Goal: Task Accomplishment & Management: Contribute content

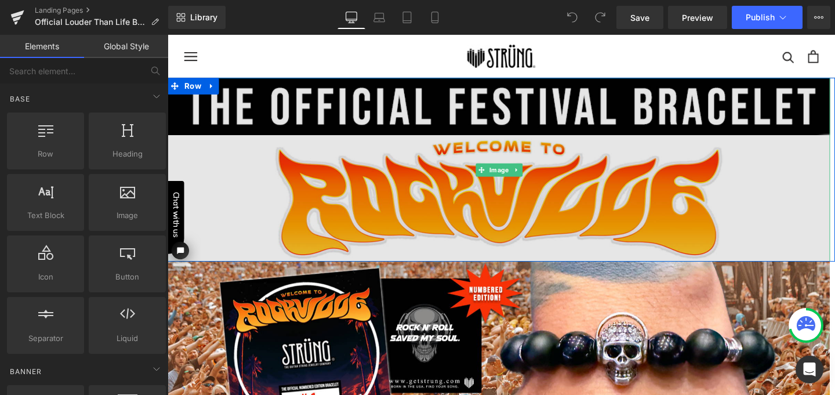
click at [502, 125] on img at bounding box center [516, 176] width 696 height 193
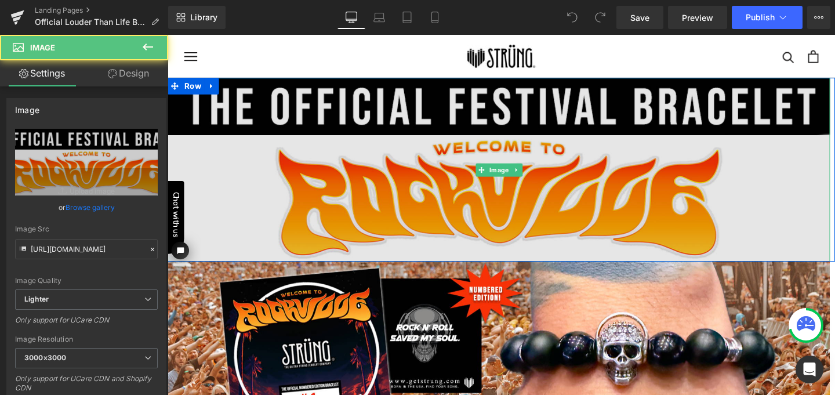
click at [413, 175] on img at bounding box center [516, 176] width 696 height 193
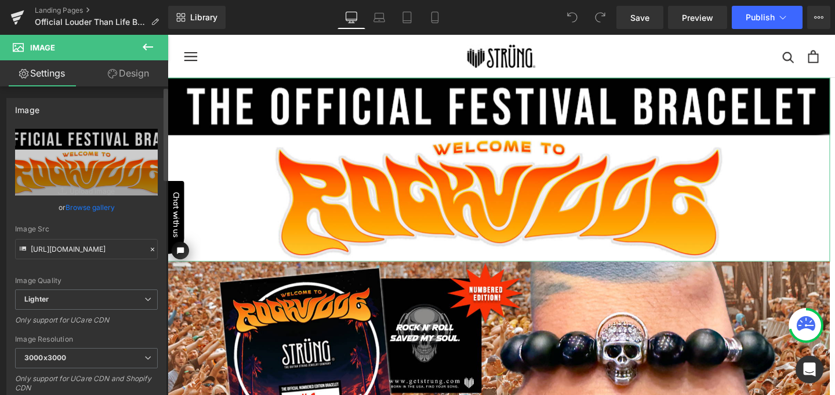
click at [88, 201] on link "Browse gallery" at bounding box center [90, 207] width 49 height 20
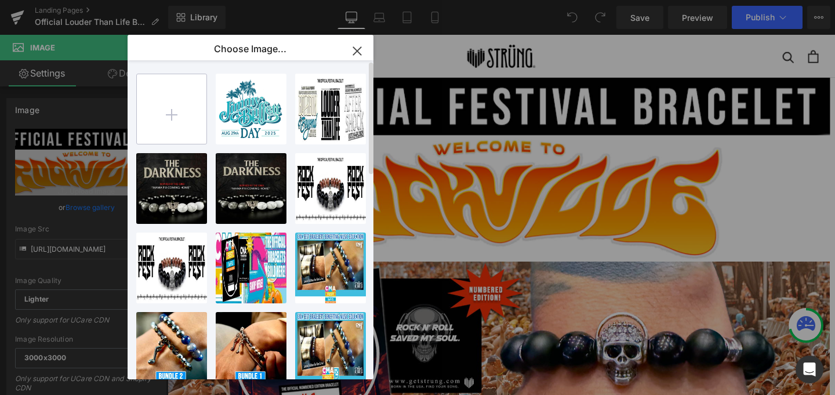
type input "C:\fakepath\LTL Landing Page Top.jpg"
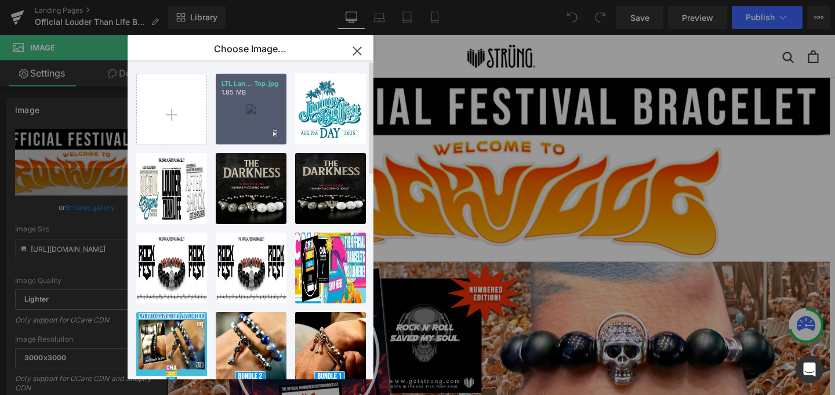
click at [259, 103] on div "LTL Lan... Top.jpg 1.85 MB" at bounding box center [251, 109] width 71 height 71
type input "[URL][DOMAIN_NAME]"
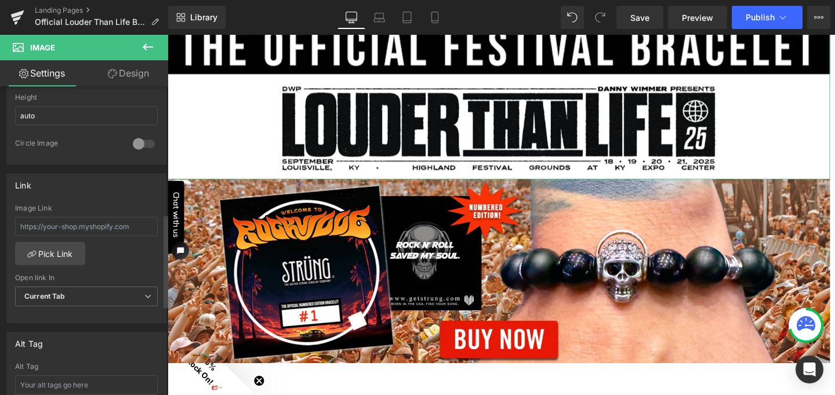
scroll to position [424, 0]
click at [59, 245] on link "Pick Link" at bounding box center [50, 251] width 70 height 23
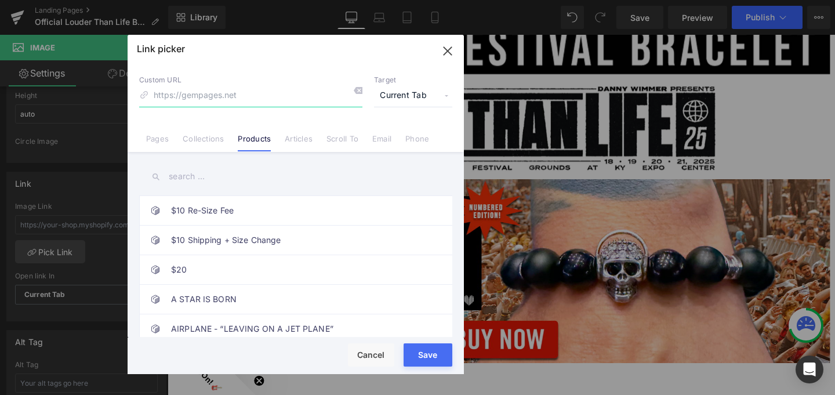
click at [232, 93] on input at bounding box center [250, 96] width 223 height 22
type input "l"
click at [0, 0] on input "text" at bounding box center [0, 0] width 0 height 0
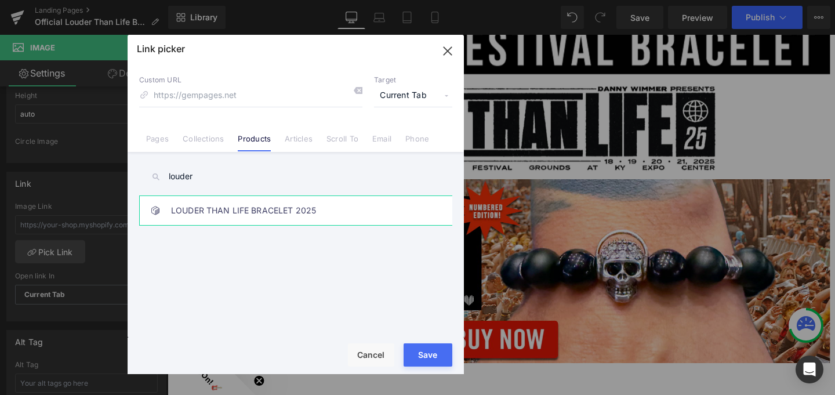
type input "louder"
click at [215, 209] on link "LOUDER THAN LIFE BRACELET 2025" at bounding box center [298, 210] width 255 height 29
type input "/products/louder-than-life-bracelet-2025"
click at [0, 0] on button "Save" at bounding box center [0, 0] width 0 height 0
type input "/products/louder-than-life-bracelet-2025"
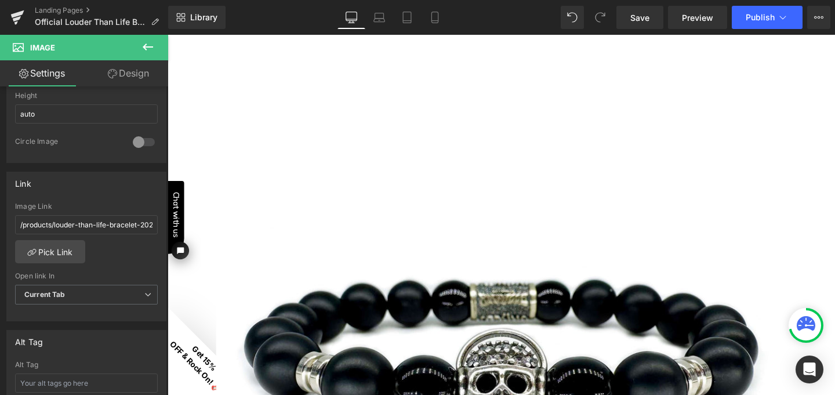
scroll to position [457, 0]
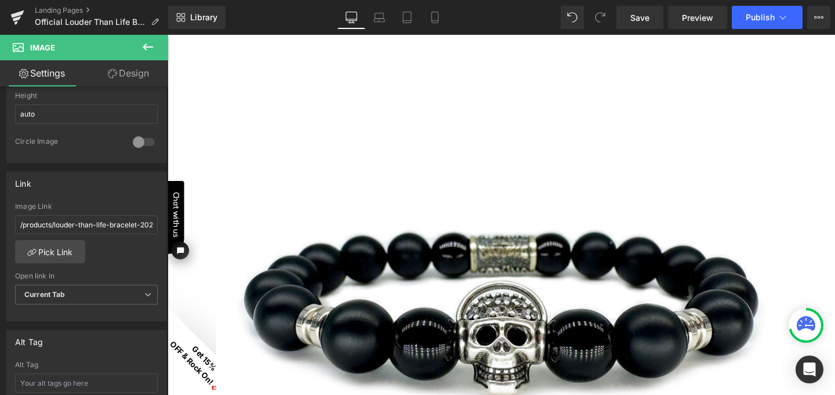
click at [503, 267] on img at bounding box center [519, 331] width 600 height 600
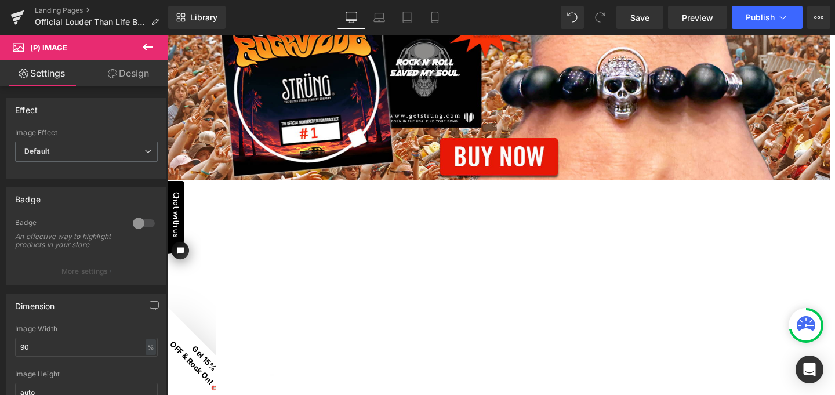
scroll to position [255, 0]
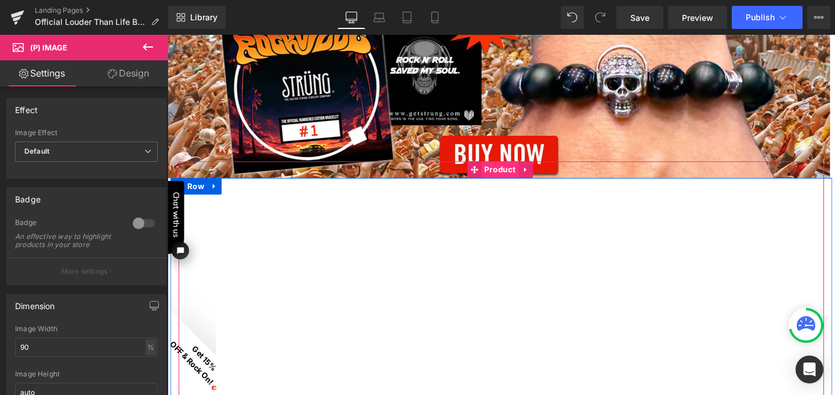
click at [514, 177] on span "Product" at bounding box center [516, 176] width 39 height 17
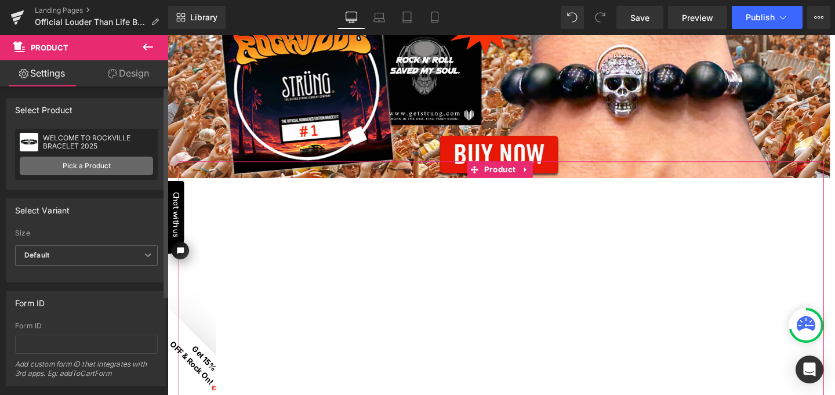
click at [107, 170] on link "Pick a Product" at bounding box center [86, 166] width 133 height 19
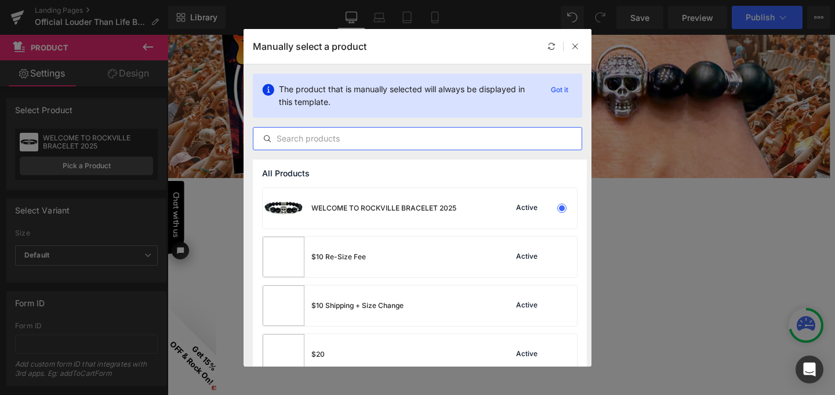
click at [326, 137] on input "text" at bounding box center [417, 139] width 328 height 14
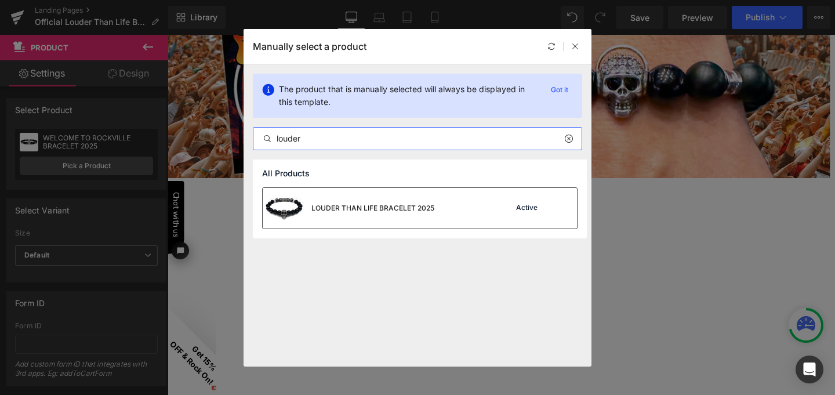
type input "louder"
click at [365, 205] on div "LOUDER THAN LIFE BRACELET 2025" at bounding box center [372, 208] width 123 height 10
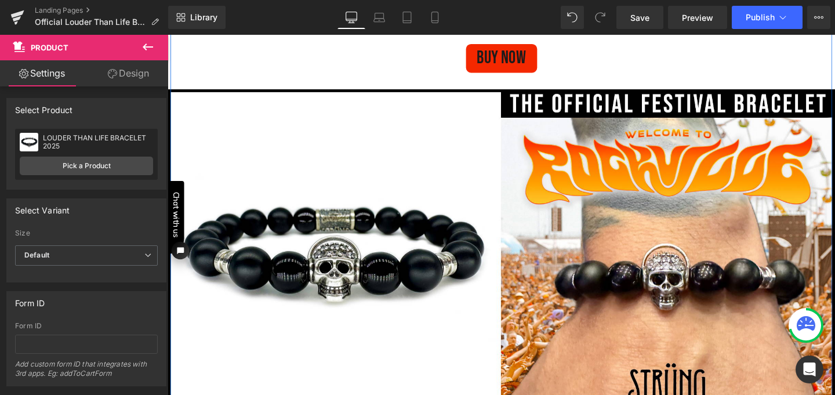
scroll to position [1041, 0]
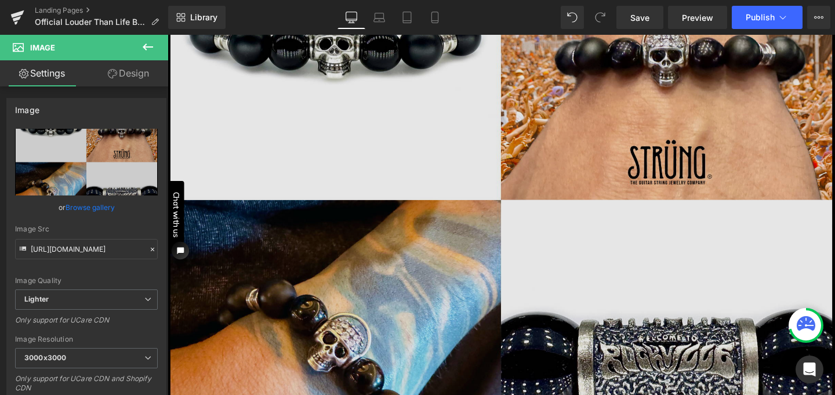
scroll to position [1275, 0]
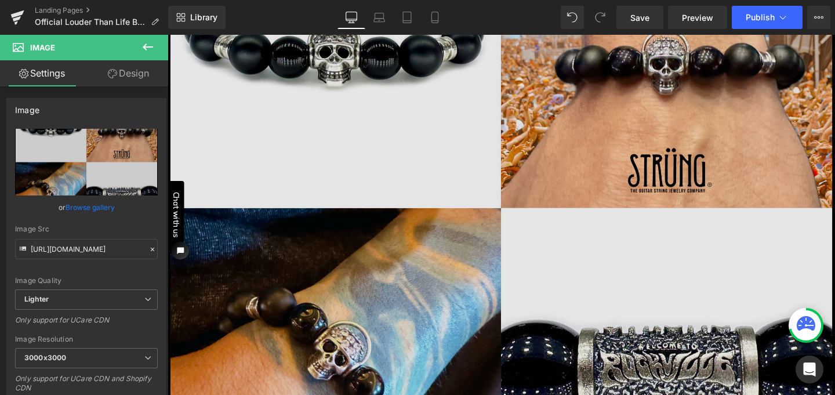
click at [475, 165] on img at bounding box center [519, 217] width 702 height 702
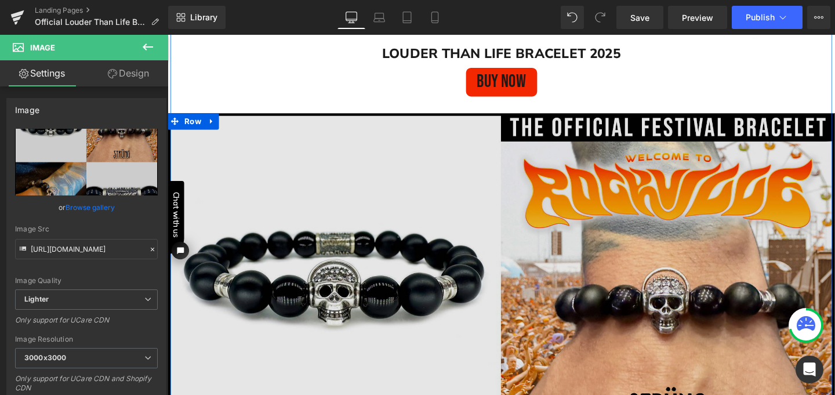
scroll to position [1017, 0]
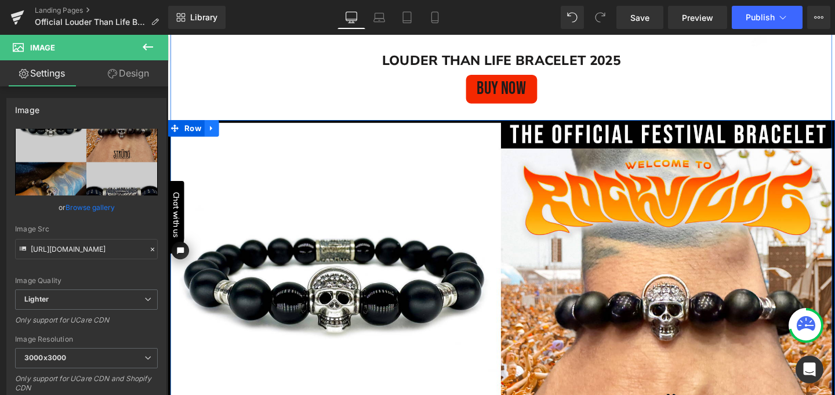
click at [210, 134] on icon at bounding box center [214, 133] width 8 height 9
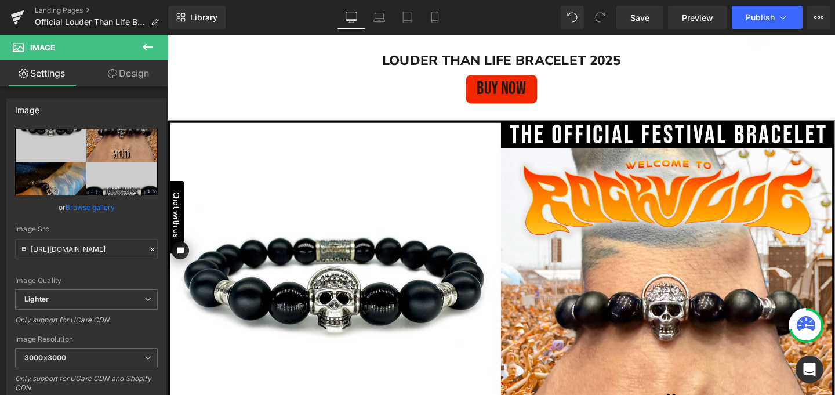
click at [126, 74] on link "Design" at bounding box center [128, 73] width 84 height 26
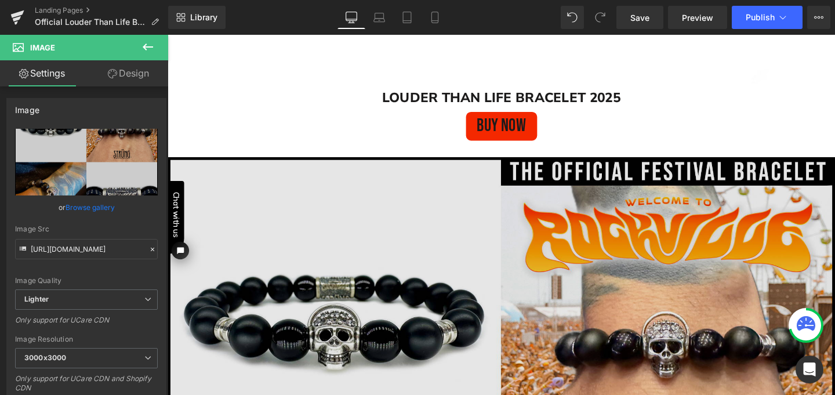
scroll to position [975, 0]
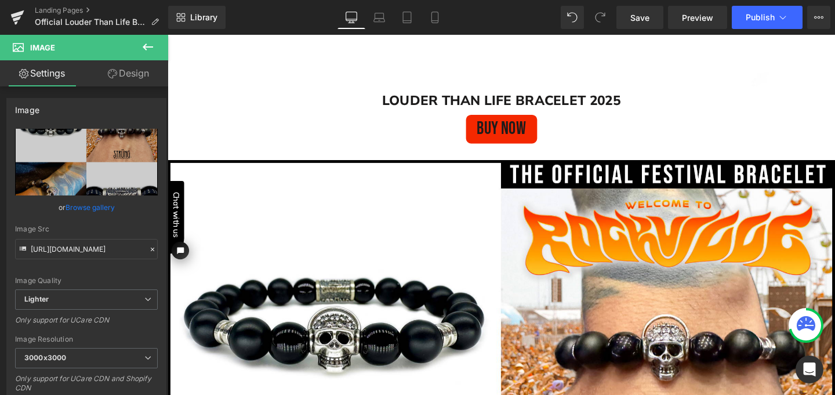
click at [148, 49] on icon at bounding box center [148, 47] width 14 height 14
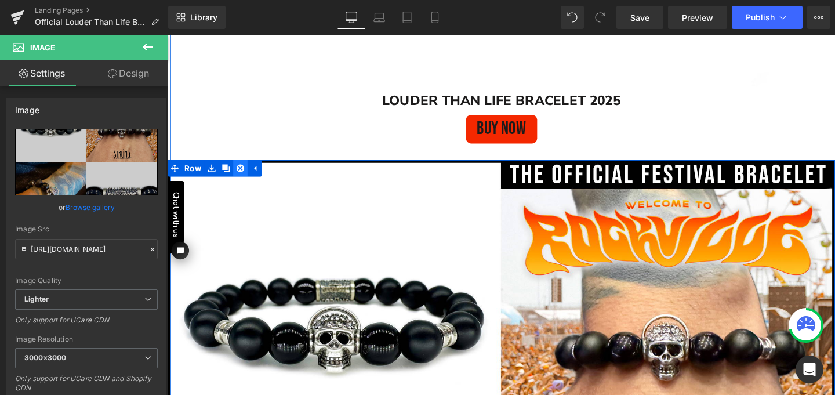
click at [240, 171] on icon at bounding box center [244, 175] width 8 height 8
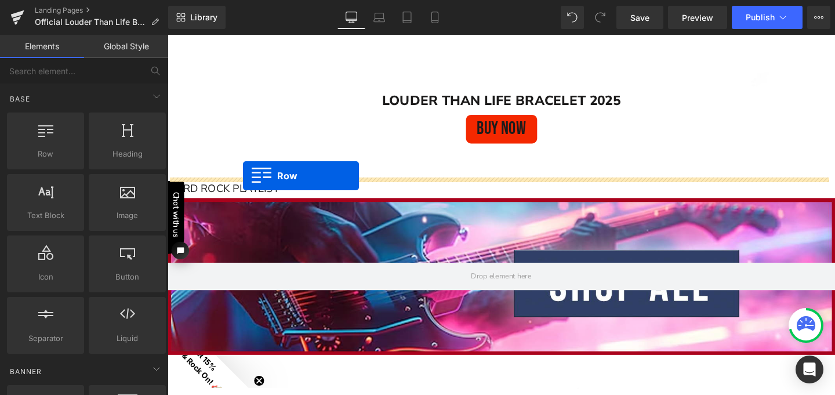
drag, startPoint x: 222, startPoint y: 172, endPoint x: 247, endPoint y: 183, distance: 27.3
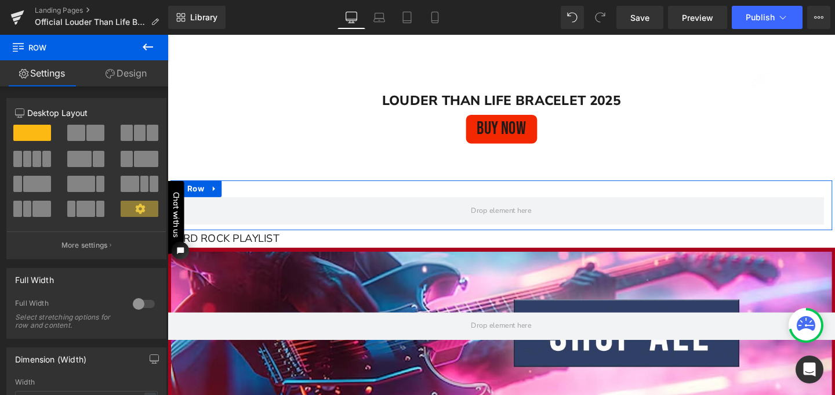
click at [38, 160] on span at bounding box center [36, 159] width 9 height 16
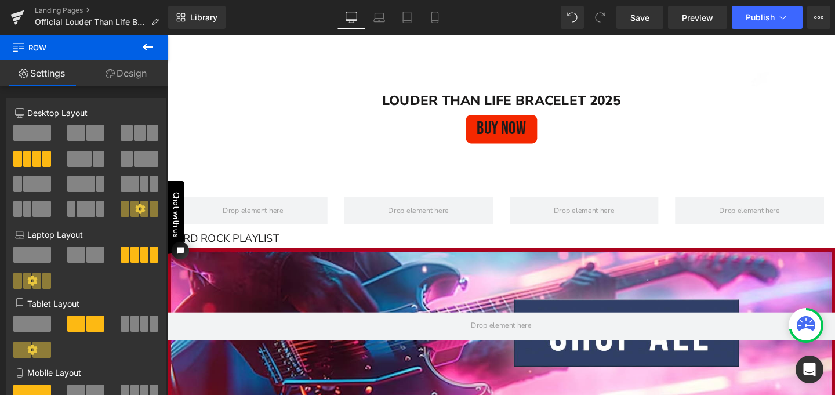
click at [150, 49] on icon at bounding box center [148, 47] width 14 height 14
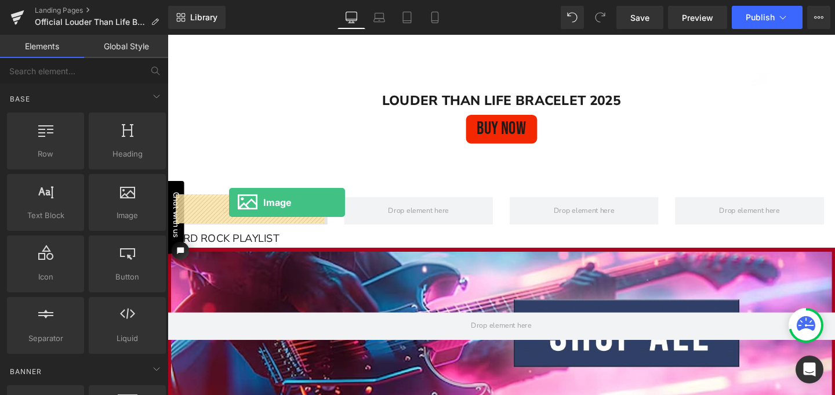
drag, startPoint x: 282, startPoint y: 241, endPoint x: 232, endPoint y: 211, distance: 58.8
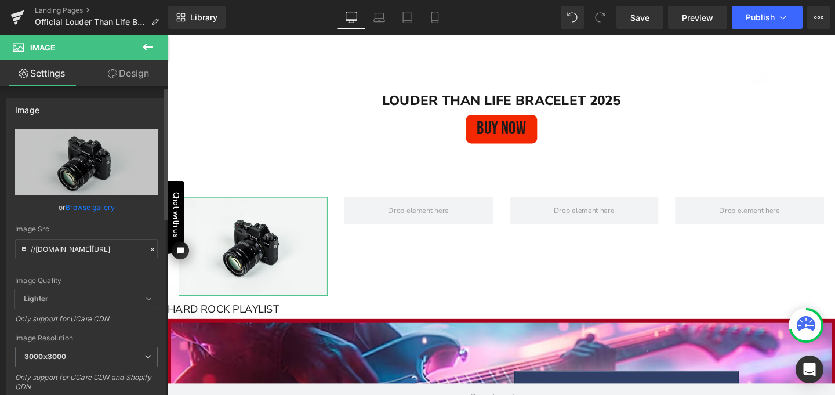
click at [82, 203] on link "Browse gallery" at bounding box center [90, 207] width 49 height 20
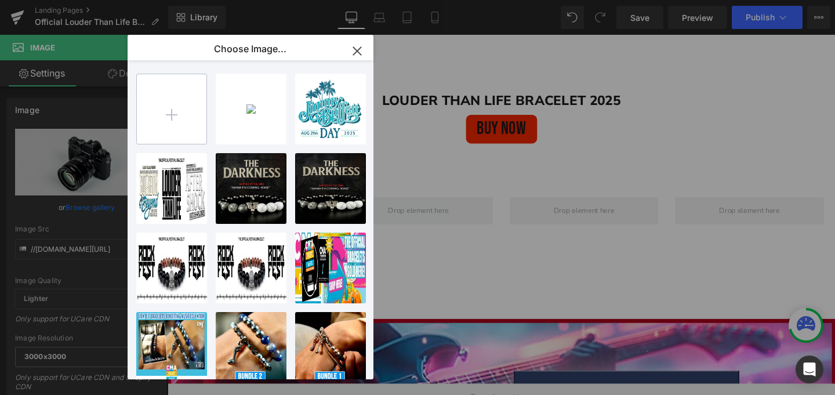
type input "C:\fakepath\LTL Mock Up 1Final2.jpg"
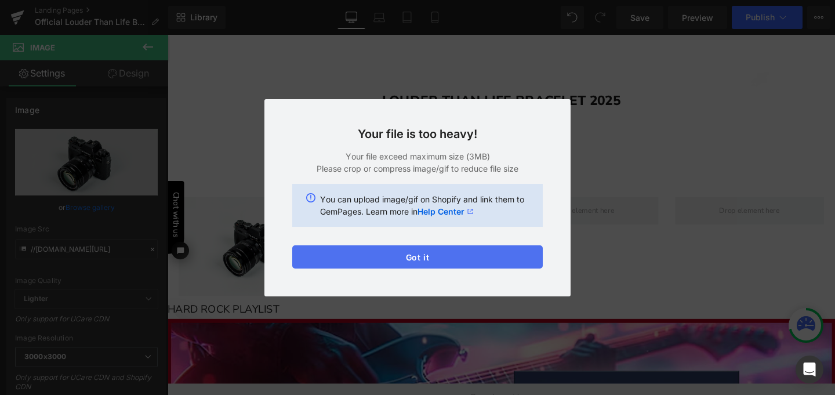
click at [419, 259] on button "Got it" at bounding box center [417, 256] width 250 height 23
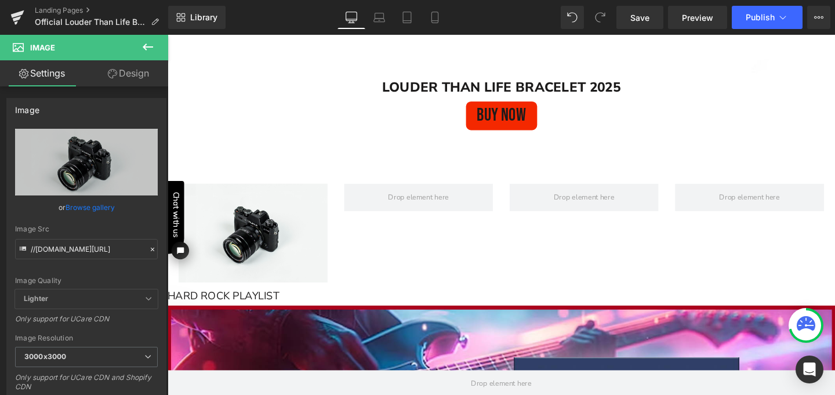
scroll to position [991, 0]
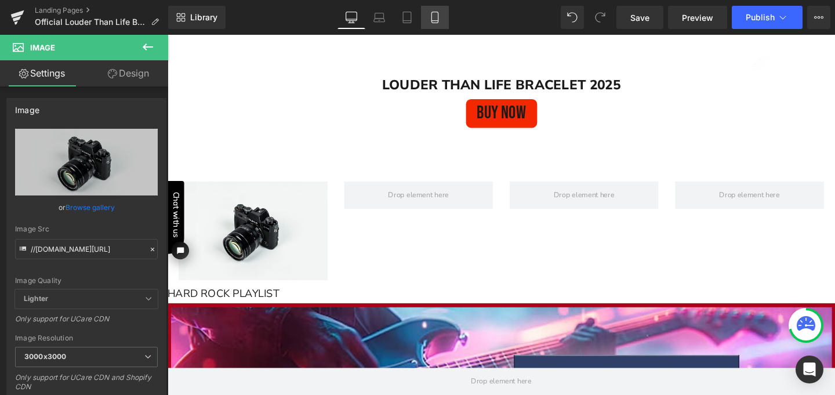
click at [437, 19] on icon at bounding box center [435, 18] width 12 height 12
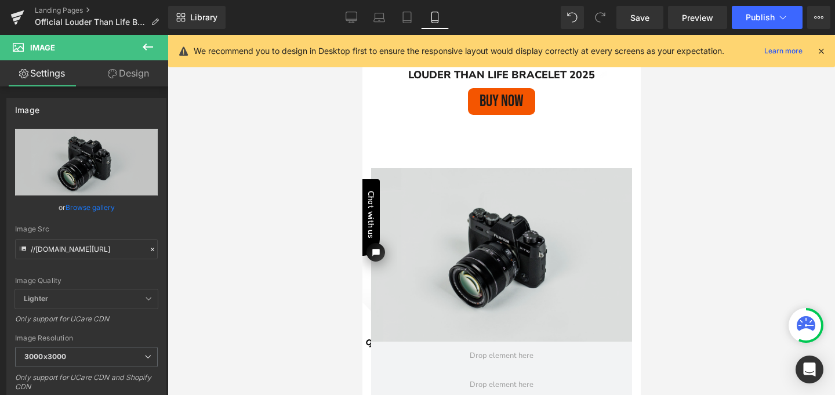
scroll to position [353, 0]
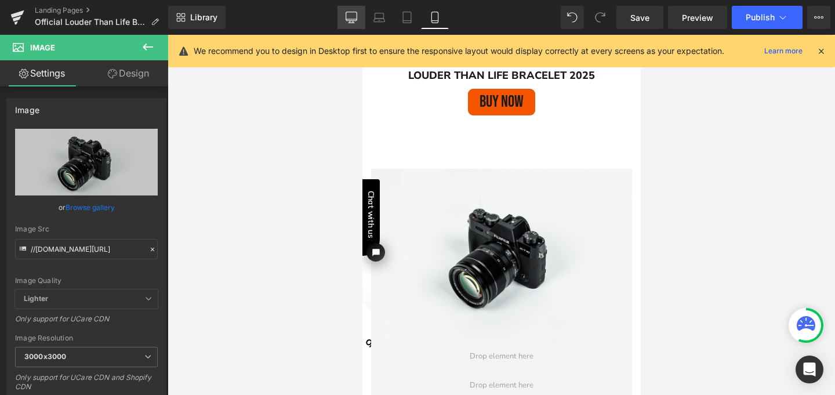
click at [354, 16] on icon at bounding box center [352, 18] width 12 height 12
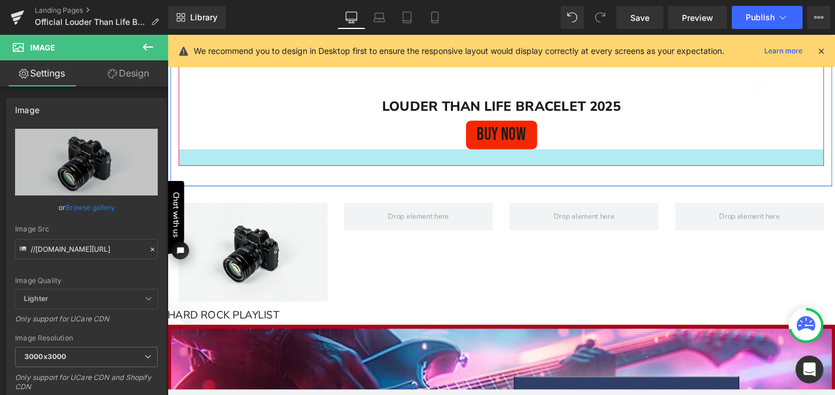
scroll to position [968, 0]
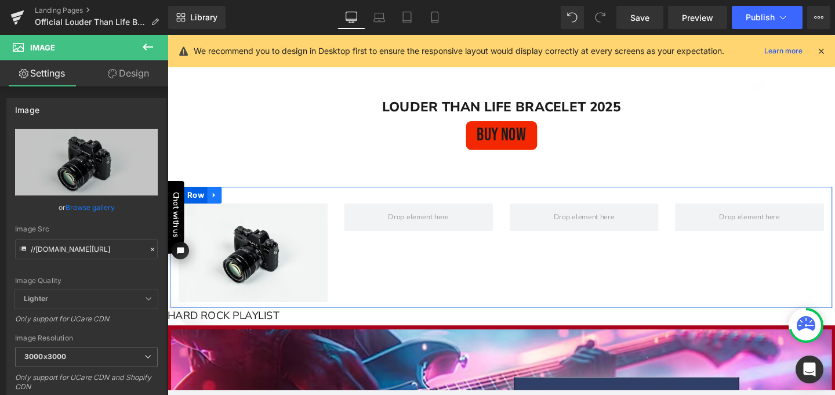
click at [215, 200] on icon at bounding box center [217, 203] width 8 height 9
click at [243, 199] on icon at bounding box center [247, 203] width 8 height 8
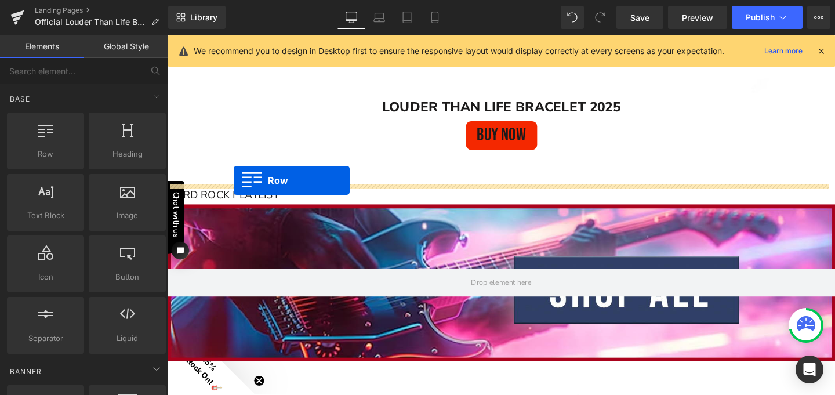
drag, startPoint x: 218, startPoint y: 180, endPoint x: 237, endPoint y: 188, distance: 20.6
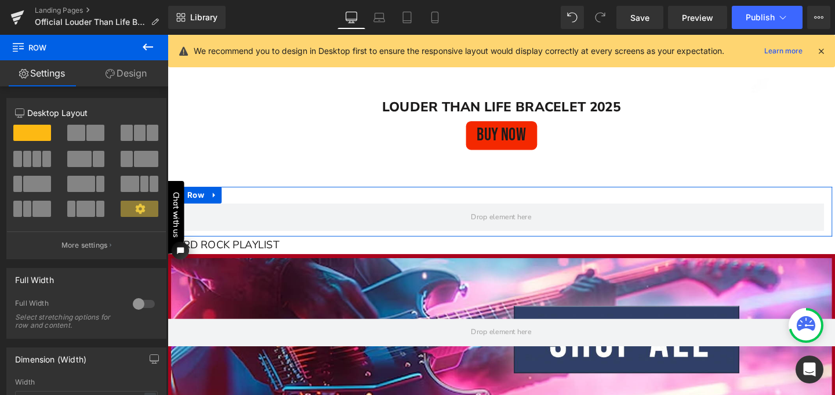
click at [82, 139] on span at bounding box center [76, 133] width 18 height 16
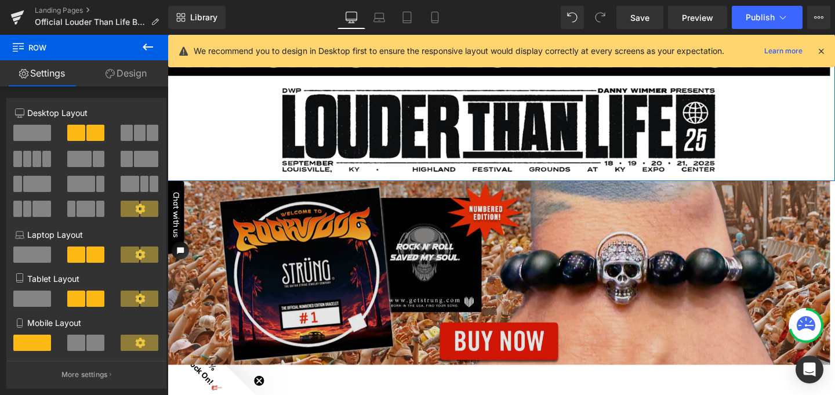
scroll to position [68, 0]
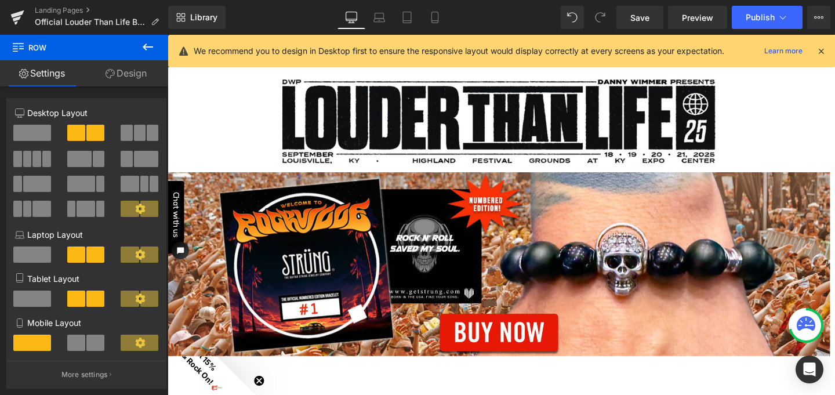
click at [150, 43] on icon at bounding box center [148, 47] width 14 height 14
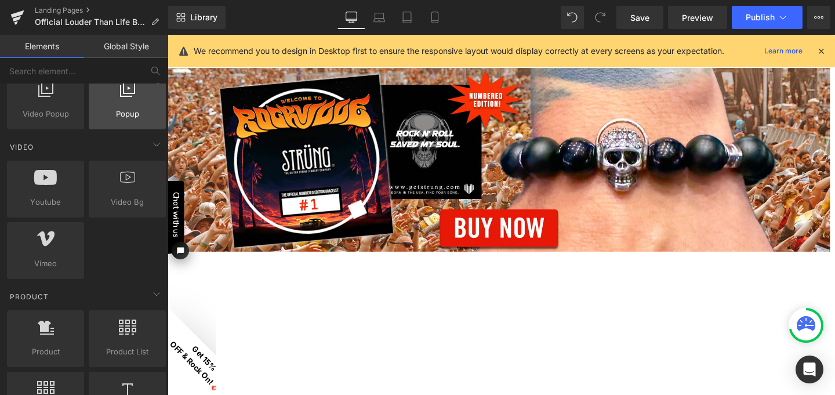
scroll to position [758, 0]
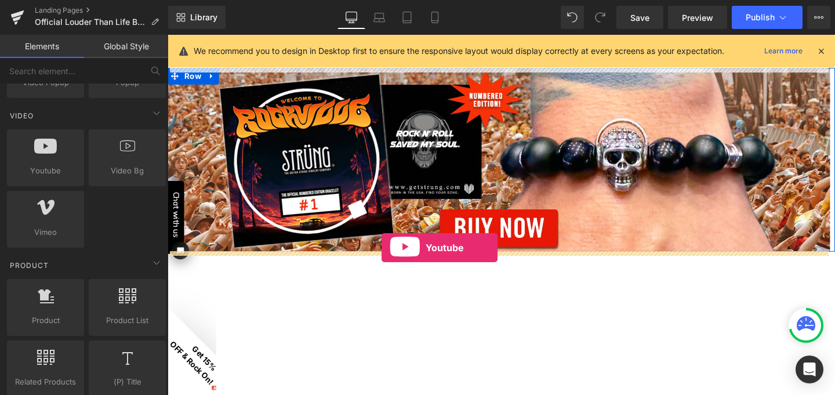
drag, startPoint x: 221, startPoint y: 196, endPoint x: 393, endPoint y: 258, distance: 181.9
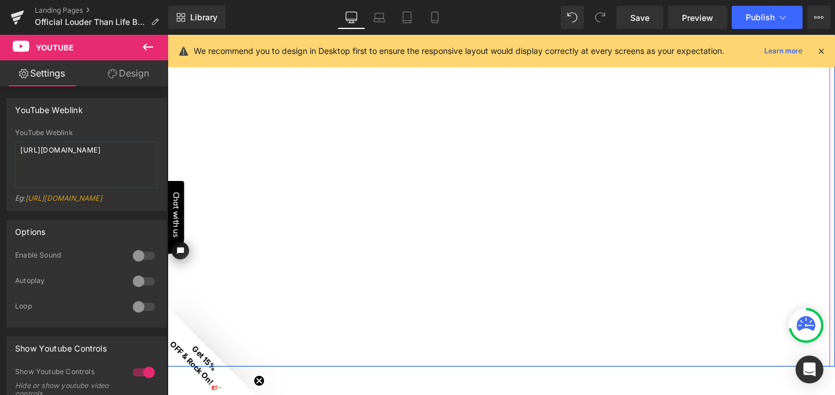
scroll to position [445, 0]
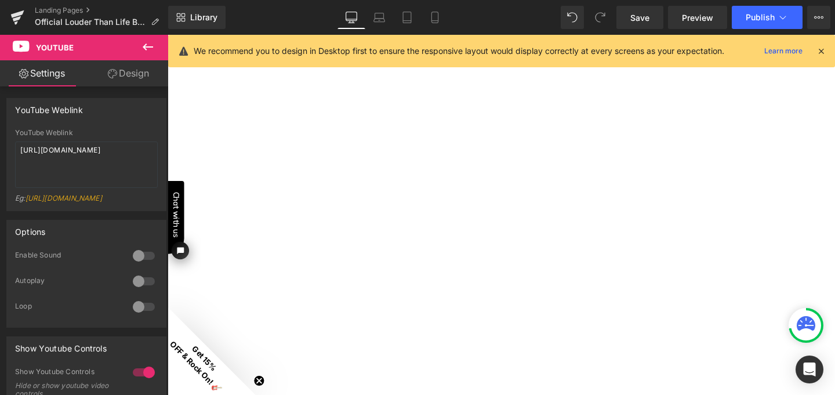
click at [820, 48] on icon at bounding box center [821, 51] width 10 height 10
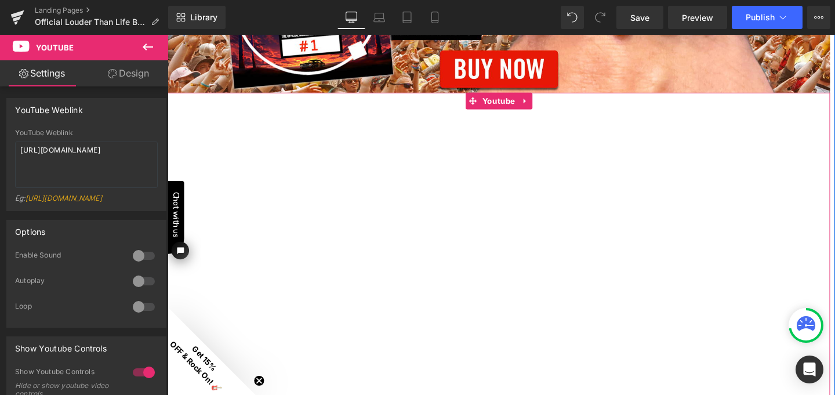
scroll to position [344, 0]
click at [507, 107] on span "Youtube" at bounding box center [516, 105] width 40 height 17
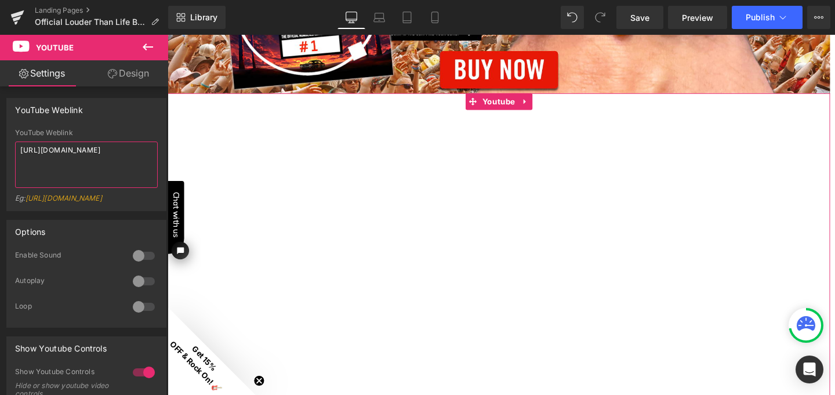
drag, startPoint x: 88, startPoint y: 159, endPoint x: 17, endPoint y: 148, distance: 71.6
click at [17, 148] on textarea "[URL][DOMAIN_NAME]" at bounding box center [86, 164] width 143 height 46
paste textarea "[DOMAIN_NAME][URL]"
type textarea "[URL][DOMAIN_NAME]"
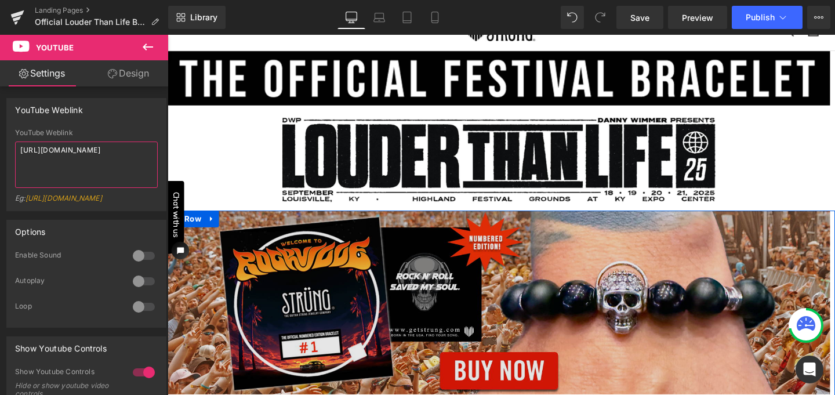
scroll to position [26, 0]
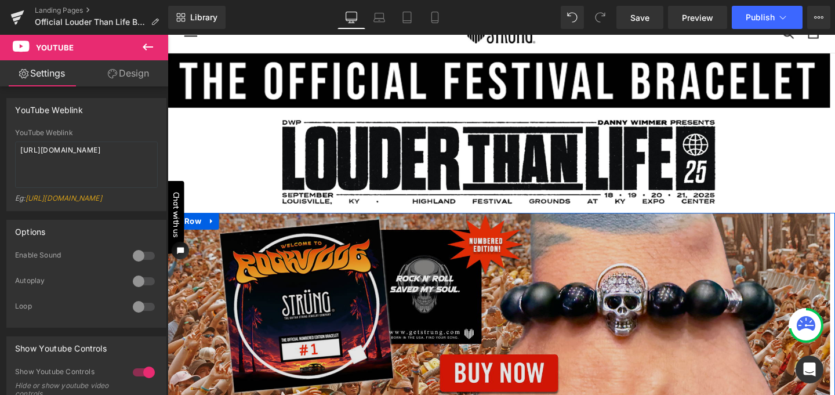
click at [337, 298] on img at bounding box center [516, 318] width 696 height 193
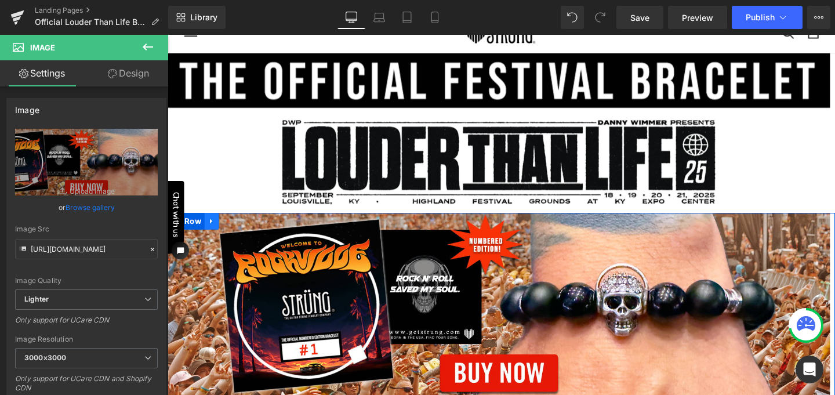
click at [212, 230] on icon at bounding box center [213, 230] width 2 height 5
click at [240, 231] on icon at bounding box center [244, 231] width 8 height 8
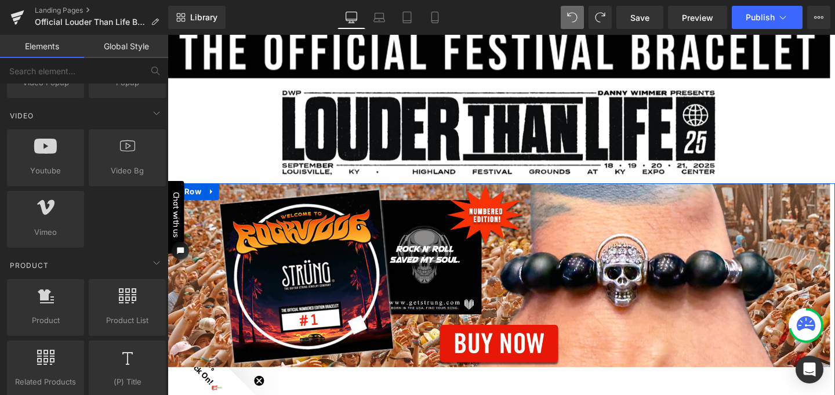
scroll to position [55, 0]
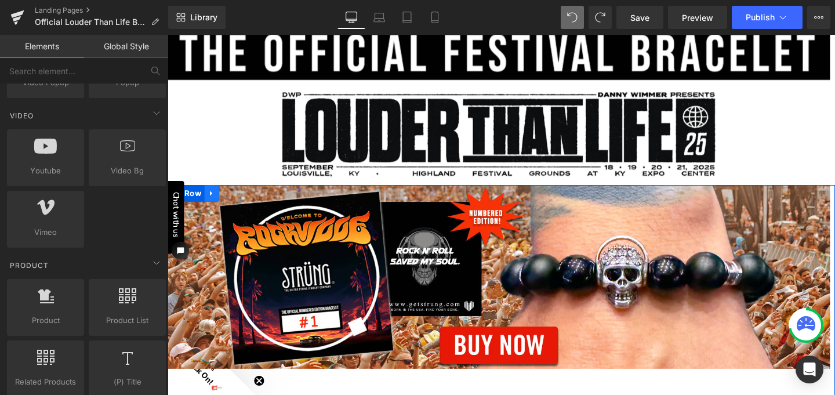
click at [211, 198] on icon at bounding box center [214, 201] width 8 height 9
click at [532, 287] on icon at bounding box center [534, 289] width 6 height 7
click at [537, 288] on icon at bounding box center [540, 289] width 6 height 6
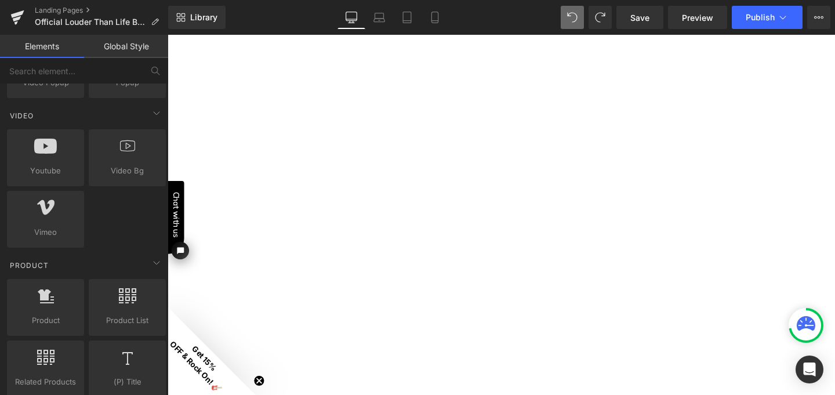
scroll to position [279, 0]
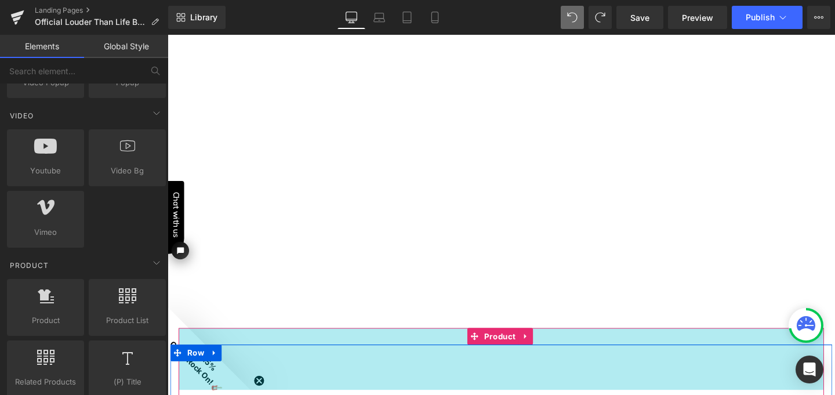
click at [183, 347] on div "112px" at bounding box center [518, 375] width 678 height 65
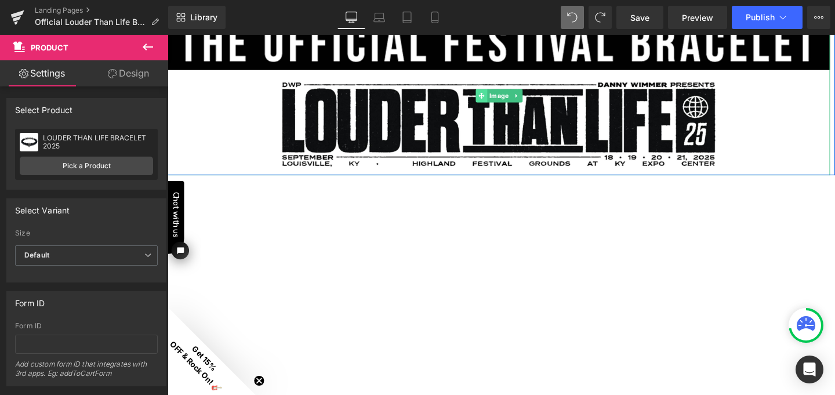
scroll to position [0, 0]
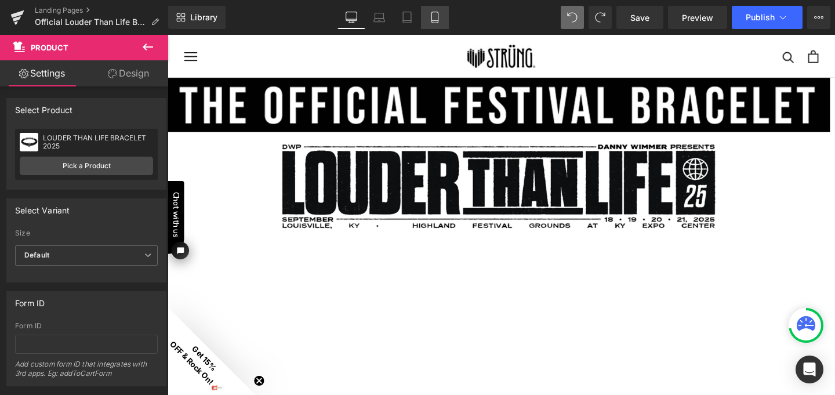
click at [435, 19] on icon at bounding box center [435, 18] width 12 height 12
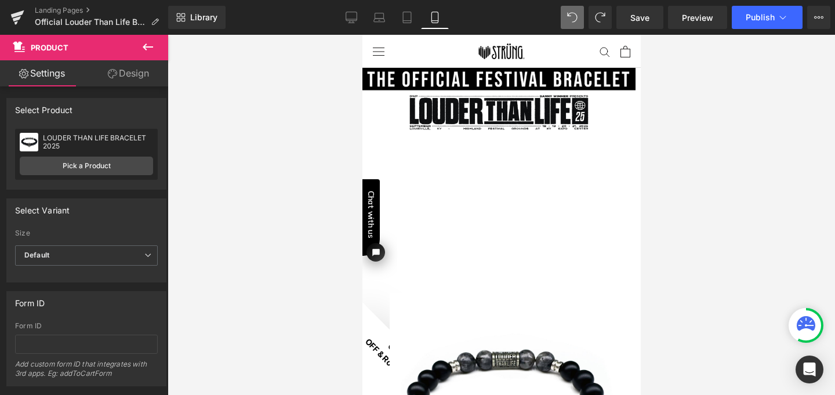
click at [149, 42] on icon at bounding box center [148, 47] width 14 height 14
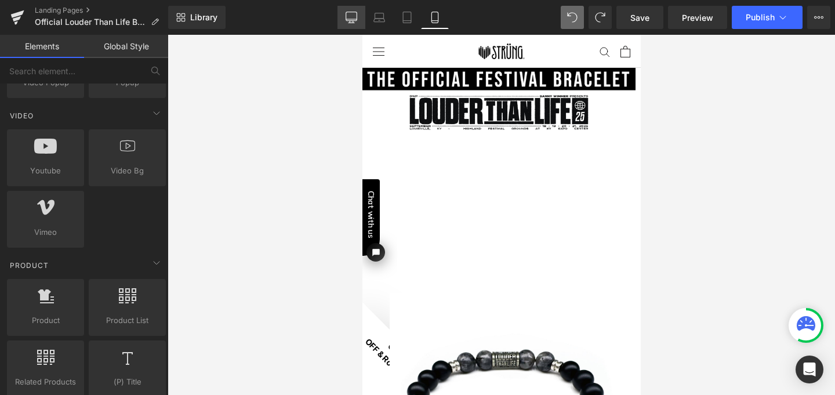
click at [353, 26] on link "Desktop" at bounding box center [351, 17] width 28 height 23
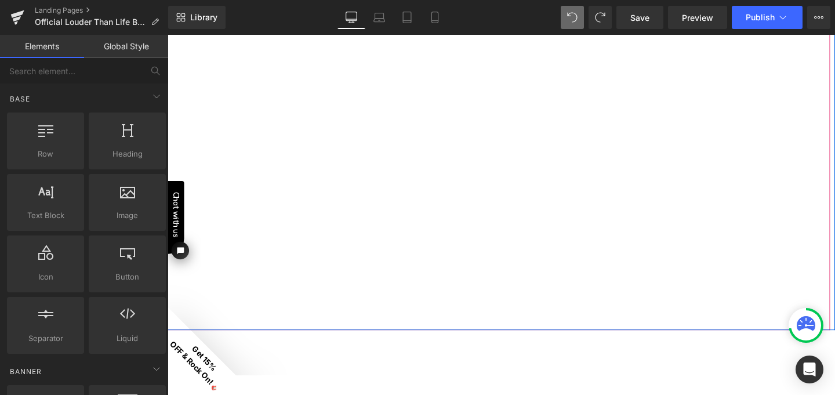
scroll to position [296, 0]
click at [357, 213] on div at bounding box center [516, 147] width 696 height 392
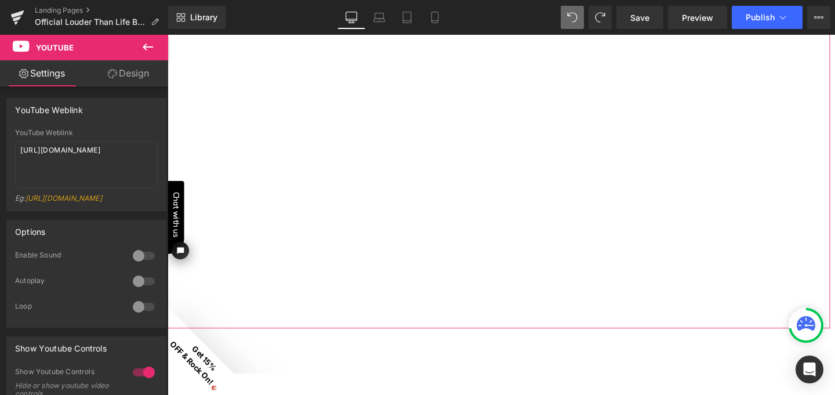
click at [135, 315] on div at bounding box center [144, 306] width 28 height 19
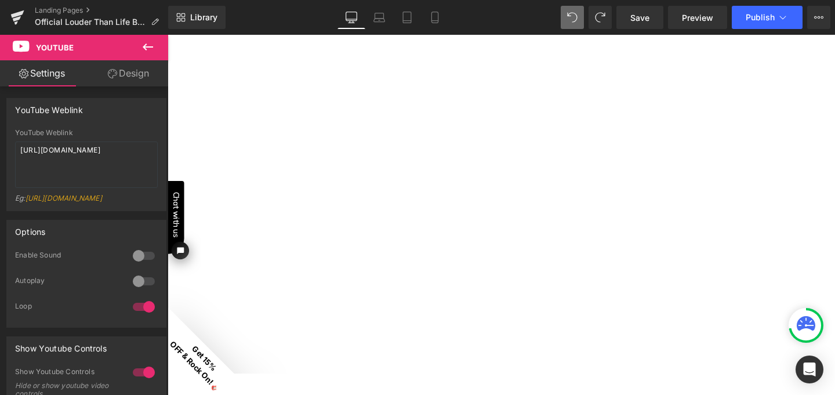
click at [133, 290] on div at bounding box center [144, 281] width 28 height 19
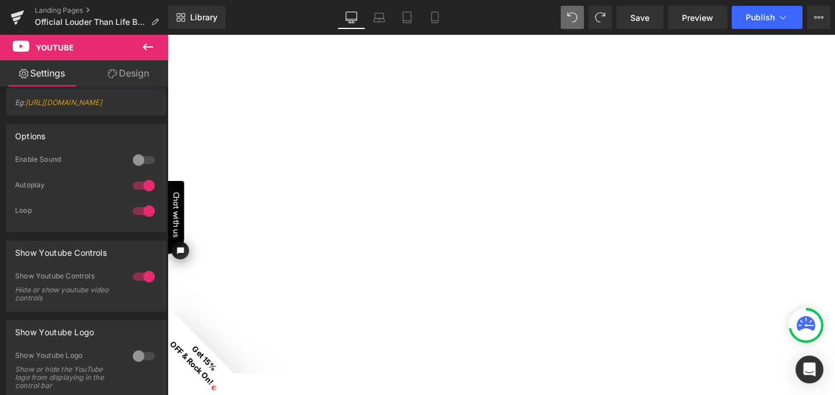
scroll to position [97, 0]
click at [146, 284] on div at bounding box center [144, 275] width 28 height 19
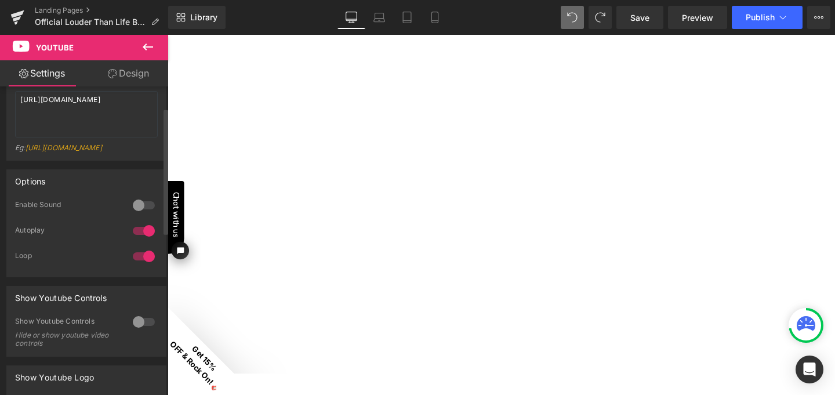
scroll to position [50, 0]
click at [151, 46] on icon at bounding box center [148, 46] width 10 height 7
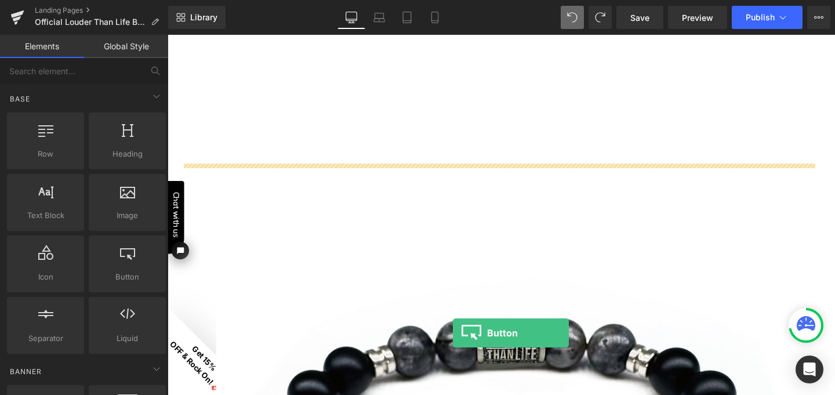
scroll to position [517, 0]
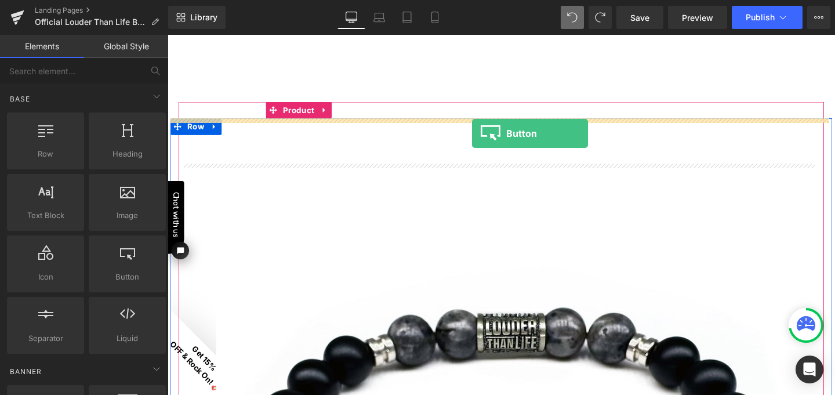
drag, startPoint x: 288, startPoint y: 306, endPoint x: 488, endPoint y: 139, distance: 260.6
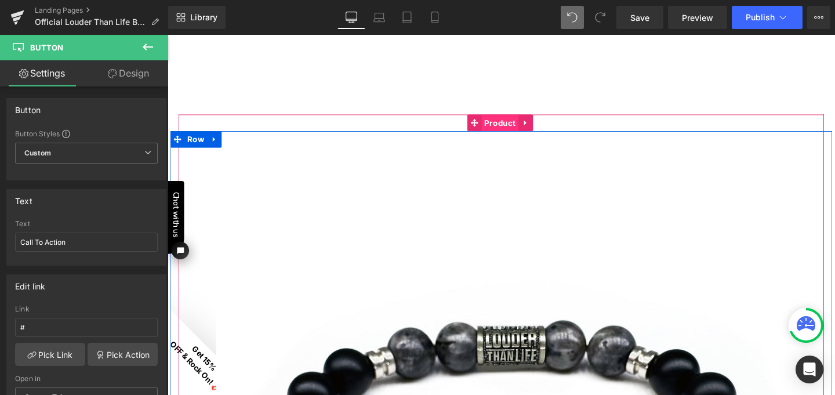
click at [525, 128] on span "Product" at bounding box center [516, 127] width 39 height 17
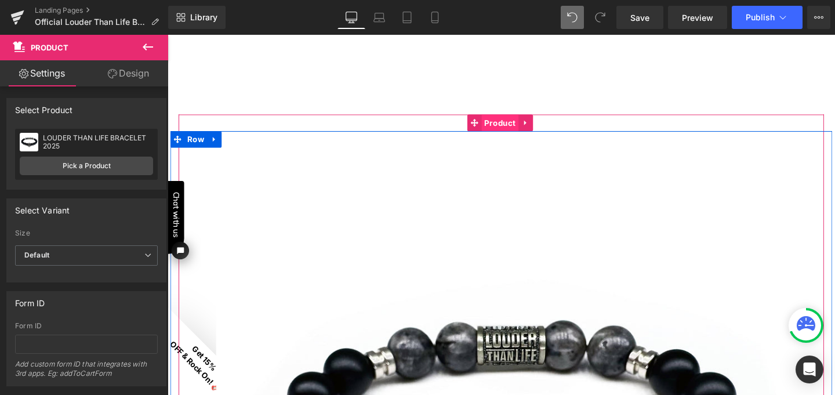
click at [510, 128] on span "Product" at bounding box center [516, 127] width 39 height 17
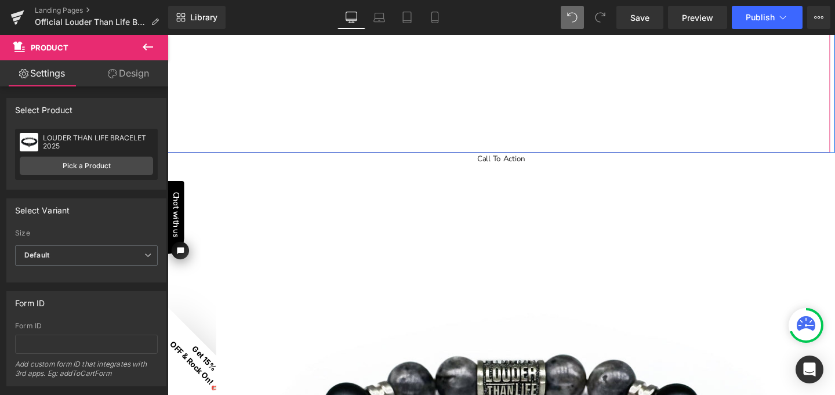
scroll to position [475, 0]
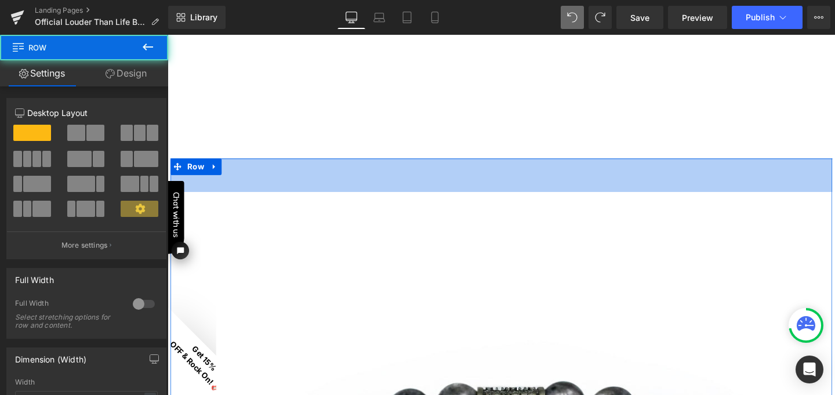
drag, startPoint x: 239, startPoint y: 166, endPoint x: 238, endPoint y: 203, distance: 37.1
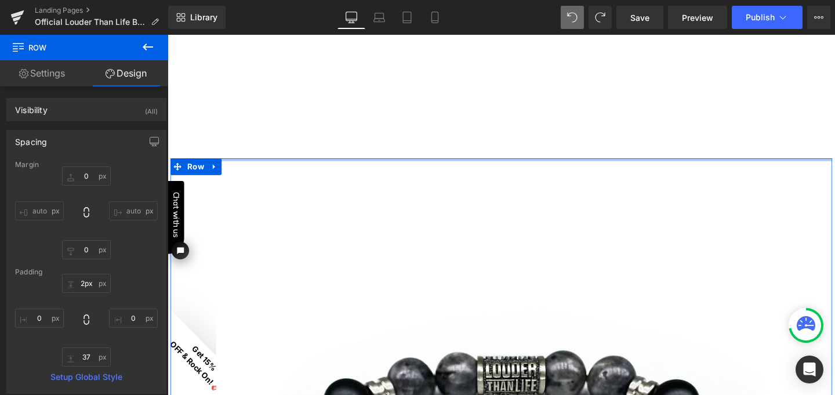
type input "0px"
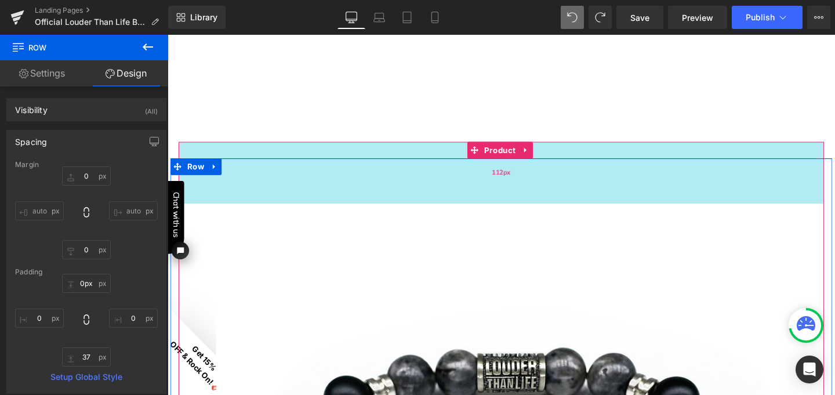
drag, startPoint x: 266, startPoint y: 166, endPoint x: 268, endPoint y: 172, distance: 6.8
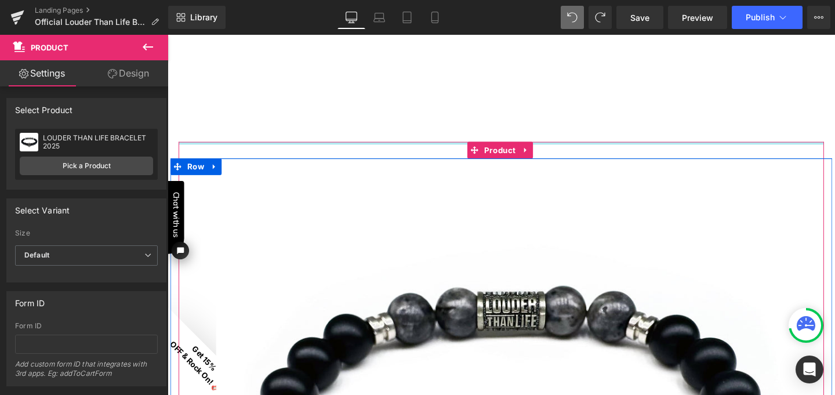
drag, startPoint x: 287, startPoint y: 153, endPoint x: 375, endPoint y: 215, distance: 107.4
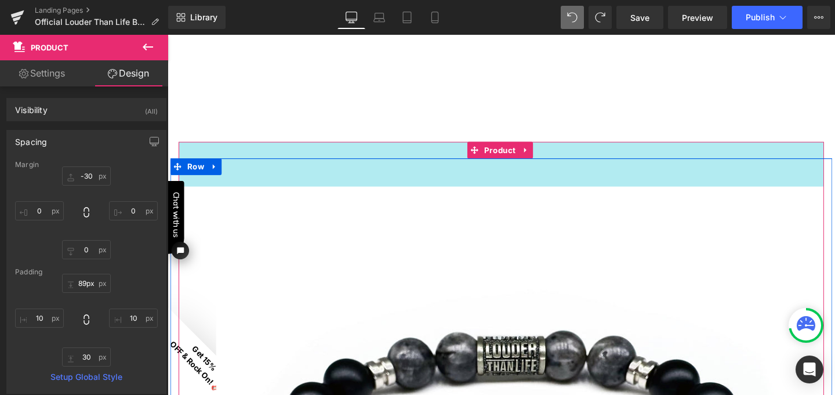
type input "94px"
drag, startPoint x: 389, startPoint y: 148, endPoint x: 387, endPoint y: 202, distance: 54.5
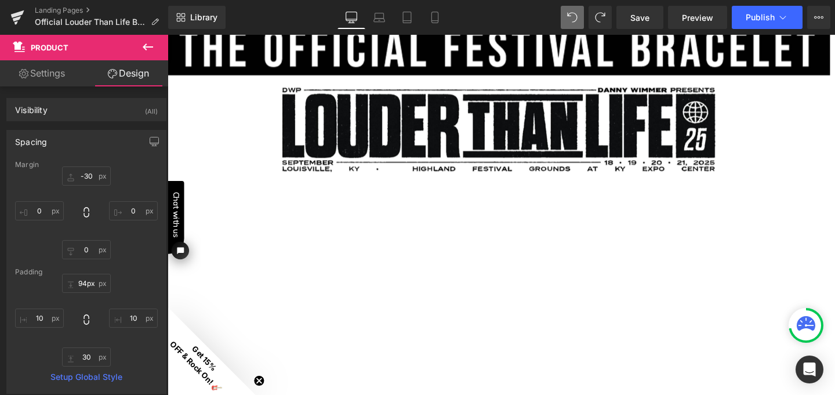
scroll to position [61, 0]
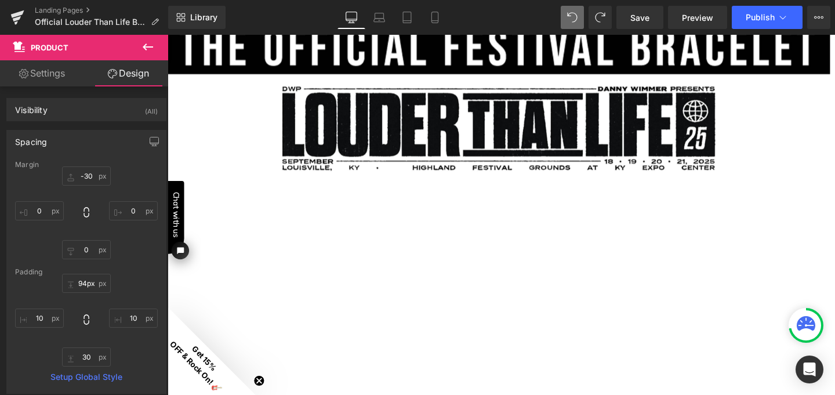
click at [150, 45] on icon at bounding box center [148, 47] width 14 height 14
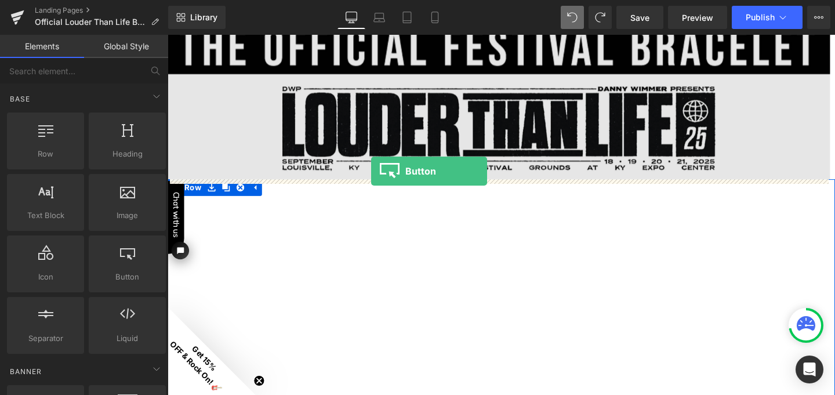
drag, startPoint x: 290, startPoint y: 306, endPoint x: 381, endPoint y: 178, distance: 157.5
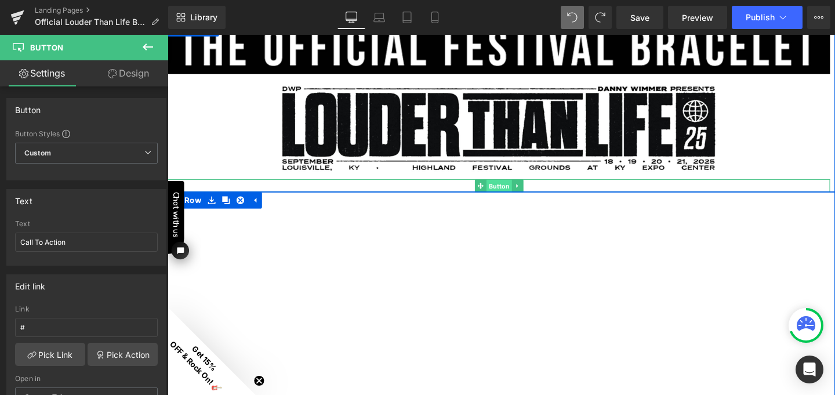
click at [509, 192] on span "Button" at bounding box center [515, 194] width 27 height 14
drag, startPoint x: 81, startPoint y: 243, endPoint x: 7, endPoint y: 239, distance: 74.3
click at [7, 239] on div "Call To Action Text Call To Action" at bounding box center [86, 242] width 159 height 45
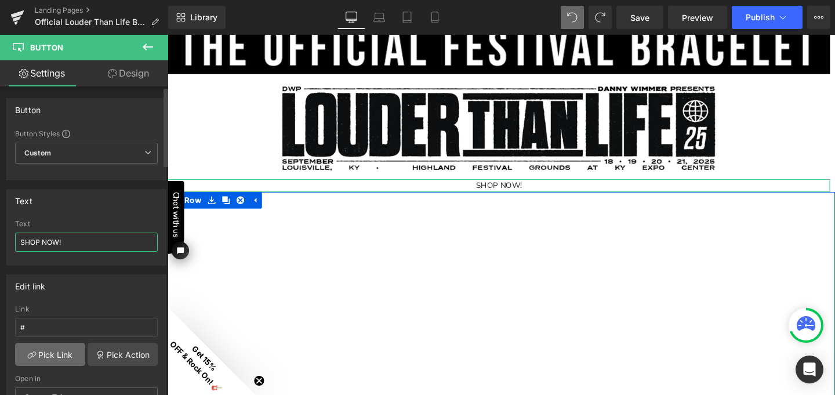
type input "SHOP NOW!"
click at [61, 355] on link "Pick Link" at bounding box center [50, 354] width 70 height 23
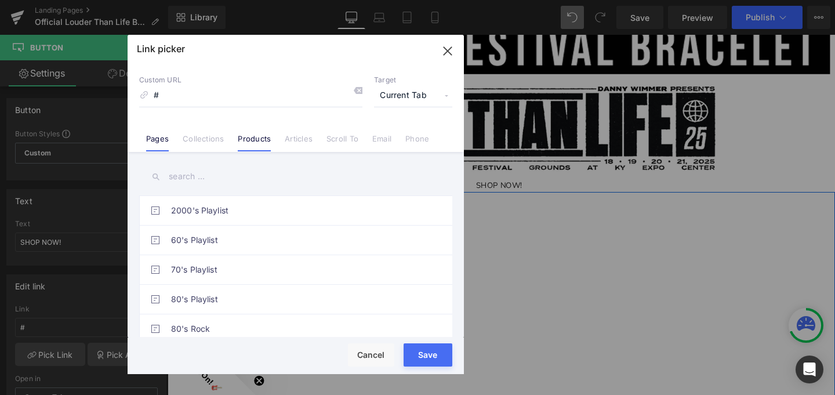
click at [253, 139] on link "Products" at bounding box center [254, 142] width 33 height 17
click at [192, 177] on input "text" at bounding box center [295, 176] width 313 height 26
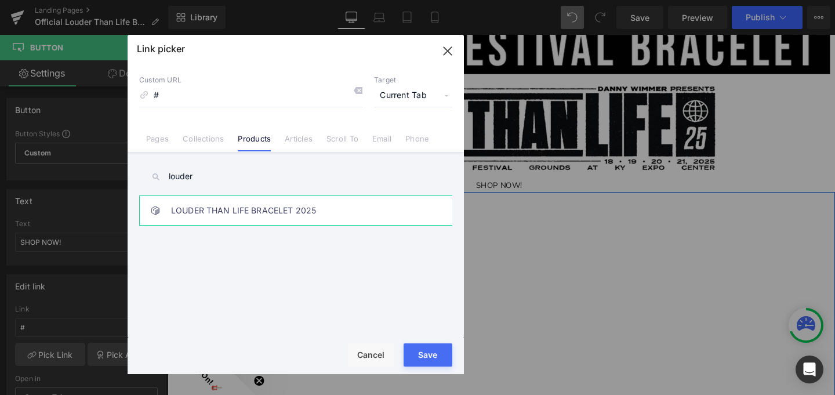
type input "louder"
click at [212, 208] on link "LOUDER THAN LIFE BRACELET 2025" at bounding box center [298, 210] width 255 height 29
type input "/products/louder-than-life-bracelet-2025"
click at [427, 355] on button "Save" at bounding box center [428, 354] width 49 height 23
type input "/products/louder-than-life-bracelet-2025"
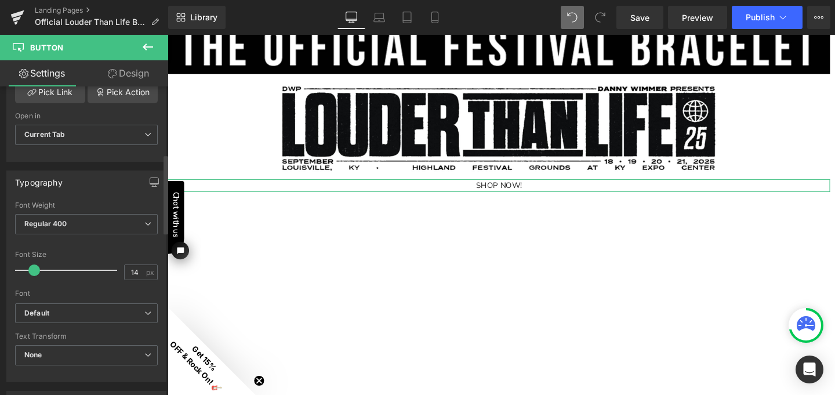
scroll to position [264, 0]
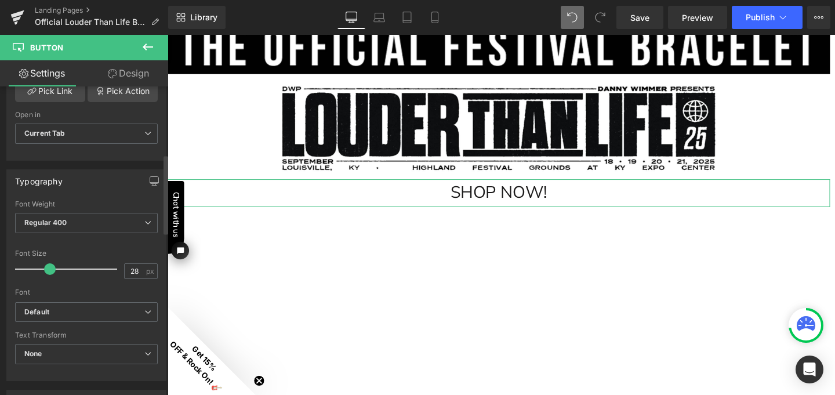
type input "27"
drag, startPoint x: 35, startPoint y: 266, endPoint x: 48, endPoint y: 268, distance: 12.3
click at [48, 268] on span at bounding box center [47, 269] width 12 height 12
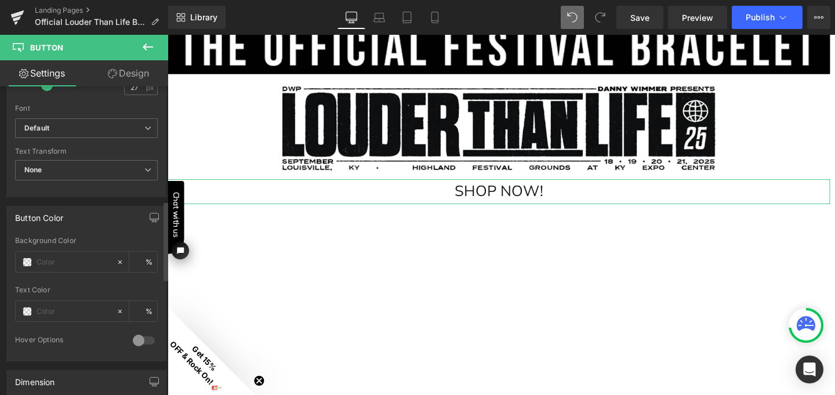
scroll to position [449, 0]
click at [30, 258] on span at bounding box center [27, 260] width 9 height 9
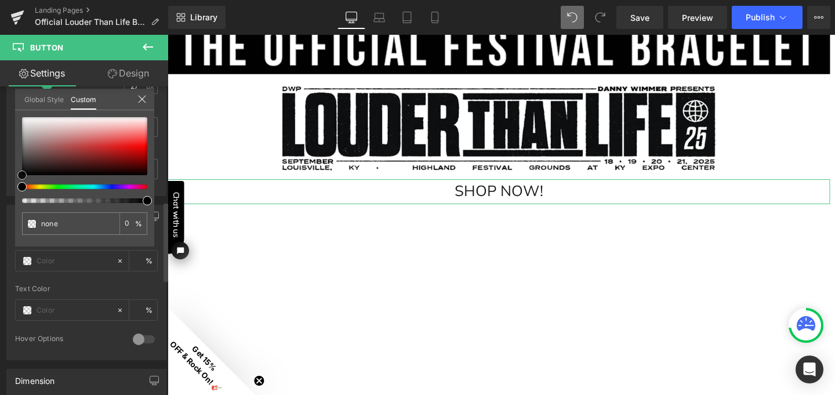
click at [143, 144] on div at bounding box center [84, 146] width 125 height 58
type input "#fb1212"
type input "100"
type input "#fb1212"
type input "100"
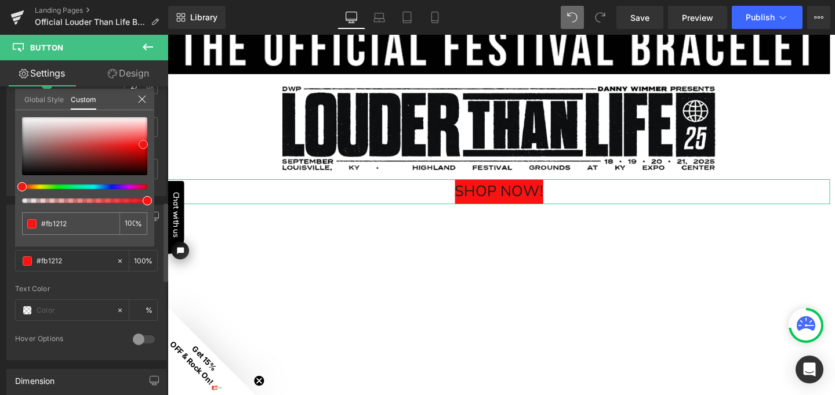
click at [139, 158] on div at bounding box center [84, 146] width 125 height 58
type input "#8e0505"
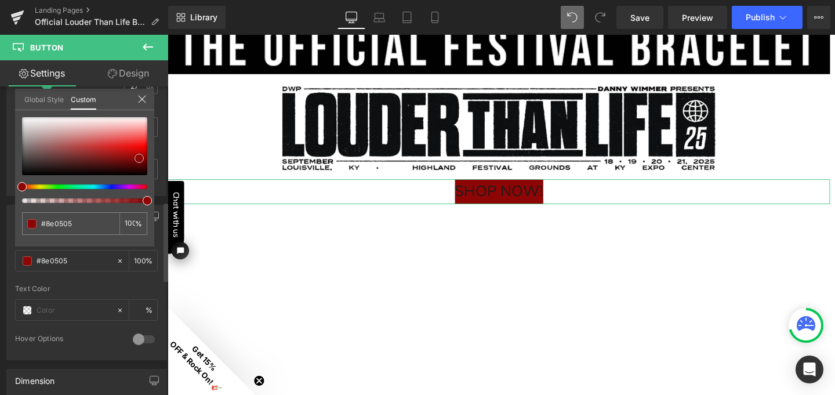
click at [121, 139] on div at bounding box center [84, 146] width 125 height 58
type input "#eb5050"
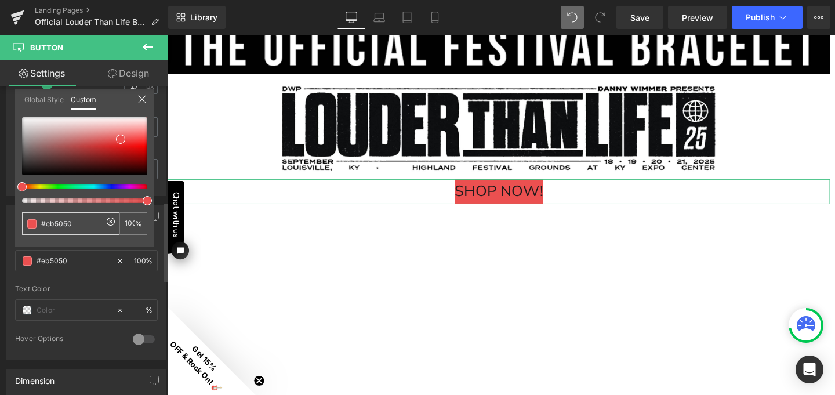
drag, startPoint x: 75, startPoint y: 226, endPoint x: 39, endPoint y: 219, distance: 36.7
click at [39, 219] on div "#eb5050" at bounding box center [70, 223] width 97 height 23
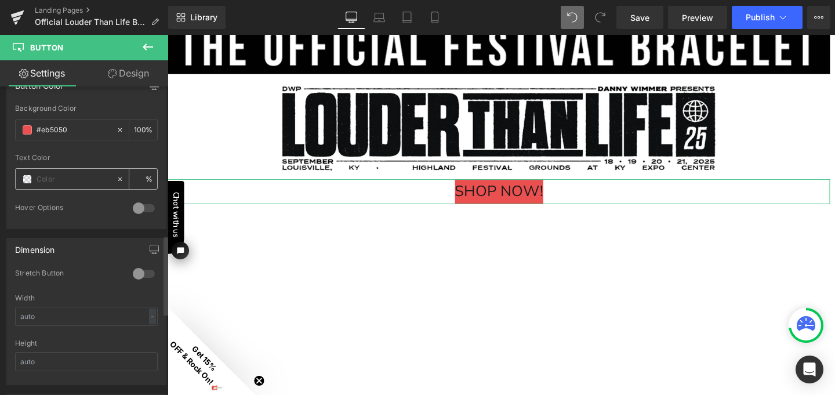
scroll to position [580, 0]
click at [137, 268] on div at bounding box center [144, 273] width 28 height 19
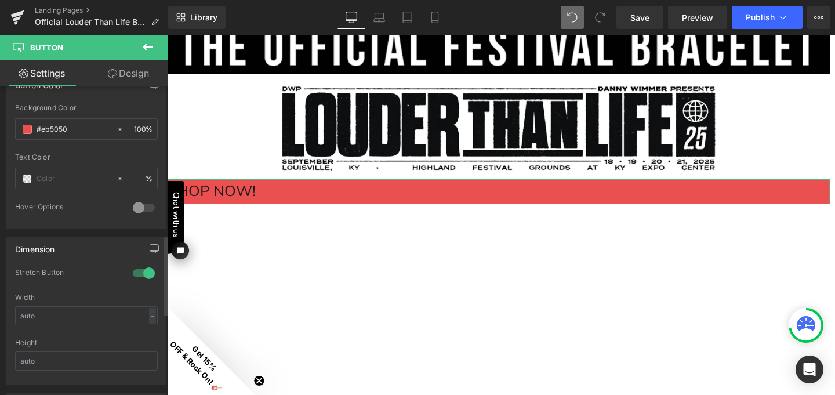
click at [147, 271] on div at bounding box center [144, 273] width 28 height 19
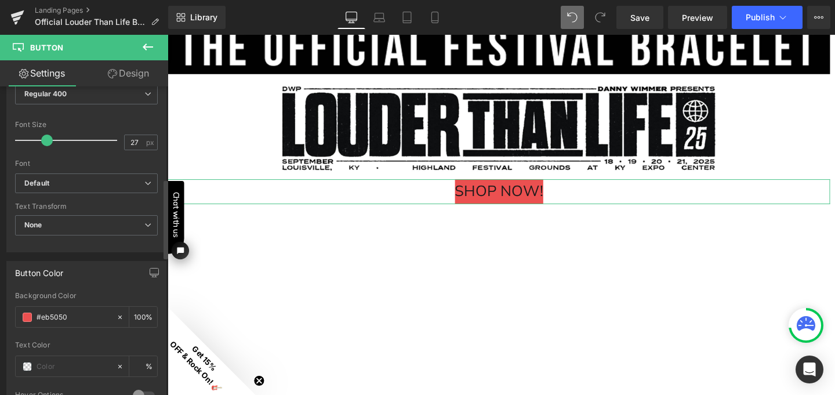
scroll to position [353, 0]
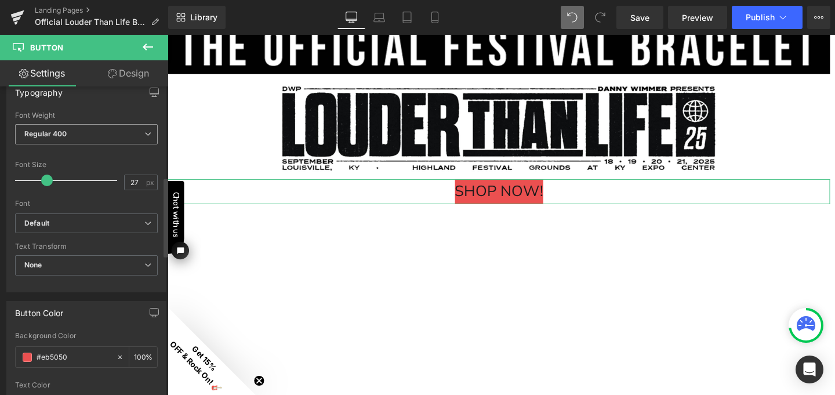
click at [144, 133] on icon at bounding box center [147, 133] width 7 height 7
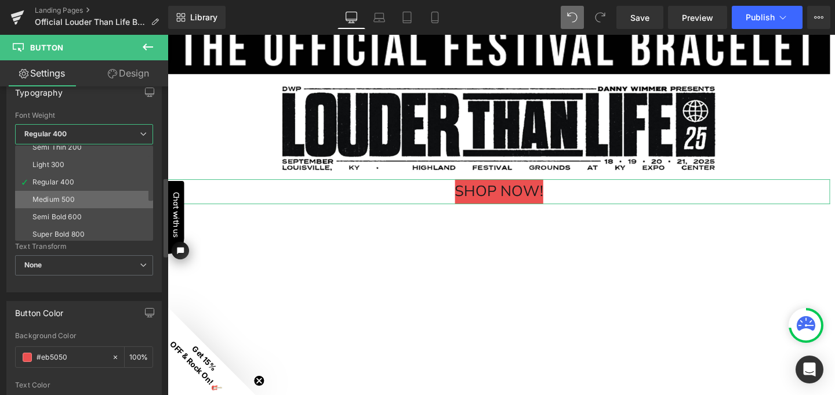
scroll to position [29, 0]
click at [87, 214] on li "Semi Bold 600" at bounding box center [86, 211] width 143 height 17
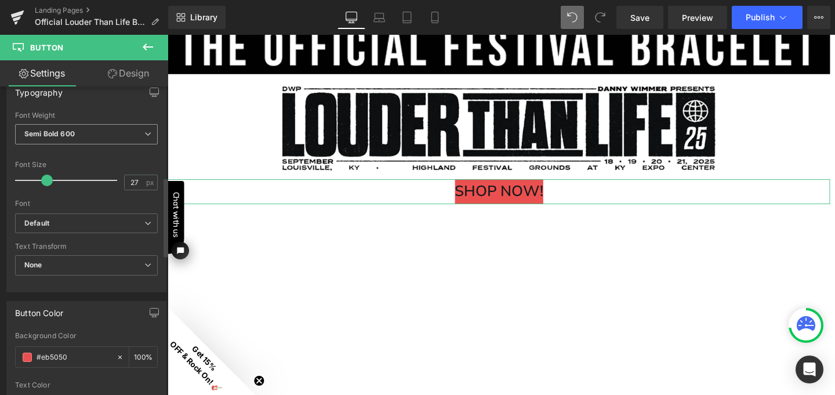
click at [144, 132] on icon at bounding box center [147, 133] width 7 height 7
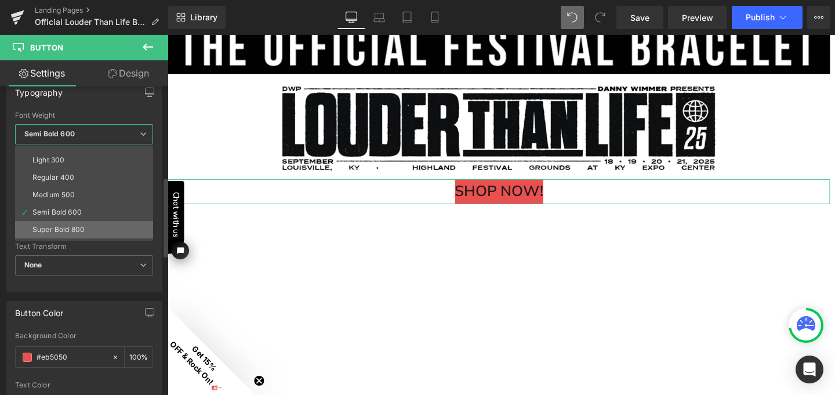
click at [96, 226] on li "Super Bold 800" at bounding box center [86, 229] width 143 height 17
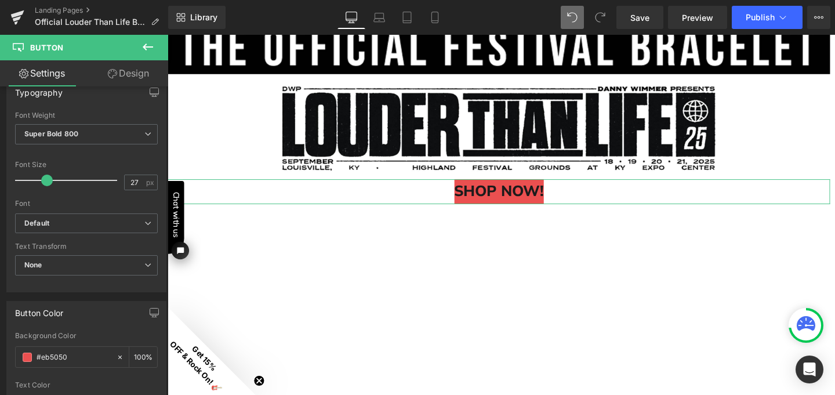
click at [132, 72] on link "Design" at bounding box center [128, 73] width 84 height 26
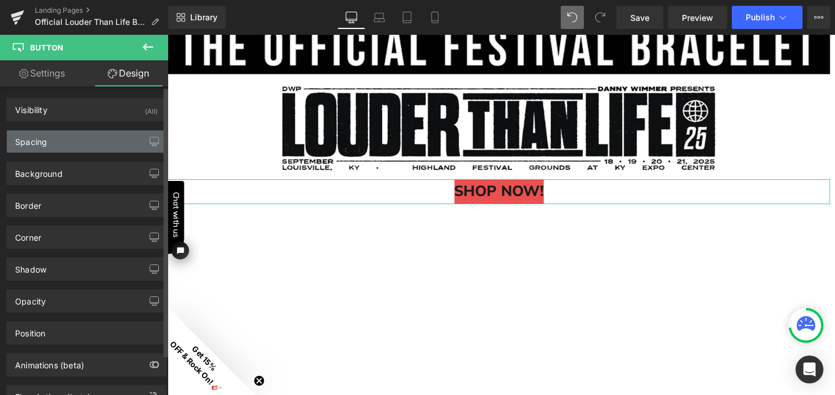
type input "0"
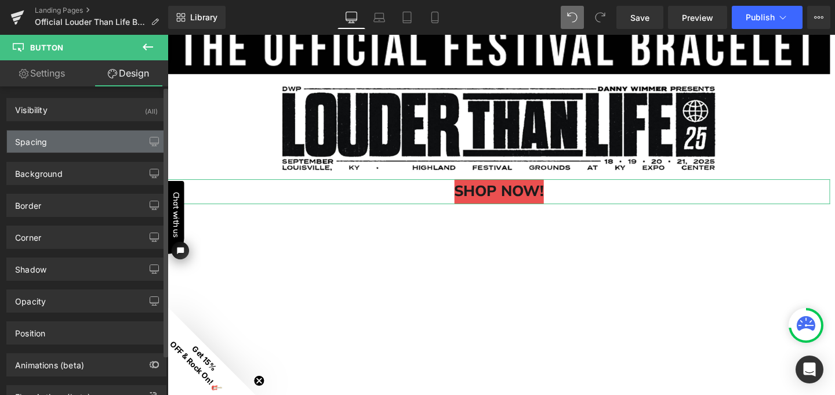
type input "0"
click at [90, 139] on div "Spacing" at bounding box center [86, 141] width 159 height 22
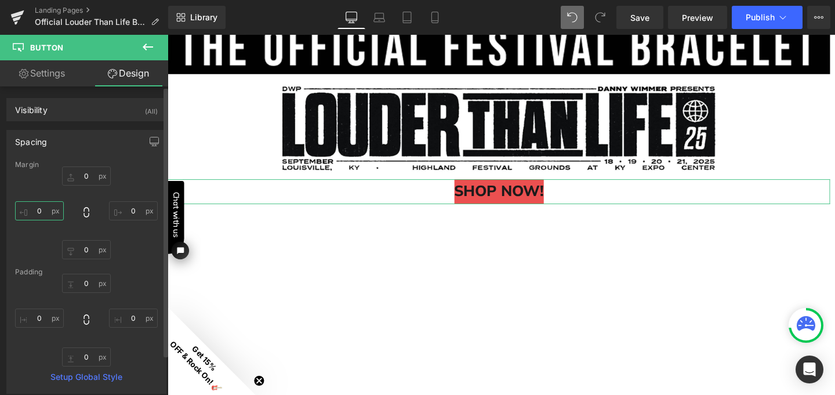
click at [42, 210] on input "0" at bounding box center [39, 210] width 49 height 19
type input "5"
click at [128, 212] on input "0" at bounding box center [133, 210] width 49 height 19
type input "5"
click at [39, 312] on input "0" at bounding box center [39, 317] width 49 height 19
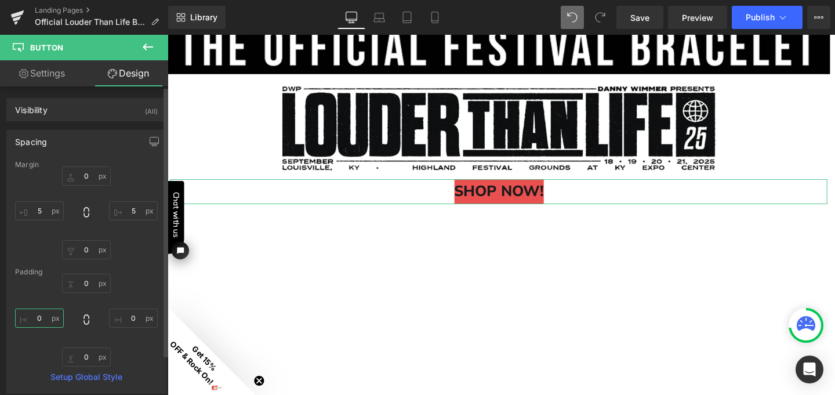
type input "5"
type input "10"
click at [132, 318] on input "0" at bounding box center [133, 317] width 49 height 19
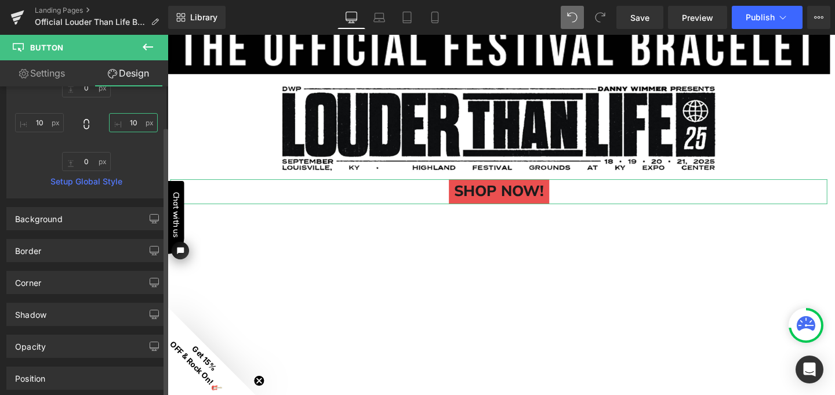
scroll to position [197, 0]
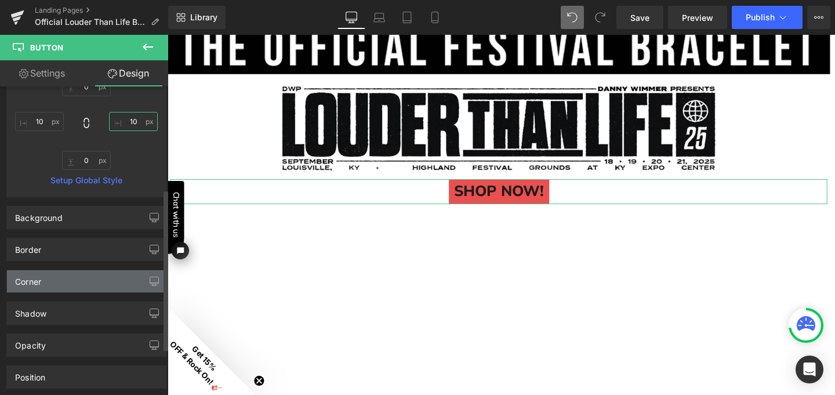
type input "10"
click at [115, 278] on div "Corner" at bounding box center [86, 281] width 159 height 22
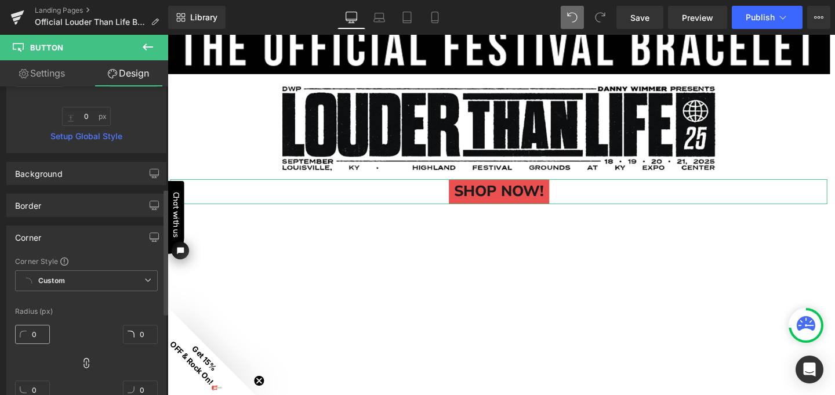
scroll to position [249, 0]
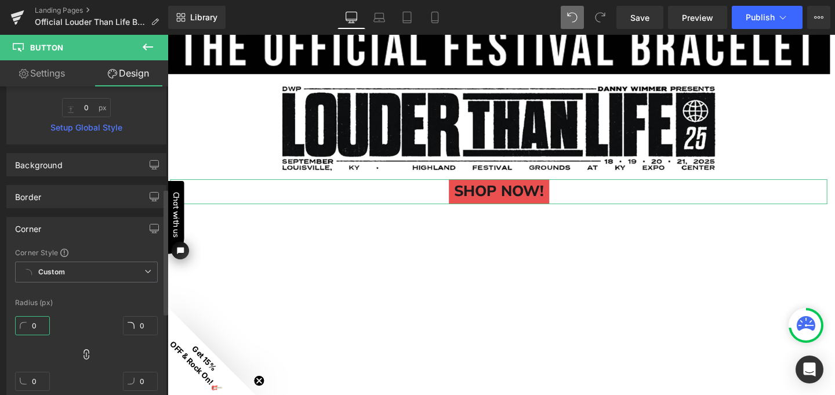
click at [35, 327] on input "0" at bounding box center [32, 325] width 35 height 19
type input "6"
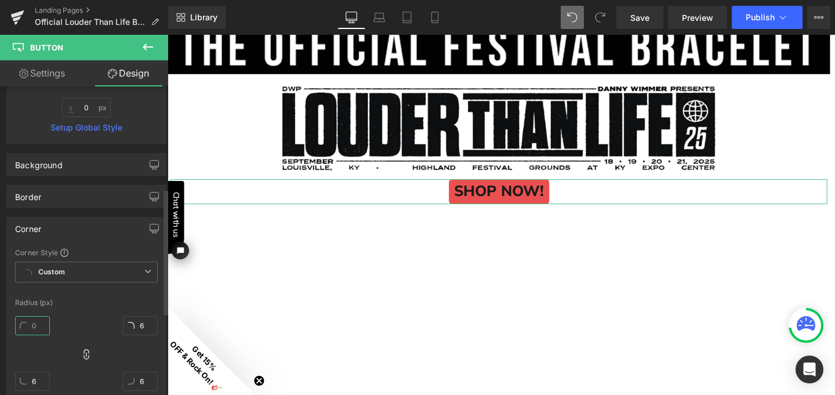
type input "5"
type input "1"
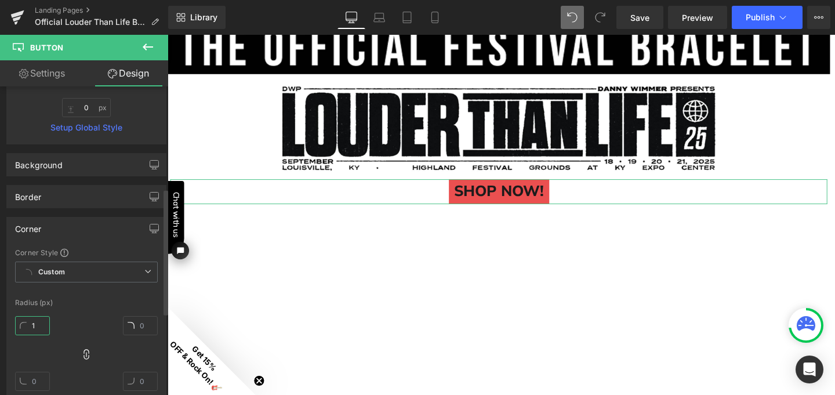
type input "1"
type input "10"
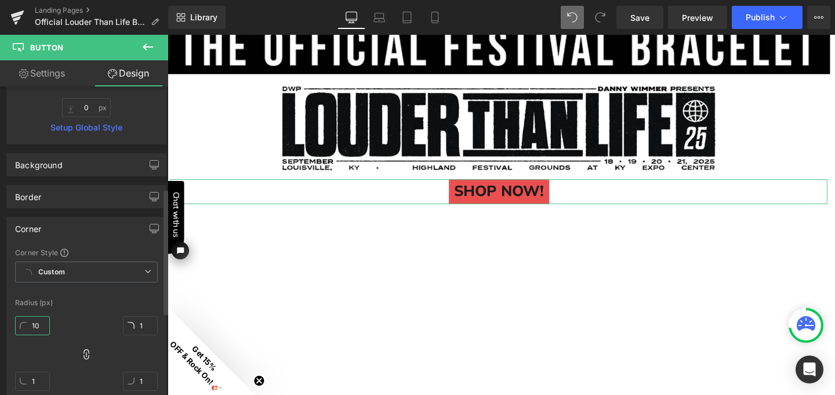
type input "10"
click at [152, 123] on link "Setup Global Style" at bounding box center [86, 127] width 143 height 9
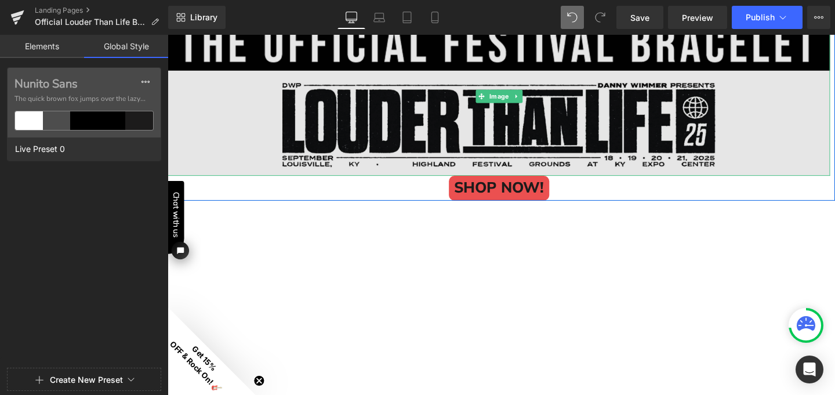
scroll to position [63, 0]
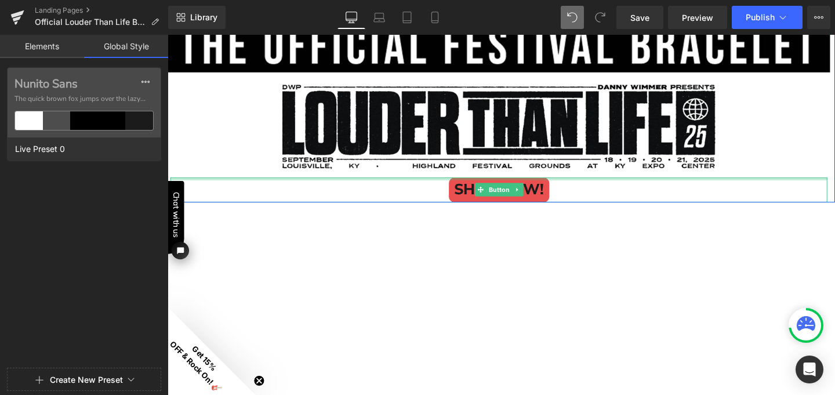
click at [278, 186] on div at bounding box center [515, 186] width 691 height 3
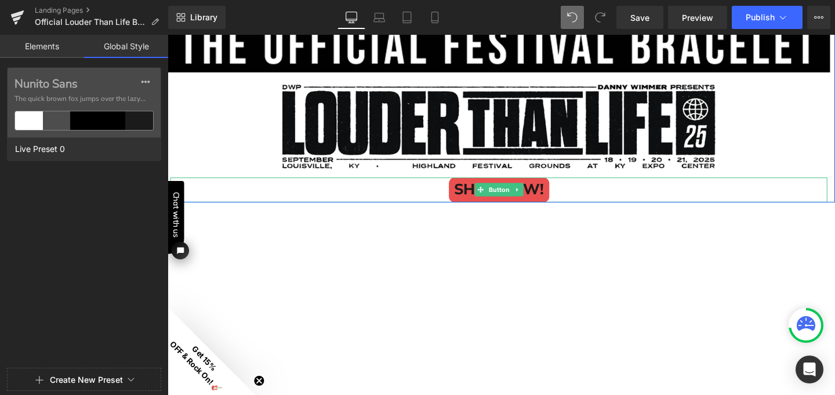
drag, startPoint x: 278, startPoint y: 186, endPoint x: 277, endPoint y: 199, distance: 14.0
click at [277, 199] on div "SHOP NOW! Button" at bounding box center [515, 198] width 691 height 26
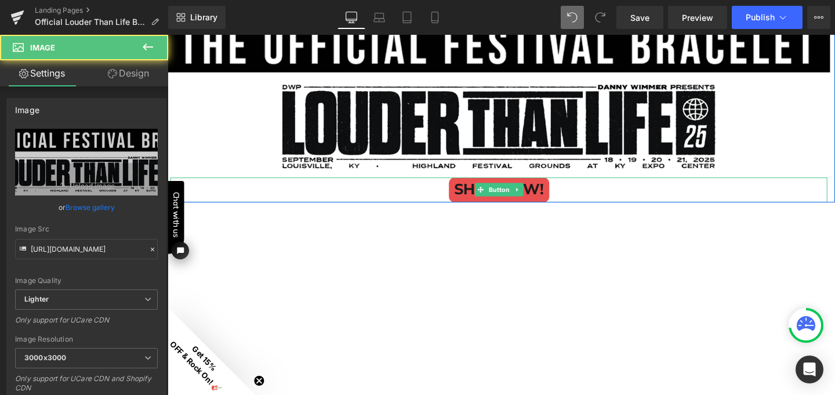
drag, startPoint x: 415, startPoint y: 183, endPoint x: 415, endPoint y: 190, distance: 7.5
click at [415, 190] on div "Image SHOP NOW! Button" at bounding box center [516, 114] width 696 height 194
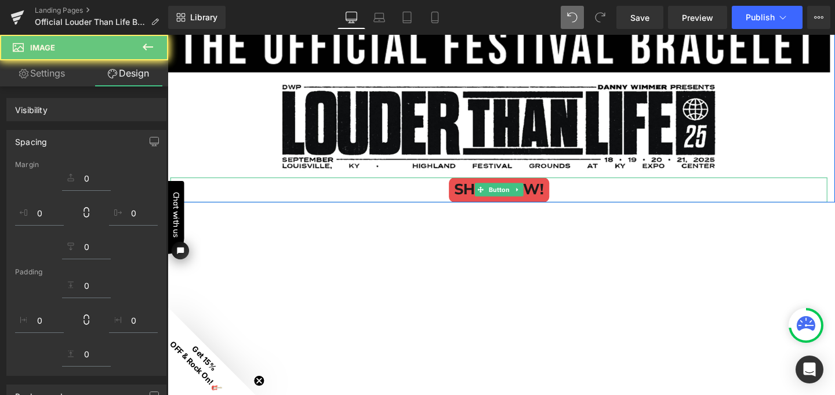
click at [416, 197] on div "SHOP NOW!" at bounding box center [515, 198] width 691 height 26
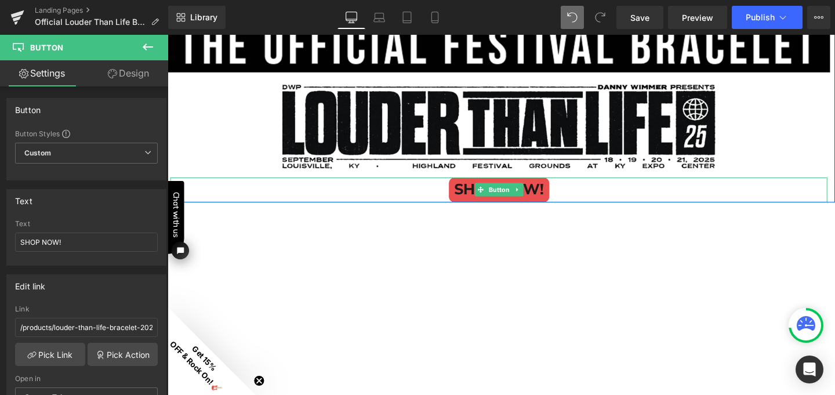
click at [428, 198] on div "SHOP NOW!" at bounding box center [515, 198] width 691 height 26
click at [132, 71] on link "Design" at bounding box center [128, 73] width 84 height 26
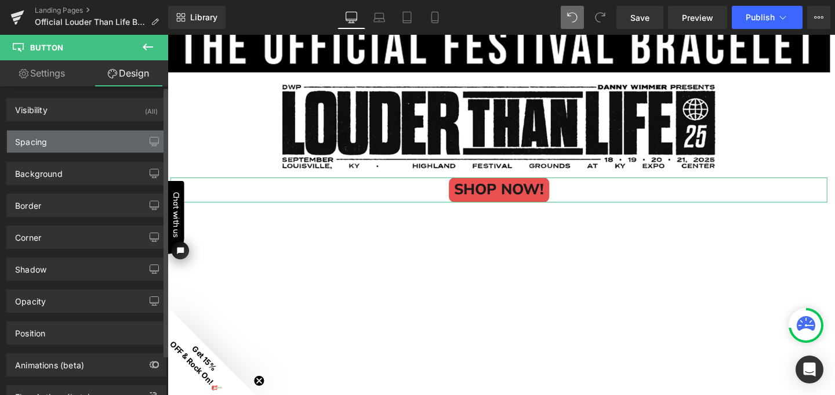
type input "0"
type input "5"
type input "0"
type input "5"
type input "0"
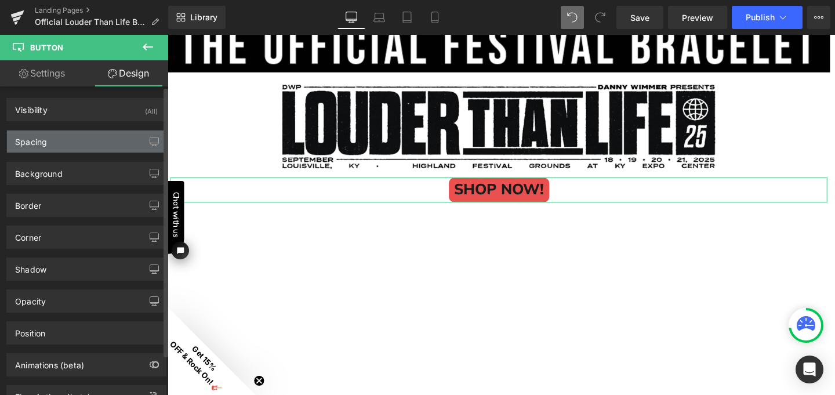
type input "10"
type input "0"
type input "10"
click at [88, 141] on div "Spacing" at bounding box center [86, 141] width 159 height 22
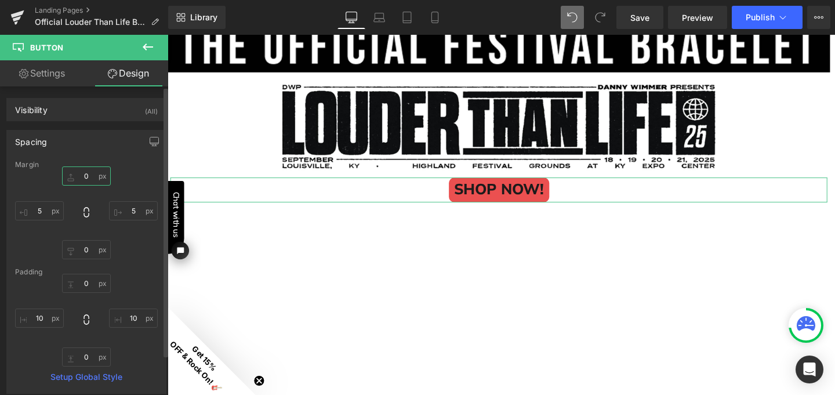
click at [83, 179] on input "0" at bounding box center [86, 175] width 49 height 19
type input "1"
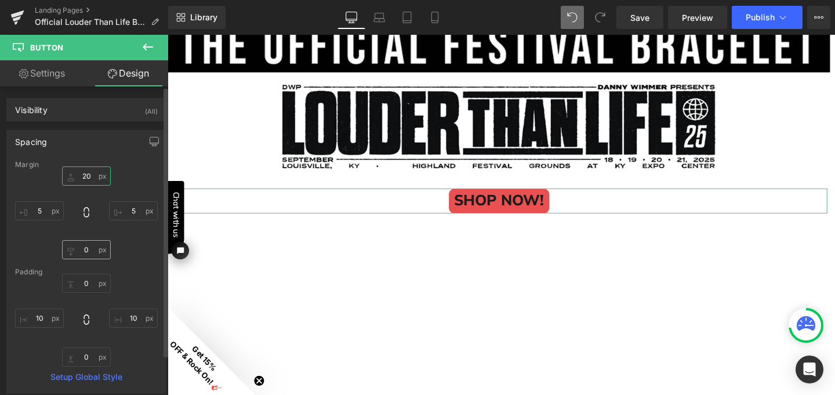
type input "20"
click at [85, 248] on input "0" at bounding box center [86, 249] width 49 height 19
type input "20"
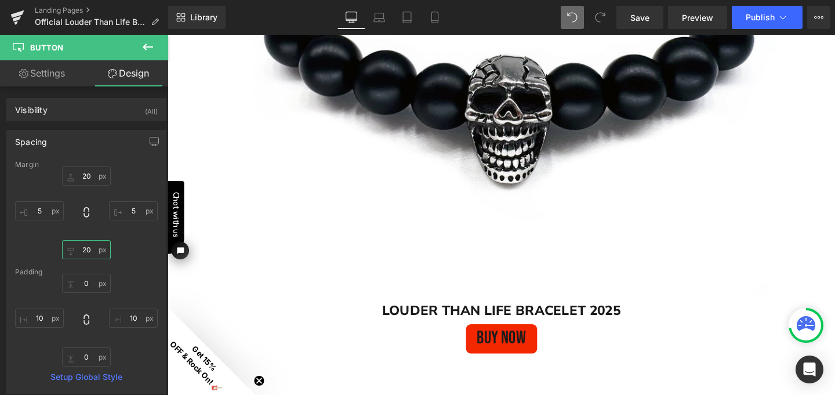
scroll to position [995, 0]
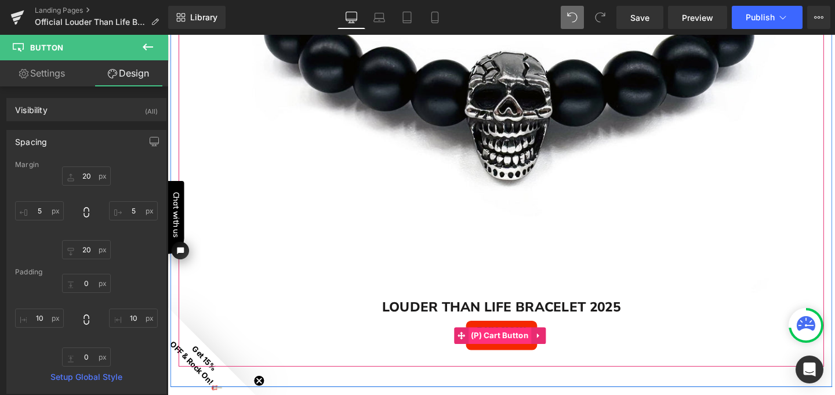
click at [518, 347] on span "(P) Cart Button" at bounding box center [517, 350] width 67 height 17
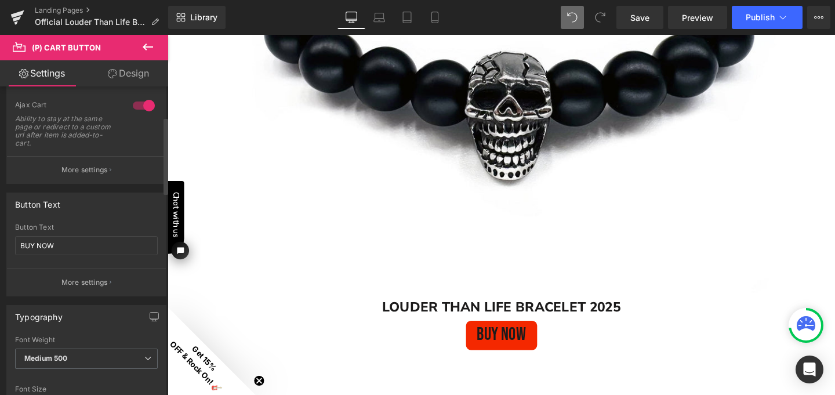
scroll to position [122, 0]
click at [35, 241] on input "BUY NOW" at bounding box center [86, 243] width 143 height 19
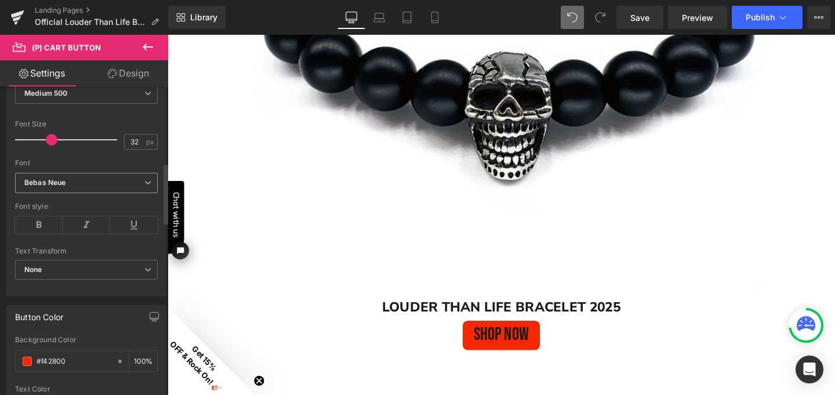
scroll to position [429, 0]
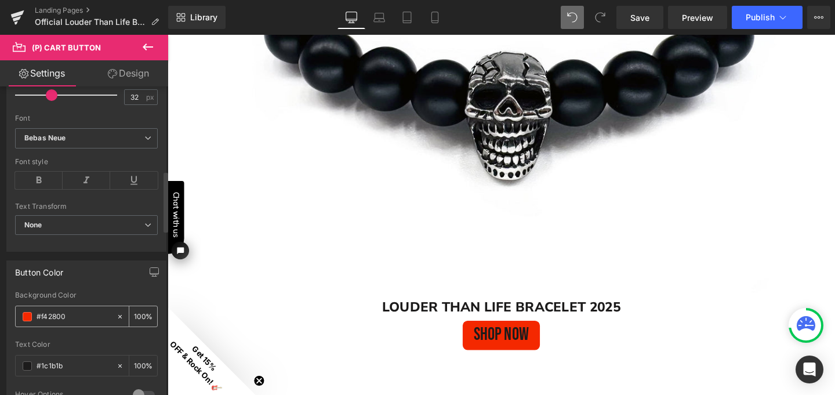
type input "SHOP NOW"
drag, startPoint x: 76, startPoint y: 315, endPoint x: 37, endPoint y: 314, distance: 39.4
click at [37, 314] on input "#f42800" at bounding box center [74, 316] width 74 height 13
paste input "eb505"
type input "#eb5050"
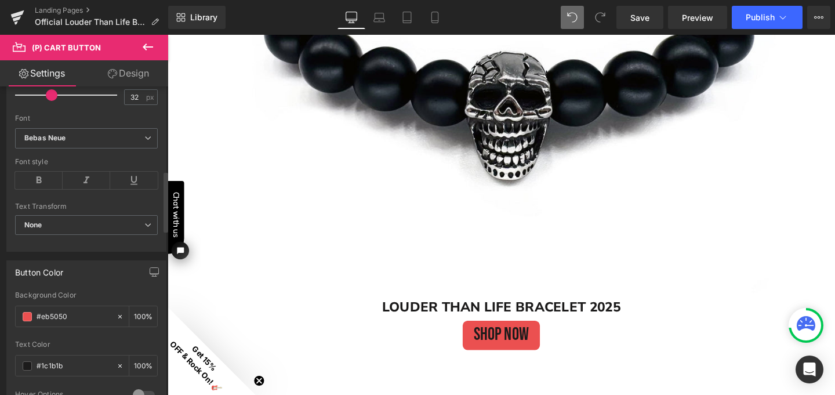
click at [114, 289] on div "Button Color rgb(235, 80, 80) Background Color #eb5050 100 % #1c1b1b Text Color…" at bounding box center [86, 337] width 160 height 155
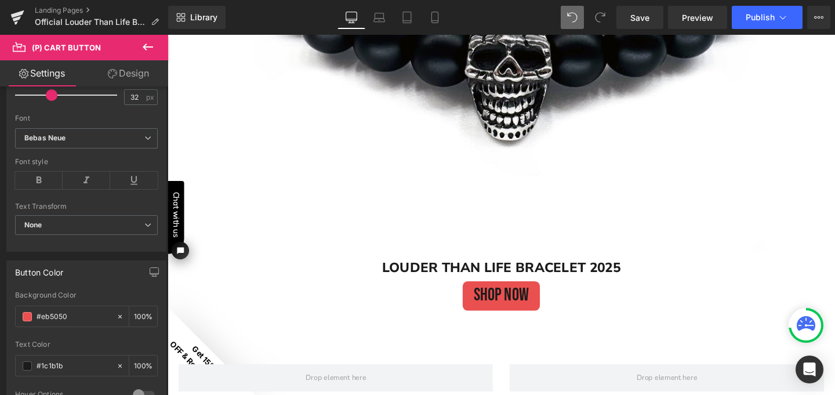
scroll to position [1043, 0]
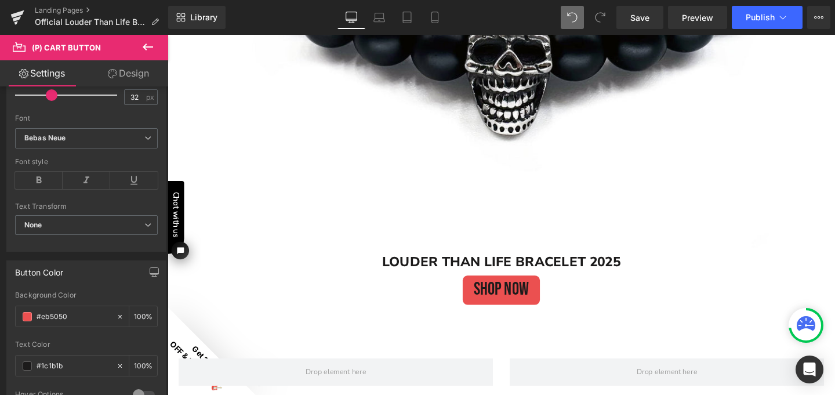
click at [506, 297] on div "SHOP NOW (P) Cart Button" at bounding box center [518, 303] width 667 height 31
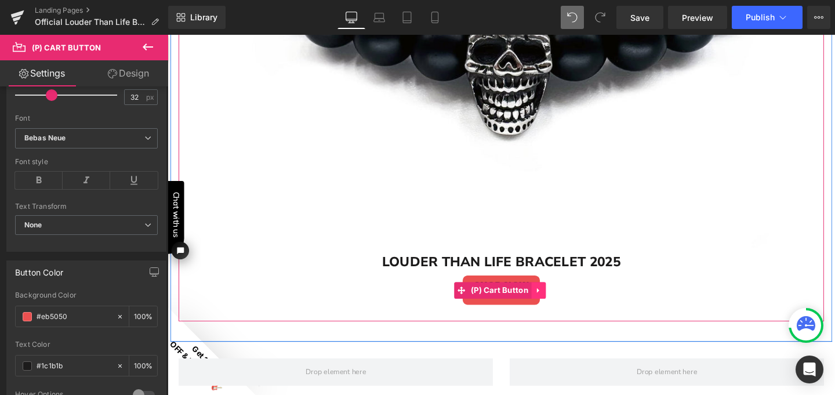
click at [554, 299] on icon at bounding box center [558, 303] width 8 height 9
click at [547, 299] on icon at bounding box center [550, 303] width 8 height 8
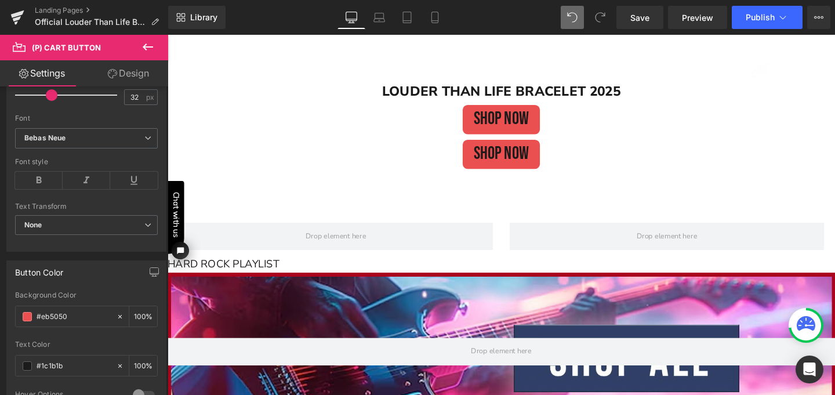
scroll to position [1221, 0]
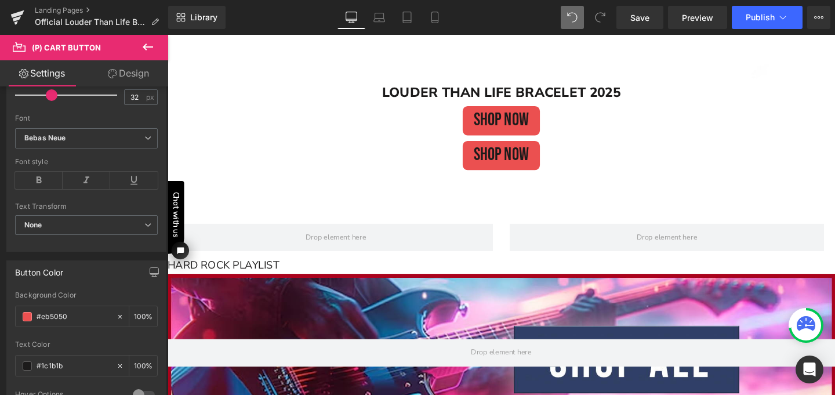
click at [495, 162] on div "SHOP NOW (P) Cart Button" at bounding box center [518, 161] width 667 height 31
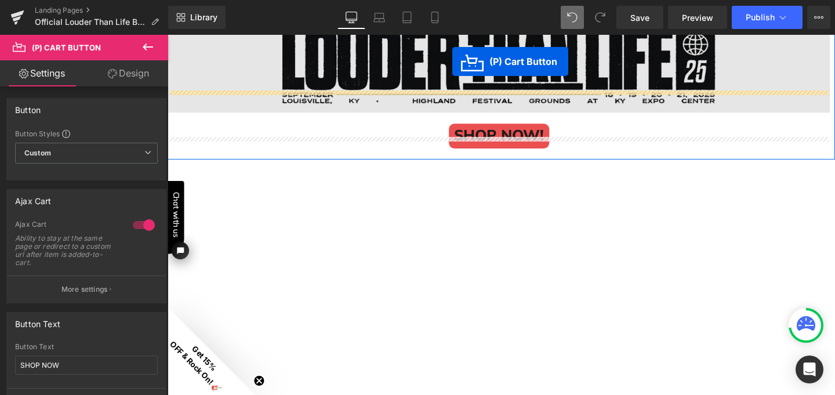
scroll to position [108, 0]
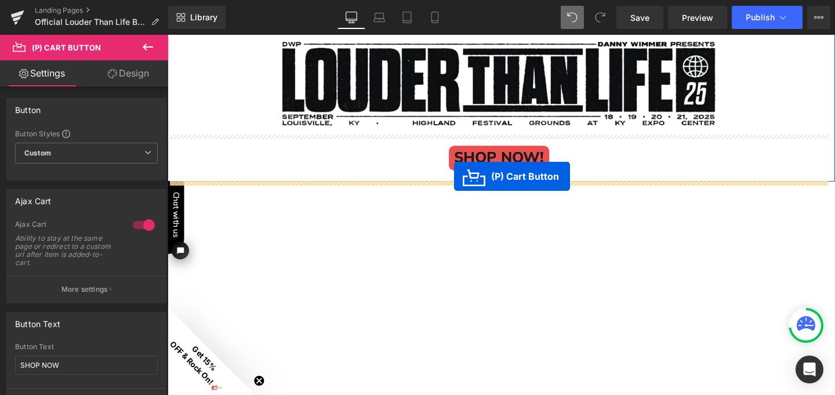
drag, startPoint x: 471, startPoint y: 157, endPoint x: 468, endPoint y: 184, distance: 27.3
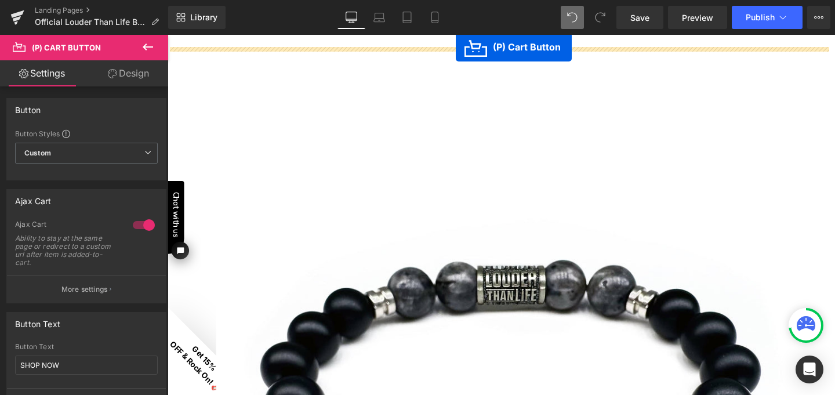
scroll to position [570, 0]
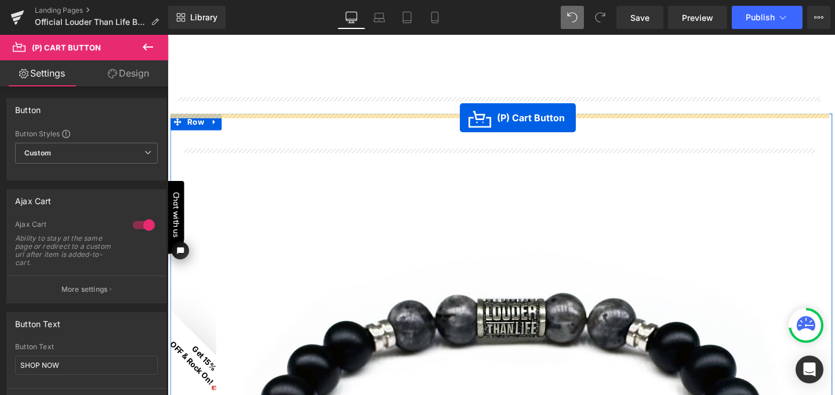
drag, startPoint x: 470, startPoint y: 300, endPoint x: 475, endPoint y: 122, distance: 178.1
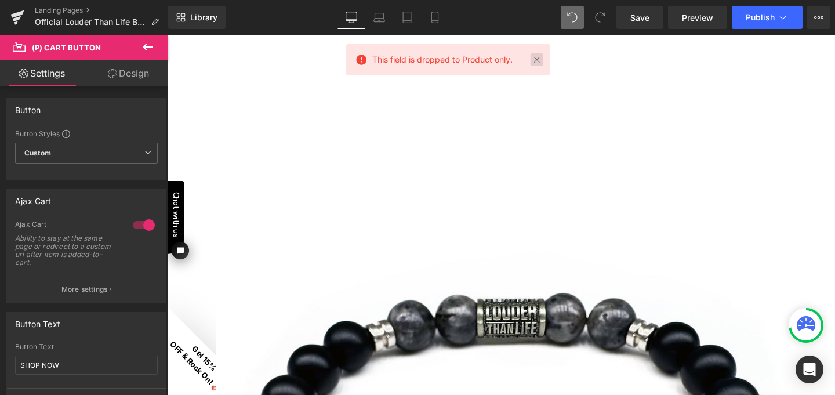
click at [536, 58] on link at bounding box center [536, 59] width 13 height 13
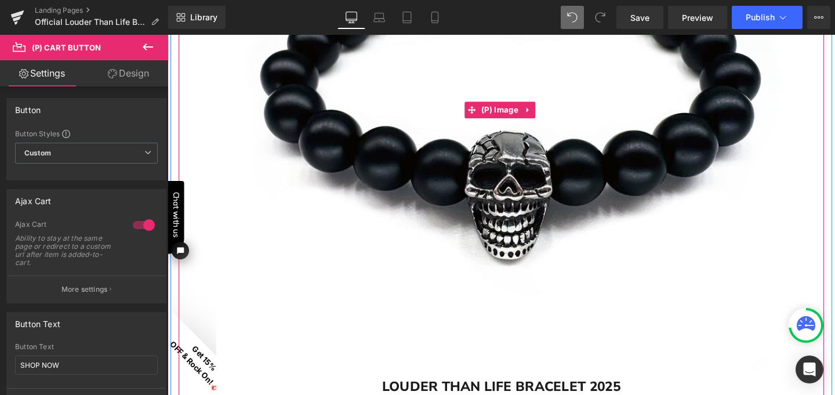
scroll to position [1048, 0]
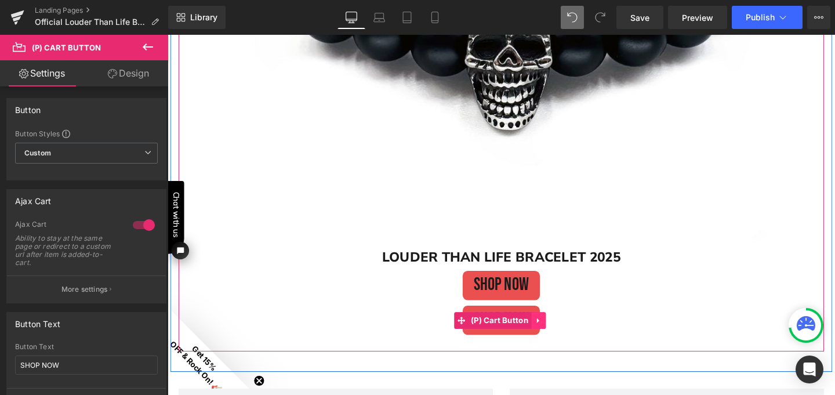
click at [558, 331] on icon at bounding box center [558, 334] width 8 height 9
click at [564, 333] on icon at bounding box center [565, 335] width 8 height 8
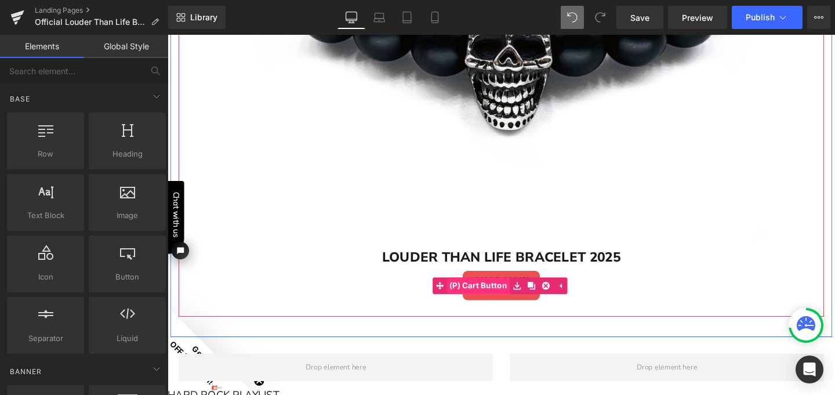
click at [509, 295] on span "(P) Cart Button" at bounding box center [494, 298] width 67 height 17
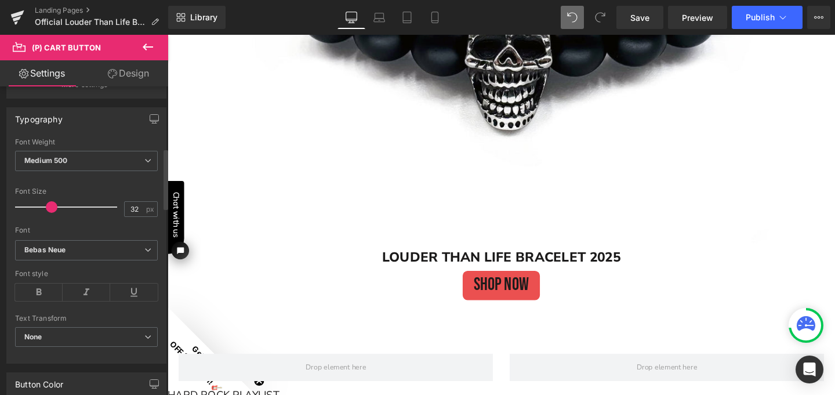
scroll to position [314, 0]
click at [130, 75] on link "Design" at bounding box center [128, 73] width 84 height 26
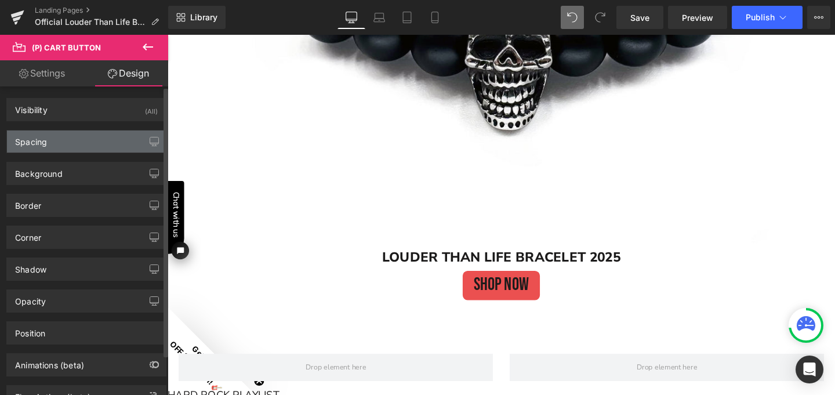
click at [110, 141] on div "Spacing" at bounding box center [86, 141] width 159 height 22
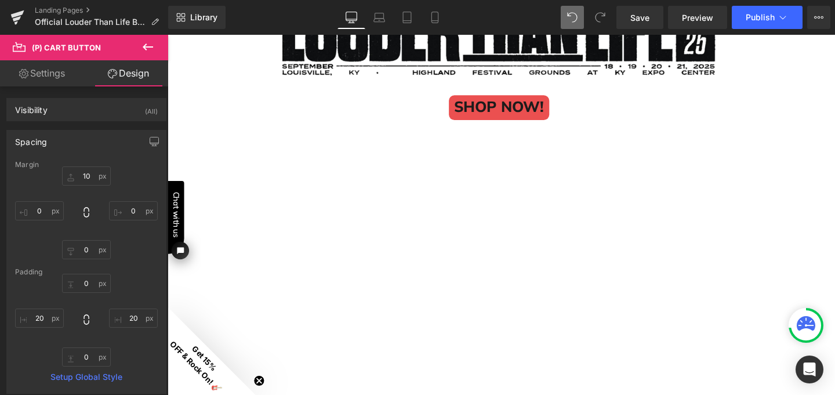
scroll to position [0, 0]
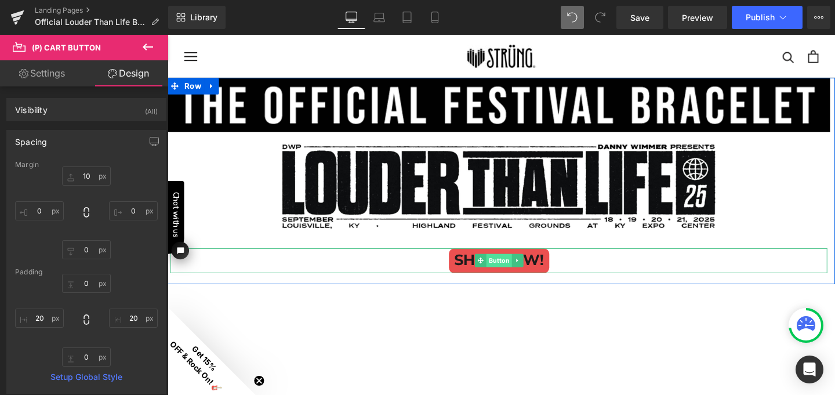
click at [518, 271] on span "Button" at bounding box center [515, 272] width 27 height 14
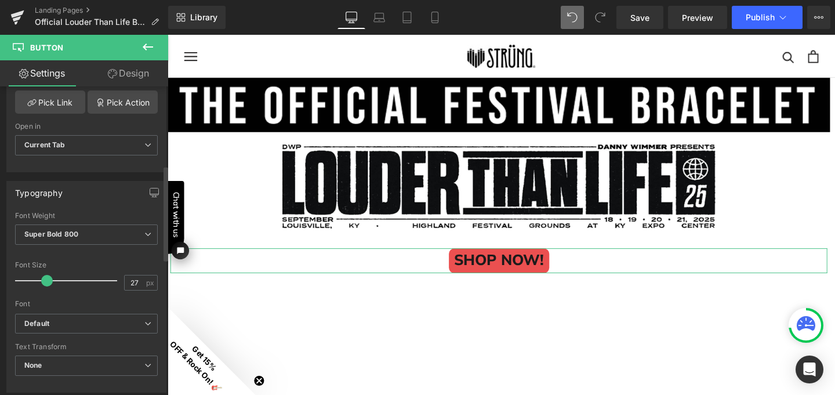
scroll to position [267, 0]
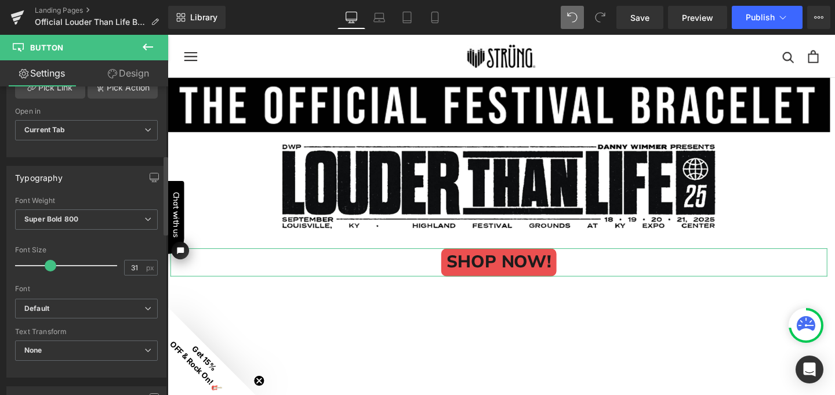
type input "32"
click at [49, 266] on span at bounding box center [52, 266] width 12 height 12
click at [59, 312] on b "Default" at bounding box center [84, 309] width 120 height 10
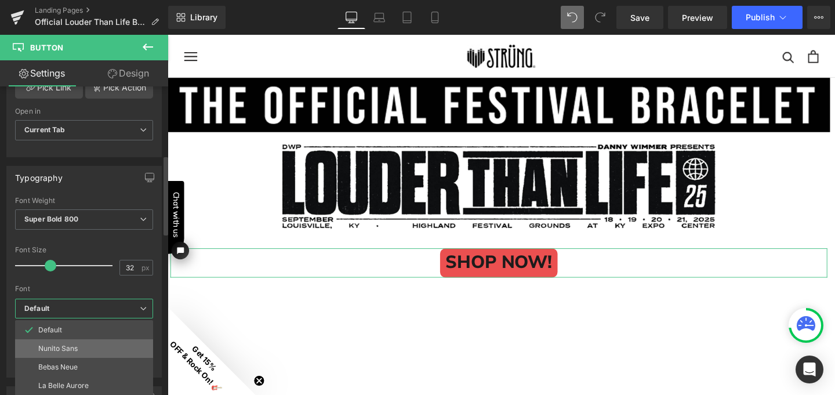
click at [62, 346] on p "Nunito Sans" at bounding box center [57, 348] width 39 height 8
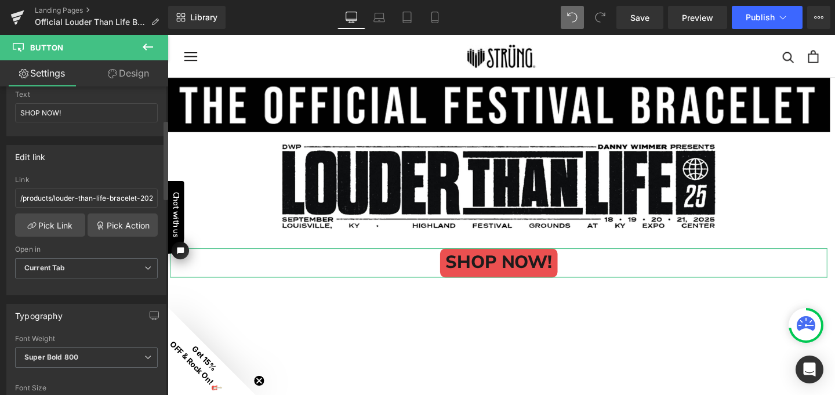
scroll to position [39, 0]
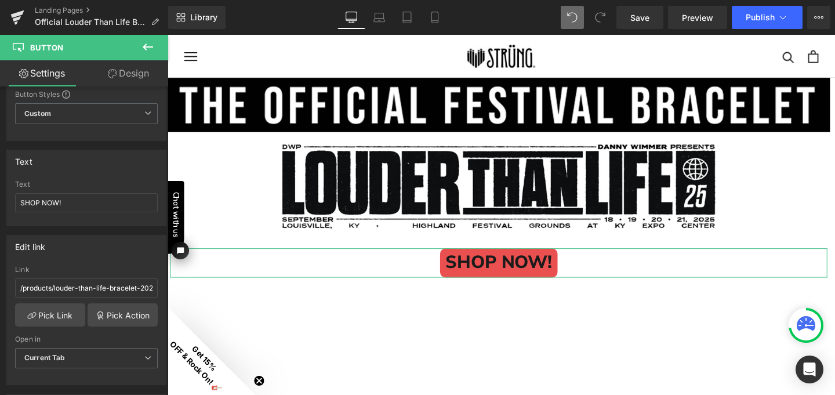
click at [142, 80] on link "Design" at bounding box center [128, 73] width 84 height 26
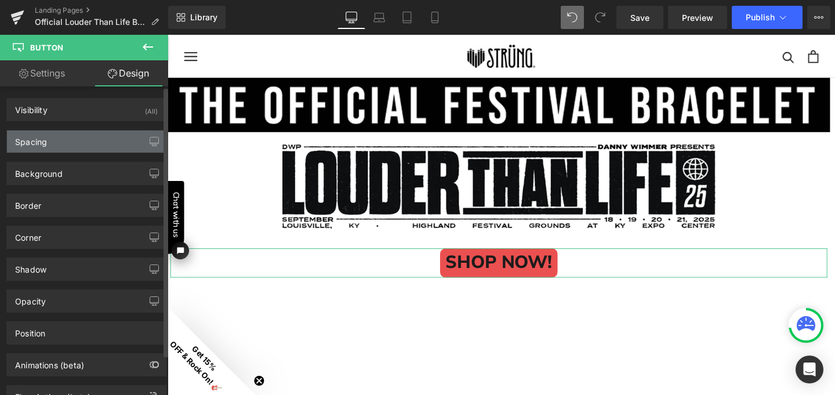
type input "20"
type input "5"
type input "20"
type input "5"
type input "0"
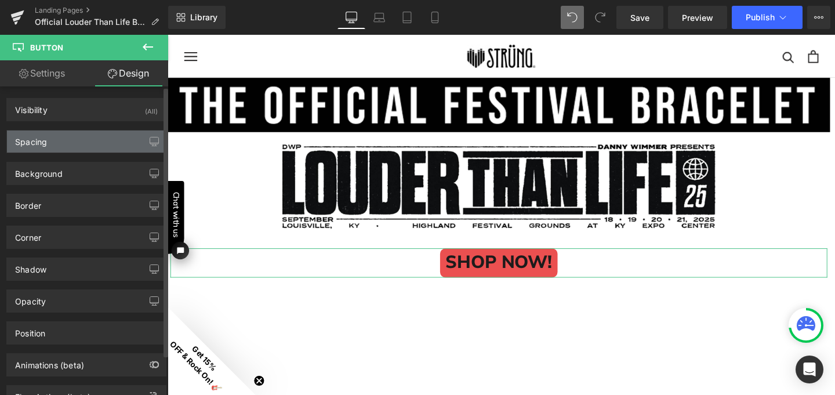
type input "10"
type input "0"
type input "10"
click at [106, 147] on div "Spacing" at bounding box center [86, 141] width 159 height 22
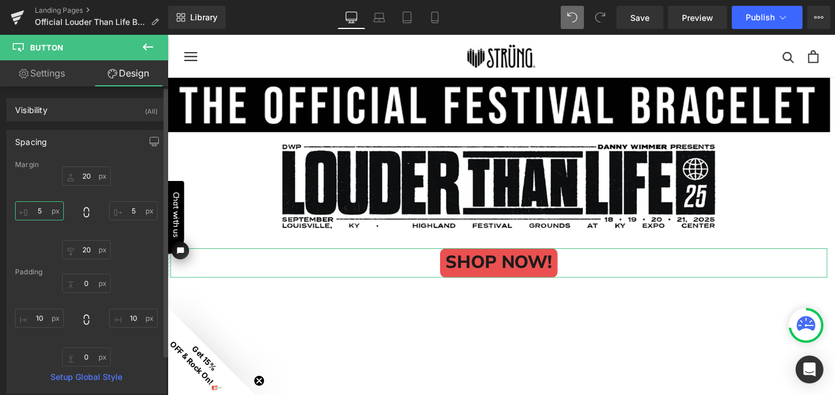
click at [42, 213] on input "5" at bounding box center [39, 210] width 49 height 19
type input "2"
click at [41, 318] on input "10" at bounding box center [39, 317] width 49 height 19
type input "20"
click at [132, 315] on input "10" at bounding box center [133, 317] width 49 height 19
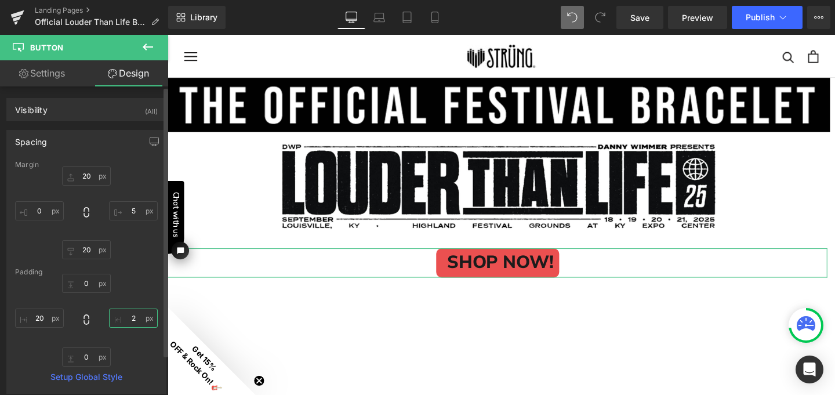
type input "20"
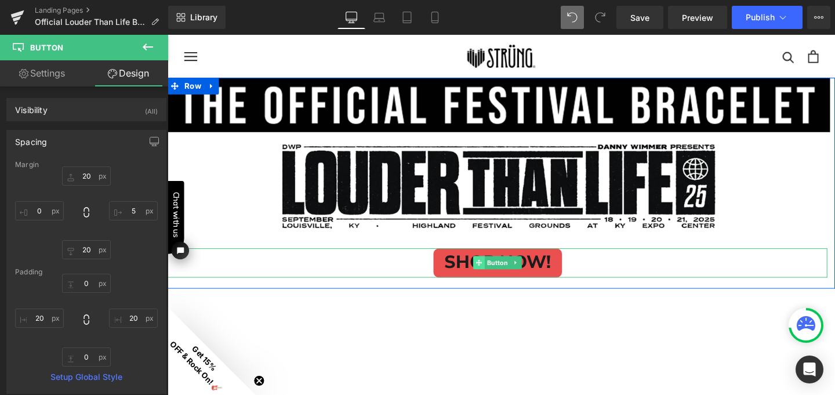
click at [489, 271] on span at bounding box center [495, 274] width 12 height 14
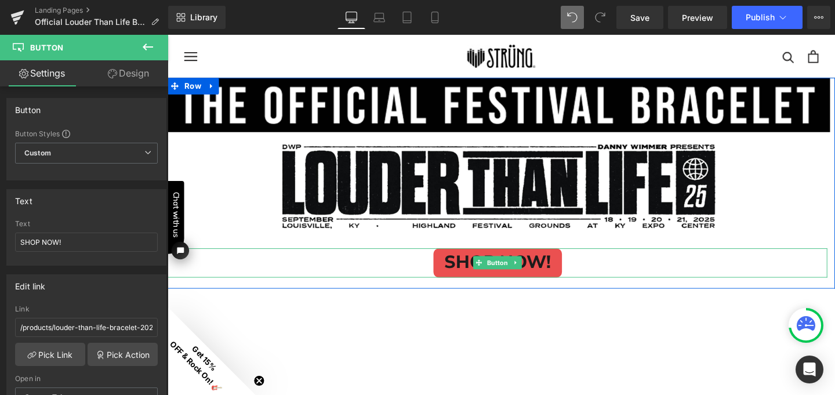
click at [484, 267] on span "SHOP NOW!" at bounding box center [515, 274] width 112 height 31
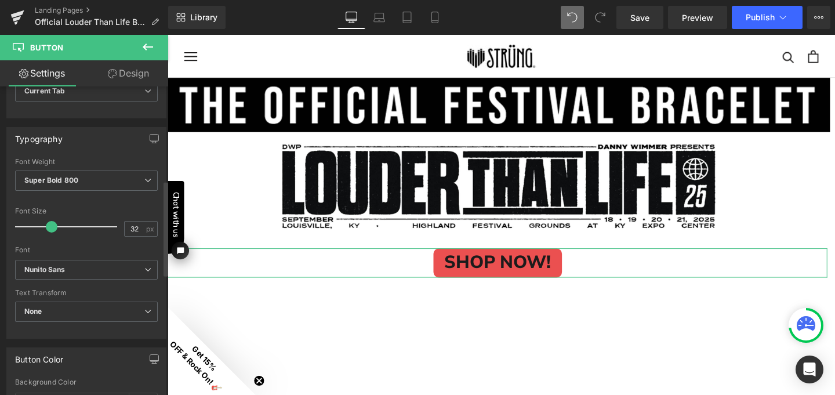
scroll to position [308, 0]
click at [83, 178] on span "Super Bold 800" at bounding box center [86, 179] width 143 height 20
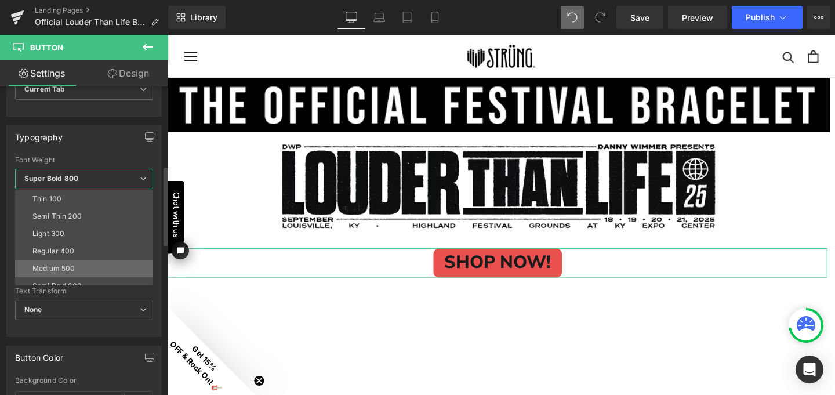
click at [76, 262] on li "Medium 500" at bounding box center [86, 268] width 143 height 17
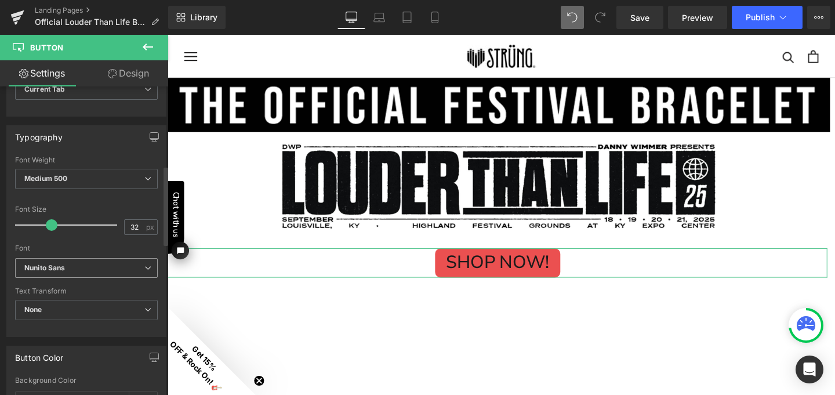
click at [78, 269] on b "Nunito Sans" at bounding box center [84, 268] width 120 height 10
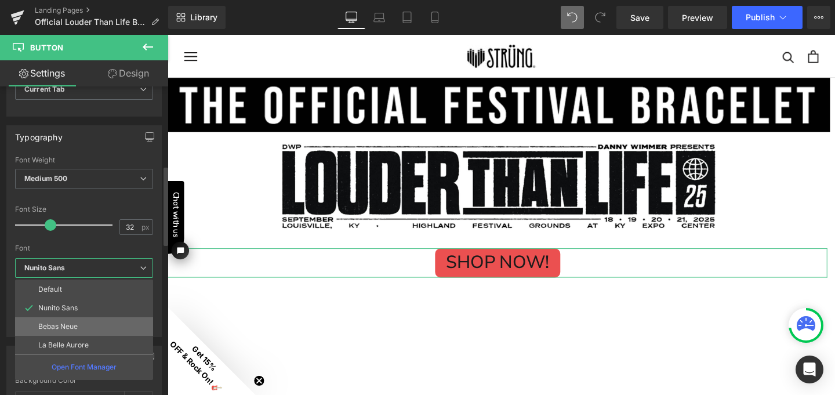
click at [78, 324] on p "Bebas Neue" at bounding box center [57, 326] width 39 height 8
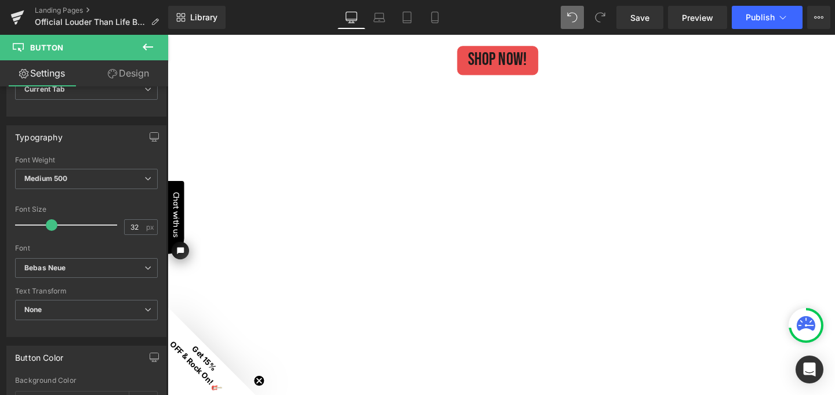
scroll to position [207, 0]
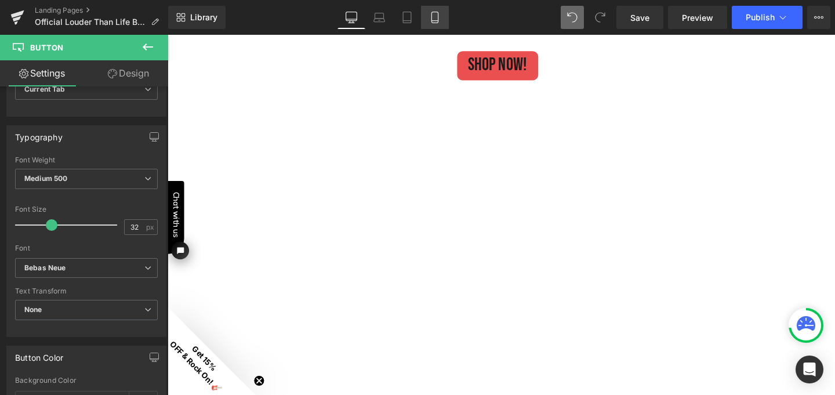
click at [435, 17] on icon at bounding box center [435, 18] width 12 height 12
type input "100"
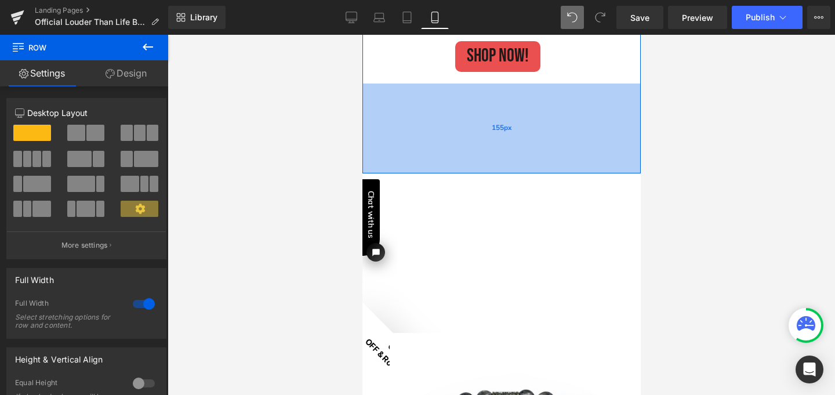
scroll to position [107, 0]
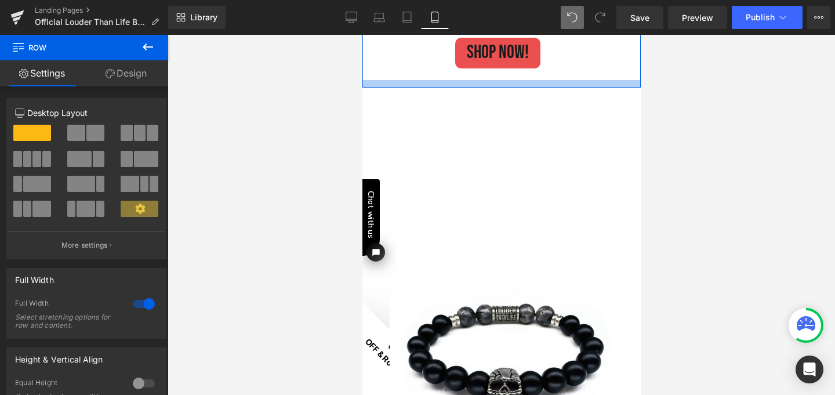
drag, startPoint x: 533, startPoint y: 203, endPoint x: 532, endPoint y: 86, distance: 117.7
click at [532, 86] on div at bounding box center [501, 84] width 278 height 8
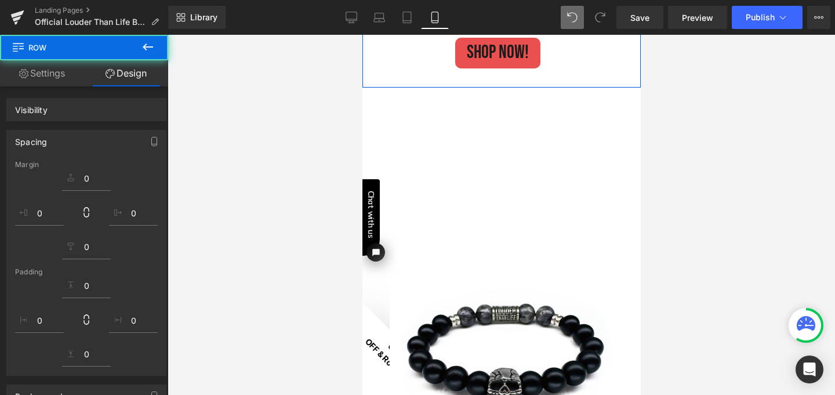
click at [532, 86] on div at bounding box center [501, 84] width 278 height 8
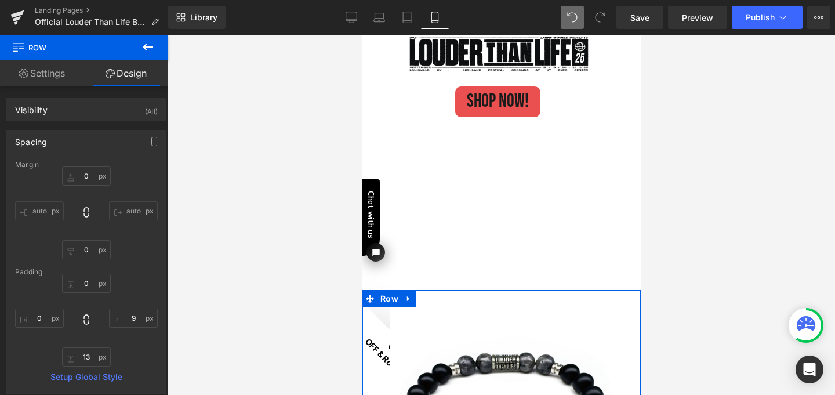
scroll to position [66, 0]
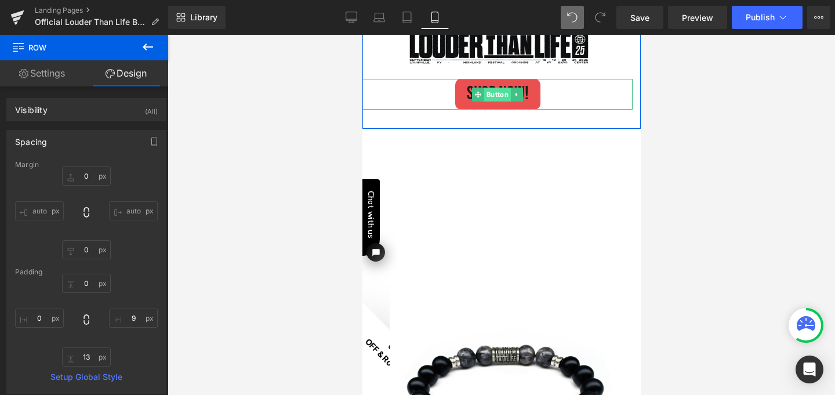
click at [486, 90] on span "Button" at bounding box center [497, 95] width 27 height 14
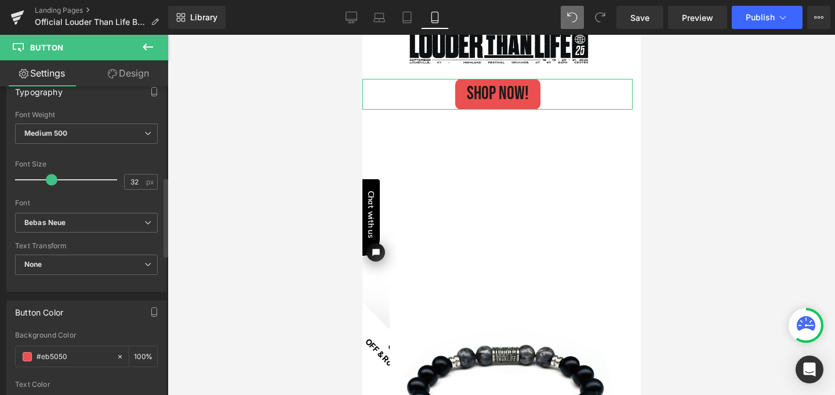
scroll to position [495, 0]
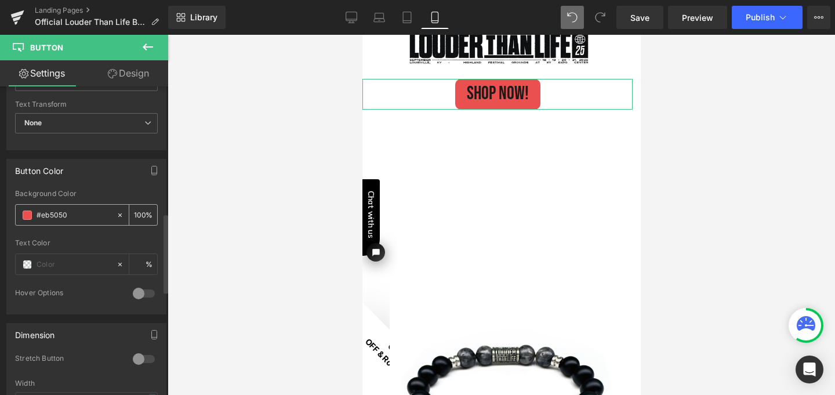
drag, startPoint x: 75, startPoint y: 214, endPoint x: 41, endPoint y: 213, distance: 34.8
click at [41, 213] on input "#eb5050" at bounding box center [74, 215] width 74 height 13
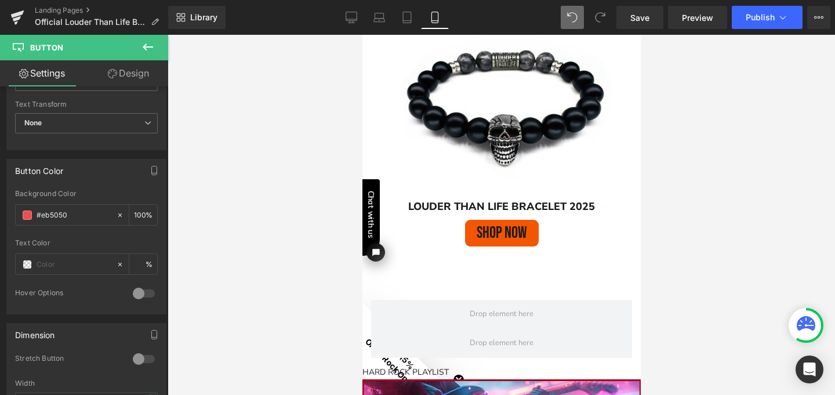
scroll to position [401, 0]
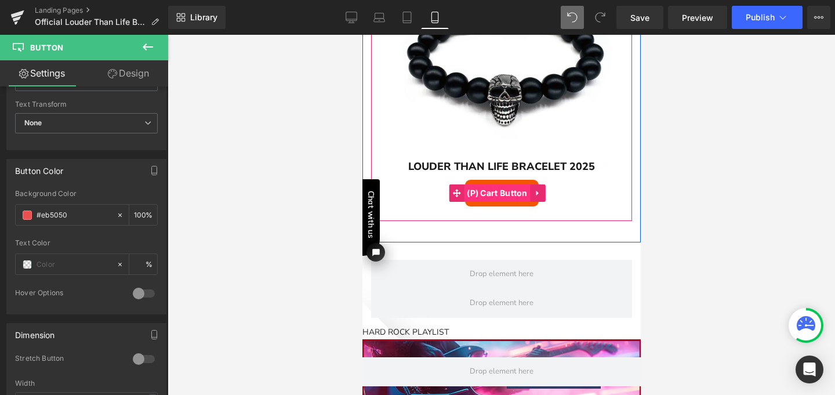
click at [501, 189] on span "(P) Cart Button" at bounding box center [496, 192] width 67 height 17
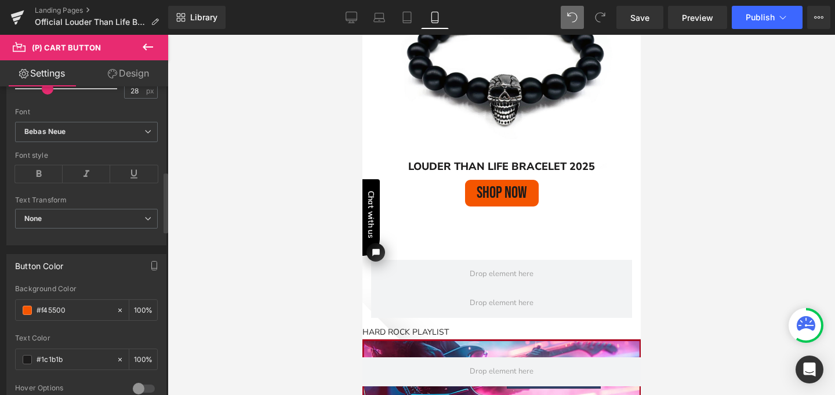
scroll to position [447, 0]
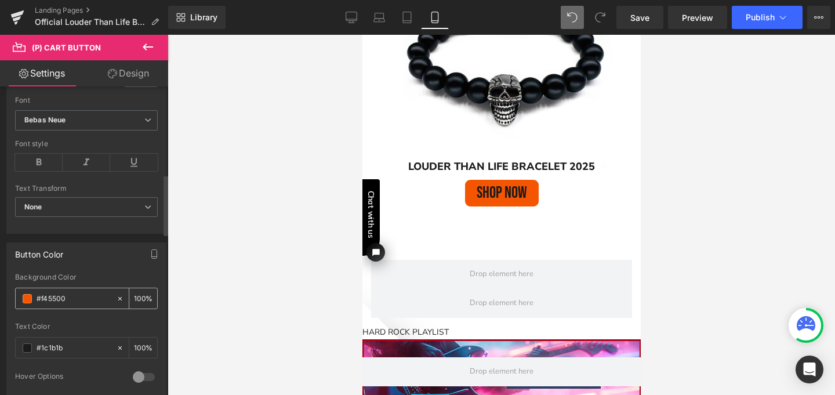
drag, startPoint x: 72, startPoint y: 295, endPoint x: 38, endPoint y: 295, distance: 34.2
click at [38, 295] on input "#f45500" at bounding box center [74, 298] width 74 height 13
paste input "eb505"
type input "eb5050"
click at [250, 199] on div at bounding box center [501, 215] width 667 height 360
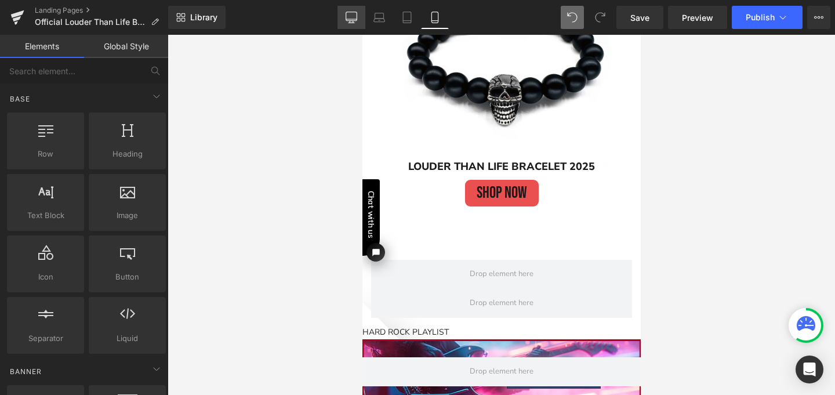
click at [354, 21] on icon at bounding box center [352, 18] width 12 height 12
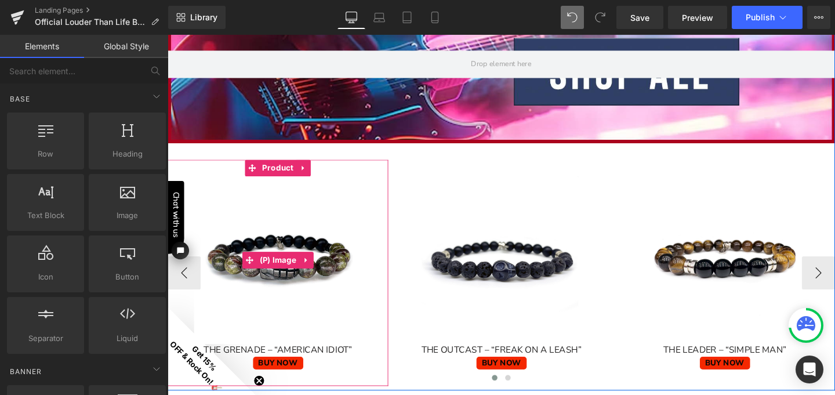
scroll to position [1493, 0]
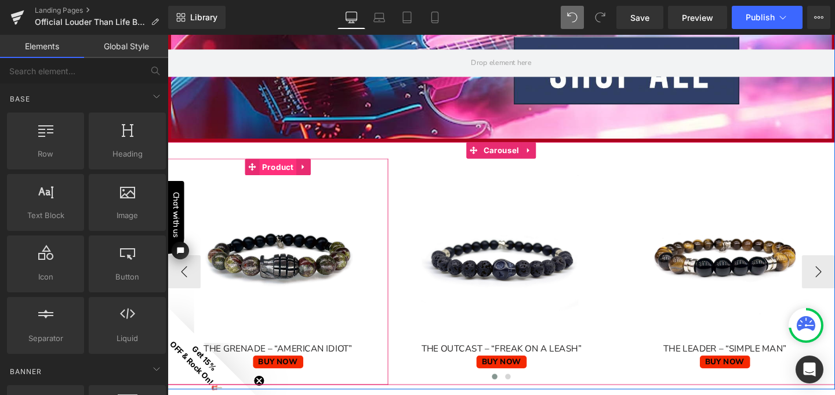
click at [278, 171] on span "Product" at bounding box center [283, 173] width 39 height 17
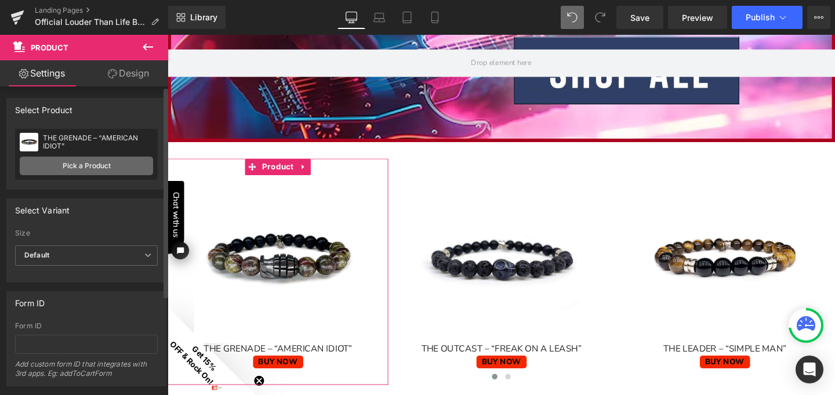
click at [115, 163] on link "Pick a Product" at bounding box center [86, 166] width 133 height 19
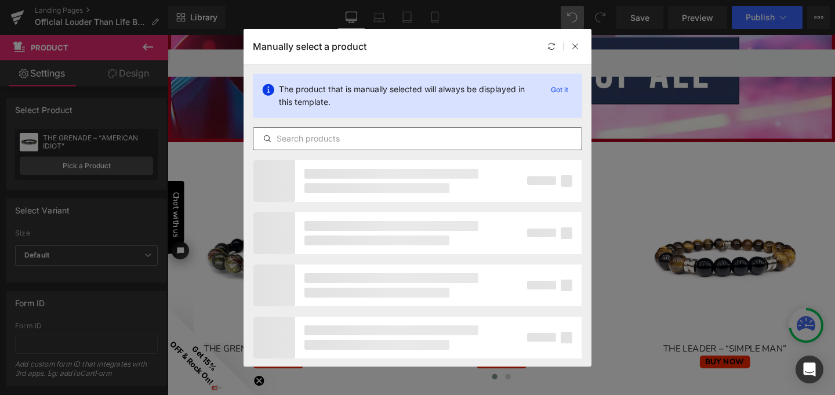
click at [304, 141] on input "text" at bounding box center [417, 139] width 328 height 14
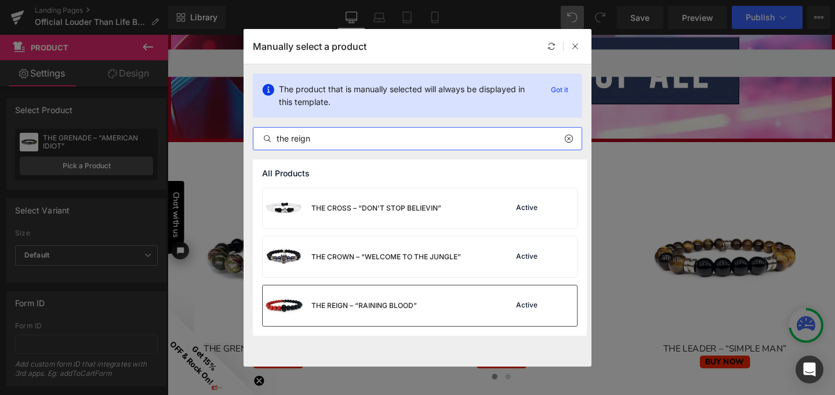
type input "the reign"
click at [356, 303] on div "THE REIGN – “RAINING BLOOD”" at bounding box center [364, 305] width 106 height 10
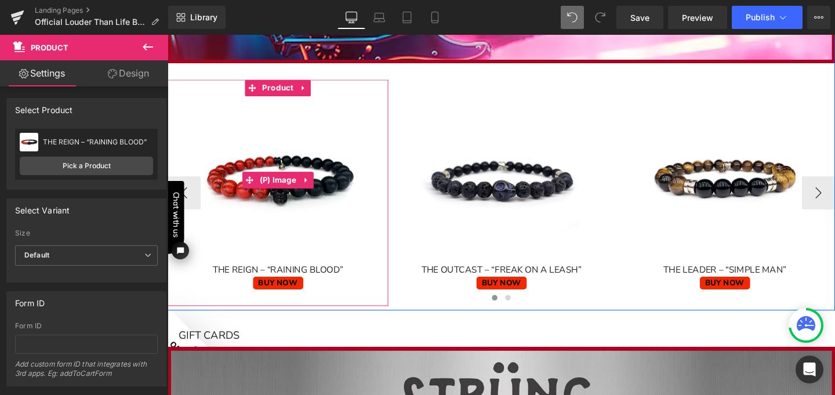
scroll to position [1585, 0]
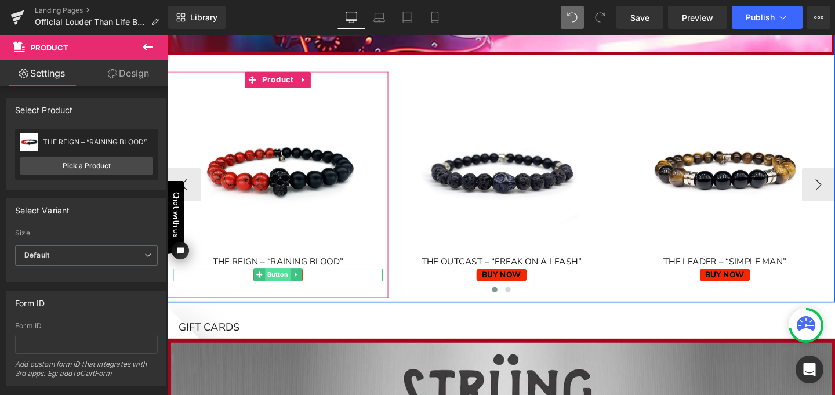
click at [282, 286] on span "Button" at bounding box center [283, 287] width 27 height 14
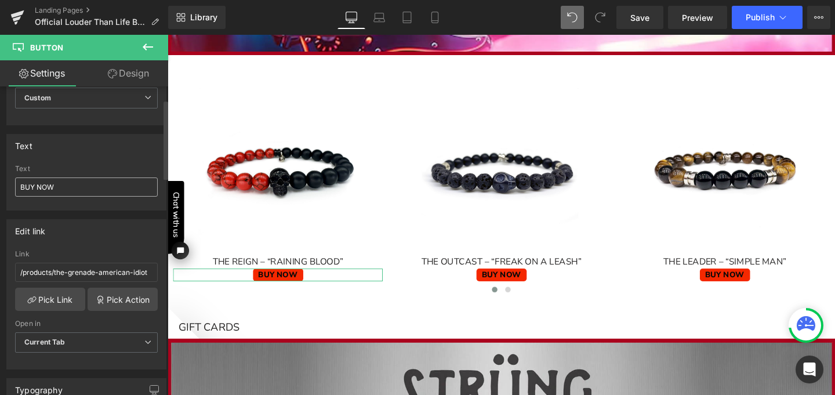
scroll to position [59, 0]
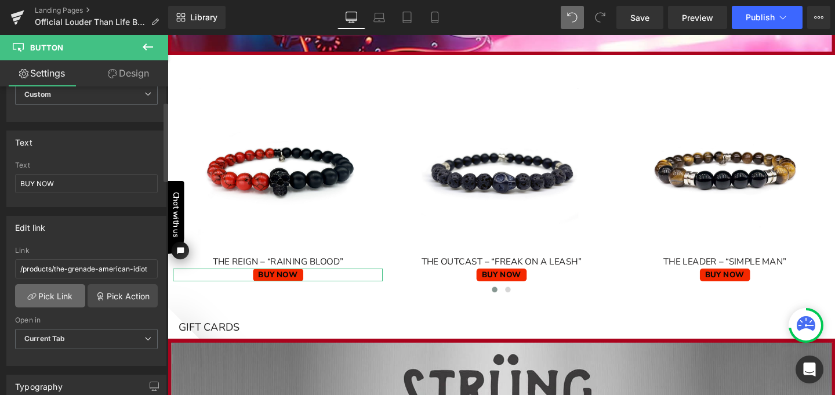
click at [55, 292] on link "Pick Link" at bounding box center [50, 295] width 70 height 23
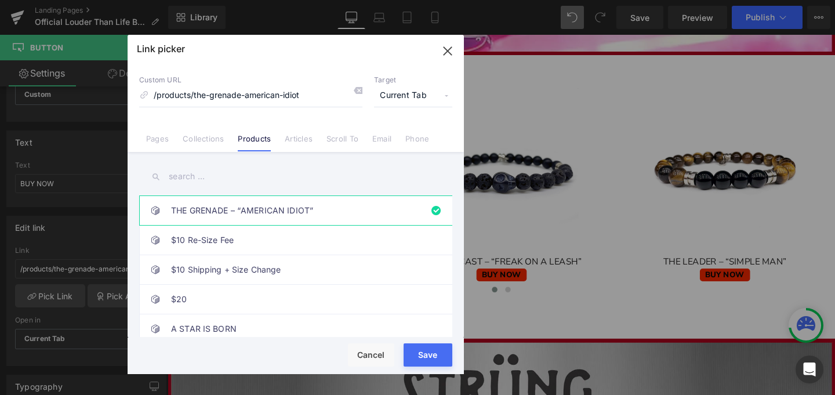
click at [222, 179] on input "text" at bounding box center [295, 176] width 313 height 26
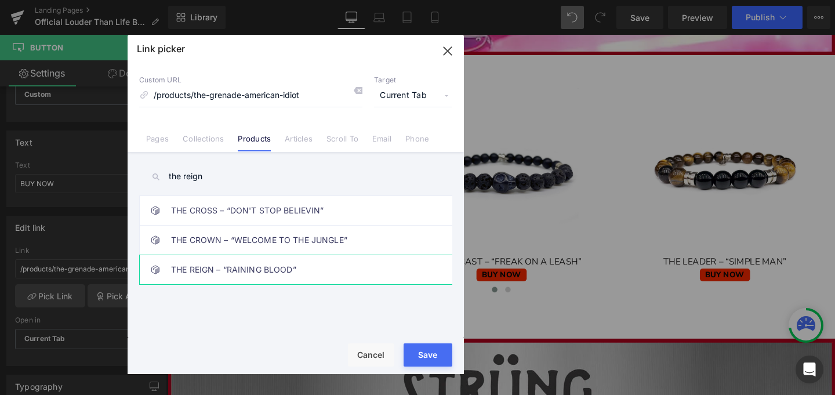
type input "the reign"
click at [266, 270] on link "THE REIGN – “RAINING BLOOD”" at bounding box center [298, 269] width 255 height 29
type input "/products/the-reign-reigning-blood"
click at [0, 0] on div "Rendering Content" at bounding box center [0, 0] width 0 height 0
click at [433, 357] on button "Save" at bounding box center [428, 354] width 49 height 23
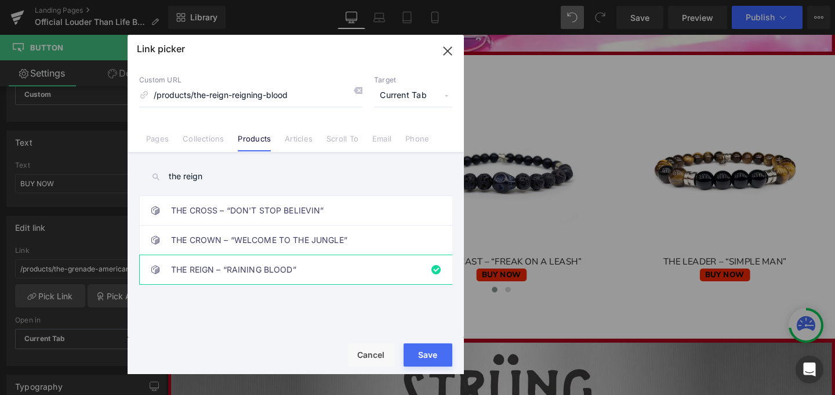
type input "/products/the-reign-reigning-blood"
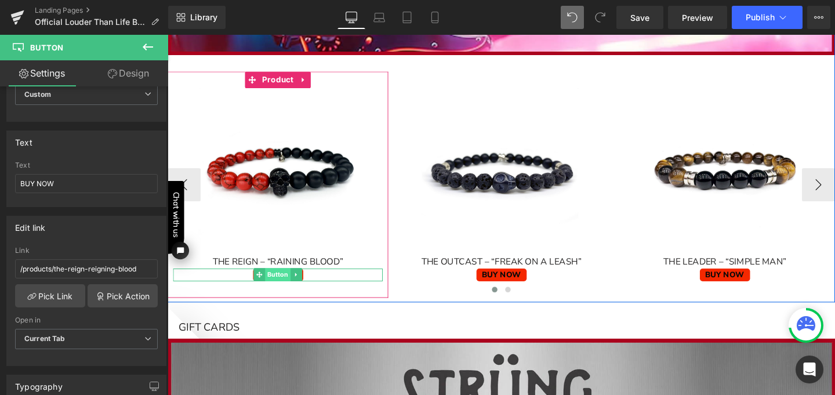
click at [282, 286] on span "Button" at bounding box center [283, 287] width 27 height 14
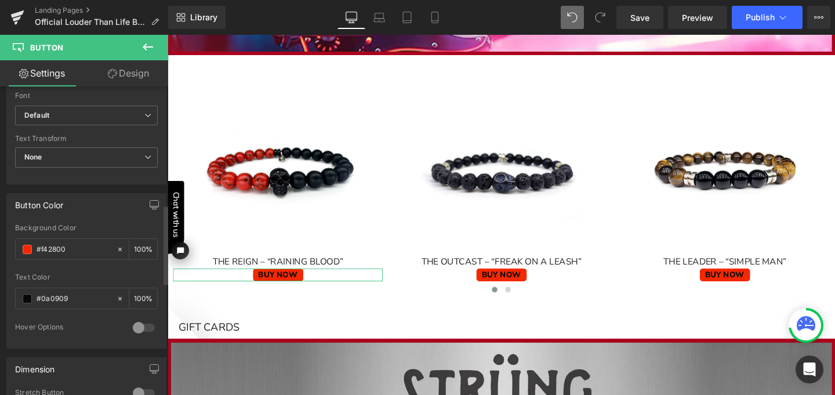
scroll to position [461, 0]
drag, startPoint x: 69, startPoint y: 248, endPoint x: 31, endPoint y: 246, distance: 38.3
click at [31, 246] on div "#f42800" at bounding box center [66, 248] width 100 height 20
paste input "eb505"
type input "eb5050"
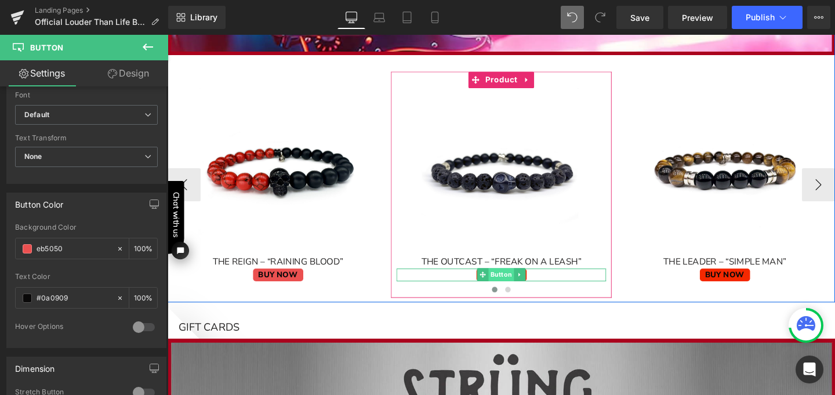
click at [521, 280] on span "Button" at bounding box center [518, 287] width 27 height 14
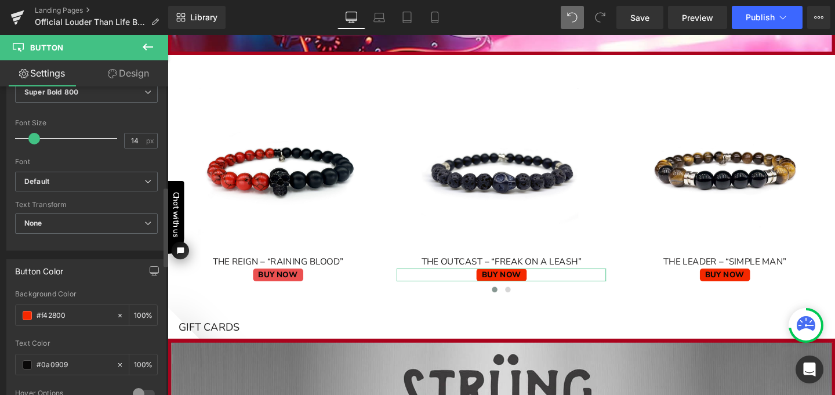
scroll to position [395, 0]
drag, startPoint x: 71, startPoint y: 314, endPoint x: 35, endPoint y: 307, distance: 36.7
click at [35, 307] on div "#f42800" at bounding box center [66, 314] width 100 height 20
paste input "eb505"
type input "eb5050"
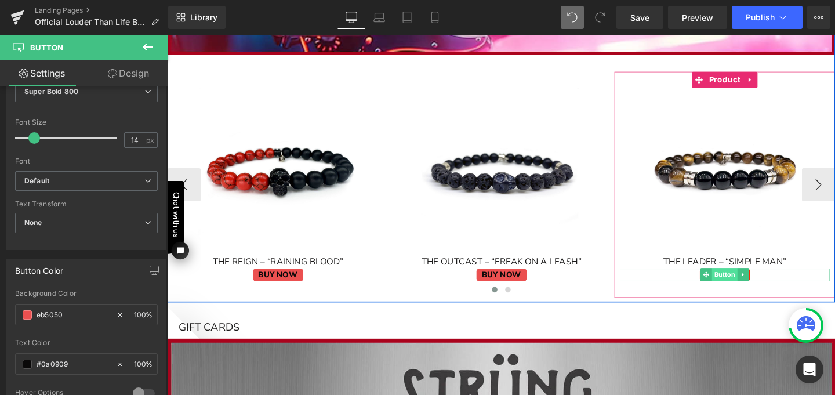
click at [749, 284] on span "Button" at bounding box center [753, 287] width 27 height 14
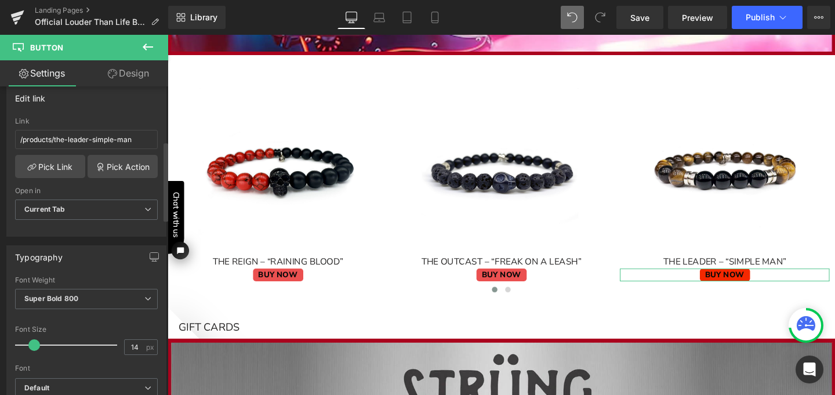
scroll to position [369, 0]
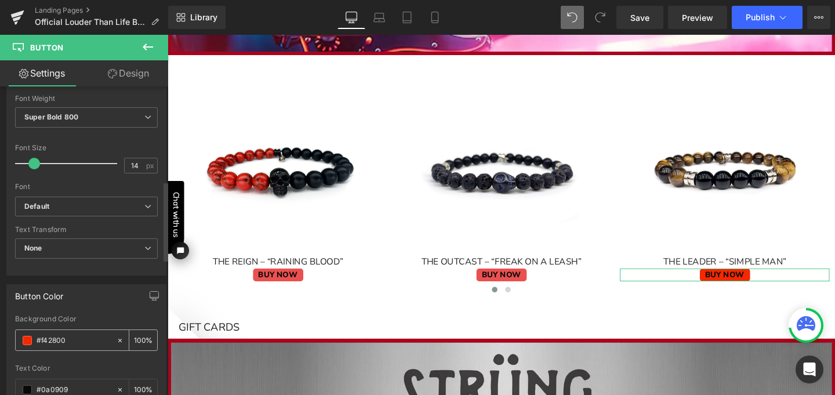
drag, startPoint x: 70, startPoint y: 342, endPoint x: 30, endPoint y: 336, distance: 39.9
click at [30, 336] on div "#f42800" at bounding box center [66, 340] width 100 height 20
paste input "eb505"
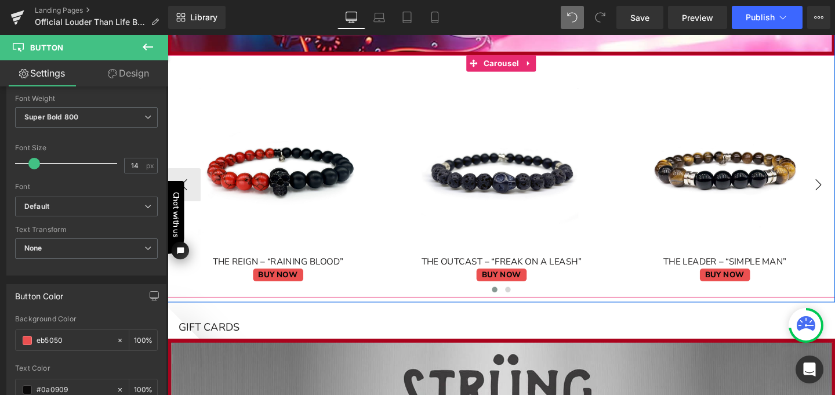
type input "#eb5050"
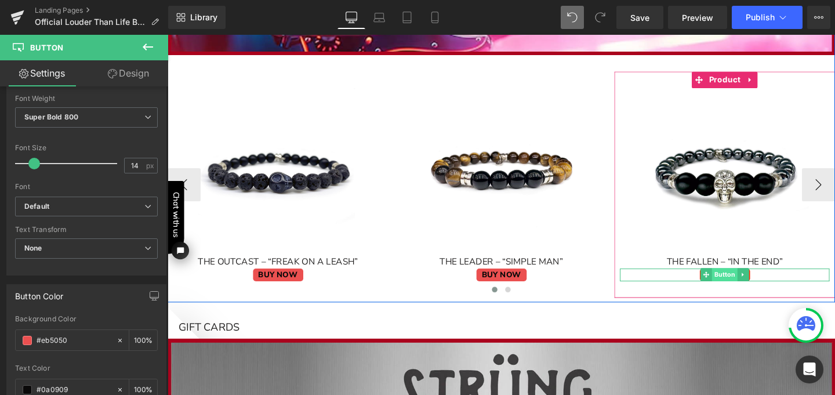
click at [754, 286] on span "Button" at bounding box center [753, 287] width 27 height 14
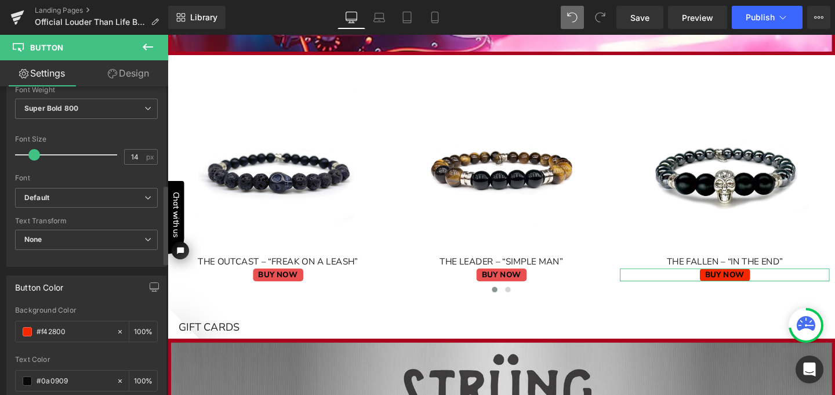
scroll to position [404, 0]
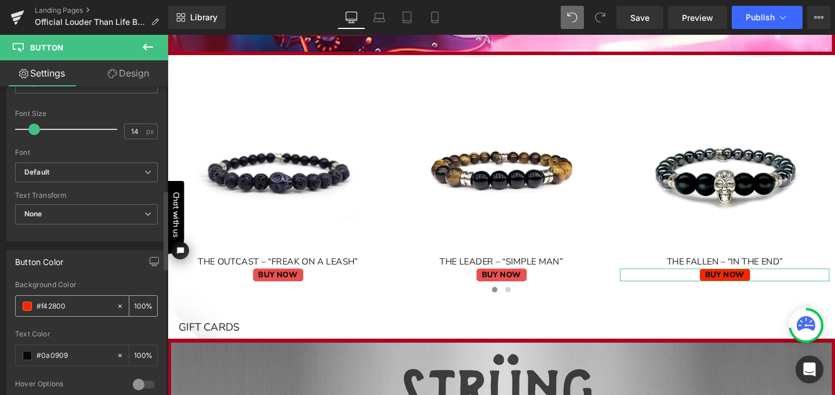
drag, startPoint x: 71, startPoint y: 305, endPoint x: 30, endPoint y: 299, distance: 41.6
click at [30, 299] on div "#f42800" at bounding box center [66, 306] width 100 height 20
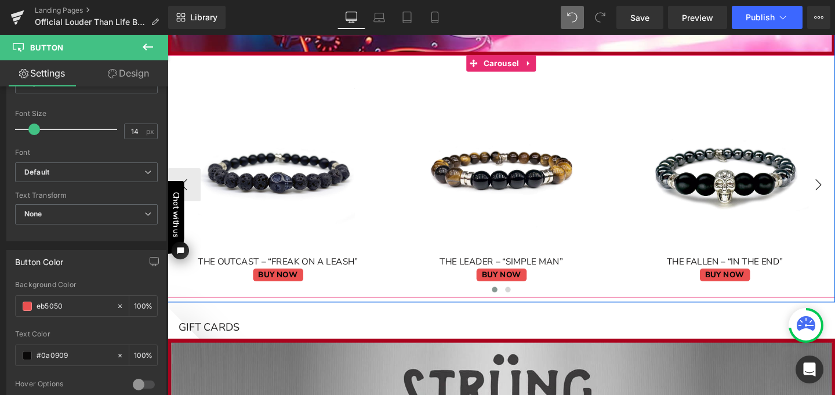
type input "#eb5050"
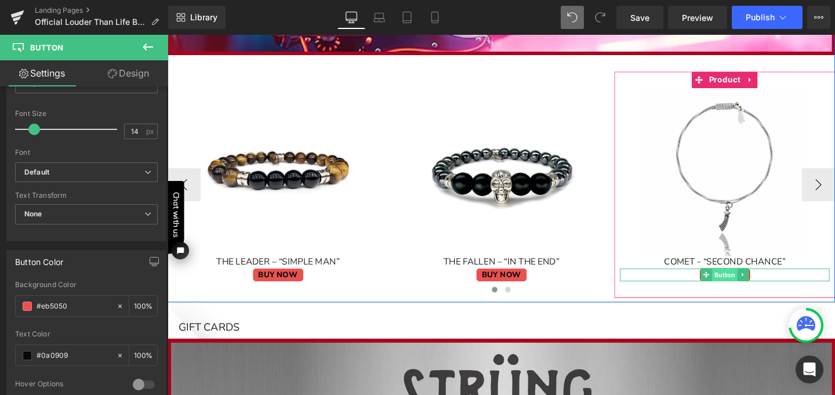
click at [748, 282] on span "Button" at bounding box center [753, 288] width 27 height 14
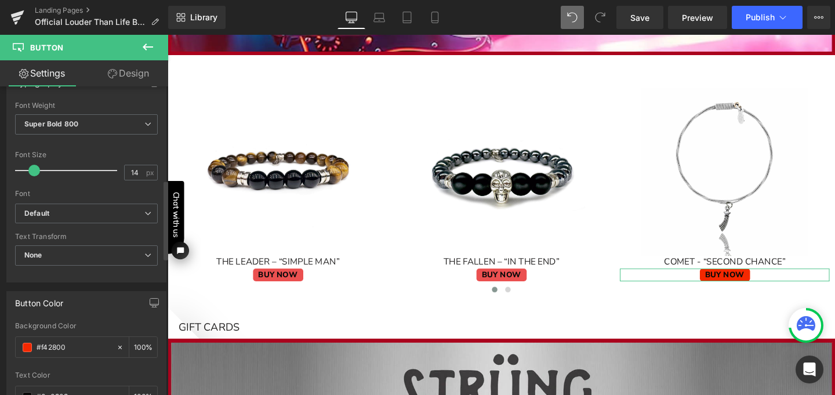
scroll to position [364, 0]
drag, startPoint x: 67, startPoint y: 341, endPoint x: 30, endPoint y: 339, distance: 37.8
click at [30, 339] on div "#f42800" at bounding box center [66, 345] width 100 height 20
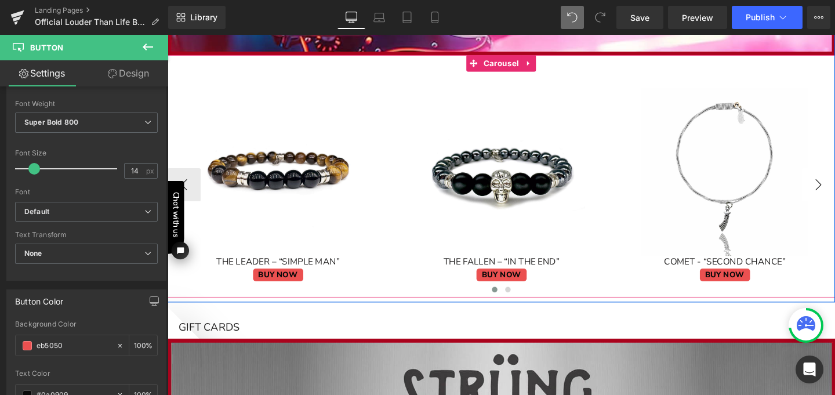
type input "#eb5050"
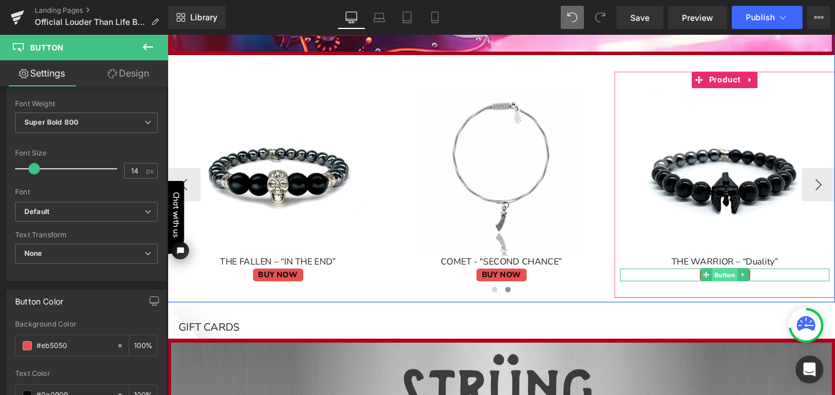
click at [749, 284] on span "Button" at bounding box center [753, 288] width 27 height 14
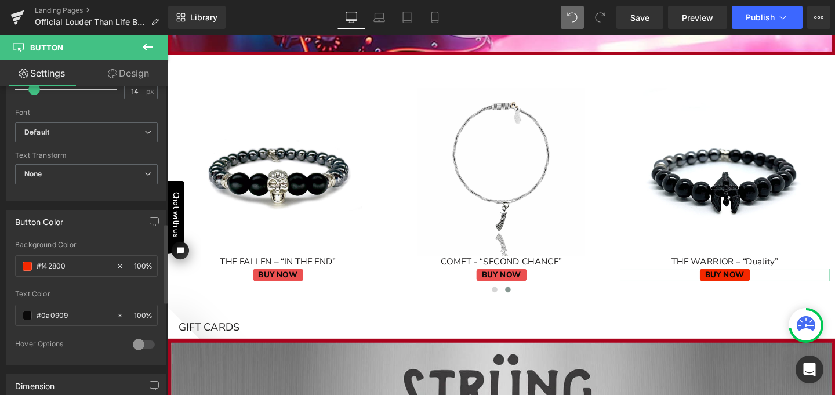
scroll to position [533, 0]
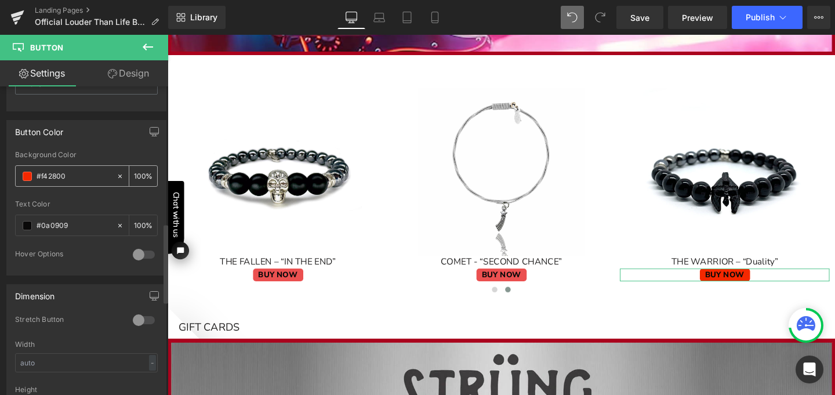
drag, startPoint x: 70, startPoint y: 176, endPoint x: 23, endPoint y: 173, distance: 46.5
click at [23, 173] on div "#f42800" at bounding box center [66, 176] width 100 height 20
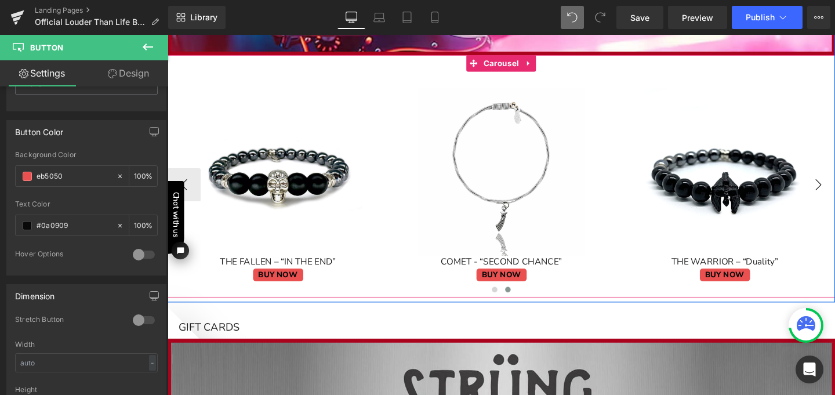
type input "#eb5050"
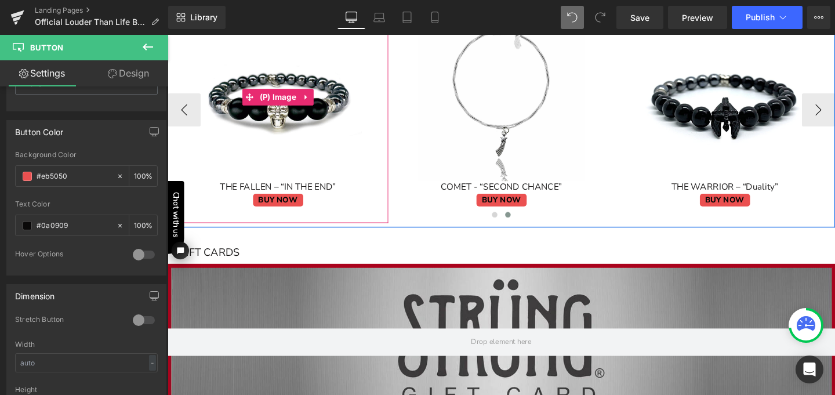
scroll to position [1665, 0]
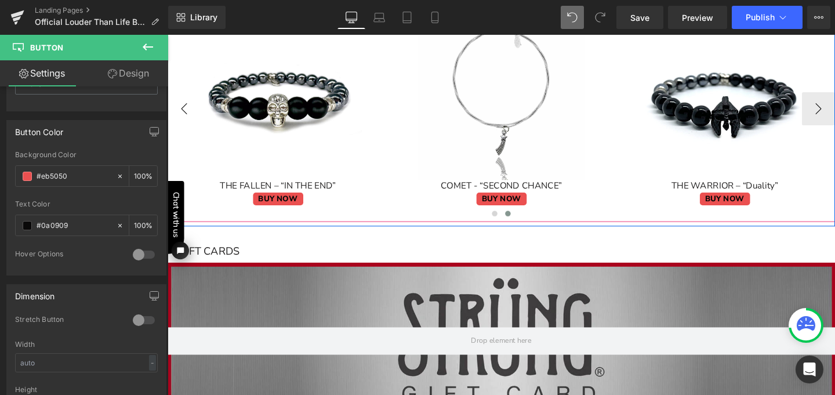
click at [178, 114] on button "‹" at bounding box center [185, 112] width 35 height 35
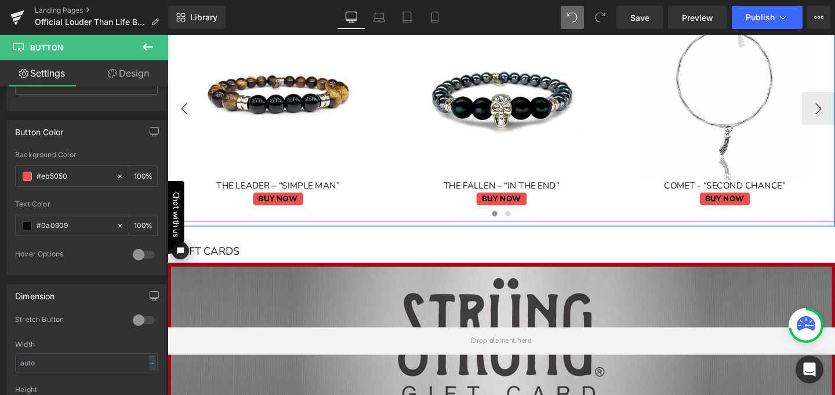
click at [178, 114] on button "‹" at bounding box center [185, 112] width 35 height 35
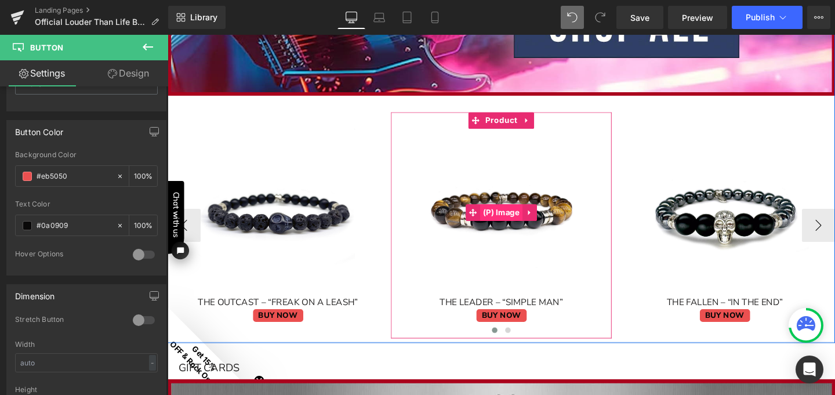
scroll to position [1540, 0]
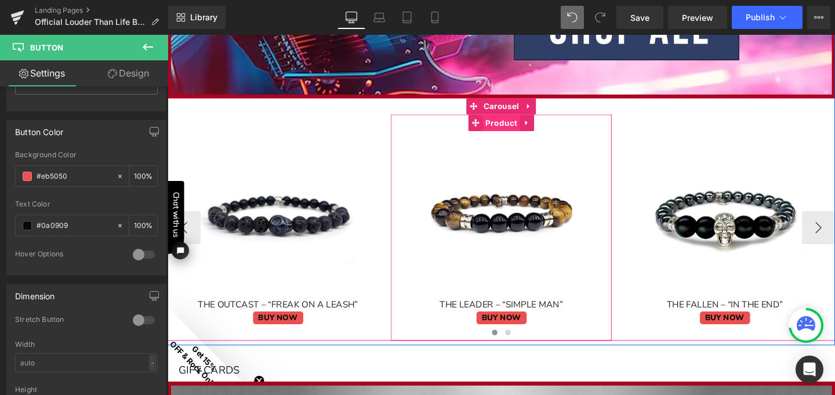
click at [513, 126] on span "Product" at bounding box center [518, 127] width 39 height 17
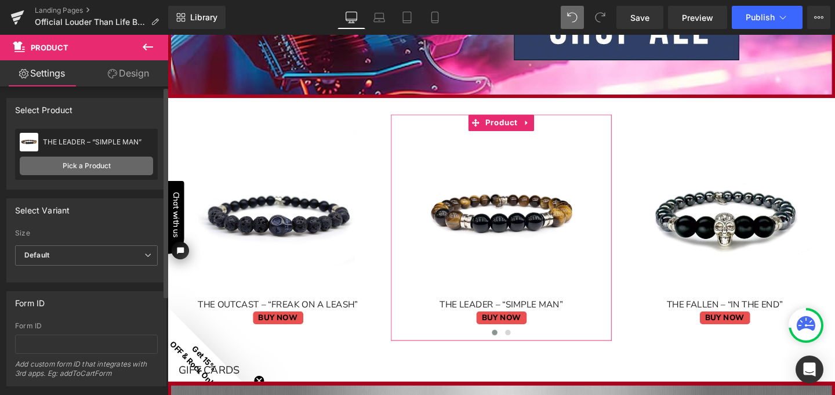
click at [108, 164] on link "Pick a Product" at bounding box center [86, 166] width 133 height 19
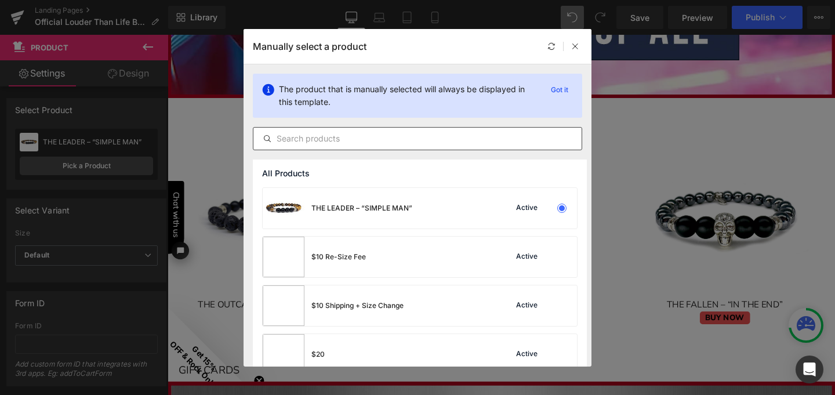
click at [297, 138] on input "text" at bounding box center [417, 139] width 328 height 14
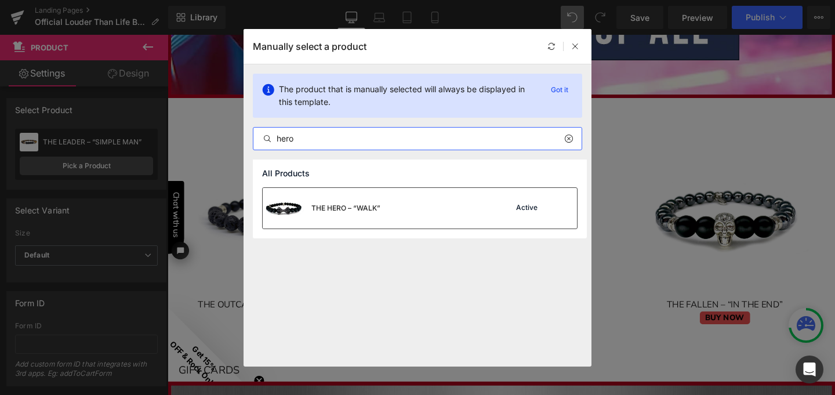
type input "hero"
click at [332, 212] on div "THE HERO – “WALK”" at bounding box center [345, 208] width 69 height 10
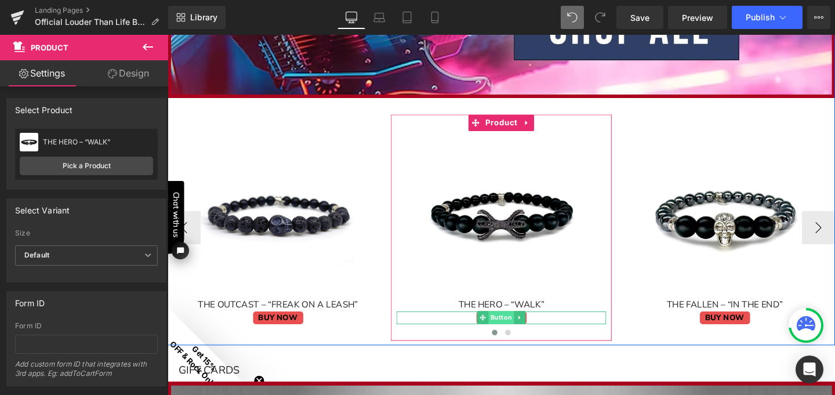
click at [518, 329] on span "Button" at bounding box center [518, 332] width 27 height 14
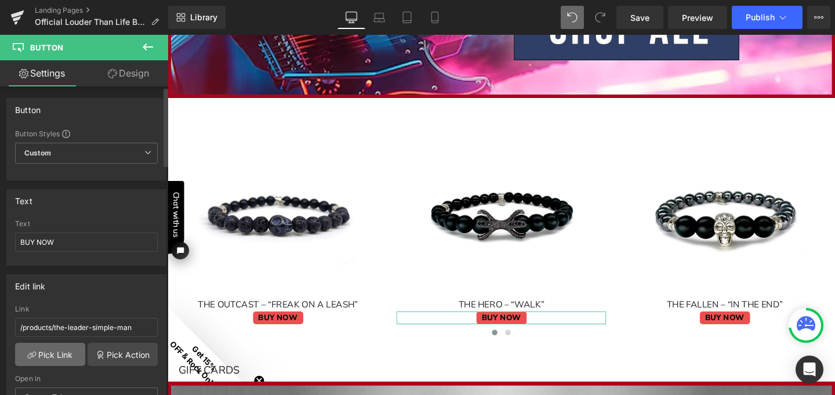
click at [53, 354] on link "Pick Link" at bounding box center [50, 354] width 70 height 23
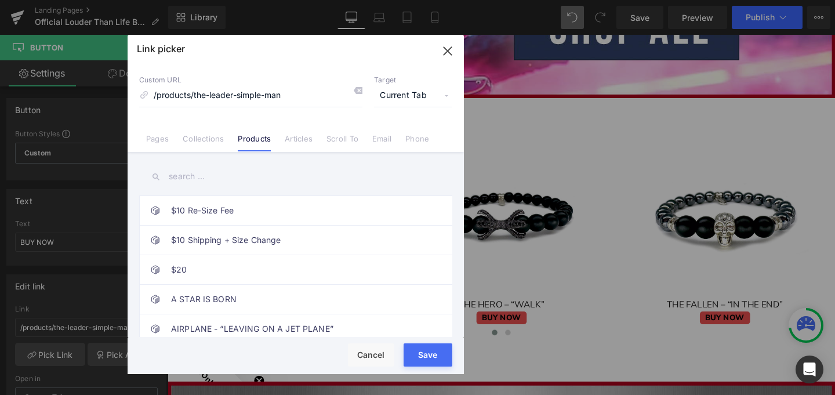
click at [208, 176] on input "text" at bounding box center [295, 176] width 313 height 26
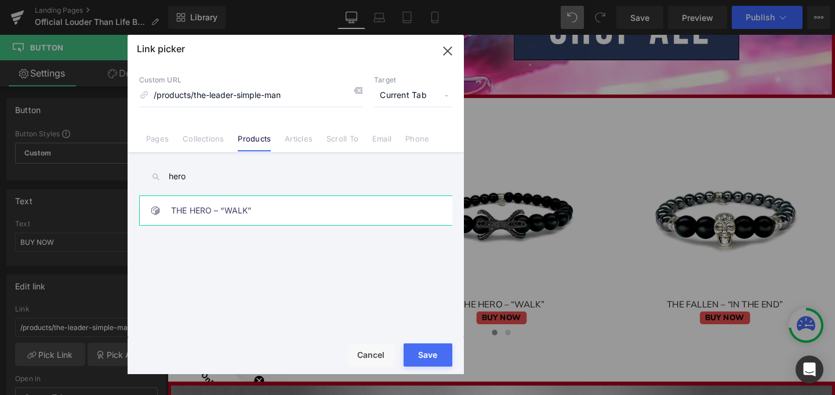
type input "hero"
click at [241, 212] on link "THE HERO – “WALK”" at bounding box center [298, 210] width 255 height 29
type input "/products/the-hero-walk"
click at [0, 0] on div "Rendering Content" at bounding box center [0, 0] width 0 height 0
click at [438, 359] on button "Save" at bounding box center [428, 354] width 49 height 23
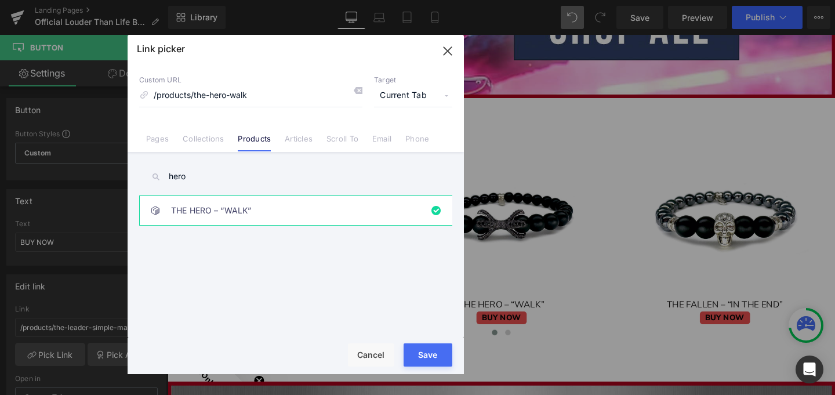
type input "/products/the-hero-walk"
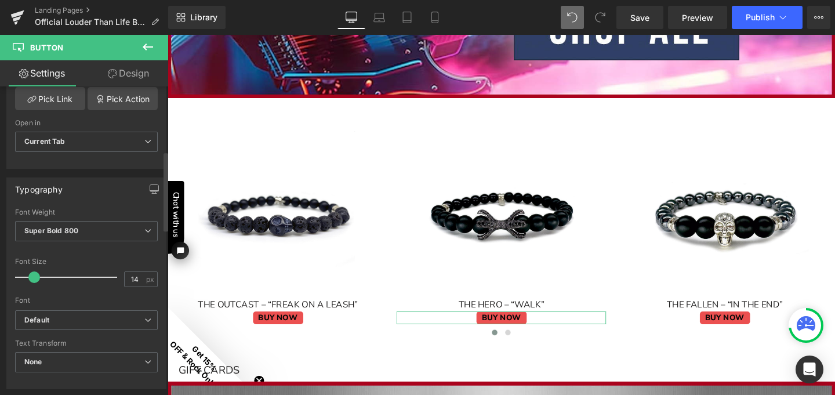
scroll to position [264, 0]
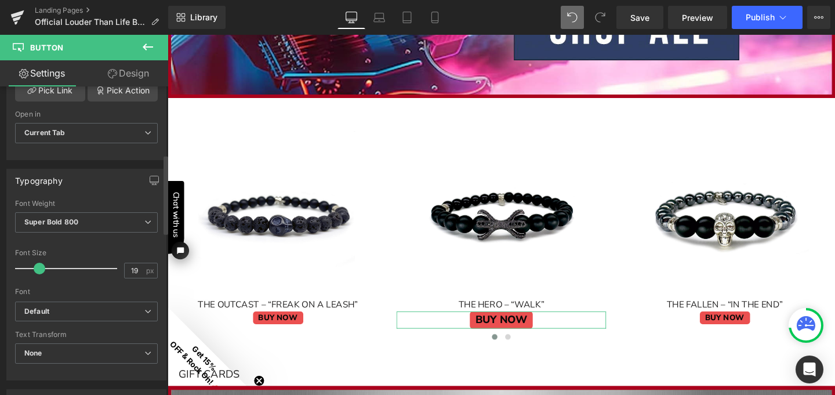
type input "18"
click at [39, 272] on span at bounding box center [38, 269] width 12 height 12
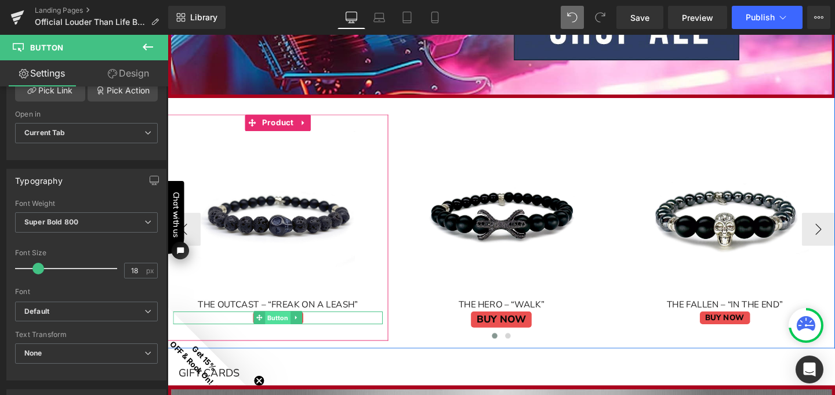
click at [273, 328] on span "Button" at bounding box center [283, 332] width 27 height 14
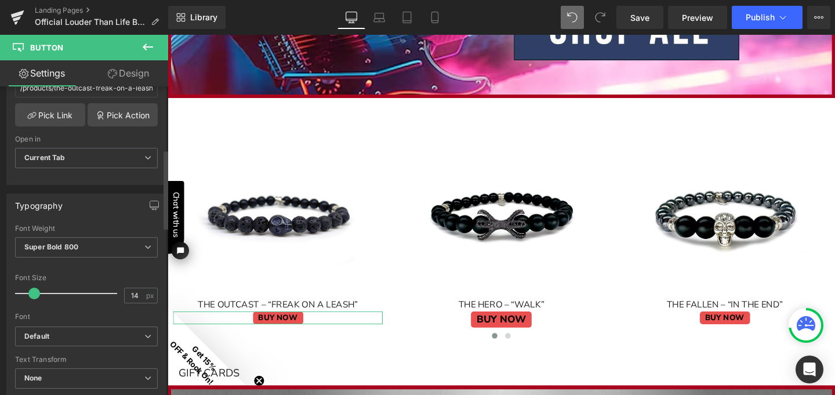
scroll to position [246, 0]
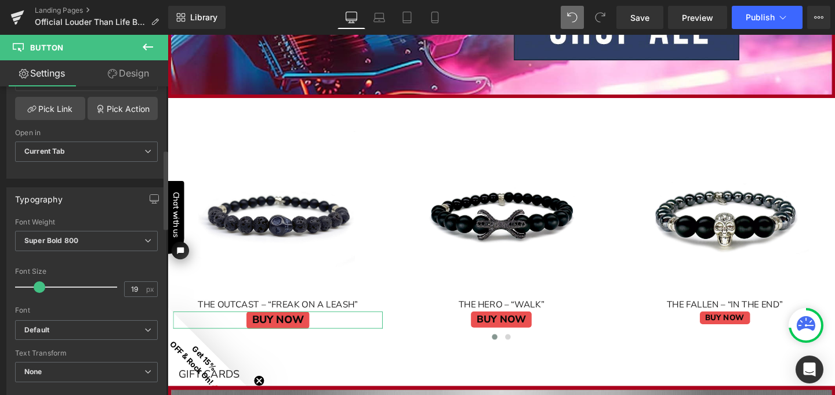
type input "18"
click at [39, 285] on span at bounding box center [38, 287] width 12 height 12
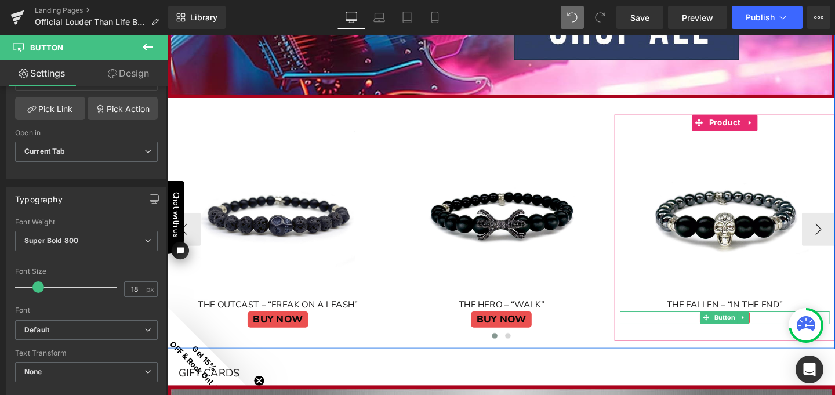
click at [748, 326] on span "Button" at bounding box center [753, 332] width 27 height 14
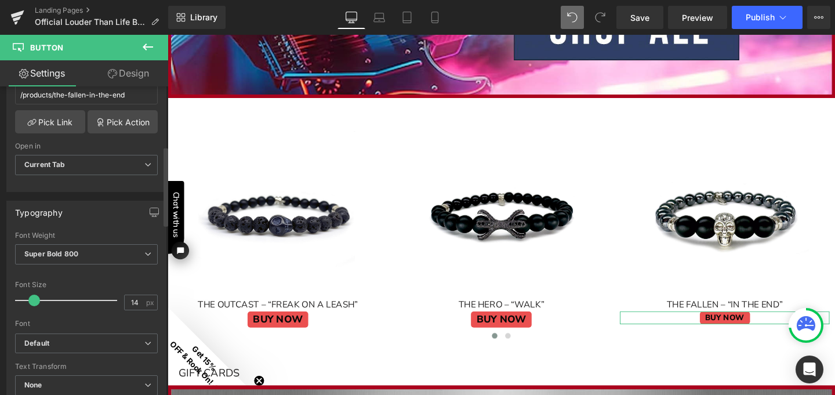
scroll to position [246, 0]
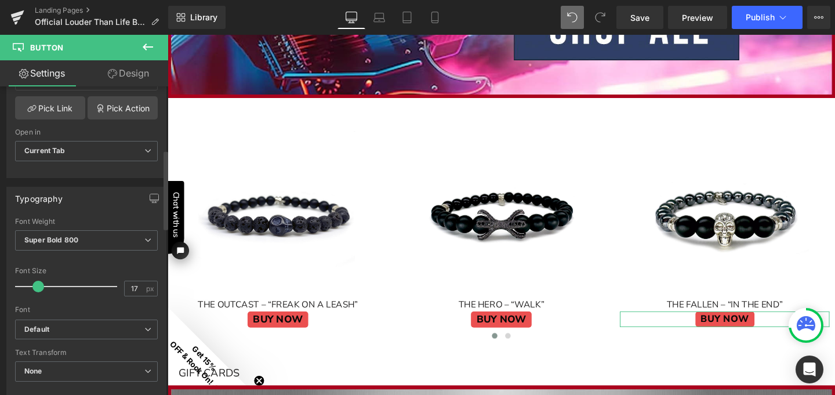
type input "18"
click at [36, 285] on span at bounding box center [38, 287] width 12 height 12
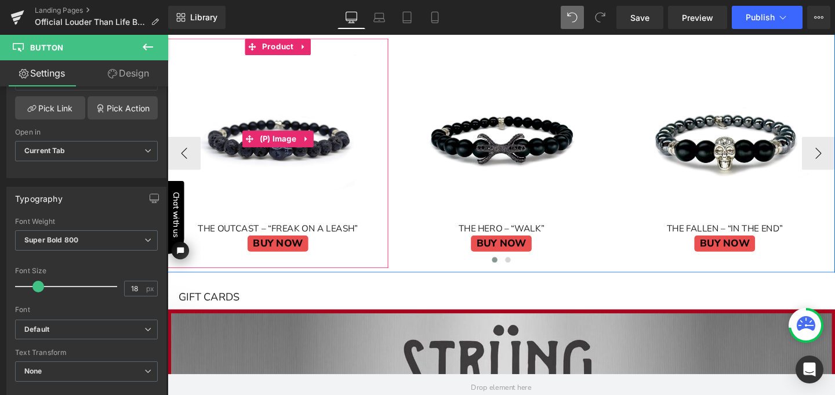
scroll to position [1645, 0]
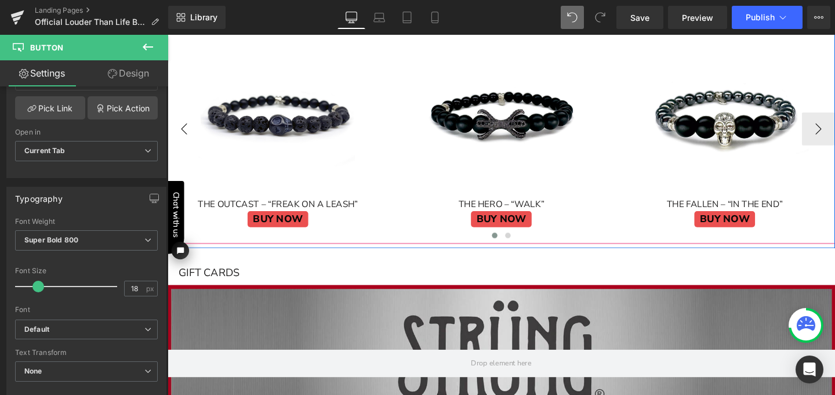
click at [181, 119] on button "‹" at bounding box center [185, 134] width 35 height 35
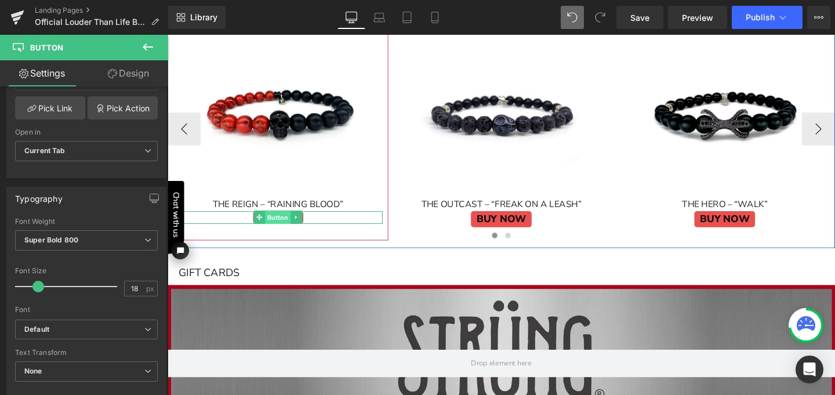
click at [286, 224] on span "Button" at bounding box center [283, 227] width 27 height 14
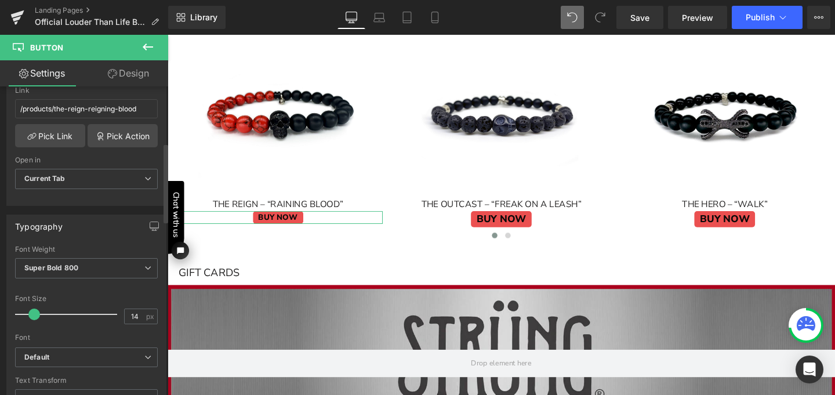
scroll to position [217, 0]
type input "18"
click at [38, 316] on span at bounding box center [38, 316] width 12 height 12
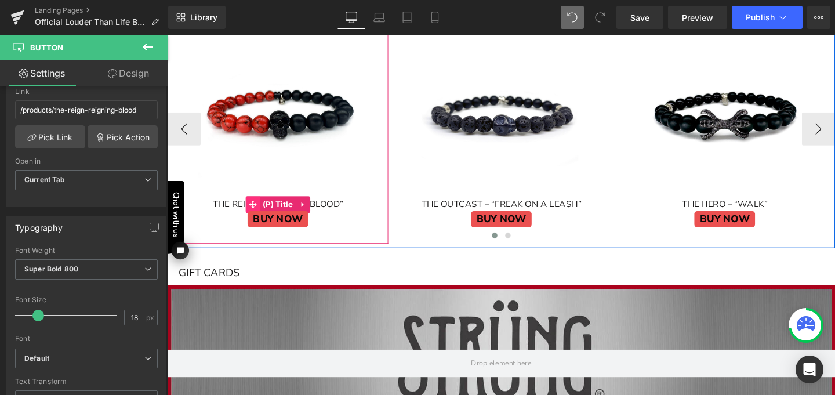
click at [256, 210] on icon at bounding box center [257, 213] width 8 height 8
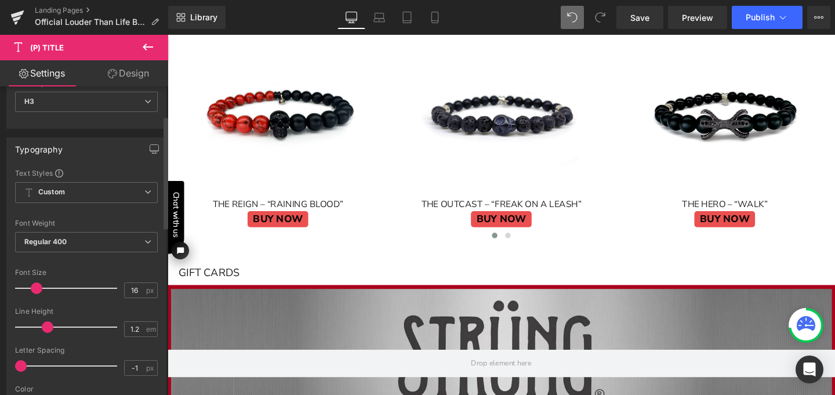
scroll to position [92, 0]
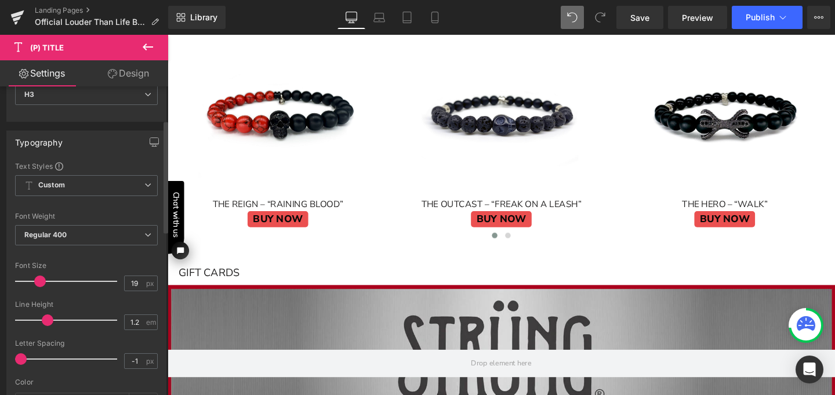
type input "20"
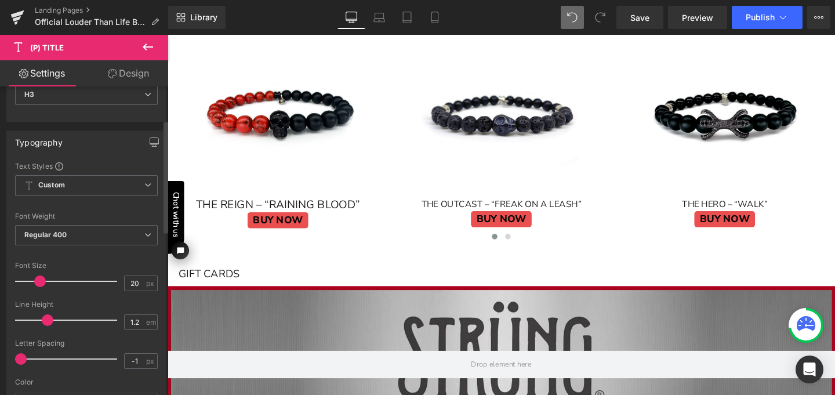
click at [39, 281] on span at bounding box center [40, 281] width 12 height 12
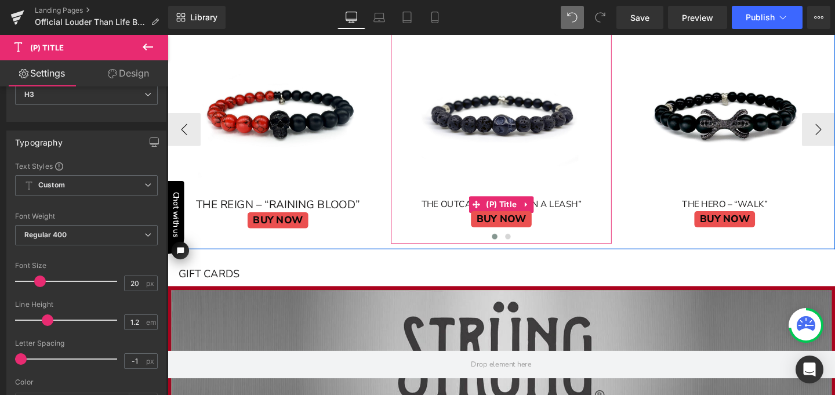
click at [453, 208] on link "THE OUTCAST – “FREAK ON A LEASH”" at bounding box center [518, 213] width 168 height 11
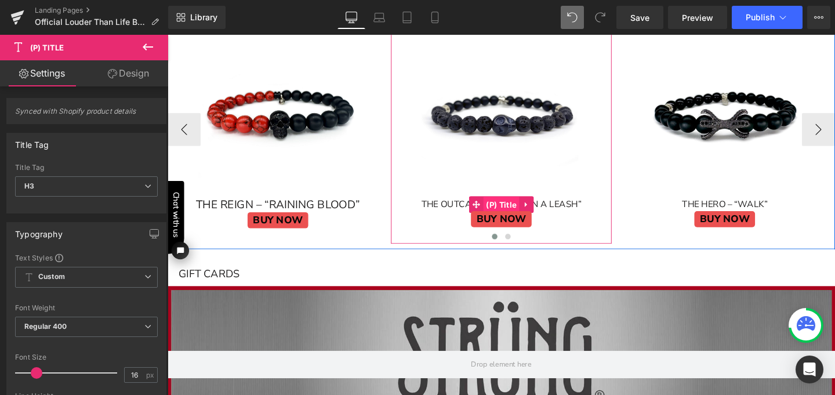
click at [503, 210] on span "(P) Title" at bounding box center [519, 213] width 38 height 17
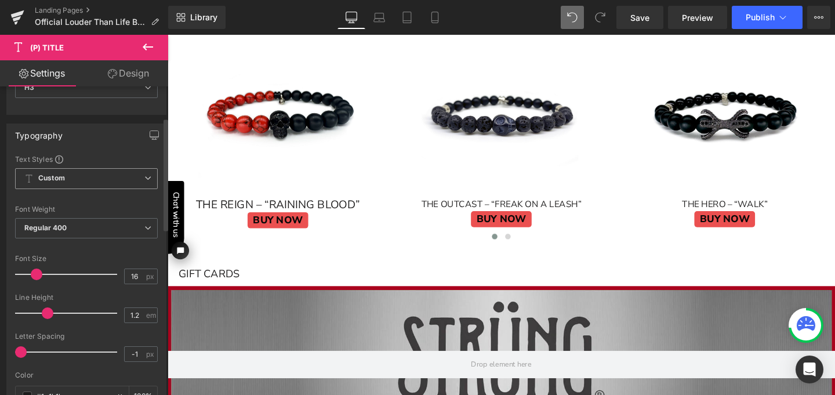
scroll to position [101, 0]
type input "20"
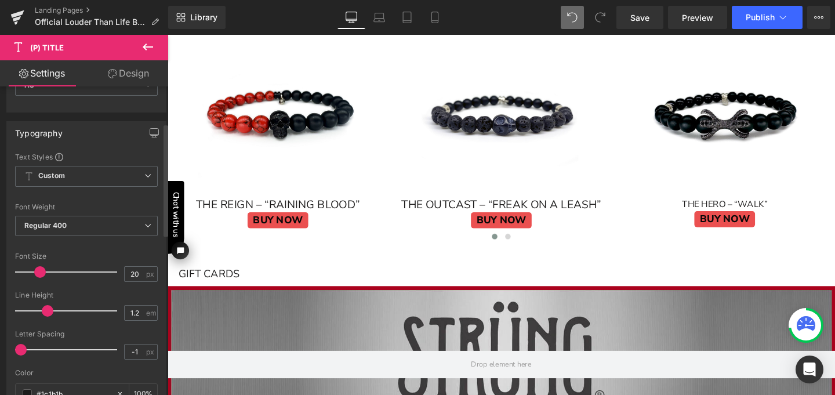
click at [39, 271] on span at bounding box center [40, 272] width 12 height 12
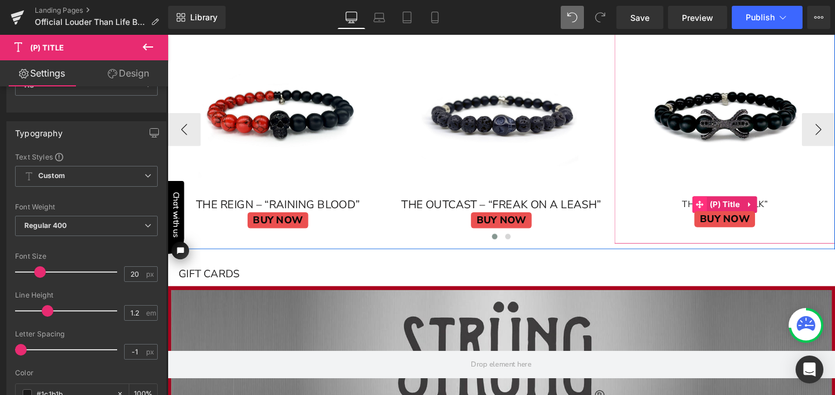
click at [719, 206] on span at bounding box center [726, 213] width 15 height 17
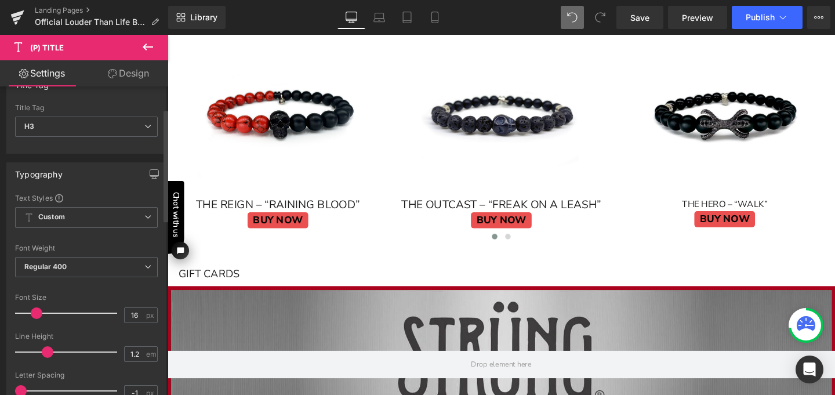
scroll to position [61, 0]
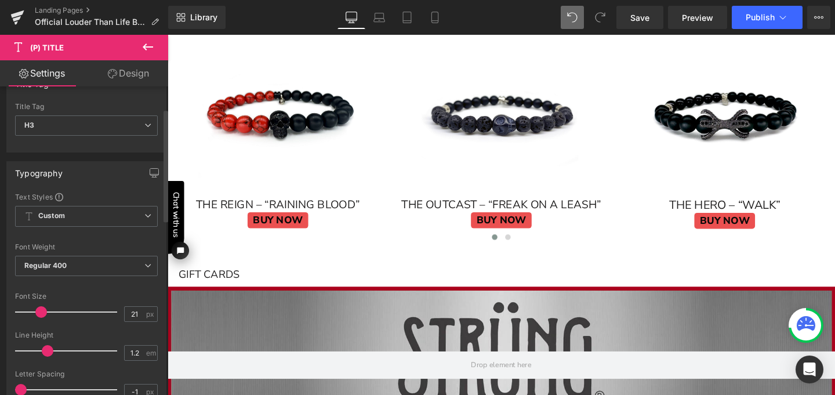
type input "20"
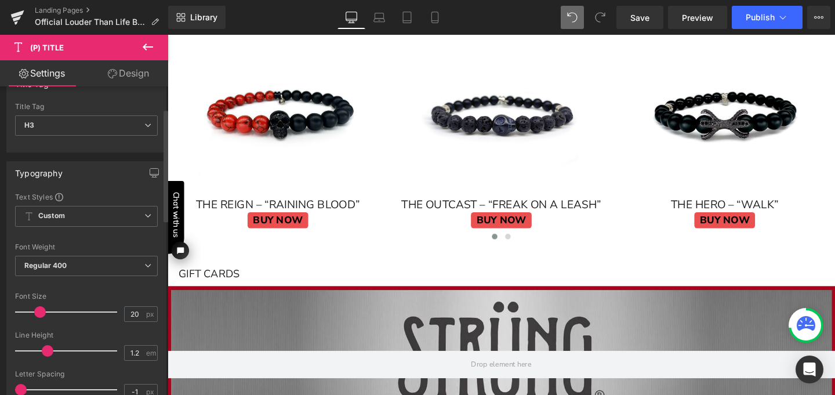
click at [39, 309] on span at bounding box center [40, 312] width 12 height 12
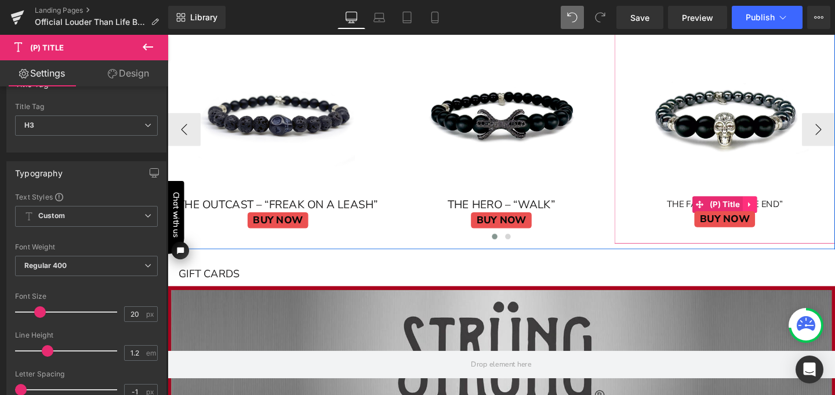
click at [775, 209] on icon at bounding box center [779, 213] width 8 height 9
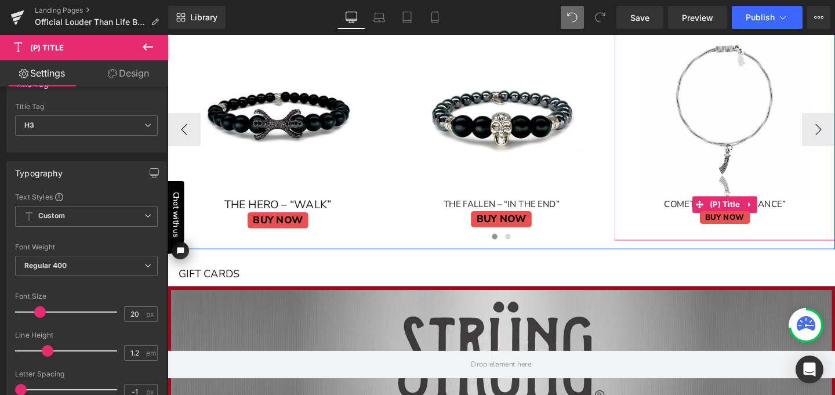
click at [785, 208] on link "COMET - “SECOND CHANCE”" at bounding box center [753, 213] width 128 height 11
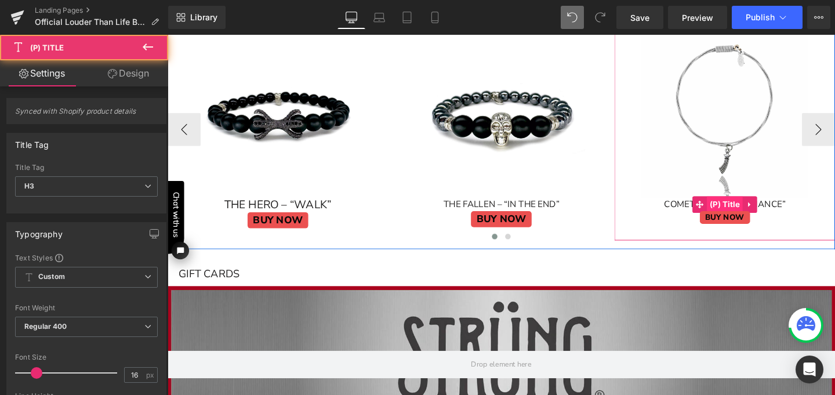
click at [756, 209] on span "(P) Title" at bounding box center [754, 213] width 38 height 17
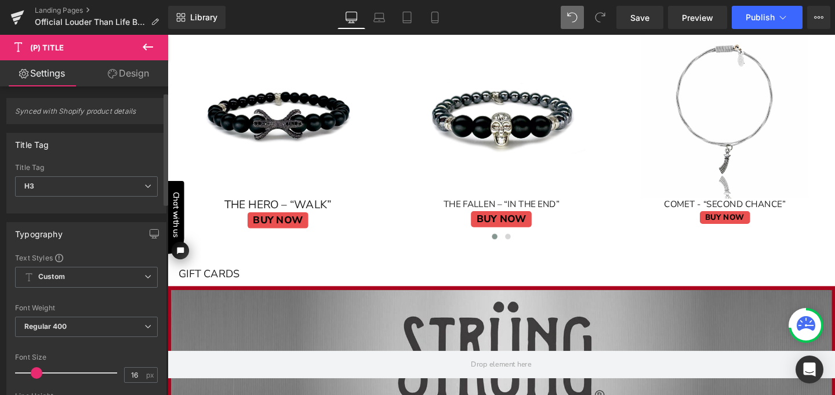
scroll to position [27, 0]
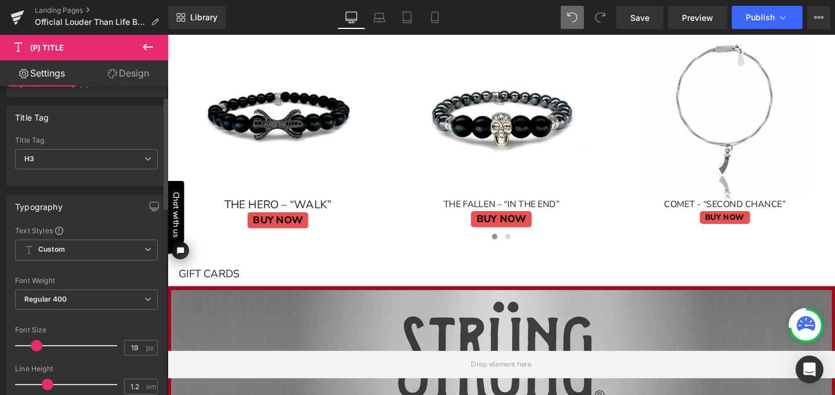
type input "20"
click at [38, 343] on span at bounding box center [40, 346] width 12 height 12
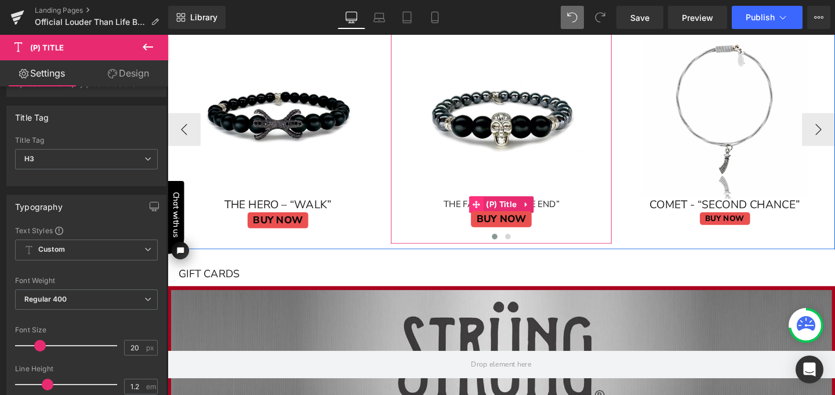
click at [471, 208] on div "THE FALLEN – “IN THE END” (P) Title" at bounding box center [518, 213] width 220 height 13
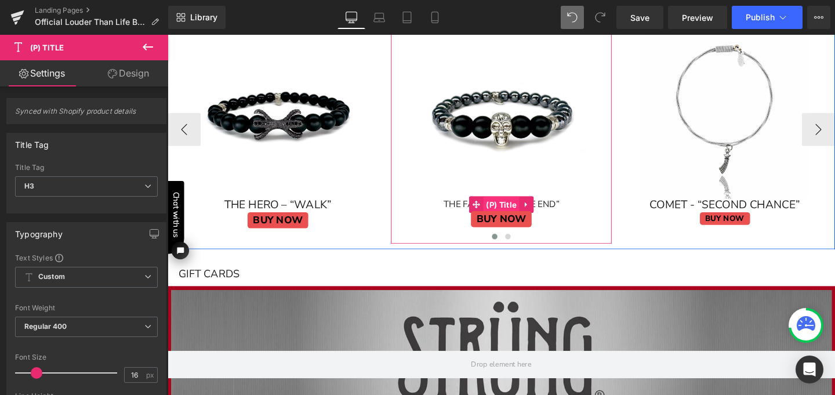
click at [500, 207] on span "(P) Title" at bounding box center [519, 213] width 38 height 17
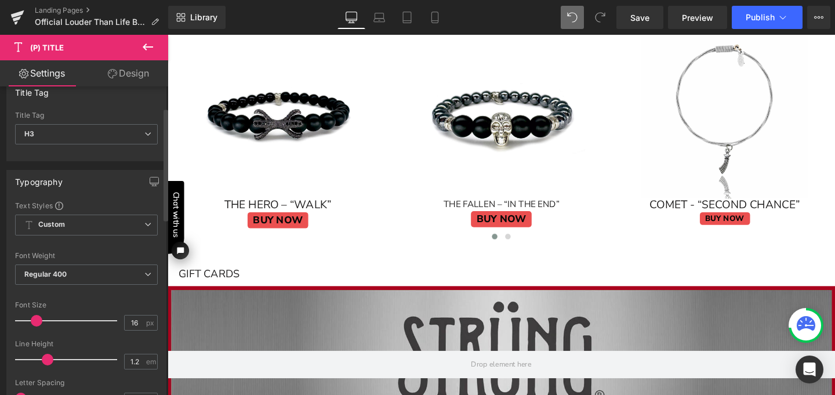
scroll to position [64, 0]
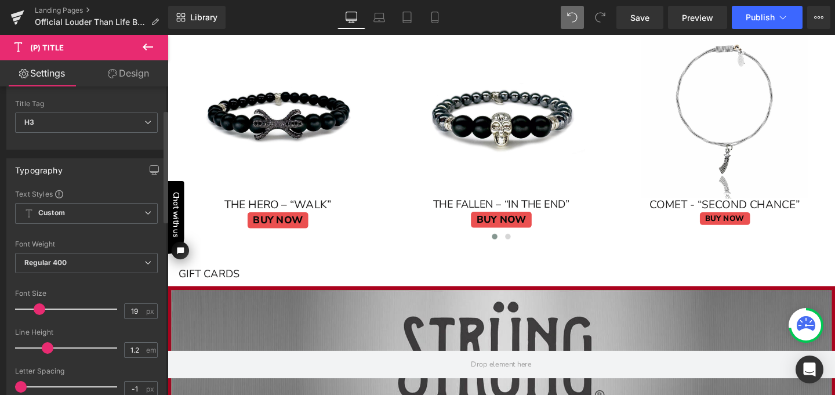
type input "20"
click at [41, 308] on span at bounding box center [40, 309] width 12 height 12
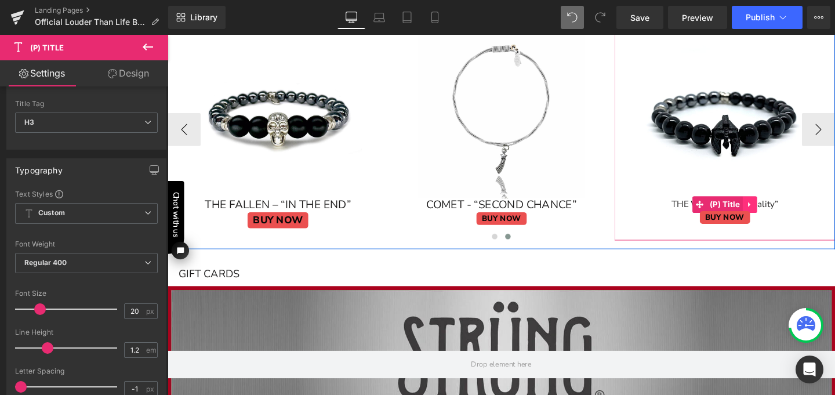
click at [776, 209] on icon at bounding box center [779, 213] width 8 height 9
click at [737, 211] on span "(P) Title" at bounding box center [754, 213] width 38 height 17
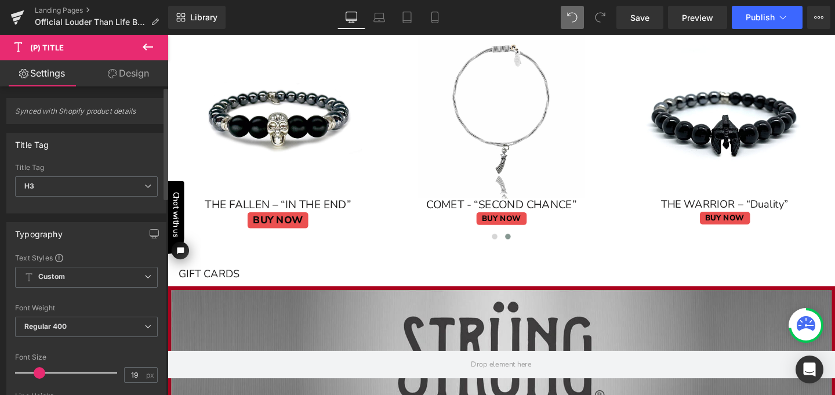
type input "20"
click at [38, 372] on span at bounding box center [40, 373] width 12 height 12
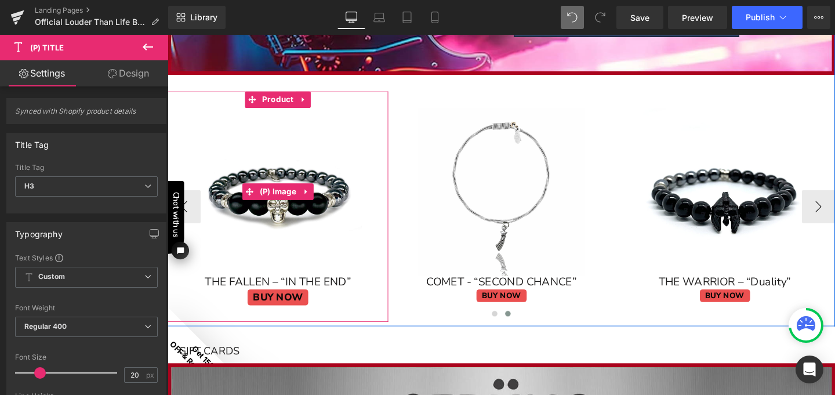
scroll to position [1565, 0]
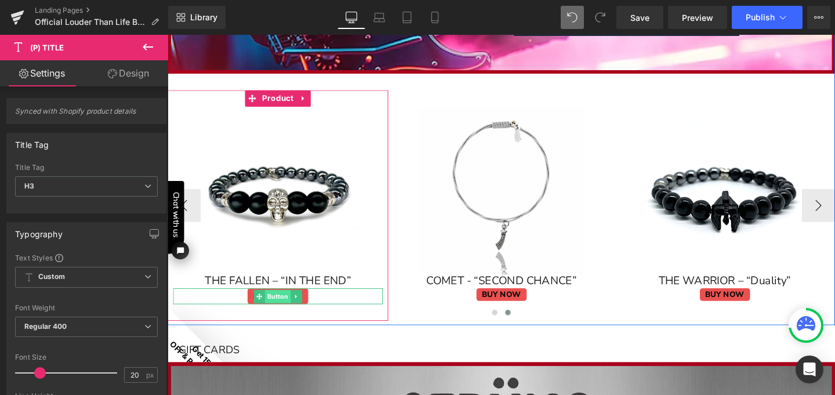
click at [287, 306] on span "Button" at bounding box center [283, 310] width 27 height 14
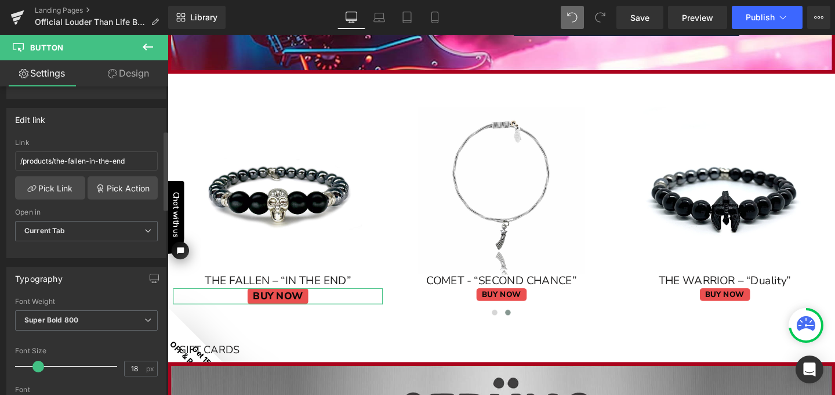
scroll to position [171, 0]
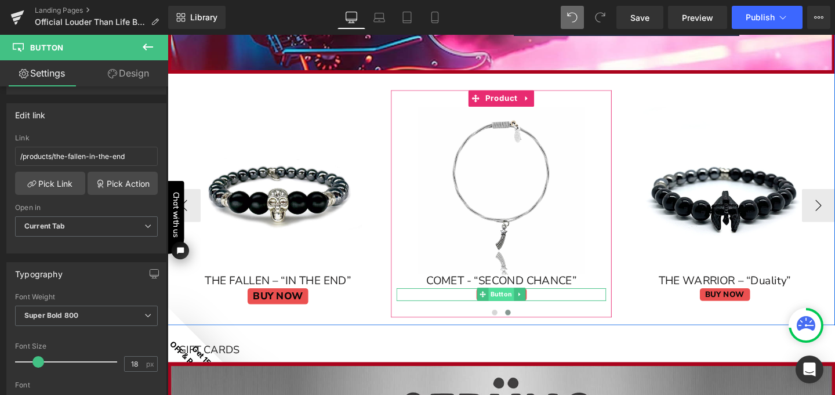
click at [510, 302] on span "Button" at bounding box center [518, 307] width 27 height 14
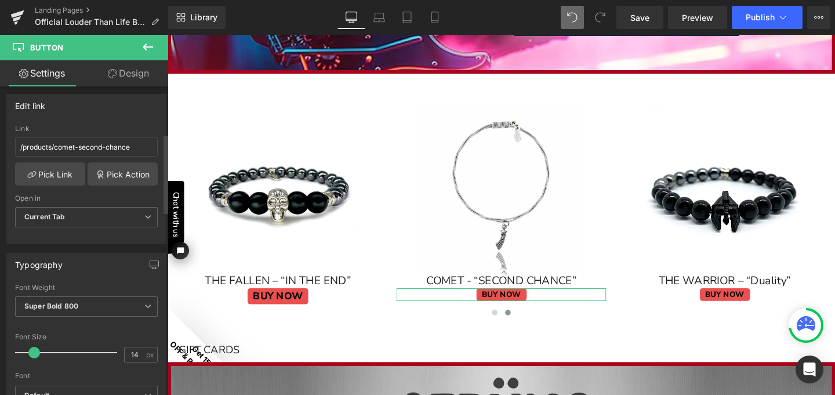
scroll to position [185, 0]
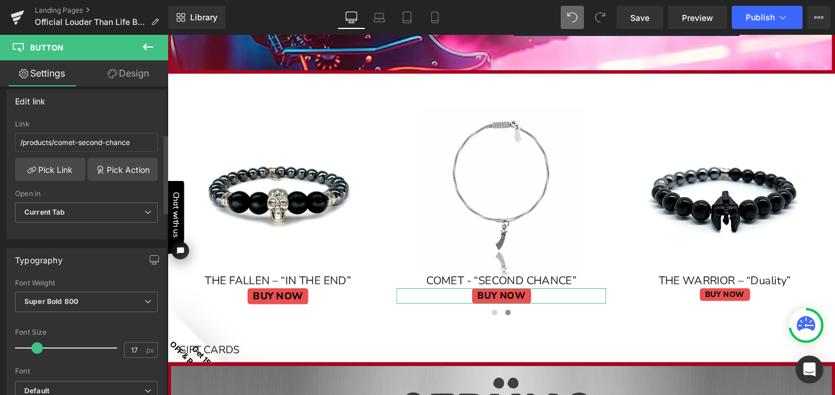
type input "18"
click at [39, 348] on span at bounding box center [38, 348] width 12 height 12
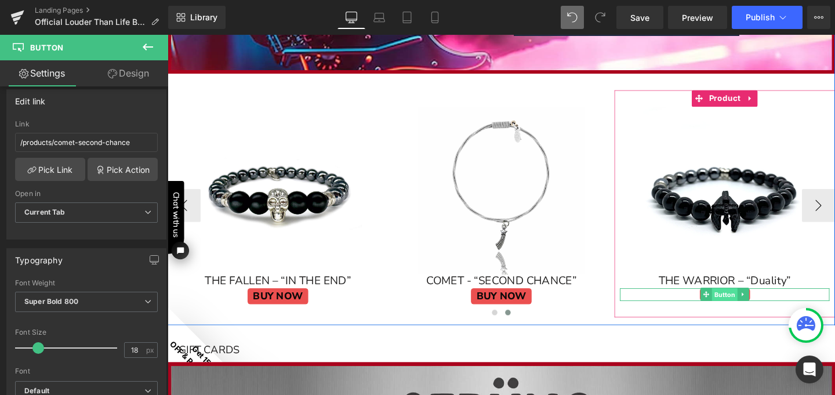
click at [740, 303] on span "Button" at bounding box center [753, 308] width 27 height 14
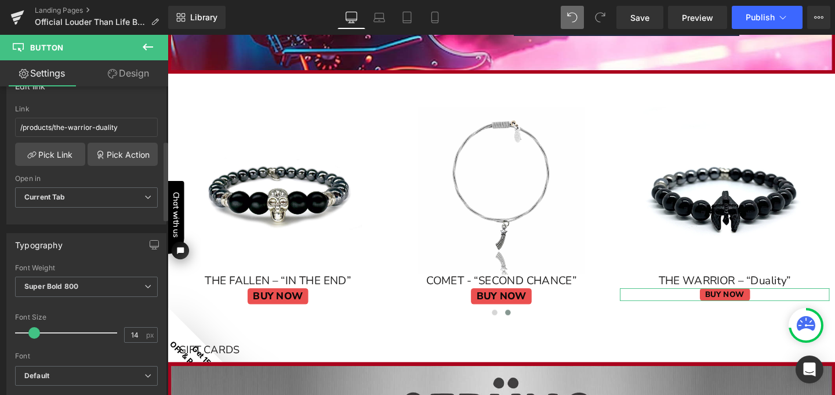
scroll to position [223, 0]
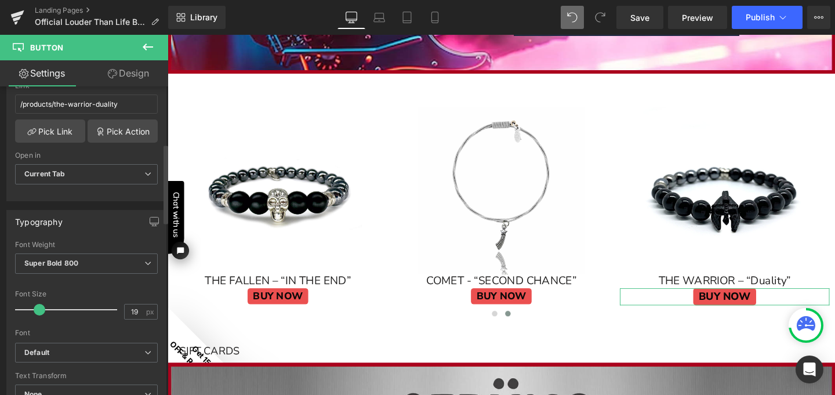
type input "18"
click at [35, 312] on span at bounding box center [38, 310] width 12 height 12
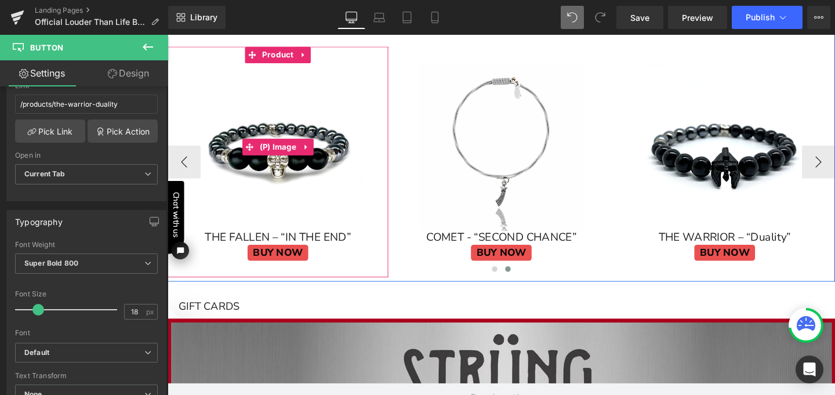
scroll to position [1609, 0]
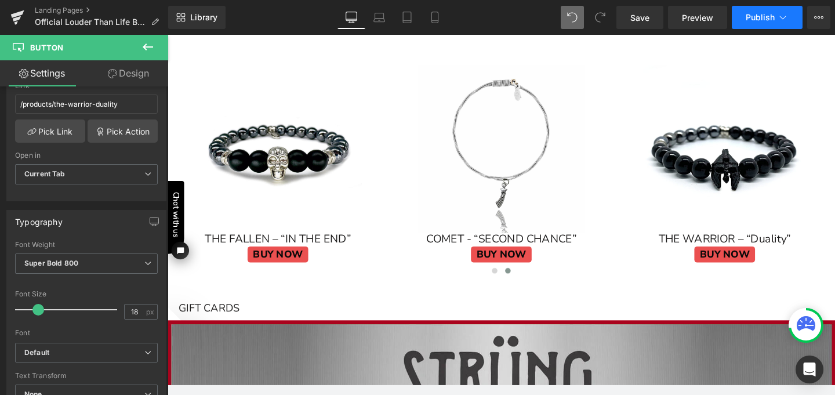
click at [765, 16] on span "Publish" at bounding box center [760, 17] width 29 height 9
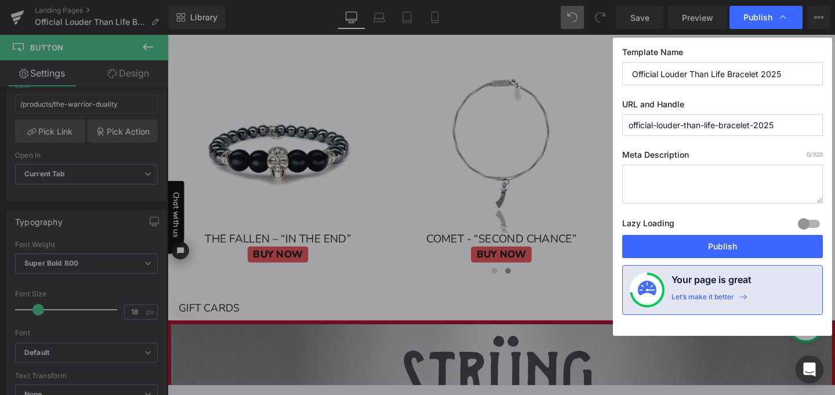
click at [662, 176] on textarea at bounding box center [722, 184] width 201 height 39
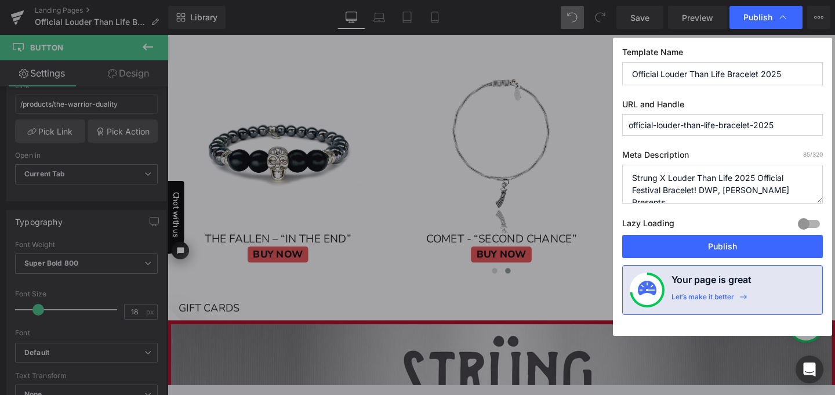
scroll to position [4, 0]
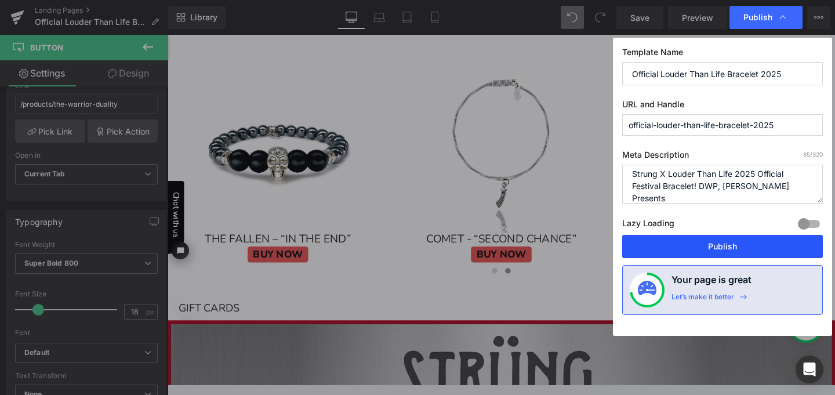
type textarea "Strung X Louder Than Life 2025 Official Festival Bracelet! DWP, [PERSON_NAME] P…"
click at [708, 244] on button "Publish" at bounding box center [722, 246] width 201 height 23
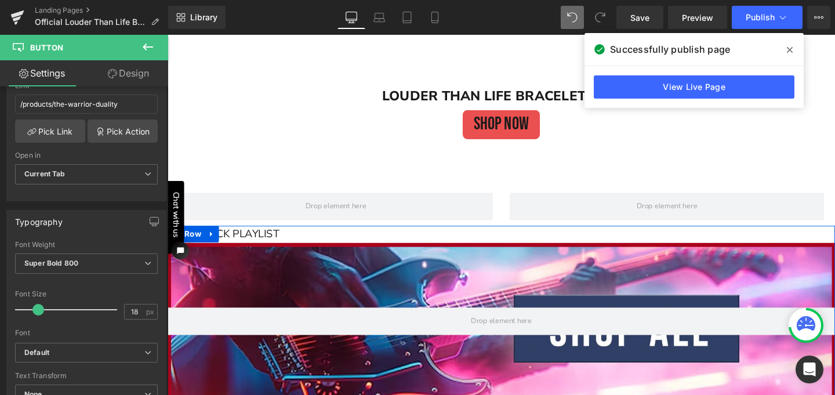
scroll to position [1219, 0]
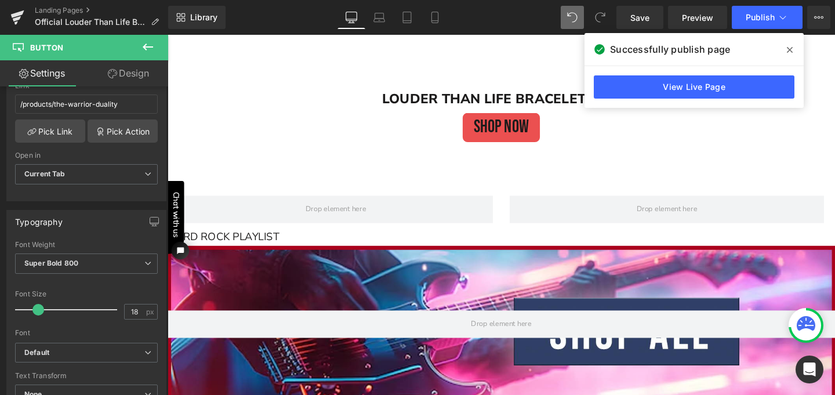
click at [790, 46] on icon at bounding box center [790, 49] width 6 height 9
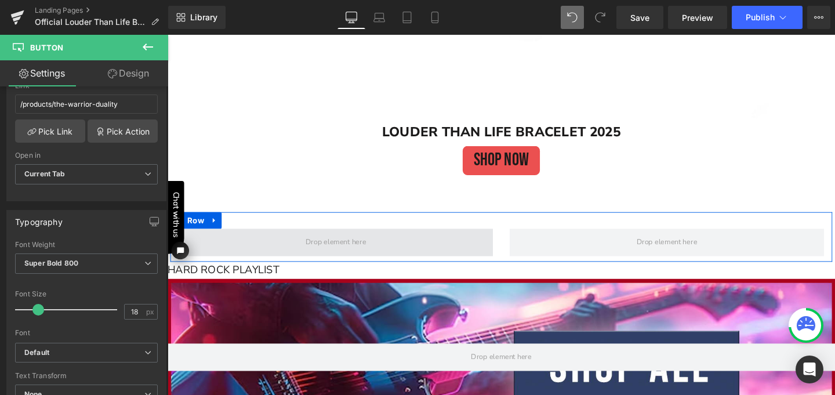
scroll to position [1182, 0]
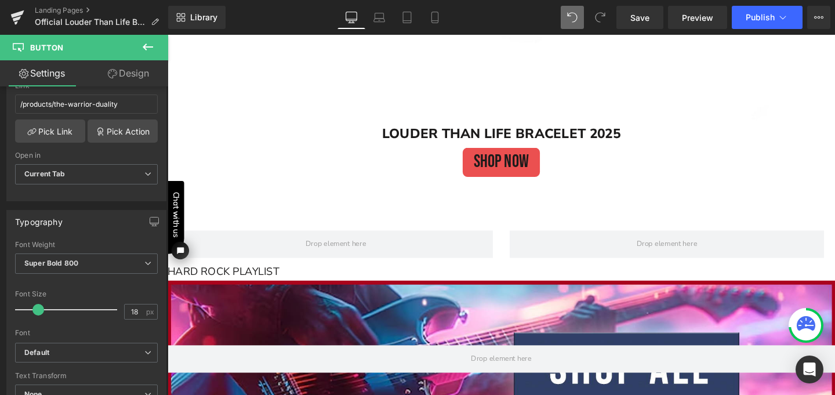
click at [150, 46] on icon at bounding box center [148, 46] width 10 height 7
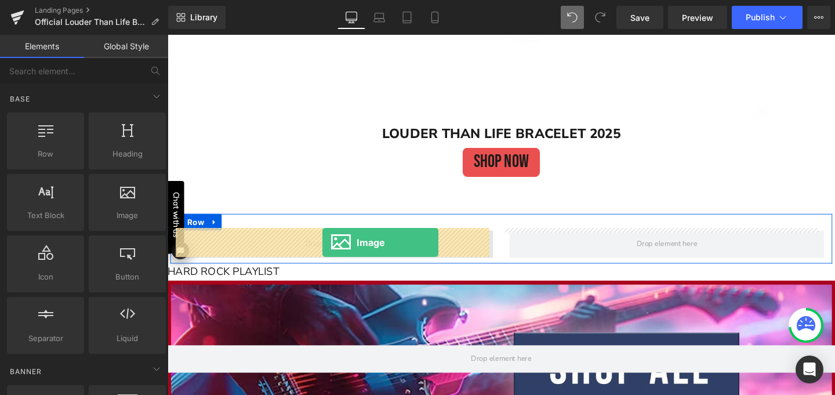
drag, startPoint x: 284, startPoint y: 237, endPoint x: 330, endPoint y: 253, distance: 49.7
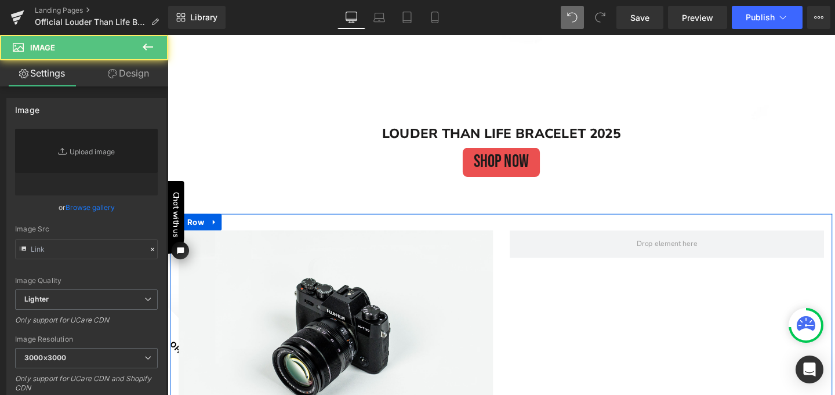
type input "//[DOMAIN_NAME][URL]"
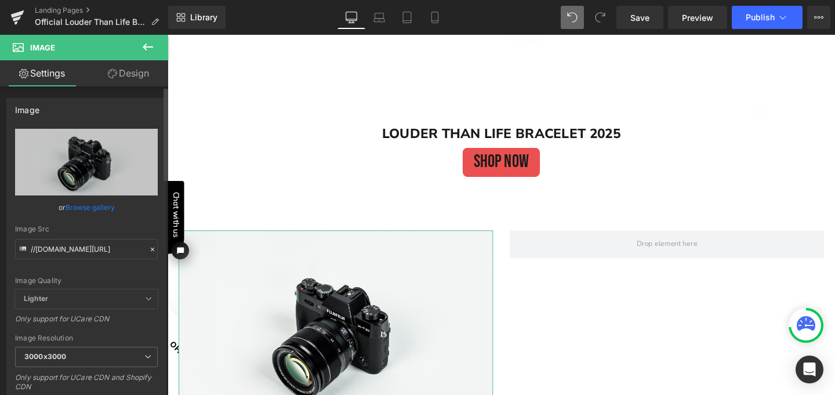
click at [83, 208] on link "Browse gallery" at bounding box center [90, 207] width 49 height 20
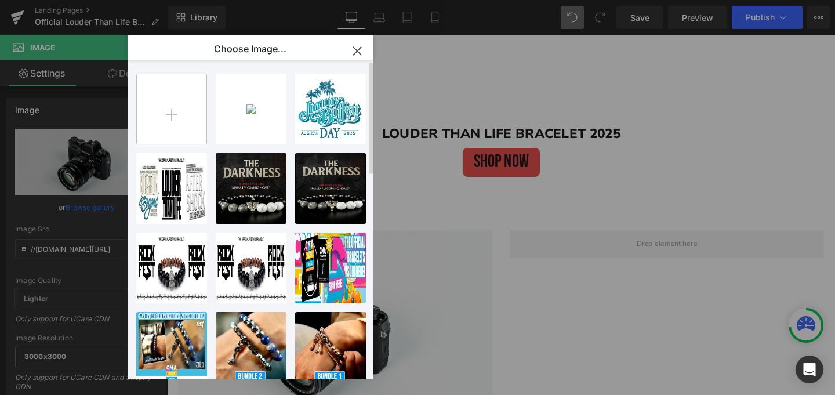
type input "C:\fakepath\LTL Mock Up 1Final resize3.jpg"
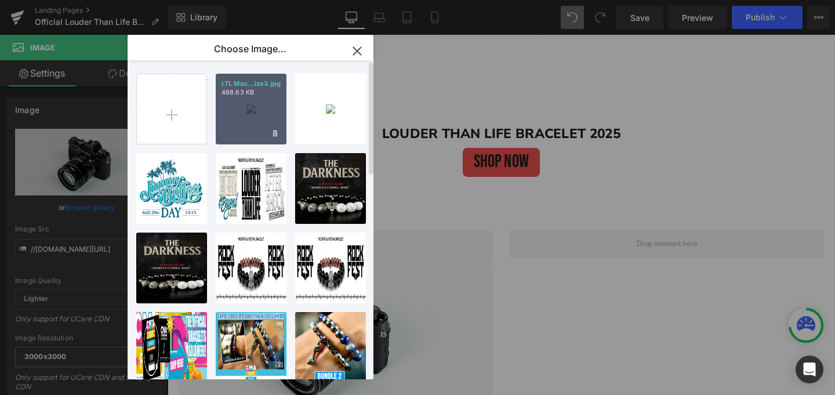
click at [253, 107] on div "LTL Moc...ize3.jpg 488.63 KB" at bounding box center [251, 109] width 71 height 71
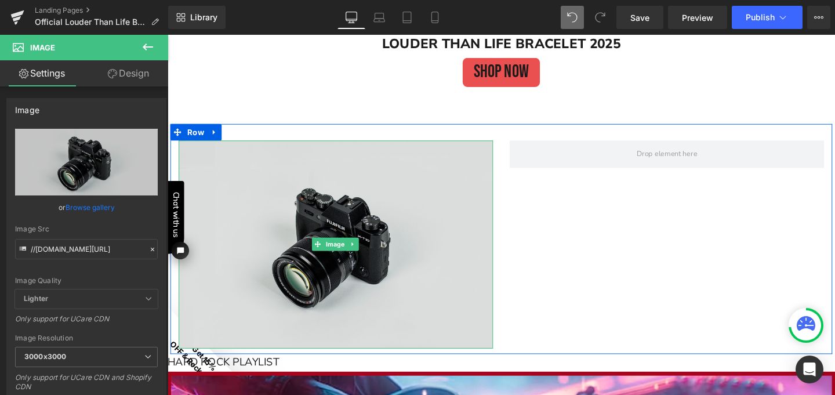
scroll to position [1279, 0]
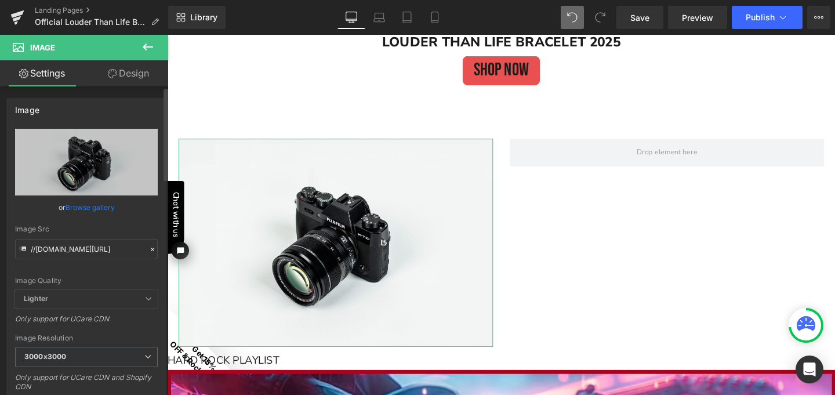
click at [92, 209] on link "Browse gallery" at bounding box center [90, 207] width 49 height 20
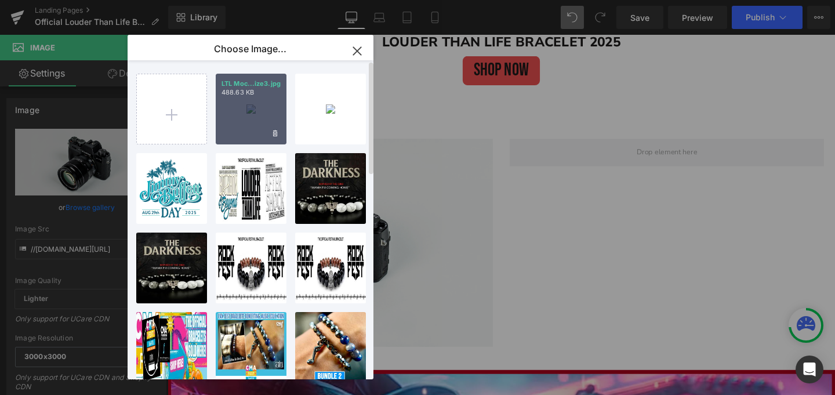
click at [237, 125] on div "LTL Moc...ize3.jpg 488.63 KB" at bounding box center [251, 109] width 71 height 71
type input "[URL][DOMAIN_NAME]"
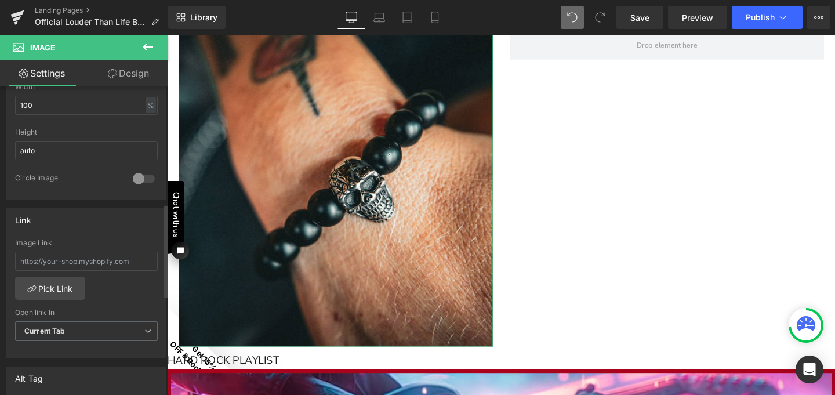
scroll to position [390, 0]
click at [64, 284] on link "Pick Link" at bounding box center [50, 285] width 70 height 23
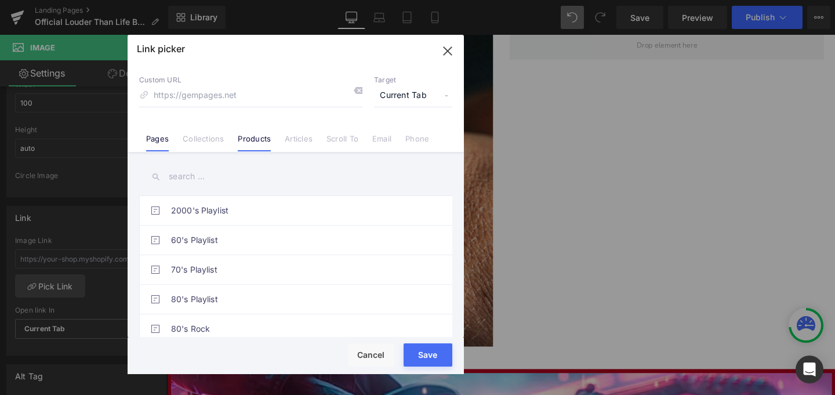
click at [252, 140] on link "Products" at bounding box center [254, 142] width 33 height 17
click at [197, 180] on input "text" at bounding box center [295, 176] width 313 height 26
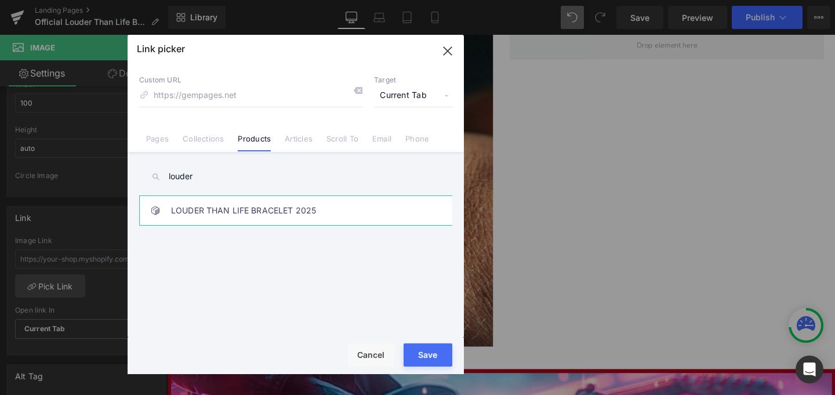
type input "louder"
click at [218, 203] on link "LOUDER THAN LIFE BRACELET 2025" at bounding box center [298, 210] width 255 height 29
type input "/products/louder-than-life-bracelet-2025"
click at [0, 0] on div "Rendering Content" at bounding box center [0, 0] width 0 height 0
click at [427, 358] on button "Save" at bounding box center [428, 354] width 49 height 23
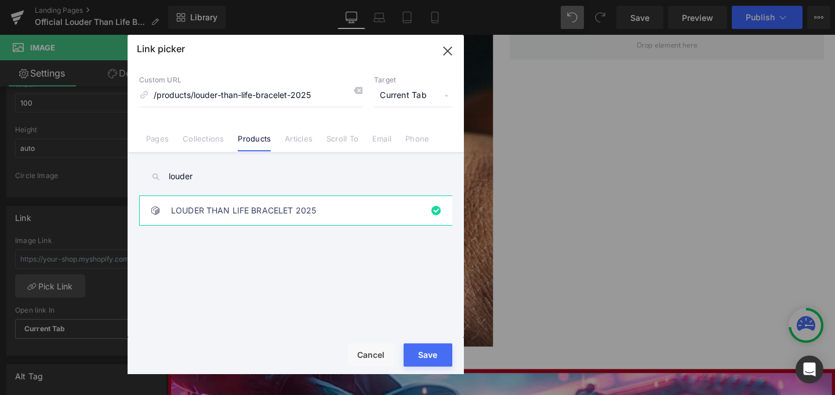
type input "/products/louder-than-life-bracelet-2025"
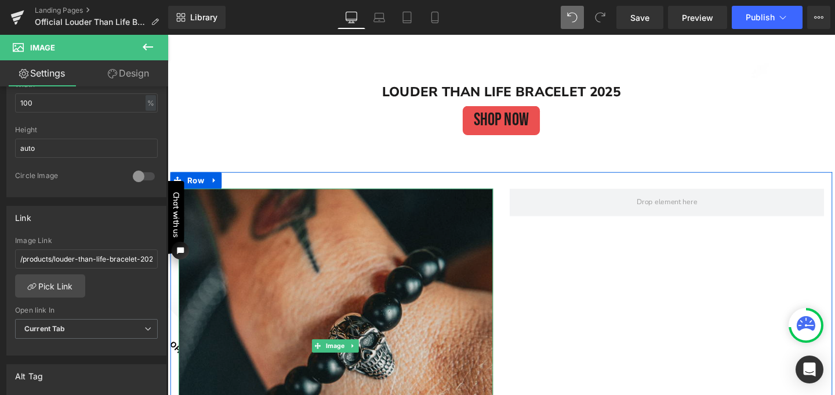
scroll to position [1171, 0]
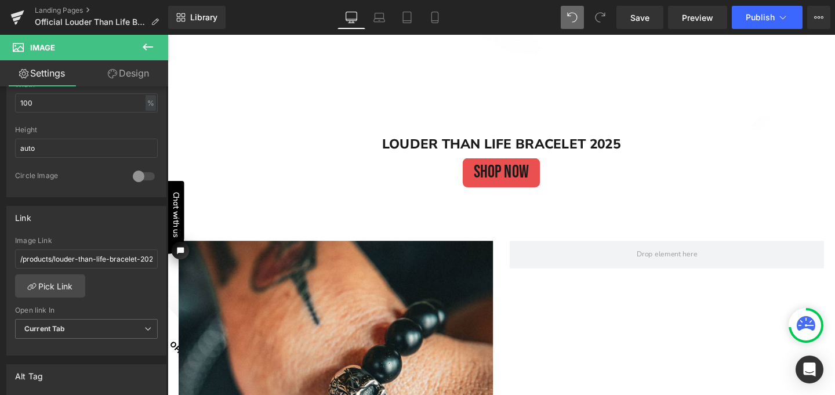
click at [150, 48] on icon at bounding box center [148, 47] width 14 height 14
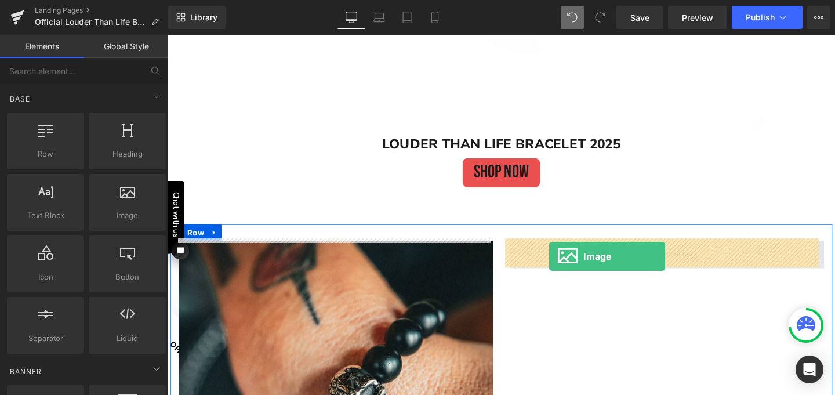
drag, startPoint x: 300, startPoint y: 237, endPoint x: 569, endPoint y: 268, distance: 270.8
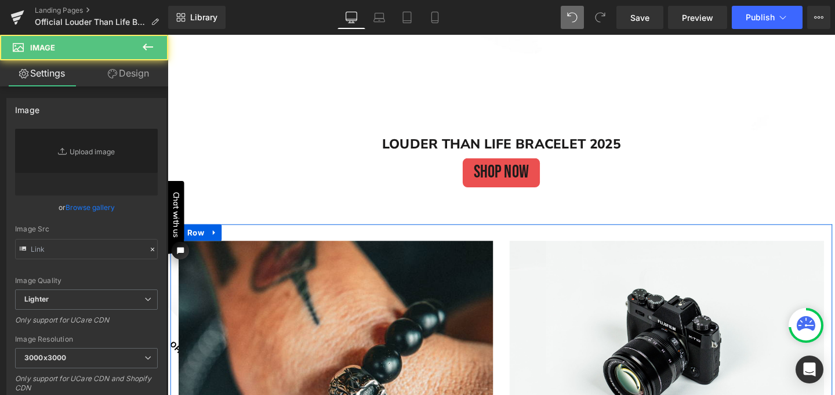
type input "//[DOMAIN_NAME][URL]"
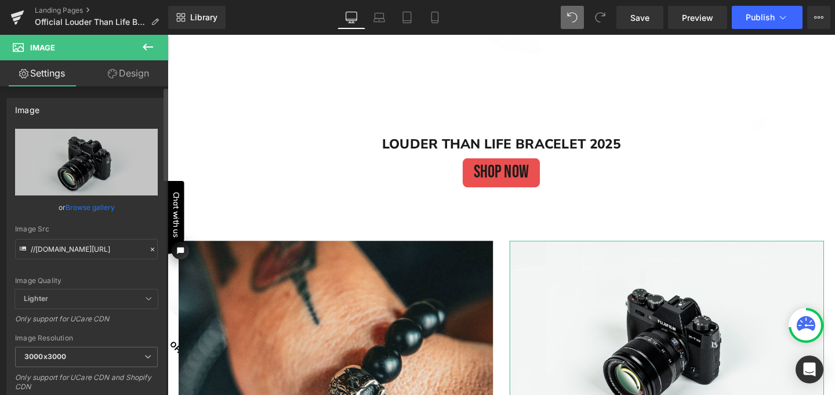
click at [95, 210] on link "Browse gallery" at bounding box center [90, 207] width 49 height 20
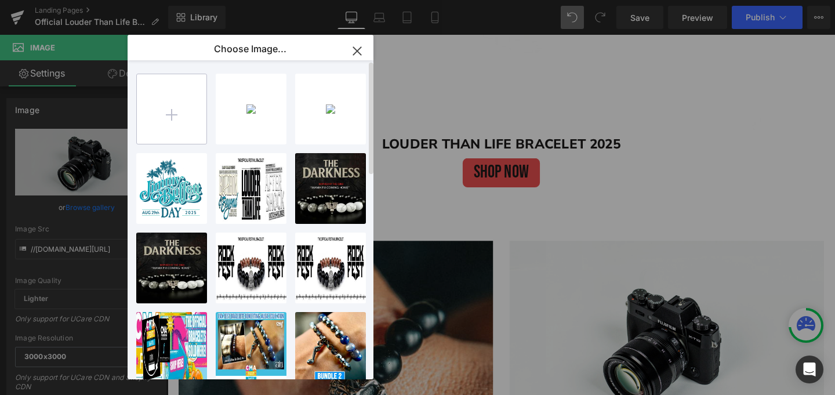
type input "C:\fakepath\LTL Mock Up 1Final resize2.jpg"
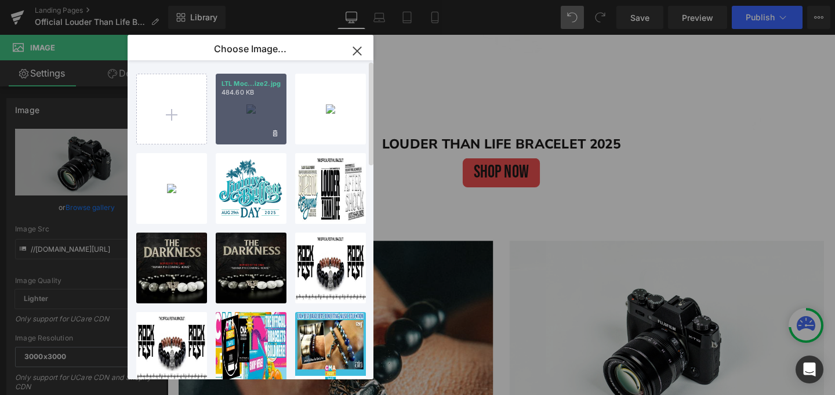
click at [252, 101] on div "LTL Moc...ize2.jpg 484.60 KB" at bounding box center [251, 109] width 71 height 71
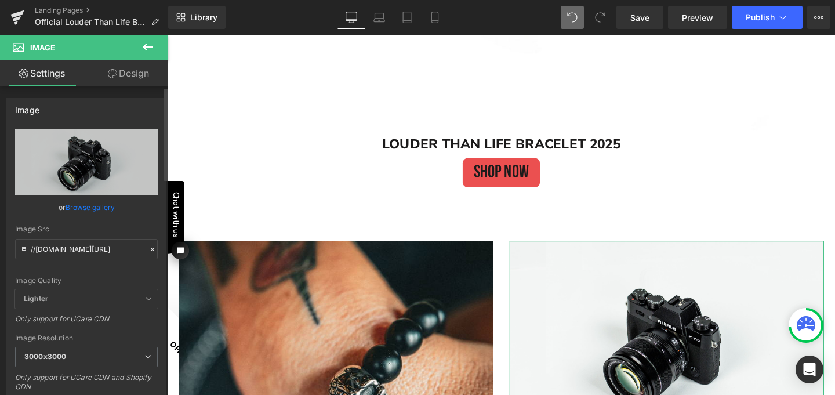
click at [89, 206] on link "Browse gallery" at bounding box center [90, 207] width 49 height 20
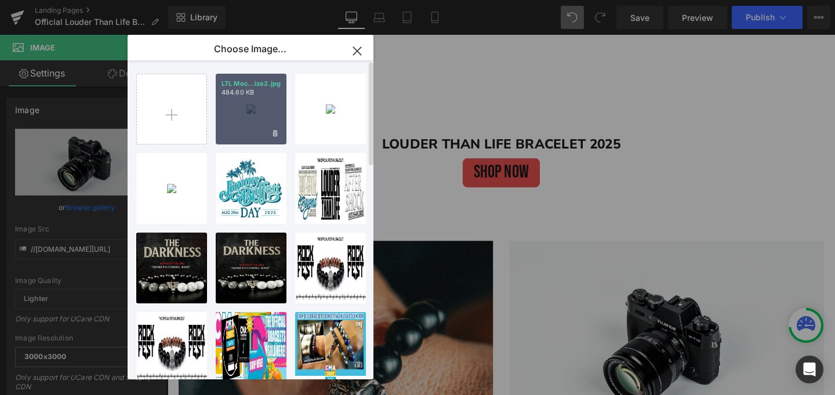
click at [239, 99] on div "LTL Moc...ize2.jpg 484.60 KB" at bounding box center [251, 109] width 71 height 71
type input "[URL][DOMAIN_NAME]"
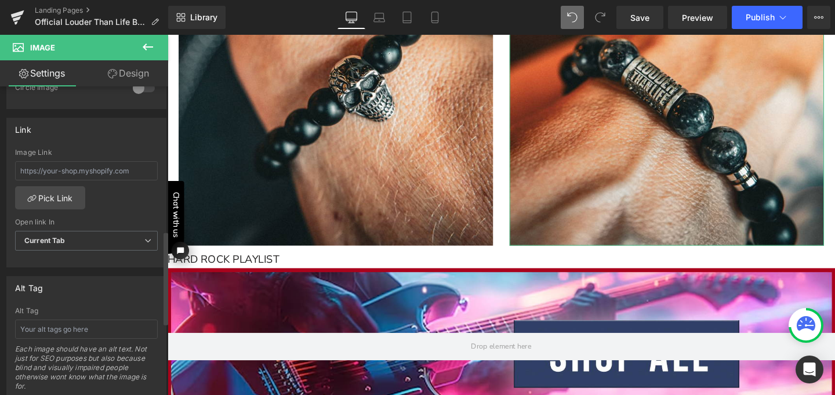
scroll to position [467, 0]
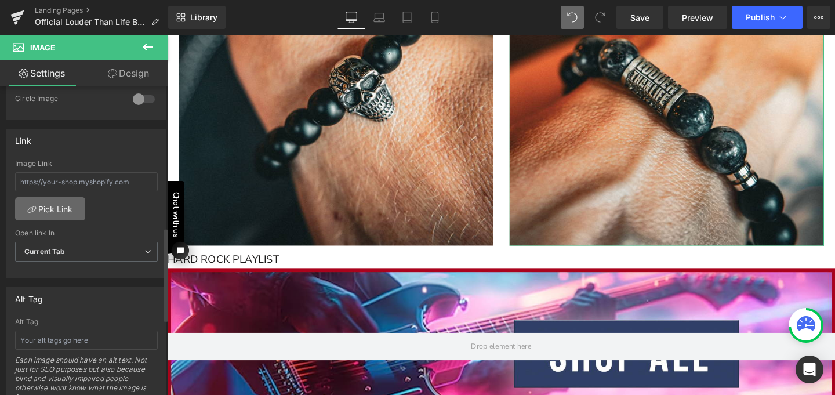
click at [54, 203] on link "Pick Link" at bounding box center [50, 208] width 70 height 23
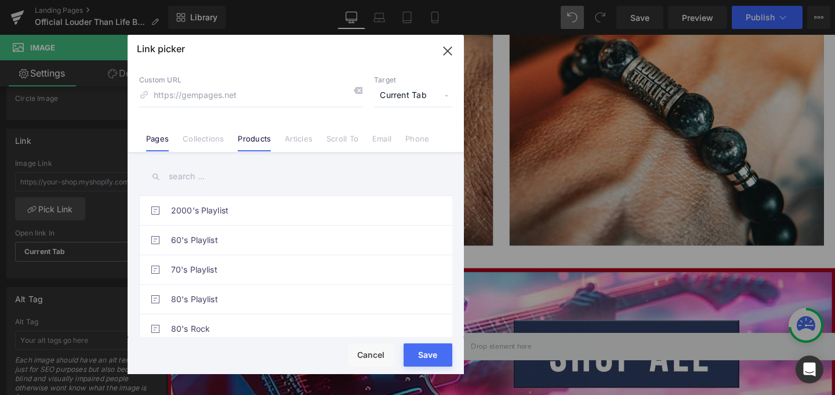
click at [250, 135] on link "Products" at bounding box center [254, 142] width 33 height 17
click at [193, 175] on input "text" at bounding box center [295, 176] width 313 height 26
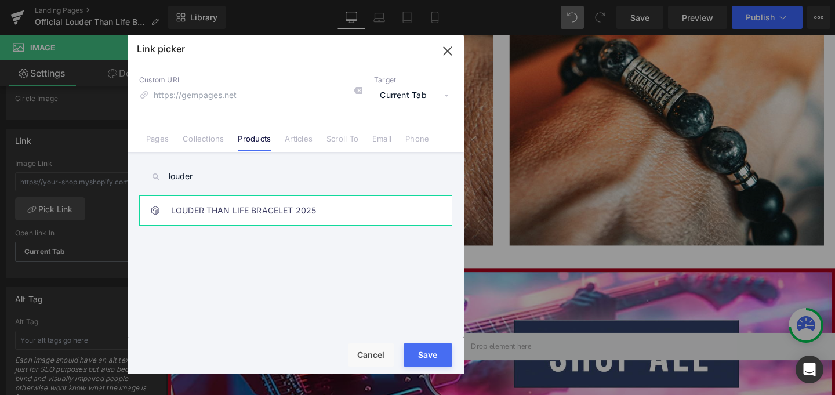
type input "louder"
click at [228, 212] on link "LOUDER THAN LIFE BRACELET 2025" at bounding box center [298, 210] width 255 height 29
type input "/products/louder-than-life-bracelet-2025"
click at [0, 0] on div "Rendering Content" at bounding box center [0, 0] width 0 height 0
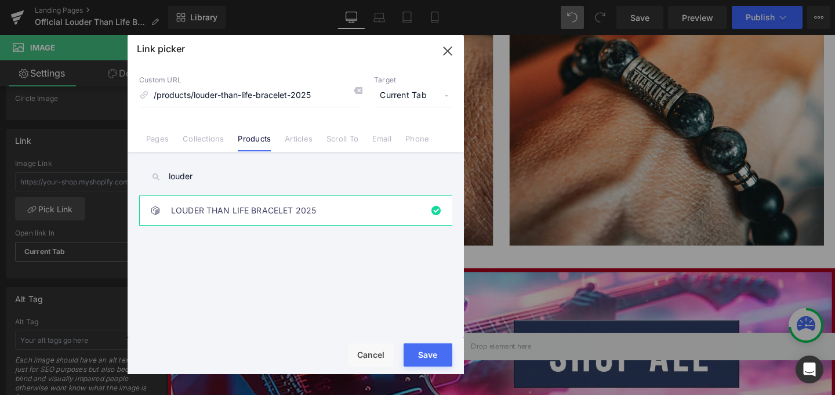
click at [437, 355] on button "Save" at bounding box center [428, 354] width 49 height 23
type input "/products/louder-than-life-bracelet-2025"
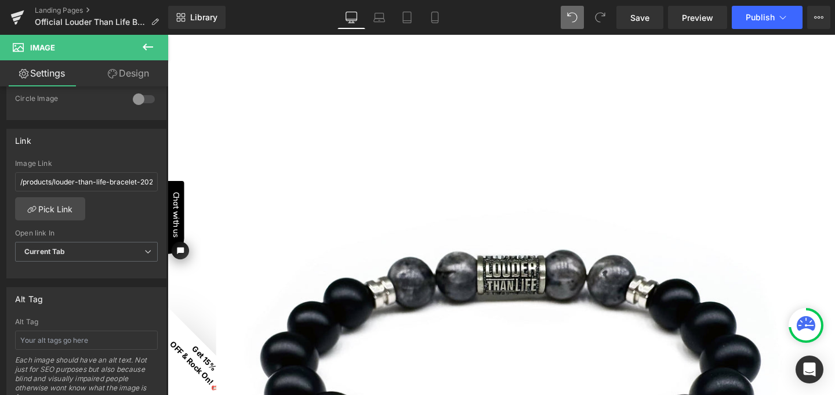
scroll to position [617, 0]
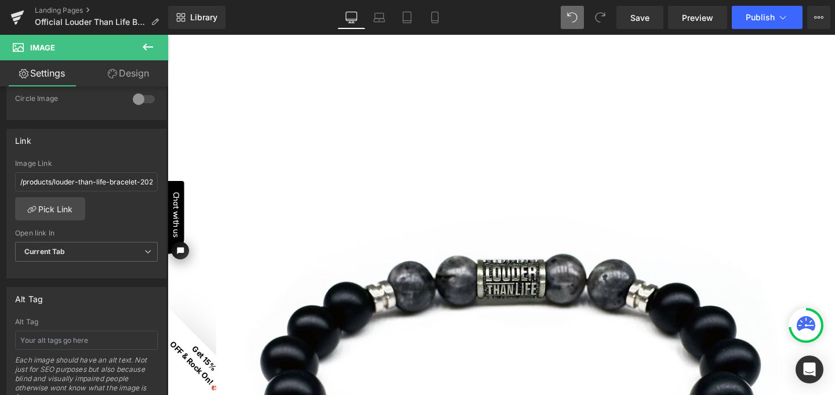
click at [151, 44] on icon at bounding box center [148, 47] width 14 height 14
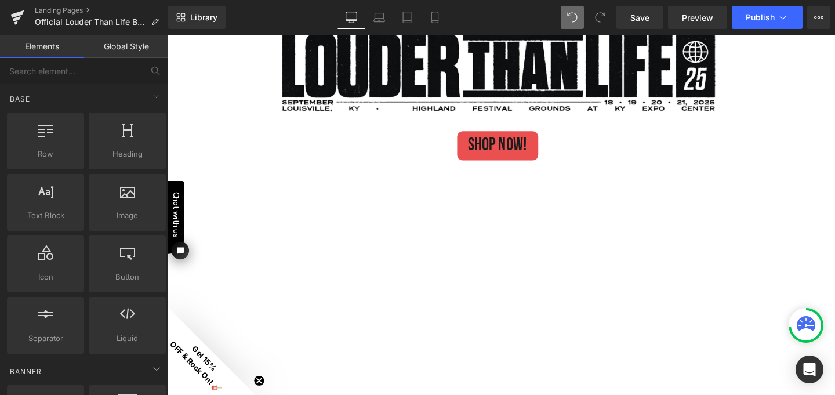
scroll to position [100, 0]
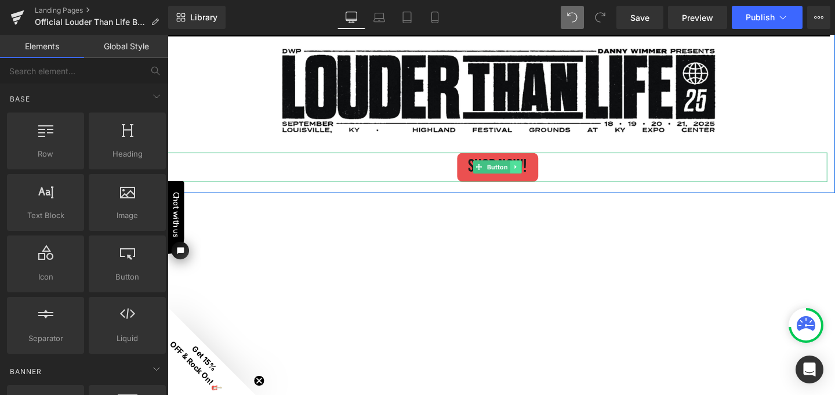
click at [532, 172] on icon at bounding box center [533, 173] width 6 height 7
click at [525, 172] on icon at bounding box center [528, 174] width 6 height 6
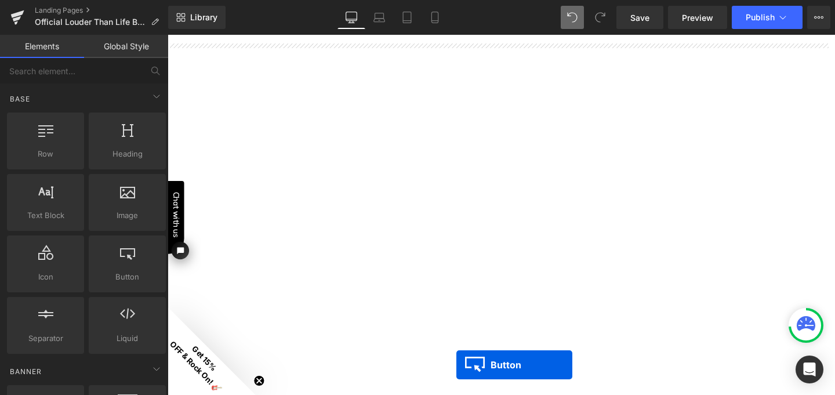
scroll to position [402, 0]
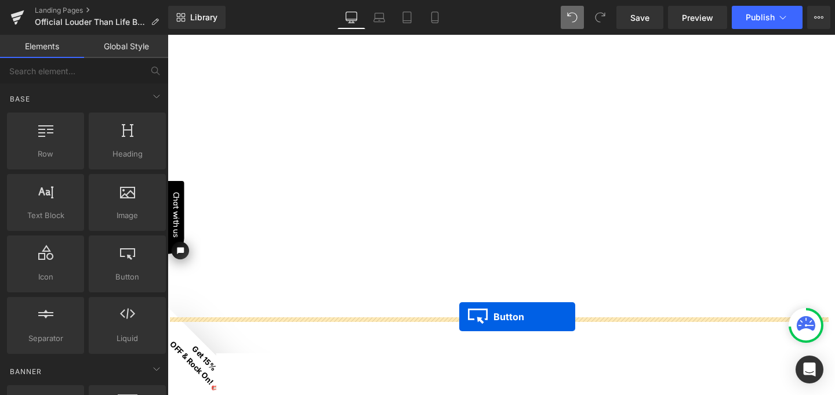
drag, startPoint x: 473, startPoint y: 174, endPoint x: 474, endPoint y: 331, distance: 157.1
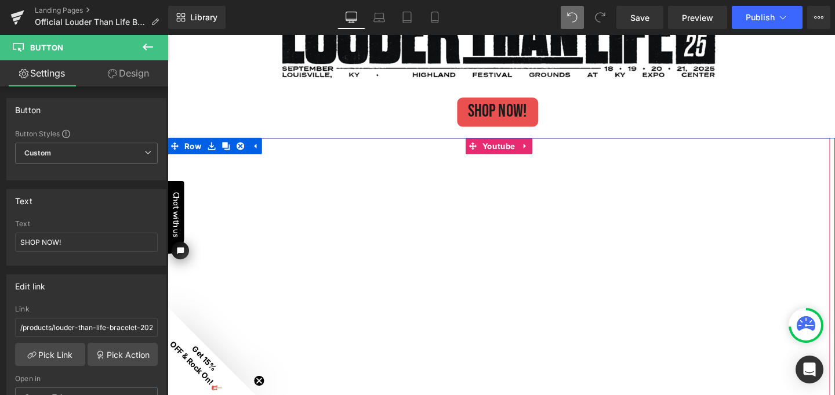
scroll to position [131, 0]
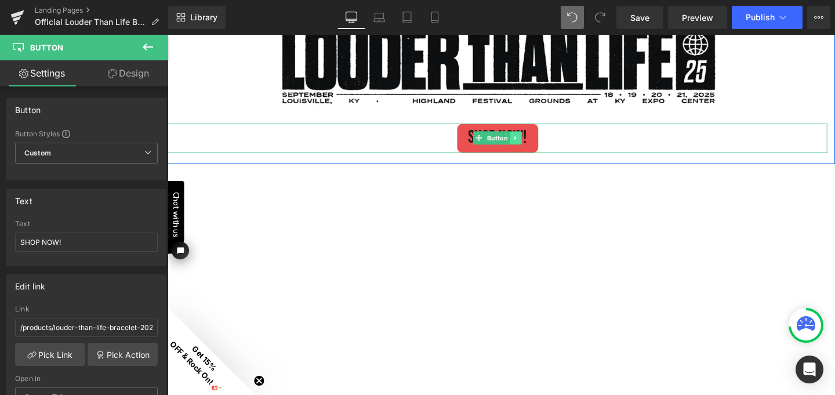
click at [532, 145] on icon at bounding box center [533, 143] width 6 height 7
click at [536, 141] on icon at bounding box center [539, 143] width 6 height 6
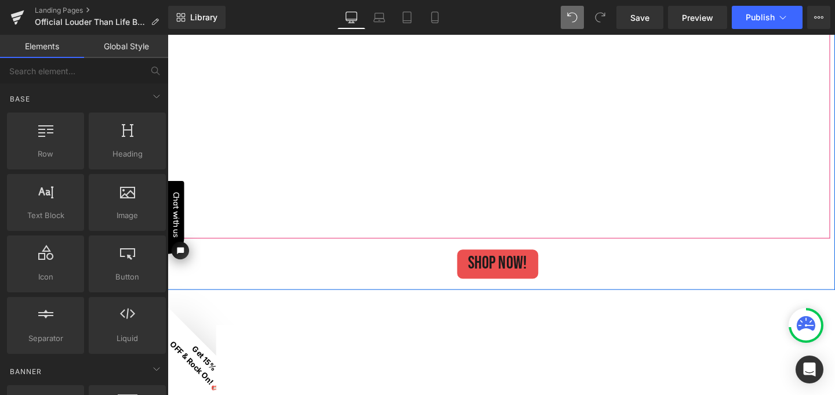
scroll to position [394, 0]
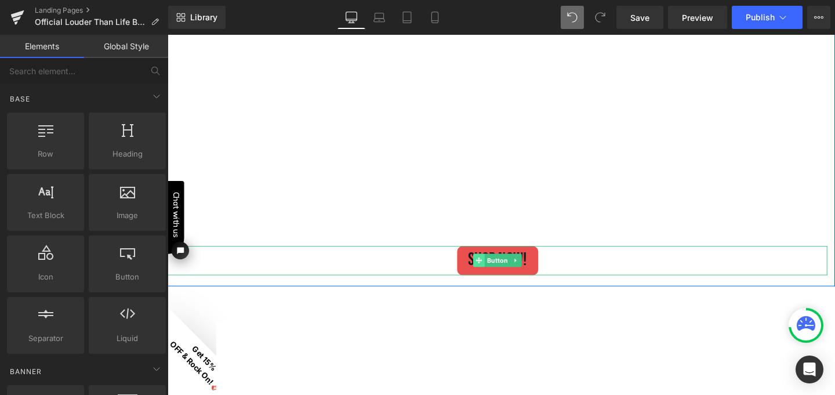
click at [492, 271] on icon at bounding box center [495, 271] width 6 height 7
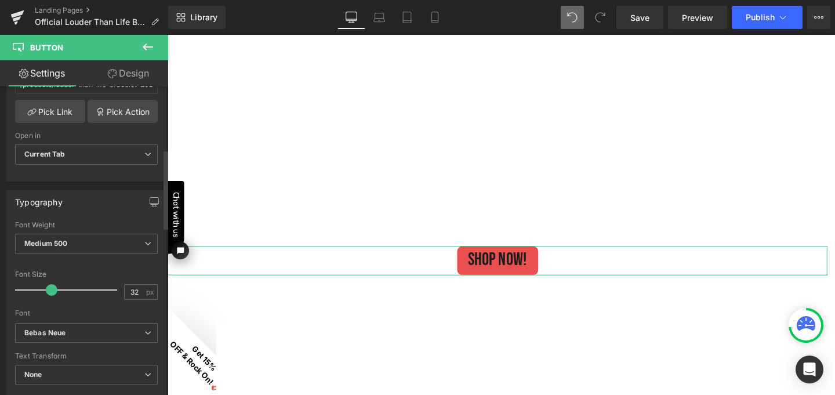
scroll to position [245, 0]
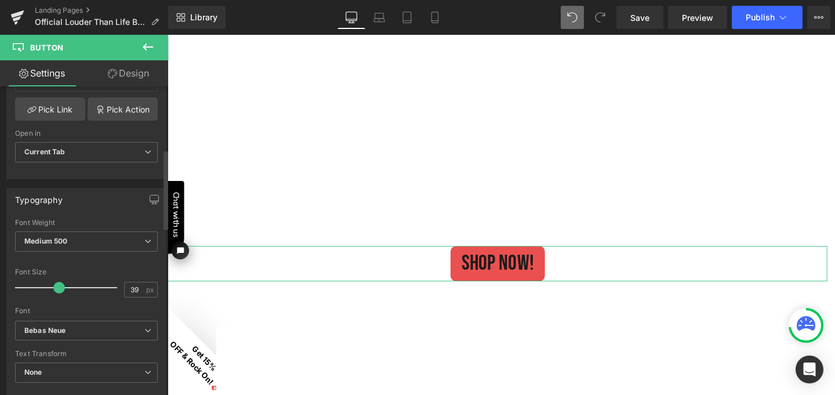
type input "40"
drag, startPoint x: 49, startPoint y: 284, endPoint x: 56, endPoint y: 285, distance: 7.2
click at [56, 285] on span at bounding box center [59, 288] width 12 height 12
click at [437, 17] on icon at bounding box center [435, 18] width 12 height 12
type input "100"
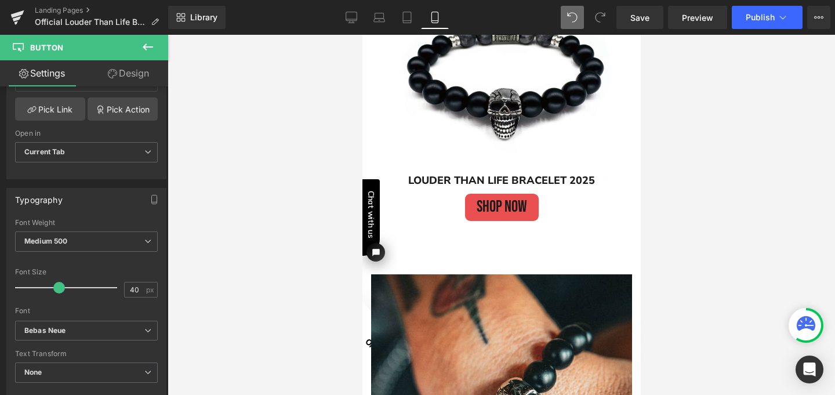
scroll to position [49, 0]
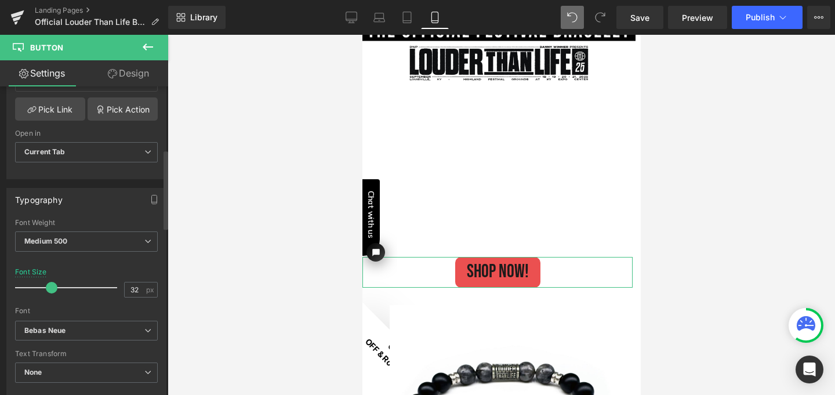
drag, startPoint x: 60, startPoint y: 285, endPoint x: 53, endPoint y: 284, distance: 7.1
click at [53, 284] on span at bounding box center [52, 288] width 12 height 12
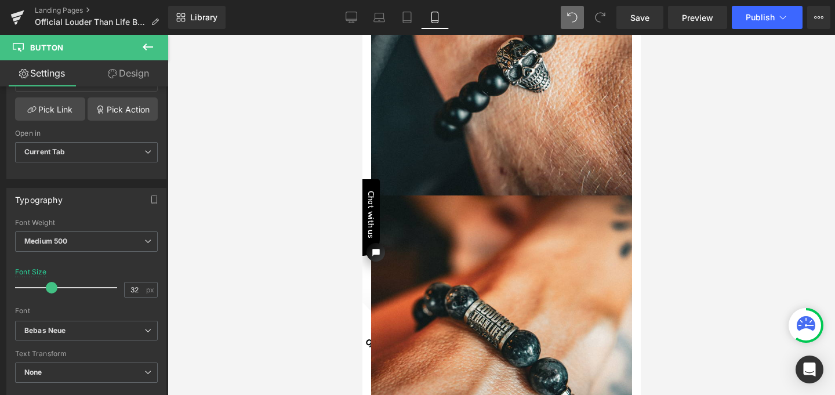
scroll to position [607, 0]
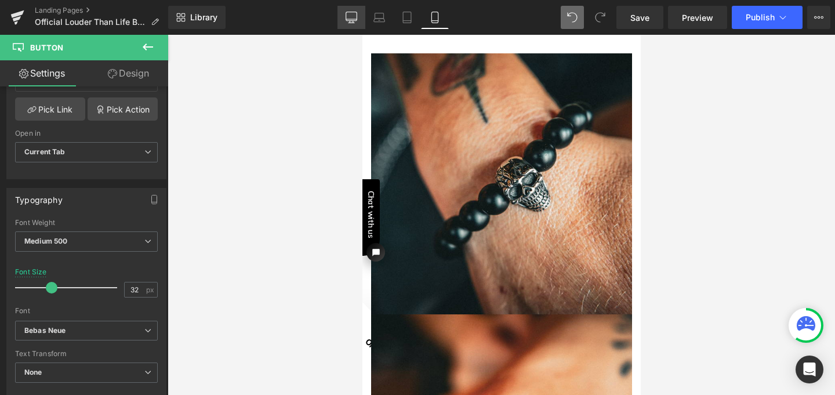
click at [351, 13] on icon at bounding box center [352, 18] width 12 height 12
type input "40"
type input "100"
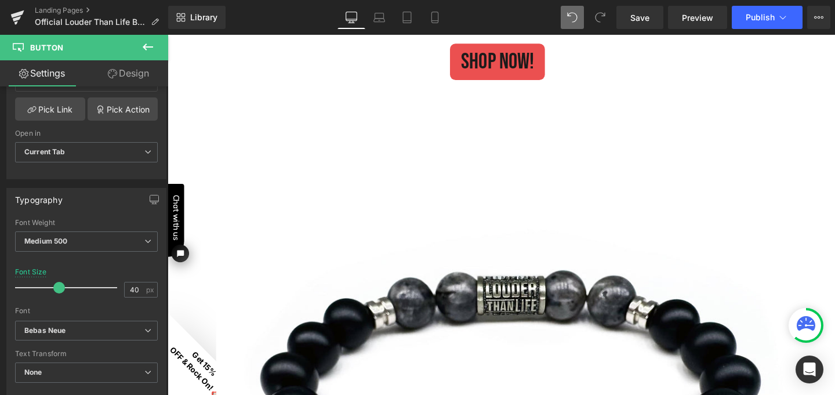
scroll to position [494, 0]
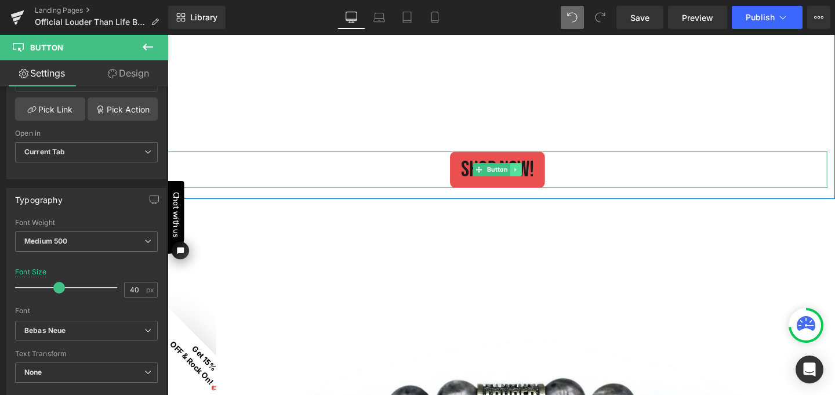
click at [531, 173] on icon at bounding box center [533, 176] width 6 height 7
click at [525, 173] on icon at bounding box center [528, 176] width 6 height 6
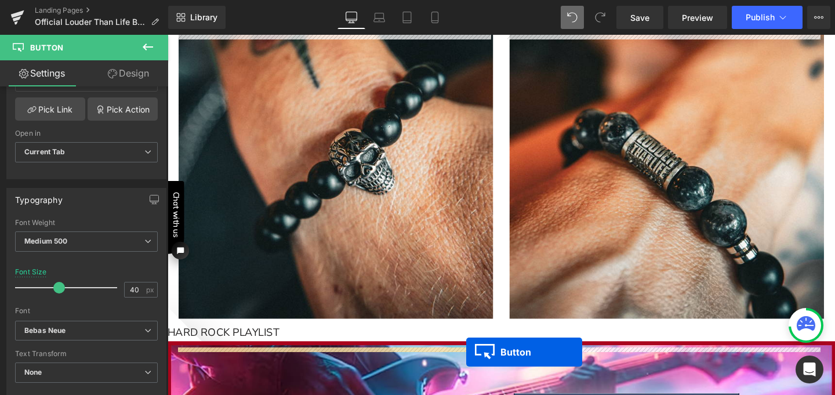
scroll to position [1491, 0]
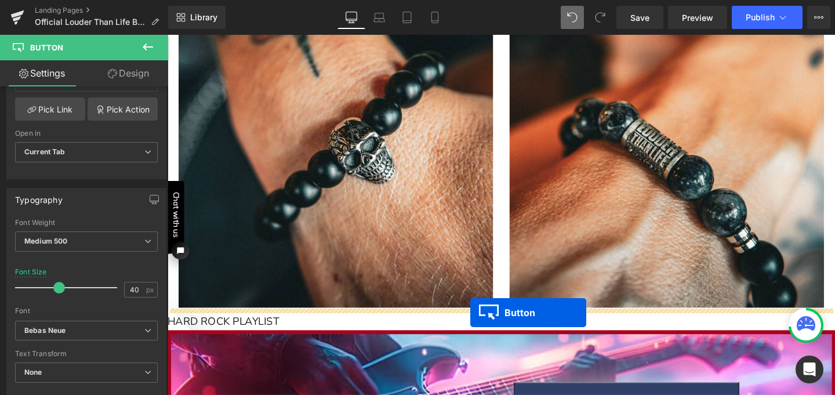
drag, startPoint x: 486, startPoint y: 238, endPoint x: 486, endPoint y: 326, distance: 88.7
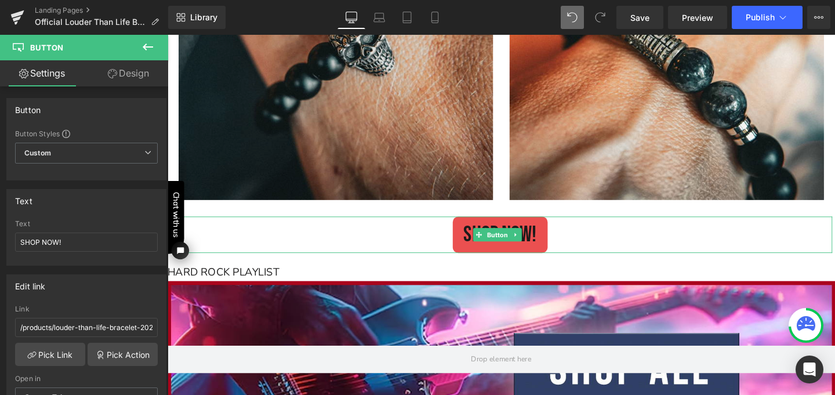
scroll to position [1553, 0]
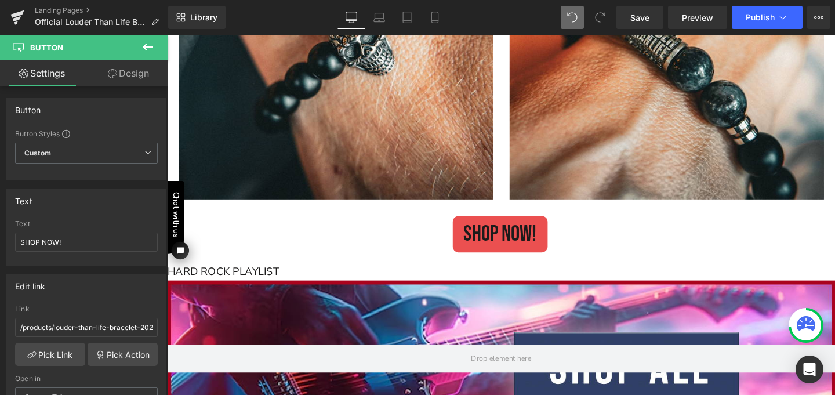
click at [151, 49] on icon at bounding box center [148, 47] width 14 height 14
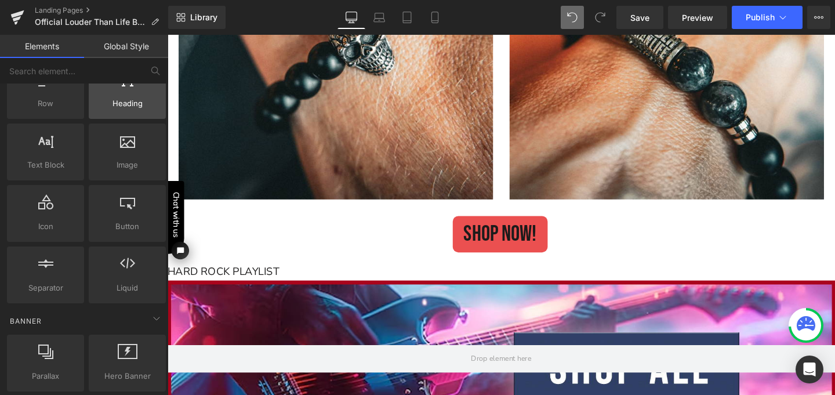
scroll to position [61, 0]
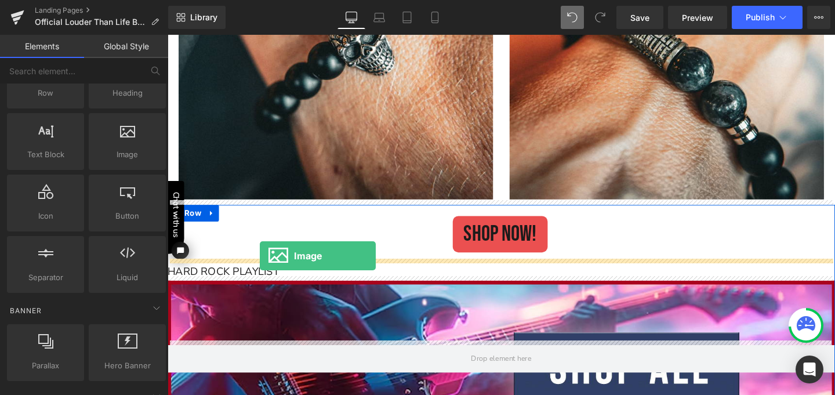
drag, startPoint x: 286, startPoint y: 175, endPoint x: 264, endPoint y: 267, distance: 94.2
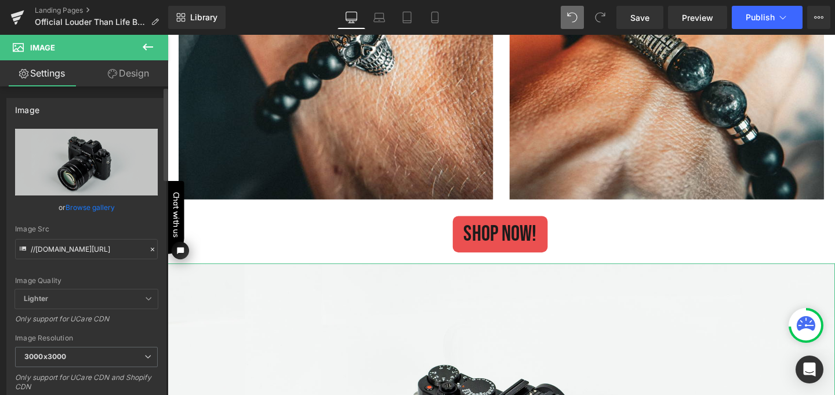
click at [77, 206] on link "Browse gallery" at bounding box center [90, 207] width 49 height 20
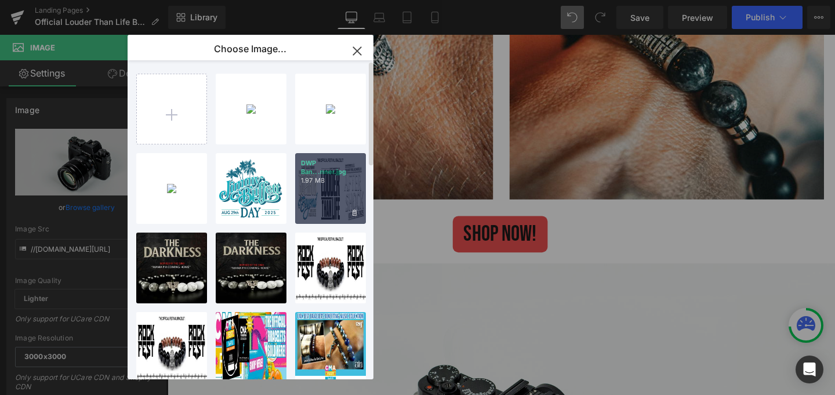
type input "[URL][DOMAIN_NAME]"
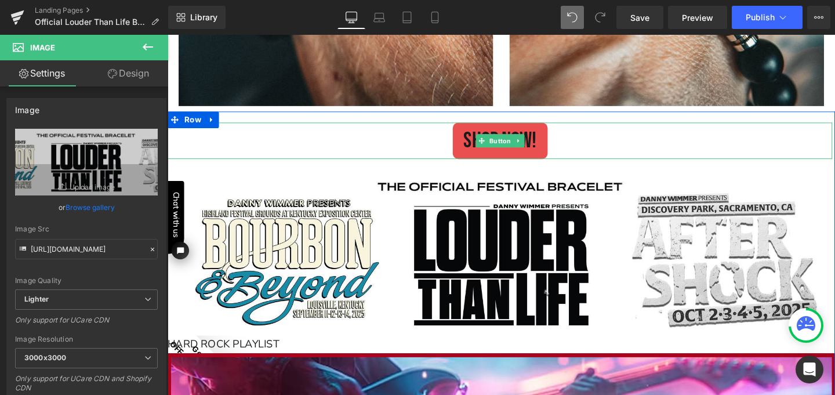
scroll to position [1652, 0]
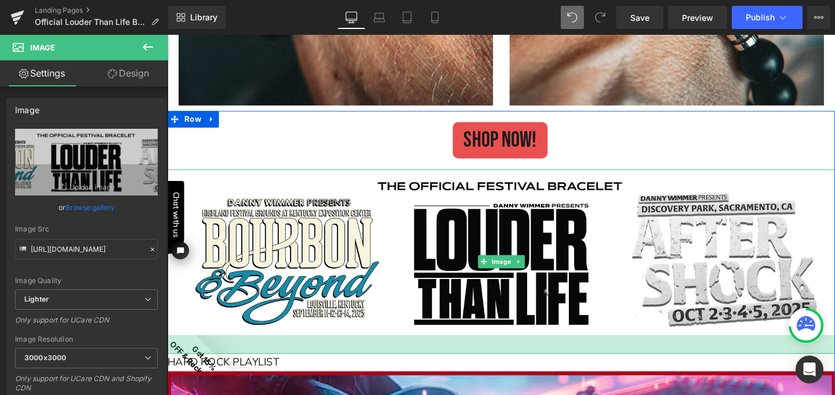
drag, startPoint x: 380, startPoint y: 343, endPoint x: 379, endPoint y: 363, distance: 19.7
click at [379, 363] on div "34px" at bounding box center [519, 360] width 702 height 20
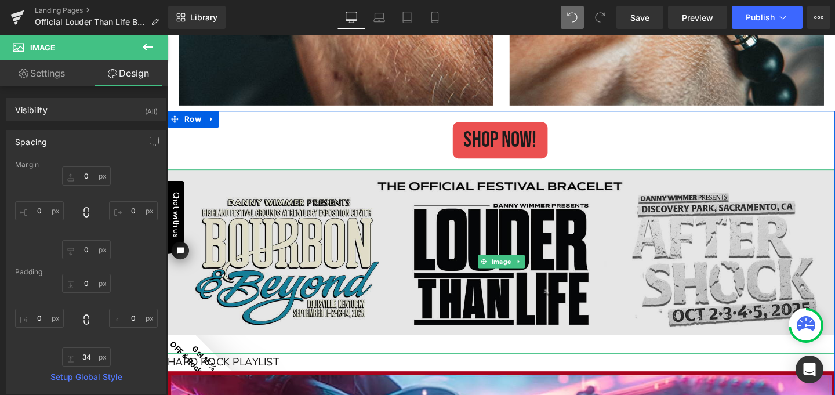
click at [485, 240] on img at bounding box center [519, 273] width 702 height 194
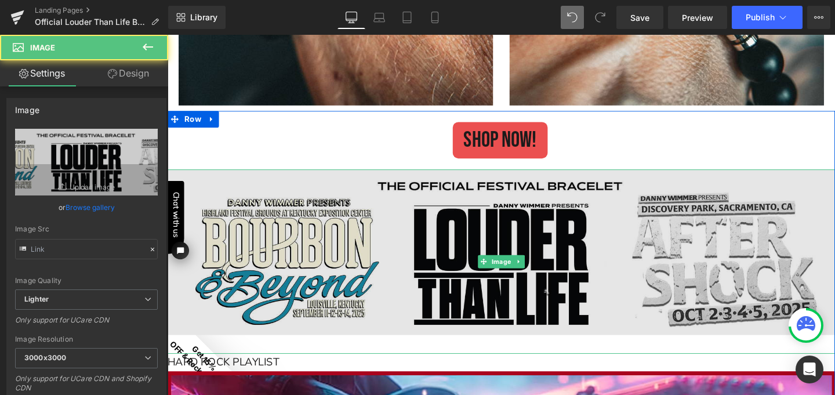
type input "[URL][DOMAIN_NAME]"
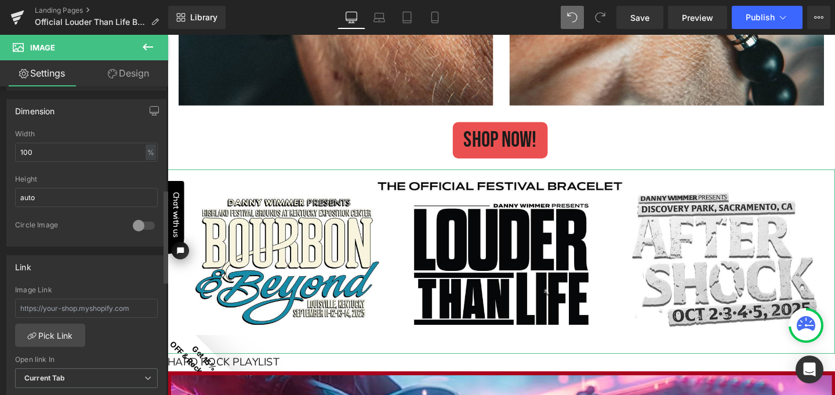
scroll to position [345, 0]
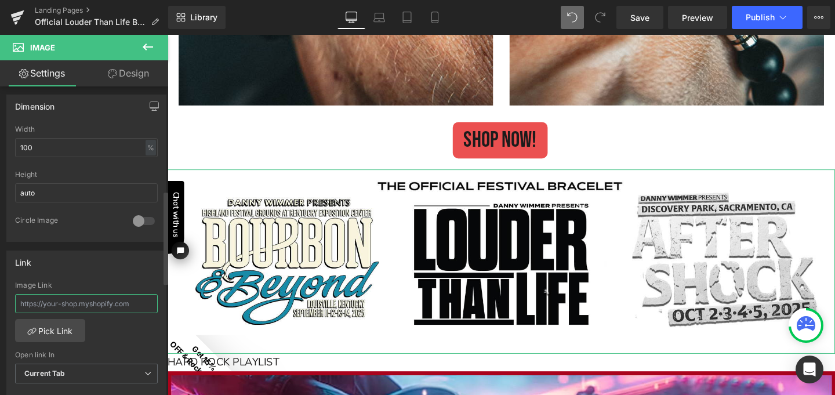
drag, startPoint x: 136, startPoint y: 304, endPoint x: 45, endPoint y: 294, distance: 91.0
click at [46, 294] on input "text" at bounding box center [86, 303] width 143 height 19
paste input "[URL][DOMAIN_NAME]"
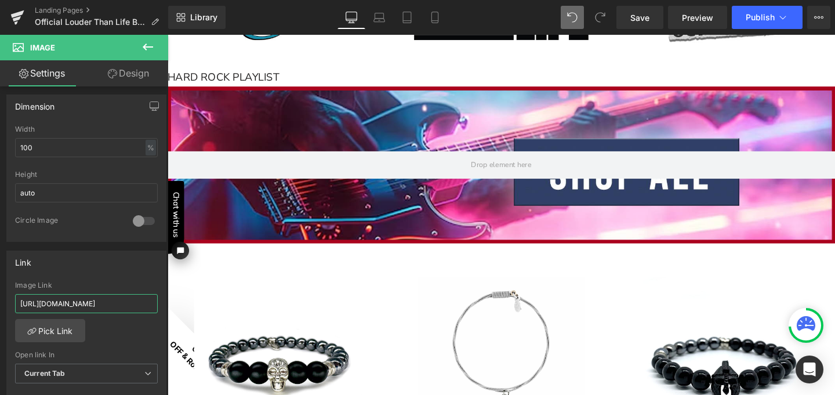
scroll to position [1737, 0]
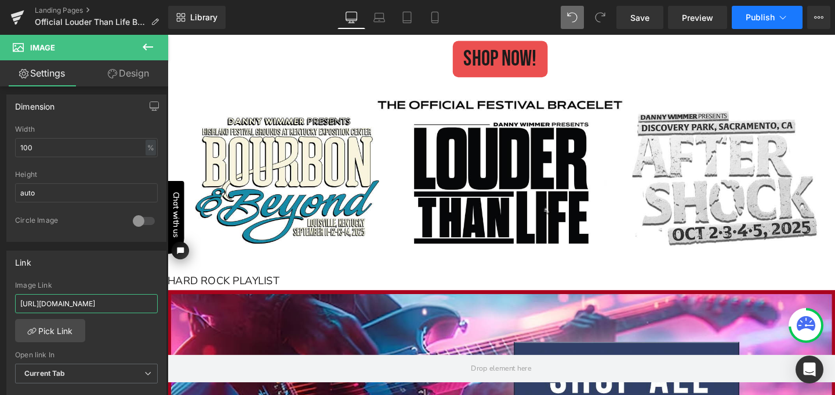
type input "[URL][DOMAIN_NAME]"
click at [761, 18] on span "Publish" at bounding box center [760, 17] width 29 height 9
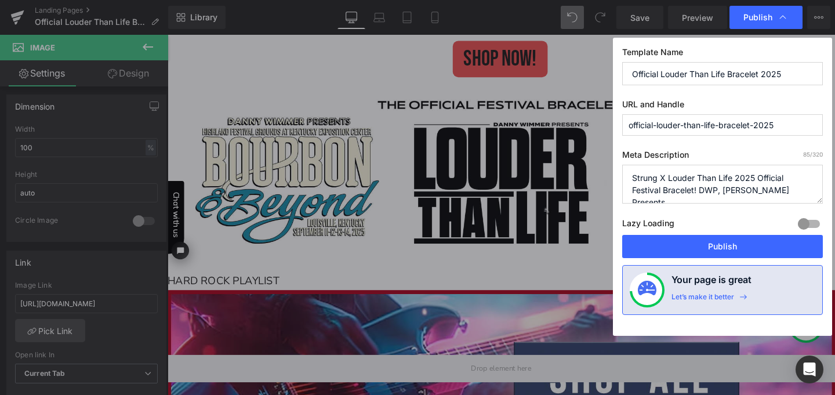
scroll to position [0, 0]
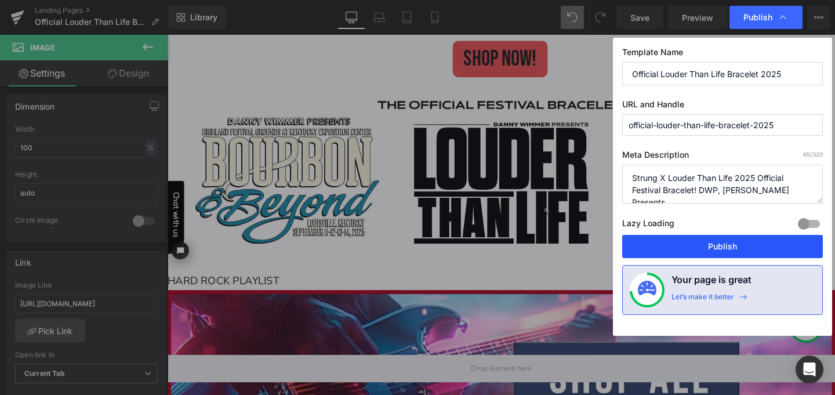
click at [672, 249] on button "Publish" at bounding box center [722, 246] width 201 height 23
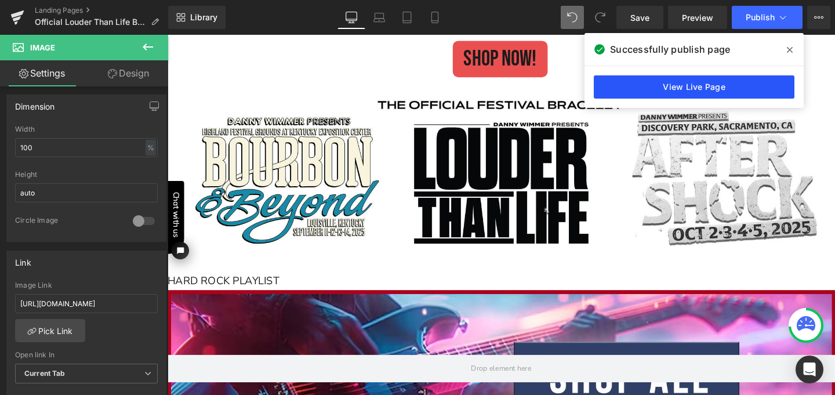
click at [723, 82] on link "View Live Page" at bounding box center [694, 86] width 201 height 23
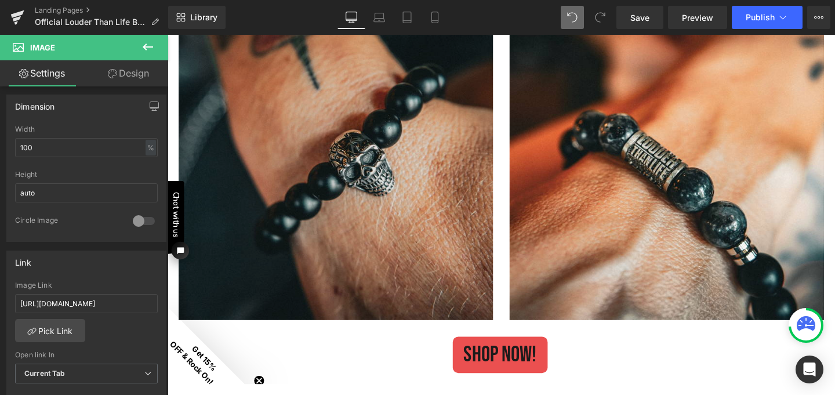
scroll to position [1244, 0]
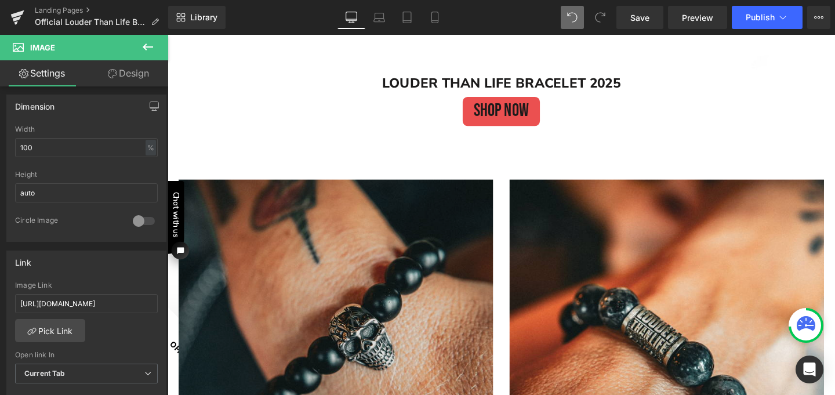
click at [402, 197] on img at bounding box center [344, 352] width 330 height 330
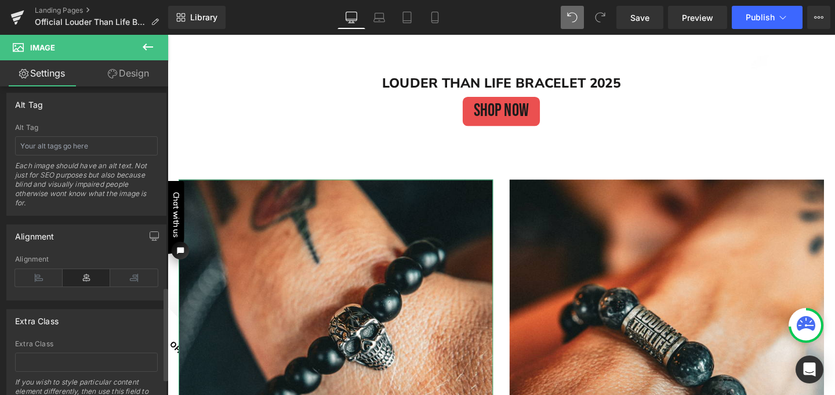
scroll to position [687, 0]
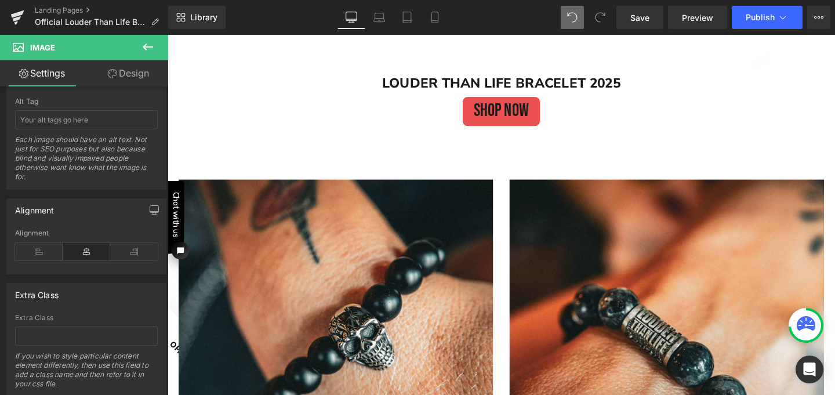
click at [190, 170] on html "Chat with us" at bounding box center [185, 219] width 35 height 203
click at [191, 183] on html "Chat with us" at bounding box center [185, 219] width 35 height 203
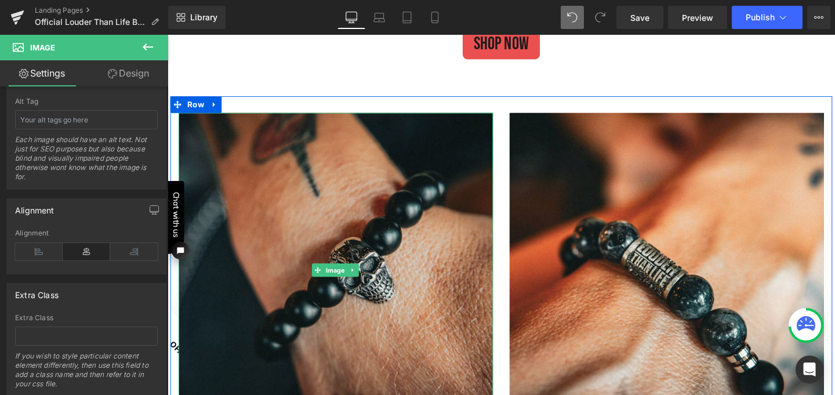
scroll to position [1334, 0]
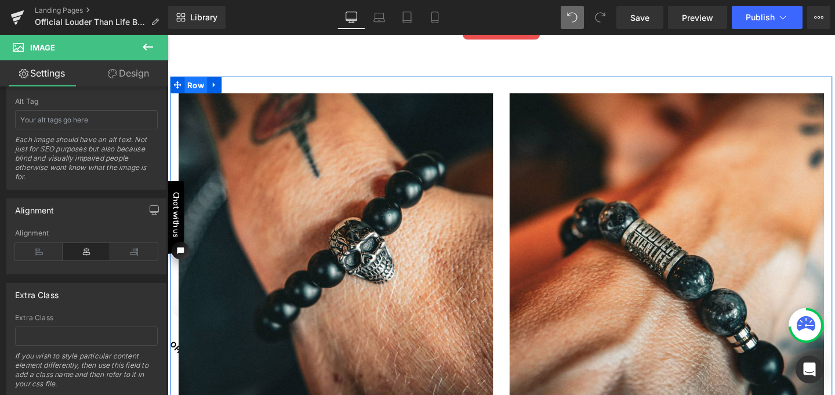
click at [190, 88] on span "Row" at bounding box center [198, 87] width 24 height 17
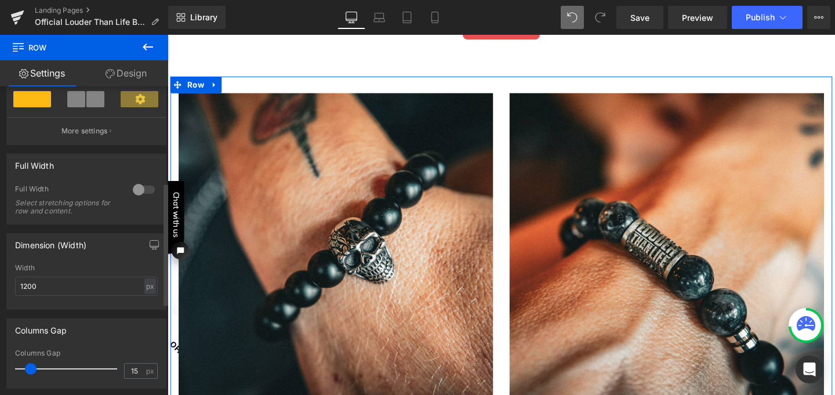
scroll to position [245, 0]
click at [135, 190] on div at bounding box center [144, 188] width 28 height 19
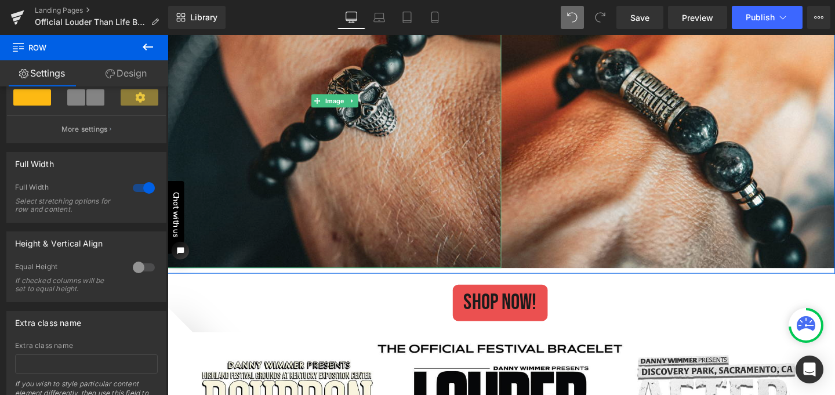
scroll to position [1499, 0]
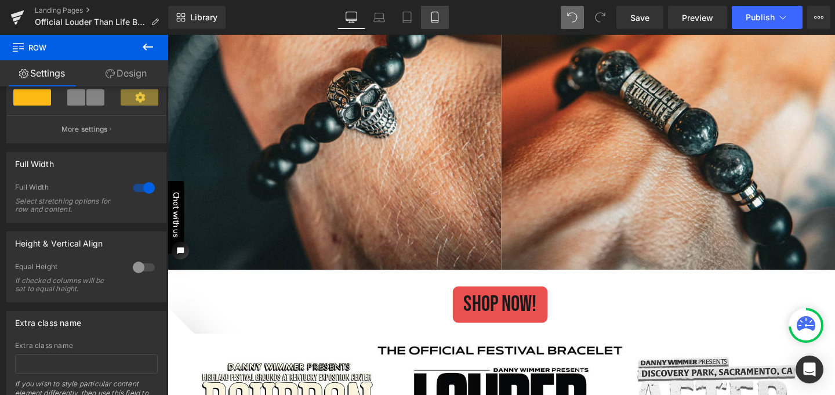
click at [433, 16] on icon at bounding box center [435, 18] width 12 height 12
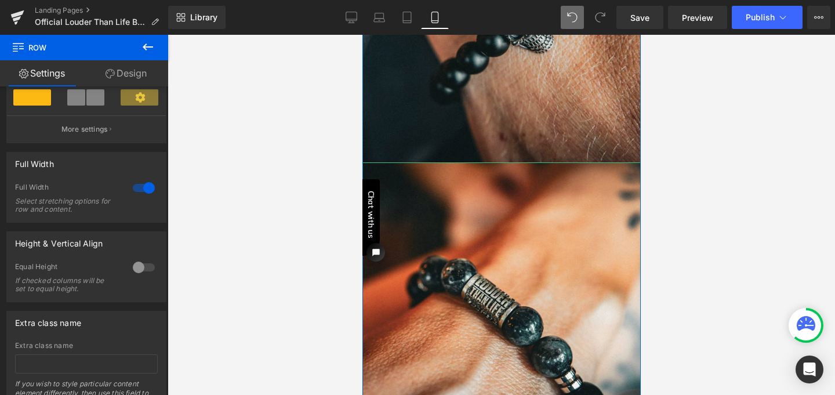
scroll to position [778, 0]
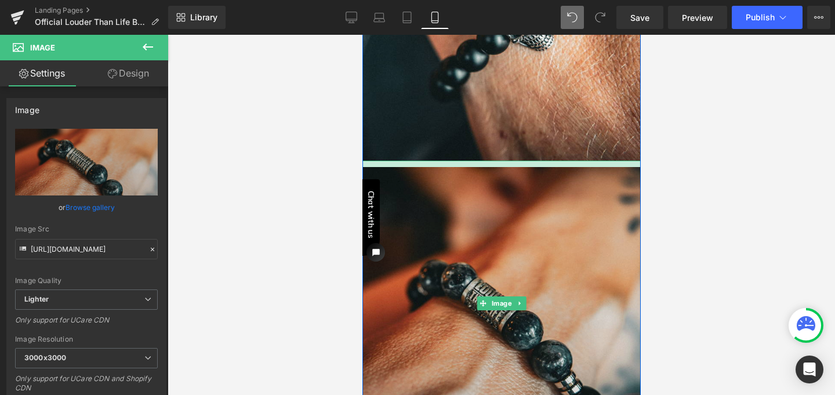
drag, startPoint x: 478, startPoint y: 153, endPoint x: 479, endPoint y: 159, distance: 6.4
click at [479, 161] on div "Image" at bounding box center [501, 303] width 278 height 285
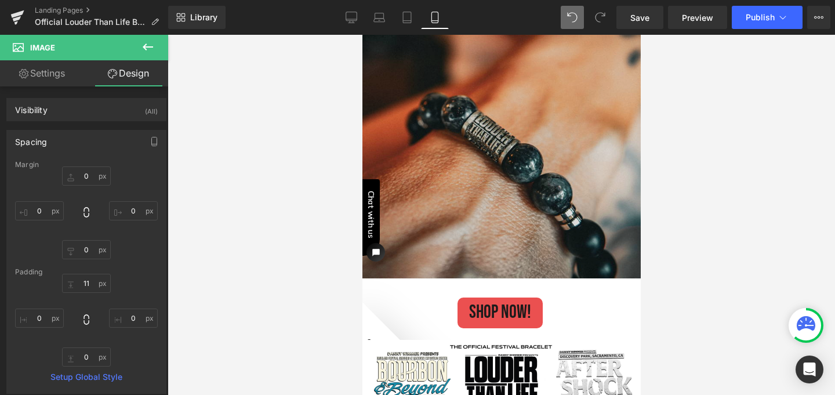
scroll to position [943, 0]
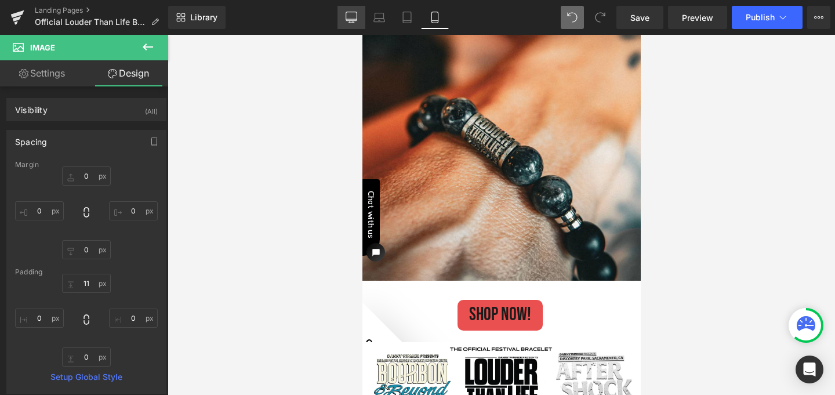
click at [351, 14] on icon at bounding box center [352, 18] width 12 height 12
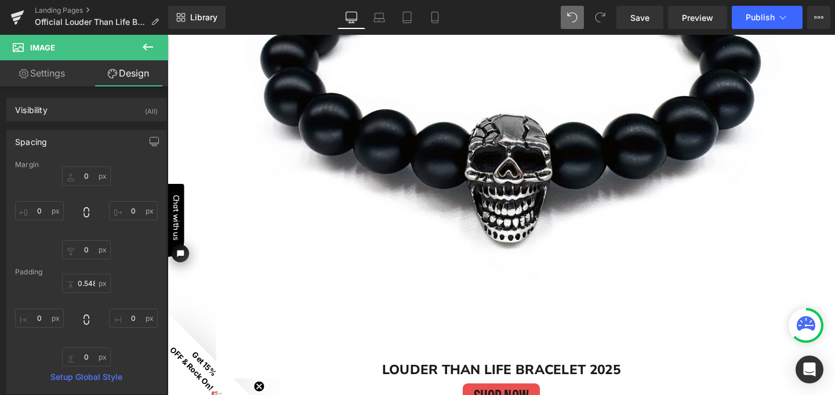
scroll to position [1270, 0]
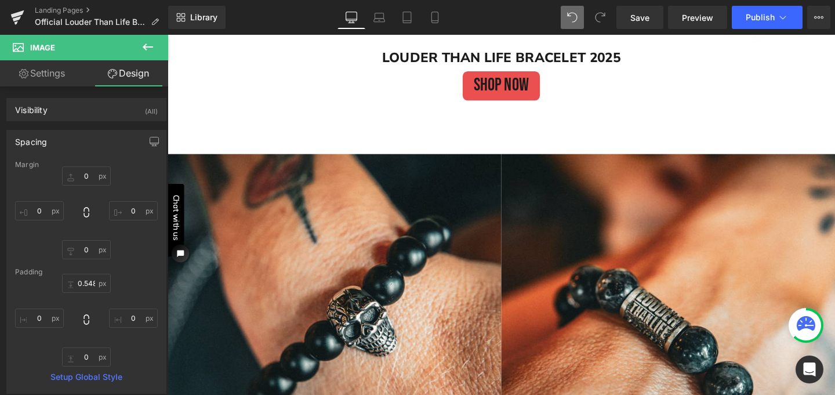
type input "0"
type input "0.548314"
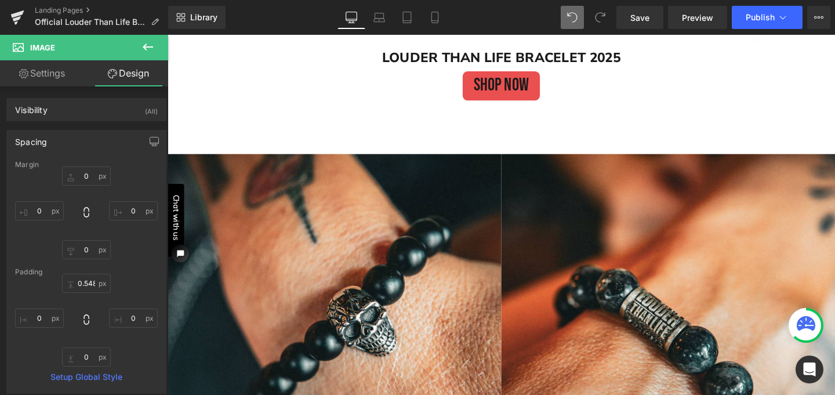
type input "0"
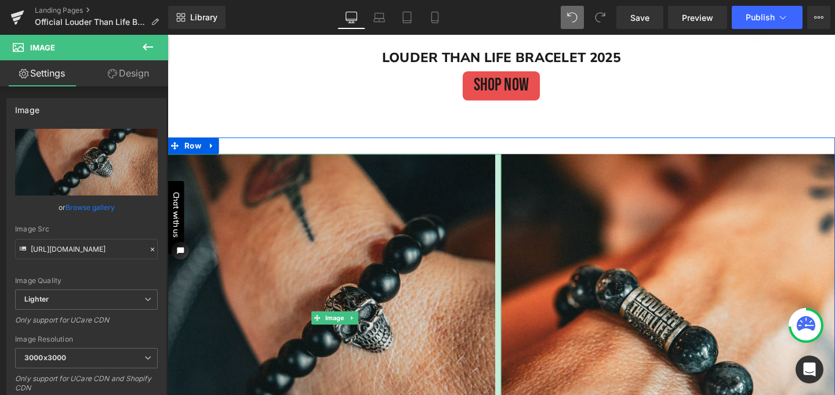
drag, startPoint x: 513, startPoint y: 259, endPoint x: 506, endPoint y: 258, distance: 6.4
click at [506, 258] on div "Image" at bounding box center [343, 332] width 351 height 344
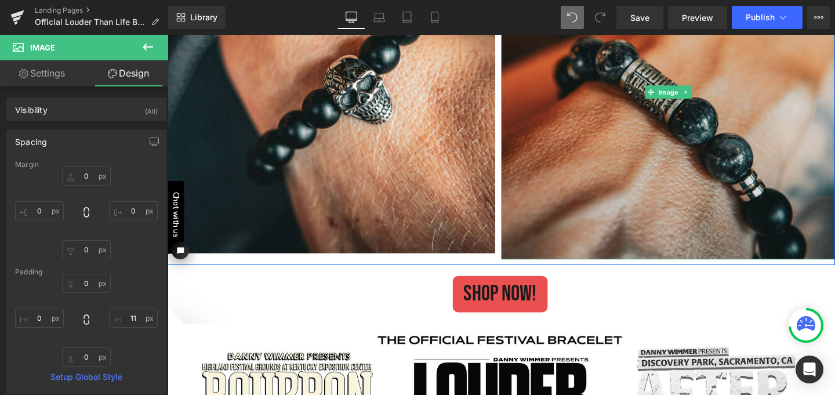
scroll to position [1511, 0]
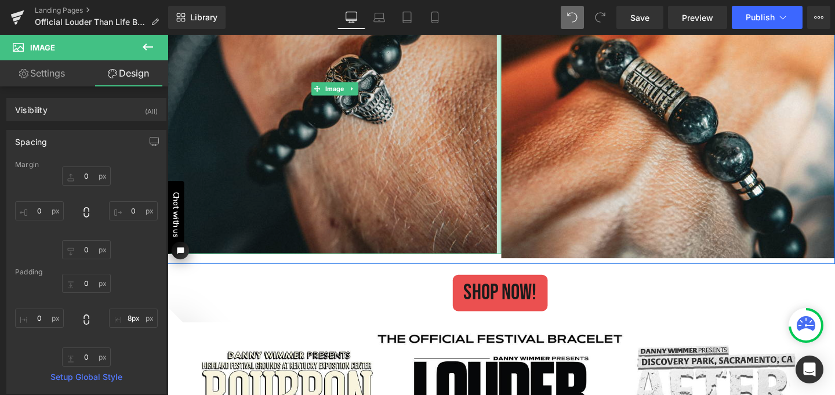
type input "12px"
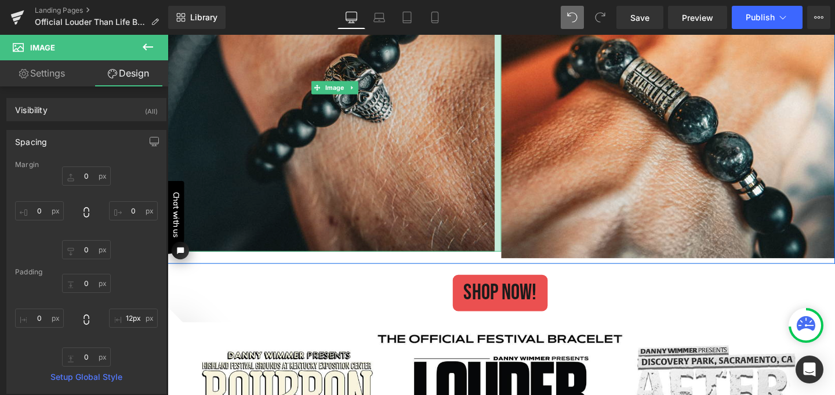
drag, startPoint x: 513, startPoint y: 184, endPoint x: 506, endPoint y: 183, distance: 7.1
click at [506, 183] on div "Image" at bounding box center [343, 91] width 351 height 344
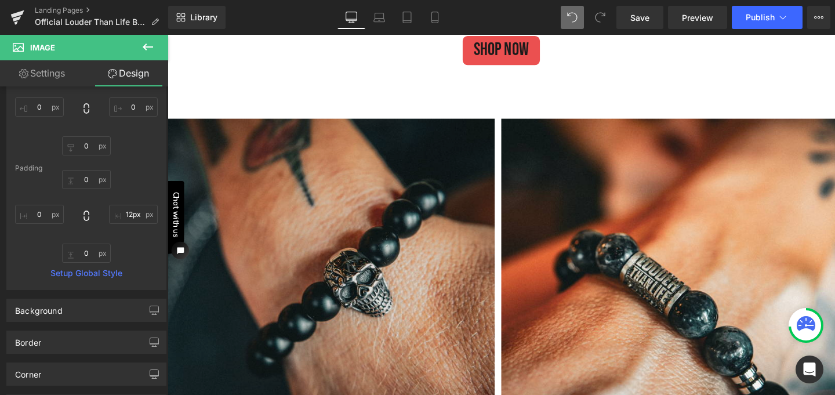
scroll to position [1325, 0]
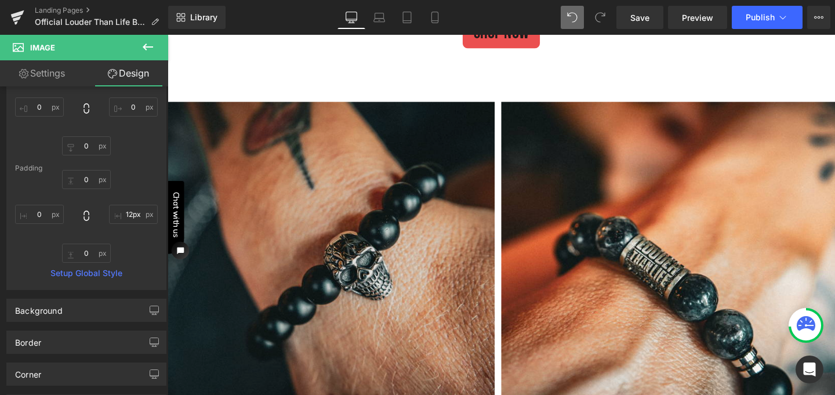
click at [322, 155] on img at bounding box center [343, 278] width 351 height 344
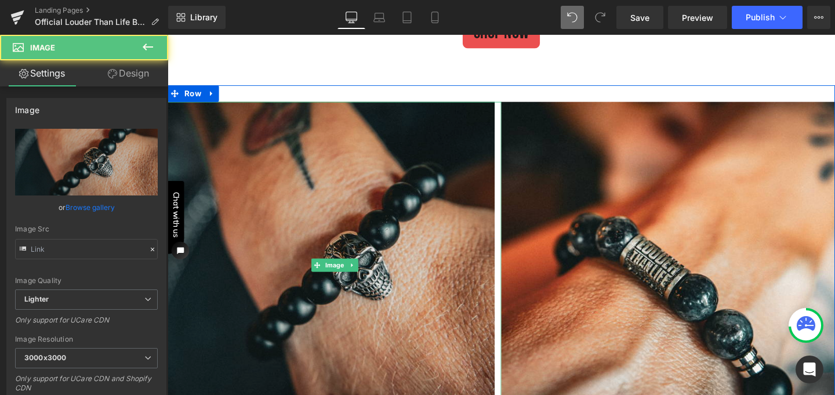
type input "[URL][DOMAIN_NAME]"
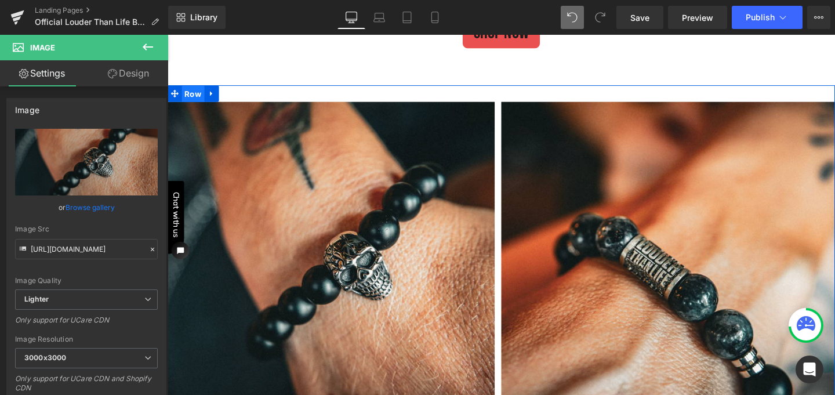
click at [195, 100] on span "Row" at bounding box center [195, 97] width 24 height 17
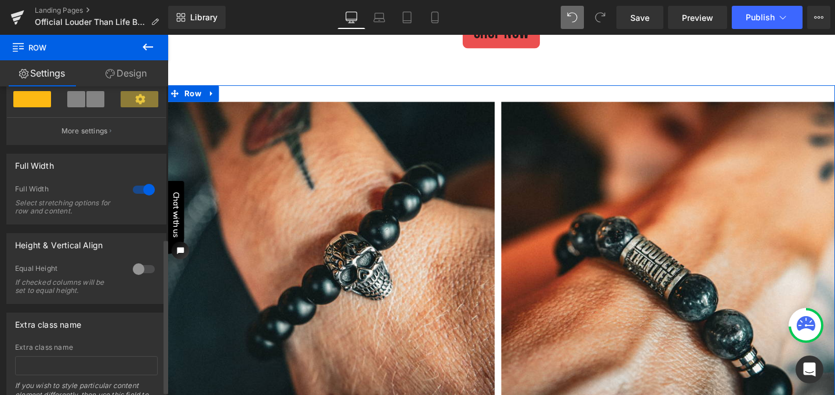
scroll to position [309, 0]
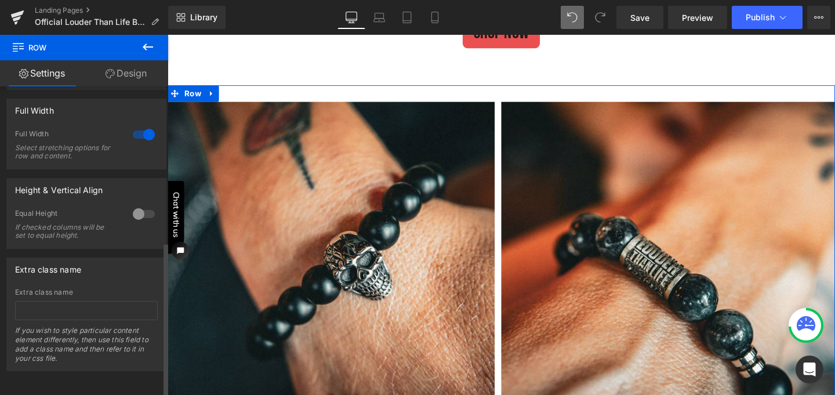
click at [133, 206] on div at bounding box center [144, 214] width 28 height 19
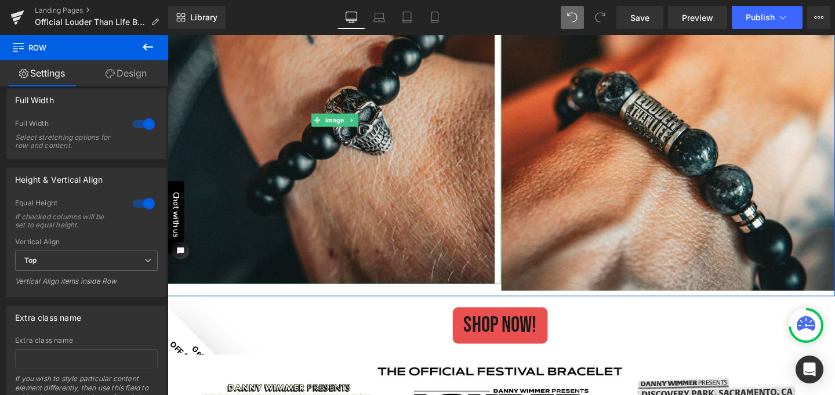
scroll to position [1493, 0]
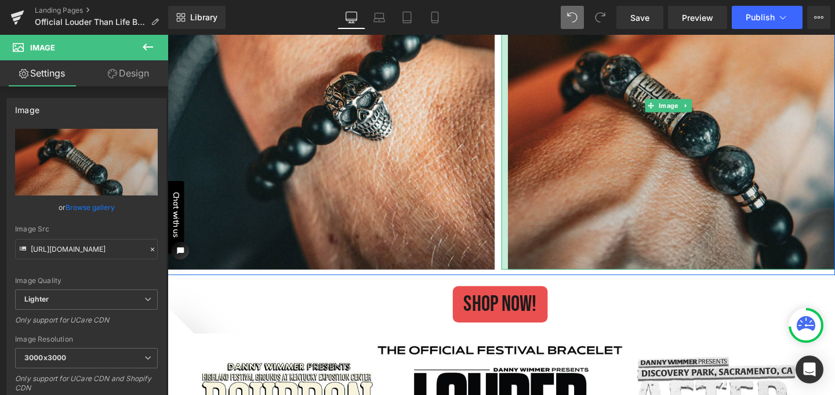
click at [522, 167] on div "Image" at bounding box center [693, 109] width 351 height 344
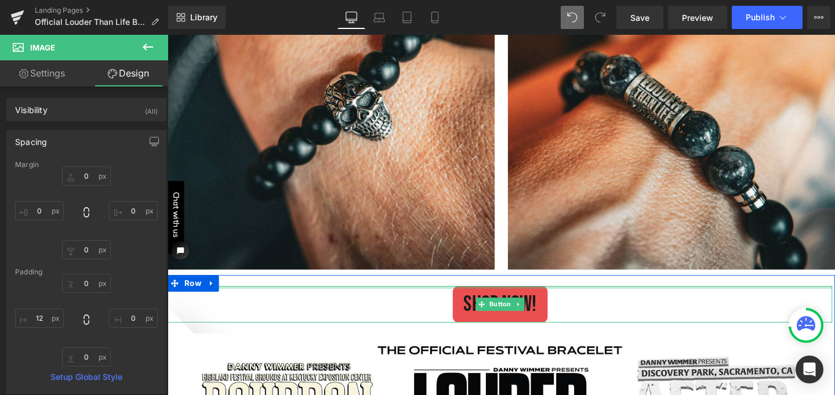
click at [439, 299] on div at bounding box center [517, 300] width 699 height 3
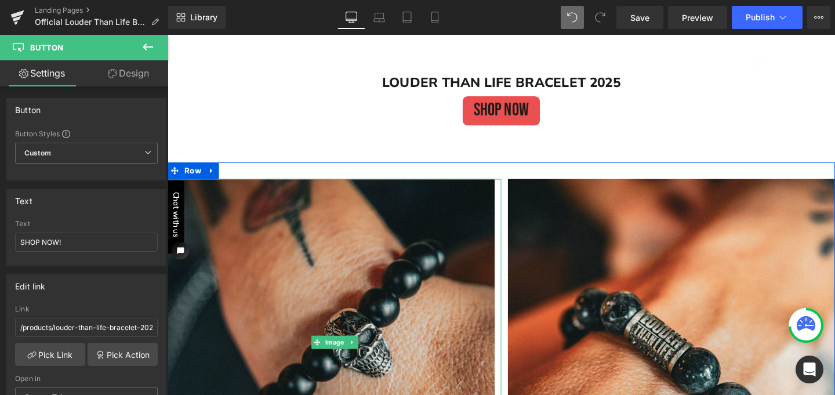
scroll to position [1247, 0]
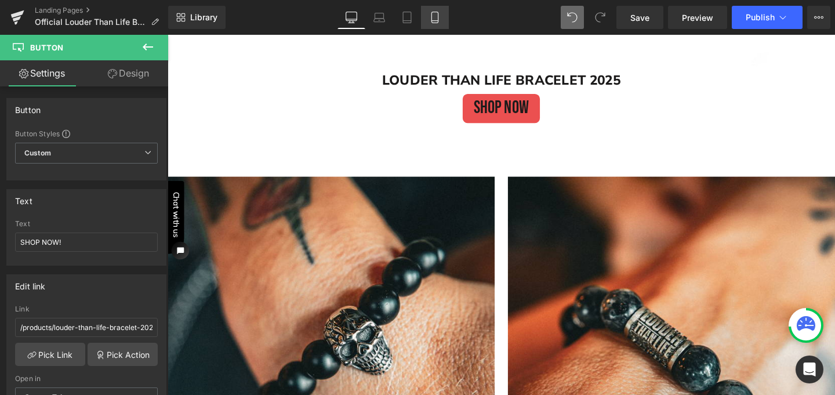
click at [437, 21] on icon at bounding box center [435, 18] width 12 height 12
type input "32"
type input "100"
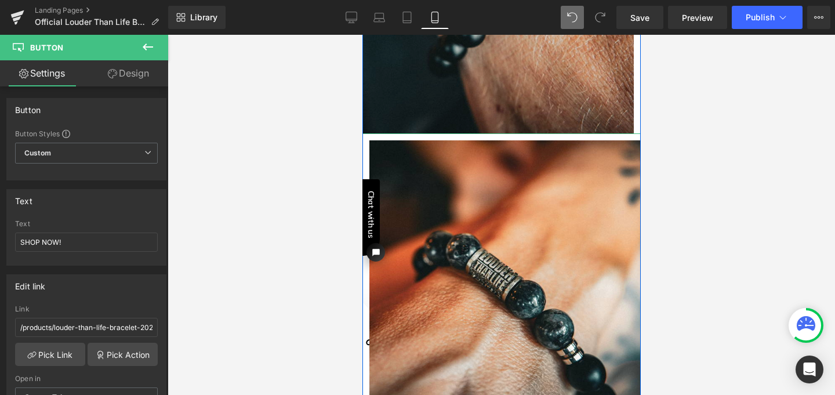
scroll to position [797, 0]
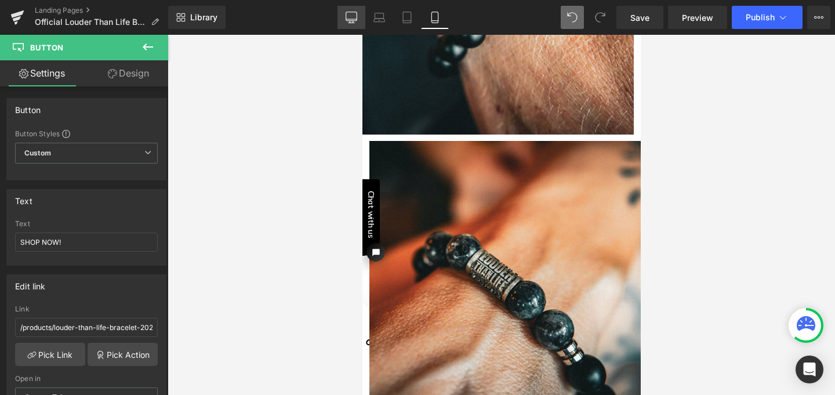
click at [349, 17] on icon at bounding box center [352, 18] width 12 height 12
type input "40"
type input "100"
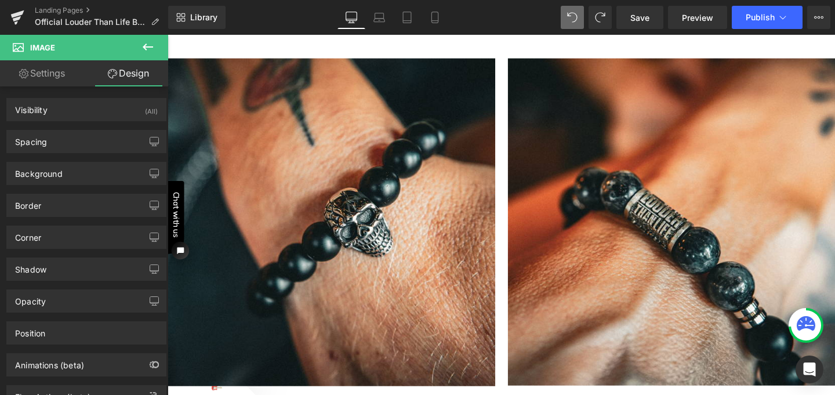
scroll to position [1270, 0]
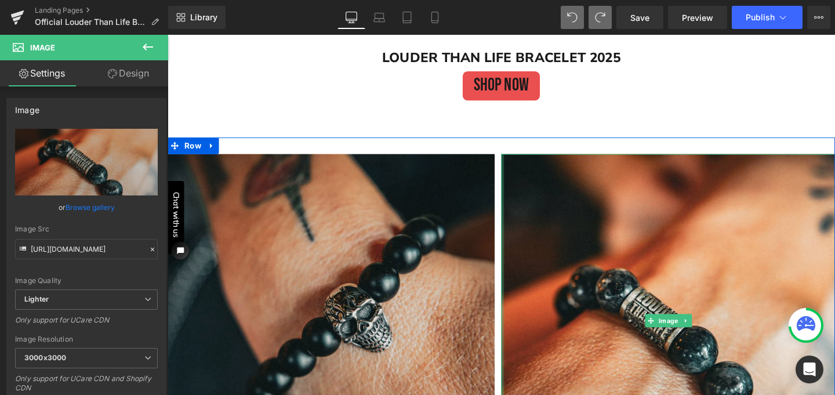
drag, startPoint x: 515, startPoint y: 268, endPoint x: 501, endPoint y: 263, distance: 14.9
click at [485, 264] on div "Image Image Row" at bounding box center [519, 330] width 702 height 374
click at [485, 270] on img at bounding box center [343, 332] width 351 height 344
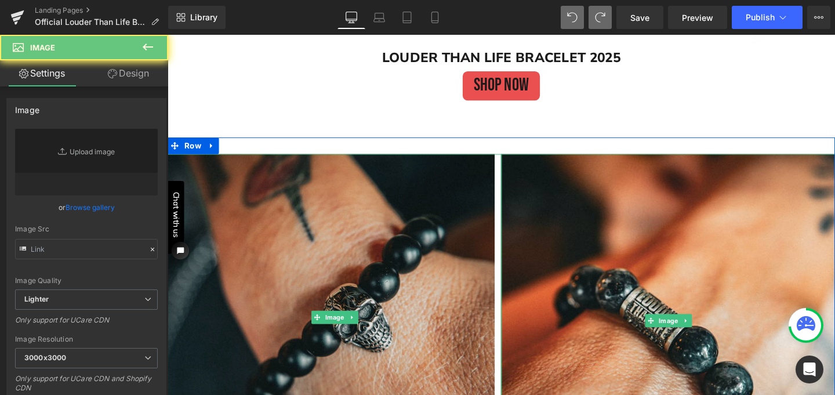
type input "[URL][DOMAIN_NAME]"
click at [502, 269] on img at bounding box center [343, 332] width 351 height 344
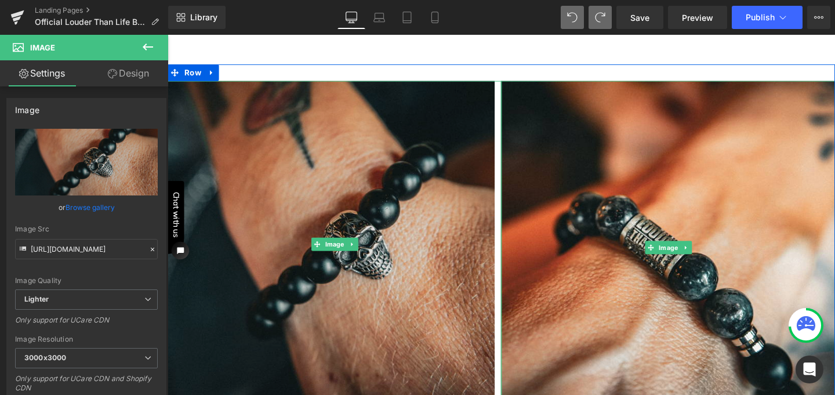
scroll to position [1347, 0]
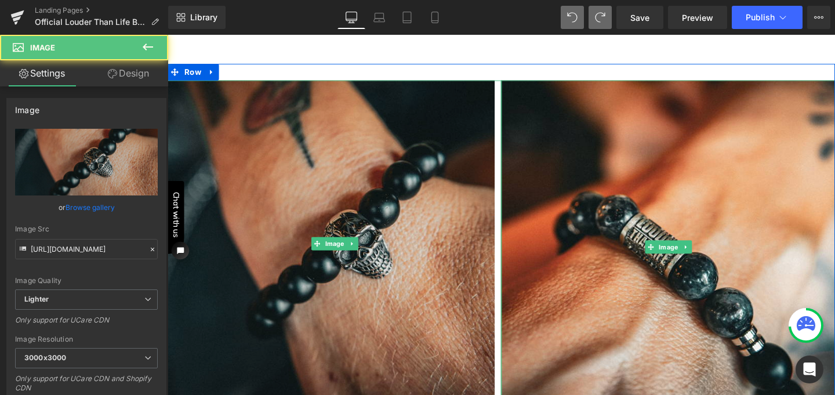
click at [504, 325] on img at bounding box center [343, 255] width 351 height 344
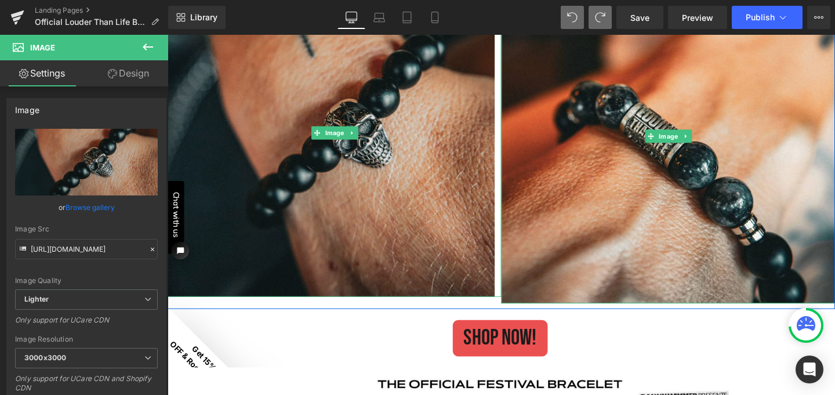
scroll to position [1466, 0]
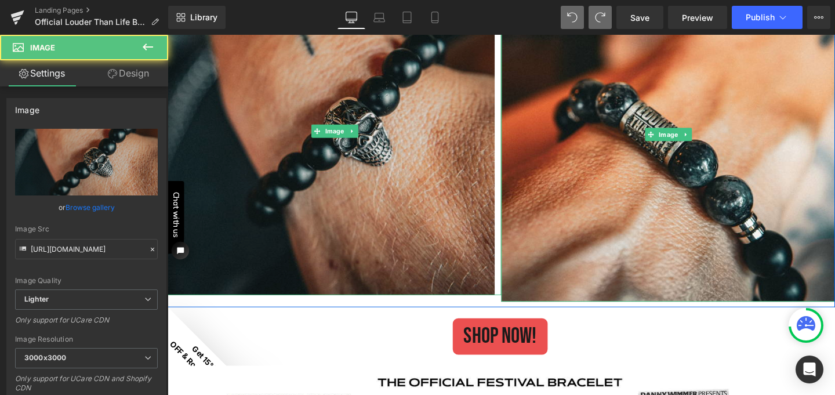
click at [507, 259] on img at bounding box center [343, 137] width 351 height 344
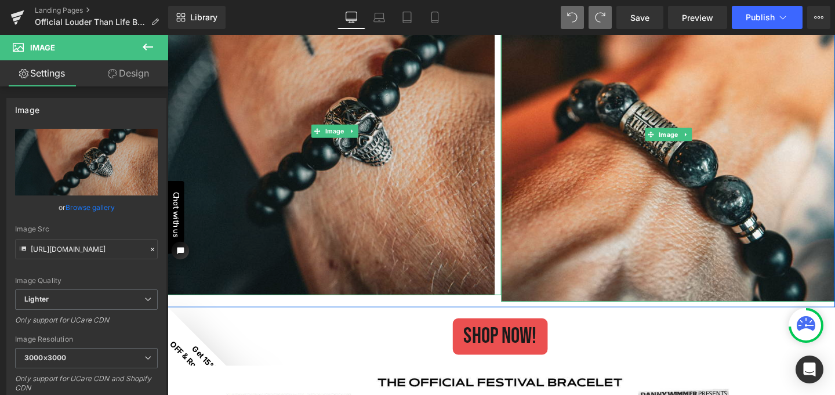
click at [510, 249] on img at bounding box center [343, 137] width 351 height 344
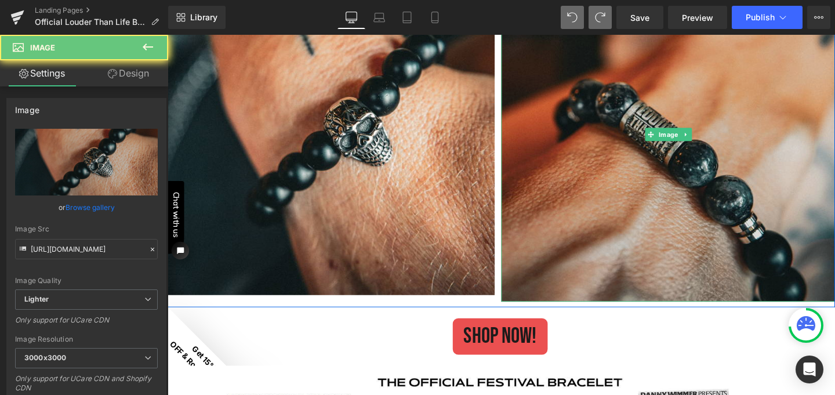
drag, startPoint x: 510, startPoint y: 249, endPoint x: 530, endPoint y: 253, distance: 20.1
click at [530, 253] on div "Image Image Row" at bounding box center [519, 134] width 702 height 374
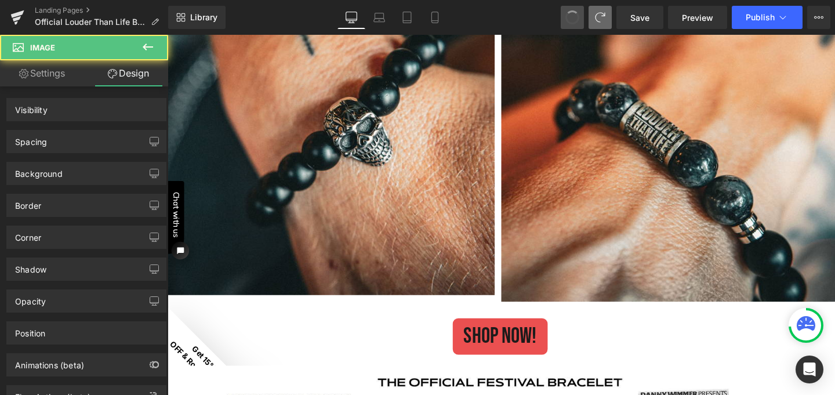
click at [572, 13] on span at bounding box center [572, 17] width 17 height 17
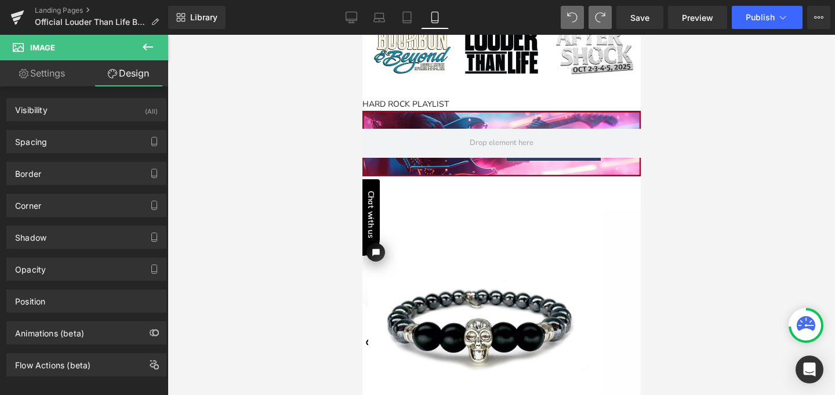
scroll to position [701, 0]
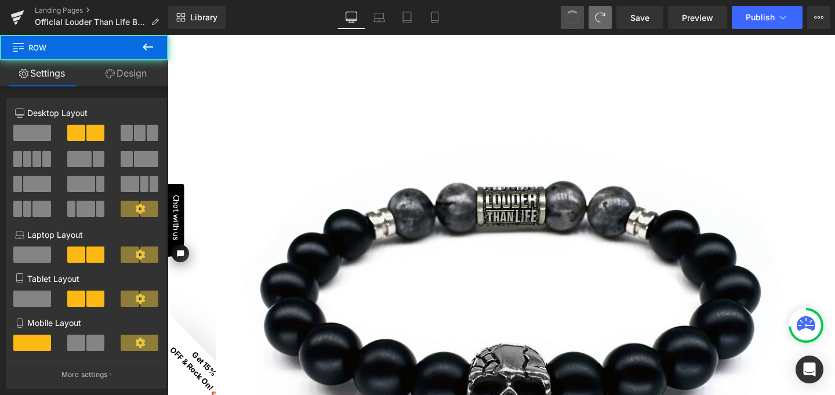
type input "15"
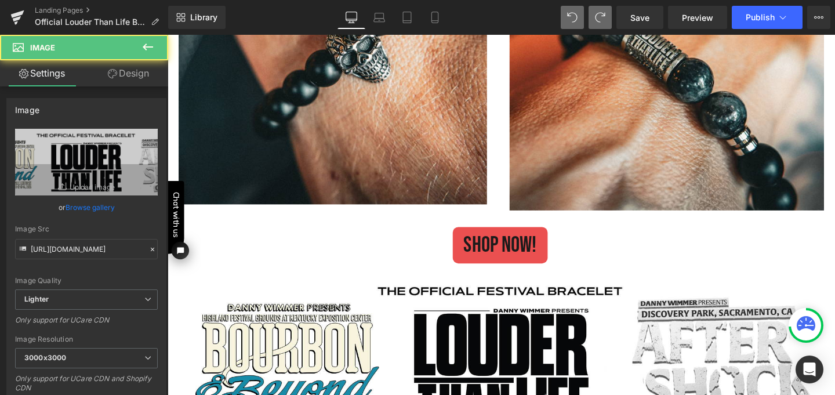
scroll to position [1667, 0]
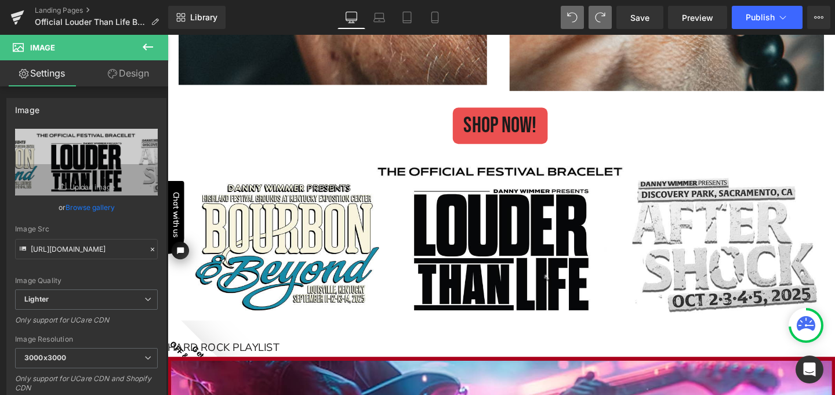
type input "[URL][DOMAIN_NAME]"
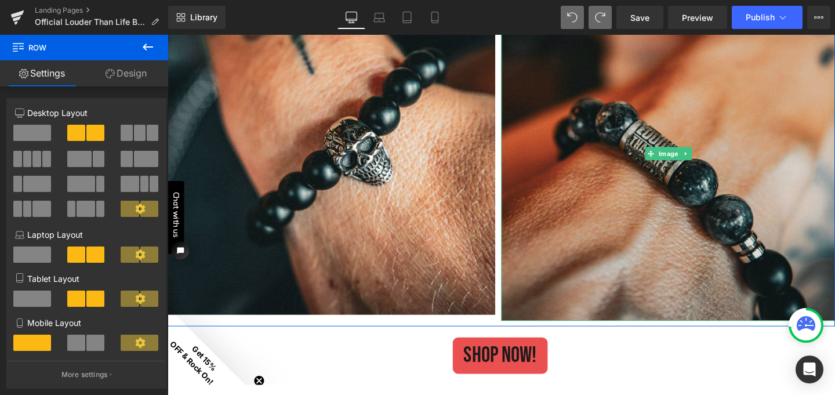
scroll to position [1445, 0]
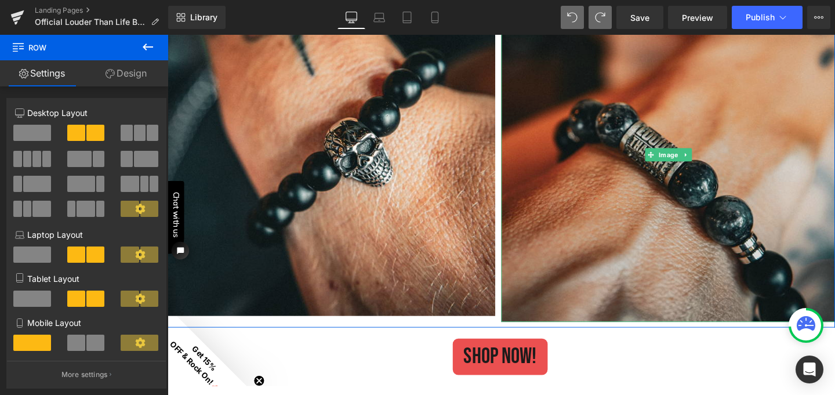
click at [550, 256] on img at bounding box center [693, 161] width 351 height 351
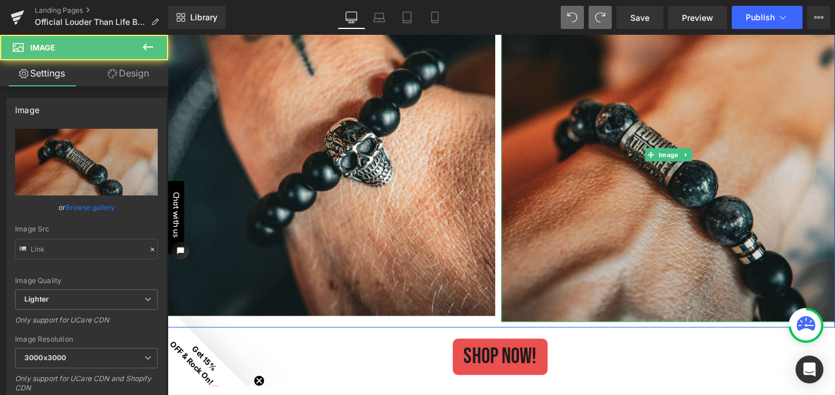
type input "[URL][DOMAIN_NAME]"
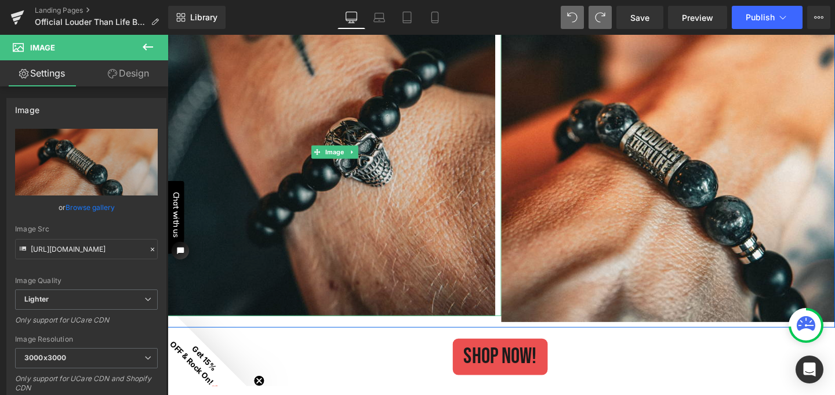
click at [450, 248] on img at bounding box center [343, 158] width 351 height 344
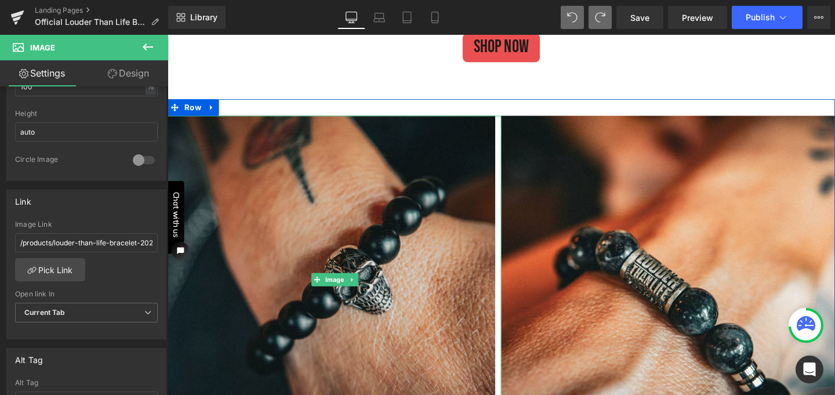
scroll to position [1293, 0]
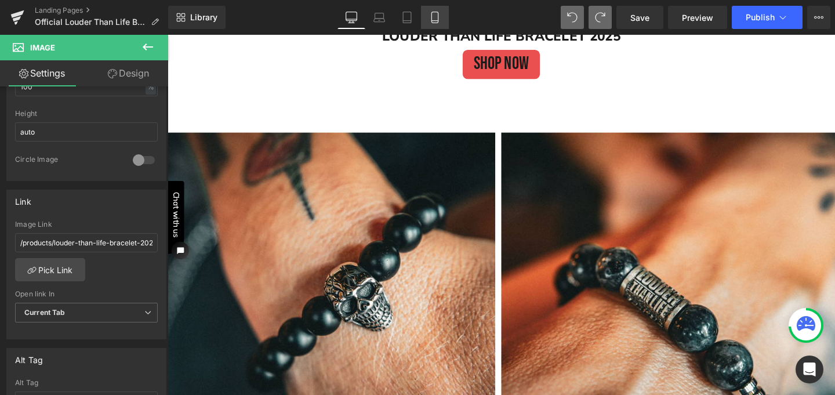
click at [442, 14] on link "Mobile" at bounding box center [435, 17] width 28 height 23
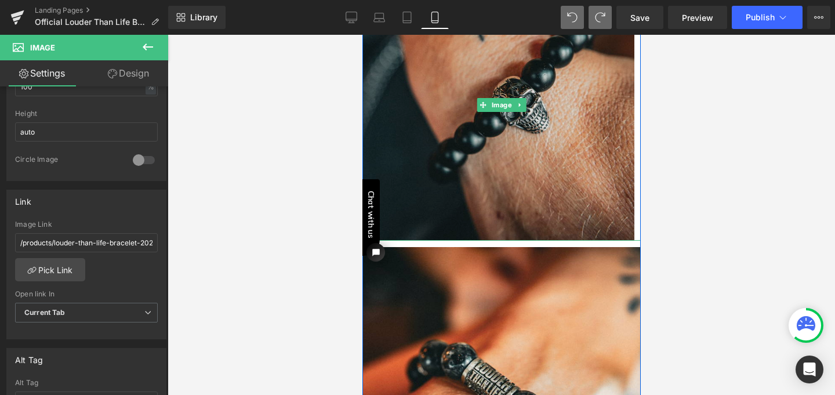
scroll to position [693, 0]
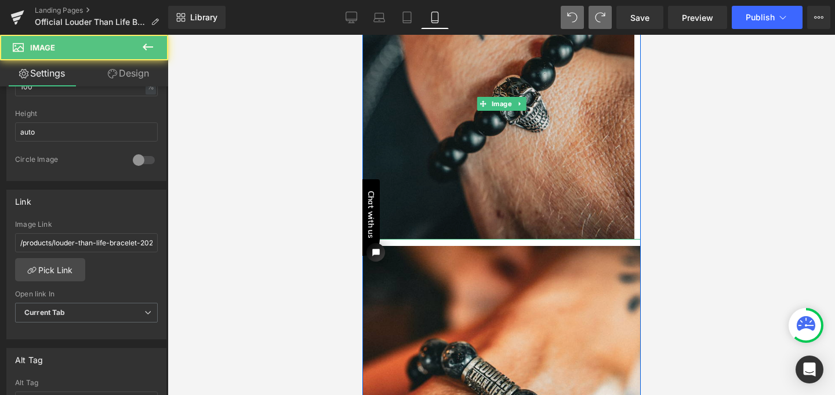
click at [613, 197] on img at bounding box center [501, 104] width 278 height 272
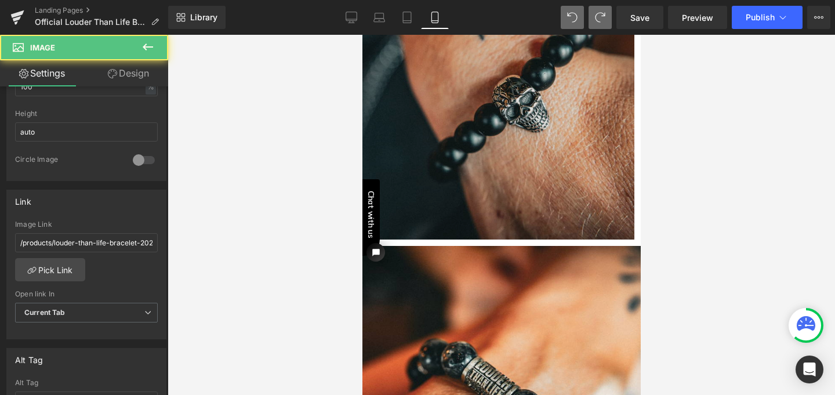
click at [613, 200] on img at bounding box center [501, 104] width 278 height 272
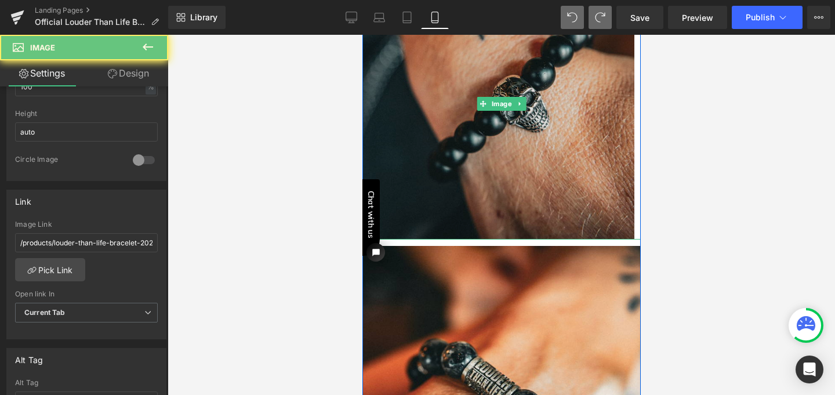
click at [604, 160] on img at bounding box center [501, 104] width 278 height 272
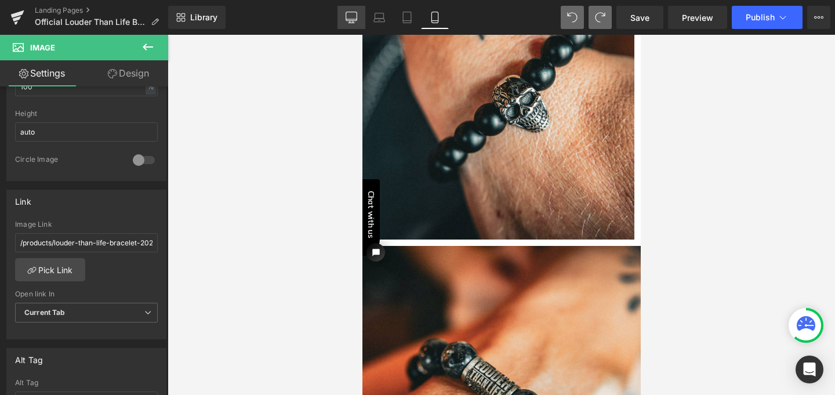
click at [352, 18] on icon at bounding box center [352, 18] width 12 height 12
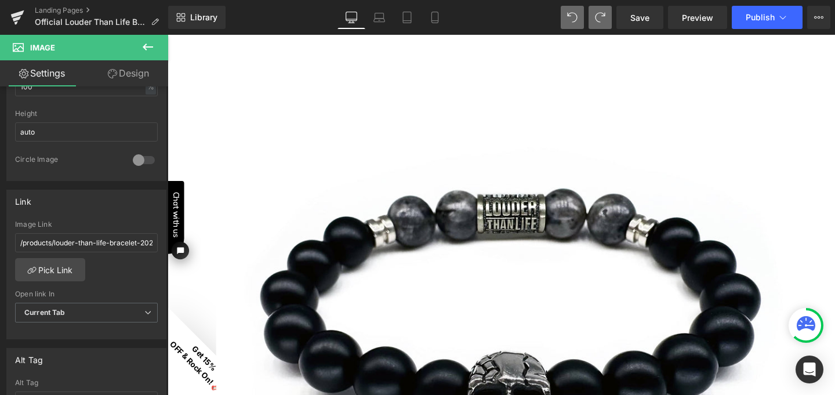
scroll to position [1270, 0]
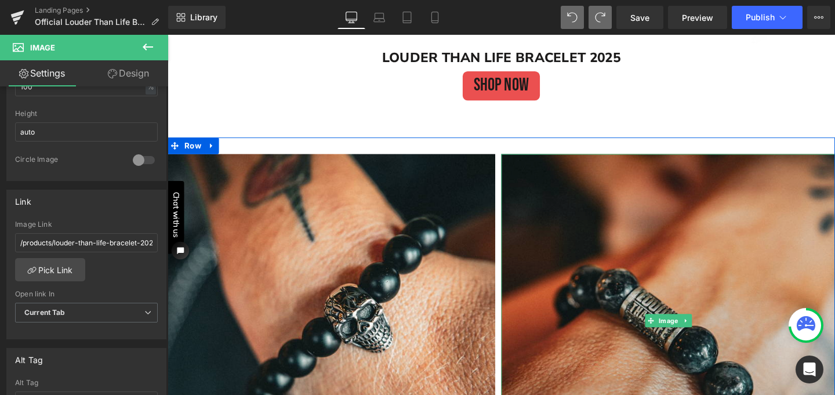
click at [553, 200] on img at bounding box center [693, 335] width 351 height 351
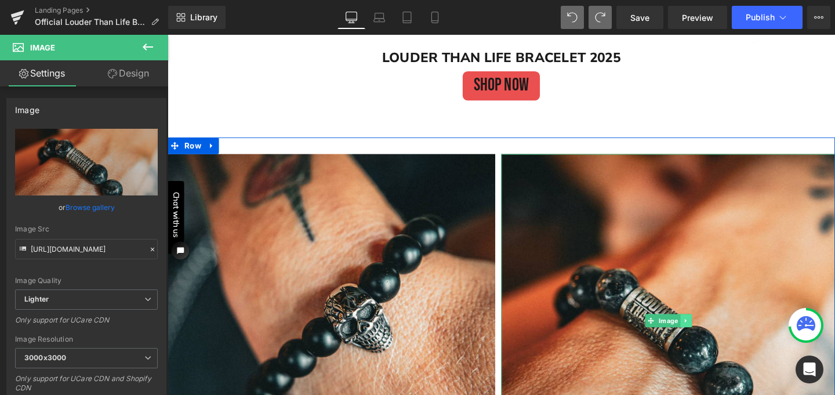
click at [711, 333] on icon at bounding box center [712, 335] width 2 height 4
click at [715, 332] on icon at bounding box center [718, 335] width 6 height 6
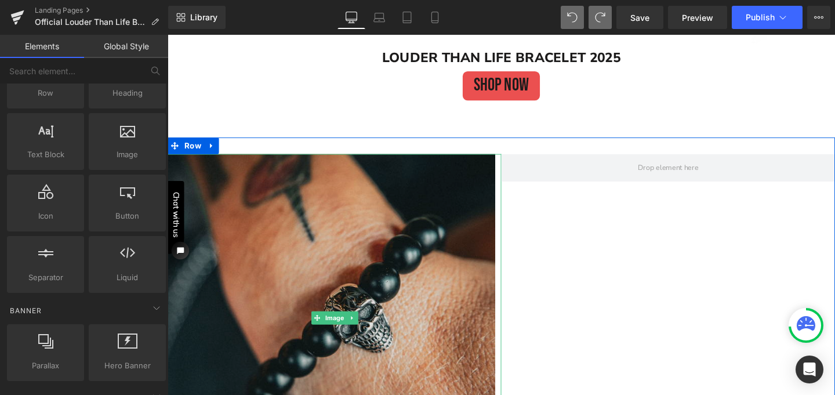
click at [481, 198] on img at bounding box center [343, 332] width 351 height 344
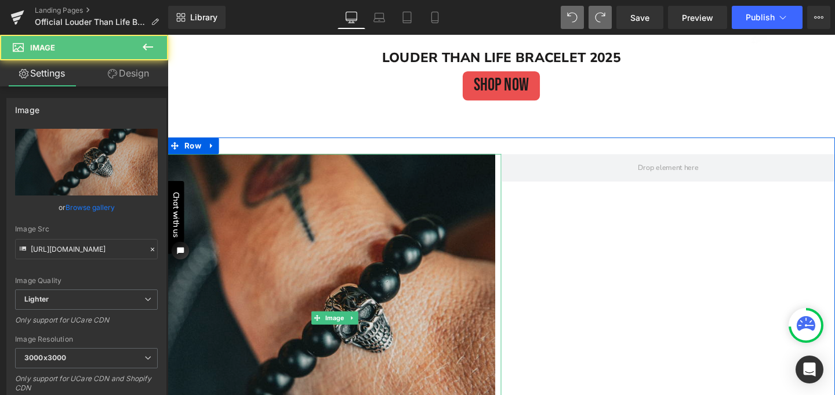
click at [408, 205] on img at bounding box center [343, 332] width 351 height 344
click at [351, 210] on img at bounding box center [343, 332] width 351 height 344
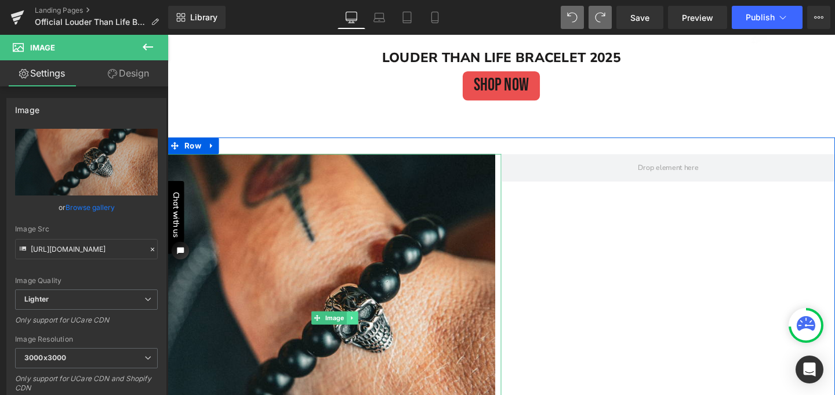
click at [359, 325] on link at bounding box center [361, 332] width 12 height 14
click at [364, 329] on icon at bounding box center [367, 332] width 6 height 6
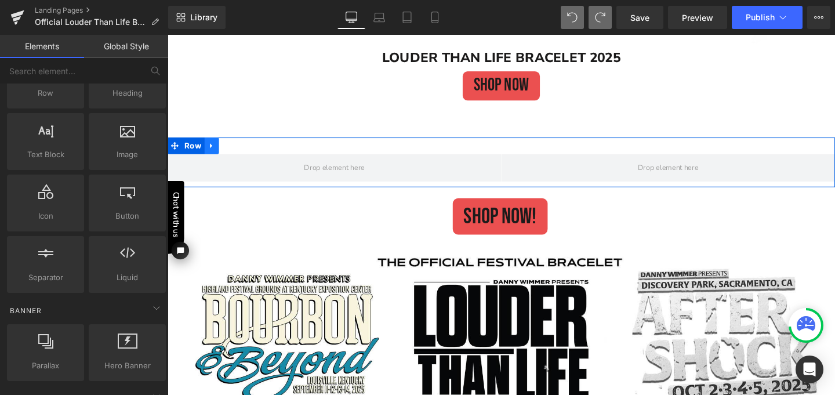
click at [212, 150] on icon at bounding box center [214, 151] width 8 height 9
click at [240, 148] on icon at bounding box center [244, 151] width 8 height 8
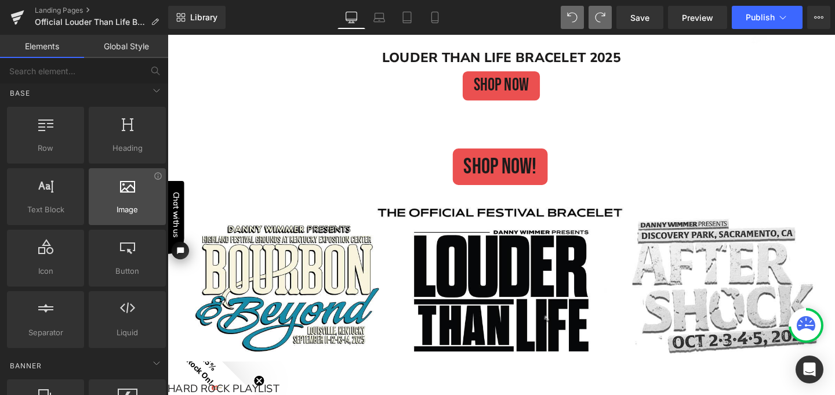
scroll to position [2, 0]
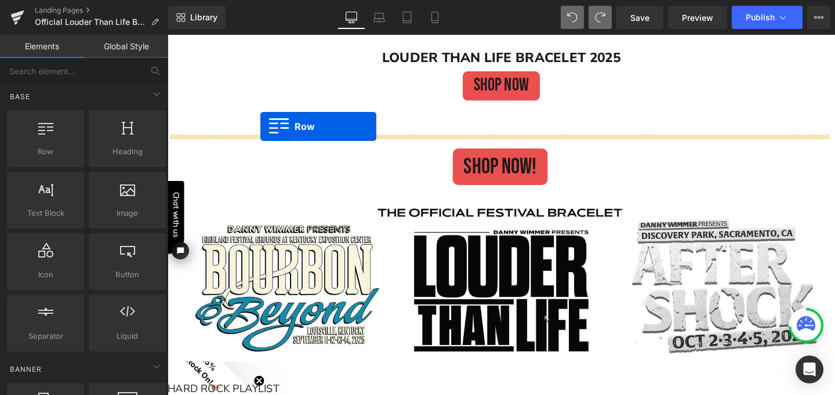
drag, startPoint x: 228, startPoint y: 180, endPoint x: 265, endPoint y: 131, distance: 61.7
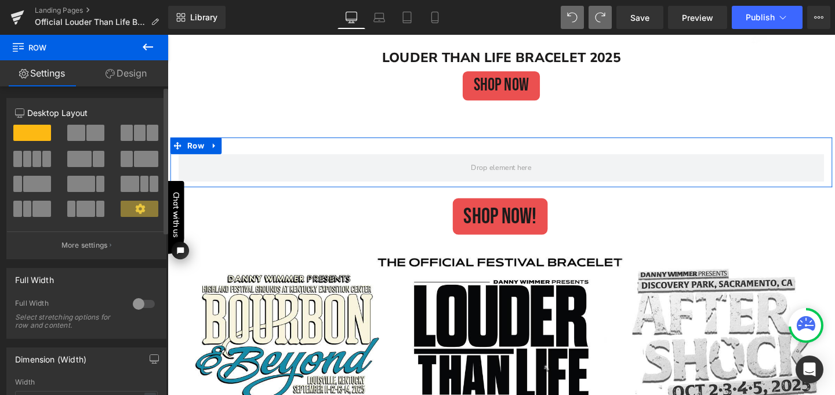
click at [137, 132] on span at bounding box center [140, 133] width 12 height 16
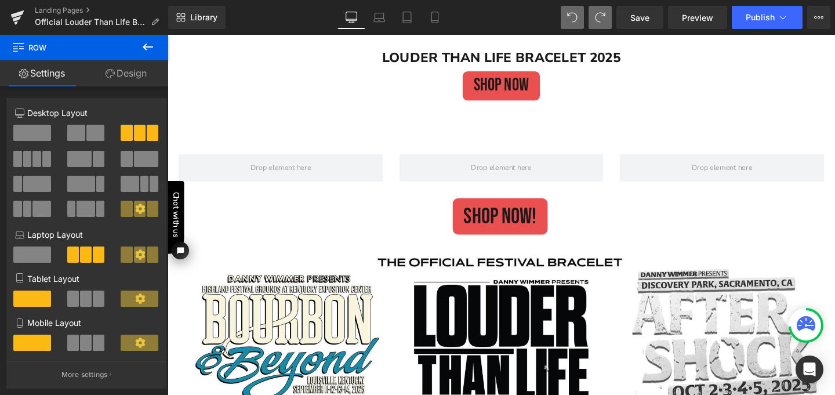
click at [149, 48] on icon at bounding box center [148, 47] width 14 height 14
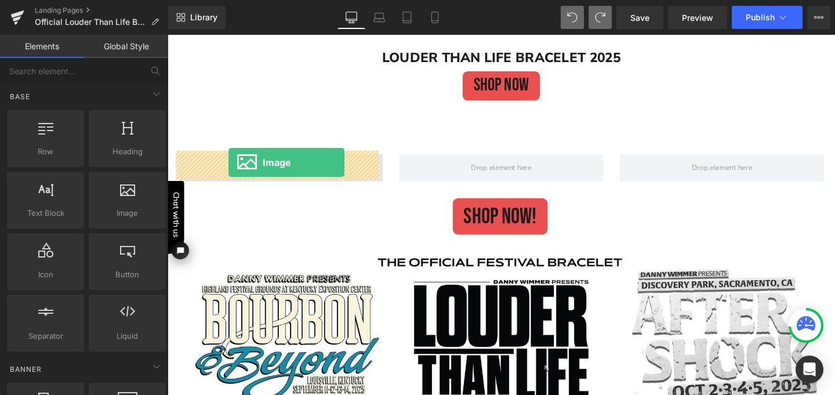
drag, startPoint x: 286, startPoint y: 241, endPoint x: 231, endPoint y: 169, distance: 90.1
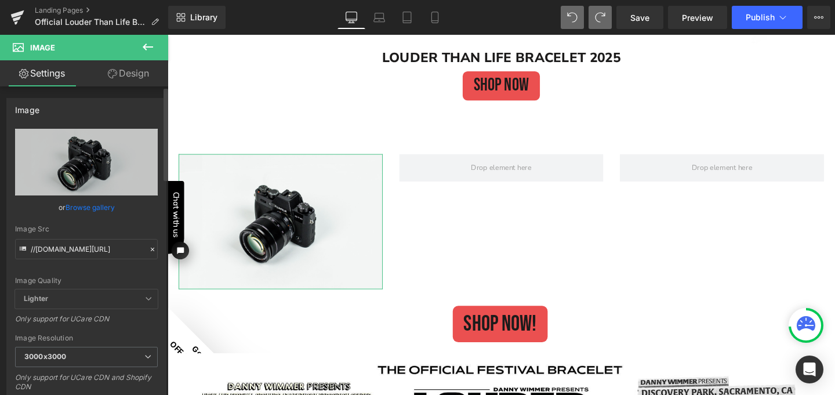
click at [92, 209] on link "Browse gallery" at bounding box center [90, 207] width 49 height 20
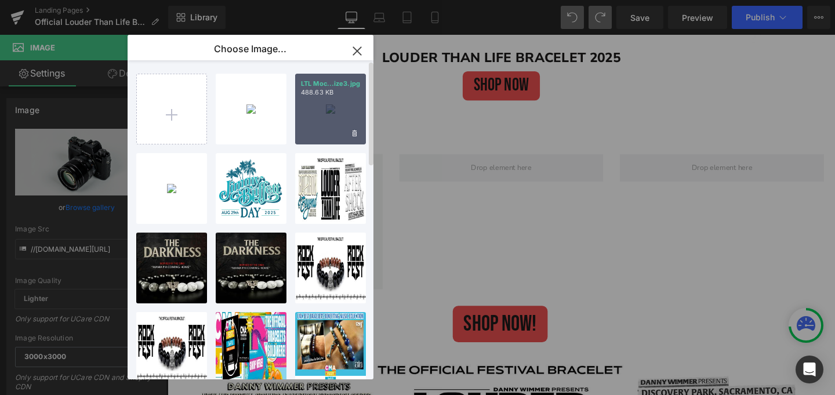
click at [328, 116] on div "LTL Moc...ize3.jpg 488.63 KB" at bounding box center [330, 109] width 71 height 71
type input "[URL][DOMAIN_NAME]"
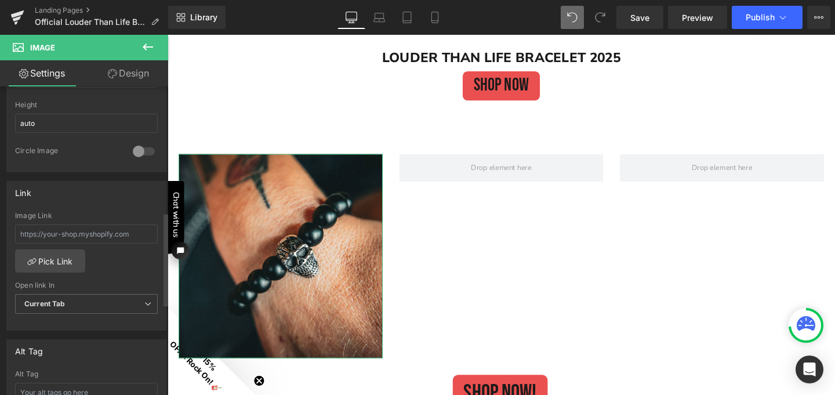
scroll to position [416, 0]
click at [66, 259] on link "Pick Link" at bounding box center [50, 259] width 70 height 23
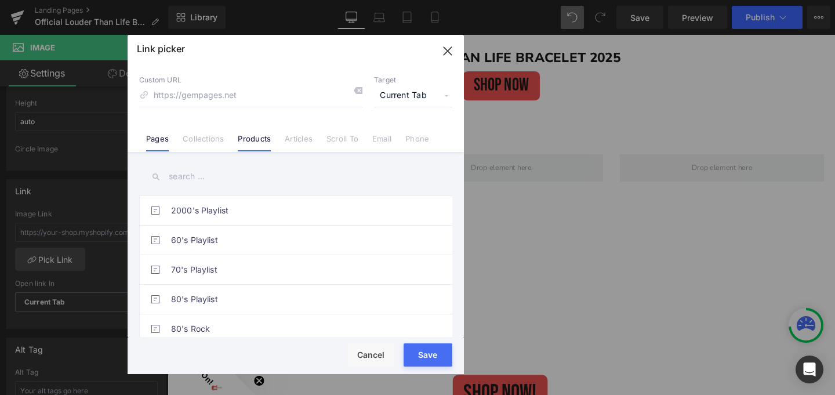
click at [250, 137] on link "Products" at bounding box center [254, 142] width 33 height 17
click at [186, 177] on input "text" at bounding box center [295, 176] width 313 height 26
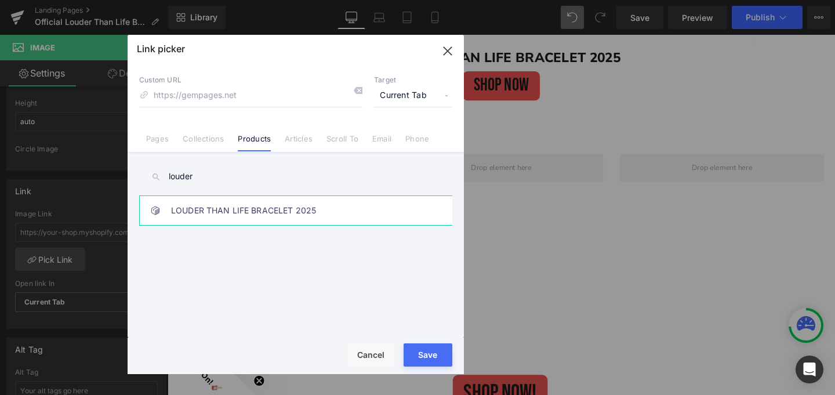
type input "louder"
click at [217, 212] on link "LOUDER THAN LIFE BRACELET 2025" at bounding box center [298, 210] width 255 height 29
type input "/products/louder-than-life-bracelet-2025"
click at [441, 359] on button "Save" at bounding box center [428, 354] width 49 height 23
type input "/products/louder-than-life-bracelet-2025"
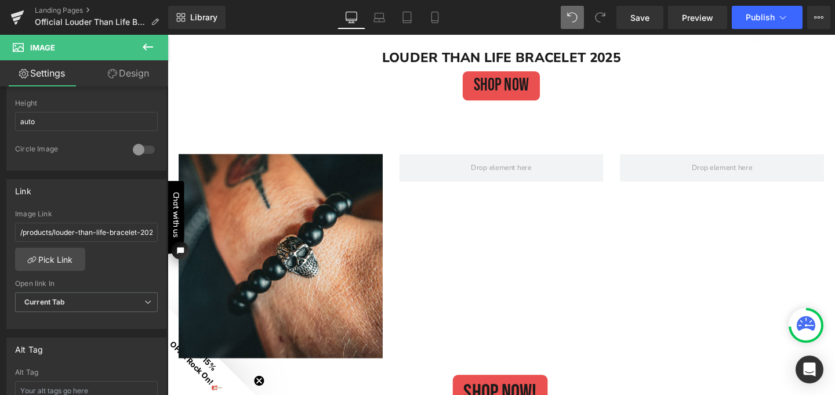
click at [148, 45] on icon at bounding box center [148, 47] width 14 height 14
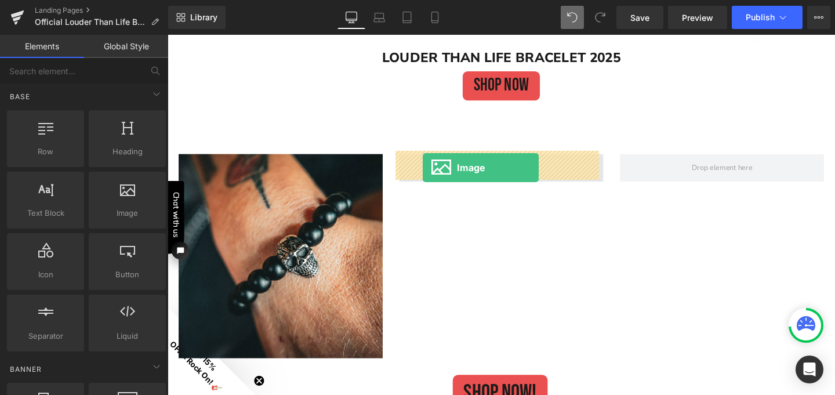
drag, startPoint x: 293, startPoint y: 240, endPoint x: 436, endPoint y: 174, distance: 157.7
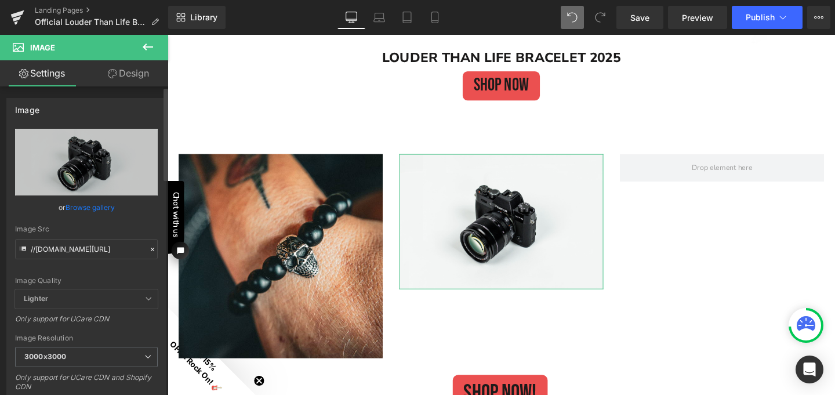
click at [83, 207] on link "Browse gallery" at bounding box center [90, 207] width 49 height 20
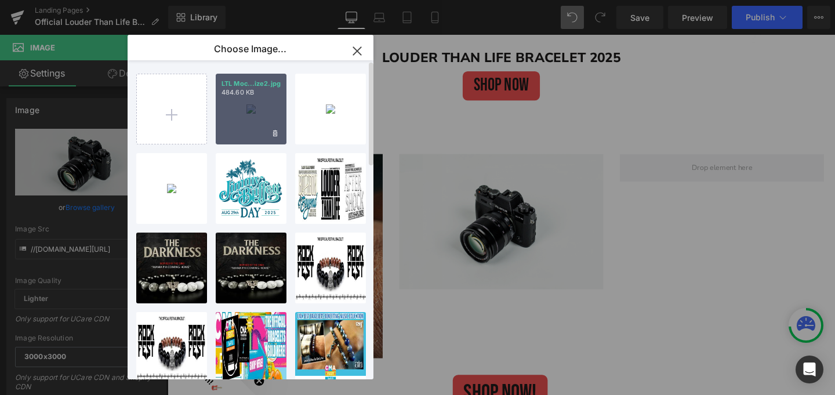
click at [268, 114] on div "LTL Moc...ize2.jpg 484.60 KB" at bounding box center [251, 109] width 71 height 71
type input "[URL][DOMAIN_NAME]"
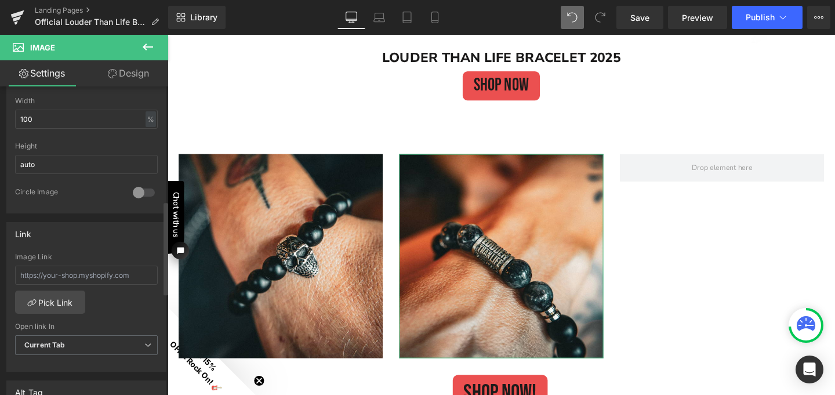
scroll to position [380, 0]
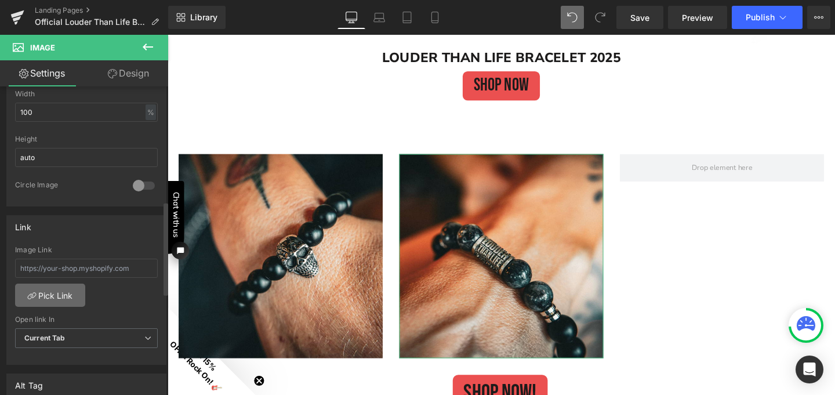
click at [72, 293] on link "Pick Link" at bounding box center [50, 295] width 70 height 23
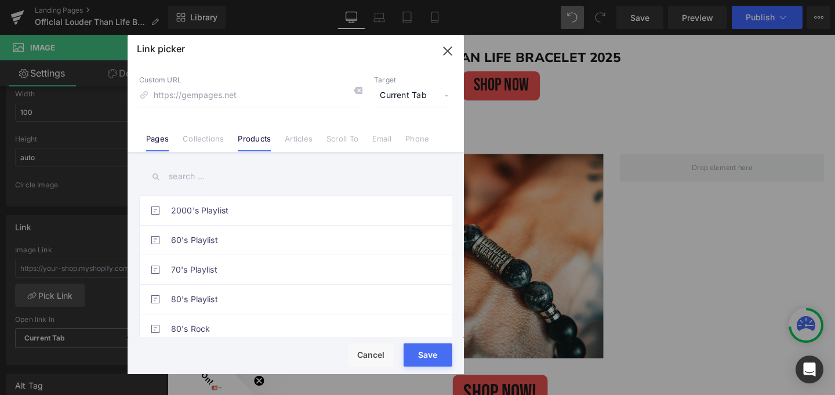
click at [258, 137] on link "Products" at bounding box center [254, 142] width 33 height 17
click at [197, 175] on input "text" at bounding box center [295, 176] width 313 height 26
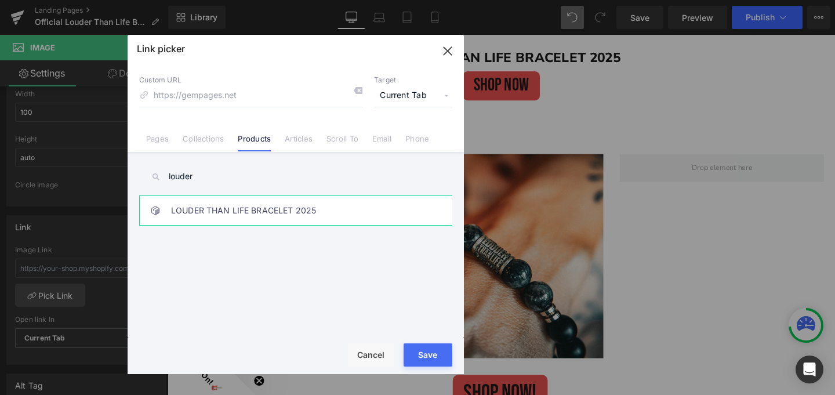
type input "louder"
click at [209, 212] on link "LOUDER THAN LIFE BRACELET 2025" at bounding box center [298, 210] width 255 height 29
type input "/products/louder-than-life-bracelet-2025"
click at [443, 358] on button "Save" at bounding box center [428, 354] width 49 height 23
type input "/products/louder-than-life-bracelet-2025"
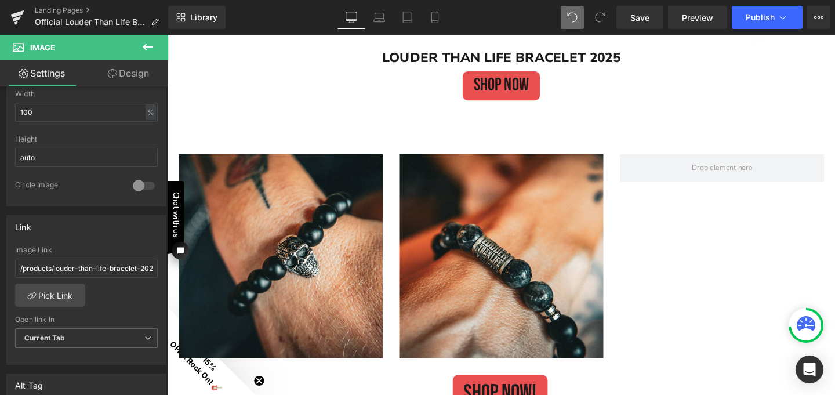
click at [148, 42] on icon at bounding box center [148, 47] width 14 height 14
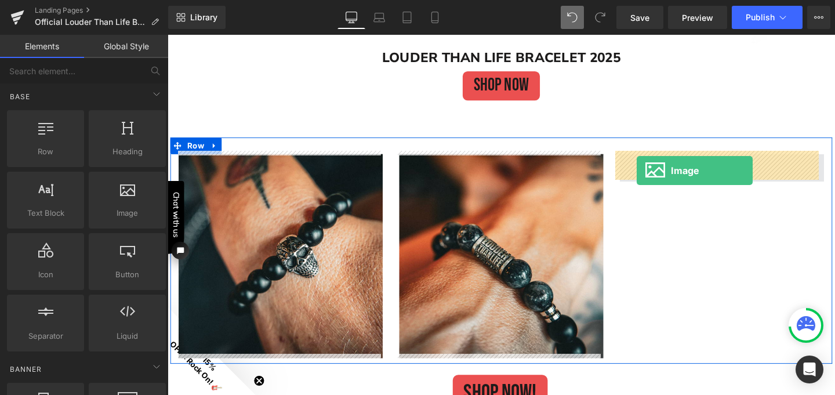
drag, startPoint x: 295, startPoint y: 239, endPoint x: 660, endPoint y: 177, distance: 371.0
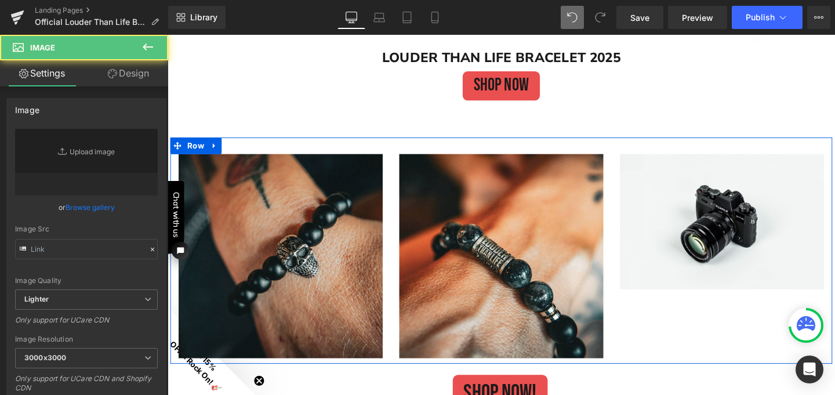
type input "//[DOMAIN_NAME][URL]"
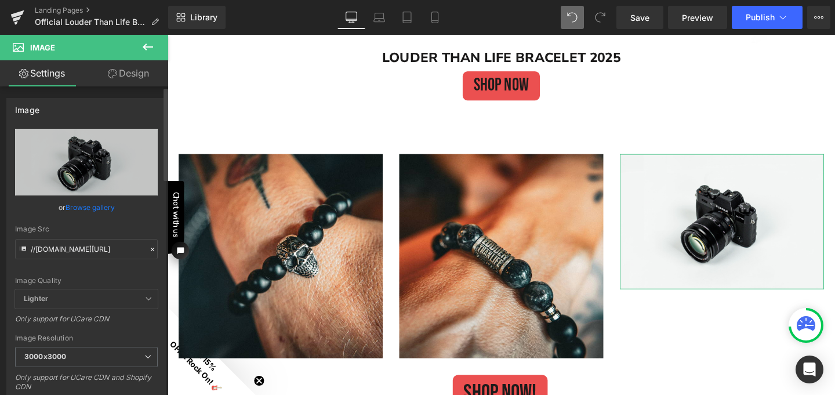
click at [83, 207] on link "Browse gallery" at bounding box center [90, 207] width 49 height 20
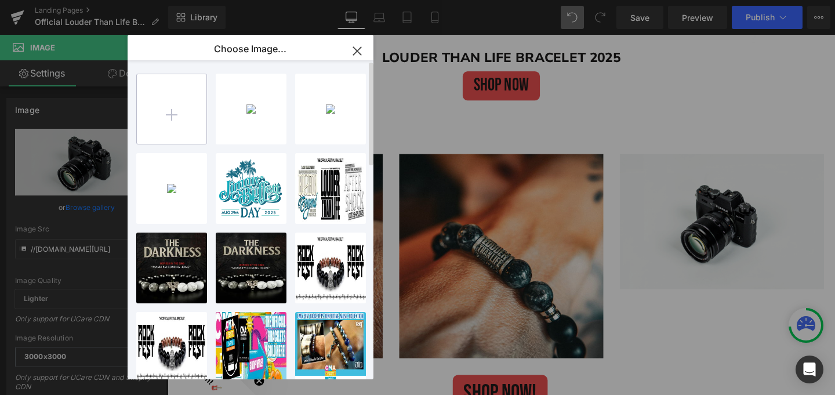
type input "C:\fakepath\LTL Mock Up 1Final resize4.jpg"
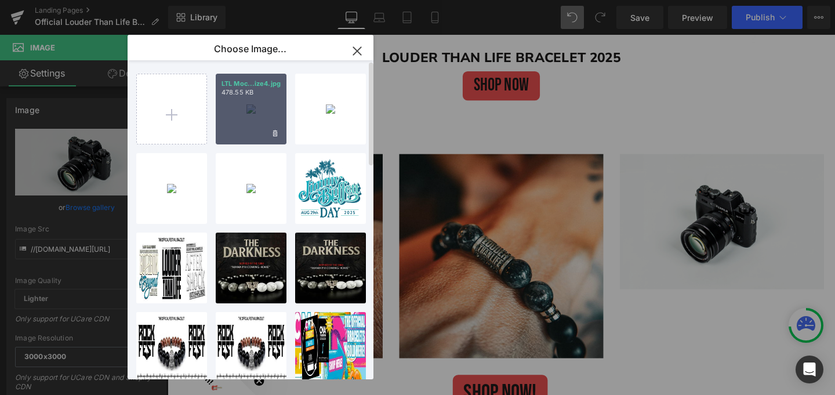
click at [257, 119] on div "LTL Moc...ize4.jpg 478.55 KB" at bounding box center [251, 109] width 71 height 71
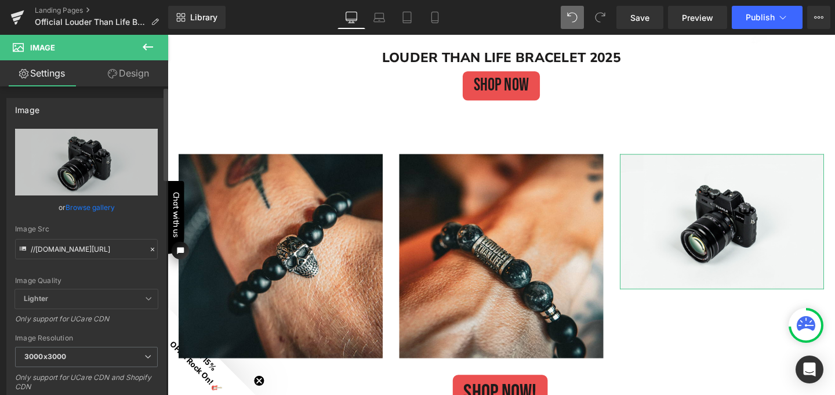
click at [90, 205] on link "Browse gallery" at bounding box center [90, 207] width 49 height 20
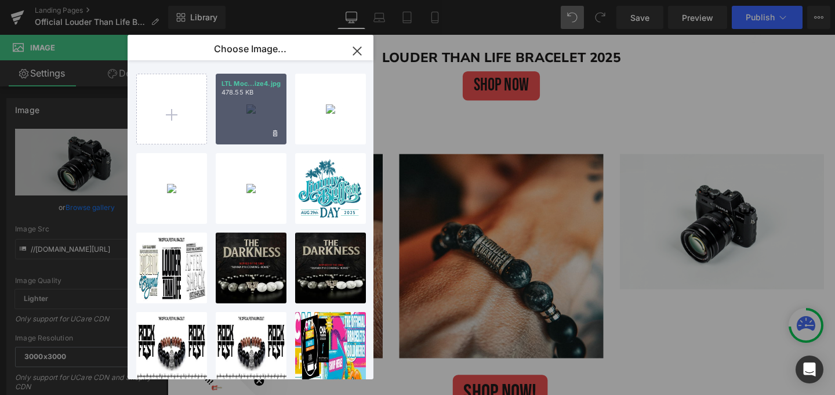
click at [245, 111] on div "LTL Moc...ize4.jpg 478.55 KB" at bounding box center [251, 109] width 71 height 71
type input "[URL][DOMAIN_NAME]"
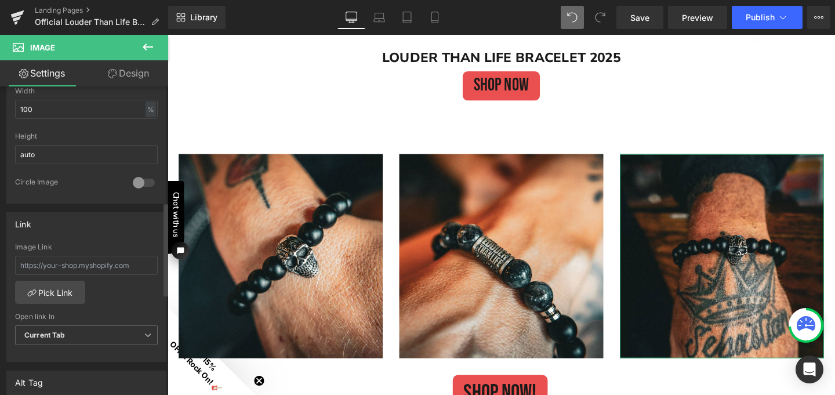
scroll to position [395, 0]
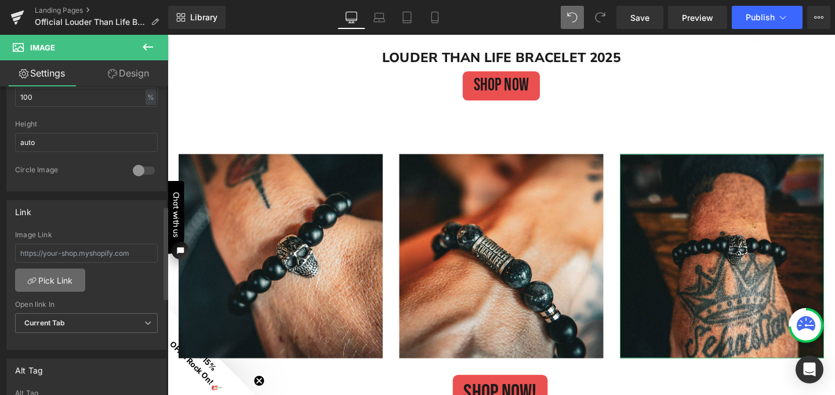
click at [62, 275] on link "Pick Link" at bounding box center [50, 279] width 70 height 23
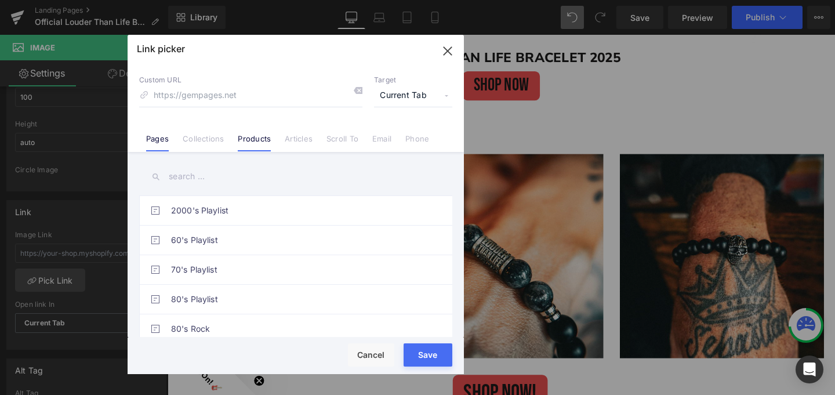
click at [257, 141] on link "Products" at bounding box center [254, 142] width 33 height 17
click at [192, 181] on input "text" at bounding box center [295, 176] width 313 height 26
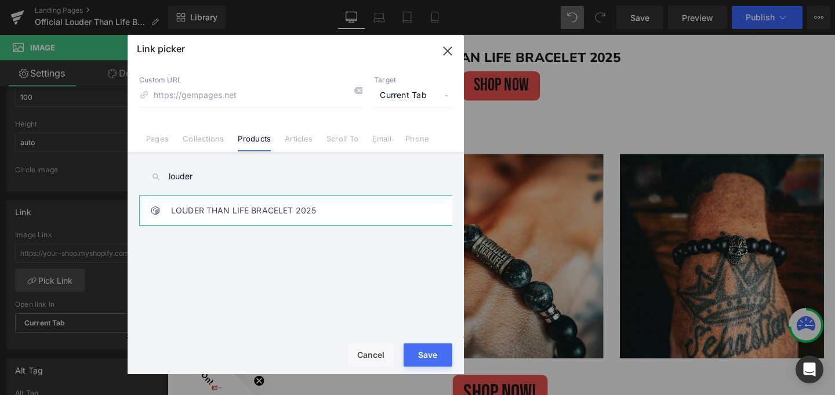
type input "louder"
click at [215, 215] on link "LOUDER THAN LIFE BRACELET 2025" at bounding box center [298, 210] width 255 height 29
type input "/products/louder-than-life-bracelet-2025"
click at [429, 357] on button "Save" at bounding box center [428, 354] width 49 height 23
type input "/products/louder-than-life-bracelet-2025"
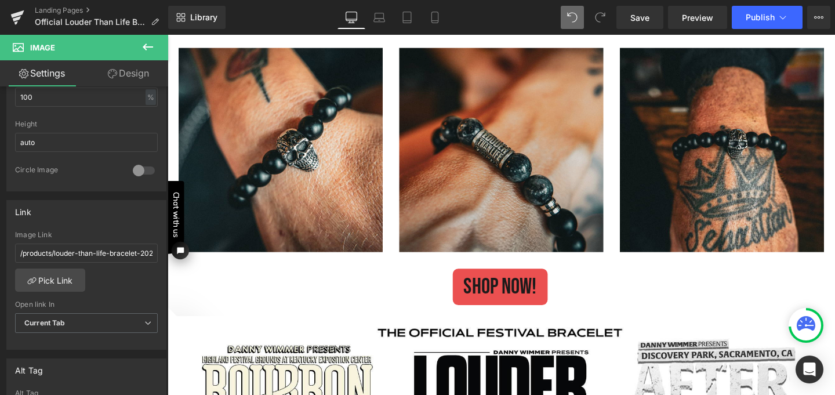
scroll to position [1411, 0]
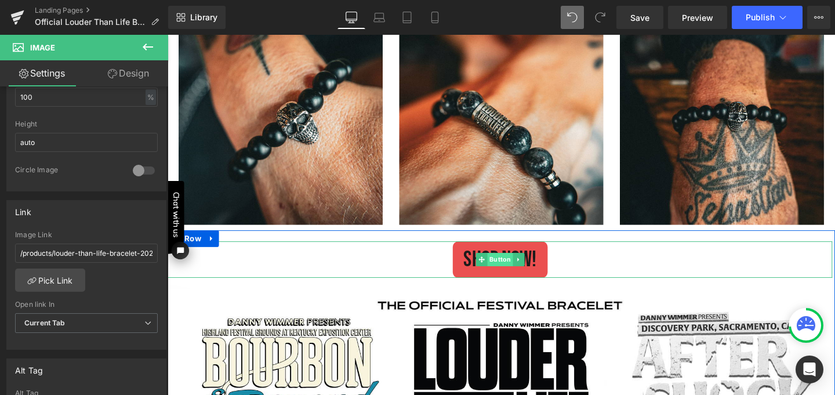
click at [519, 264] on span "Button" at bounding box center [516, 271] width 27 height 14
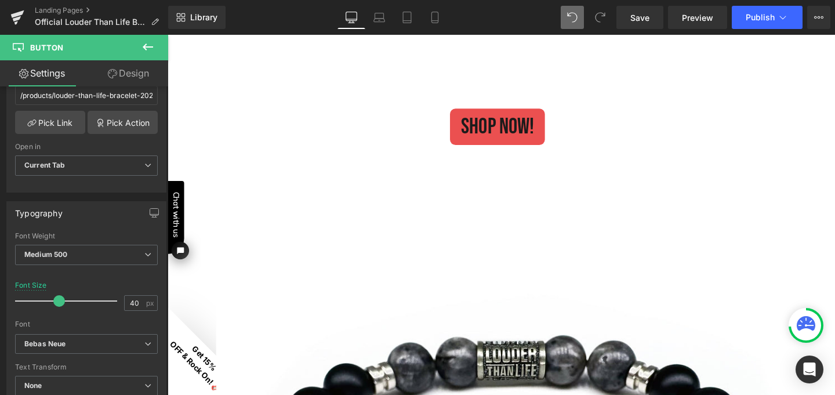
scroll to position [428, 0]
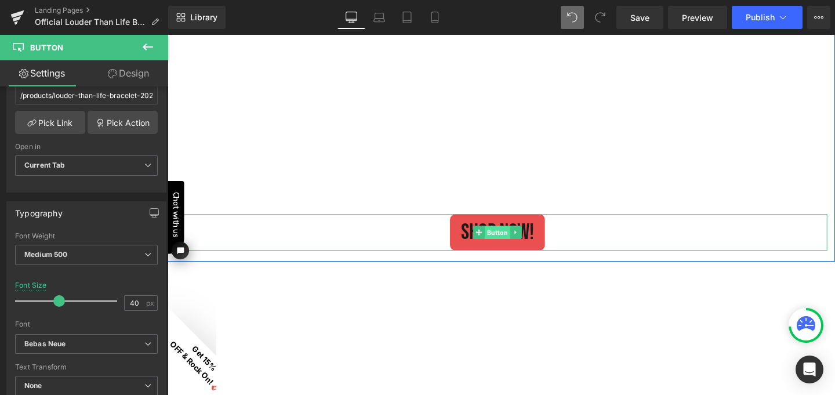
click at [501, 237] on span "Button" at bounding box center [514, 243] width 27 height 14
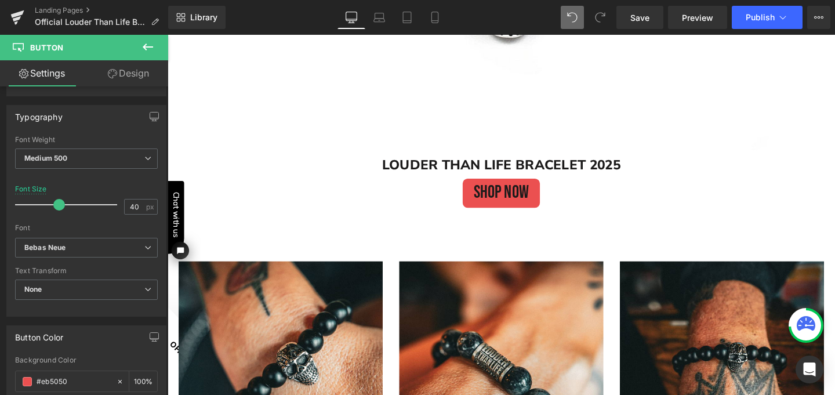
scroll to position [1195, 0]
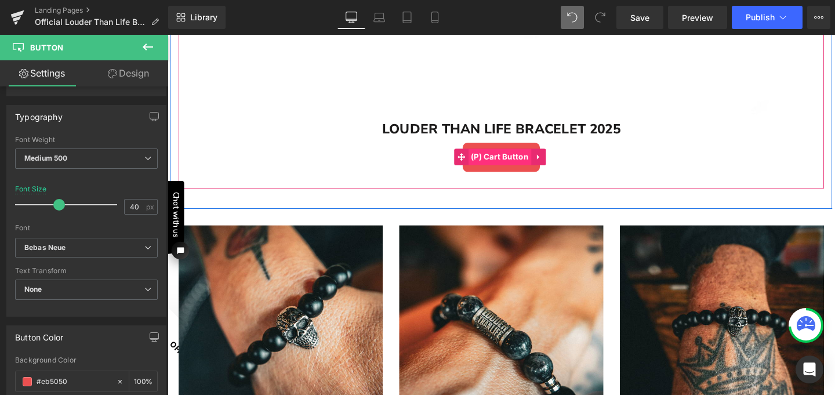
click at [500, 162] on span "(P) Cart Button" at bounding box center [517, 163] width 67 height 17
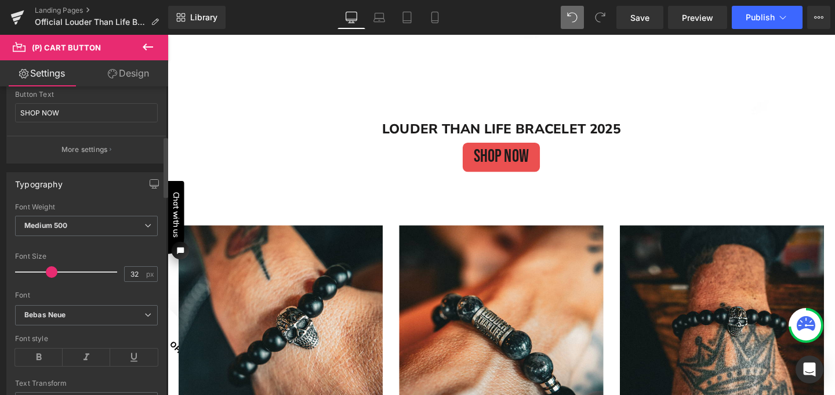
scroll to position [270, 0]
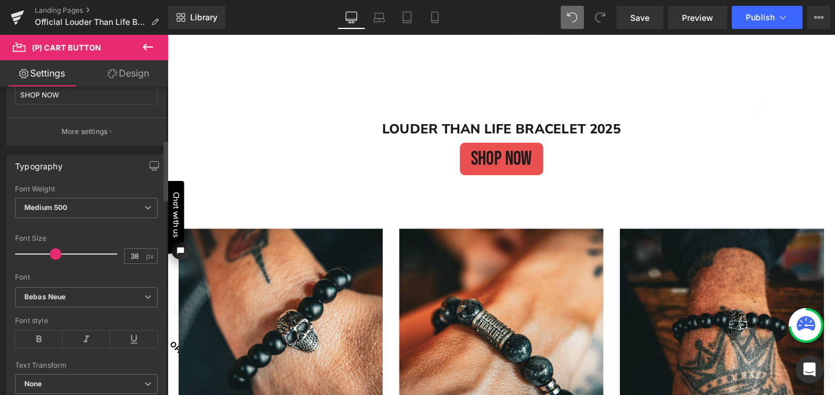
type input "40"
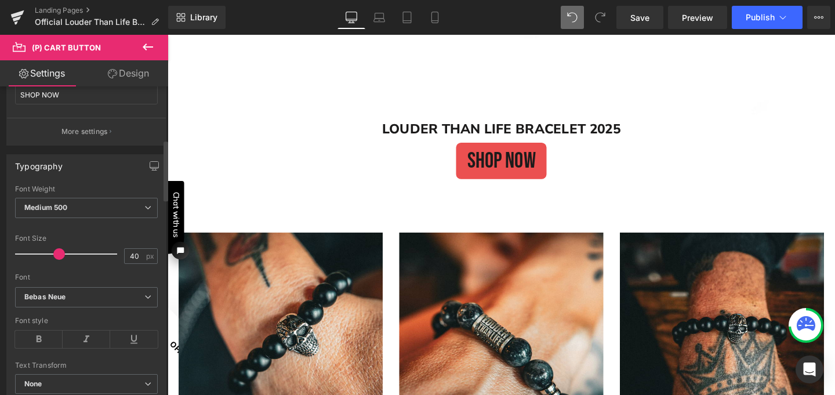
drag, startPoint x: 49, startPoint y: 253, endPoint x: 56, endPoint y: 254, distance: 7.1
click at [56, 254] on span at bounding box center [59, 254] width 12 height 12
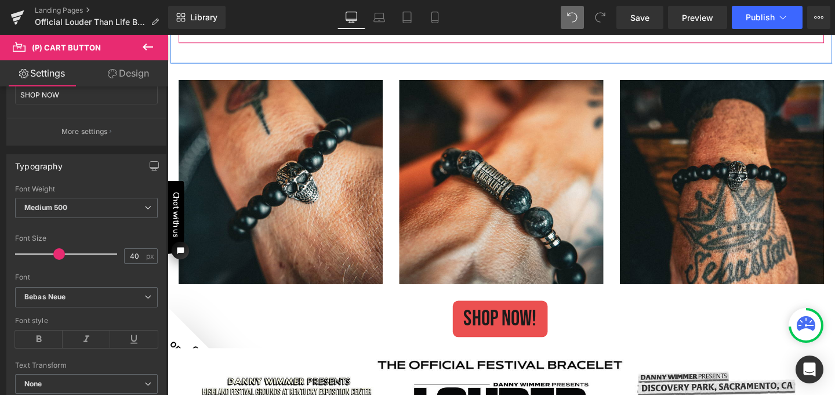
scroll to position [1362, 0]
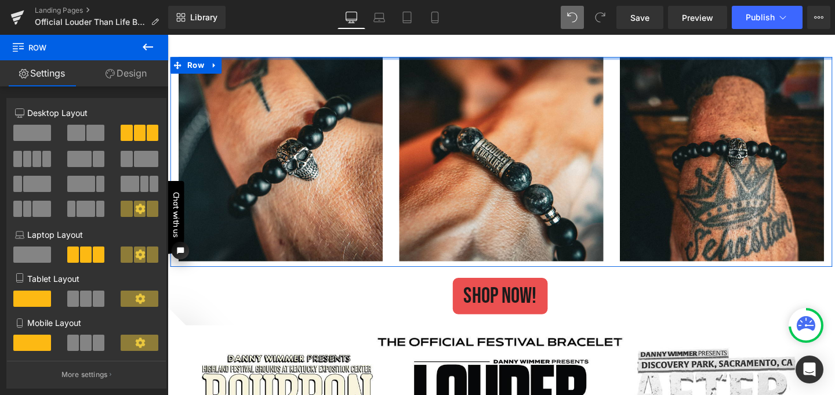
drag, startPoint x: 412, startPoint y: 56, endPoint x: 409, endPoint y: 38, distance: 17.5
click at [409, 38] on div "Image Row Youtube SHOP NOW! [GEOGRAPHIC_DATA] Sale Off (P) Image LOUDER THAN LI…" at bounding box center [519, 28] width 702 height 2621
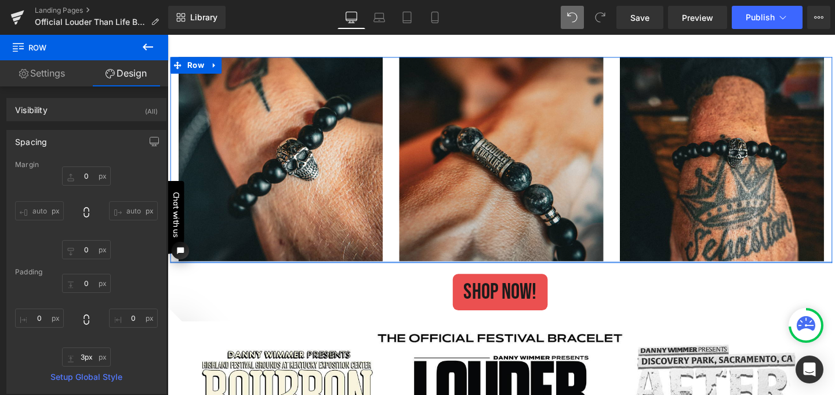
type input "0px"
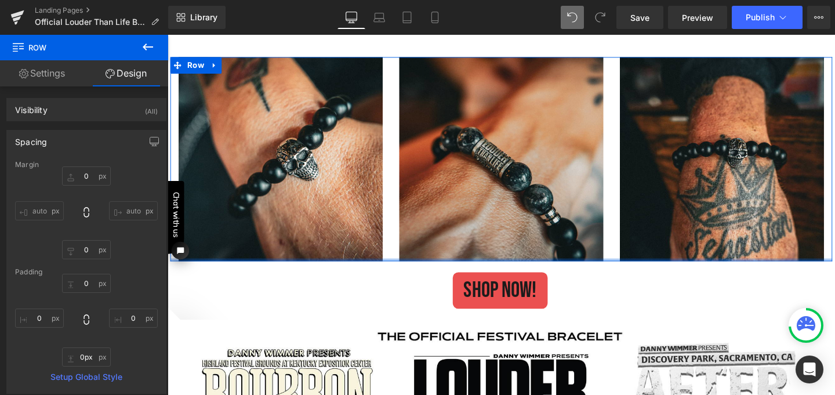
click at [505, 270] on div at bounding box center [518, 271] width 696 height 3
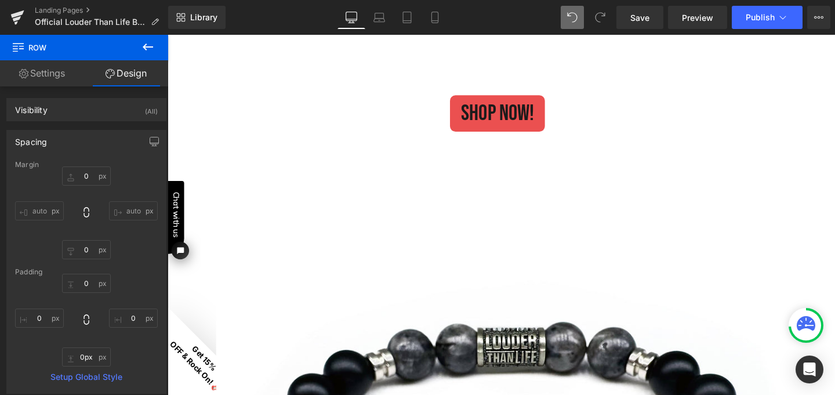
scroll to position [552, 0]
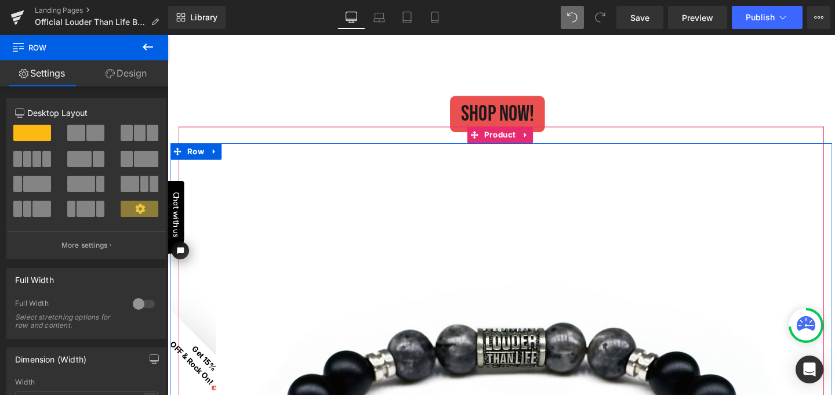
drag, startPoint x: 571, startPoint y: 149, endPoint x: 573, endPoint y: 195, distance: 45.9
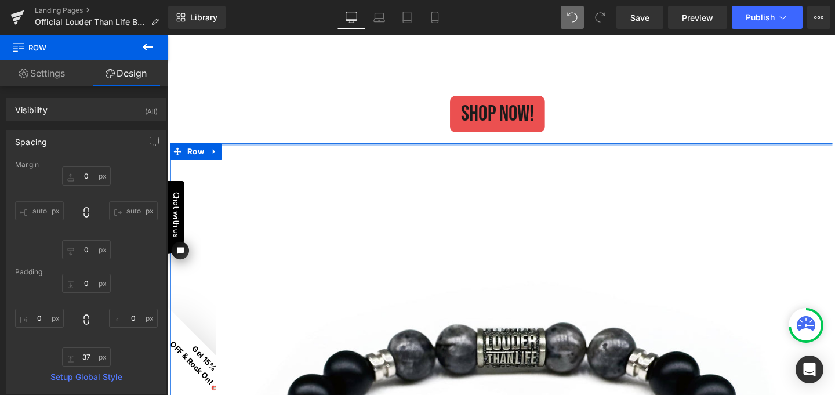
drag, startPoint x: 590, startPoint y: 135, endPoint x: 593, endPoint y: 145, distance: 10.5
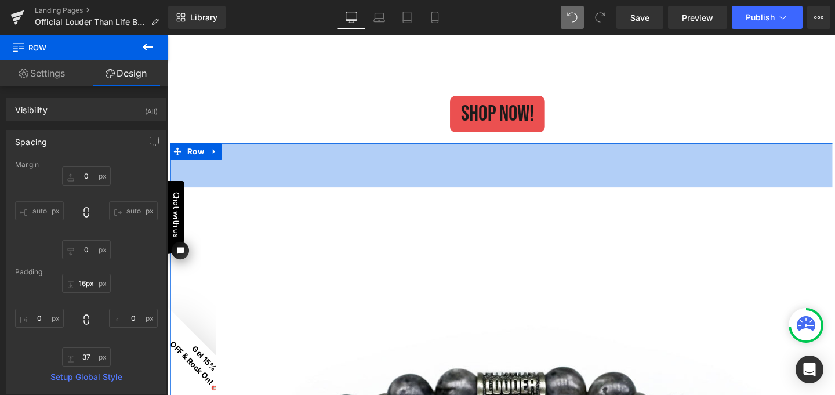
type input "0px"
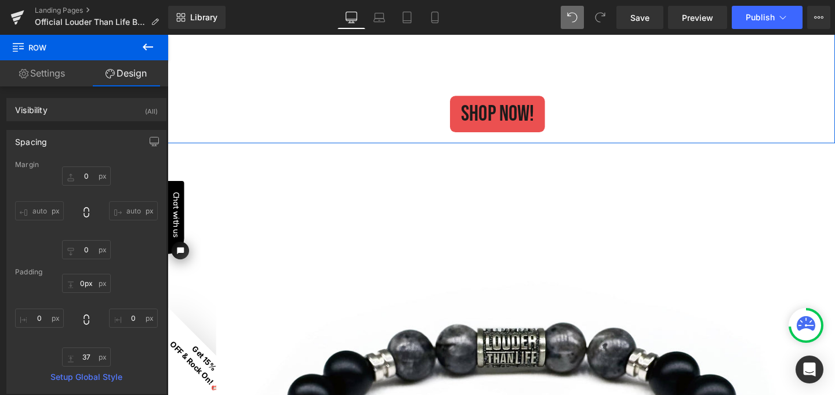
drag, startPoint x: 595, startPoint y: 149, endPoint x: 611, endPoint y: 94, distance: 57.3
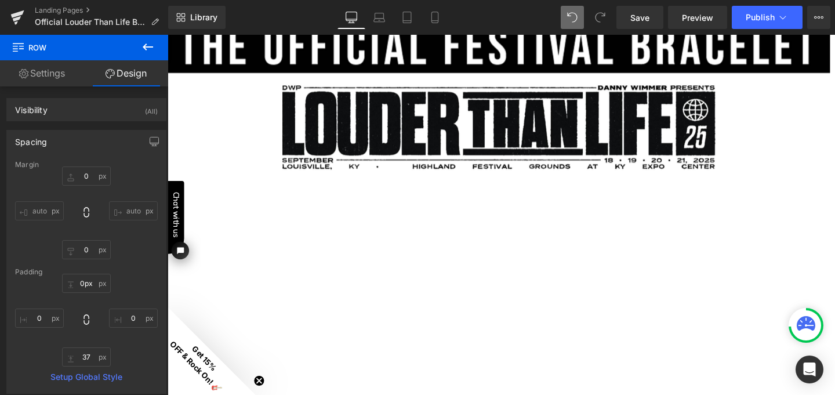
scroll to position [0, 0]
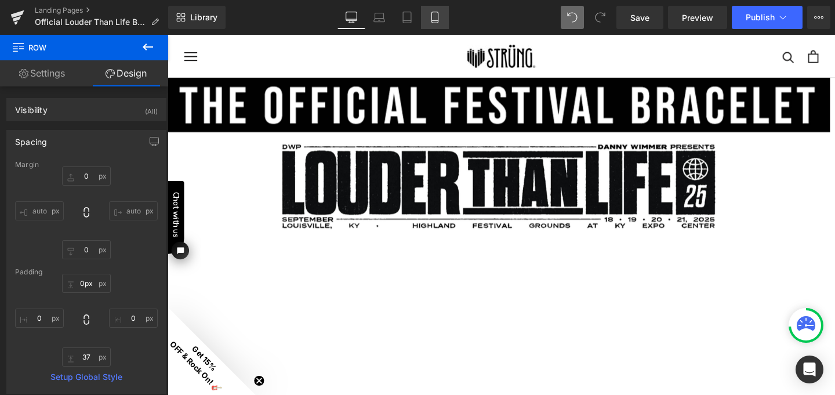
click at [437, 16] on icon at bounding box center [435, 18] width 12 height 12
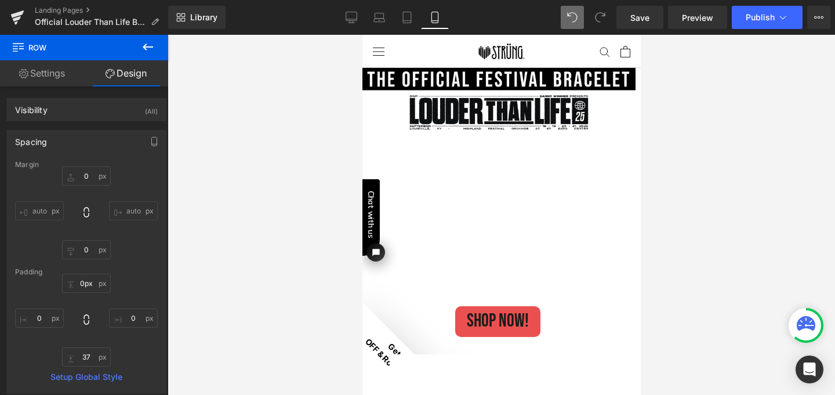
type input "0"
type input "37"
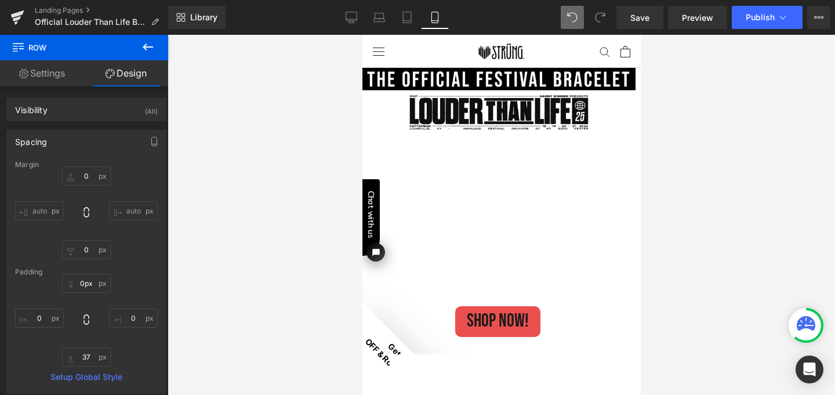
type input "0"
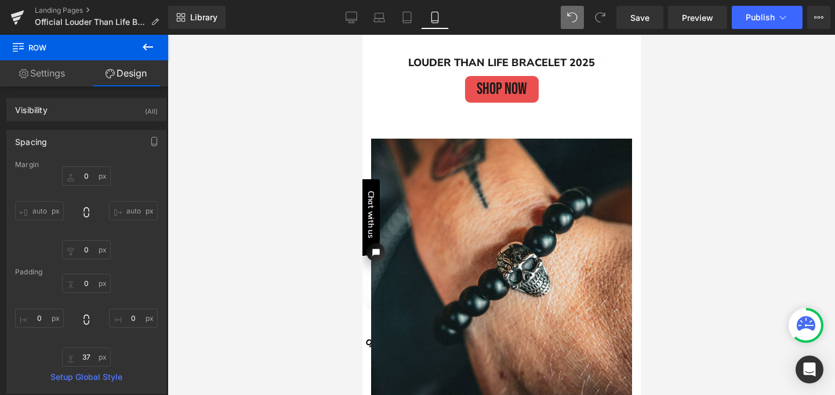
scroll to position [507, 0]
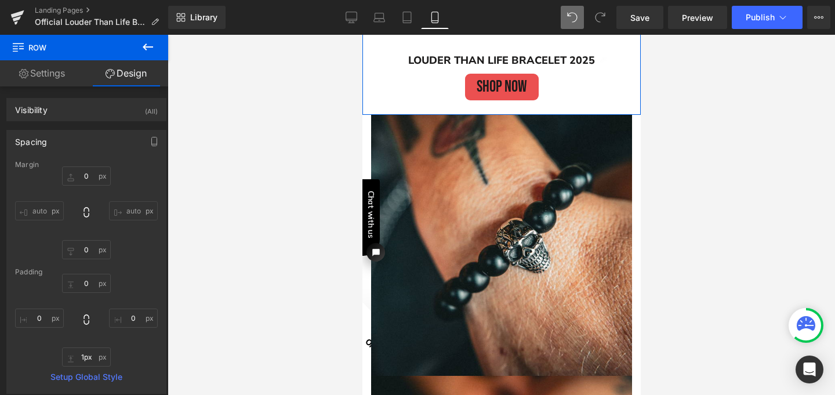
type input "0px"
drag, startPoint x: 494, startPoint y: 127, endPoint x: 495, endPoint y: 107, distance: 20.3
click at [495, 112] on div at bounding box center [501, 113] width 278 height 3
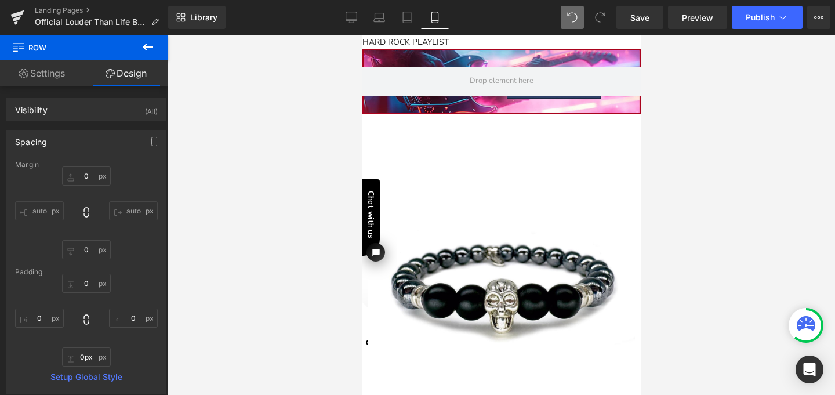
scroll to position [1528, 0]
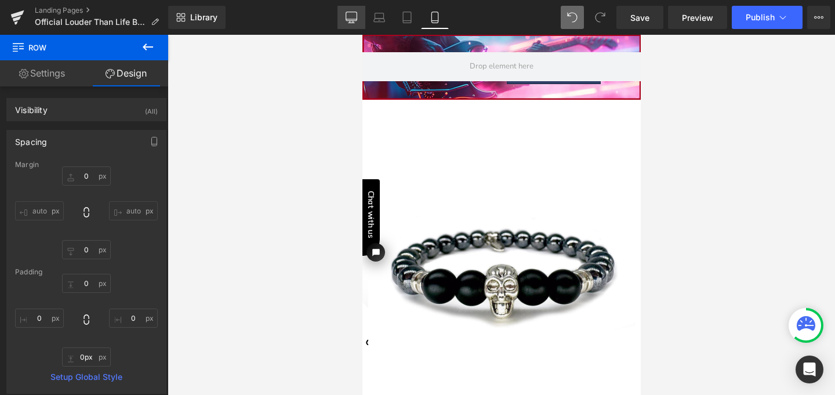
click at [350, 20] on icon at bounding box center [351, 16] width 11 height 9
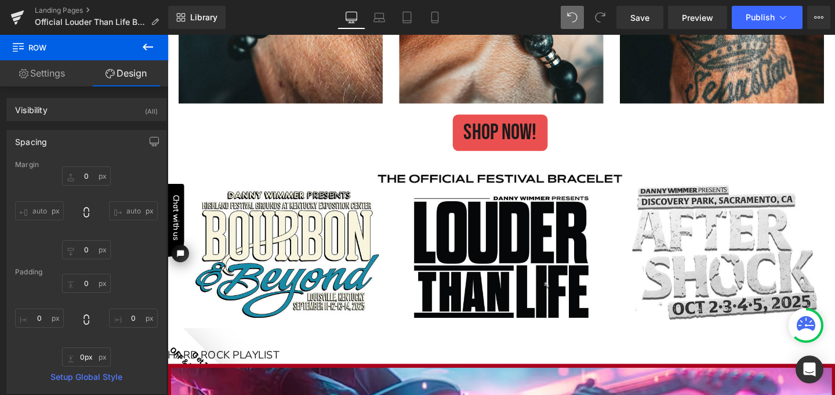
type input "0"
type input "37"
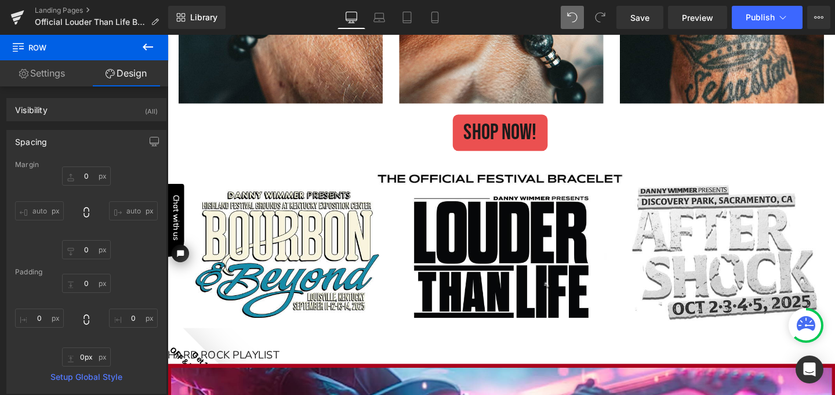
type input "0"
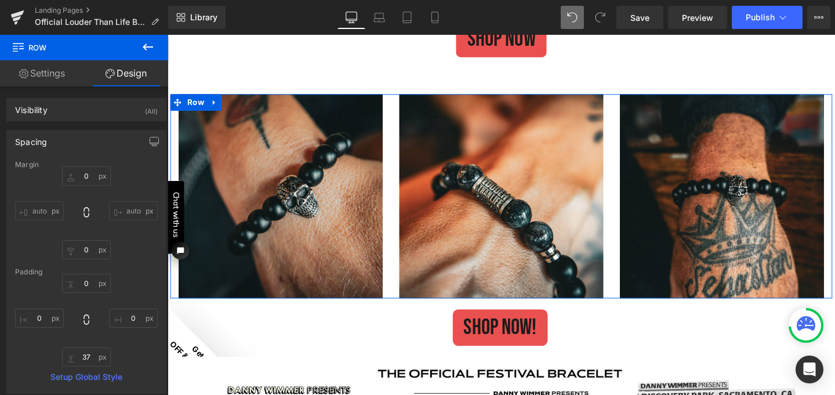
scroll to position [1329, 0]
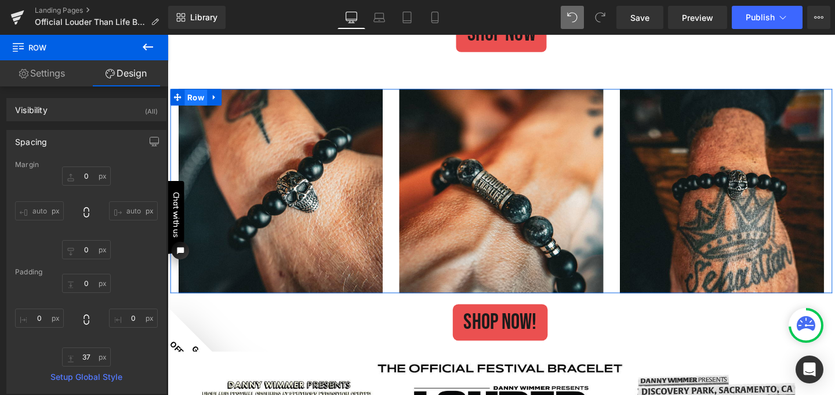
click at [190, 101] on span "Row" at bounding box center [198, 100] width 24 height 17
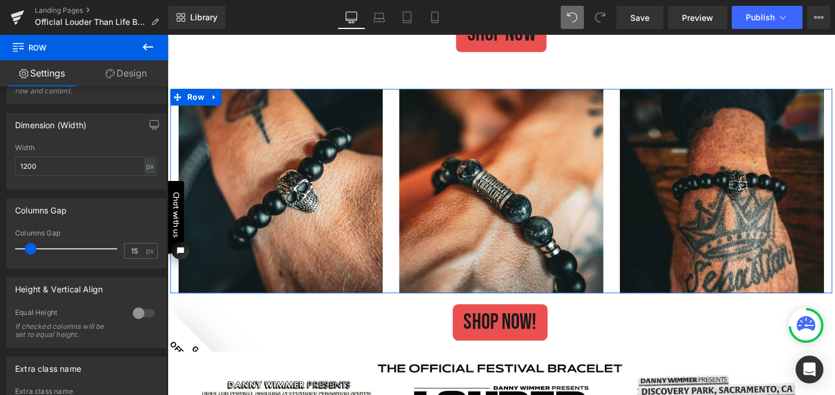
scroll to position [364, 0]
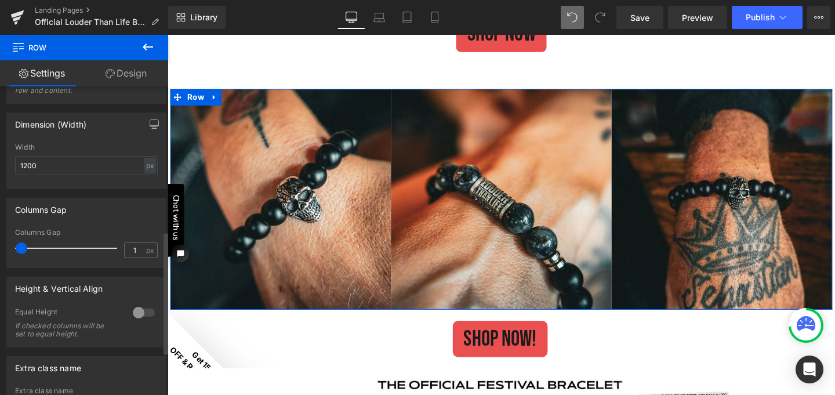
type input "2"
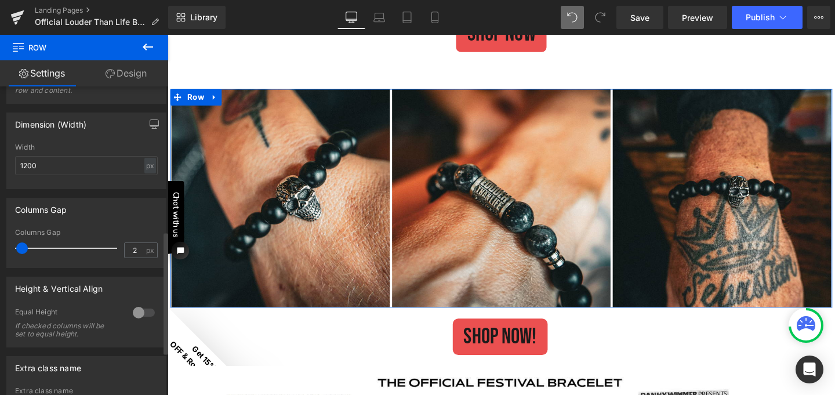
drag, startPoint x: 30, startPoint y: 250, endPoint x: 21, endPoint y: 250, distance: 8.1
click at [21, 250] on span at bounding box center [22, 248] width 12 height 12
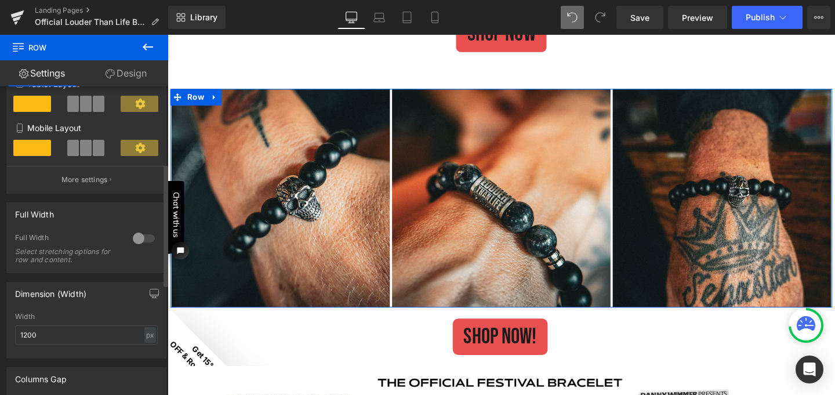
scroll to position [194, 0]
click at [131, 242] on div at bounding box center [144, 239] width 28 height 19
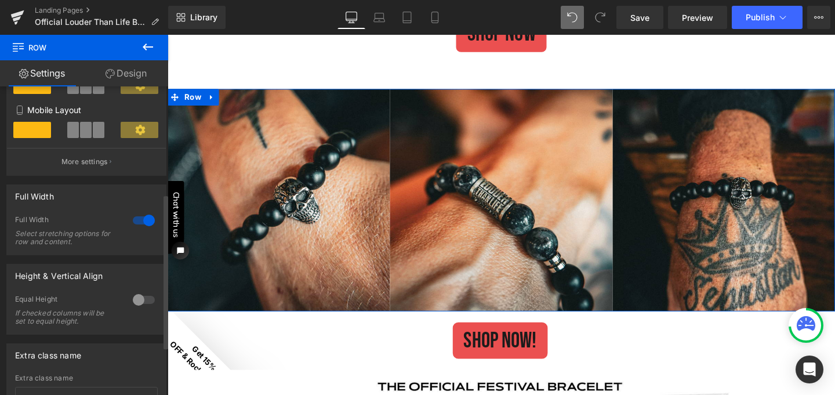
scroll to position [309, 0]
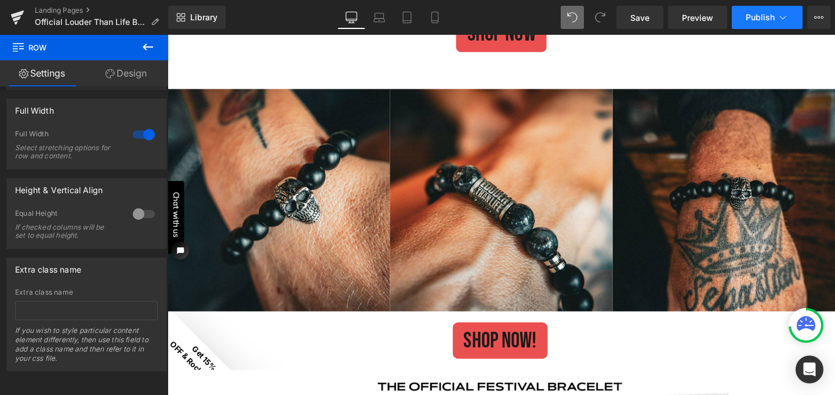
click at [760, 14] on span "Publish" at bounding box center [760, 17] width 29 height 9
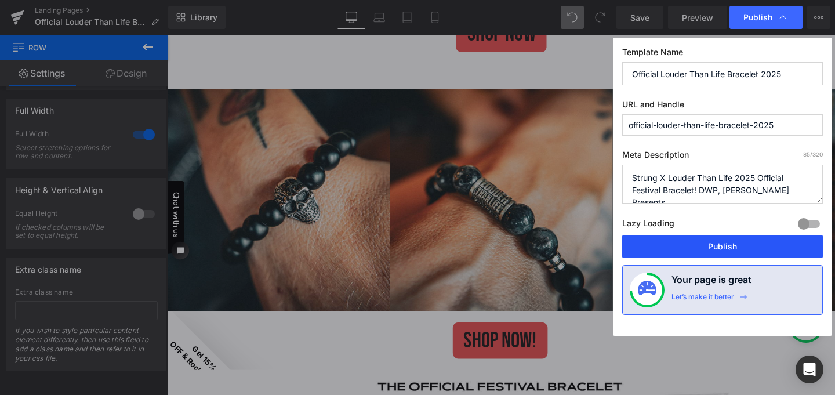
click at [689, 249] on button "Publish" at bounding box center [722, 246] width 201 height 23
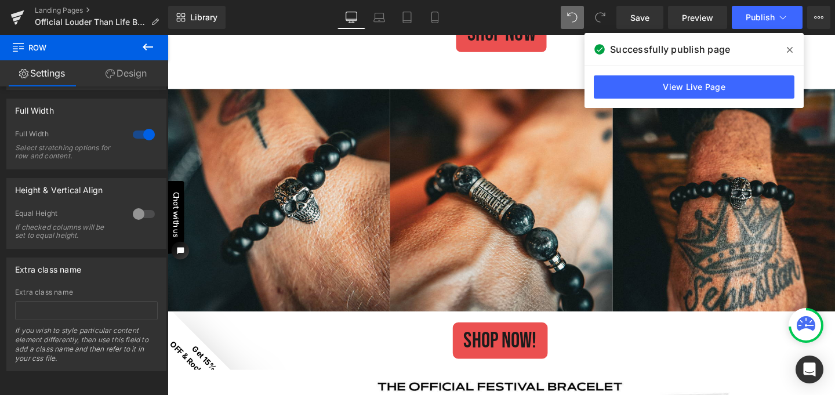
click at [790, 52] on icon at bounding box center [790, 49] width 6 height 9
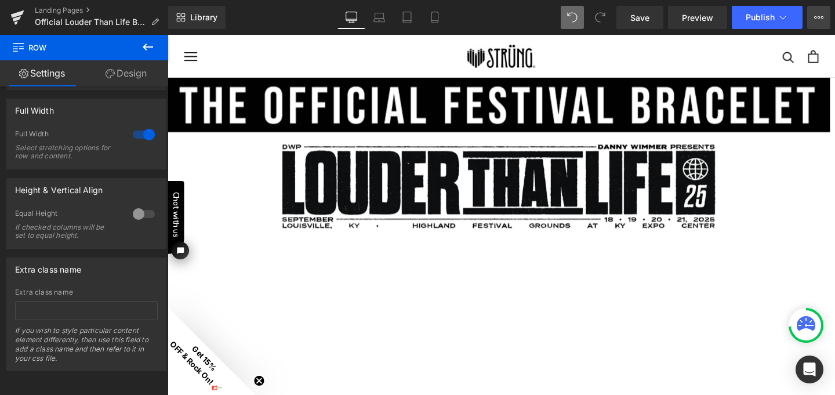
click at [820, 11] on button "View Live Page View with current Template Save Template to Library Schedule Pub…" at bounding box center [818, 17] width 23 height 23
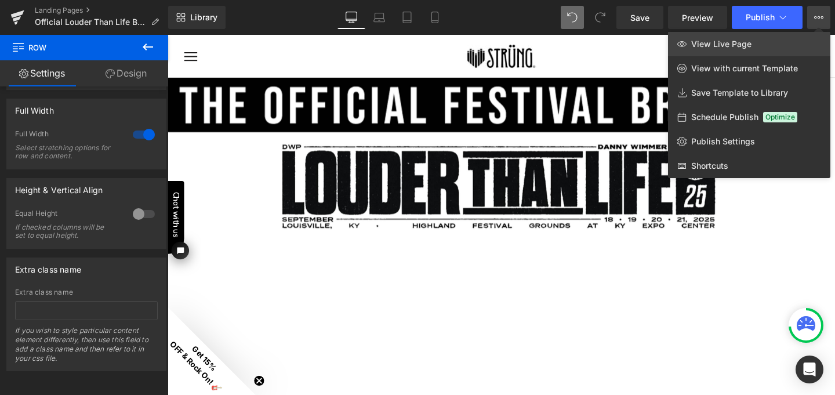
click at [758, 42] on link "View Live Page" at bounding box center [749, 44] width 162 height 24
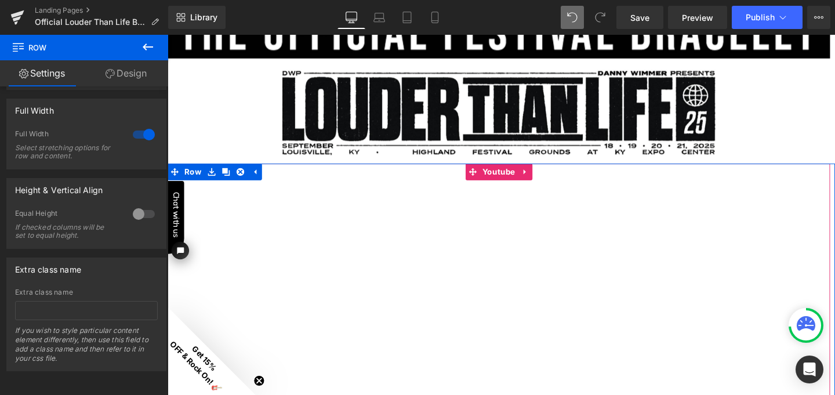
scroll to position [78, 0]
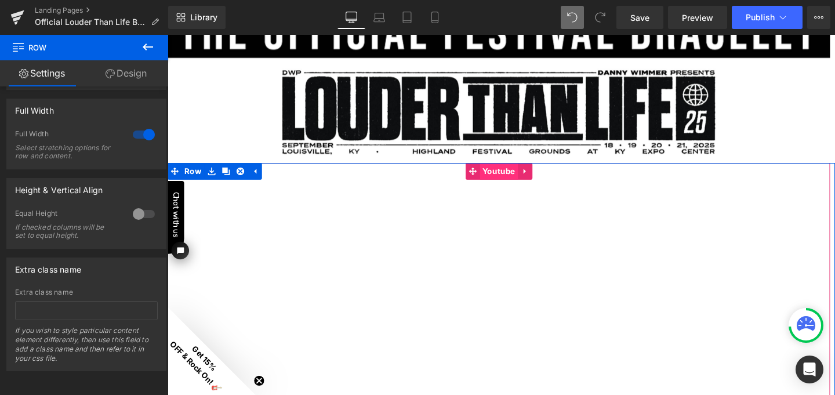
click at [511, 176] on span "Youtube" at bounding box center [516, 177] width 40 height 17
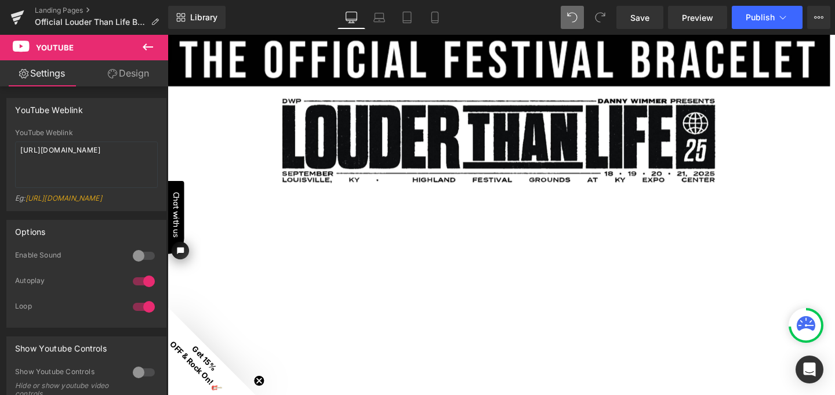
scroll to position [54, 0]
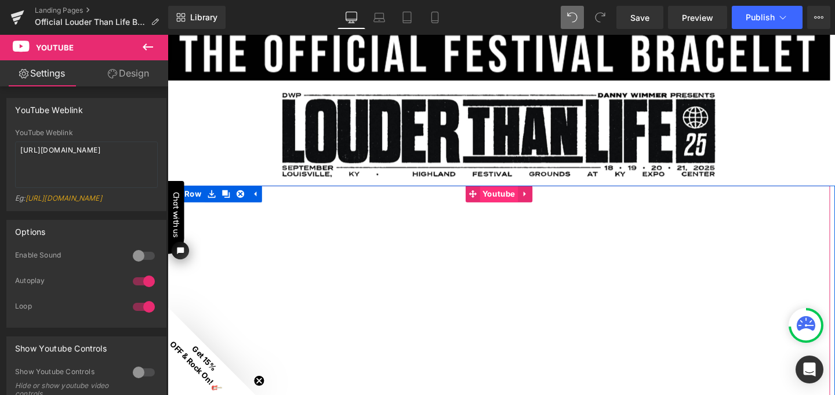
click at [509, 199] on span "Youtube" at bounding box center [516, 201] width 40 height 17
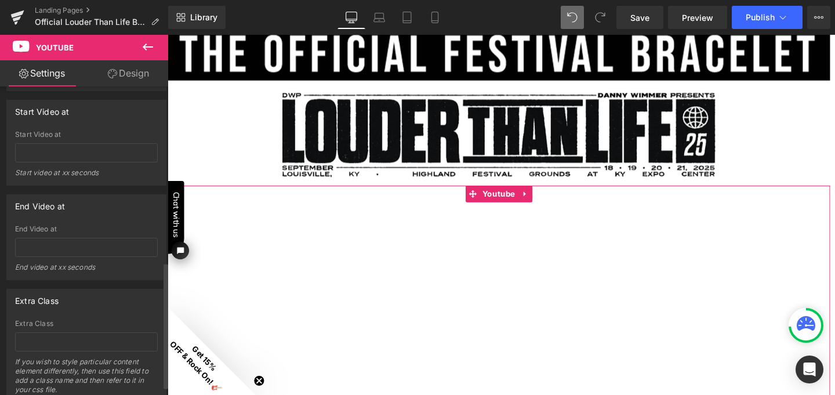
scroll to position [452, 0]
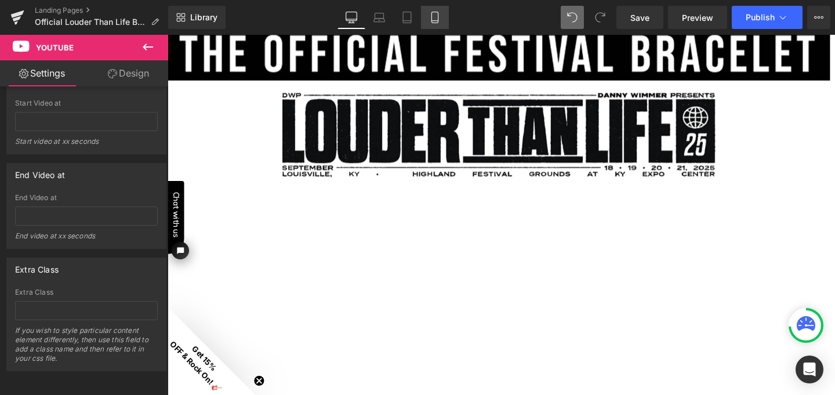
click at [434, 19] on icon at bounding box center [435, 18] width 12 height 12
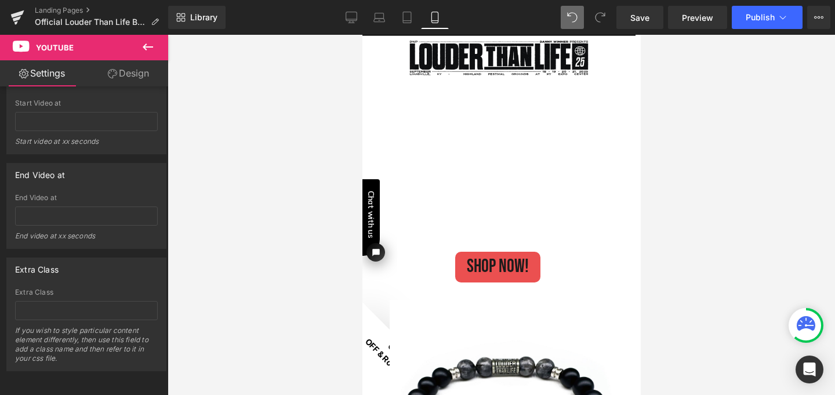
scroll to position [0, 0]
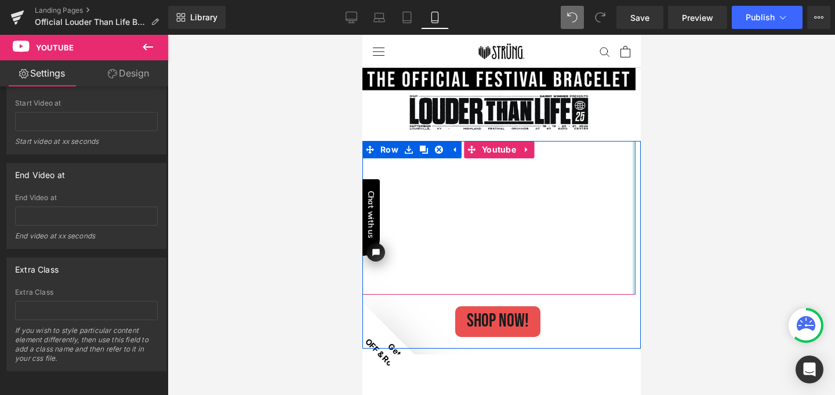
drag, startPoint x: 267, startPoint y: 169, endPoint x: 642, endPoint y: 205, distance: 376.9
click at [686, 150] on div at bounding box center [501, 215] width 667 height 360
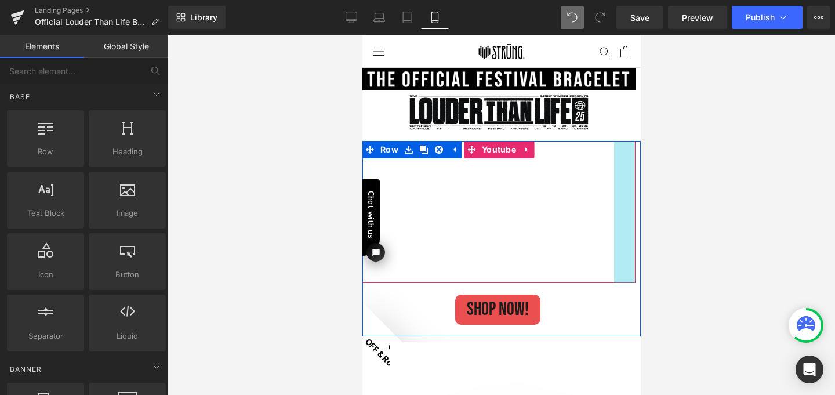
click at [608, 271] on div at bounding box center [498, 211] width 273 height 141
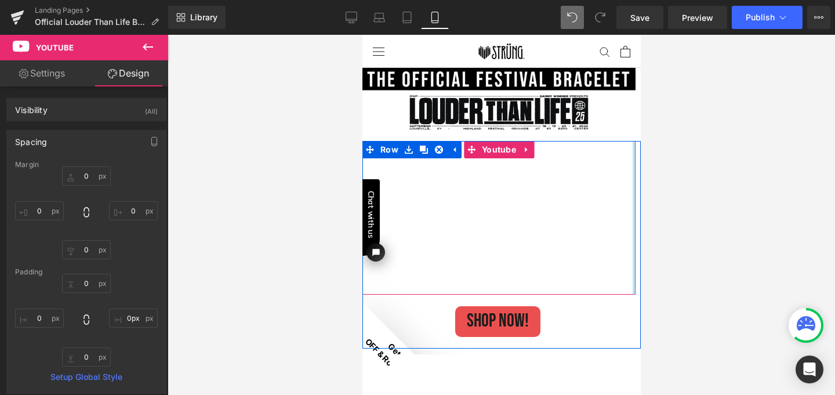
drag, startPoint x: 248, startPoint y: 133, endPoint x: 654, endPoint y: 175, distance: 408.0
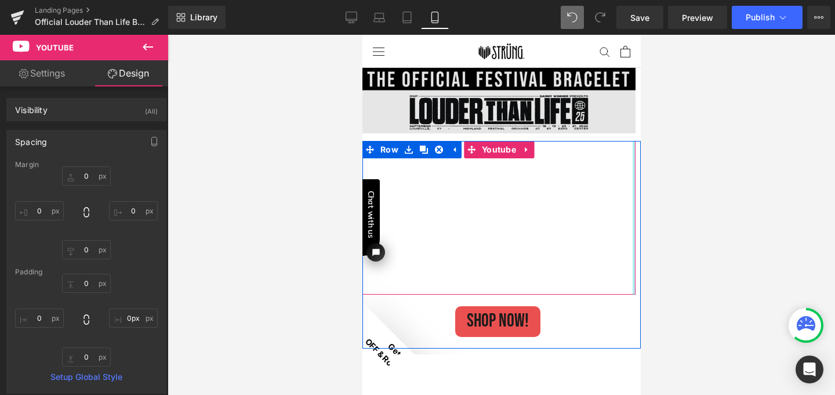
type input "3px"
click at [628, 110] on div "Image" at bounding box center [498, 101] width 273 height 66
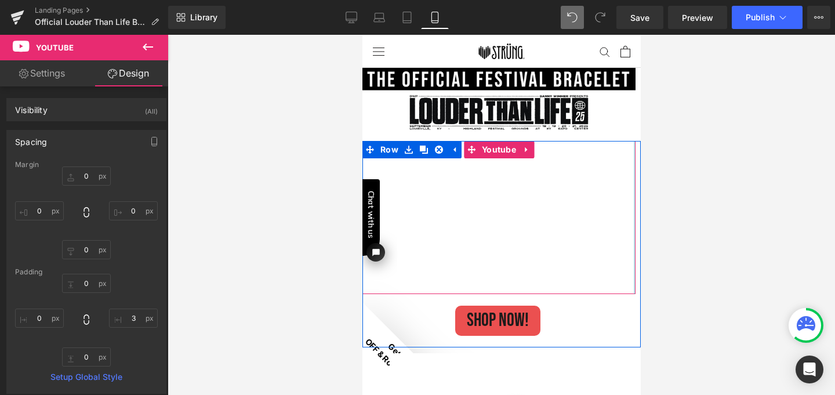
type input "2px"
drag, startPoint x: 268, startPoint y: 153, endPoint x: 654, endPoint y: 190, distance: 387.3
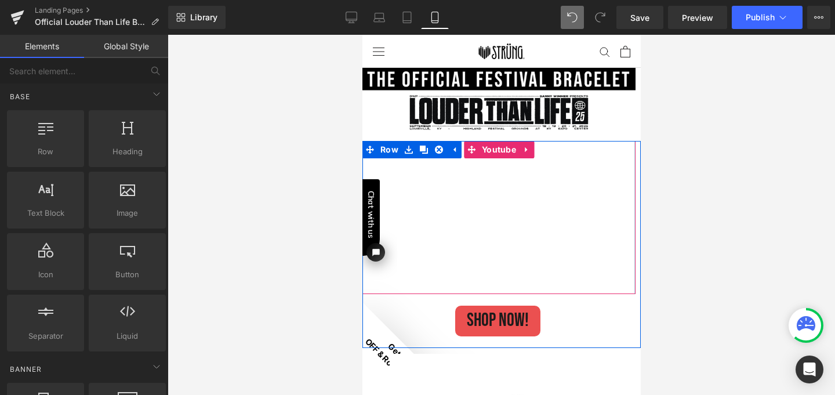
click at [654, 190] on div at bounding box center [501, 215] width 667 height 360
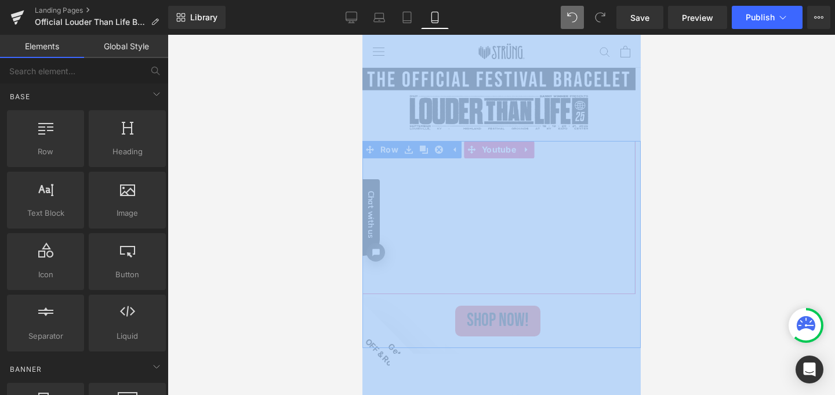
click at [654, 190] on div at bounding box center [501, 215] width 667 height 360
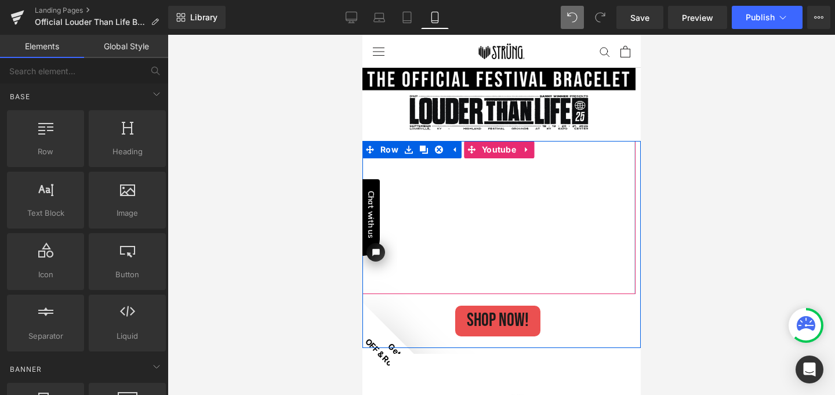
click at [654, 190] on div at bounding box center [501, 215] width 667 height 360
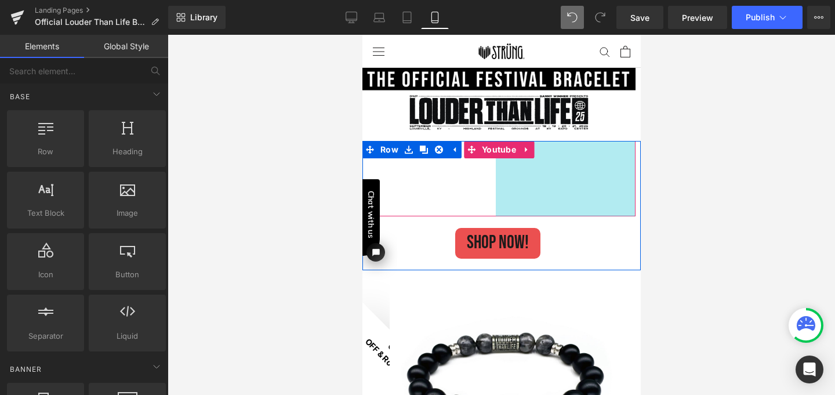
click at [493, 149] on div at bounding box center [498, 178] width 273 height 75
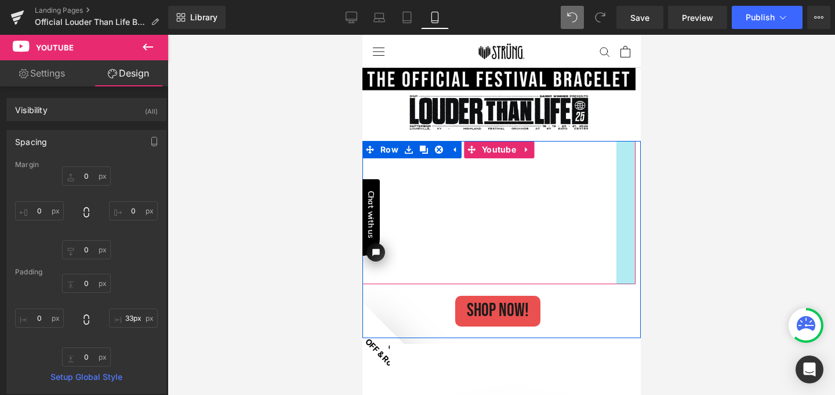
drag, startPoint x: 131, startPoint y: 141, endPoint x: 769, endPoint y: 314, distance: 661.3
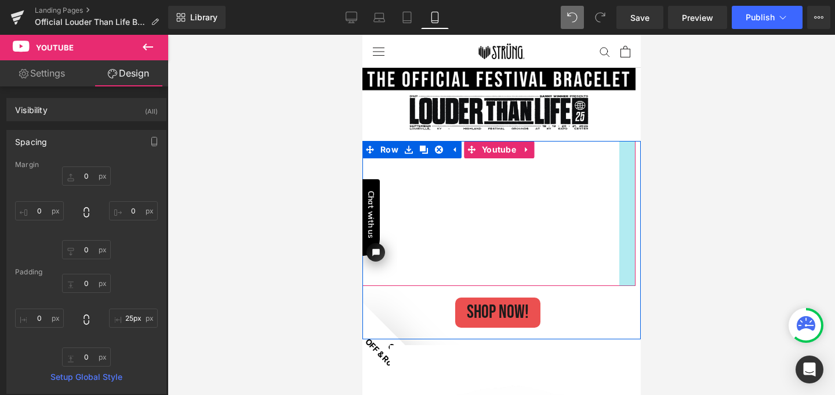
type input "13px"
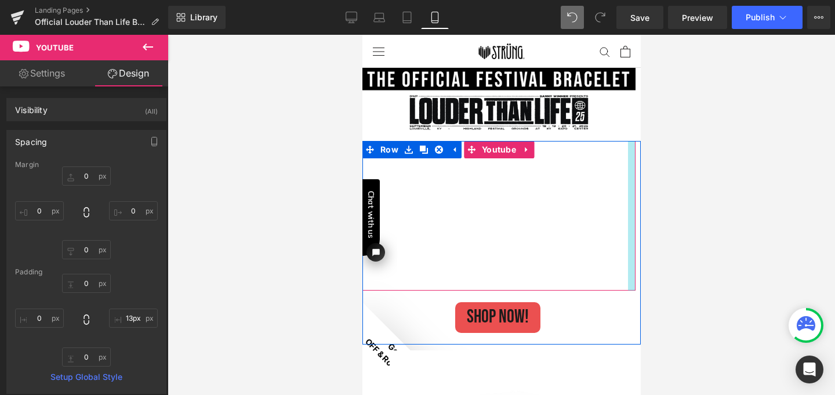
click at [630, 199] on div "Youtube SHOP NOW! [GEOGRAPHIC_DATA]" at bounding box center [501, 242] width 278 height 203
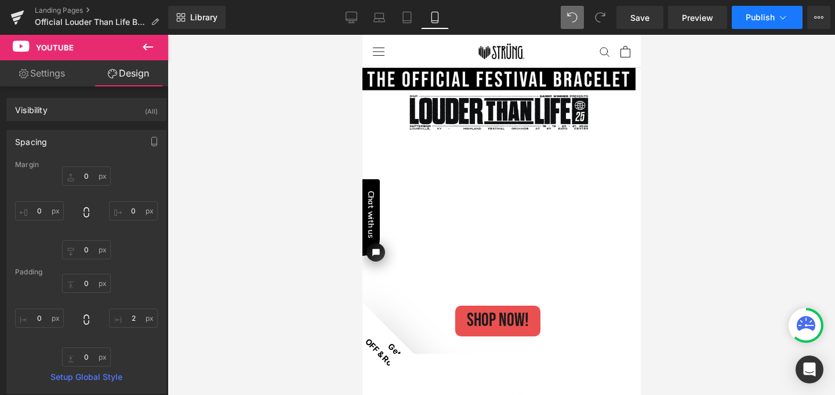
click at [768, 19] on span "Publish" at bounding box center [760, 17] width 29 height 9
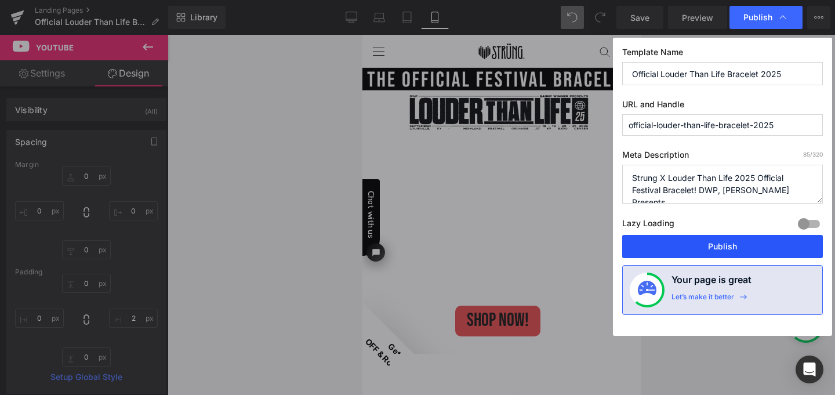
click at [723, 241] on button "Publish" at bounding box center [722, 246] width 201 height 23
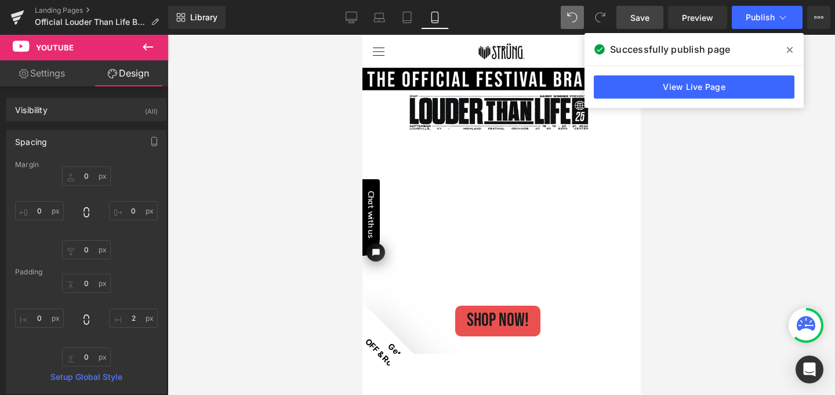
click at [642, 20] on span "Save" at bounding box center [639, 18] width 19 height 12
click at [16, 16] on icon at bounding box center [17, 14] width 13 height 8
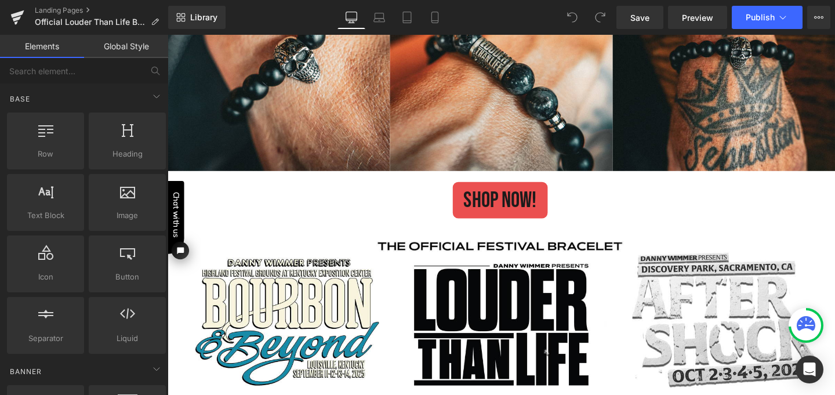
scroll to position [1476, 0]
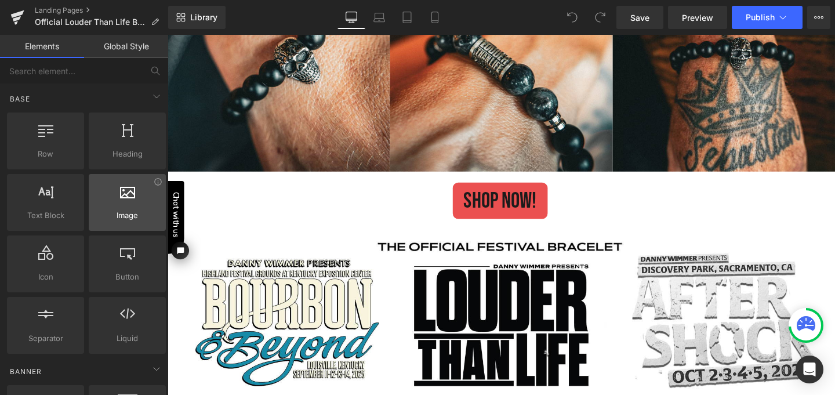
click at [129, 202] on div at bounding box center [127, 196] width 70 height 26
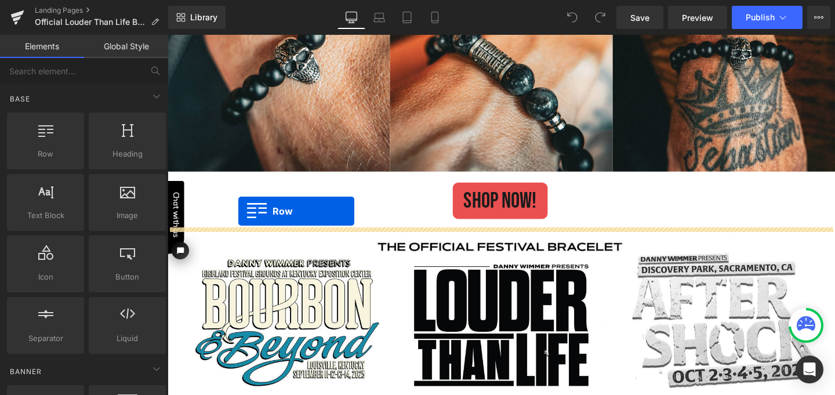
drag, startPoint x: 213, startPoint y: 170, endPoint x: 242, endPoint y: 221, distance: 59.0
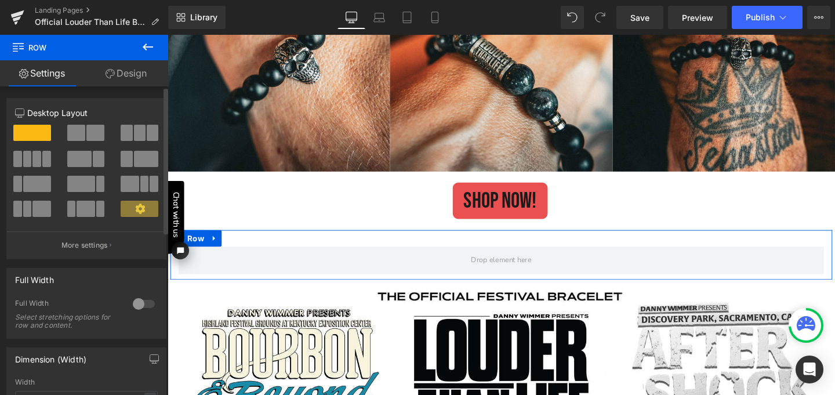
click at [135, 301] on div at bounding box center [144, 304] width 28 height 19
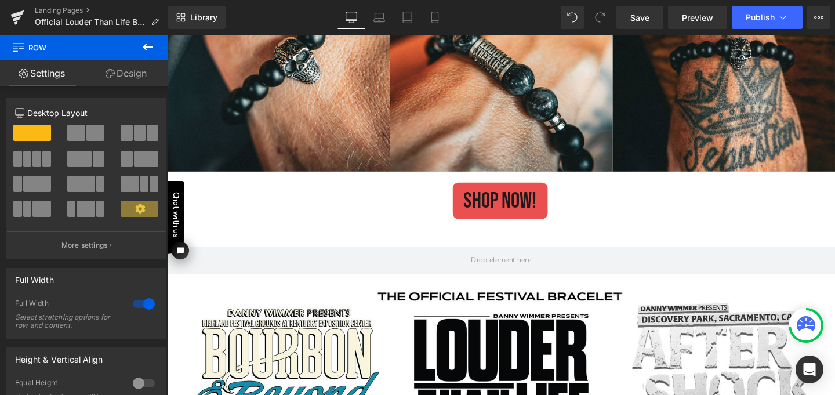
click at [151, 50] on icon at bounding box center [148, 47] width 14 height 14
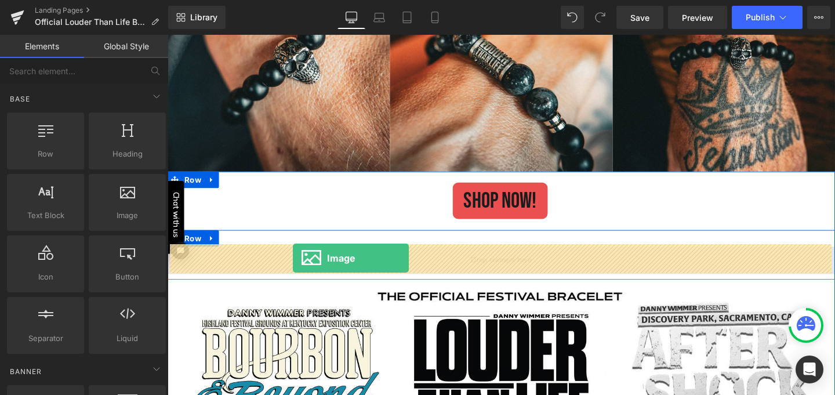
drag, startPoint x: 291, startPoint y: 251, endPoint x: 299, endPoint y: 270, distance: 20.3
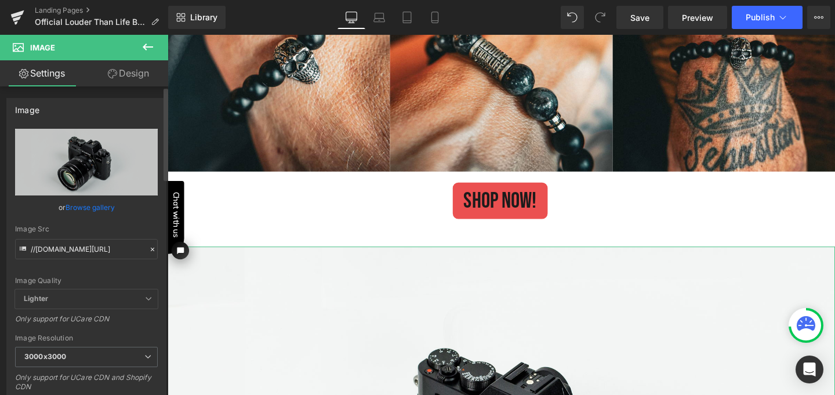
click at [97, 206] on link "Browse gallery" at bounding box center [90, 207] width 49 height 20
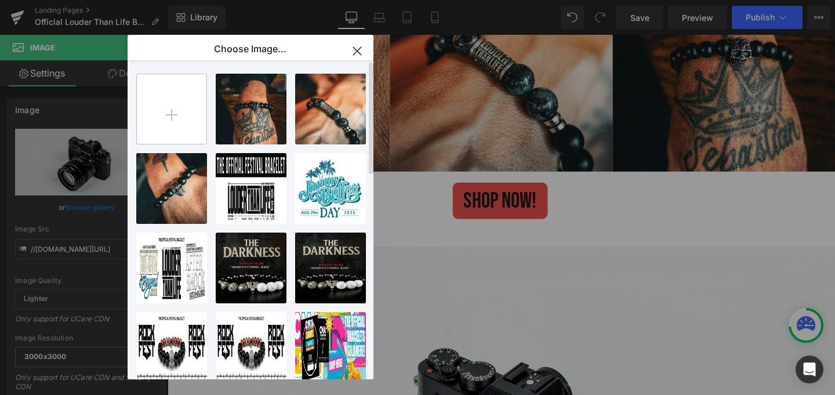
click at [172, 112] on input "file" at bounding box center [172, 109] width 70 height 70
type input "C:\fakepath\Girls on Bar RESIZE.jpg"
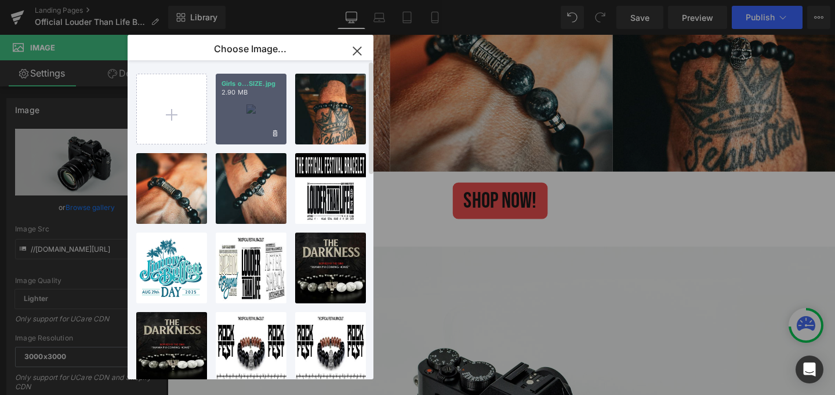
click at [0, 0] on div "Girls o...SIZE.jpg 2.90 MB" at bounding box center [0, 0] width 0 height 0
type input "https://ucarecdn.com/13088305-5801-4ca6-a2dc-fae82842b709/-/format/auto/-/previ…"
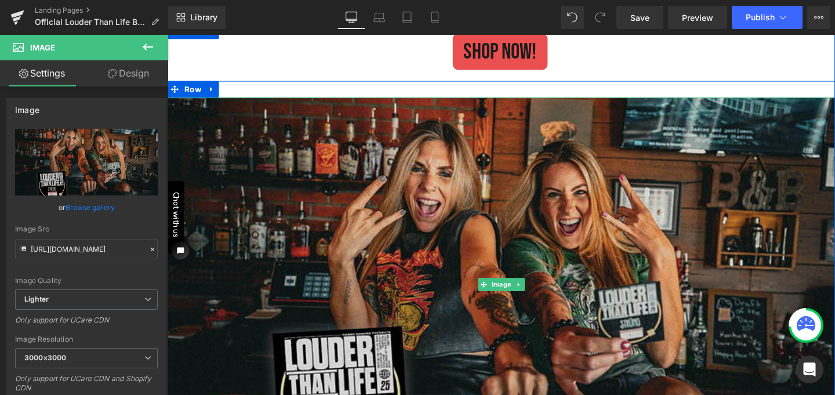
scroll to position [1633, 0]
click at [385, 100] on div "Image" at bounding box center [519, 296] width 702 height 393
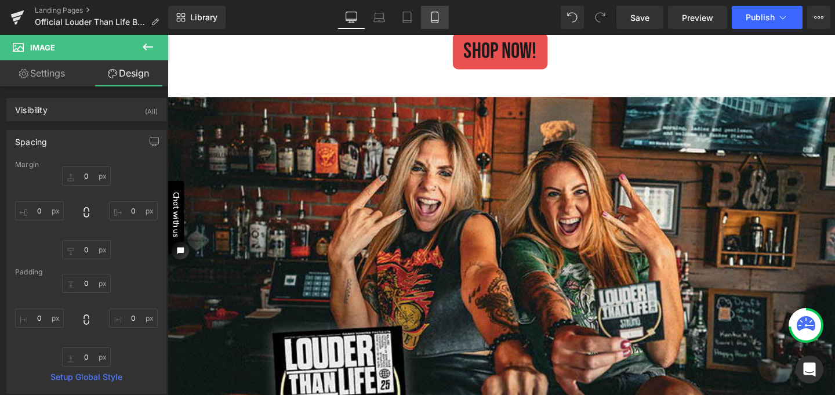
click at [434, 23] on icon at bounding box center [434, 17] width 6 height 11
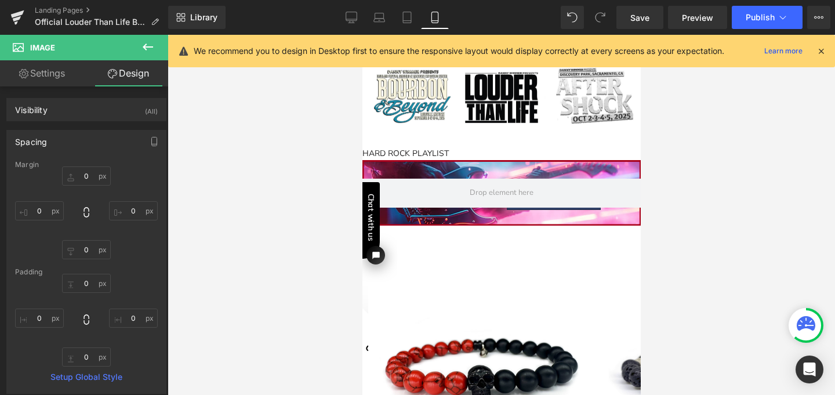
type input "0"
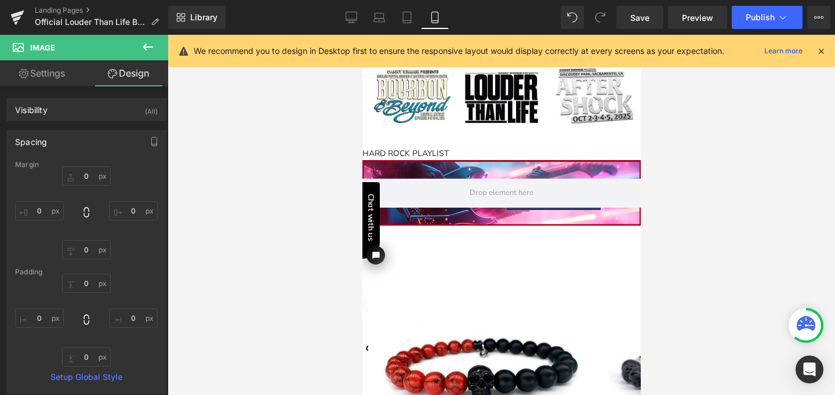
type input "0"
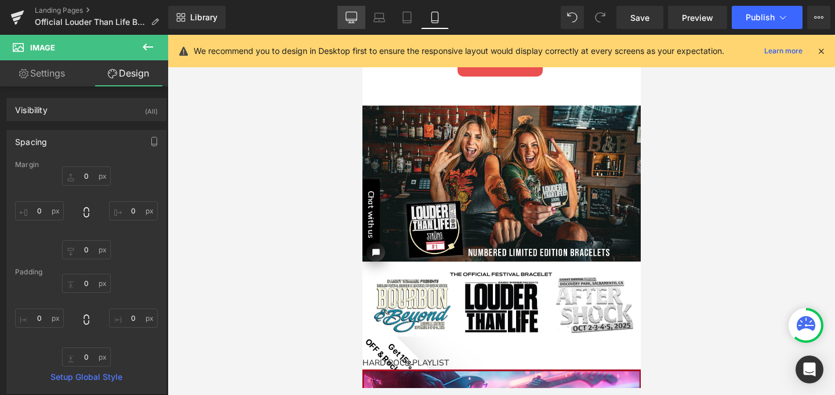
click at [355, 13] on icon at bounding box center [352, 18] width 12 height 12
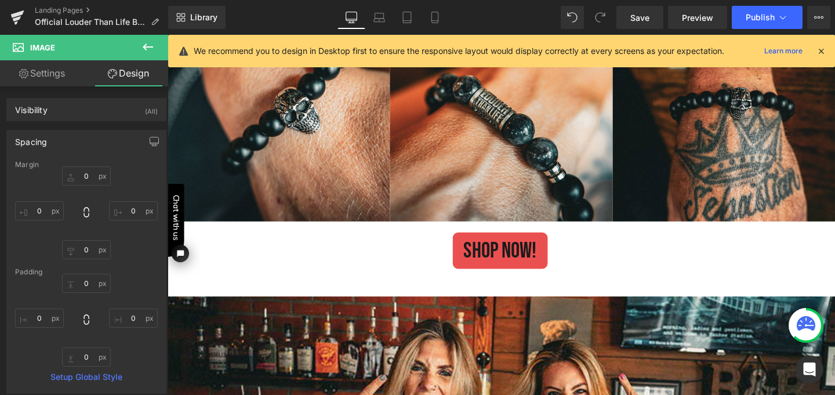
type input "0"
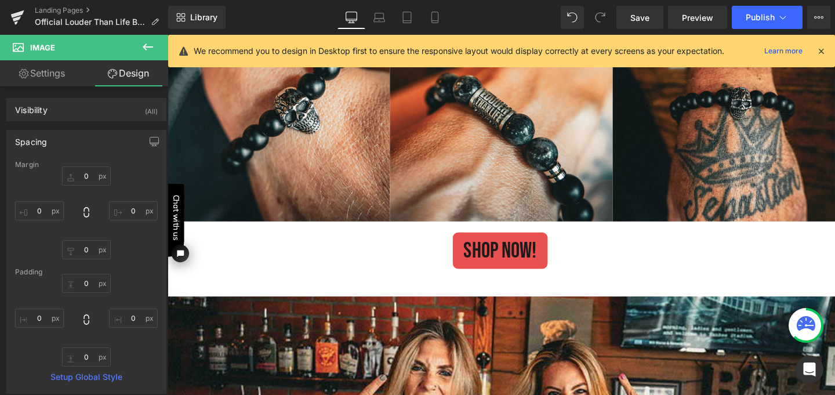
type input "0"
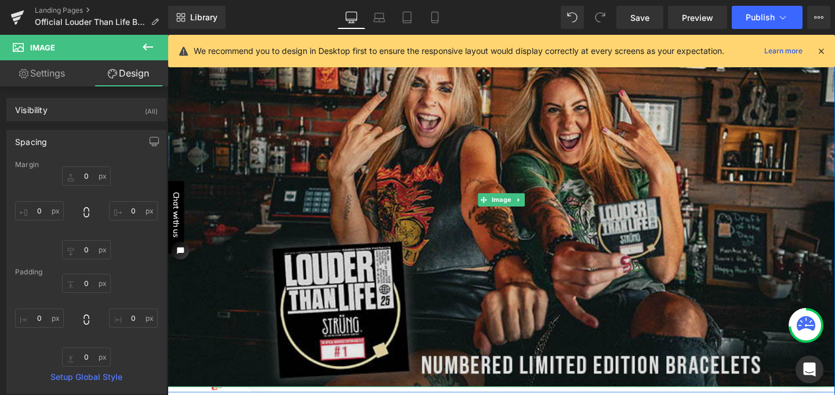
scroll to position [1724, 0]
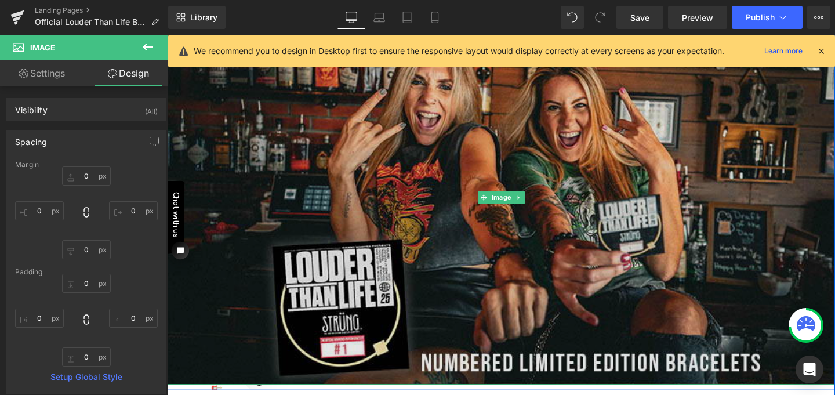
click at [448, 220] on img at bounding box center [519, 205] width 702 height 393
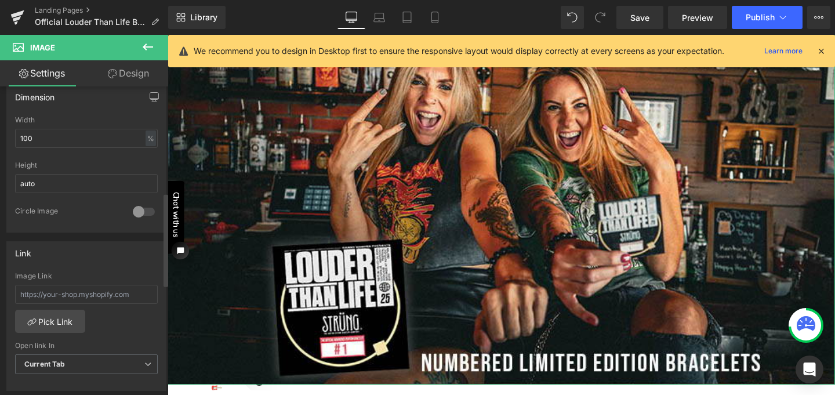
scroll to position [358, 0]
click at [64, 312] on link "Pick Link" at bounding box center [50, 317] width 70 height 23
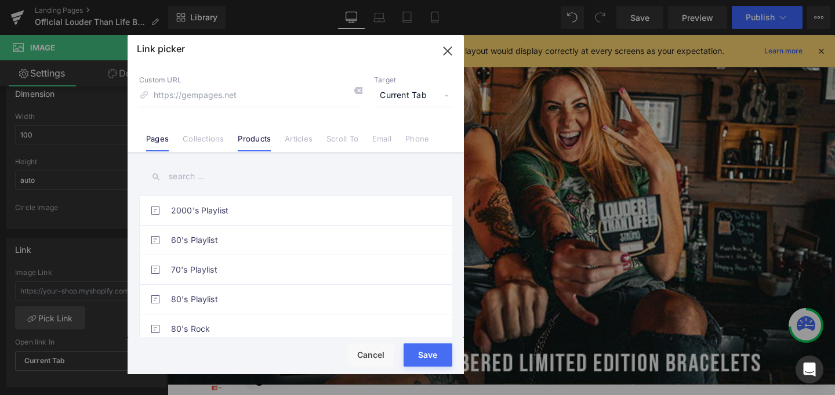
click at [256, 137] on link "Products" at bounding box center [254, 142] width 33 height 17
click at [195, 175] on input "text" at bounding box center [295, 176] width 313 height 26
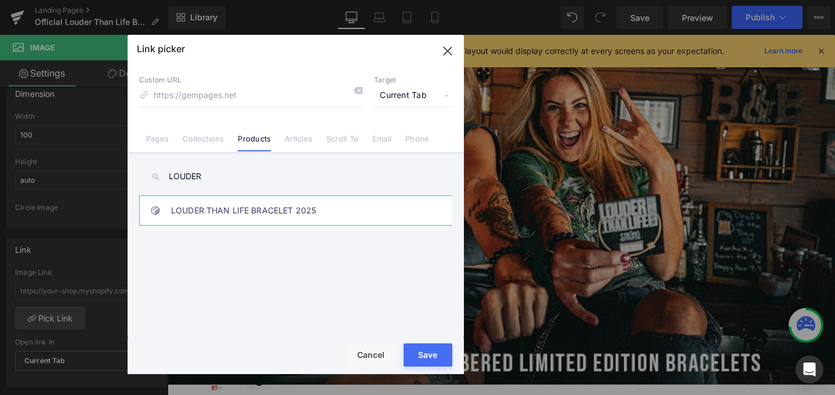
type input "LOUDER"
click at [225, 212] on link "LOUDER THAN LIFE BRACELET 2025" at bounding box center [298, 210] width 255 height 29
type input "/products/louder-than-life-bracelet-2025"
click at [430, 359] on button "Save" at bounding box center [428, 354] width 49 height 23
type input "/products/louder-than-life-bracelet-2025"
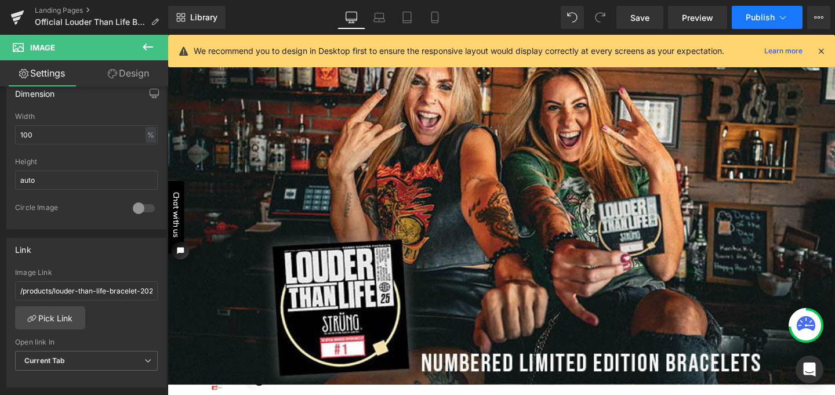
click at [760, 17] on span "Publish" at bounding box center [760, 17] width 29 height 9
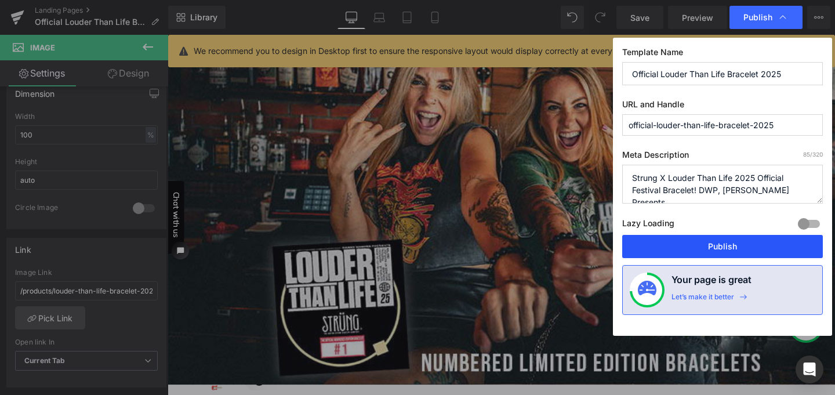
click at [725, 244] on button "Publish" at bounding box center [722, 246] width 201 height 23
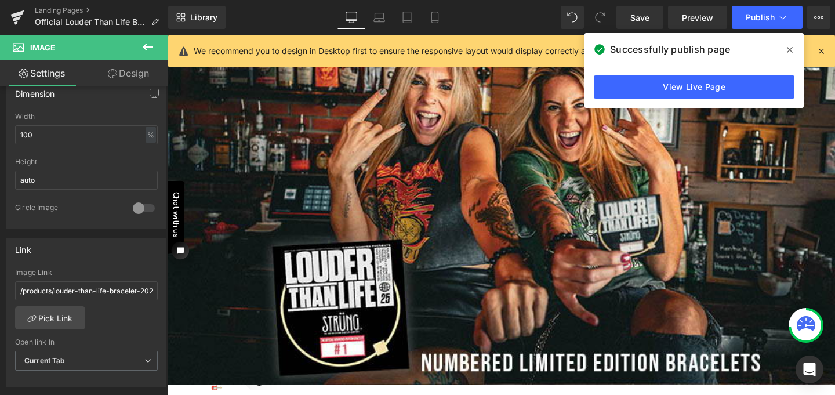
click at [790, 48] on icon at bounding box center [790, 49] width 6 height 9
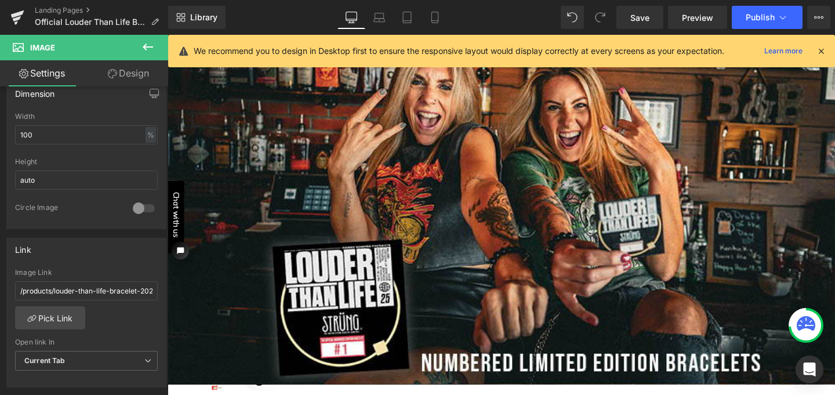
click at [822, 49] on icon at bounding box center [821, 51] width 10 height 10
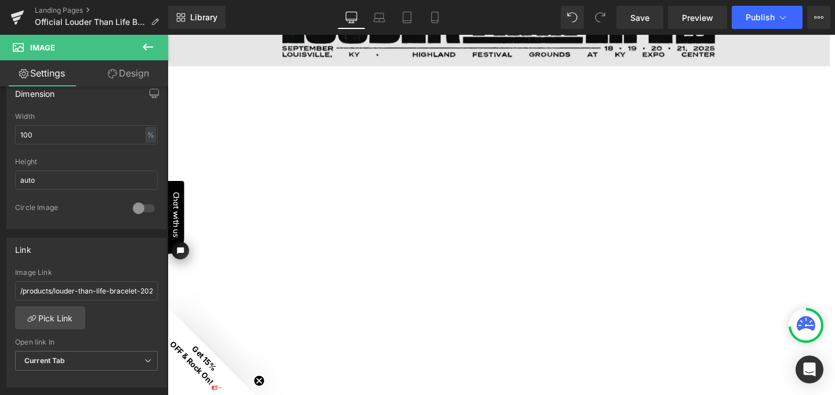
scroll to position [181, 0]
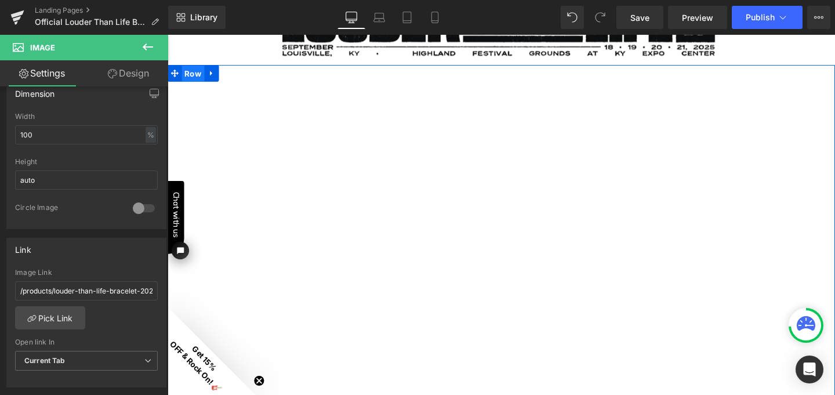
click at [187, 82] on span "Row" at bounding box center [195, 75] width 24 height 17
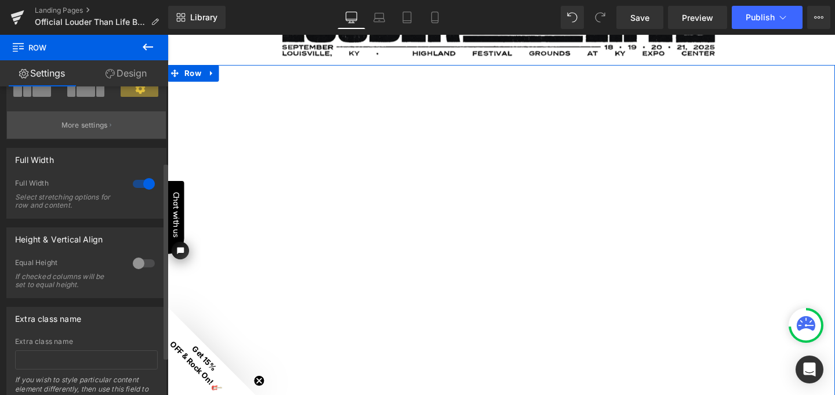
scroll to position [121, 0]
click at [134, 262] on div at bounding box center [144, 262] width 28 height 19
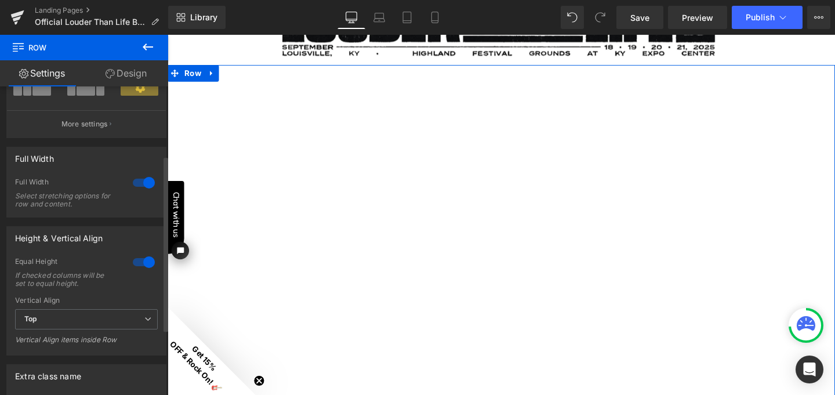
click at [147, 264] on div at bounding box center [144, 262] width 28 height 19
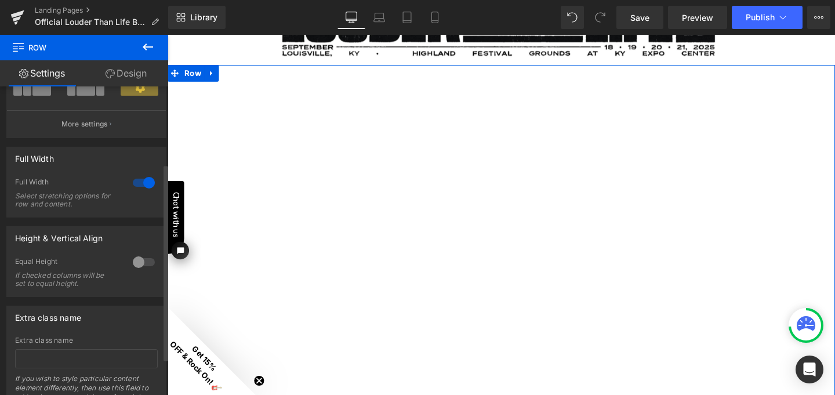
scroll to position [178, 0]
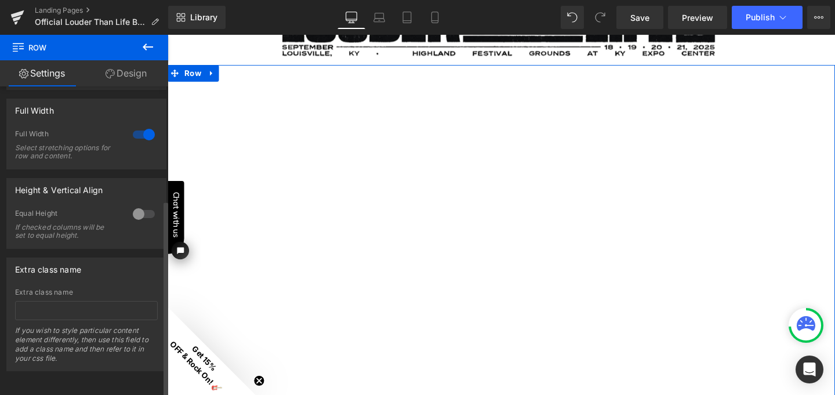
click at [143, 126] on div at bounding box center [144, 134] width 28 height 19
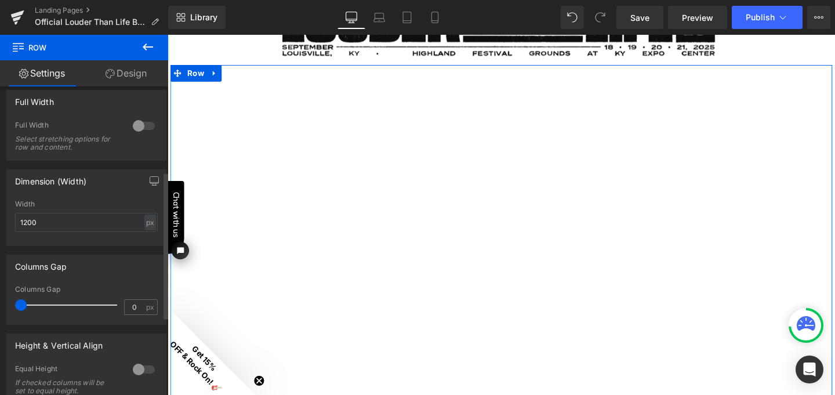
click at [135, 124] on div at bounding box center [144, 126] width 28 height 19
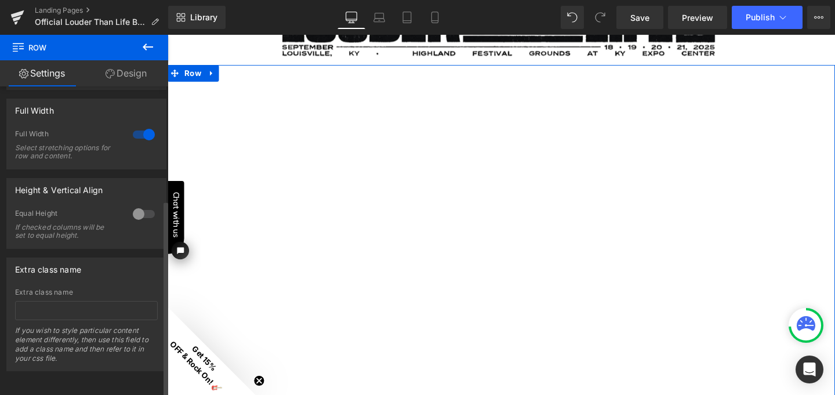
click at [135, 125] on div at bounding box center [144, 134] width 28 height 19
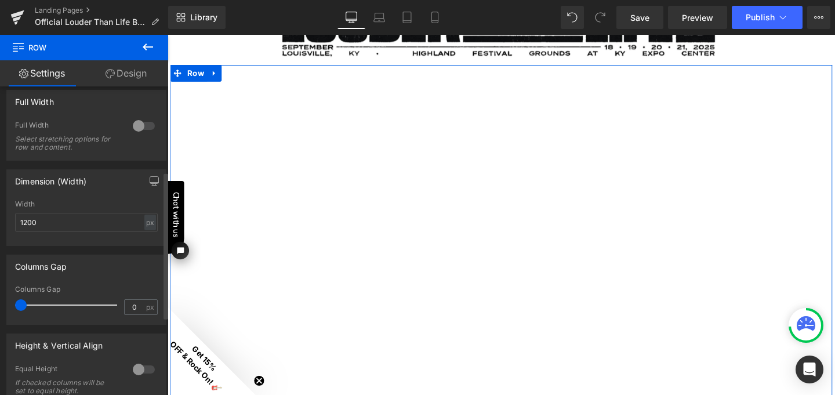
click at [137, 124] on div at bounding box center [144, 126] width 28 height 19
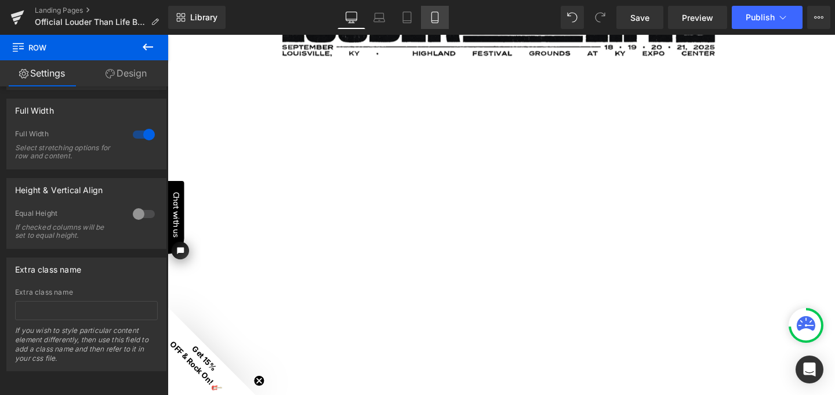
click at [437, 19] on icon at bounding box center [435, 18] width 12 height 12
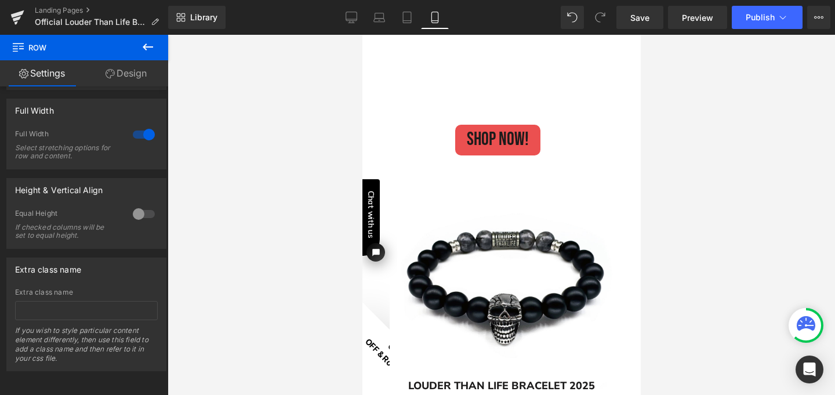
scroll to position [74, 0]
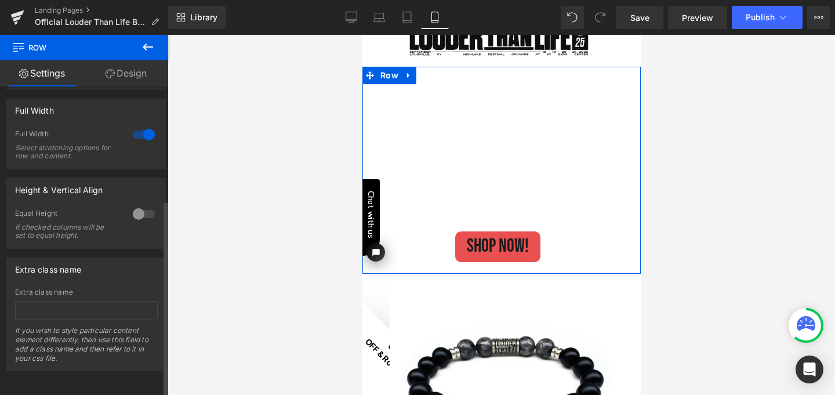
click at [148, 126] on div at bounding box center [144, 134] width 28 height 19
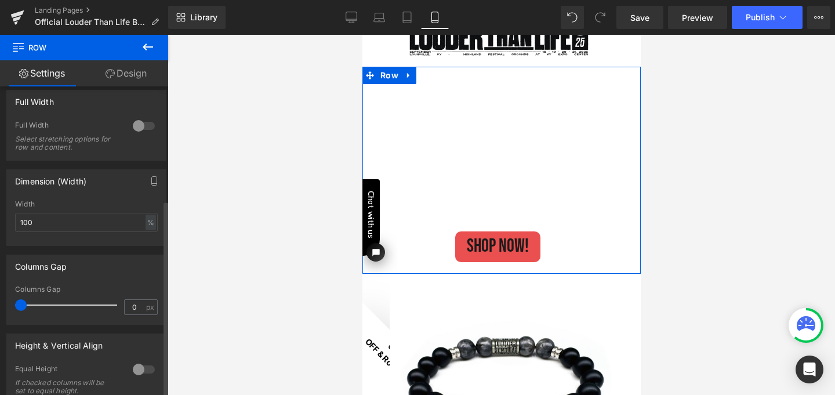
click at [148, 126] on div at bounding box center [144, 126] width 28 height 19
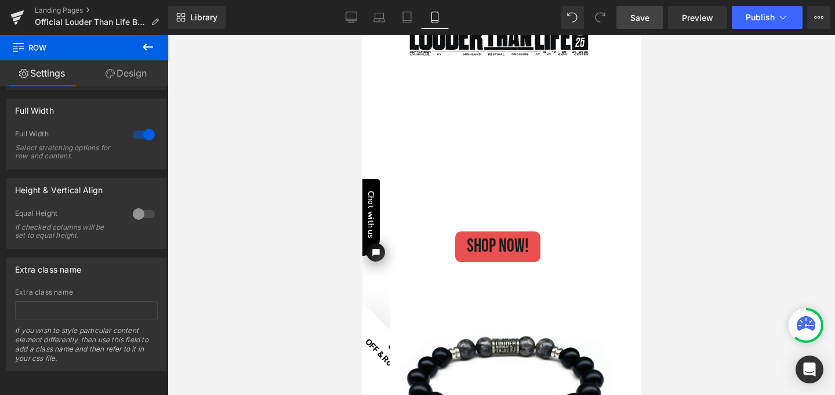
click at [643, 25] on link "Save" at bounding box center [639, 17] width 47 height 23
click at [11, 13] on icon at bounding box center [17, 17] width 14 height 29
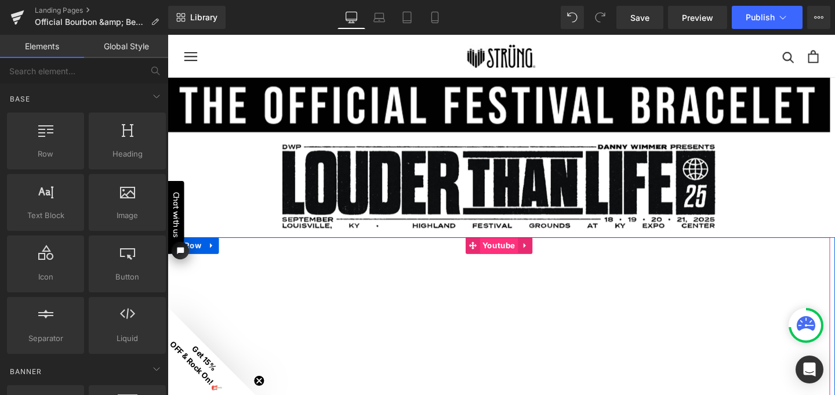
click at [517, 257] on span "Youtube" at bounding box center [516, 256] width 40 height 17
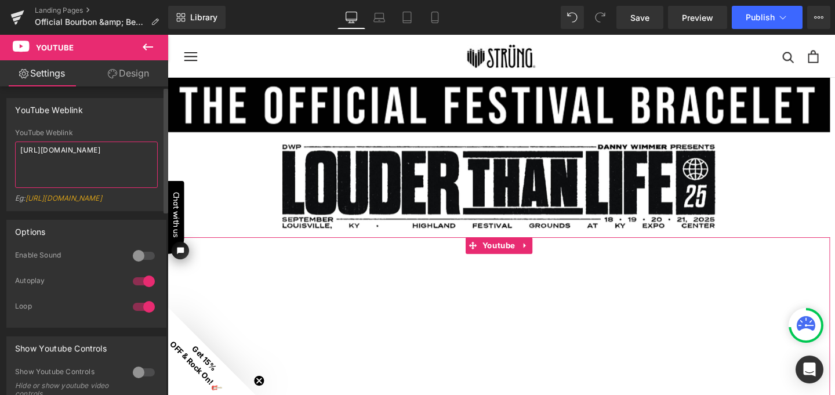
drag, startPoint x: 146, startPoint y: 152, endPoint x: 26, endPoint y: 146, distance: 119.6
click at [26, 146] on textarea "[URL][DOMAIN_NAME]" at bounding box center [86, 164] width 143 height 46
type textarea "h"
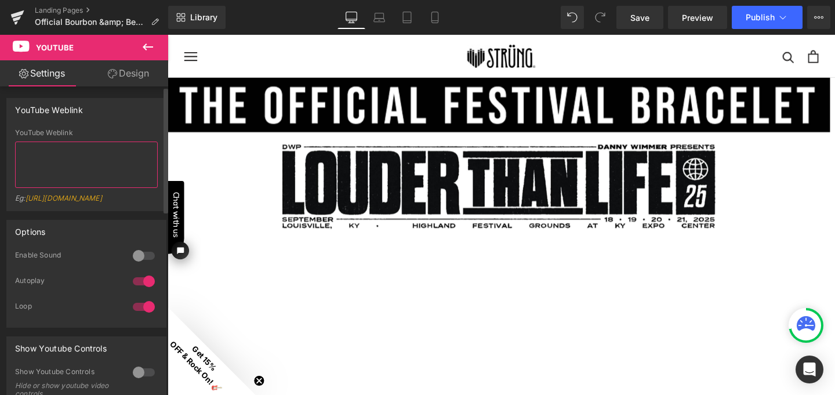
paste textarea "https://youtu.be/rBm7oYMfg_c"
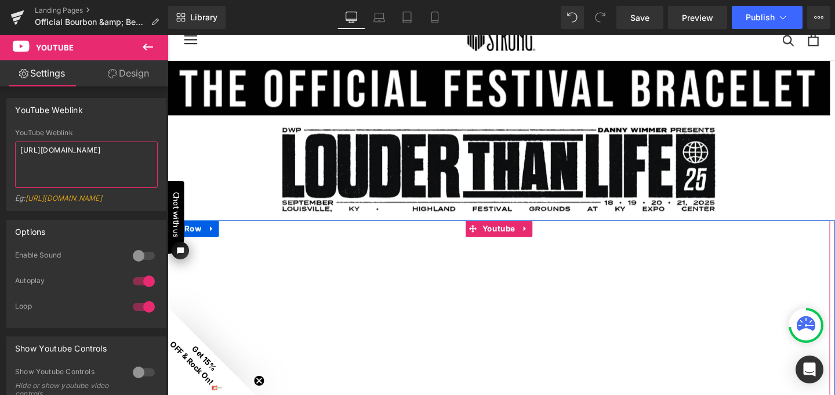
scroll to position [13, 0]
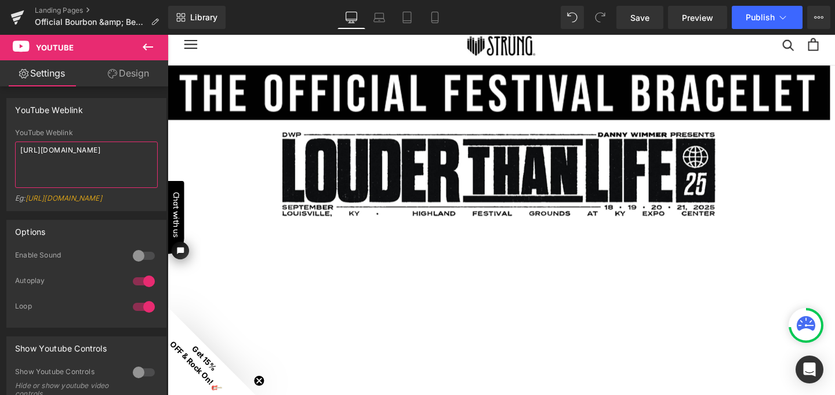
type textarea "https://youtu.be/rBm7oYMfg_c"
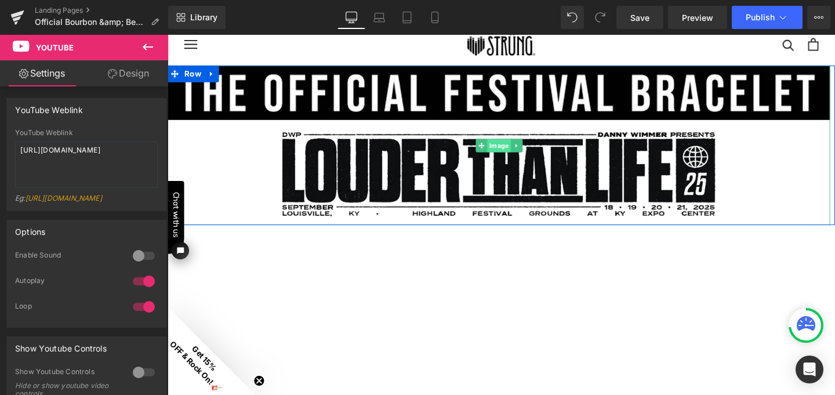
click at [509, 150] on span "Image" at bounding box center [515, 151] width 25 height 14
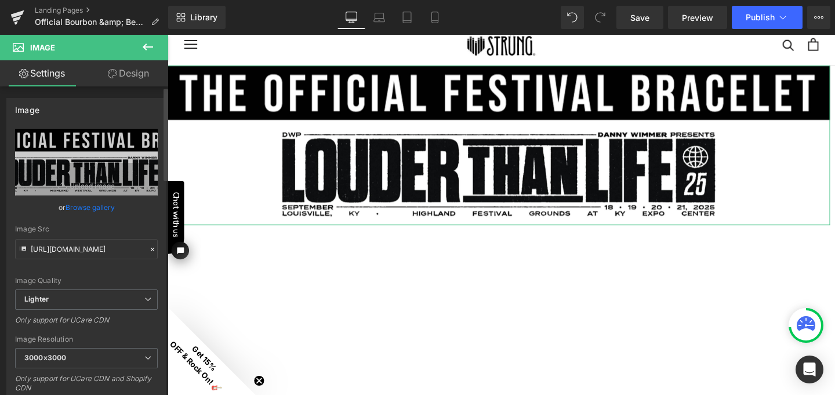
click at [85, 206] on link "Browse gallery" at bounding box center [90, 207] width 49 height 20
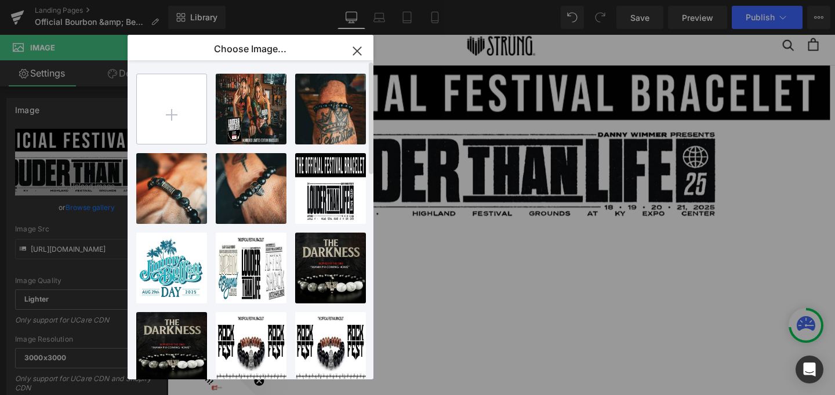
click at [0, 0] on input "file" at bounding box center [0, 0] width 0 height 0
type input "C:\fakepath\B&B Landing Page Top.jpg"
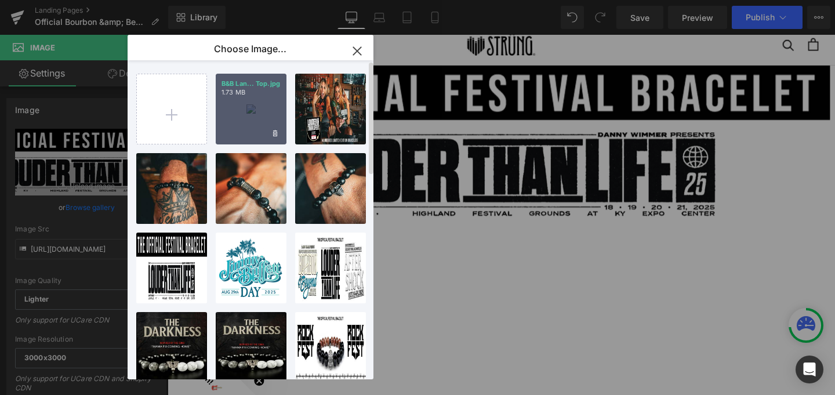
click at [256, 114] on div "B&B Lan... Top.jpg 1.73 MB" at bounding box center [251, 109] width 71 height 71
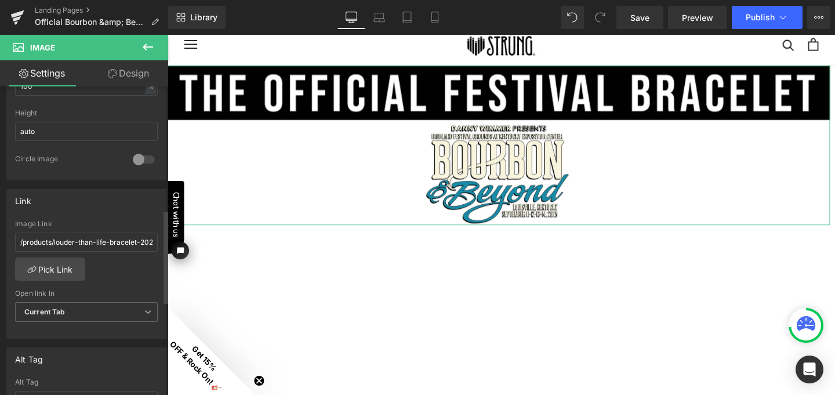
scroll to position [408, 0]
click at [61, 269] on link "Pick Link" at bounding box center [50, 267] width 70 height 23
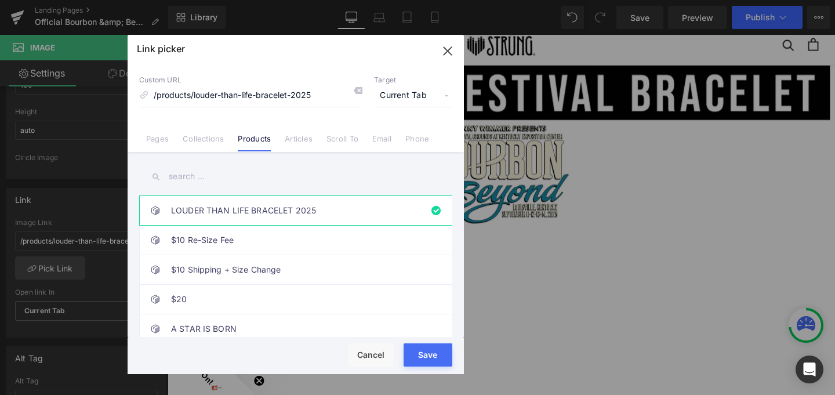
click at [209, 179] on input "text" at bounding box center [295, 176] width 313 height 26
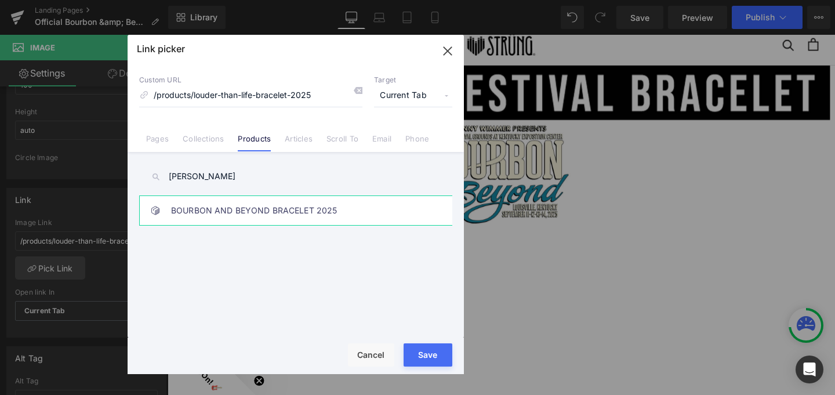
type input "bour"
click at [245, 208] on link "BOURBON AND BEYOND BRACELET 2025" at bounding box center [298, 210] width 255 height 29
click at [428, 356] on button "Save" at bounding box center [428, 354] width 49 height 23
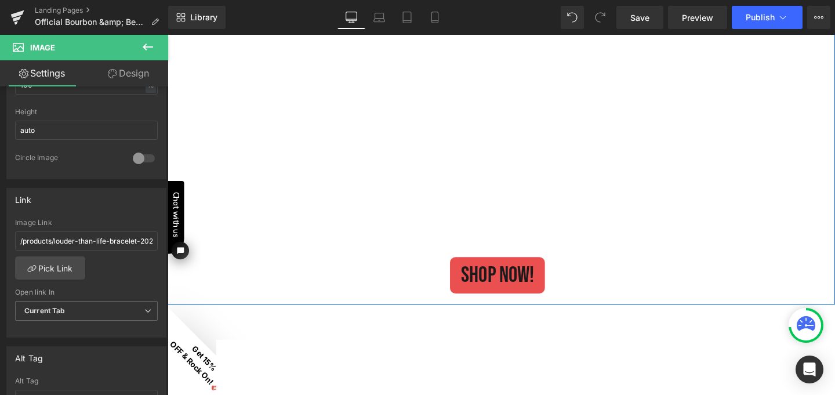
scroll to position [387, 0]
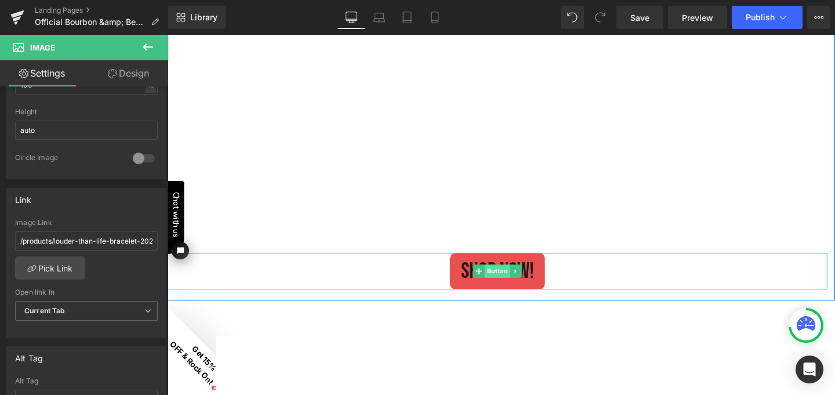
click at [511, 279] on span "Button" at bounding box center [514, 283] width 27 height 14
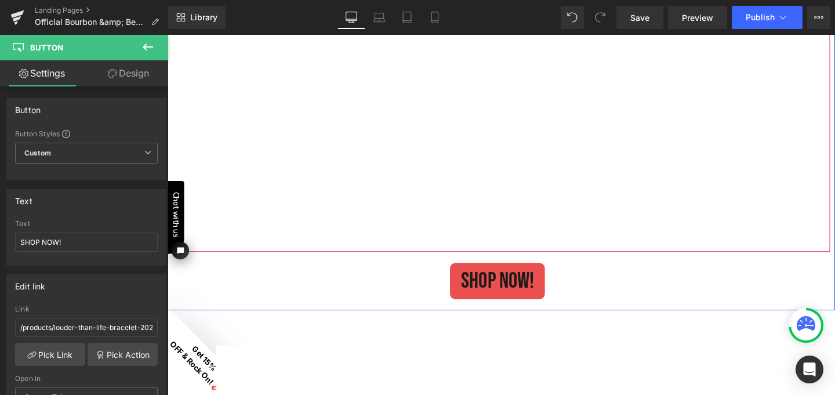
scroll to position [377, 0]
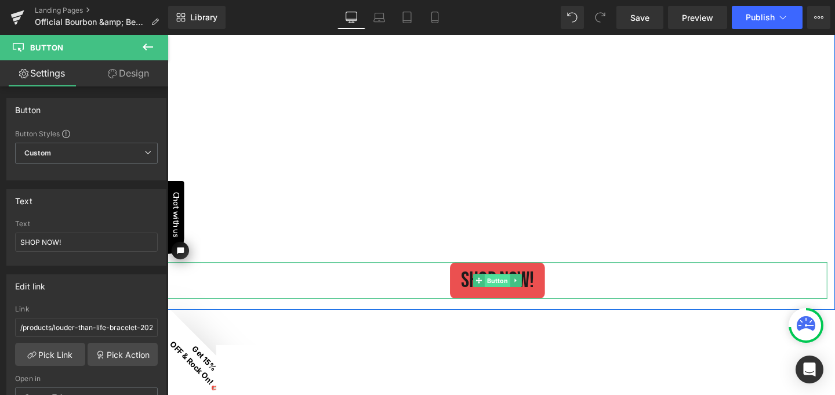
click at [509, 290] on span "Button" at bounding box center [514, 293] width 27 height 14
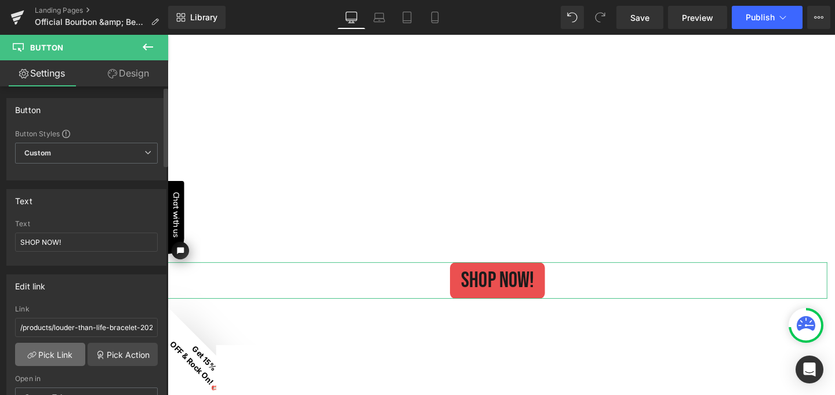
click at [50, 354] on link "Pick Link" at bounding box center [50, 354] width 70 height 23
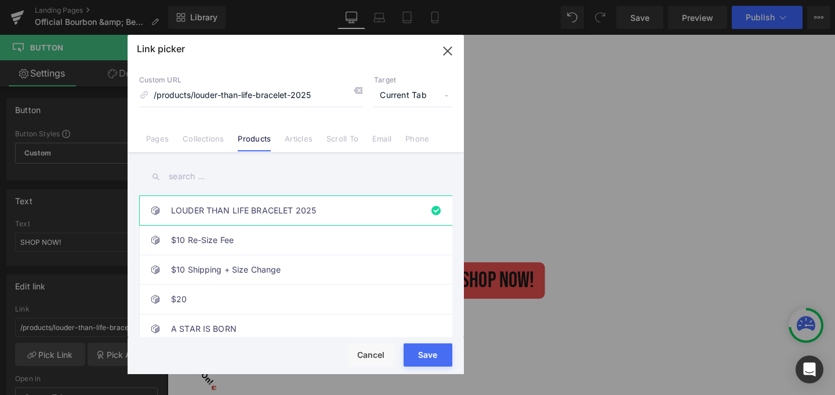
click at [0, 0] on input "text" at bounding box center [0, 0] width 0 height 0
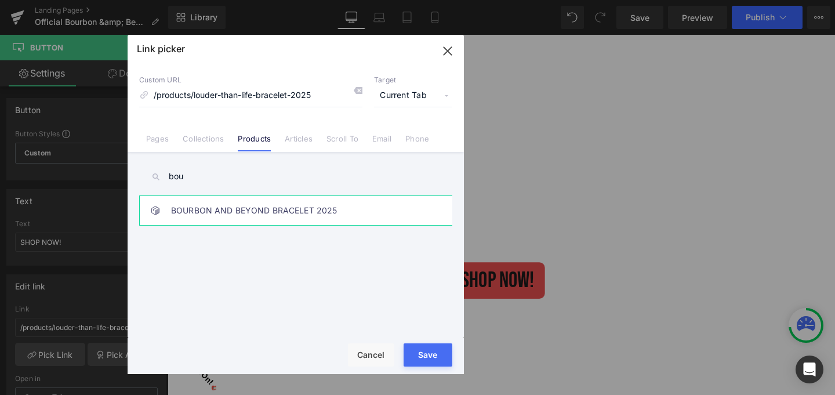
type input "bou"
click at [0, 0] on link "BOURBON AND BEYOND BRACELET 2025" at bounding box center [0, 0] width 0 height 0
click at [0, 0] on button "Save" at bounding box center [0, 0] width 0 height 0
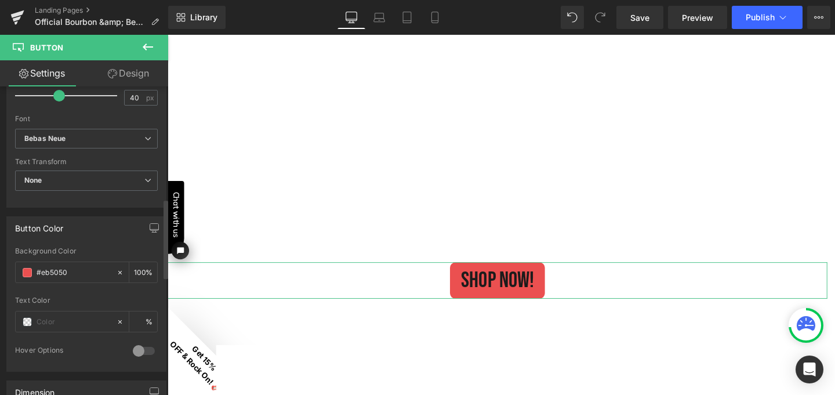
scroll to position [439, 0]
click at [28, 267] on span at bounding box center [27, 270] width 9 height 9
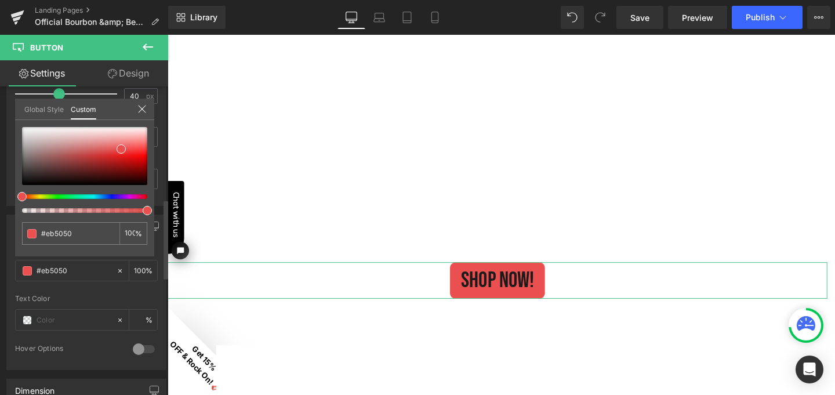
click at [107, 198] on div at bounding box center [79, 196] width 125 height 5
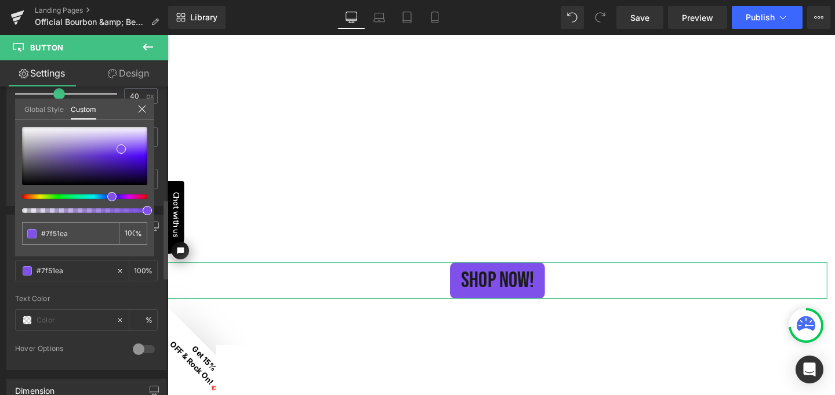
click at [100, 197] on div at bounding box center [79, 196] width 125 height 5
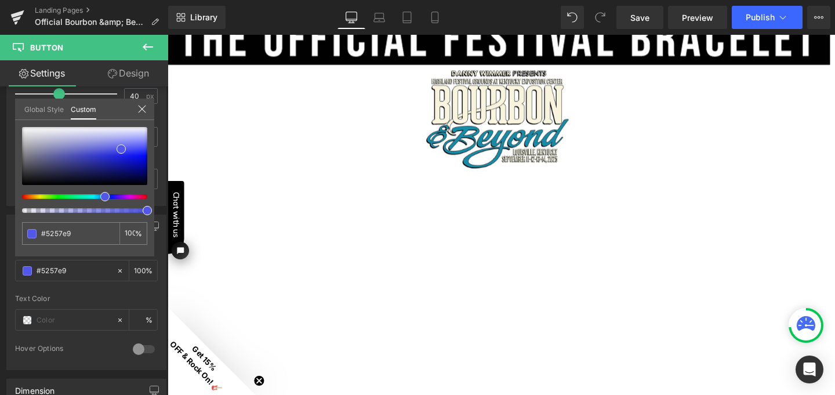
scroll to position [70, 0]
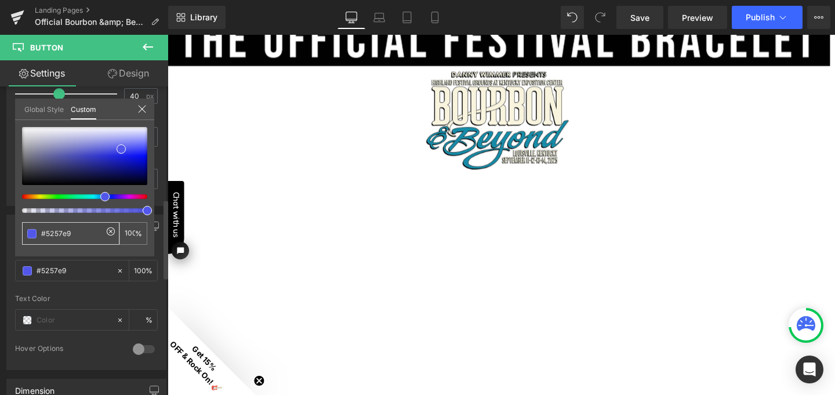
drag, startPoint x: 78, startPoint y: 236, endPoint x: 34, endPoint y: 237, distance: 44.1
click at [34, 237] on div "#eb5050" at bounding box center [70, 233] width 97 height 23
paste input "178ca8"
type input "178ca8"
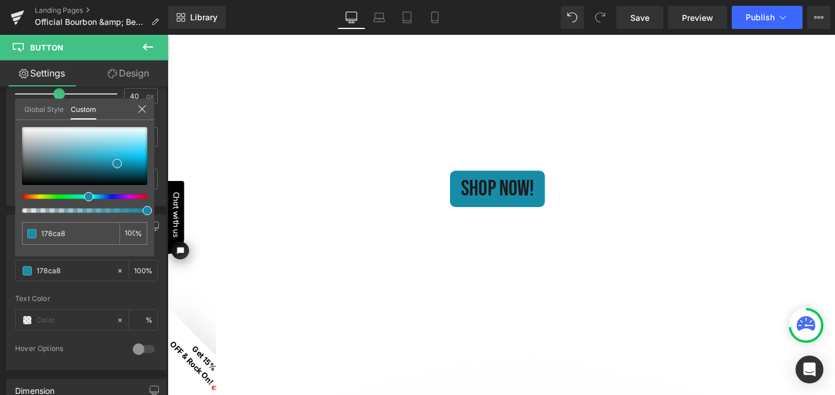
scroll to position [475, 0]
click at [150, 42] on icon at bounding box center [148, 47] width 14 height 14
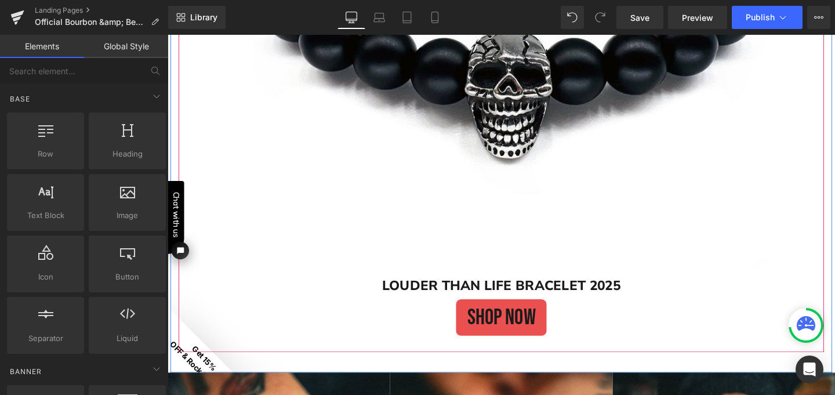
scroll to position [1057, 0]
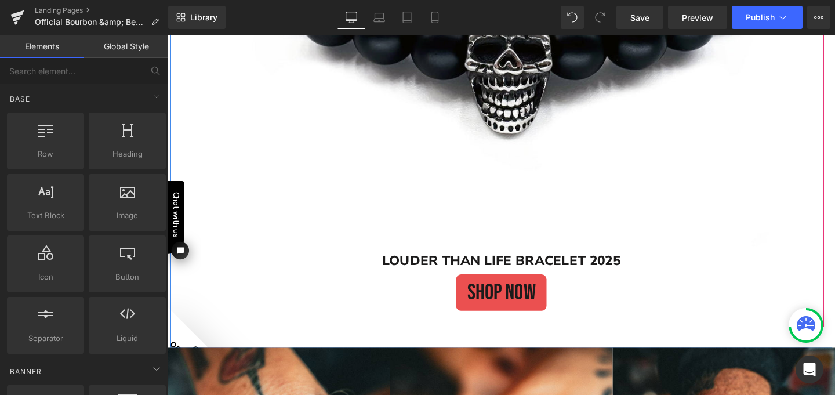
click at [511, 306] on div "SHOP NOW (P) Cart Button" at bounding box center [518, 305] width 667 height 38
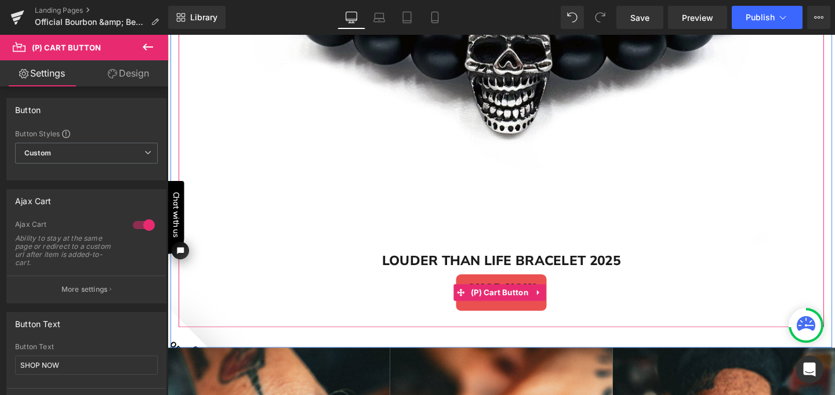
click at [511, 306] on span "(P) Cart Button" at bounding box center [517, 305] width 67 height 17
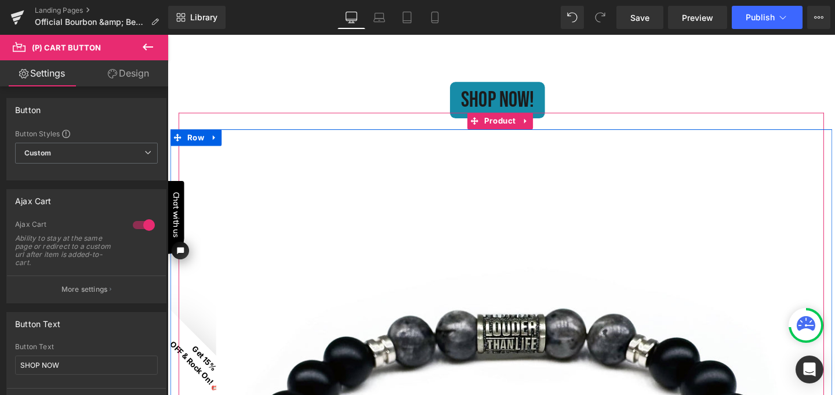
scroll to position [566, 0]
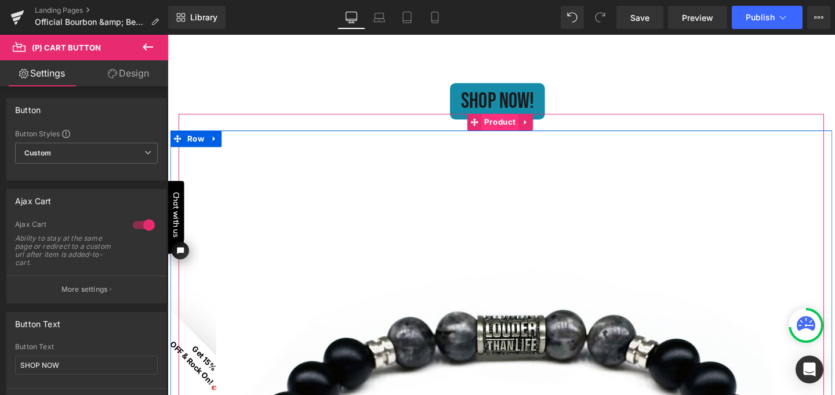
click at [516, 130] on span "Product" at bounding box center [516, 126] width 39 height 17
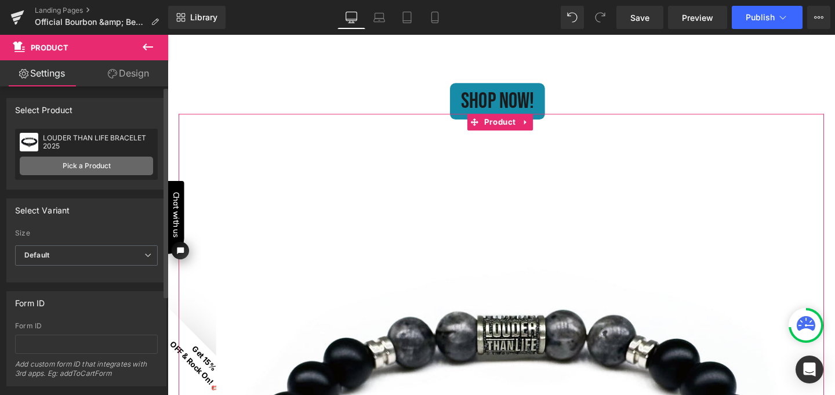
click at [107, 165] on link "Pick a Product" at bounding box center [86, 166] width 133 height 19
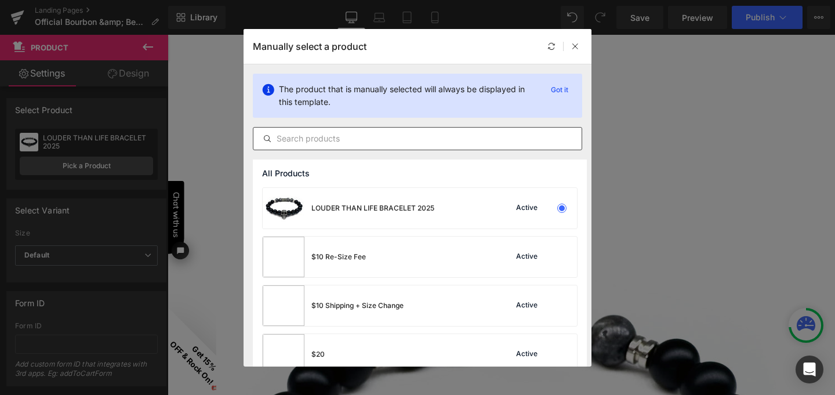
click at [328, 139] on input "text" at bounding box center [417, 139] width 328 height 14
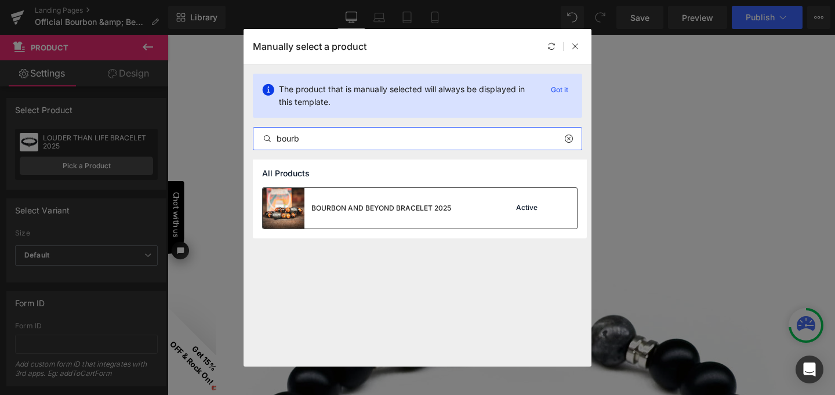
type input "bourb"
click at [356, 206] on div "BOURBON AND BEYOND BRACELET 2025" at bounding box center [381, 208] width 140 height 10
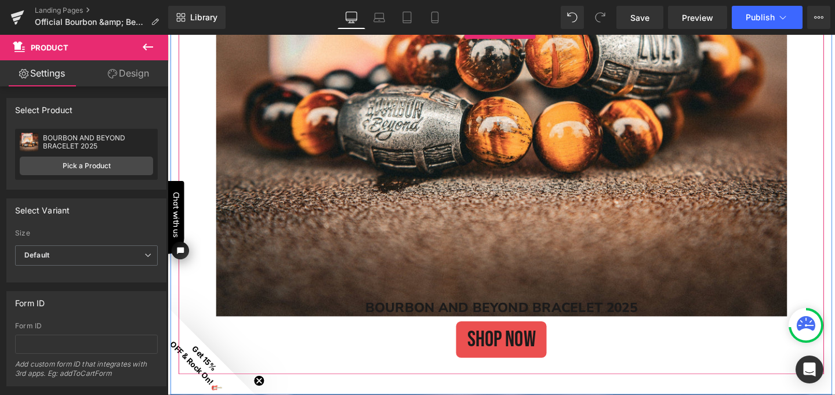
scroll to position [1012, 0]
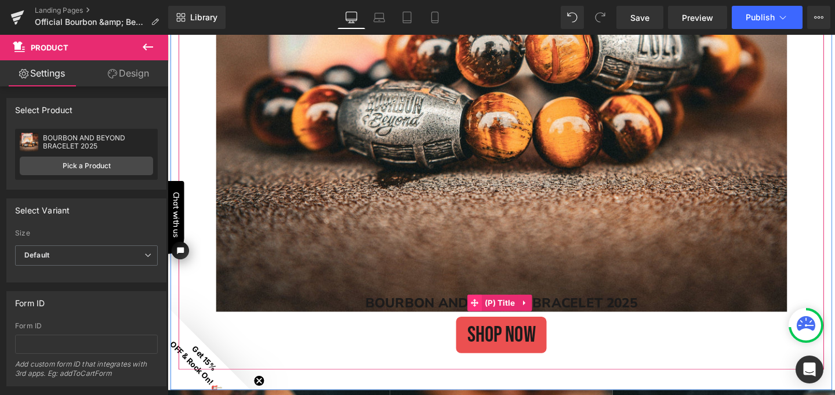
click at [486, 312] on icon at bounding box center [490, 316] width 8 height 8
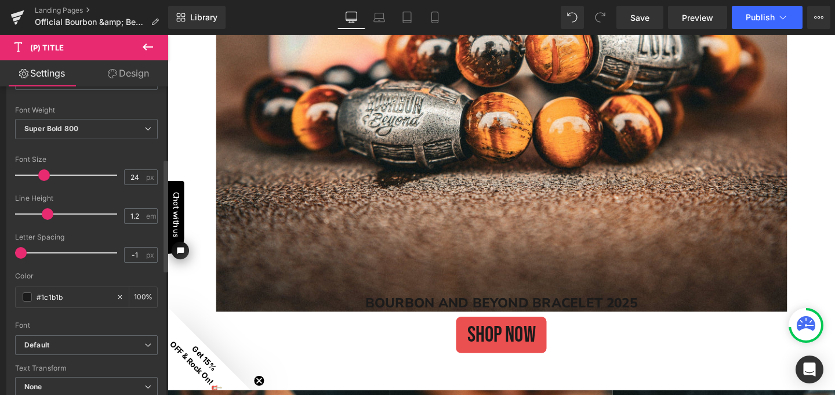
scroll to position [198, 0]
click at [28, 296] on span at bounding box center [27, 296] width 9 height 9
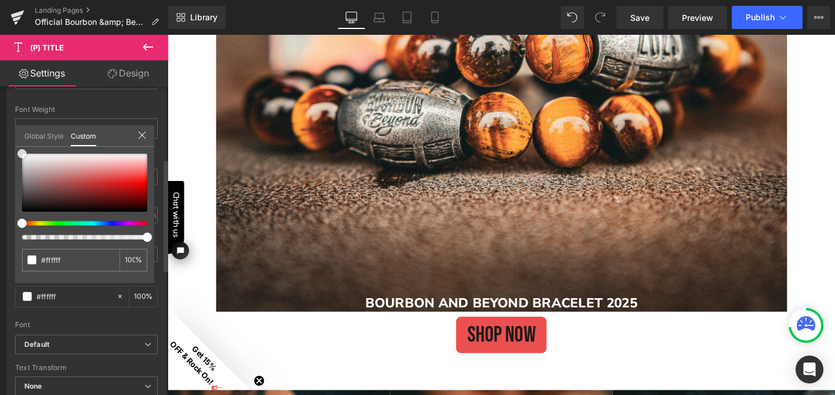
drag, startPoint x: 26, startPoint y: 156, endPoint x: 14, endPoint y: 146, distance: 14.8
click at [15, 146] on div "Global Style Custom Setup Global Style #1c1b1b 100 %" at bounding box center [84, 142] width 139 height 35
click at [143, 134] on icon at bounding box center [141, 134] width 9 height 9
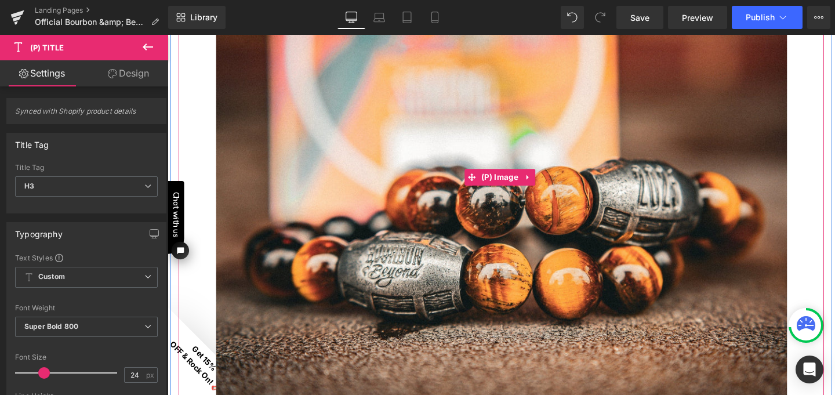
scroll to position [827, 0]
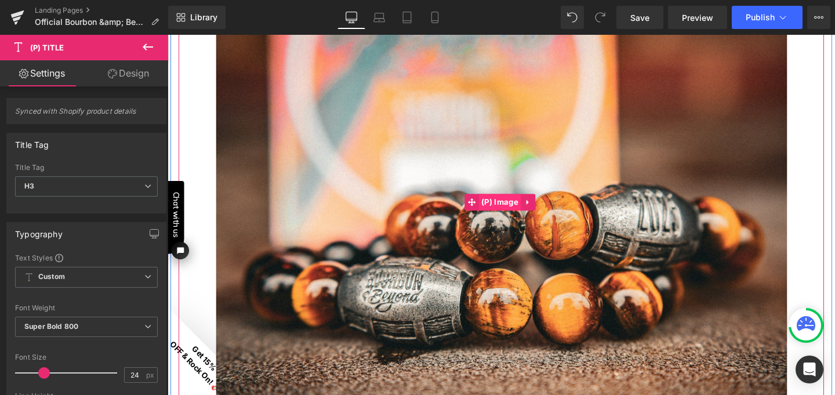
click at [517, 210] on span "(P) Image" at bounding box center [517, 210] width 45 height 17
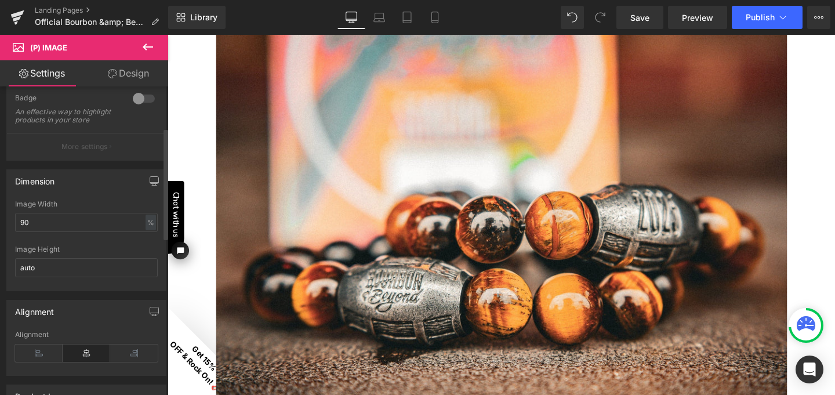
scroll to position [130, 0]
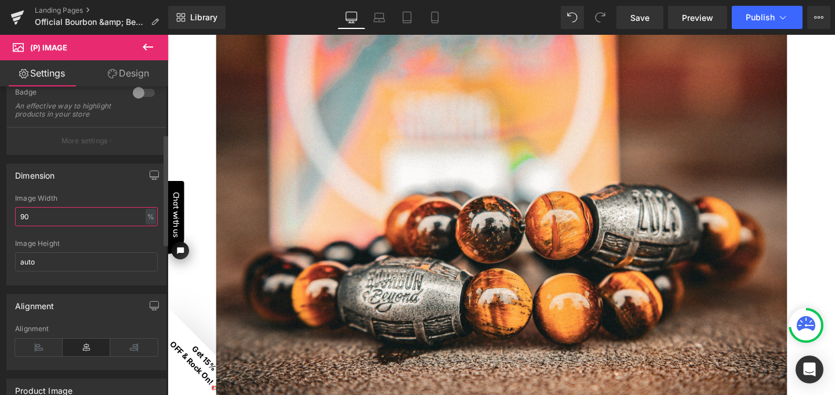
click at [34, 225] on input "90" at bounding box center [86, 216] width 143 height 19
type input "9"
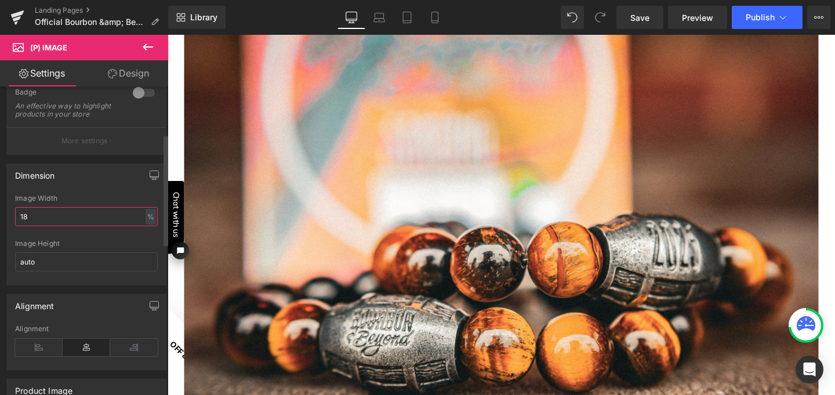
type input "1"
type input "2"
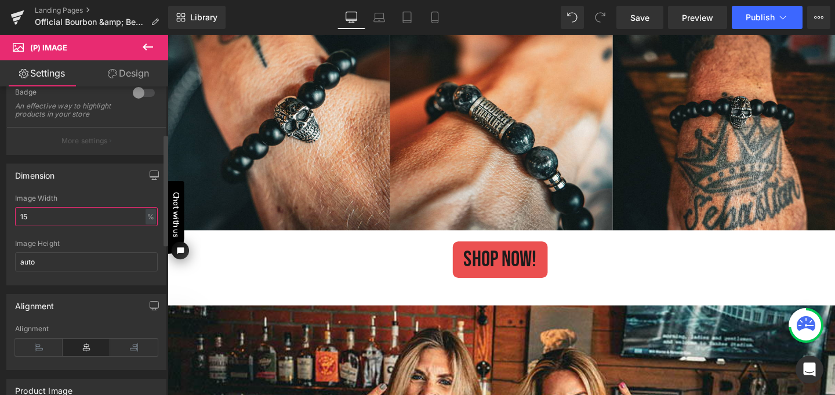
type input "150"
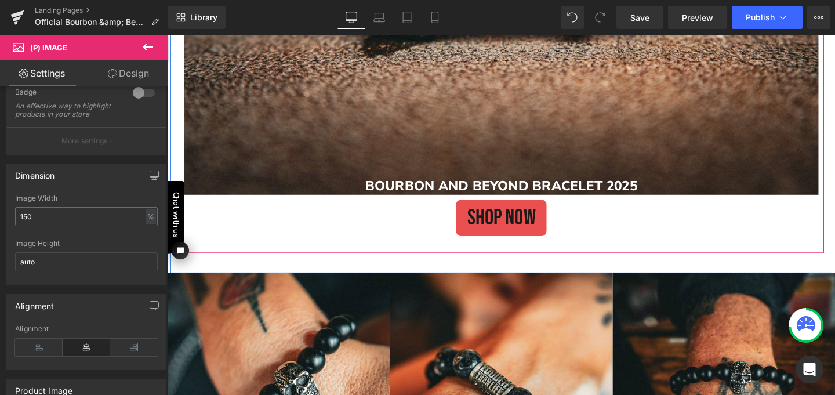
scroll to position [1220, 0]
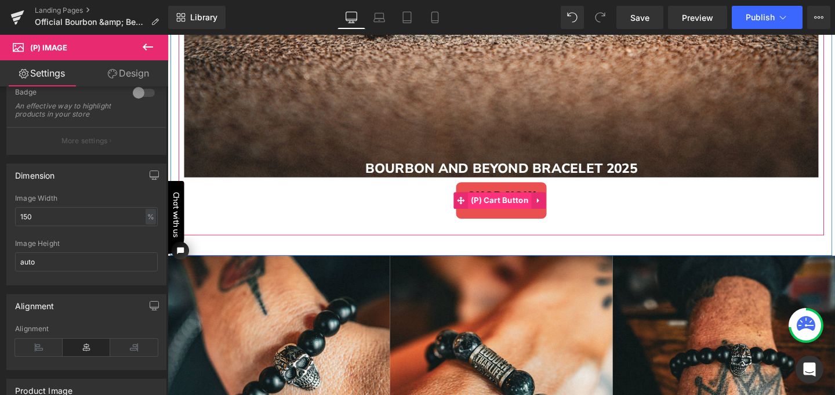
click at [496, 205] on span "(P) Cart Button" at bounding box center [517, 208] width 67 height 17
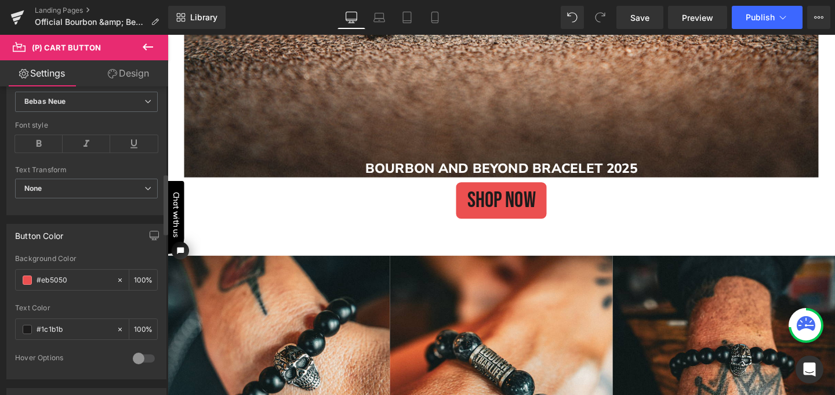
scroll to position [467, 0]
drag, startPoint x: 79, startPoint y: 274, endPoint x: 27, endPoint y: 265, distance: 52.9
click at [29, 264] on div "Background Color #eb5050 100 %" at bounding box center [86, 277] width 143 height 49
click at [68, 279] on input "#eb5050" at bounding box center [74, 278] width 74 height 13
drag, startPoint x: 68, startPoint y: 279, endPoint x: 50, endPoint y: 274, distance: 18.7
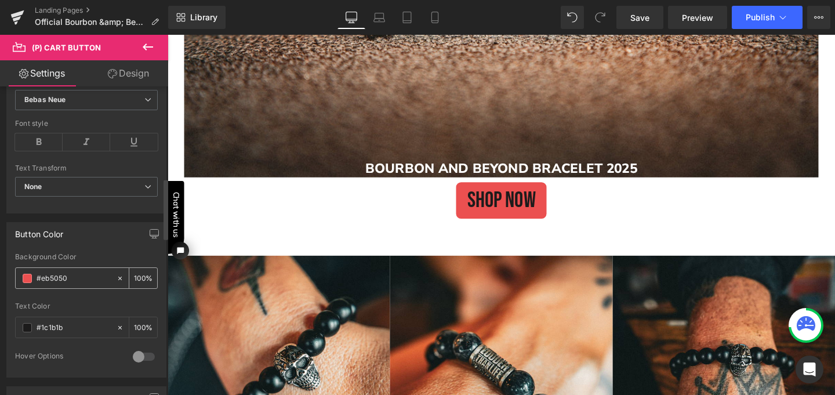
click at [50, 274] on input "#eb5050" at bounding box center [74, 278] width 74 height 13
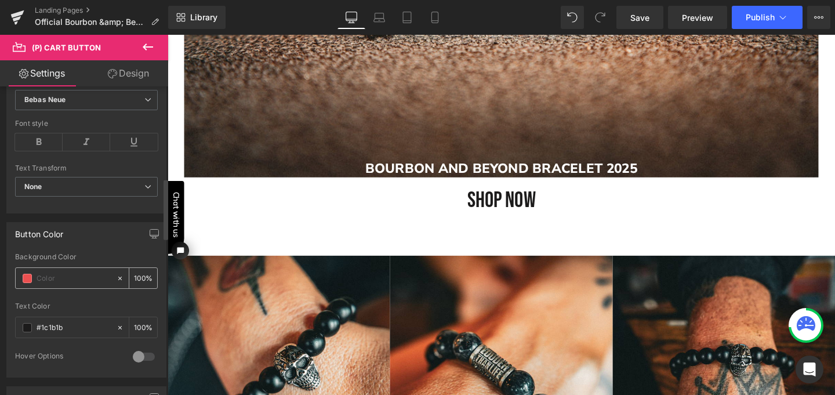
paste input "178ca8"
type input "178ca8"
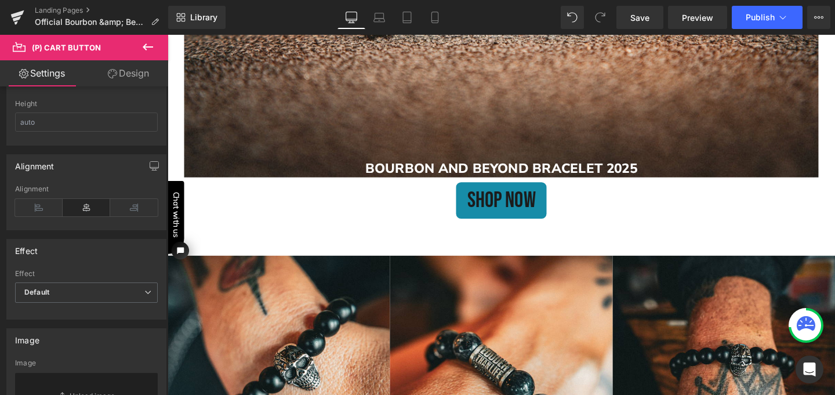
scroll to position [852, 0]
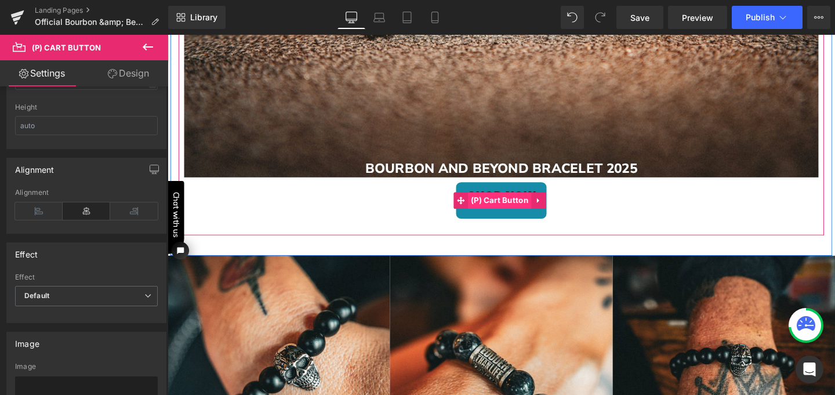
click at [510, 205] on span "(P) Cart Button" at bounding box center [517, 208] width 67 height 17
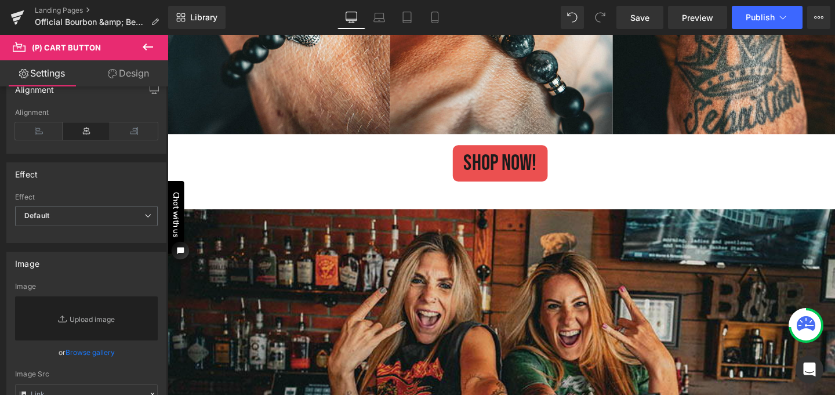
scroll to position [1571, 0]
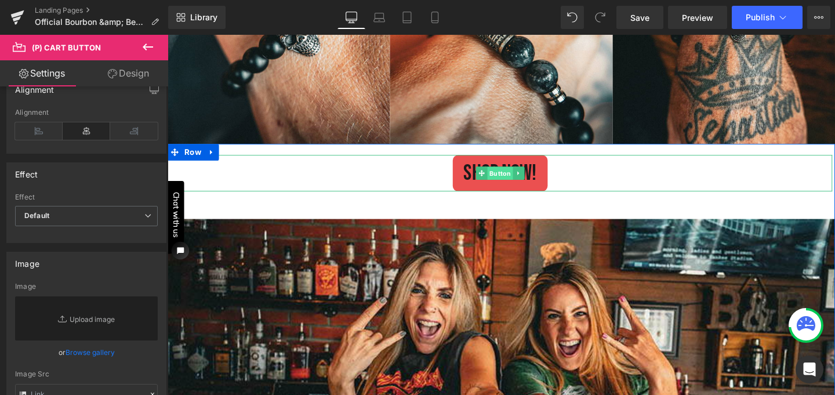
click at [503, 177] on span "Button" at bounding box center [516, 181] width 27 height 14
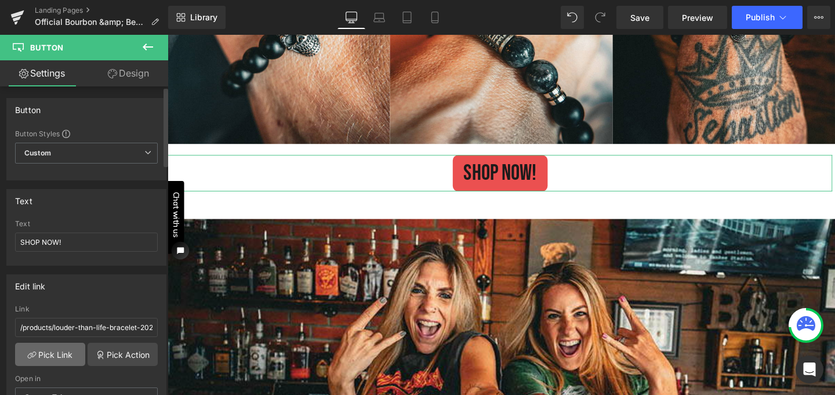
click at [59, 353] on link "Pick Link" at bounding box center [50, 354] width 70 height 23
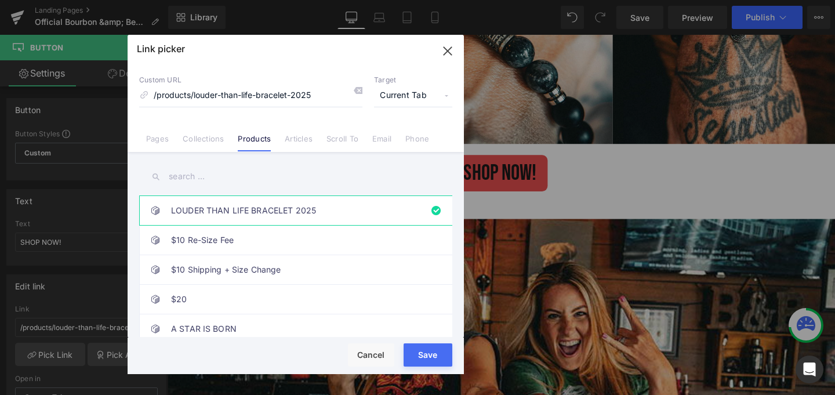
click at [195, 173] on input "text" at bounding box center [295, 176] width 313 height 26
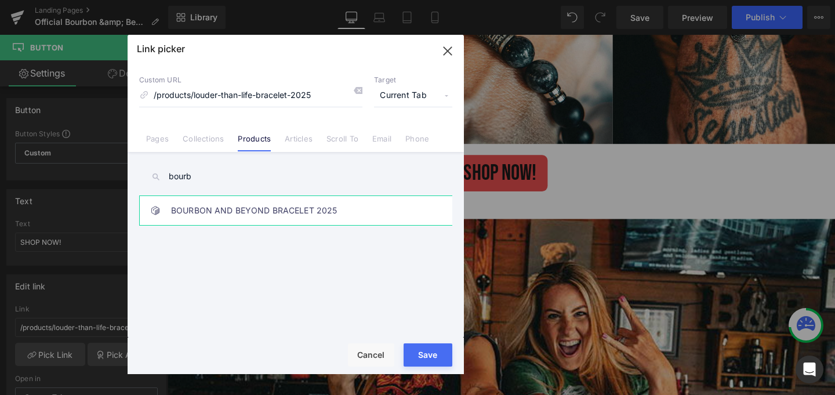
type input "bourb"
click at [235, 208] on link "BOURBON AND BEYOND BRACELET 2025" at bounding box center [298, 210] width 255 height 29
click at [432, 357] on button "Save" at bounding box center [428, 354] width 49 height 23
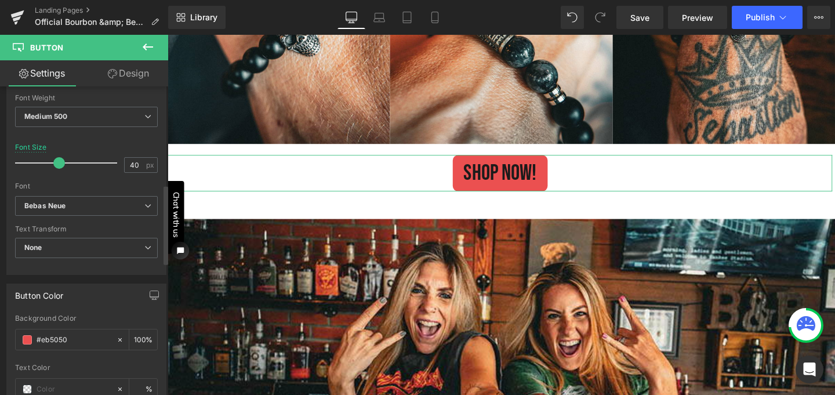
scroll to position [384, 0]
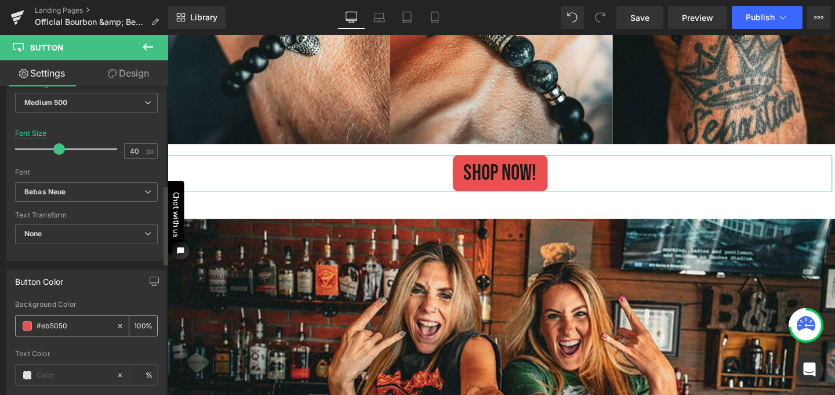
click at [70, 323] on input "#eb5050" at bounding box center [74, 325] width 74 height 13
drag, startPoint x: 70, startPoint y: 323, endPoint x: 39, endPoint y: 319, distance: 30.4
click at [39, 319] on input "#eb5050" at bounding box center [74, 325] width 74 height 13
paste input "178ca8"
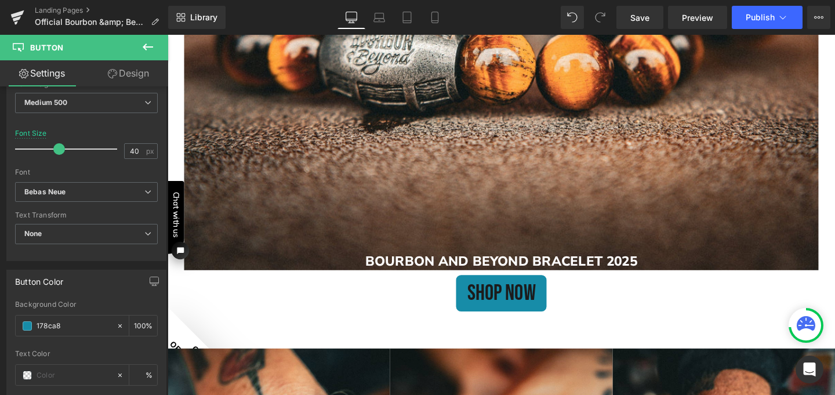
scroll to position [1122, 0]
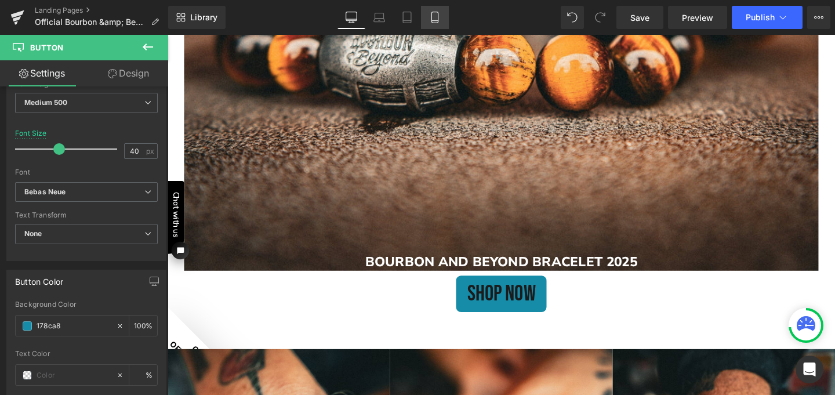
type input "178ca8"
click at [432, 22] on icon at bounding box center [435, 18] width 12 height 12
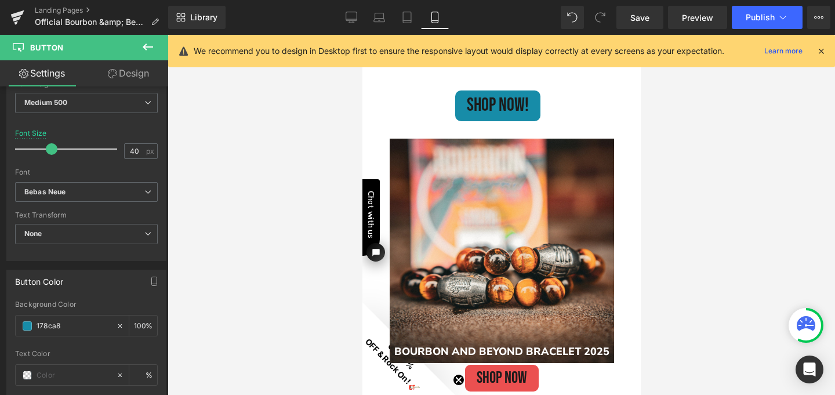
scroll to position [241, 0]
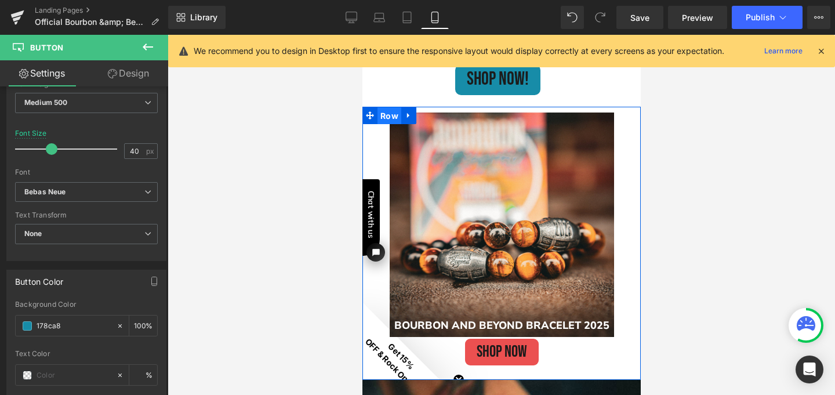
click at [384, 110] on span "Row" at bounding box center [389, 115] width 24 height 17
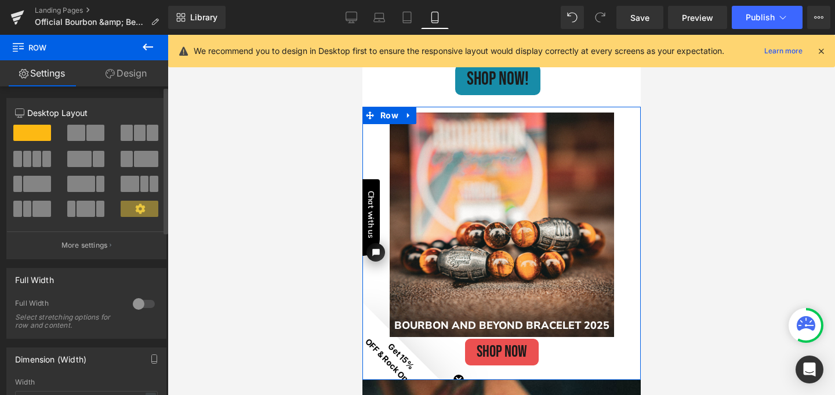
click at [132, 303] on div at bounding box center [144, 304] width 28 height 19
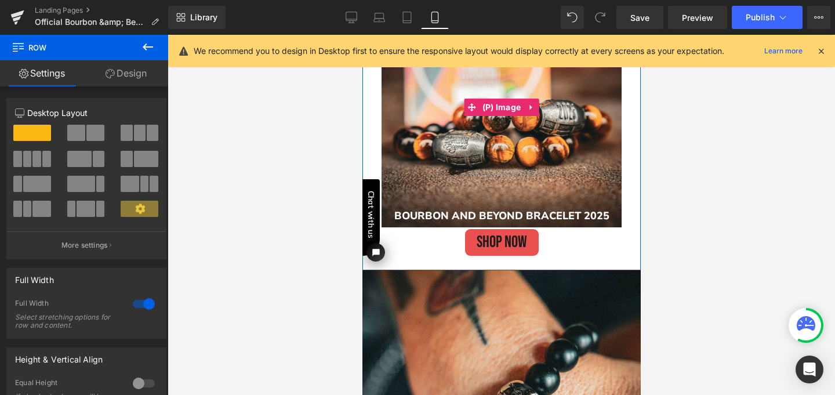
scroll to position [385, 0]
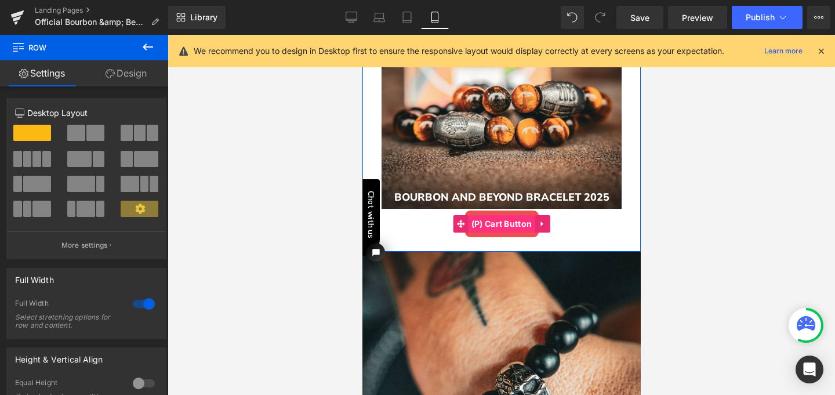
click at [497, 221] on span "(P) Cart Button" at bounding box center [501, 223] width 67 height 17
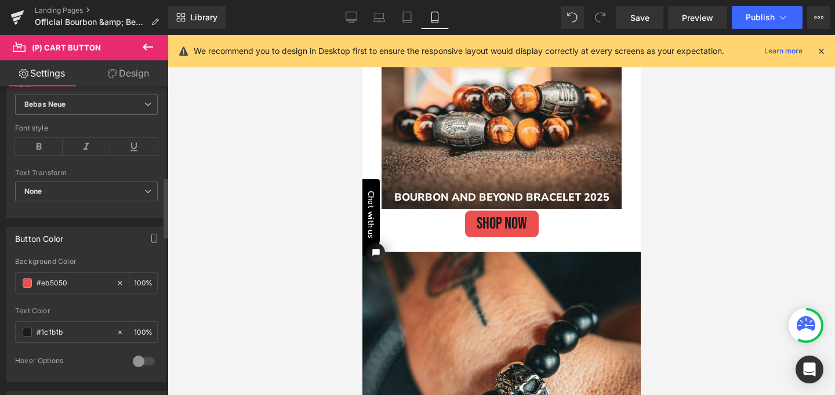
scroll to position [475, 0]
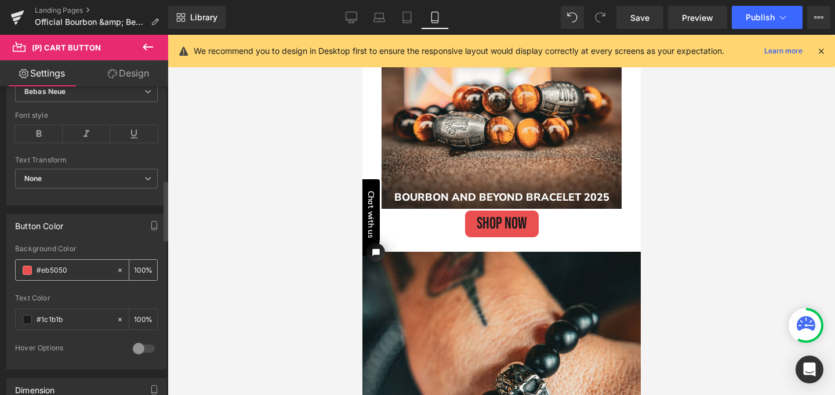
click at [71, 270] on input "#eb5050" at bounding box center [74, 270] width 74 height 13
drag, startPoint x: 71, startPoint y: 270, endPoint x: 42, endPoint y: 266, distance: 29.3
click at [42, 266] on input "#eb5050" at bounding box center [74, 270] width 74 height 13
paste input "178ca8"
type input "#178ca8"
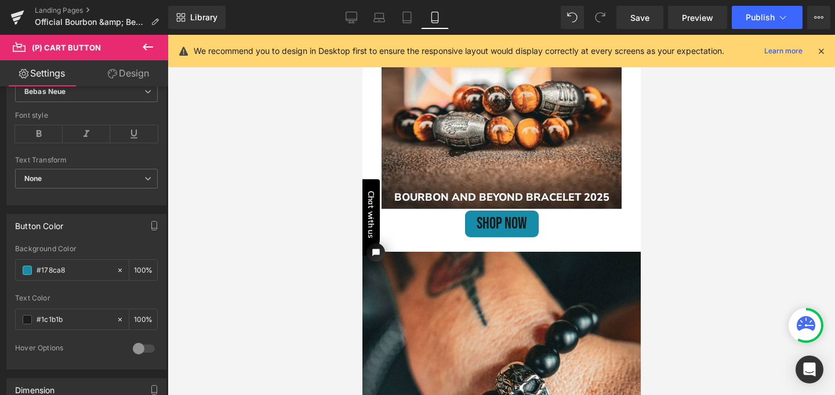
click at [136, 72] on link "Design" at bounding box center [128, 73] width 84 height 26
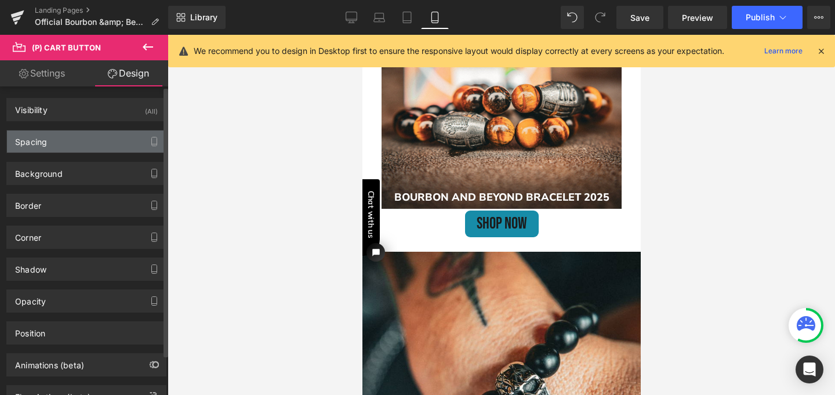
click at [91, 144] on div "Spacing" at bounding box center [86, 141] width 159 height 22
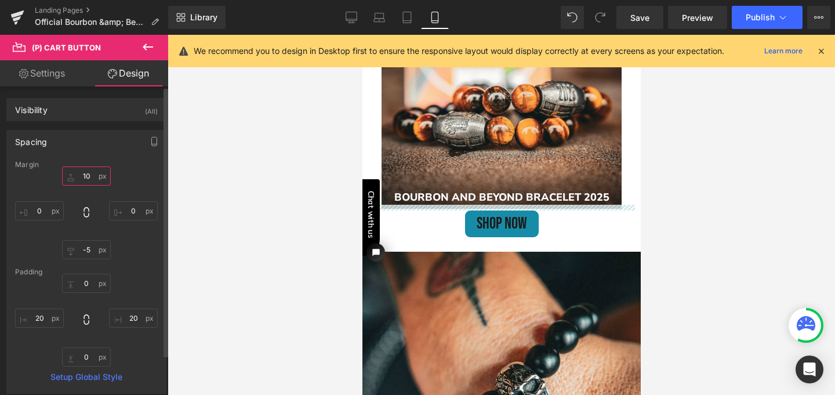
click at [86, 177] on input "10" at bounding box center [86, 175] width 49 height 19
type input "20"
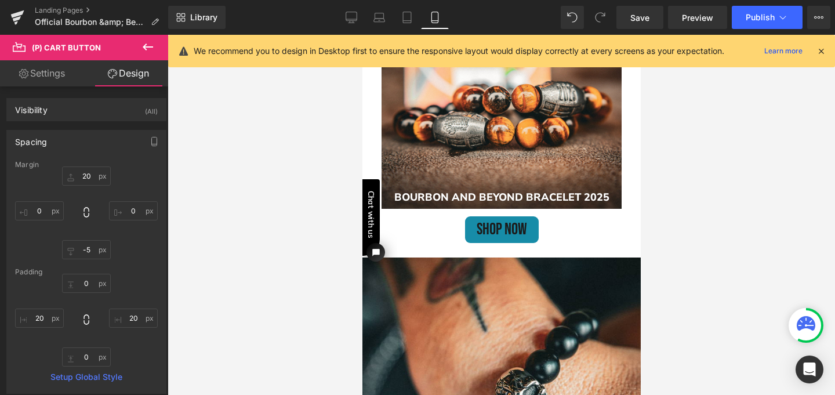
click at [246, 137] on div at bounding box center [501, 215] width 667 height 360
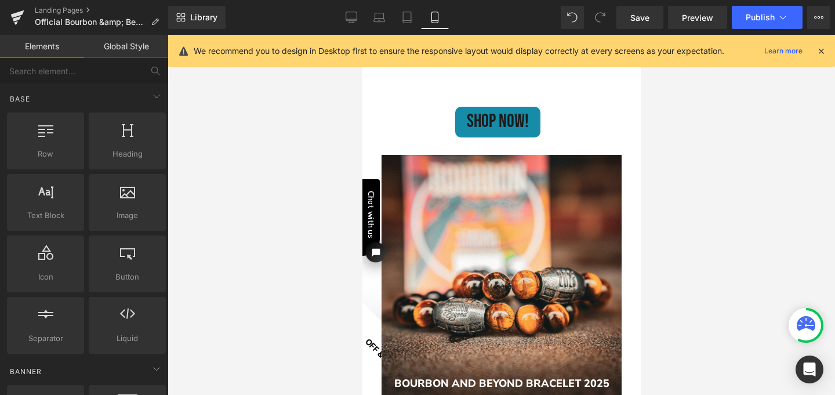
scroll to position [194, 0]
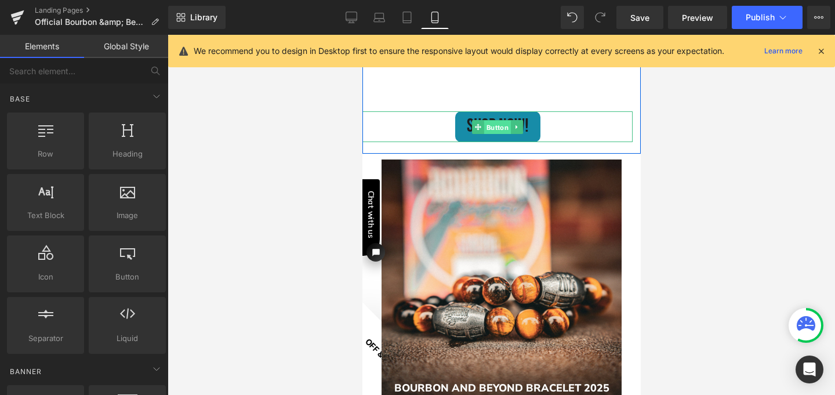
click at [484, 126] on span "Button" at bounding box center [497, 127] width 27 height 14
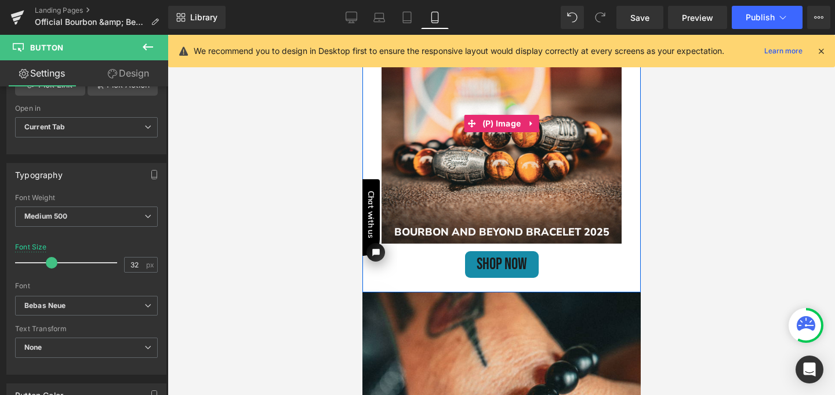
scroll to position [353, 0]
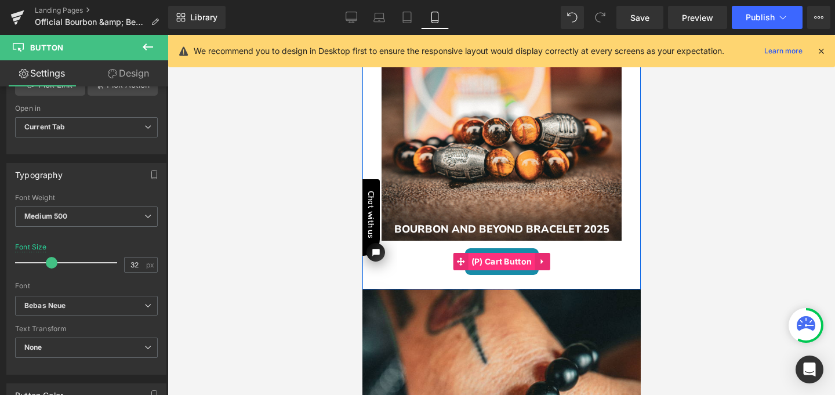
click at [490, 260] on span "(P) Cart Button" at bounding box center [501, 261] width 67 height 17
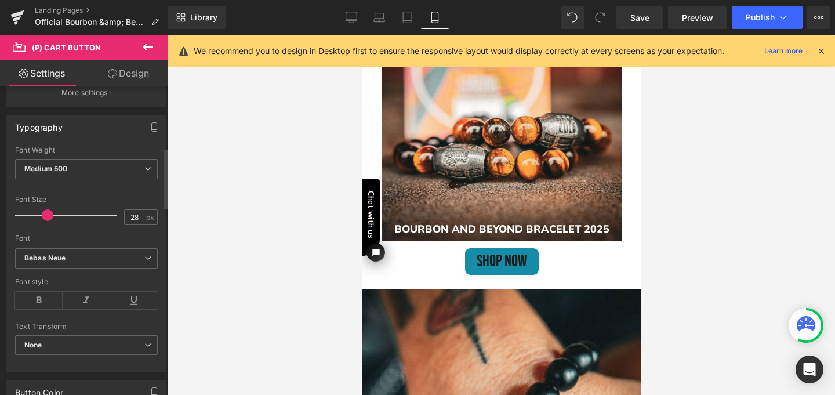
scroll to position [318, 0]
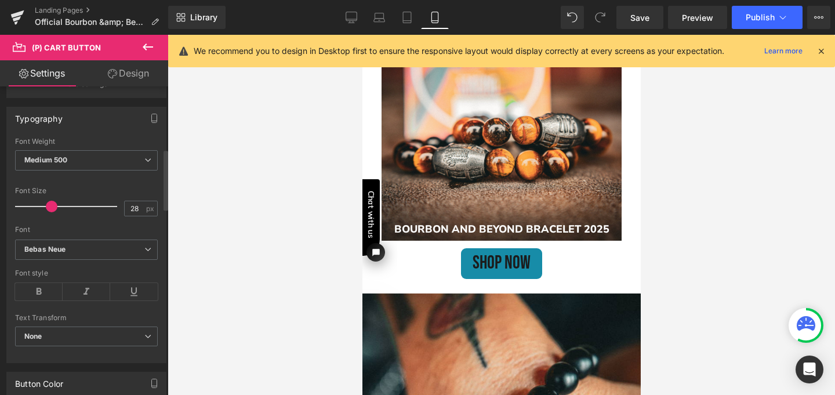
click at [50, 209] on span at bounding box center [52, 207] width 12 height 12
click at [270, 207] on div at bounding box center [501, 215] width 667 height 360
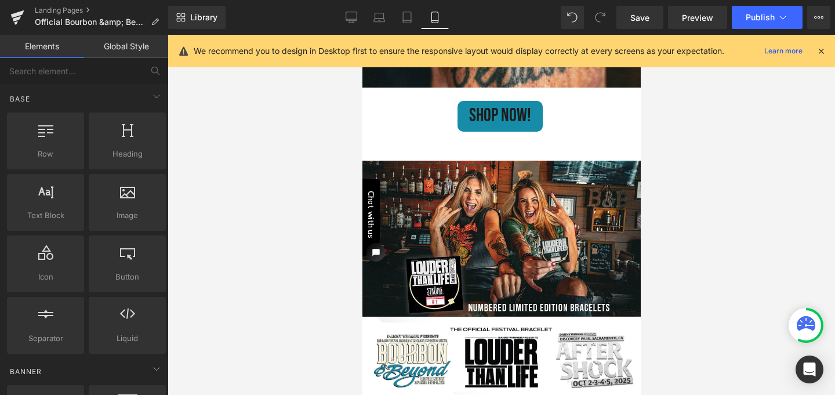
scroll to position [1396, 0]
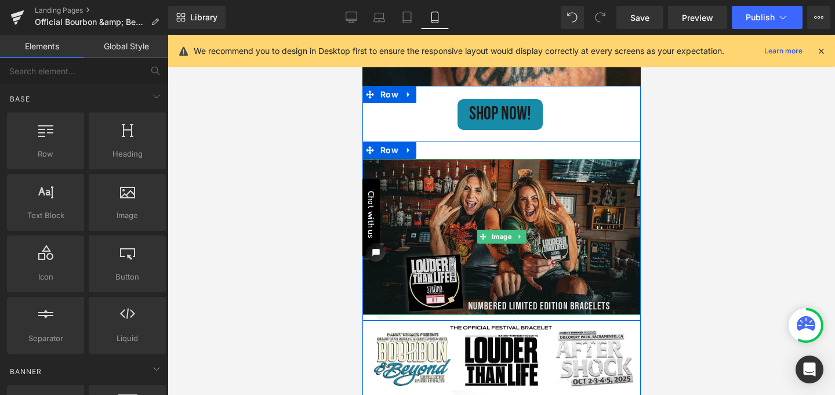
click at [465, 213] on img at bounding box center [501, 237] width 278 height 156
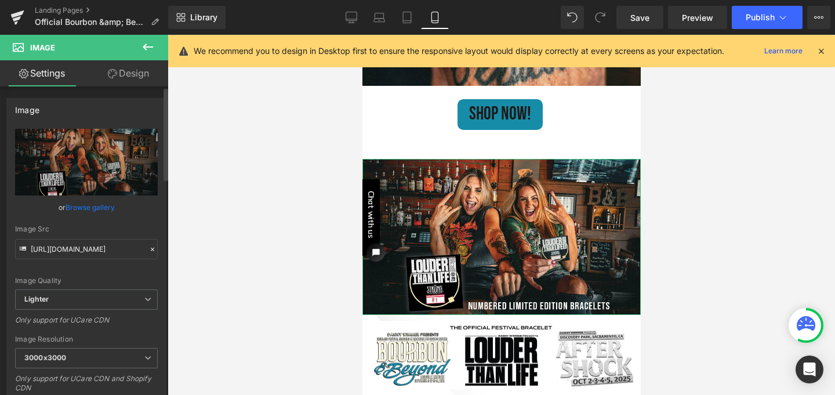
click at [80, 209] on link "Browse gallery" at bounding box center [90, 207] width 49 height 20
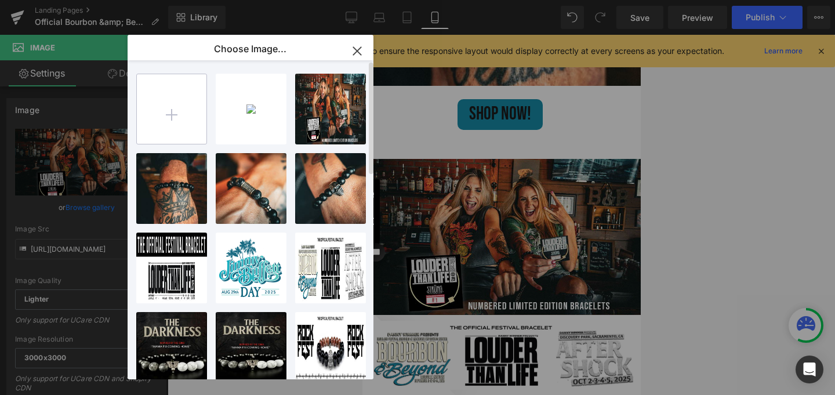
click at [0, 0] on input "file" at bounding box center [0, 0] width 0 height 0
type input "C:\fakepath\Girls on wall.jpg"
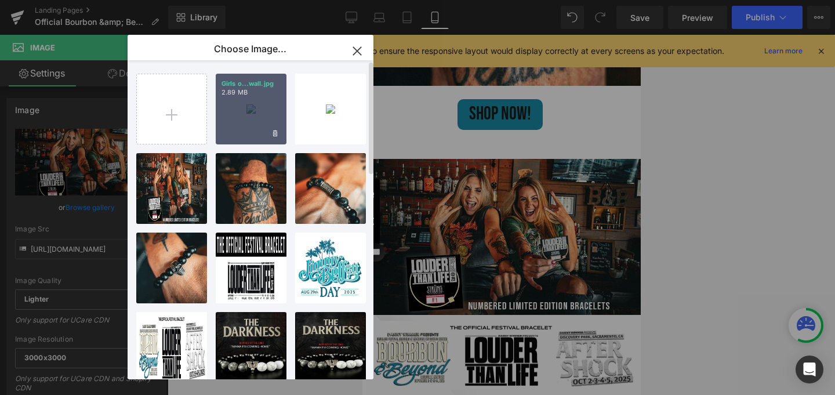
click at [254, 105] on div "Girls o...wall.jpg 2.89 MB" at bounding box center [251, 109] width 71 height 71
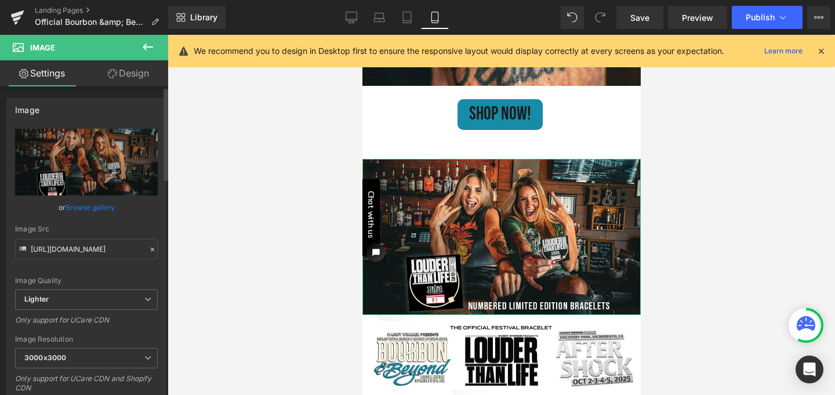
click at [92, 209] on link "Browse gallery" at bounding box center [90, 207] width 49 height 20
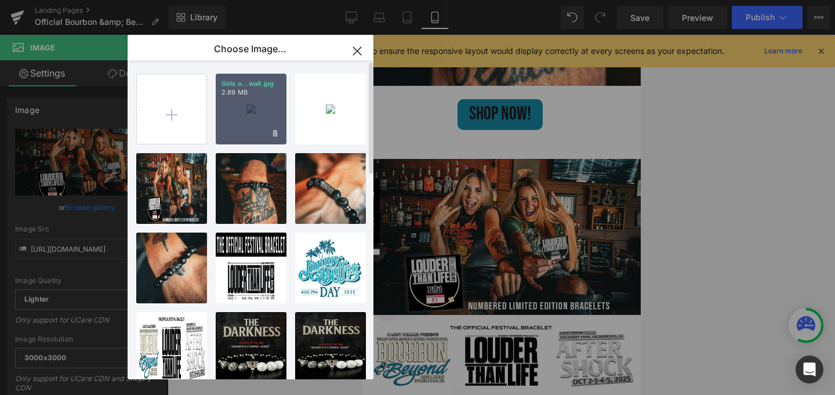
click at [244, 111] on div "Girls o...wall.jpg 2.89 MB" at bounding box center [251, 109] width 71 height 71
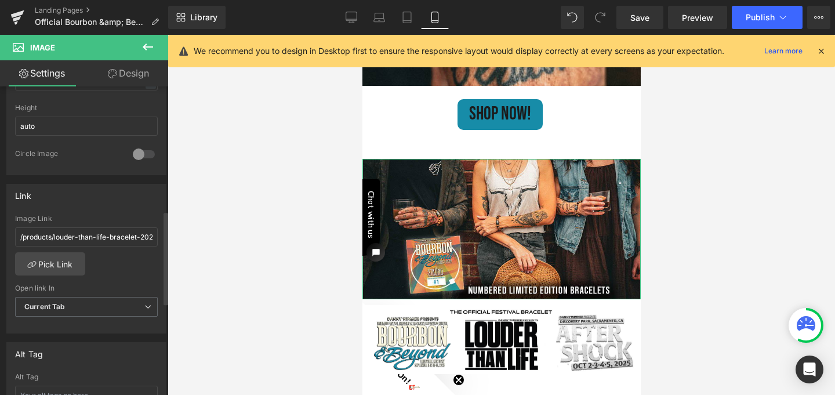
scroll to position [412, 0]
click at [58, 261] on link "Pick Link" at bounding box center [50, 263] width 70 height 23
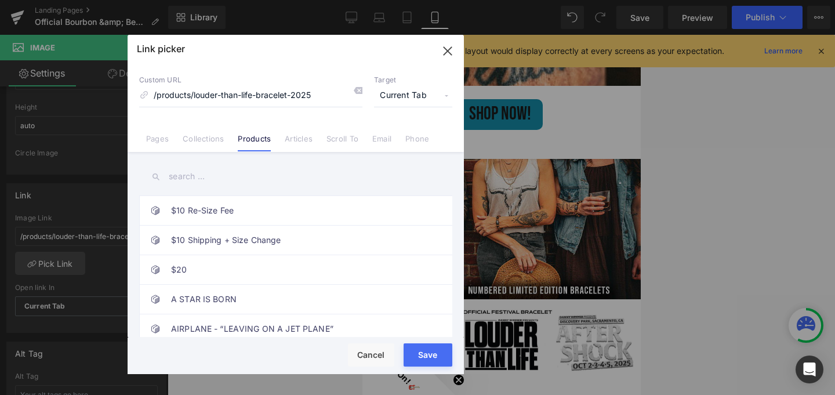
click at [186, 176] on input "text" at bounding box center [295, 176] width 313 height 26
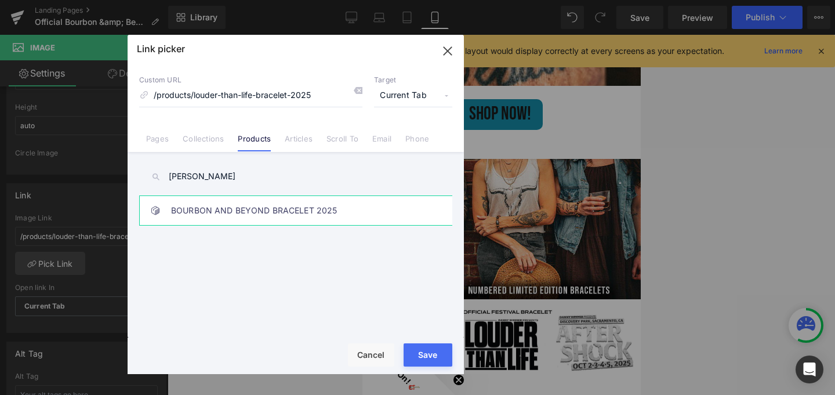
type input "bour"
click at [220, 209] on link "BOURBON AND BEYOND BRACELET 2025" at bounding box center [298, 210] width 255 height 29
click at [433, 358] on button "Save" at bounding box center [428, 354] width 49 height 23
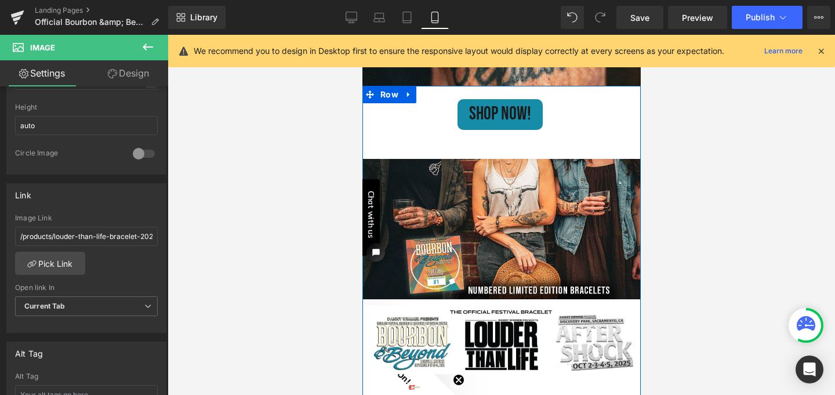
drag, startPoint x: 438, startPoint y: 159, endPoint x: 438, endPoint y: 140, distance: 19.7
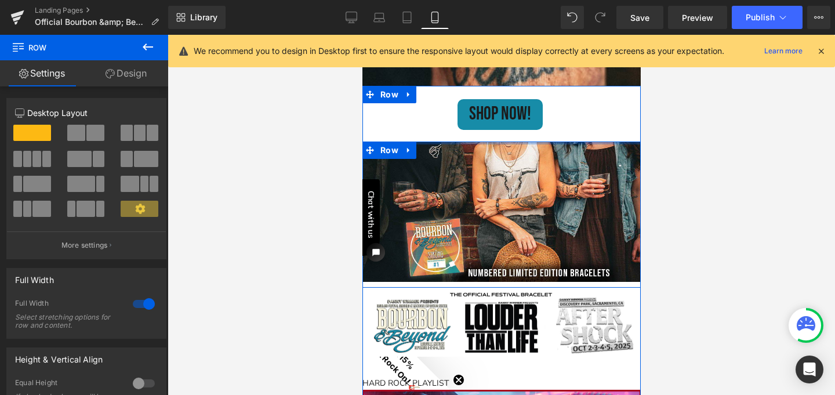
drag, startPoint x: 460, startPoint y: 144, endPoint x: 459, endPoint y: 126, distance: 18.6
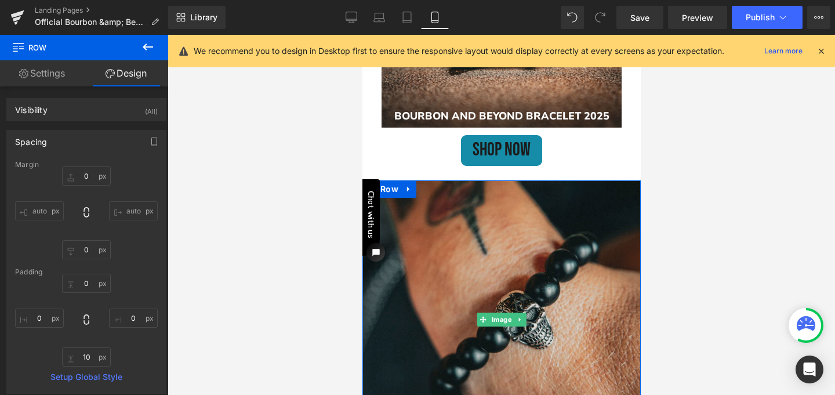
scroll to position [470, 0]
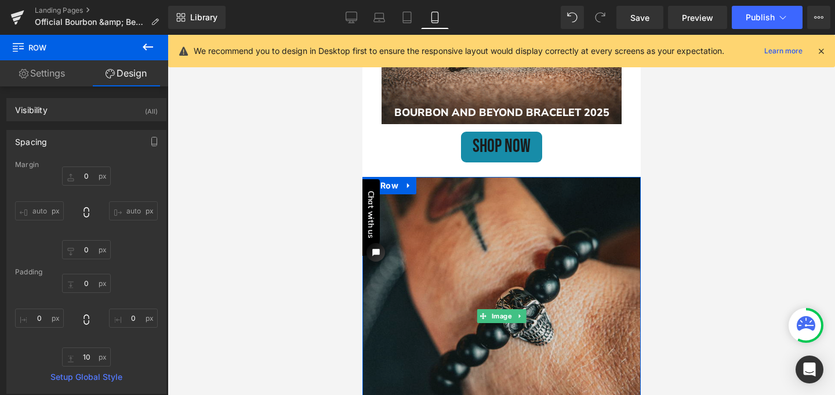
click at [457, 233] on img at bounding box center [501, 316] width 278 height 278
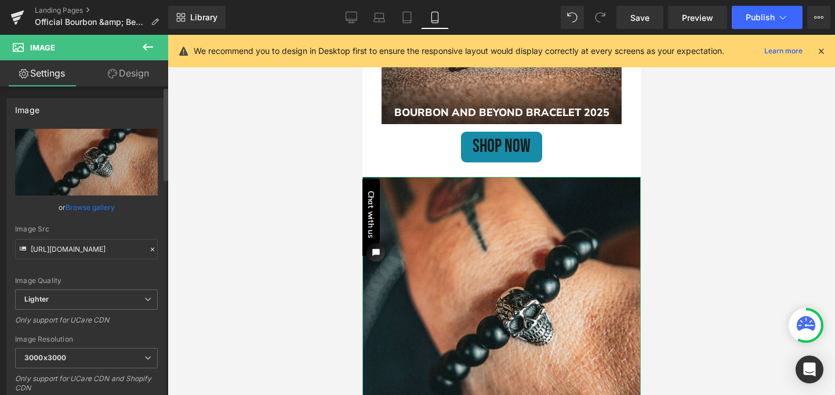
click at [96, 207] on link "Browse gallery" at bounding box center [90, 207] width 49 height 20
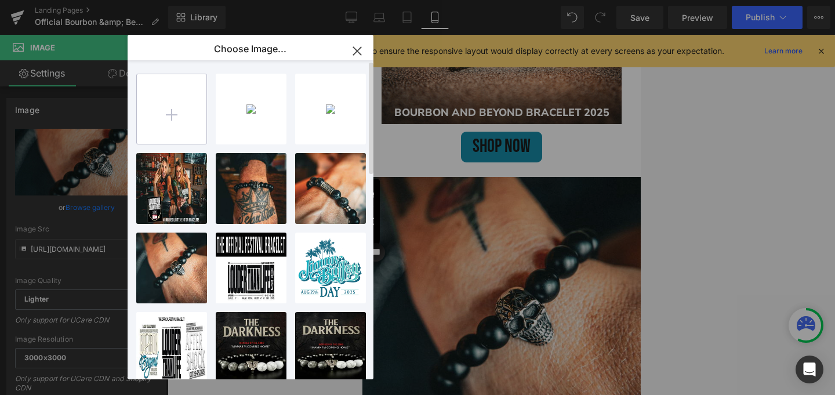
click at [0, 0] on input "file" at bounding box center [0, 0] width 0 height 0
type input "C:\fakepath\B&B lifestyle1-resize2.jpg"
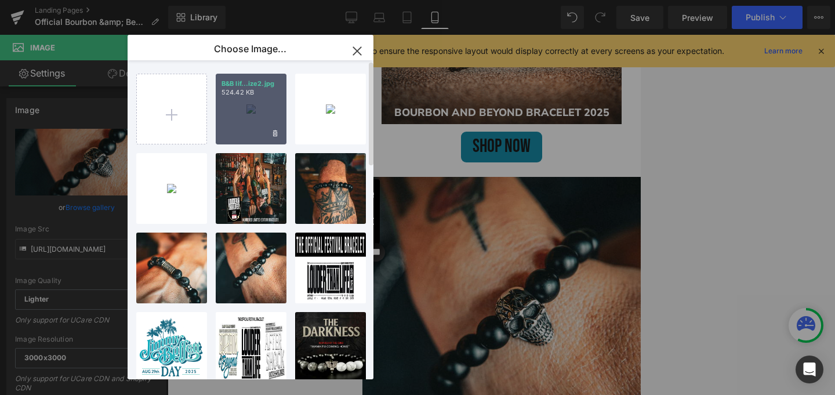
click at [248, 108] on div "B&B lif...ize2.jpg 524.42 KB" at bounding box center [251, 109] width 71 height 71
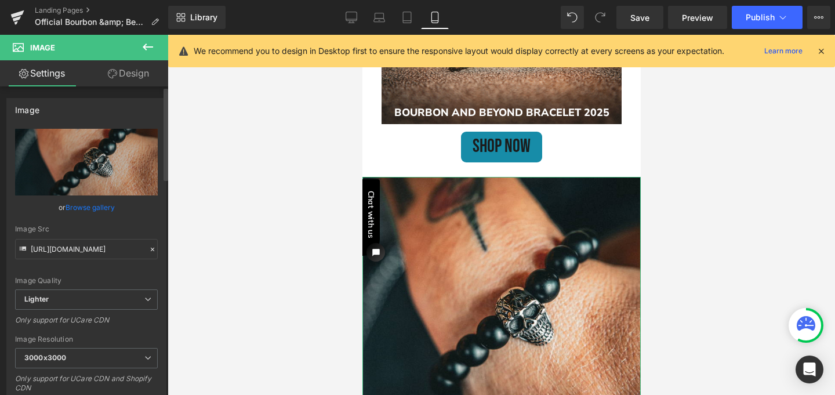
click at [77, 208] on link "Browse gallery" at bounding box center [90, 207] width 49 height 20
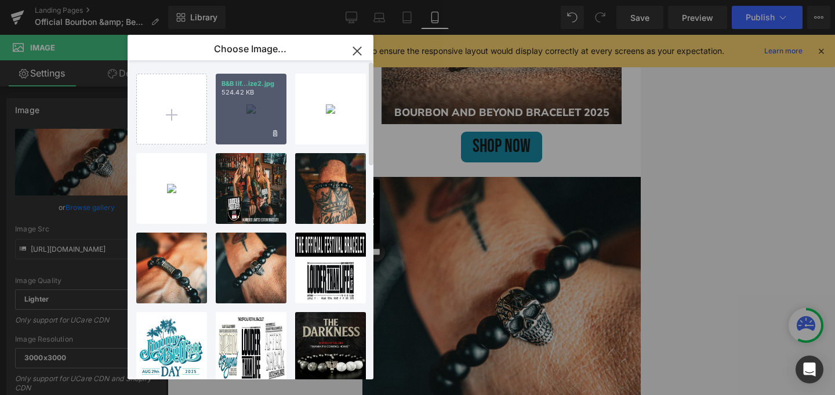
click at [238, 115] on div "B&B lif...ize2.jpg 524.42 KB" at bounding box center [251, 109] width 71 height 71
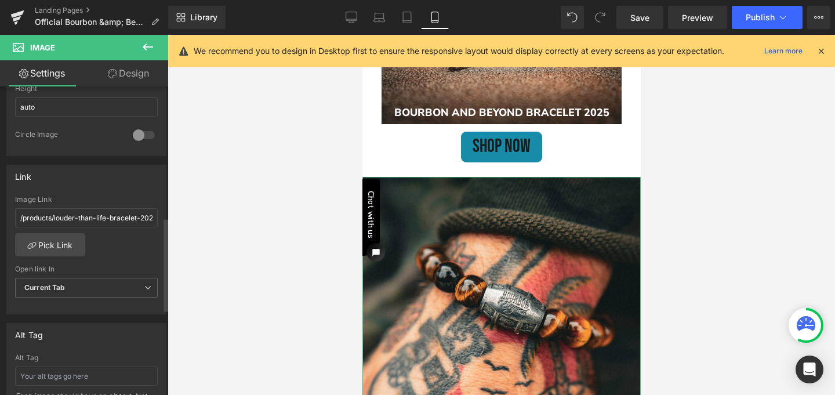
scroll to position [430, 0]
click at [66, 248] on link "Pick Link" at bounding box center [50, 245] width 70 height 23
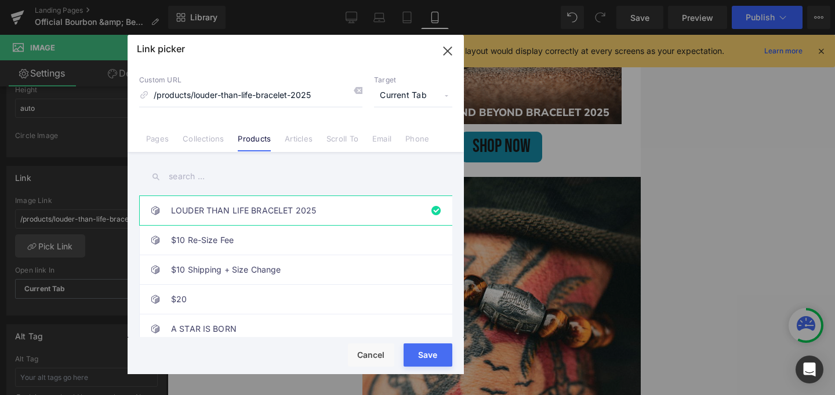
click at [200, 173] on input "text" at bounding box center [295, 176] width 313 height 26
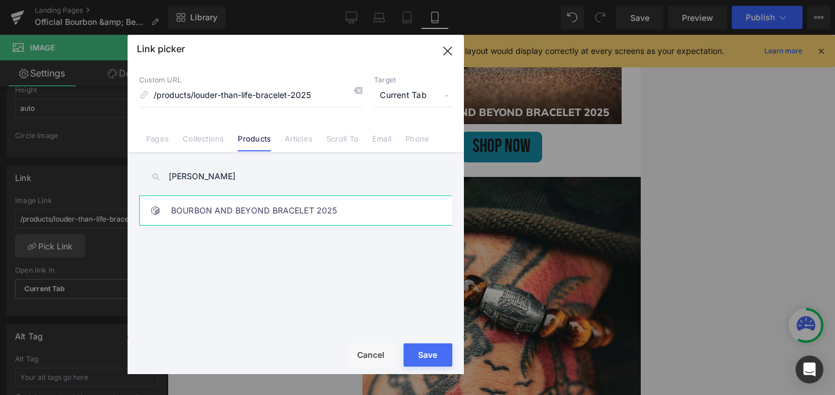
type input "bour"
click at [215, 208] on link "BOURBON AND BEYOND BRACELET 2025" at bounding box center [298, 210] width 255 height 29
click at [424, 356] on button "Save" at bounding box center [428, 354] width 49 height 23
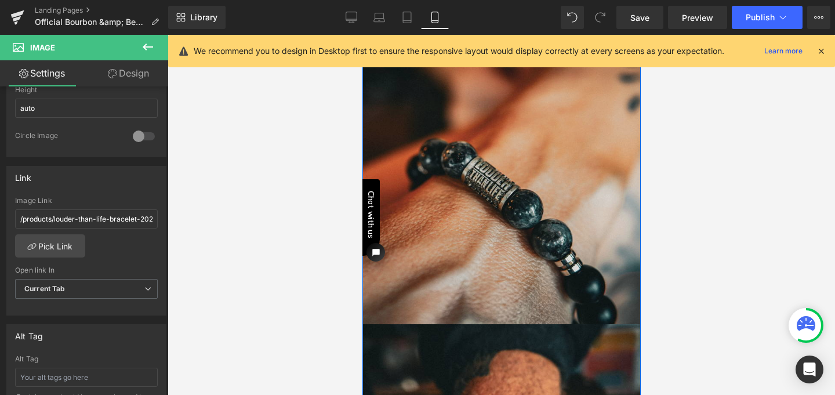
scroll to position [877, 0]
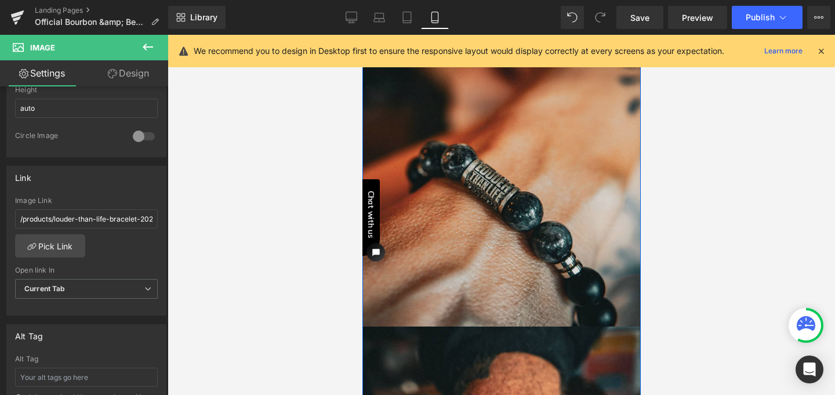
click at [473, 192] on div "Image" at bounding box center [501, 187] width 278 height 278
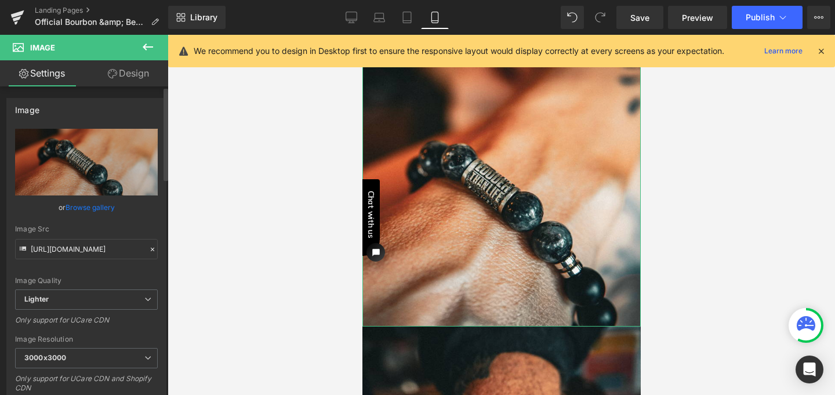
click at [90, 206] on link "Browse gallery" at bounding box center [90, 207] width 49 height 20
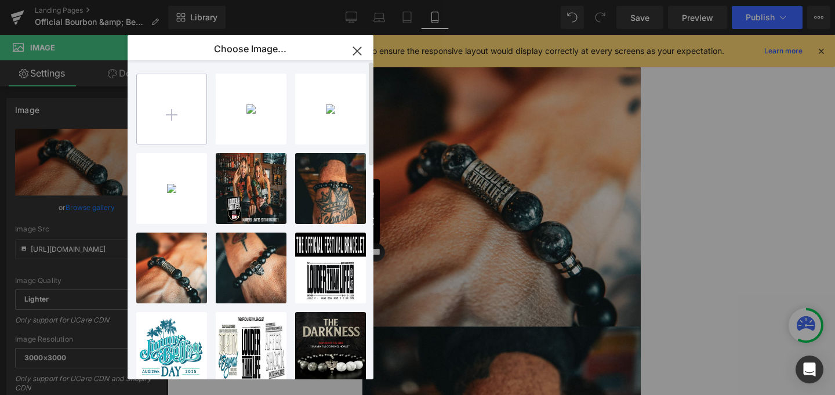
click at [0, 0] on input "file" at bounding box center [0, 0] width 0 height 0
type input "C:\fakepath\B&B lifestyle2resize.jpg"
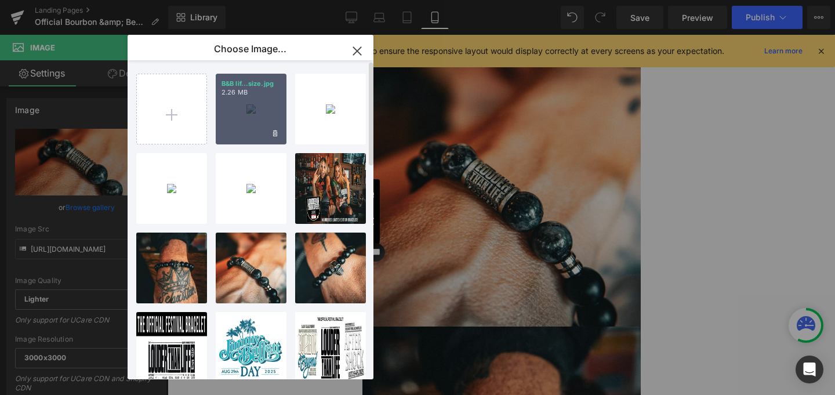
click at [244, 106] on div "B&B lif...size.jpg 2.26 MB" at bounding box center [251, 109] width 71 height 71
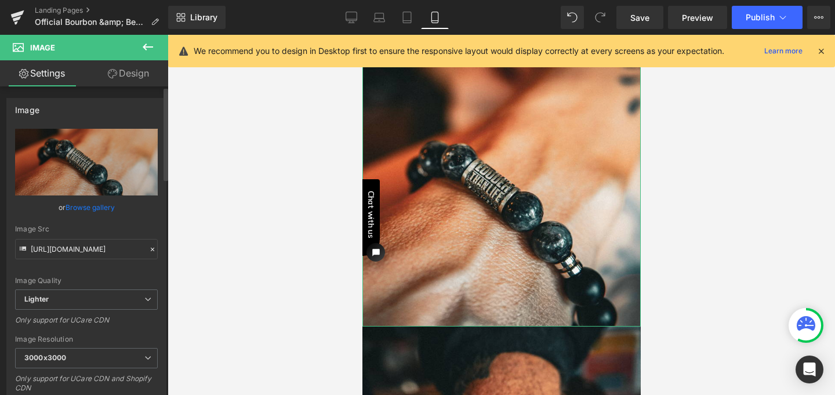
click at [95, 205] on link "Browse gallery" at bounding box center [90, 207] width 49 height 20
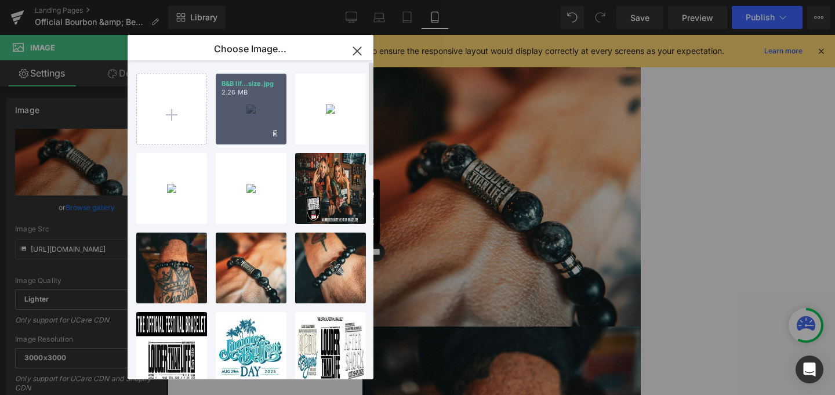
click at [241, 121] on div "B&B lif...size.jpg 2.26 MB" at bounding box center [251, 109] width 71 height 71
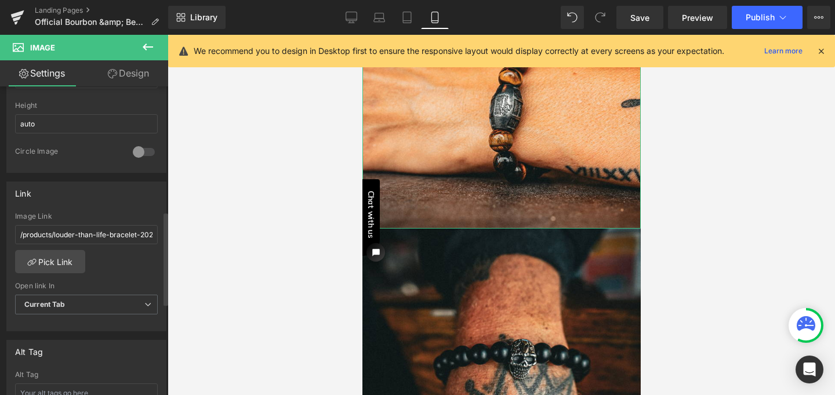
scroll to position [415, 0]
click at [64, 263] on link "Pick Link" at bounding box center [50, 260] width 70 height 23
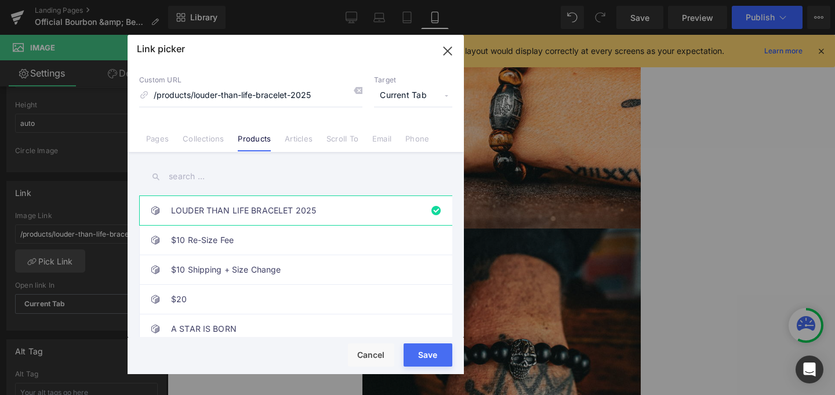
click at [191, 178] on input "text" at bounding box center [295, 176] width 313 height 26
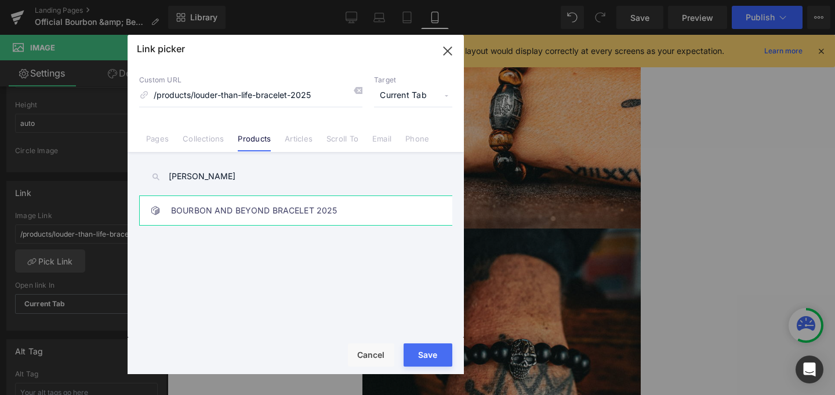
type input "bour"
click at [220, 209] on link "BOURBON AND BEYOND BRACELET 2025" at bounding box center [298, 210] width 255 height 29
click at [438, 356] on button "Save" at bounding box center [428, 354] width 49 height 23
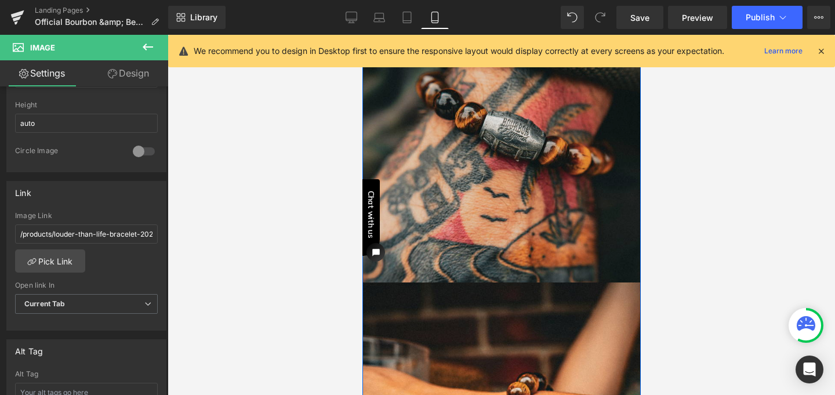
scroll to position [639, 0]
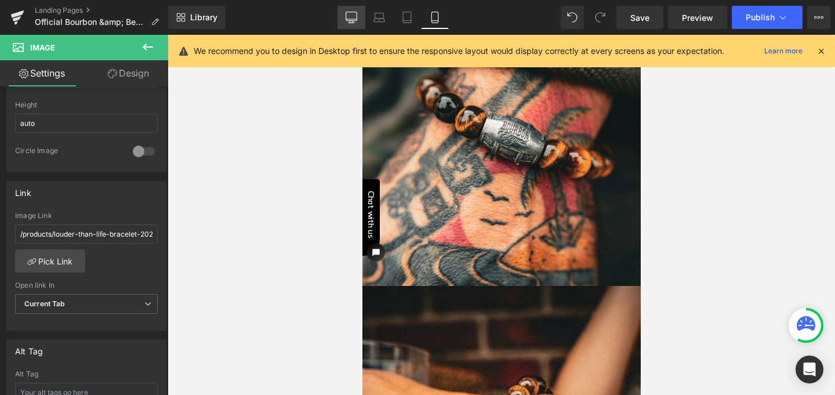
click at [352, 13] on icon at bounding box center [352, 18] width 12 height 12
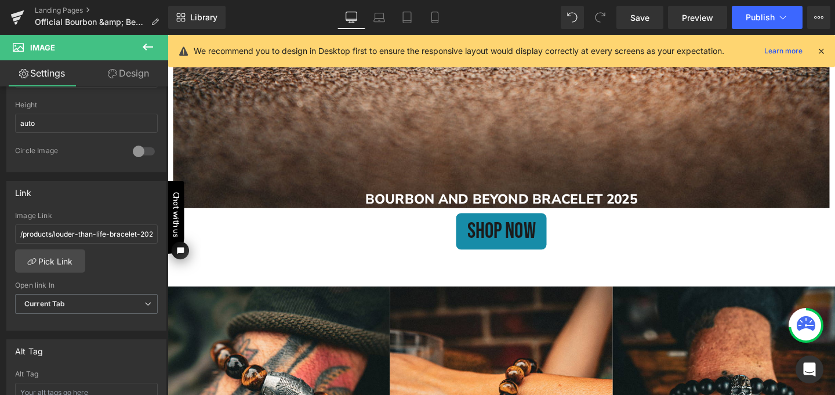
scroll to position [1209, 0]
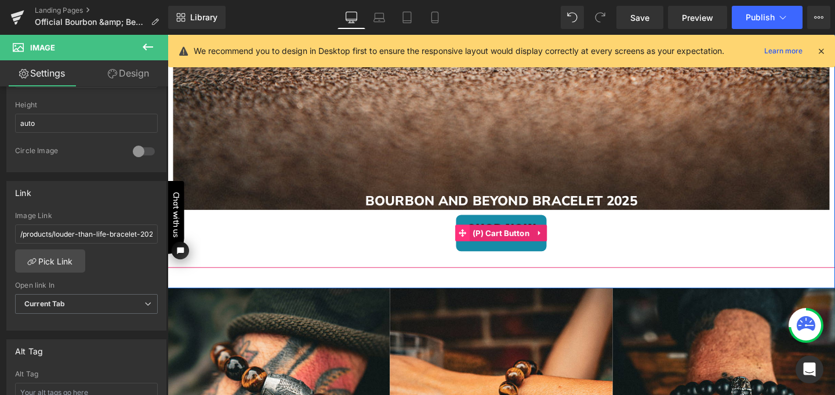
click at [474, 242] on icon at bounding box center [478, 243] width 8 height 8
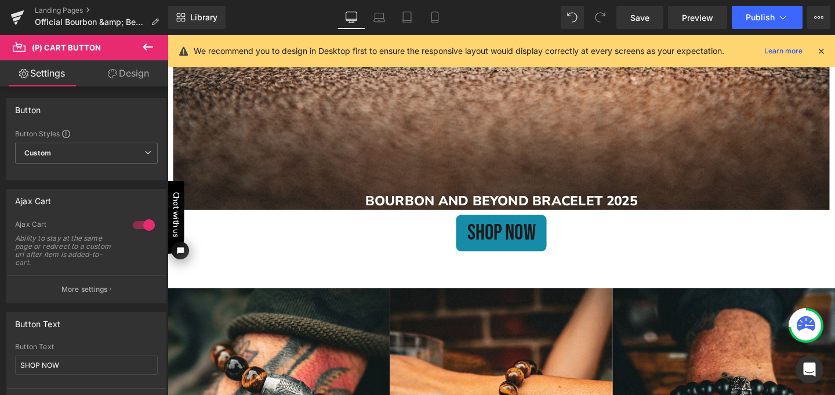
click at [139, 70] on link "Design" at bounding box center [128, 73] width 84 height 26
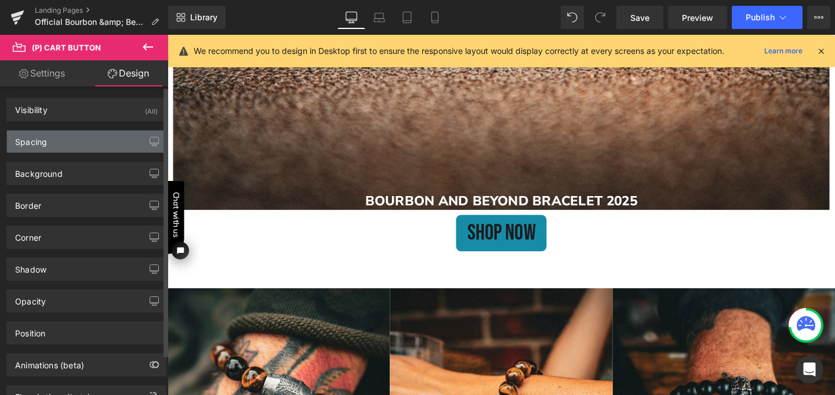
click at [96, 138] on div "Spacing" at bounding box center [86, 141] width 159 height 22
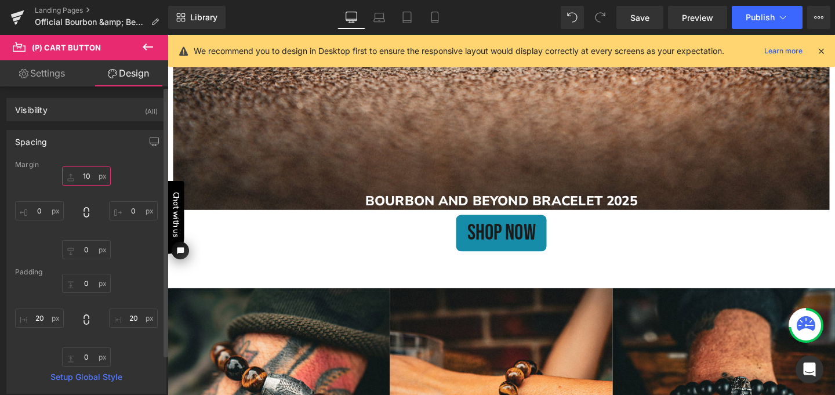
click at [85, 171] on input "10" at bounding box center [86, 175] width 49 height 19
type input "20"
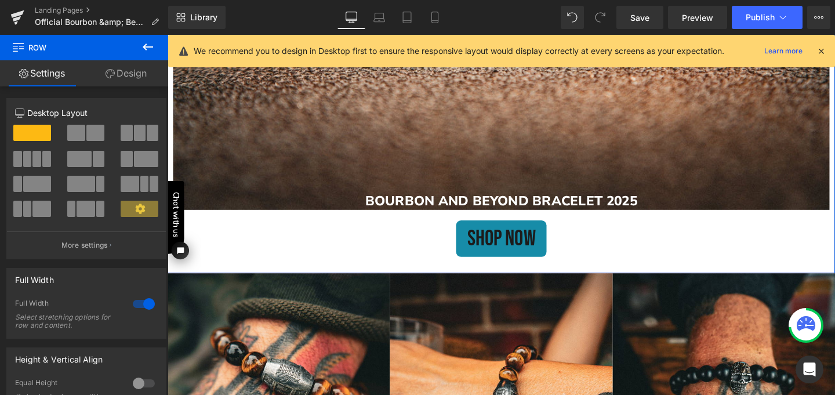
drag, startPoint x: 342, startPoint y: 304, endPoint x: 340, endPoint y: 277, distance: 27.3
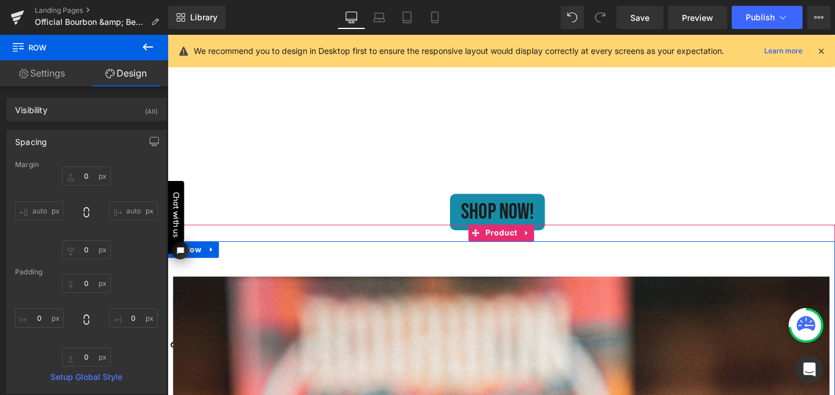
scroll to position [449, 0]
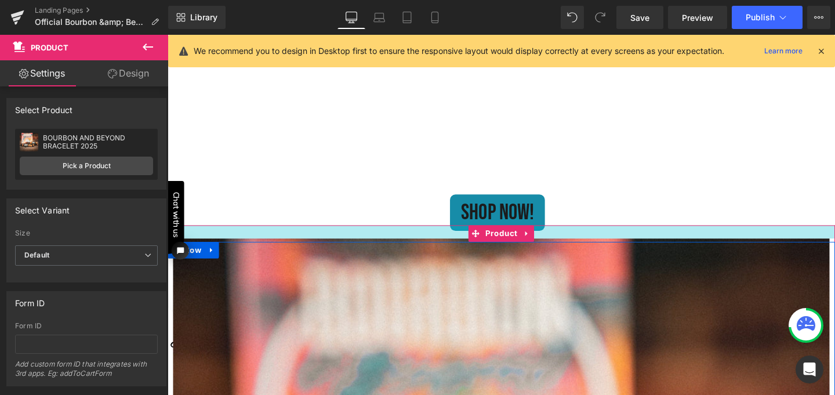
drag, startPoint x: 404, startPoint y: 280, endPoint x: 399, endPoint y: 239, distance: 40.8
click at [399, 239] on div at bounding box center [519, 242] width 702 height 14
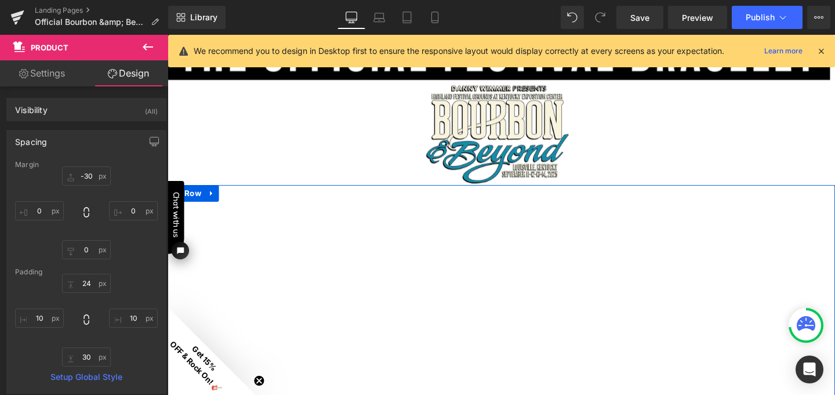
scroll to position [45, 0]
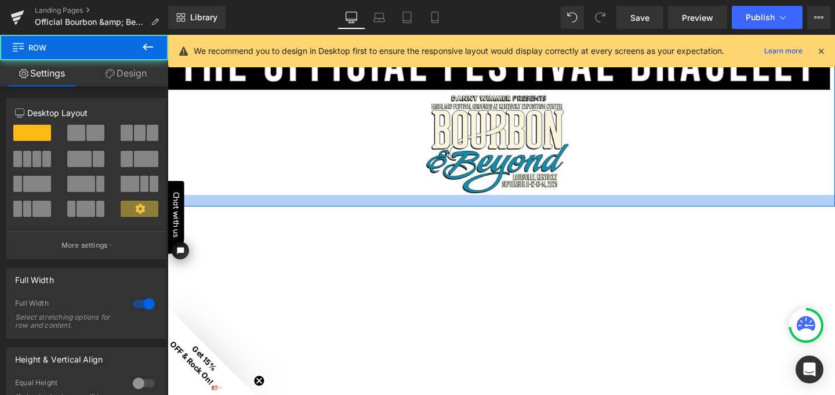
drag, startPoint x: 400, startPoint y: 201, endPoint x: 399, endPoint y: 213, distance: 12.8
click at [399, 213] on div at bounding box center [519, 209] width 702 height 12
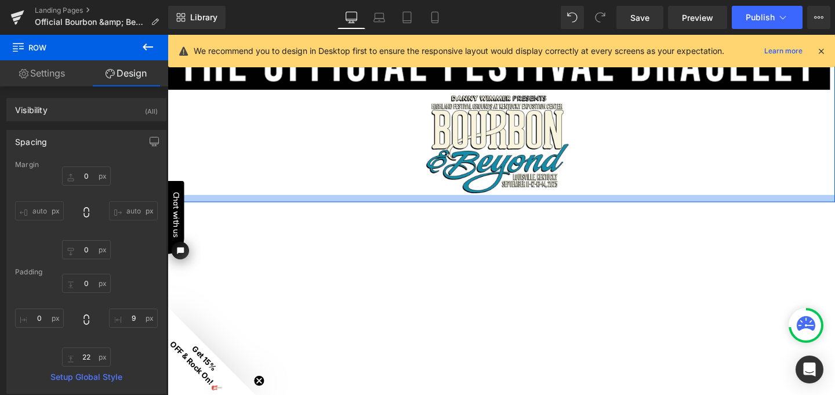
click at [399, 208] on div at bounding box center [519, 207] width 702 height 8
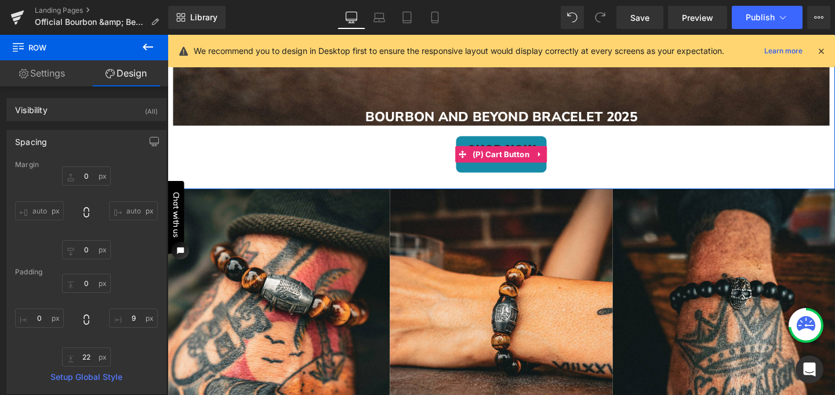
scroll to position [1269, 0]
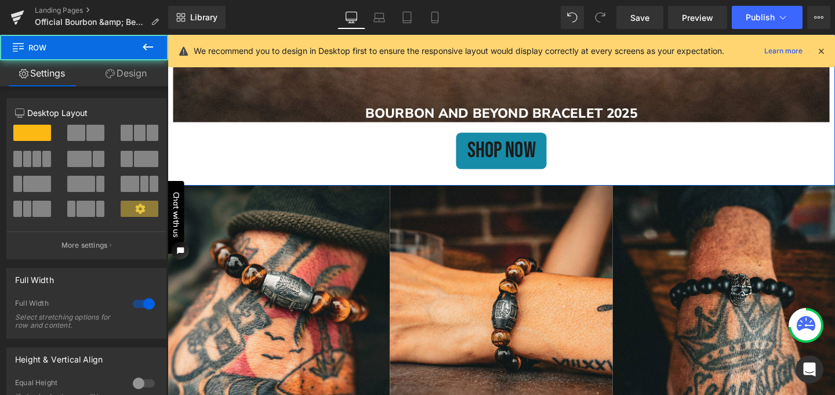
drag, startPoint x: 466, startPoint y: 192, endPoint x: 465, endPoint y: 183, distance: 9.3
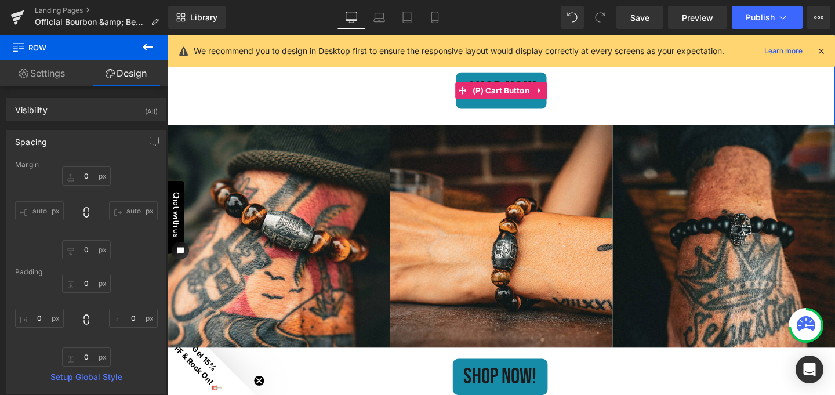
scroll to position [1332, 0]
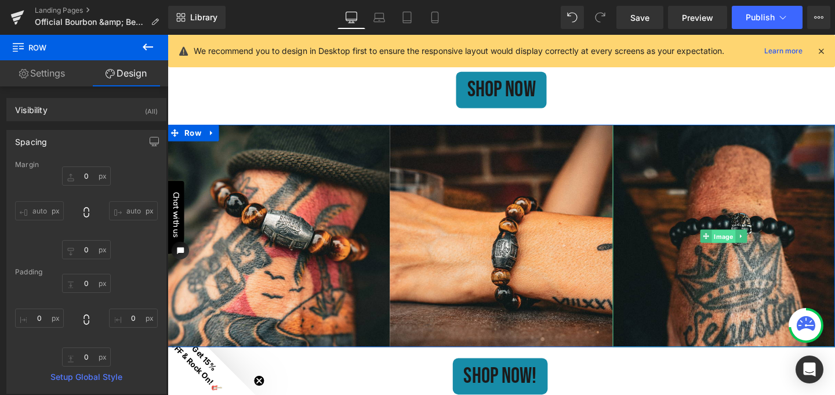
click at [748, 248] on span "Image" at bounding box center [752, 246] width 25 height 14
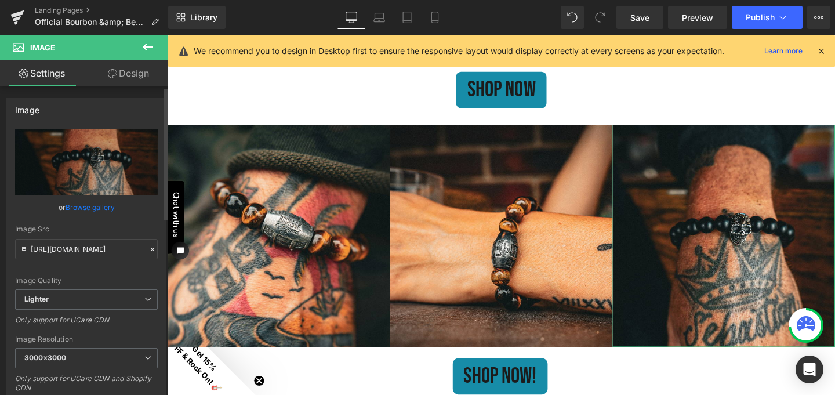
click at [75, 208] on link "Browse gallery" at bounding box center [90, 207] width 49 height 20
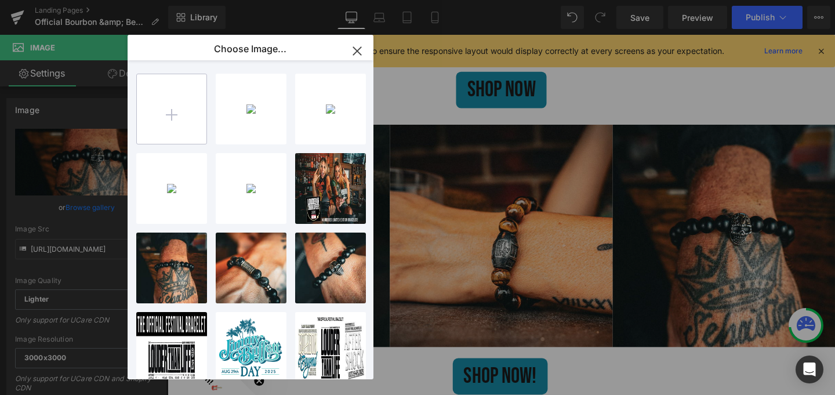
click at [0, 0] on input "file" at bounding box center [0, 0] width 0 height 0
type input "C:\fakepath\StrungInsertsCardBOURBONANDBEYOND2025Front.jpg"
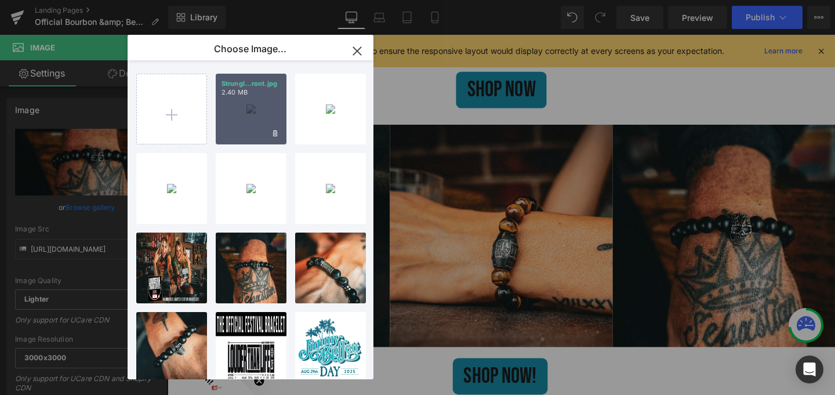
click at [255, 111] on div "StrungI...ront.jpg 2.40 MB" at bounding box center [251, 109] width 71 height 71
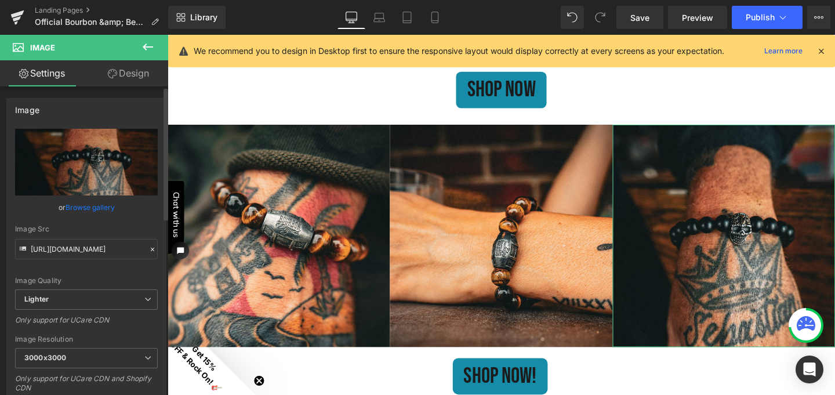
click at [92, 207] on link "Browse gallery" at bounding box center [90, 207] width 49 height 20
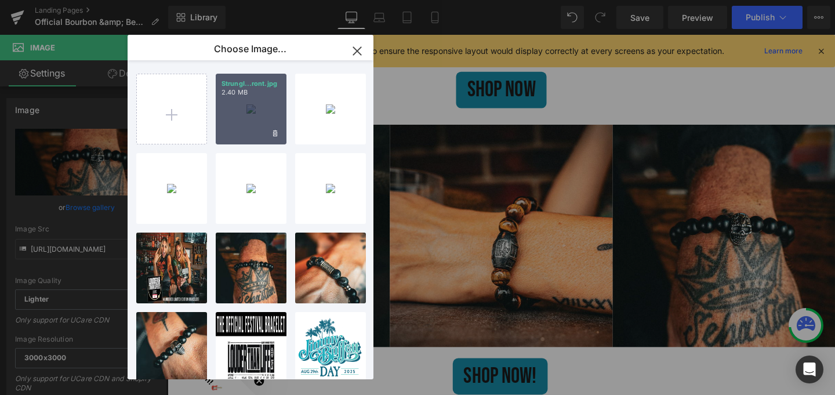
click at [246, 107] on div "StrungI...ront.jpg 2.40 MB" at bounding box center [251, 109] width 71 height 71
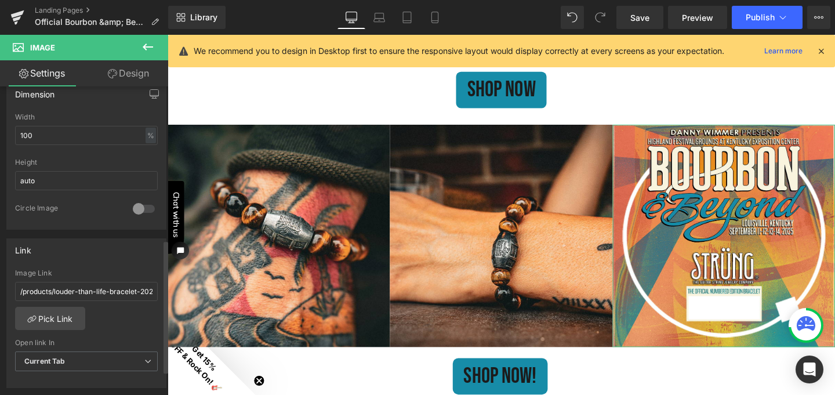
scroll to position [363, 0]
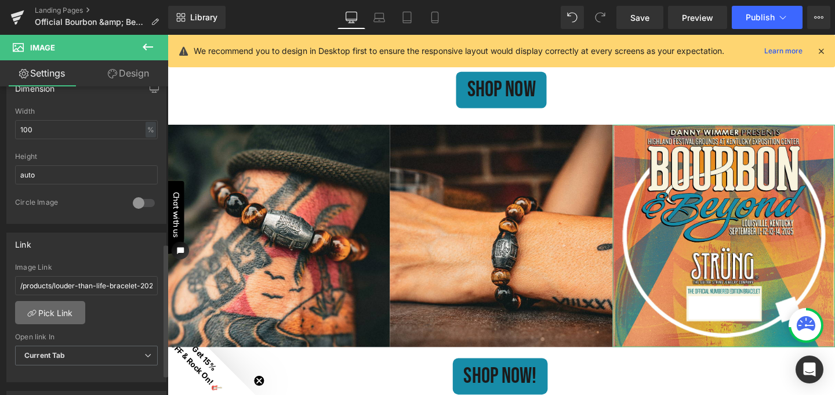
click at [63, 310] on link "Pick Link" at bounding box center [50, 312] width 70 height 23
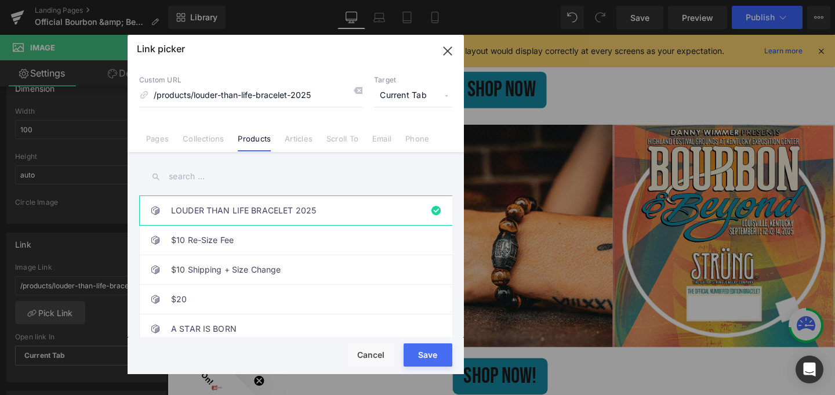
click at [194, 176] on input "text" at bounding box center [295, 176] width 313 height 26
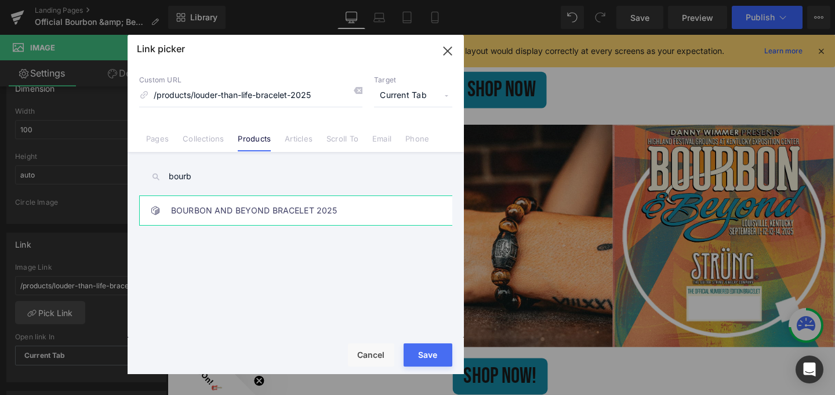
type input "bourb"
click at [221, 212] on link "BOURBON AND BEYOND BRACELET 2025" at bounding box center [298, 210] width 255 height 29
click at [427, 357] on button "Save" at bounding box center [428, 354] width 49 height 23
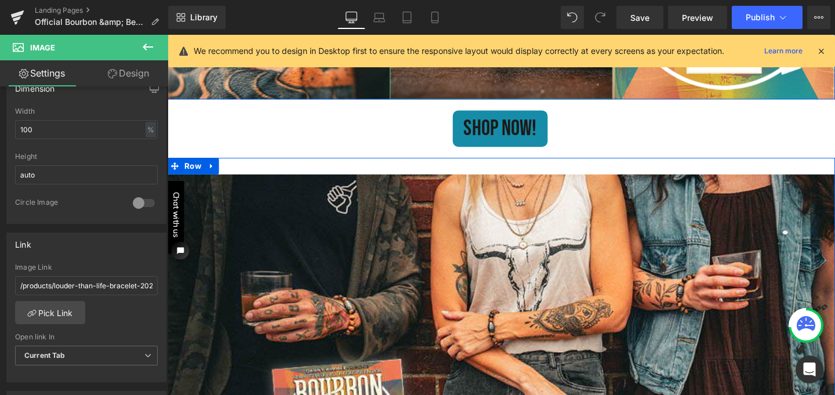
scroll to position [1596, 0]
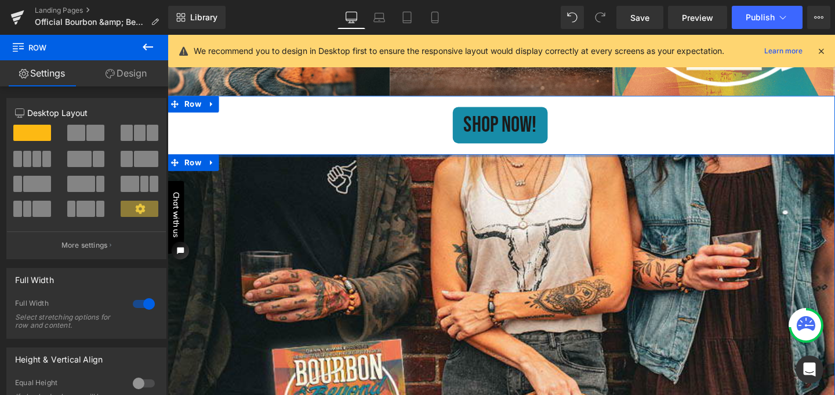
drag, startPoint x: 579, startPoint y: 161, endPoint x: 579, endPoint y: 144, distance: 17.4
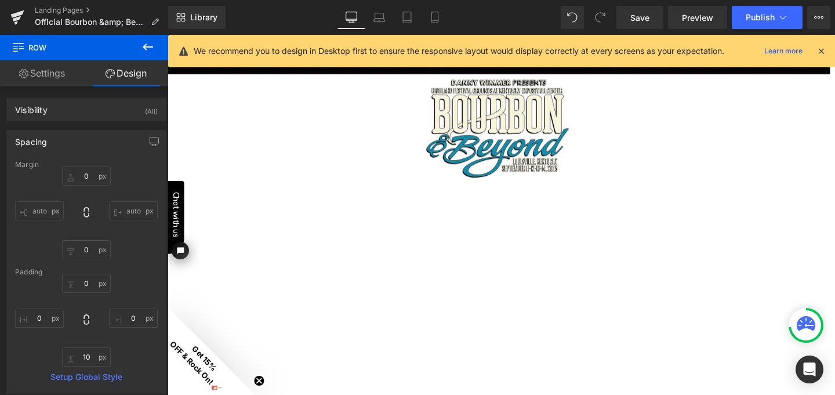
scroll to position [0, 0]
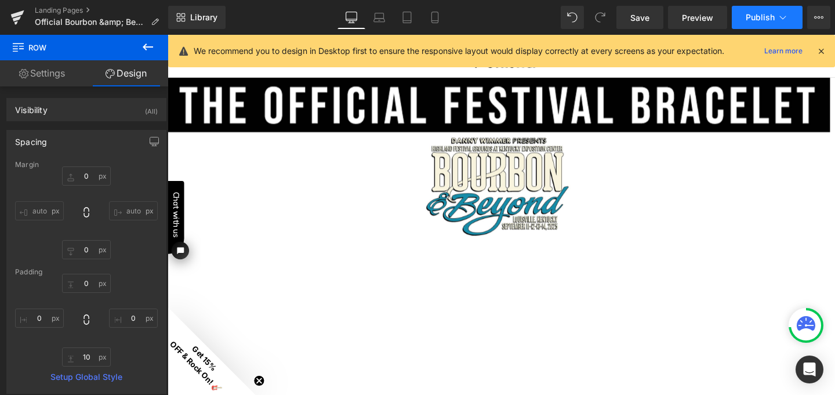
click at [755, 16] on span "Publish" at bounding box center [760, 17] width 29 height 9
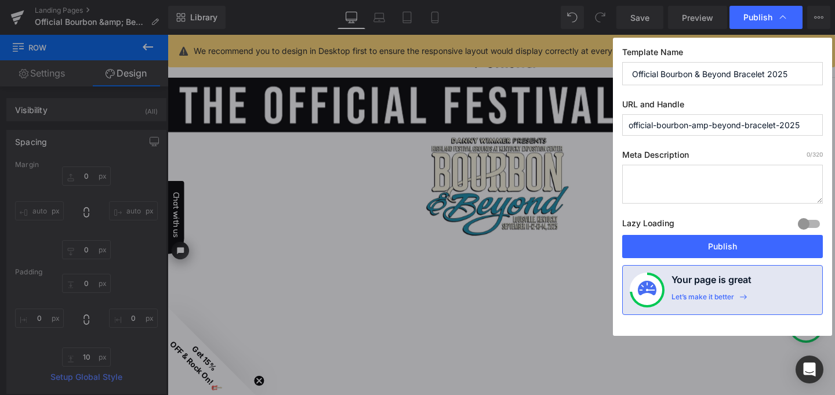
click at [676, 174] on textarea at bounding box center [722, 184] width 201 height 39
type textarea "S"
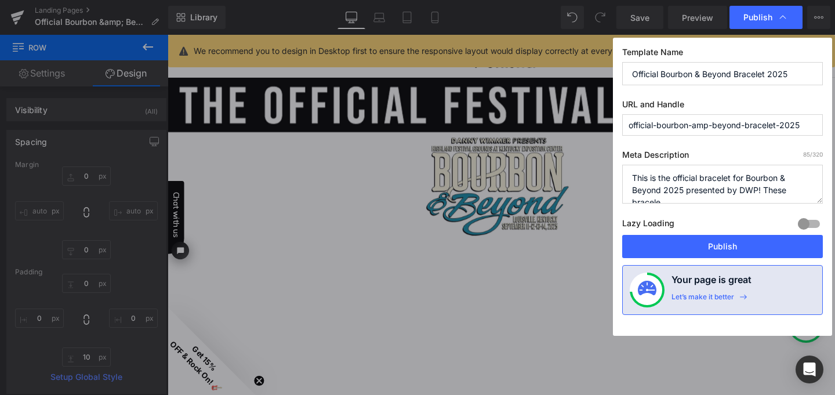
scroll to position [4, 0]
type textarea "This is the official bracelet for Bourbon & Beyond 2025 presented by DWP! These…"
click at [755, 23] on span "Publish" at bounding box center [765, 18] width 45 height 12
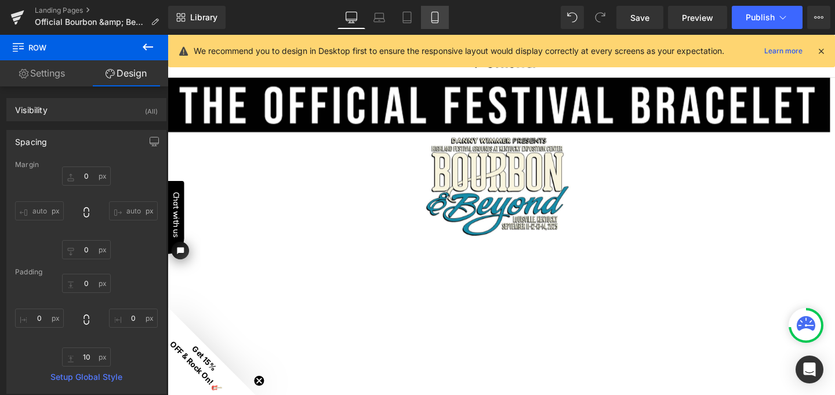
click at [437, 17] on icon at bounding box center [435, 18] width 12 height 12
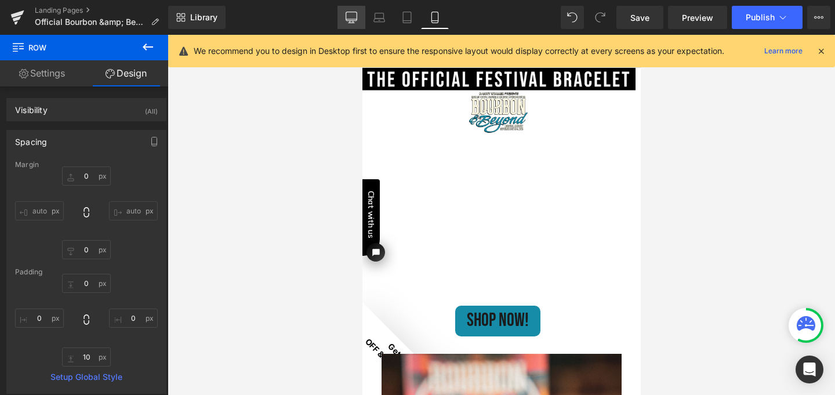
click at [352, 17] on icon at bounding box center [352, 18] width 12 height 12
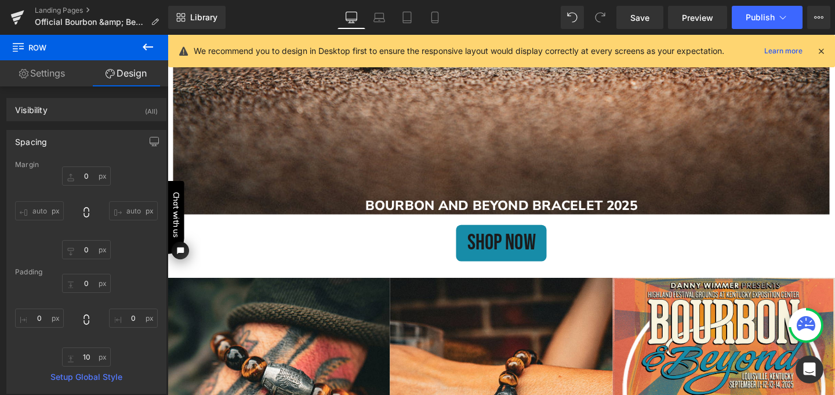
scroll to position [1173, 0]
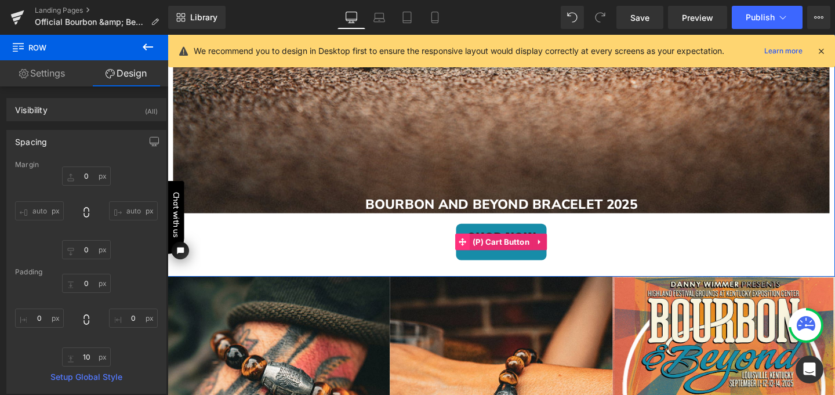
click at [474, 253] on icon at bounding box center [478, 252] width 8 height 9
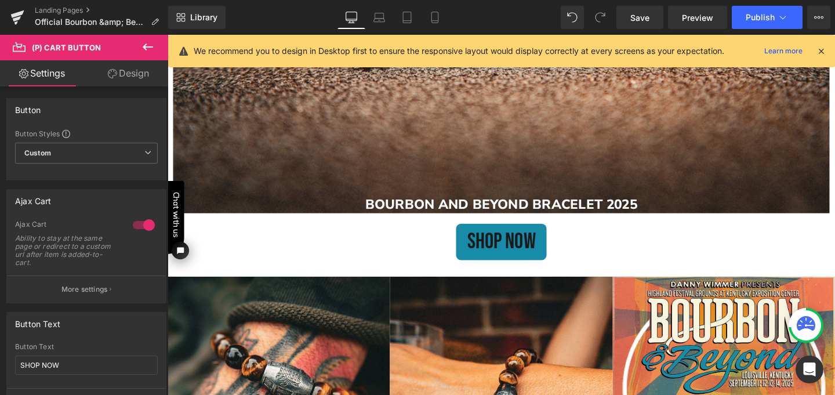
click at [135, 75] on link "Design" at bounding box center [128, 73] width 84 height 26
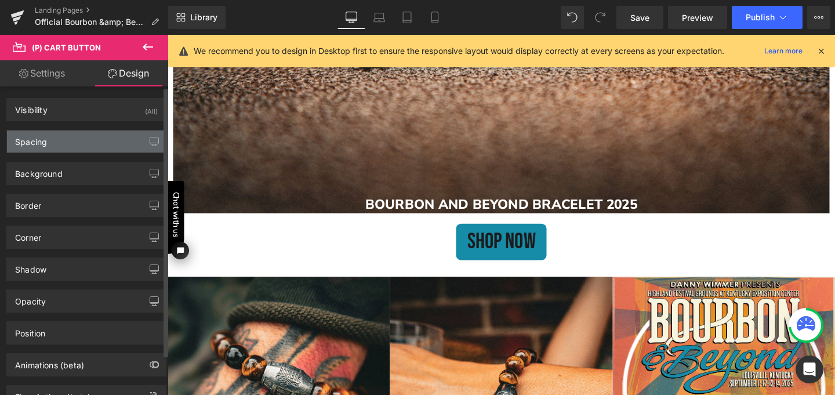
click at [91, 143] on div "Spacing" at bounding box center [86, 141] width 159 height 22
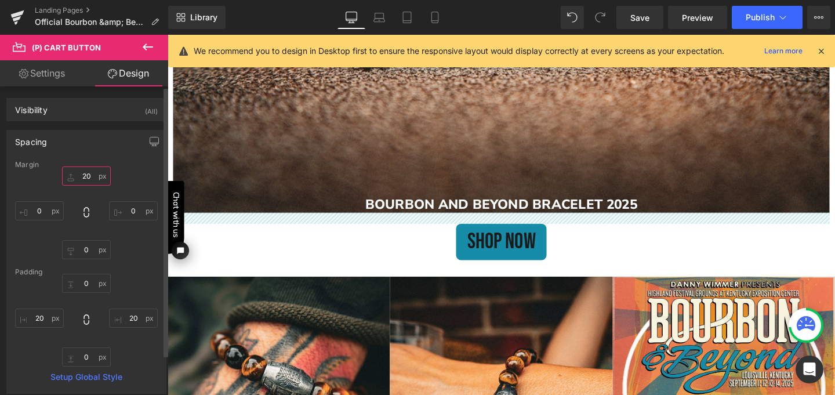
click at [82, 173] on input "20" at bounding box center [86, 175] width 49 height 19
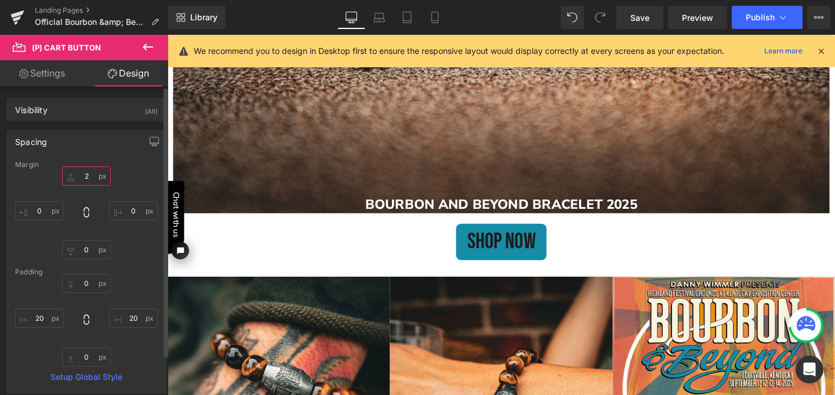
type input "26"
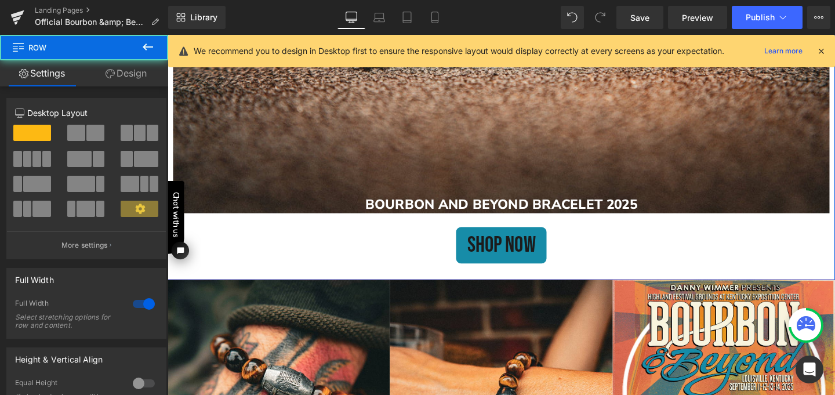
drag, startPoint x: 431, startPoint y: 292, endPoint x: 434, endPoint y: 278, distance: 14.1
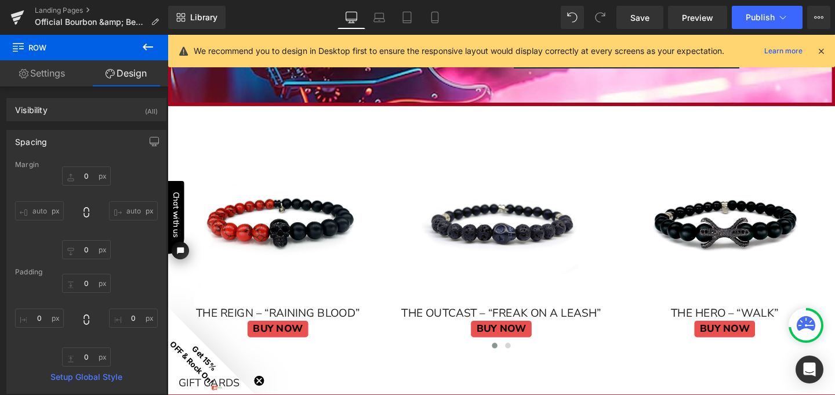
scroll to position [2375, 0]
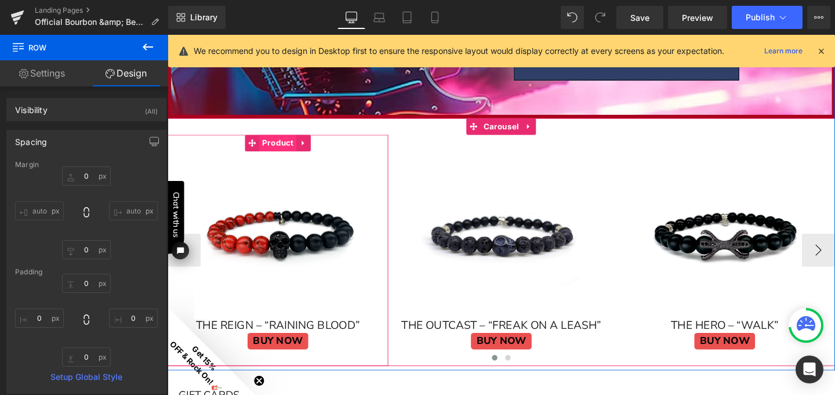
click at [274, 148] on span "Product" at bounding box center [283, 148] width 39 height 17
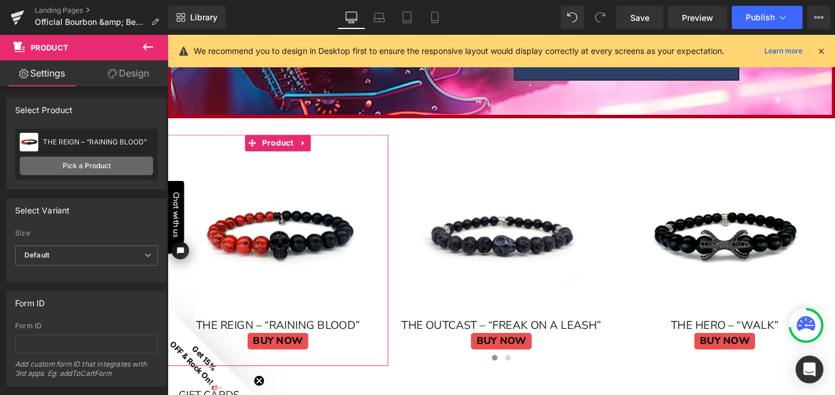
click at [107, 162] on link "Pick a Product" at bounding box center [86, 166] width 133 height 19
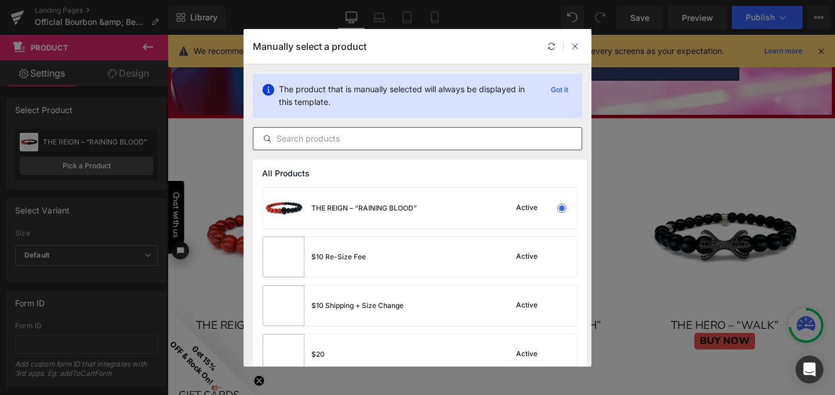
click at [354, 141] on input "text" at bounding box center [417, 139] width 328 height 14
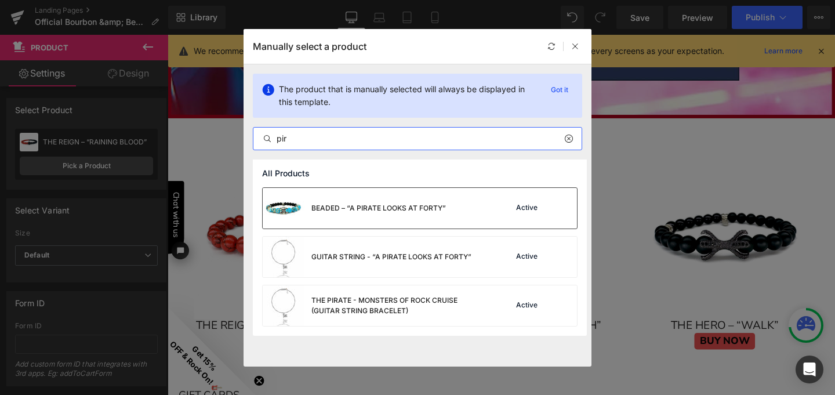
type input "pir"
click at [346, 205] on div "BEADED – “A PIRATE LOOKS AT FORTY”" at bounding box center [378, 208] width 135 height 10
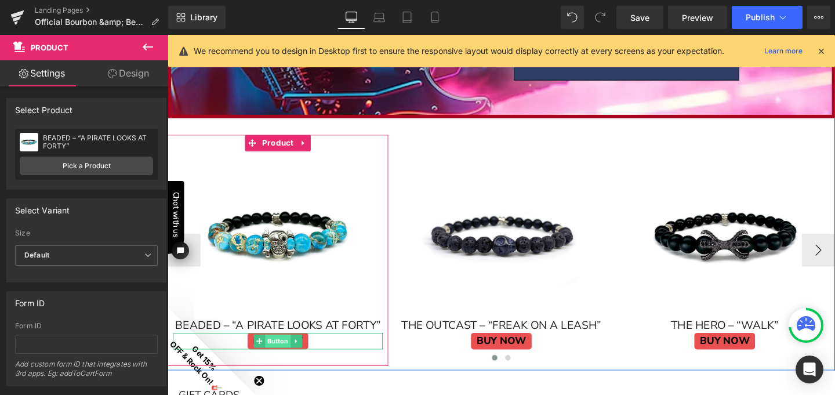
click at [282, 355] on span "Button" at bounding box center [283, 357] width 27 height 14
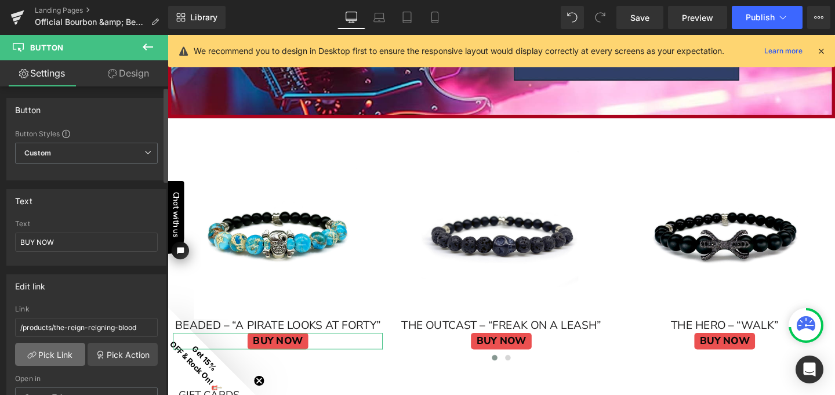
click at [52, 354] on link "Pick Link" at bounding box center [50, 354] width 70 height 23
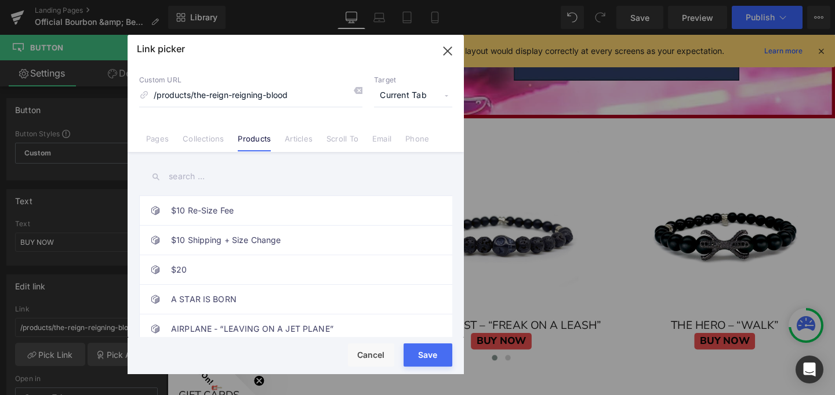
click at [204, 176] on input "text" at bounding box center [295, 176] width 313 height 26
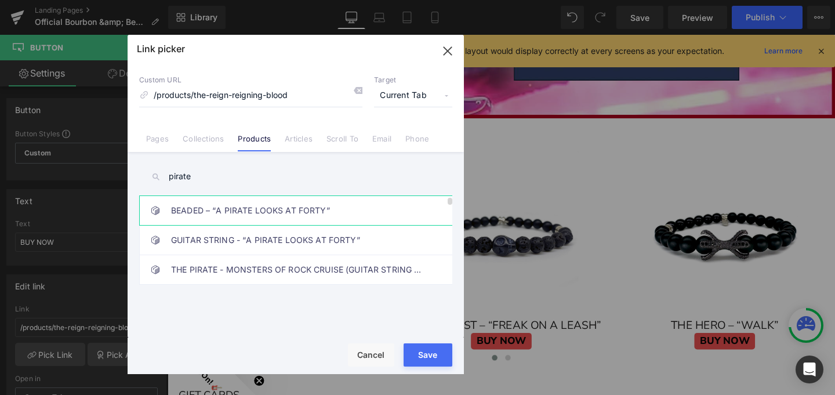
type input "pirate"
click at [223, 212] on link "BEADED – “A PIRATE LOOKS AT FORTY”" at bounding box center [298, 210] width 255 height 29
click at [438, 355] on div "Rendering Content" at bounding box center [417, 349] width 71 height 13
click at [426, 355] on button "Save" at bounding box center [428, 354] width 49 height 23
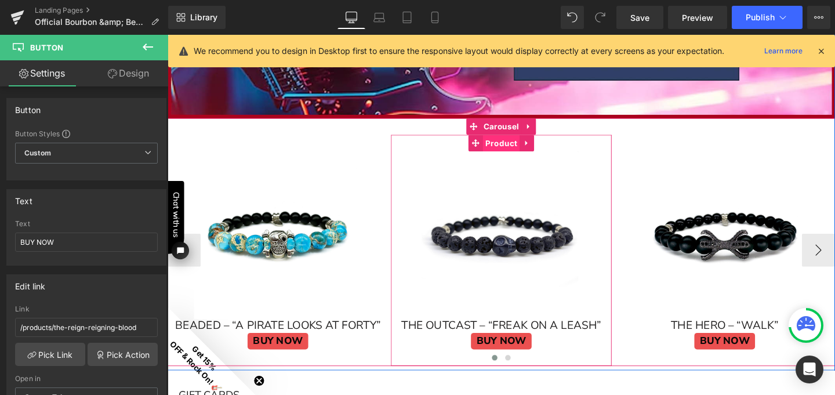
click at [512, 148] on span "Product" at bounding box center [518, 148] width 39 height 17
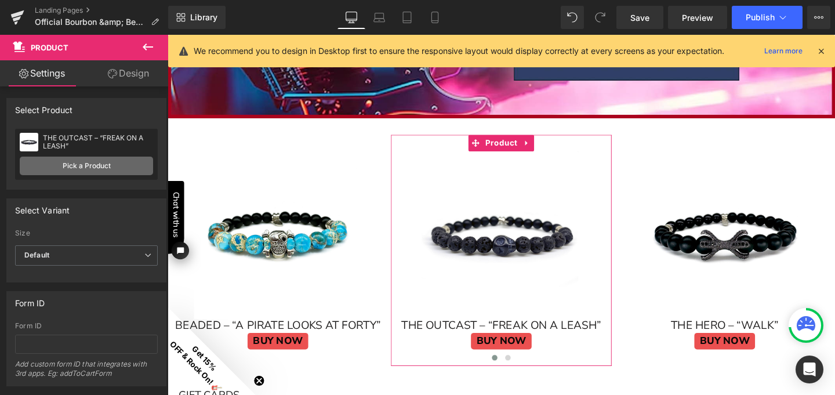
click at [101, 164] on link "Pick a Product" at bounding box center [86, 166] width 133 height 19
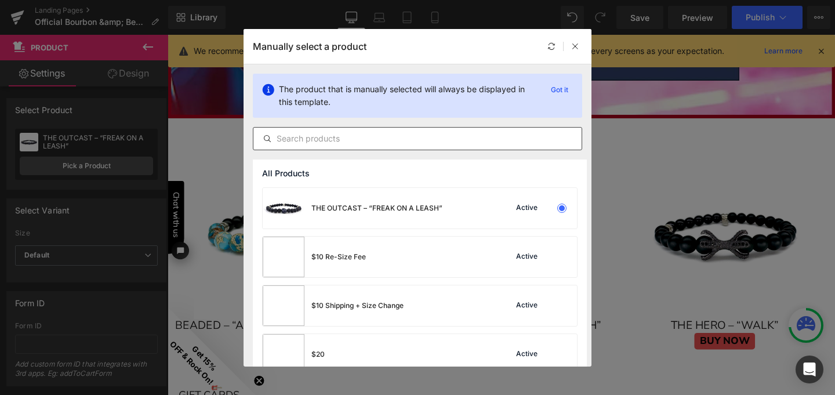
click at [293, 140] on input "text" at bounding box center [417, 139] width 328 height 14
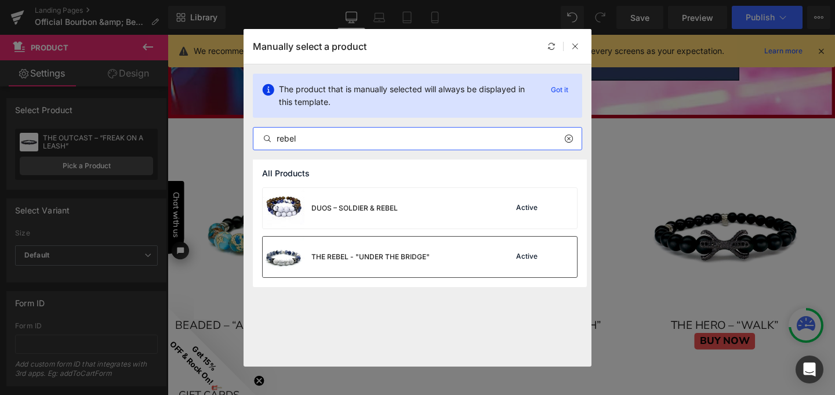
type input "rebel"
click at [351, 254] on div "THE REBEL - "UNDER THE BRIDGE"" at bounding box center [370, 257] width 118 height 10
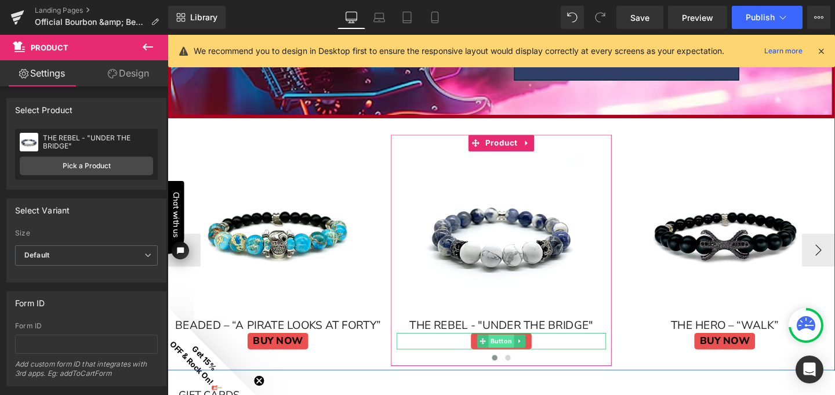
click at [510, 357] on span "Button" at bounding box center [518, 357] width 27 height 14
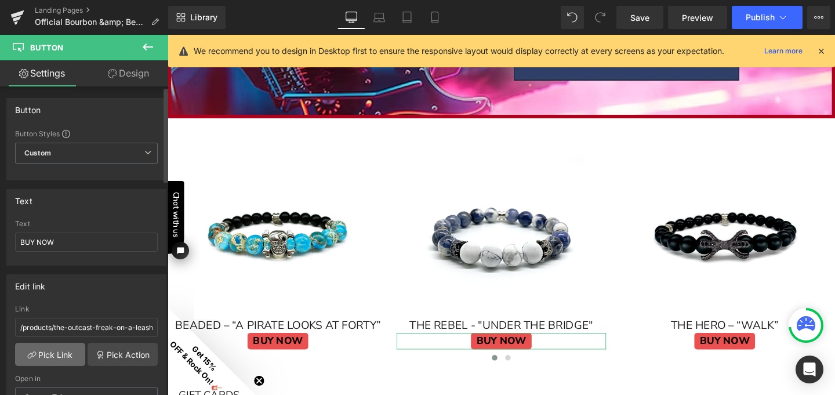
click at [60, 356] on link "Pick Link" at bounding box center [50, 354] width 70 height 23
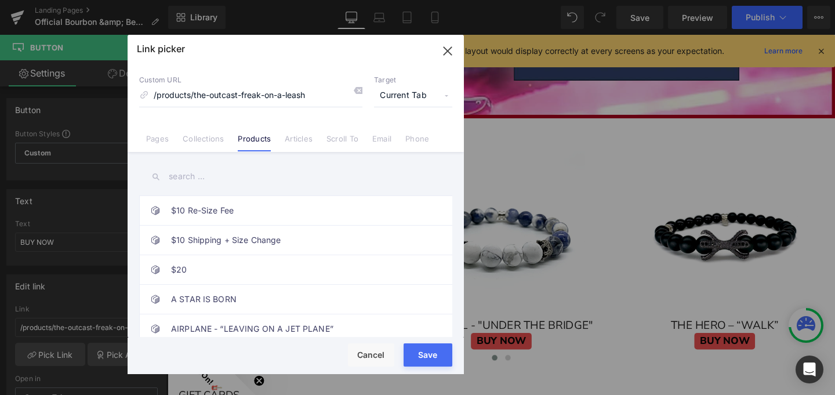
click at [201, 177] on input "text" at bounding box center [295, 176] width 313 height 26
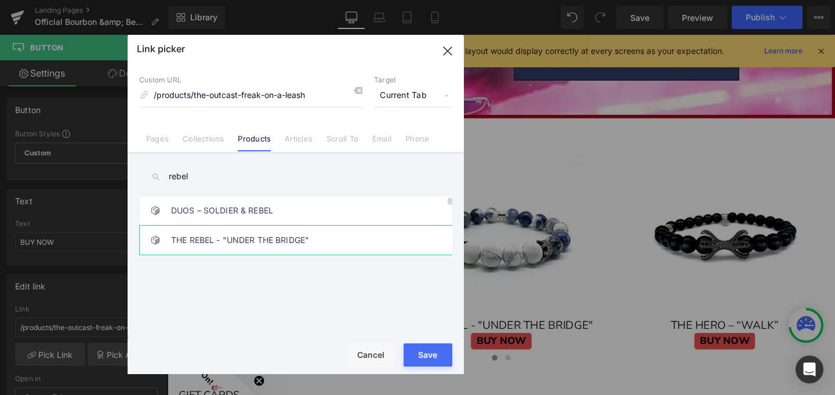
type input "rebel"
click at [235, 235] on link "THE REBEL - "UNDER THE BRIDGE"" at bounding box center [298, 240] width 255 height 29
click at [424, 358] on button "Save" at bounding box center [428, 354] width 49 height 23
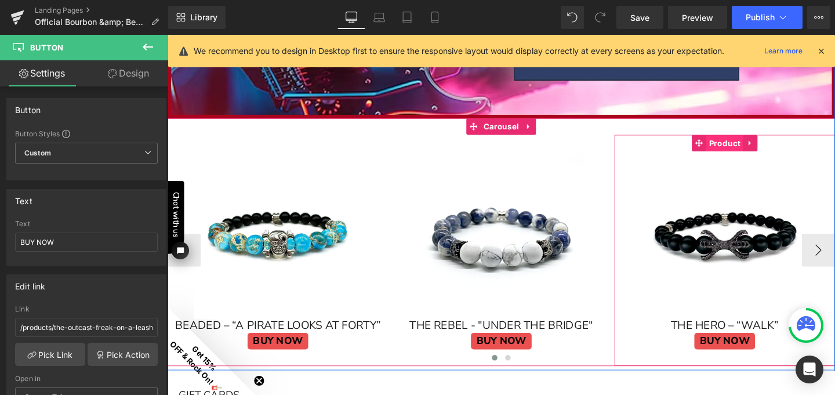
click at [747, 153] on span "Product" at bounding box center [752, 148] width 39 height 17
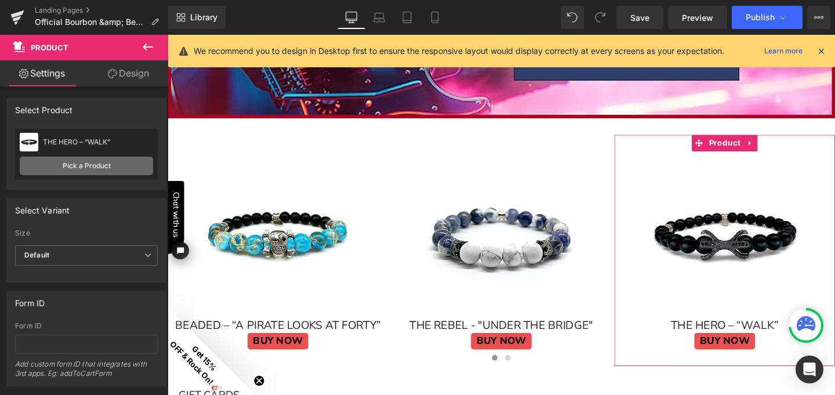
click at [117, 163] on link "Pick a Product" at bounding box center [86, 166] width 133 height 19
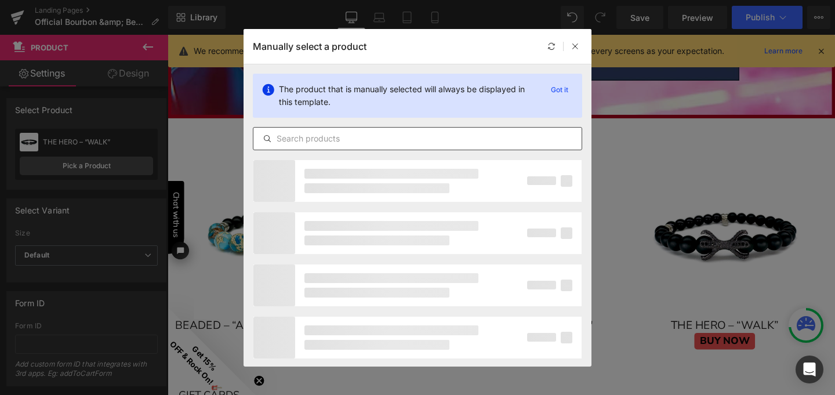
click at [305, 136] on input "text" at bounding box center [417, 139] width 328 height 14
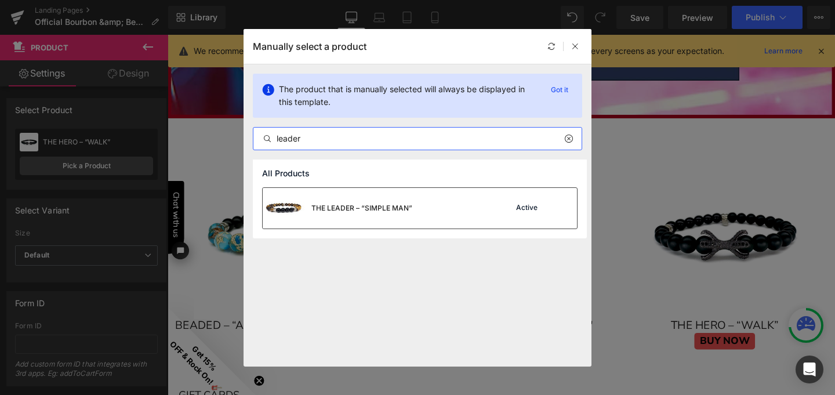
type input "leader"
click at [325, 207] on div "THE LEADER – “SIMPLE MAN”" at bounding box center [361, 208] width 101 height 10
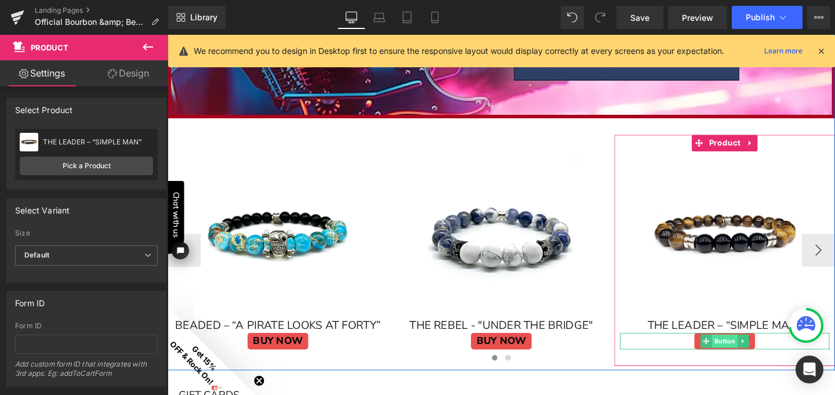
click at [744, 355] on span "Button" at bounding box center [753, 357] width 27 height 14
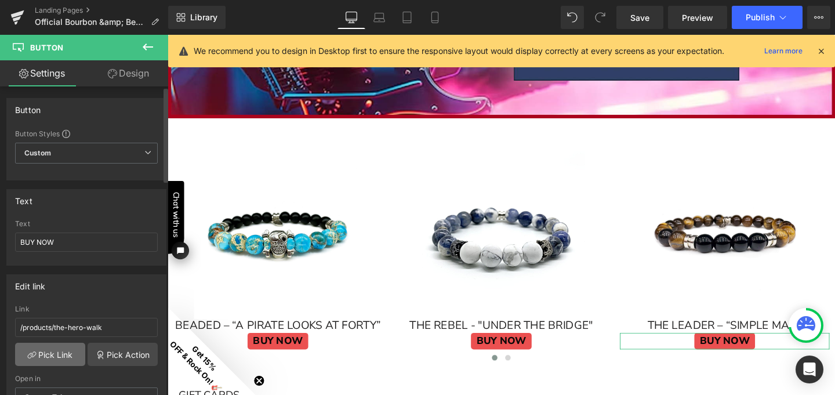
click at [61, 351] on link "Pick Link" at bounding box center [50, 354] width 70 height 23
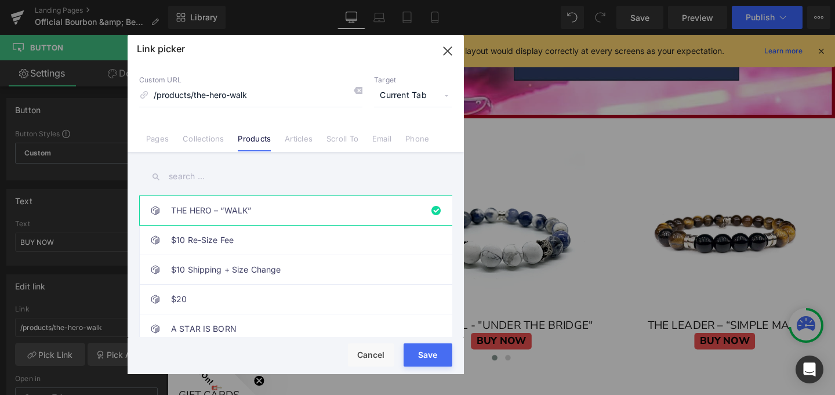
click at [193, 179] on input "text" at bounding box center [295, 176] width 313 height 26
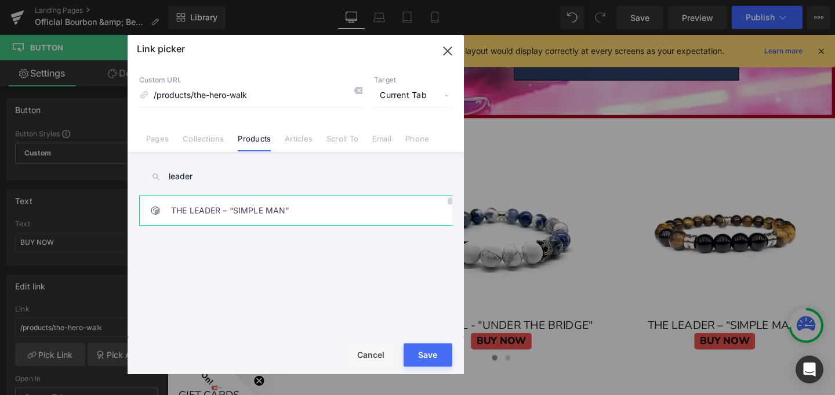
type input "leader"
click at [210, 208] on link "THE LEADER – “SIMPLE MAN”" at bounding box center [298, 210] width 255 height 29
click at [434, 357] on button "Save" at bounding box center [428, 354] width 49 height 23
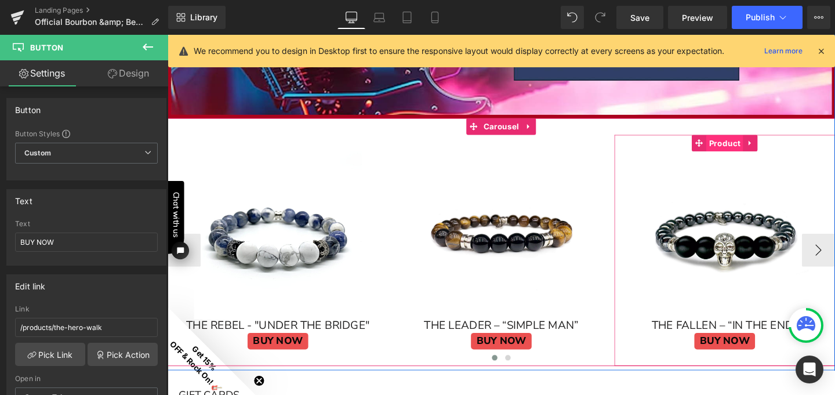
click at [746, 150] on span "Product" at bounding box center [752, 148] width 39 height 17
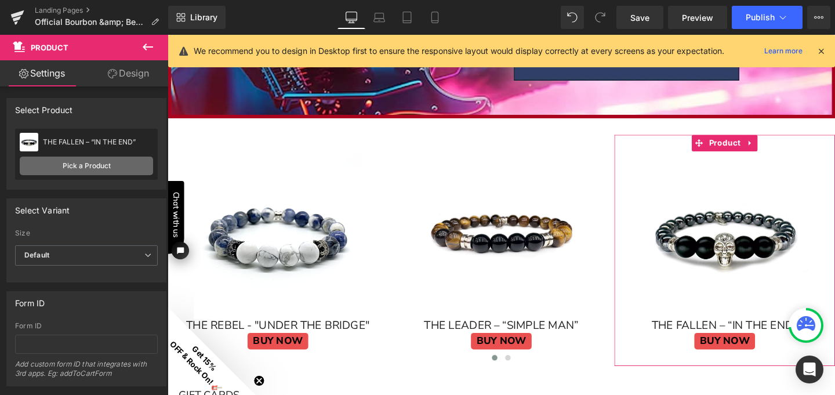
click at [75, 165] on link "Pick a Product" at bounding box center [86, 166] width 133 height 19
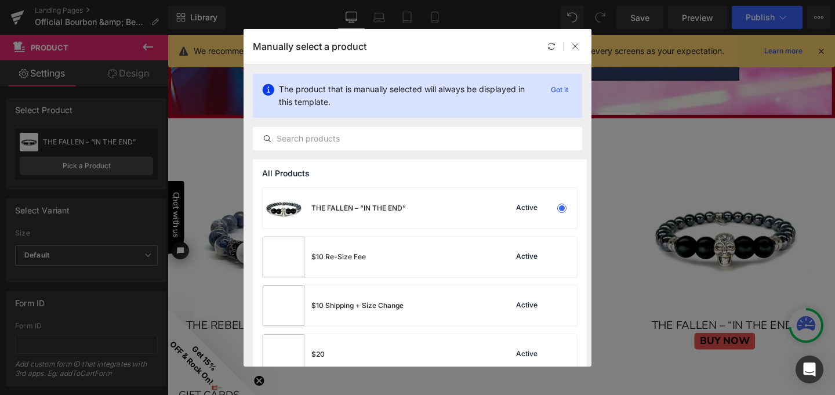
scroll to position [1, 0]
click at [303, 141] on input "text" at bounding box center [417, 139] width 328 height 14
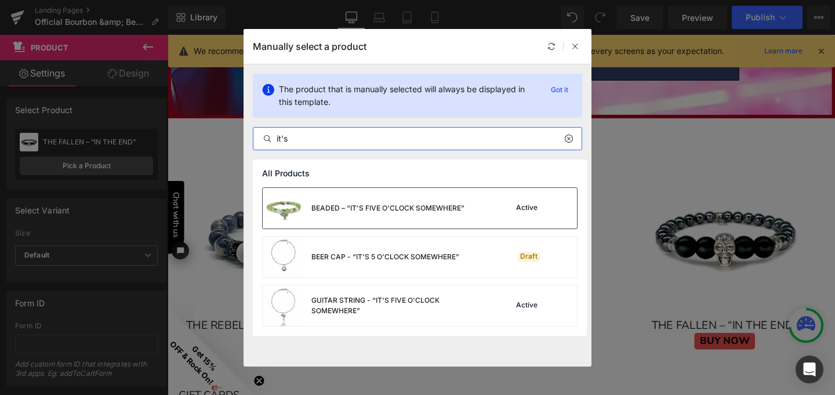
type input "it's"
click at [373, 212] on div "BEADED – “IT'S FIVE O'CLOCK SOMEWHERE”" at bounding box center [387, 208] width 153 height 10
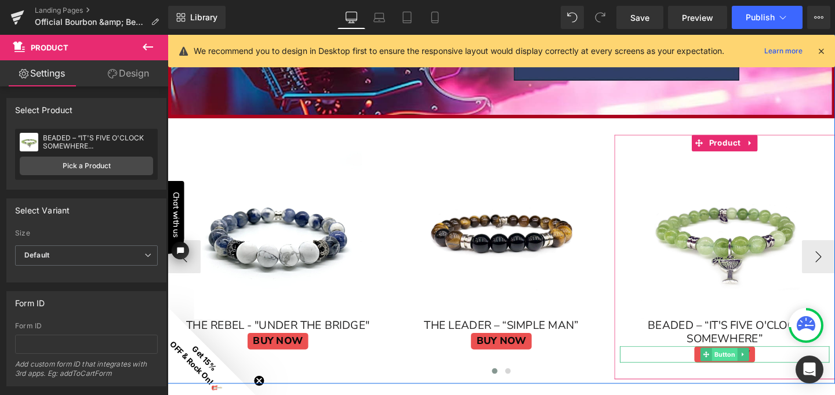
click at [743, 372] on span "Button" at bounding box center [753, 371] width 27 height 14
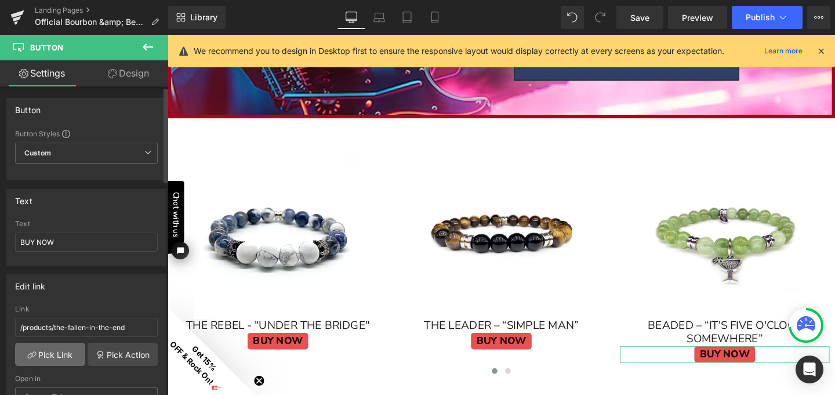
click at [57, 361] on link "Pick Link" at bounding box center [50, 354] width 70 height 23
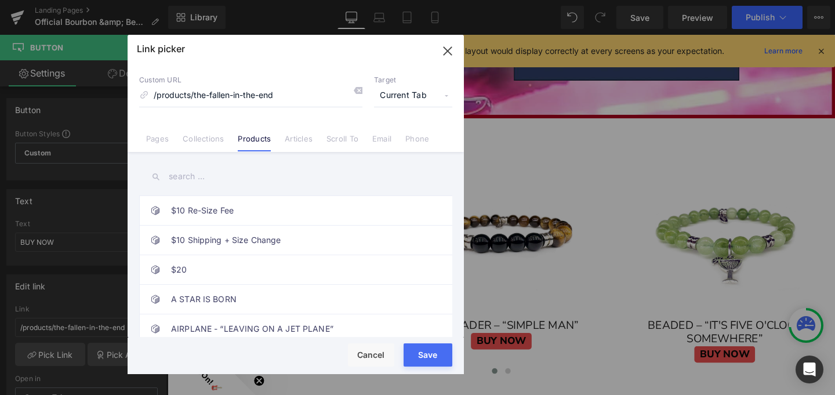
click at [206, 179] on input "text" at bounding box center [295, 176] width 313 height 26
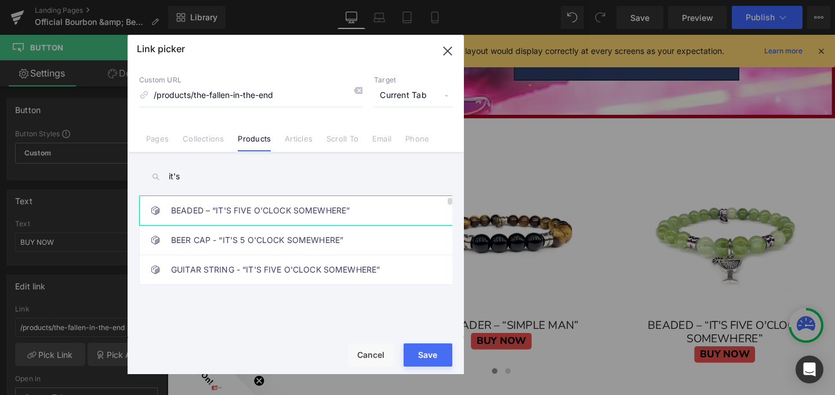
type input "it's"
click at [248, 208] on link "BEADED – “IT'S FIVE O'CLOCK SOMEWHERE”" at bounding box center [298, 210] width 255 height 29
click at [430, 357] on button "Save" at bounding box center [428, 354] width 49 height 23
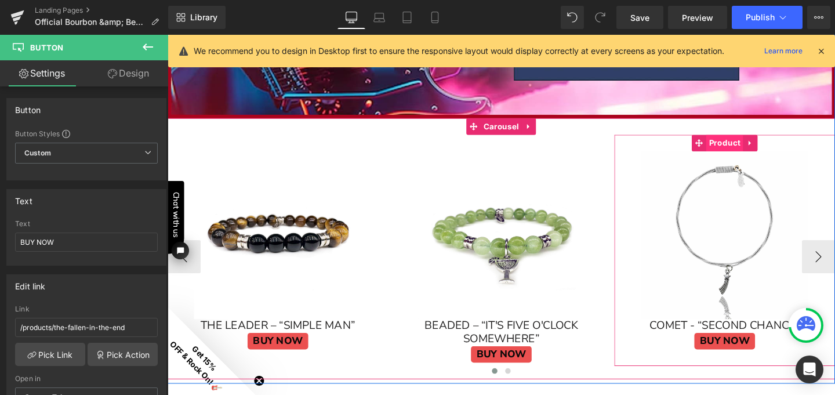
click at [744, 150] on span "Product" at bounding box center [752, 148] width 39 height 17
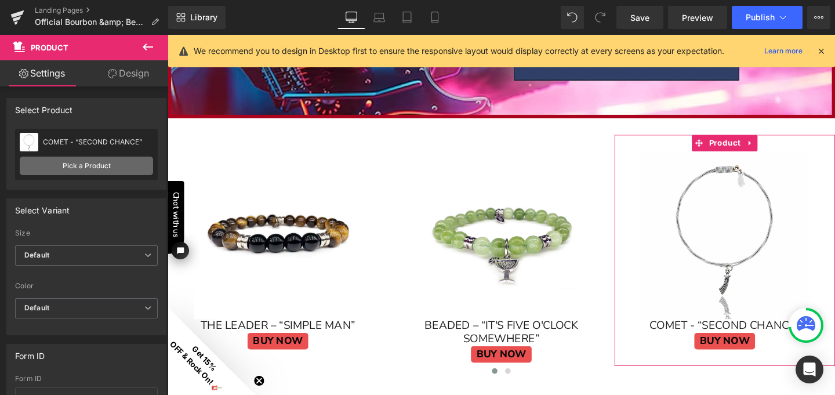
click at [92, 158] on link "Pick a Product" at bounding box center [86, 166] width 133 height 19
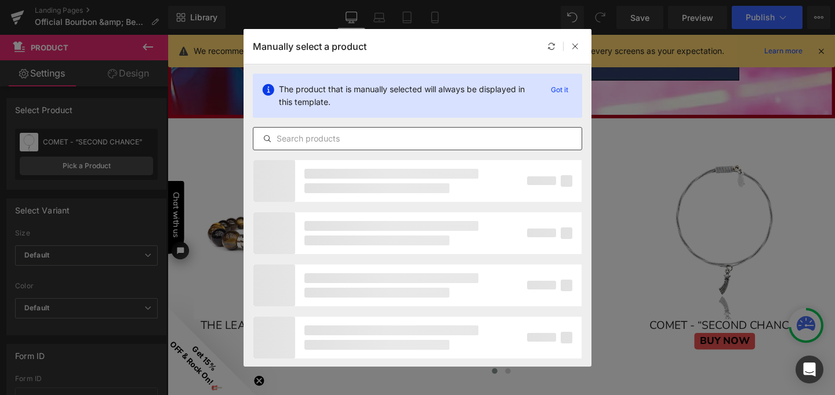
click at [306, 140] on input "text" at bounding box center [417, 139] width 328 height 14
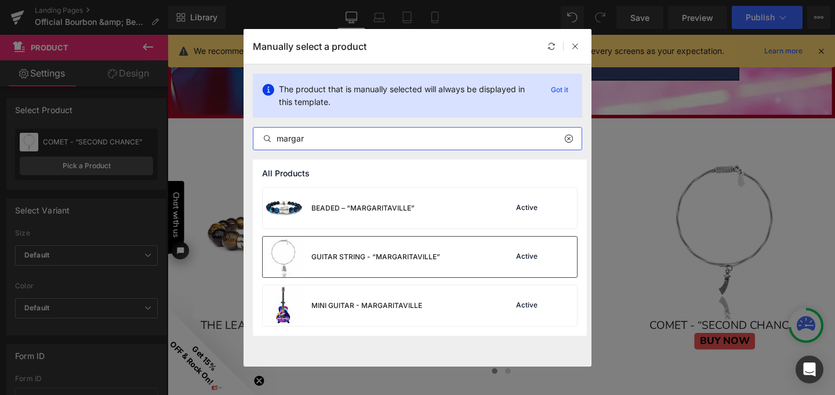
type input "margar"
click at [354, 254] on div "GUITAR STRING - “MARGARITAVILLE”" at bounding box center [375, 257] width 129 height 10
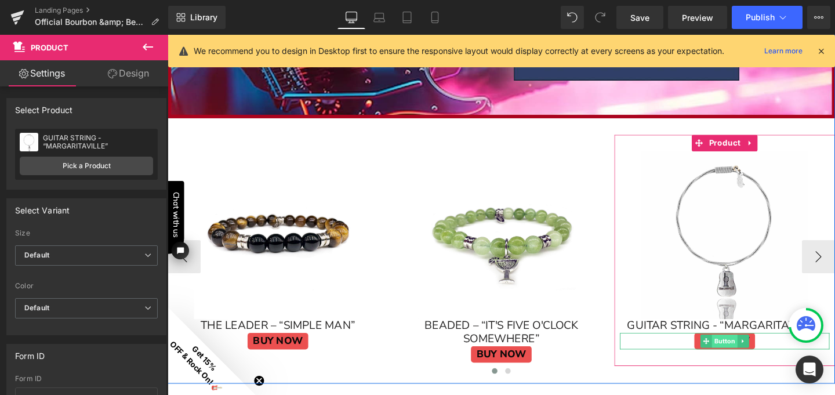
click at [740, 359] on span "Button" at bounding box center [753, 357] width 27 height 14
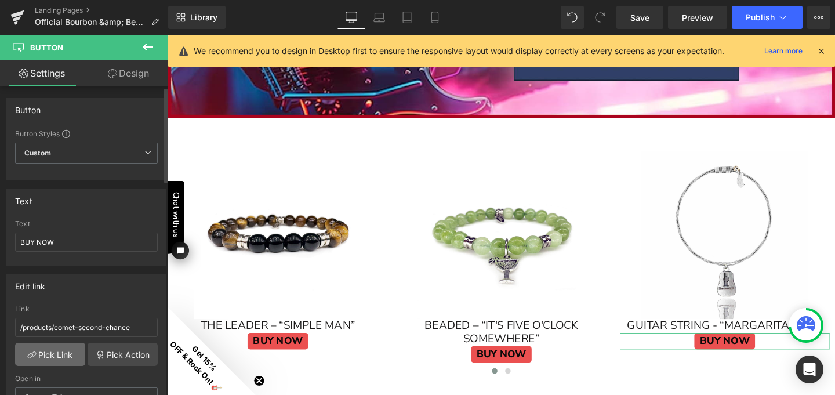
click at [53, 352] on link "Pick Link" at bounding box center [50, 354] width 70 height 23
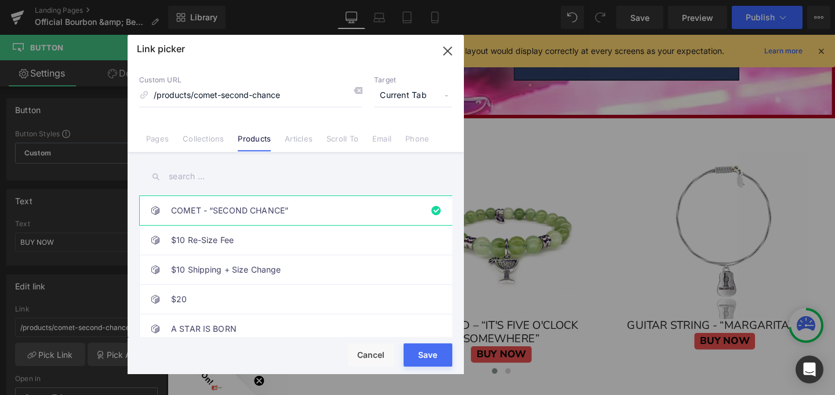
click at [224, 175] on input "text" at bounding box center [295, 176] width 313 height 26
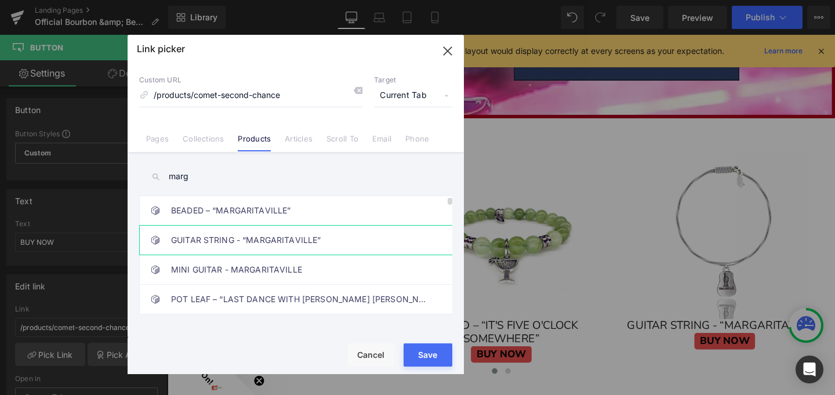
type input "marg"
click at [252, 237] on link "GUITAR STRING - “MARGARITAVILLE”" at bounding box center [298, 240] width 255 height 29
click at [431, 357] on button "Save" at bounding box center [428, 354] width 49 height 23
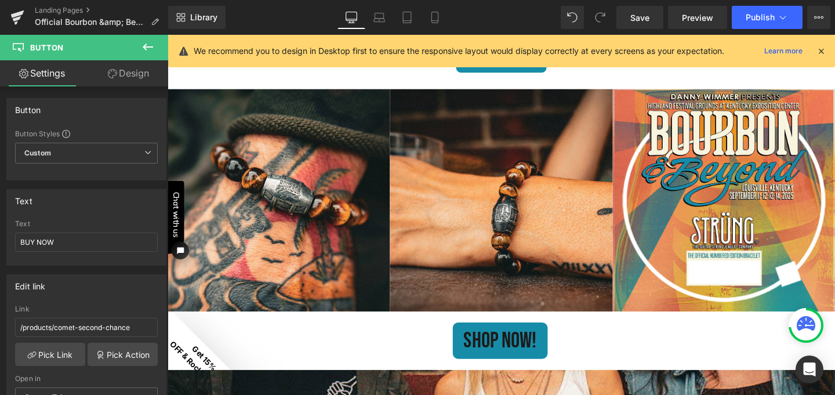
scroll to position [1370, 0]
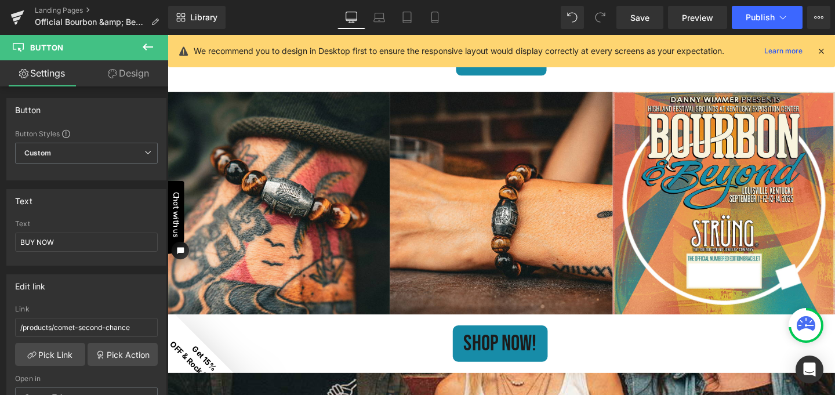
click at [495, 354] on div "SHOP NOW! Button" at bounding box center [517, 359] width 699 height 38
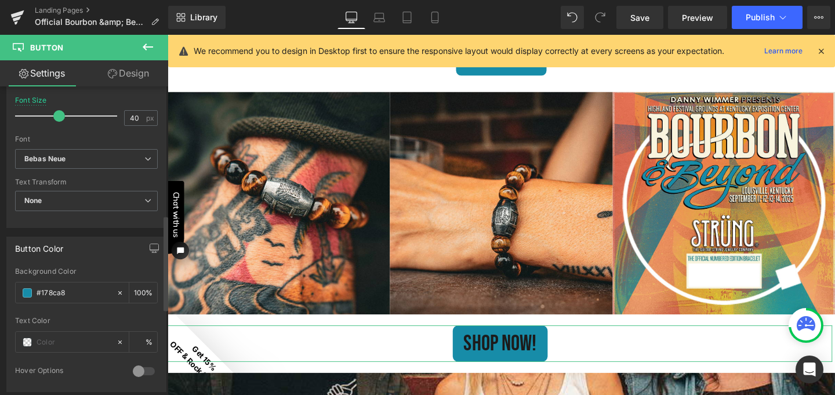
scroll to position [434, 0]
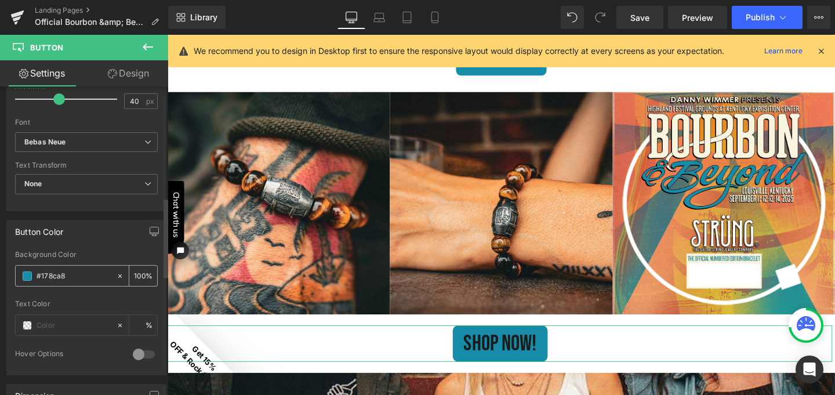
drag, startPoint x: 69, startPoint y: 274, endPoint x: 41, endPoint y: 272, distance: 27.9
click at [41, 272] on input "#178ca8" at bounding box center [74, 276] width 74 height 13
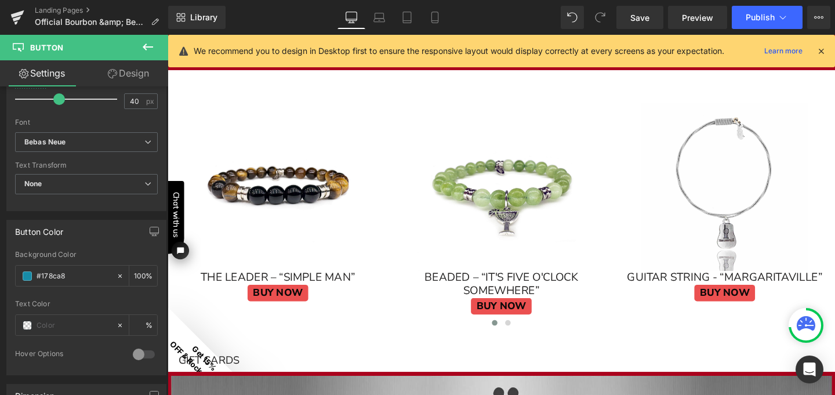
scroll to position [2436, 0]
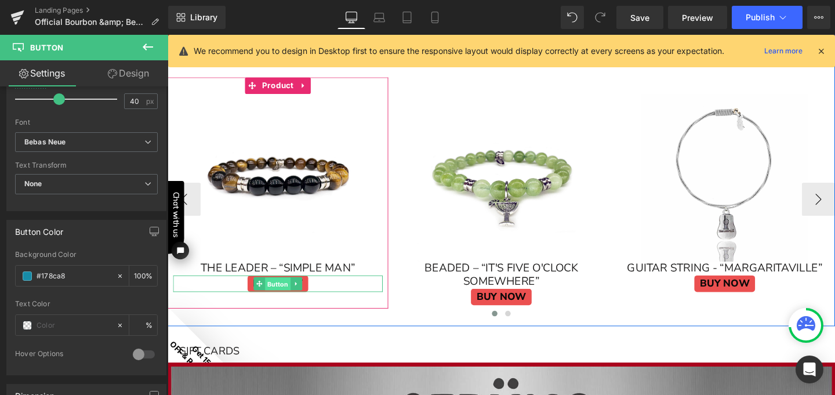
click at [278, 296] on span "Button" at bounding box center [283, 297] width 27 height 14
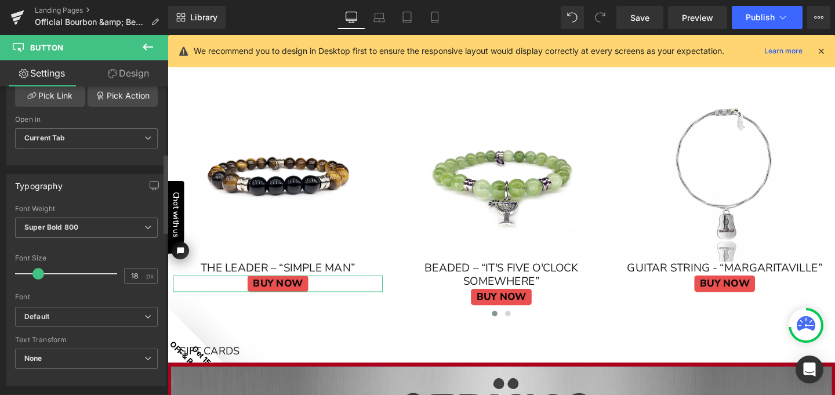
scroll to position [261, 0]
click at [89, 310] on b "Default" at bounding box center [84, 315] width 120 height 10
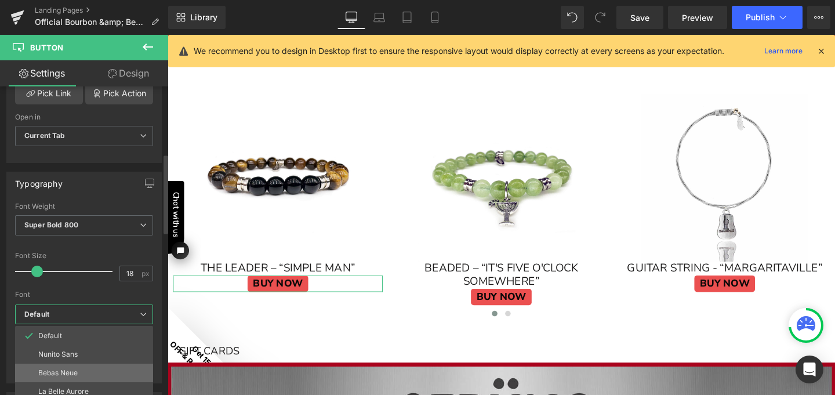
click at [76, 369] on p "Bebas Neue" at bounding box center [57, 373] width 39 height 8
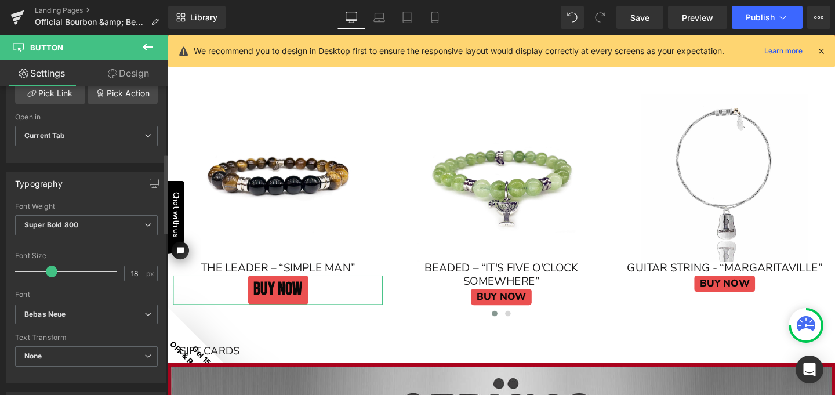
drag, startPoint x: 38, startPoint y: 271, endPoint x: 51, endPoint y: 274, distance: 13.2
click at [51, 274] on span at bounding box center [52, 272] width 12 height 12
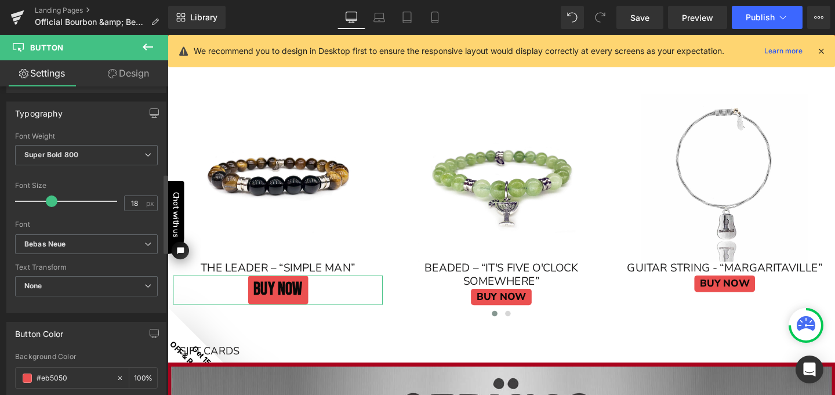
scroll to position [331, 0]
click at [75, 157] on b "Super Bold 800" at bounding box center [51, 155] width 54 height 9
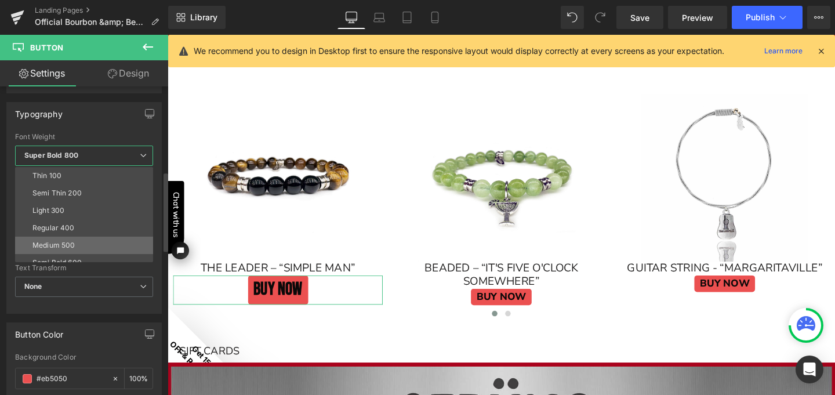
click at [72, 241] on div "Medium 500" at bounding box center [53, 245] width 42 height 8
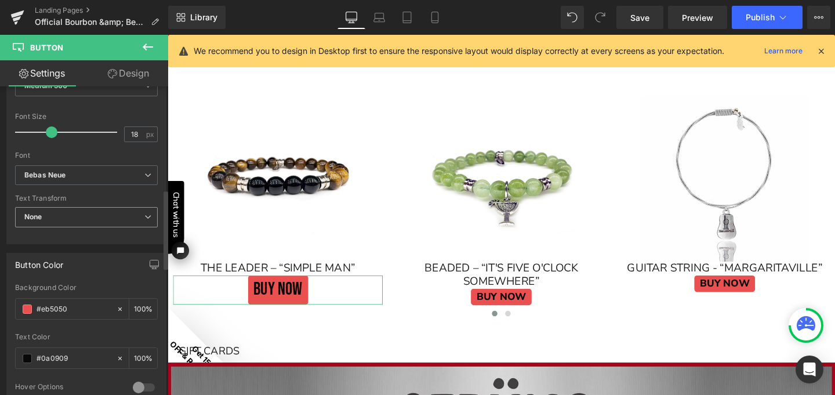
scroll to position [402, 0]
drag, startPoint x: 71, startPoint y: 309, endPoint x: 42, endPoint y: 304, distance: 28.8
click at [42, 304] on input "#eb5050" at bounding box center [74, 307] width 74 height 13
paste input "178ca8"
type input "#178ca8"
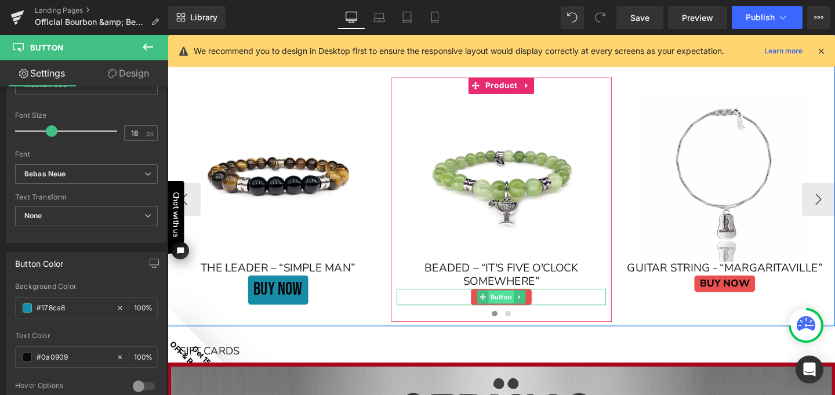
click at [512, 309] on span "Button" at bounding box center [518, 310] width 27 height 14
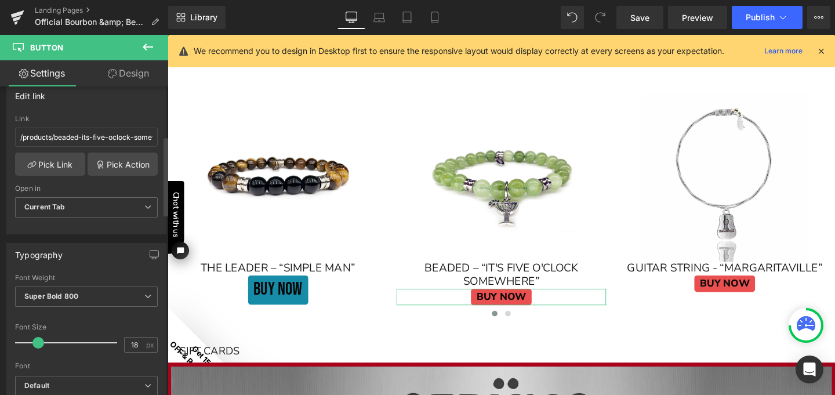
scroll to position [194, 0]
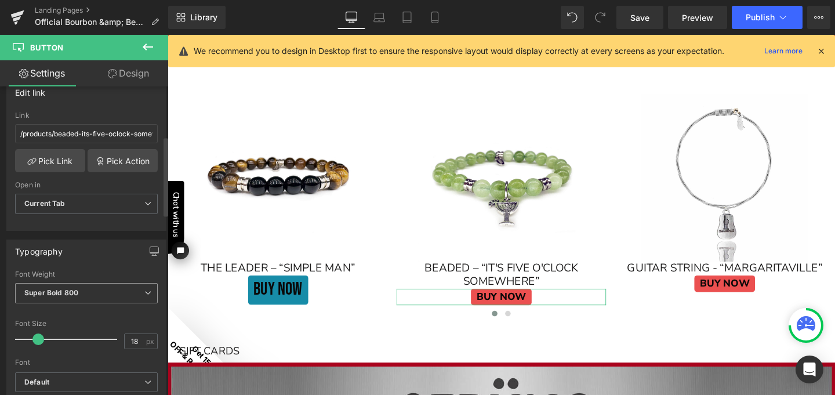
click at [70, 293] on b "Super Bold 800" at bounding box center [51, 292] width 54 height 9
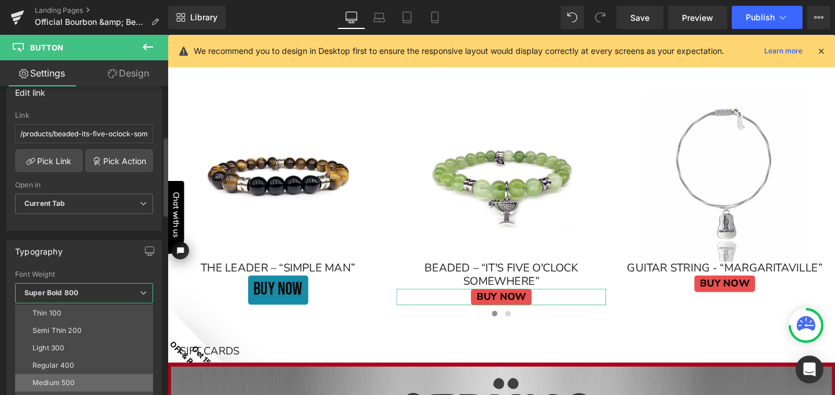
click at [66, 379] on div "Medium 500" at bounding box center [53, 383] width 42 height 8
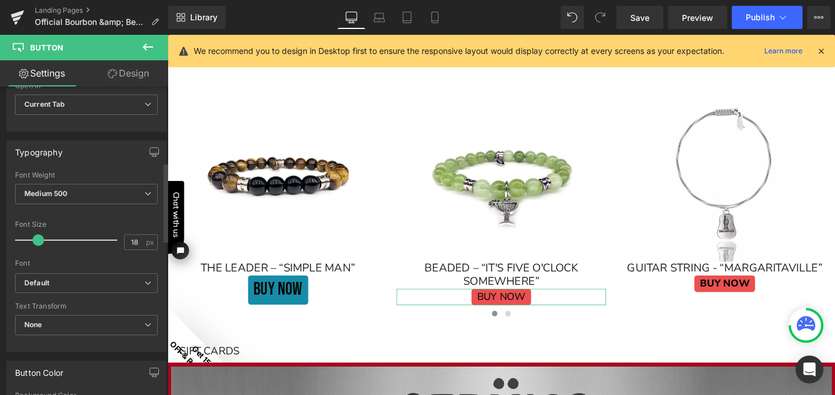
scroll to position [295, 0]
click at [73, 281] on b "Default" at bounding box center [84, 281] width 120 height 10
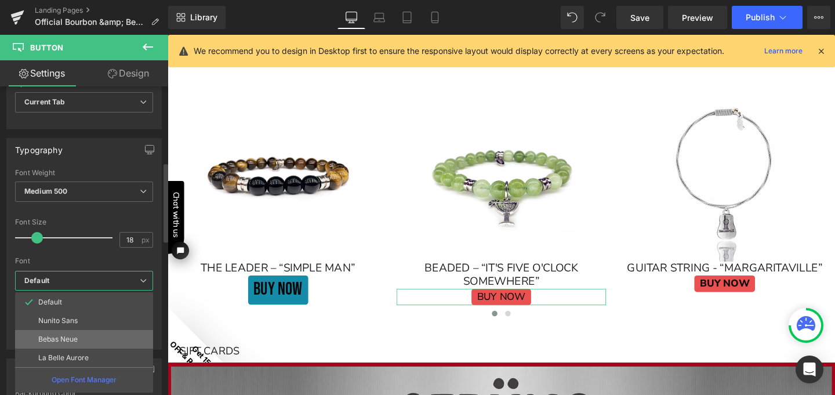
click at [72, 336] on p "Bebas Neue" at bounding box center [57, 339] width 39 height 8
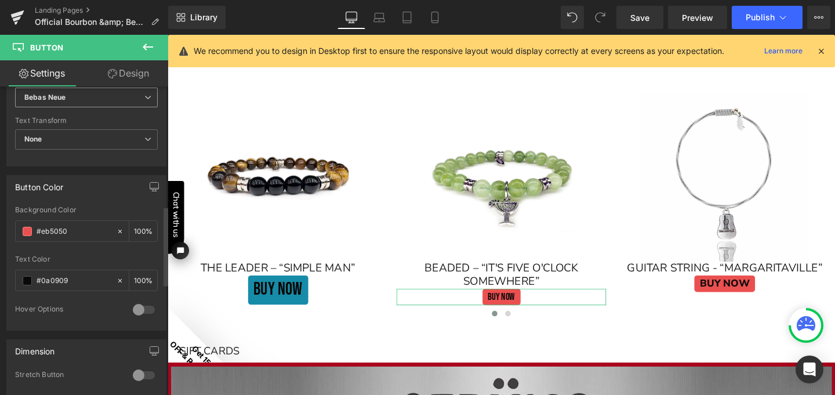
scroll to position [479, 0]
drag, startPoint x: 73, startPoint y: 230, endPoint x: 42, endPoint y: 226, distance: 31.0
click at [42, 226] on input "#eb5050" at bounding box center [74, 230] width 74 height 13
paste input "178ca8"
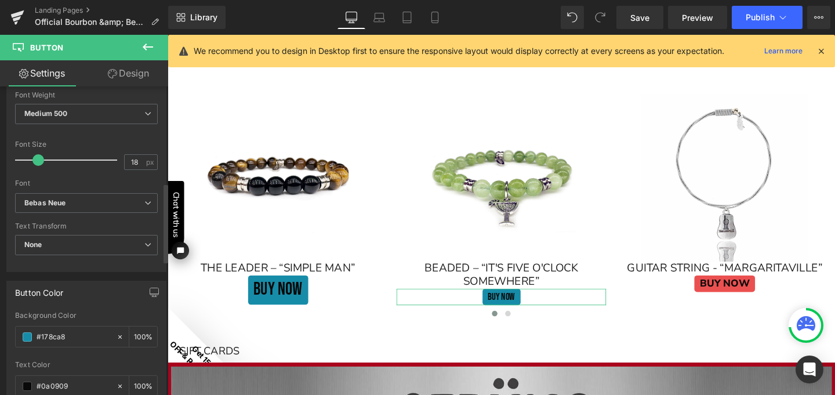
scroll to position [343, 0]
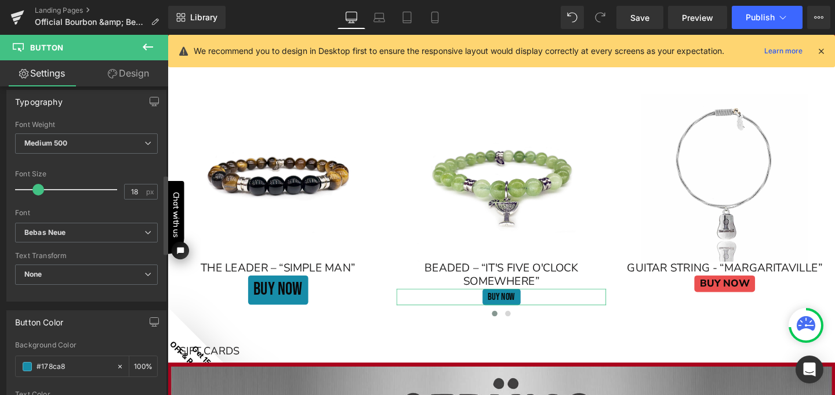
type input "#178ca8"
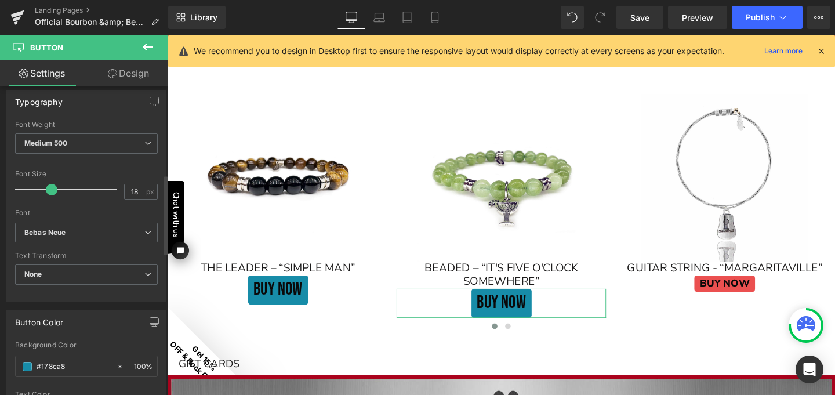
drag, startPoint x: 37, startPoint y: 191, endPoint x: 49, endPoint y: 195, distance: 13.2
click at [49, 195] on div at bounding box center [69, 189] width 96 height 23
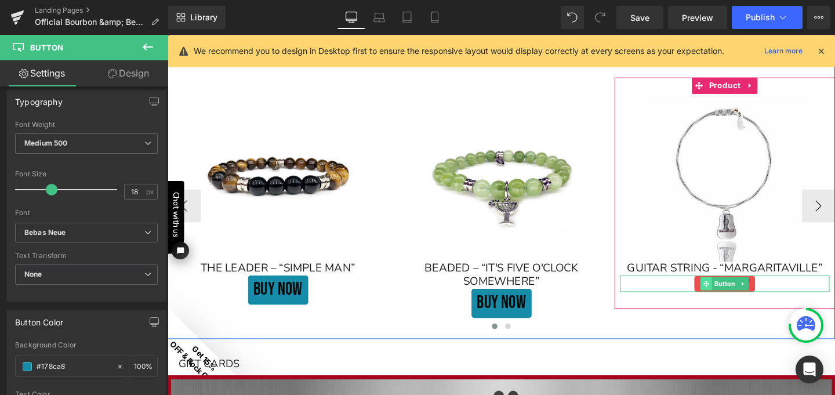
click at [731, 297] on icon at bounding box center [734, 296] width 6 height 6
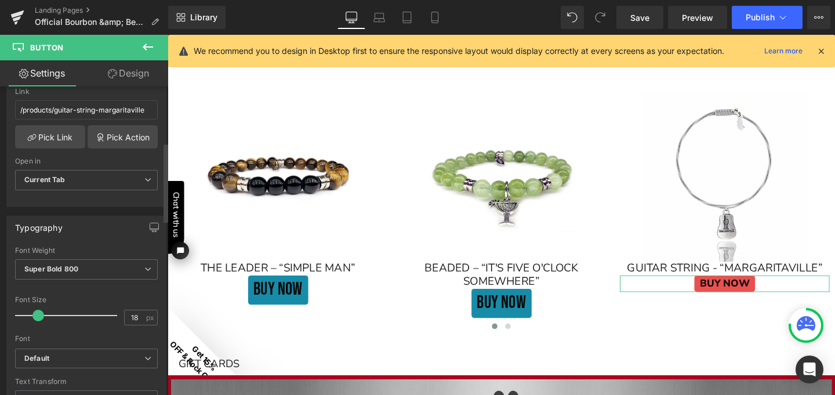
scroll to position [218, 0]
click at [86, 267] on span "Super Bold 800" at bounding box center [86, 269] width 143 height 20
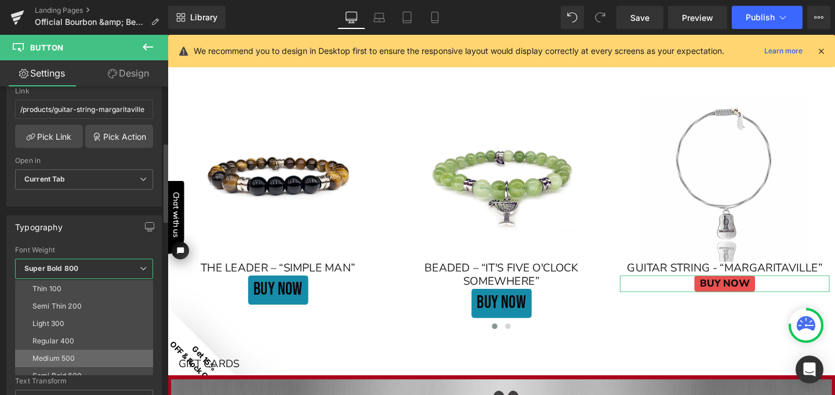
click at [78, 355] on li "Medium 500" at bounding box center [86, 358] width 143 height 17
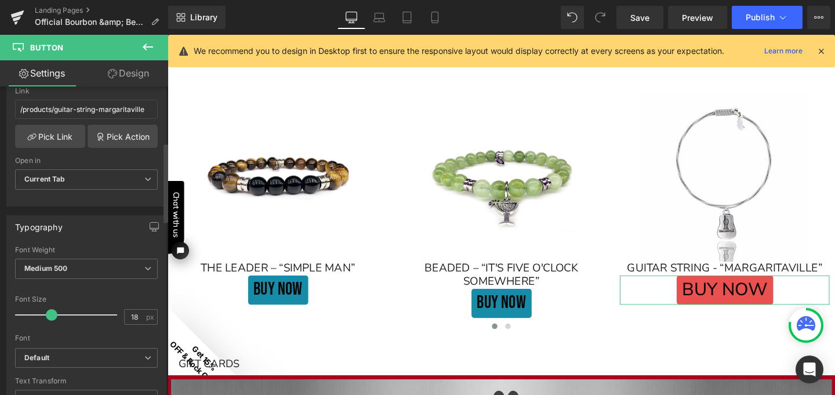
drag, startPoint x: 37, startPoint y: 309, endPoint x: 49, endPoint y: 317, distance: 15.1
click at [49, 317] on span at bounding box center [52, 315] width 12 height 12
click at [59, 359] on b "Default" at bounding box center [84, 358] width 120 height 10
click at [88, 379] on li "Default" at bounding box center [84, 379] width 138 height 19
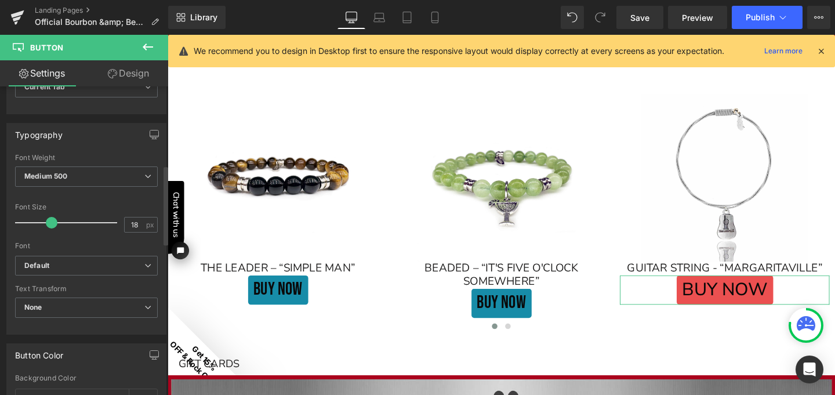
scroll to position [318, 0]
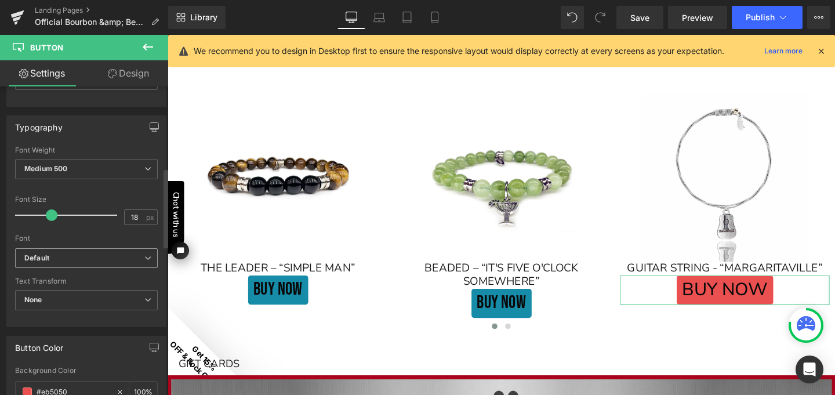
click at [78, 261] on b "Default" at bounding box center [84, 258] width 120 height 10
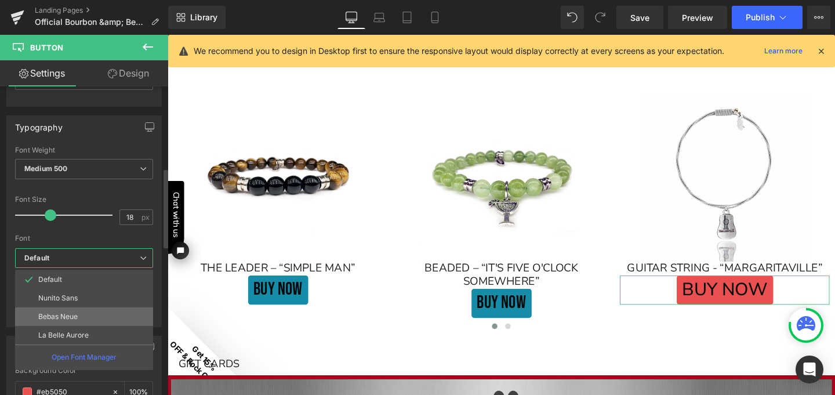
click at [77, 315] on p "Bebas Neue" at bounding box center [57, 316] width 39 height 8
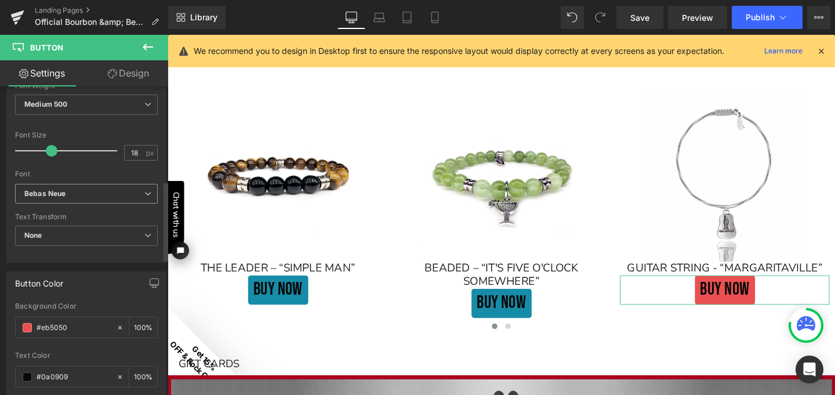
scroll to position [403, 0]
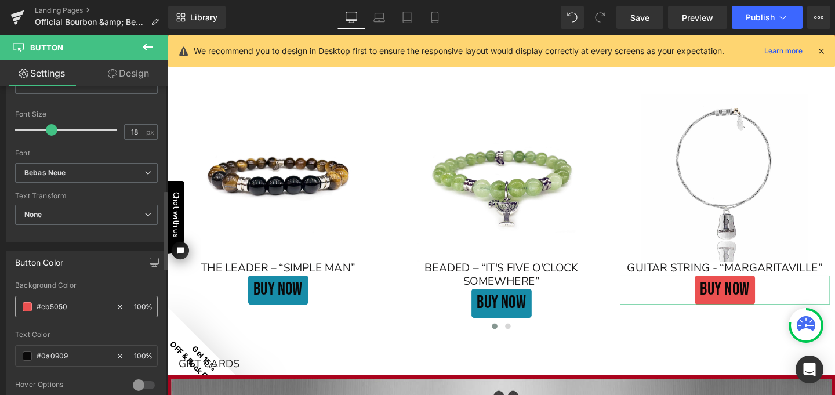
drag, startPoint x: 73, startPoint y: 308, endPoint x: 43, endPoint y: 305, distance: 30.3
click at [43, 305] on input "#eb5050" at bounding box center [74, 306] width 74 height 13
paste input "178ca8"
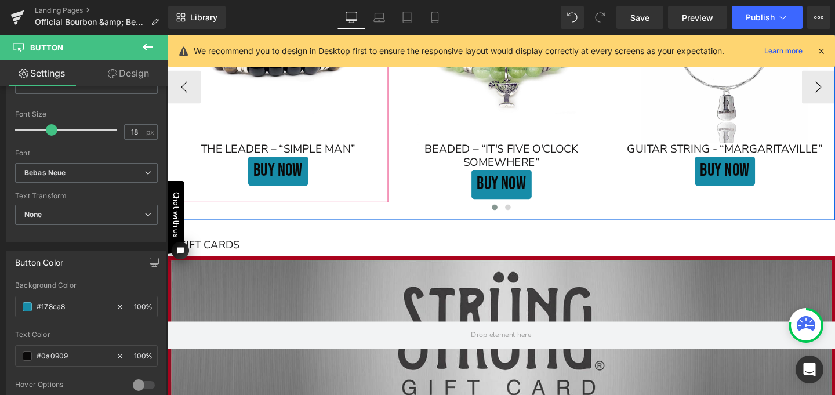
scroll to position [2560, 0]
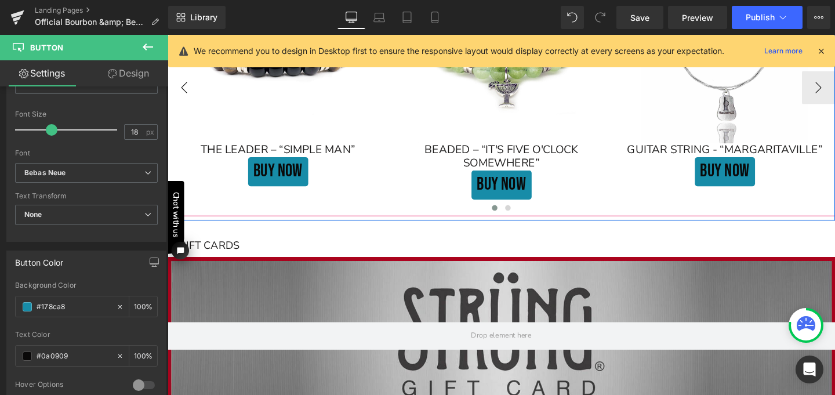
type input "#178ca8"
click at [184, 94] on button "‹" at bounding box center [185, 90] width 35 height 35
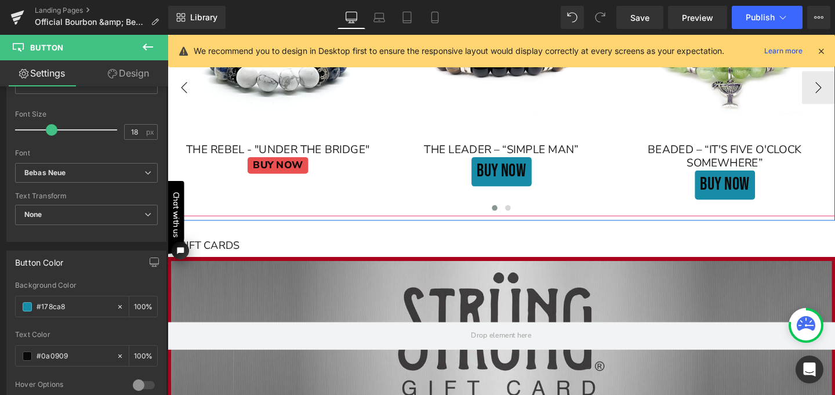
click at [184, 94] on button "‹" at bounding box center [185, 90] width 35 height 35
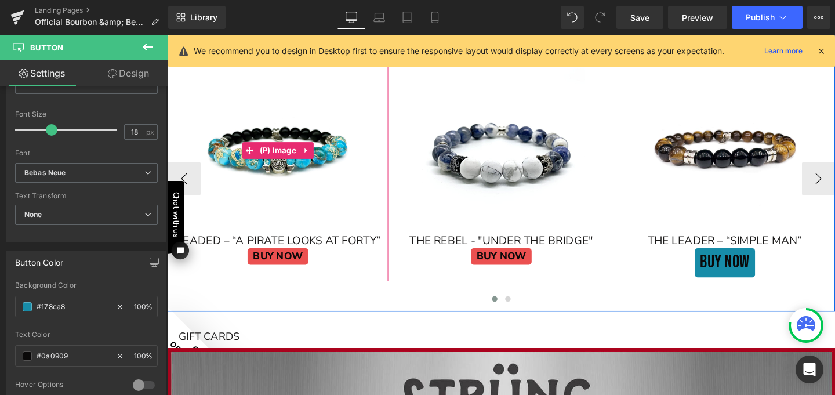
scroll to position [2463, 0]
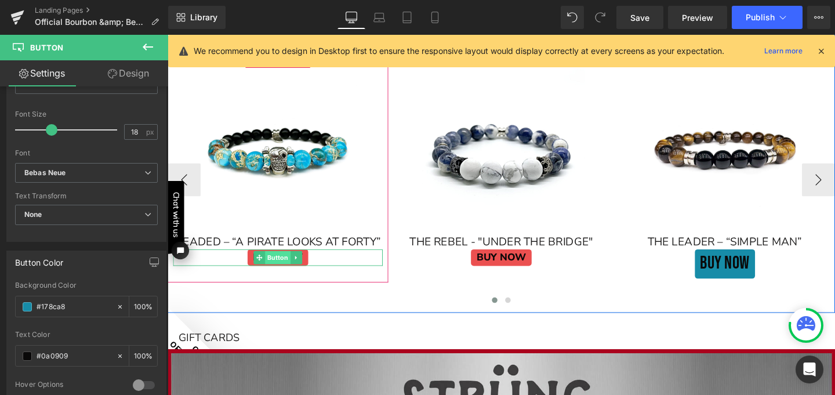
click at [278, 267] on span "Button" at bounding box center [283, 269] width 27 height 14
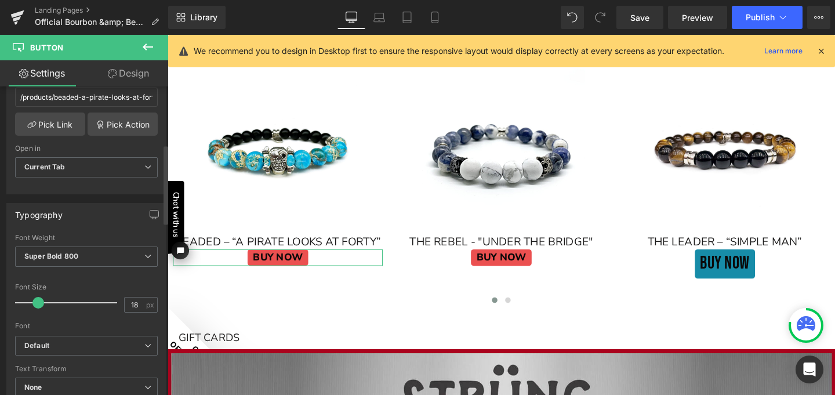
scroll to position [240, 0]
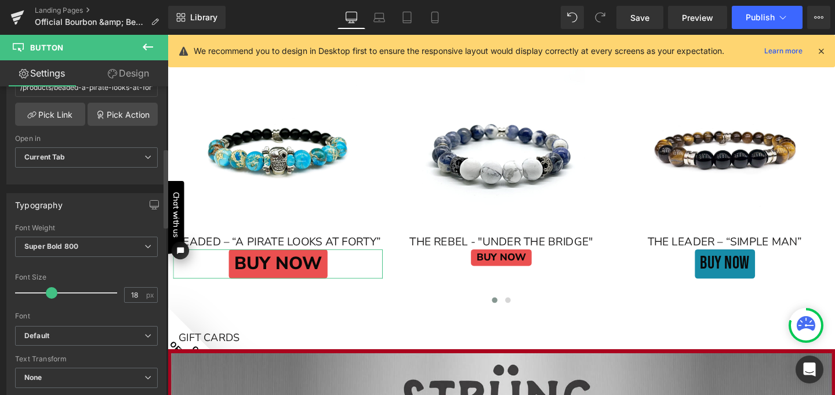
drag, startPoint x: 38, startPoint y: 290, endPoint x: 50, endPoint y: 295, distance: 13.6
click at [50, 295] on span at bounding box center [52, 293] width 12 height 12
click at [59, 335] on b "Default" at bounding box center [84, 336] width 120 height 10
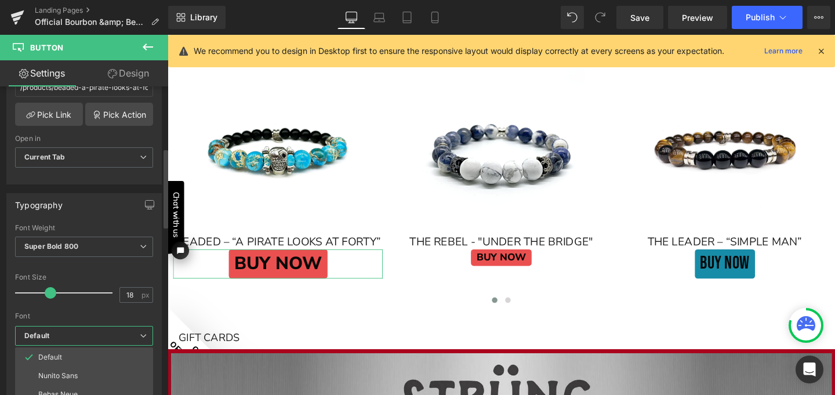
click at [74, 314] on div "Font" at bounding box center [84, 316] width 138 height 8
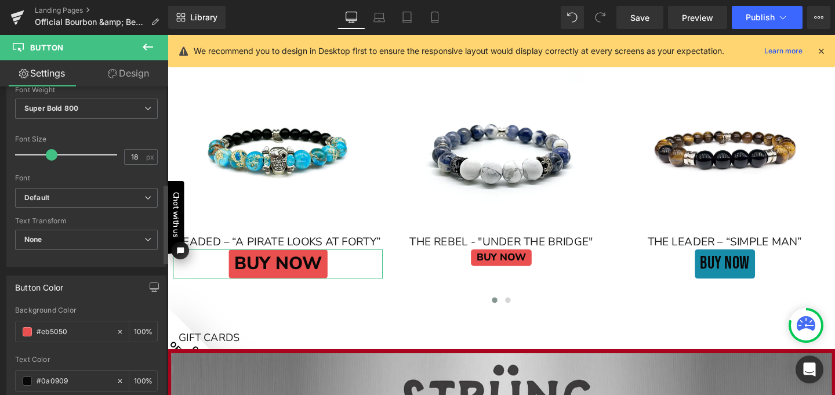
scroll to position [381, 0]
drag, startPoint x: 69, startPoint y: 326, endPoint x: 43, endPoint y: 325, distance: 26.1
click at [43, 325] on input "#eb5050" at bounding box center [74, 328] width 74 height 13
paste input "178ca8"
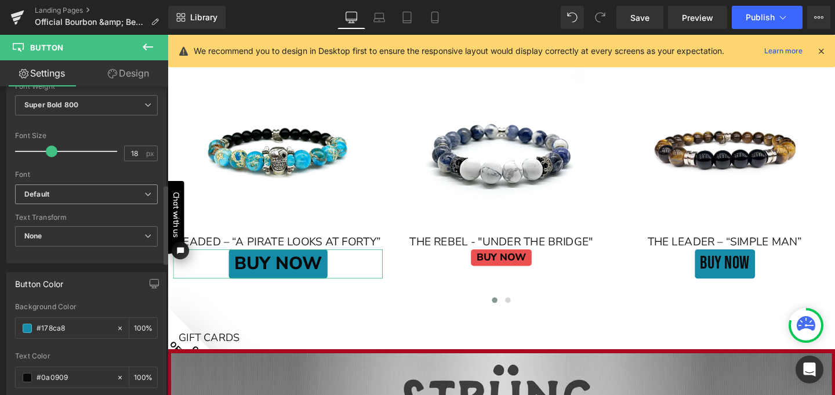
type input "#178ca8"
click at [74, 195] on b "Default" at bounding box center [84, 195] width 120 height 10
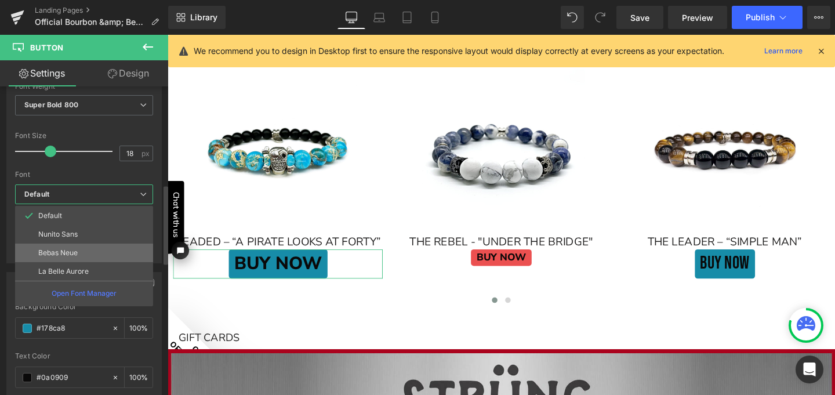
click at [75, 249] on p "Bebas Neue" at bounding box center [57, 253] width 39 height 8
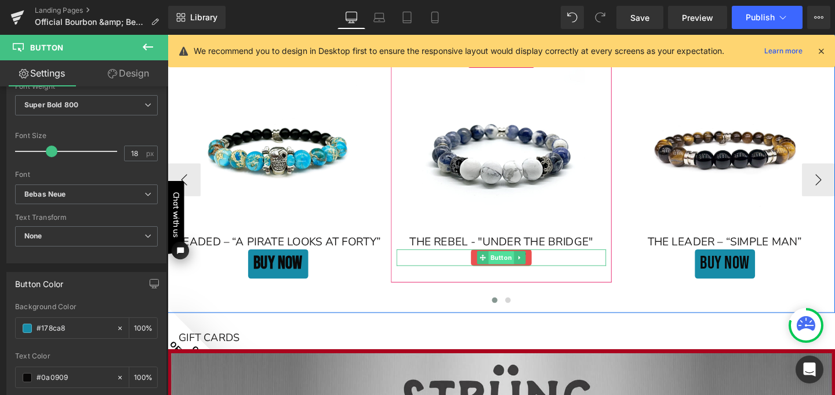
click at [505, 268] on span "Button" at bounding box center [518, 269] width 27 height 14
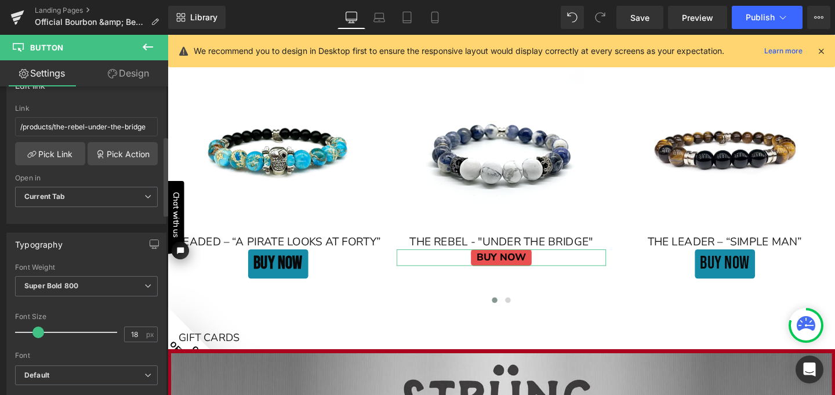
scroll to position [205, 0]
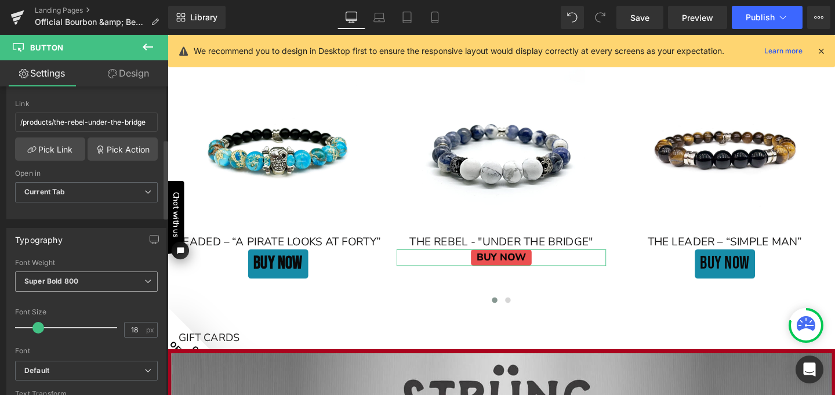
click at [90, 279] on span "Super Bold 800" at bounding box center [86, 281] width 143 height 20
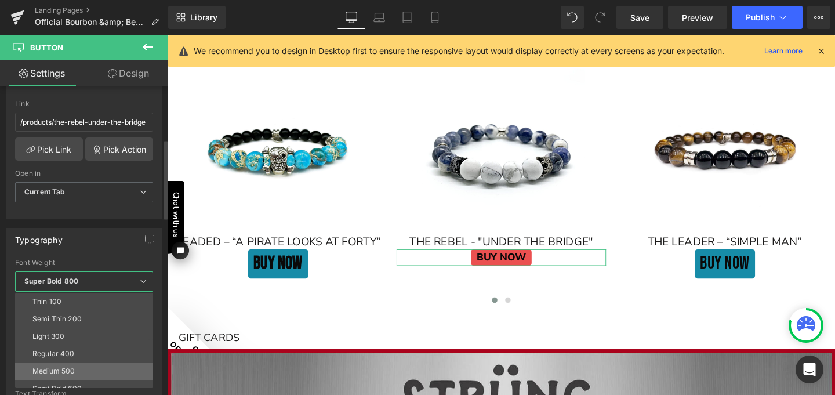
click at [77, 364] on li "Medium 500" at bounding box center [86, 370] width 143 height 17
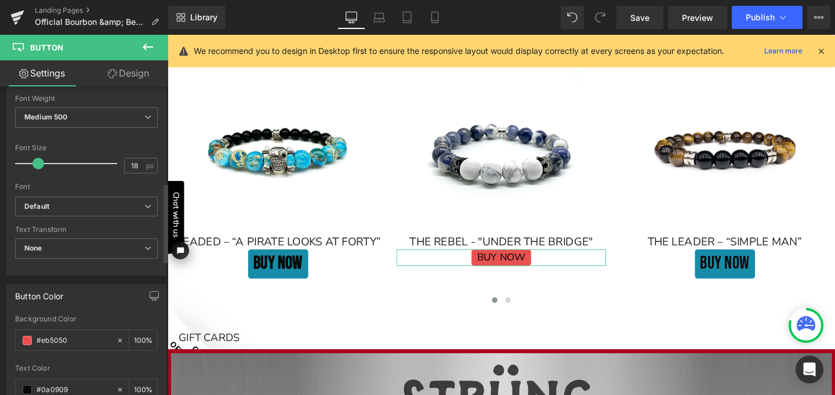
scroll to position [376, 0]
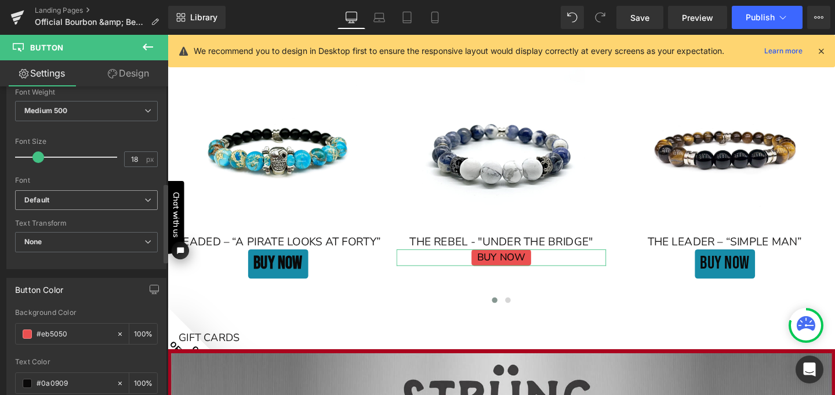
click at [80, 199] on b "Default" at bounding box center [84, 200] width 120 height 10
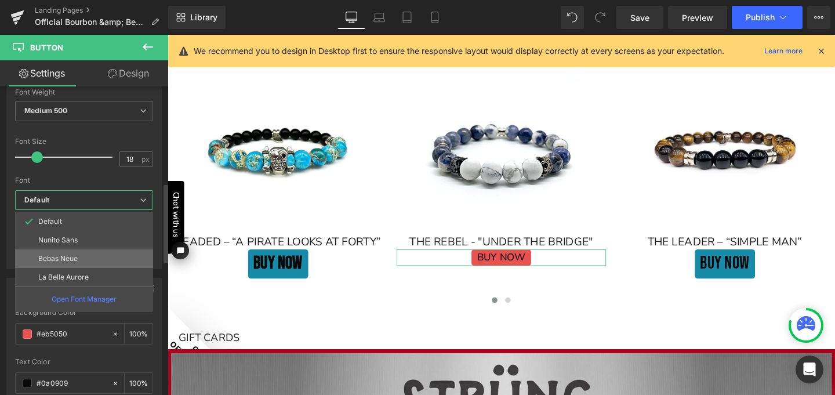
click at [77, 255] on p "Bebas Neue" at bounding box center [57, 259] width 39 height 8
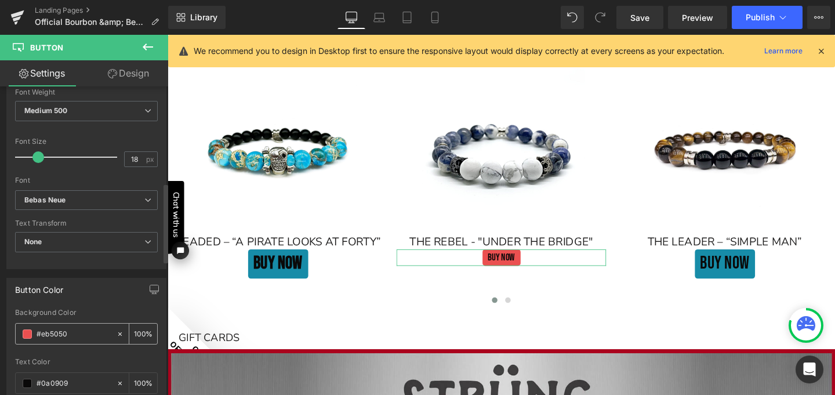
drag, startPoint x: 68, startPoint y: 332, endPoint x: 42, endPoint y: 332, distance: 25.5
click at [42, 332] on input "#eb5050" at bounding box center [74, 334] width 74 height 13
paste input "178ca8"
type input "#178ca8"
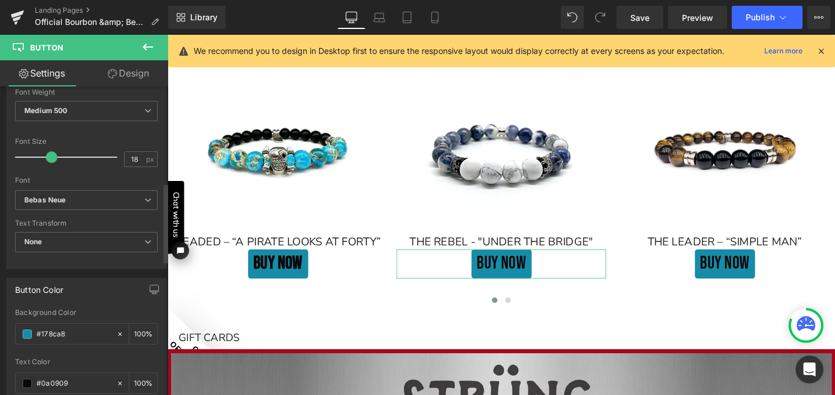
drag, startPoint x: 38, startPoint y: 158, endPoint x: 48, endPoint y: 163, distance: 11.7
click at [48, 163] on div at bounding box center [69, 157] width 96 height 23
click at [50, 158] on span at bounding box center [52, 157] width 12 height 12
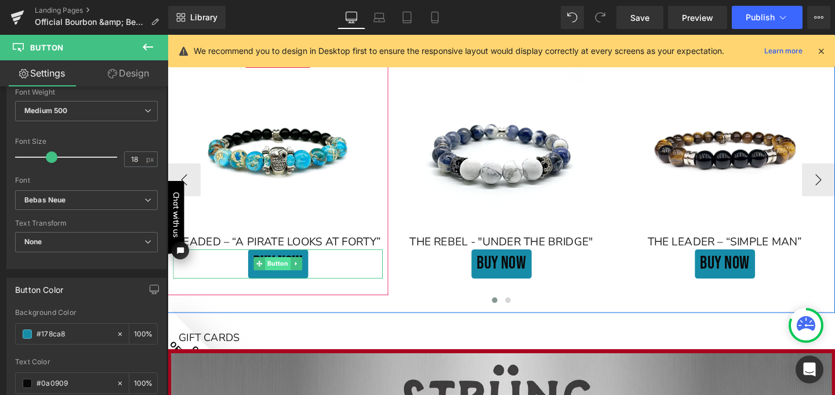
click at [270, 273] on span "Button" at bounding box center [283, 275] width 27 height 14
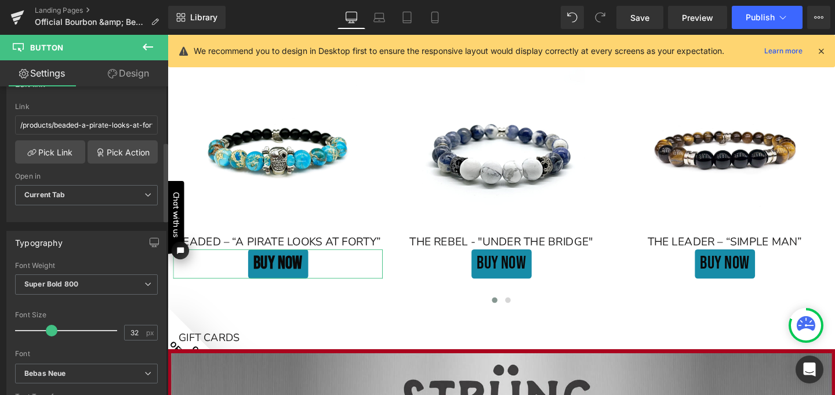
scroll to position [220, 0]
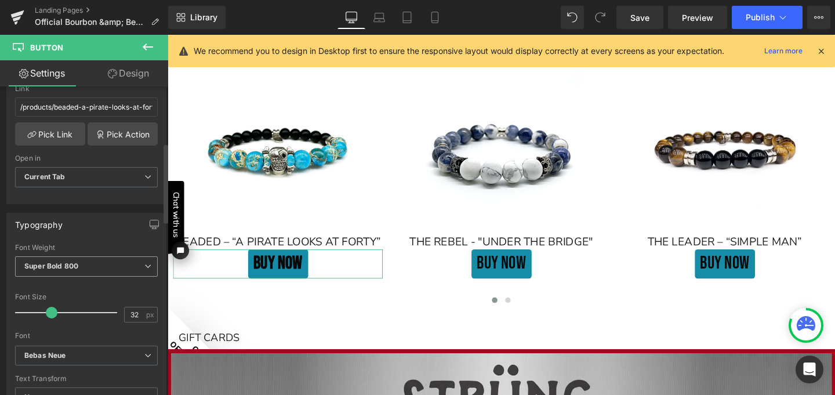
click at [72, 266] on b "Super Bold 800" at bounding box center [51, 265] width 54 height 9
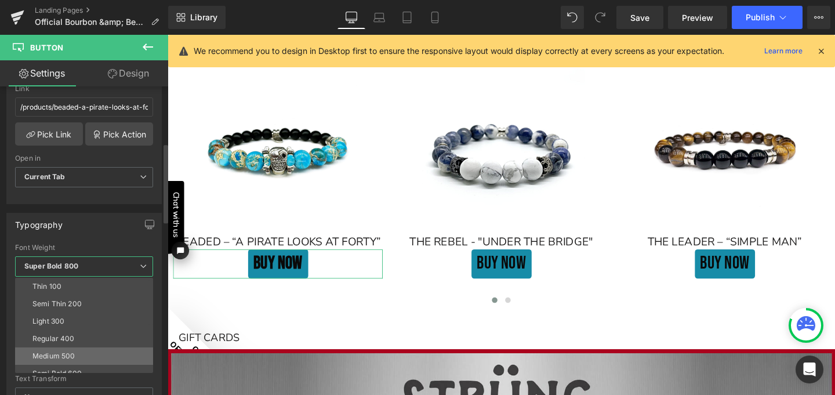
click at [68, 352] on div "Medium 500" at bounding box center [53, 356] width 42 height 8
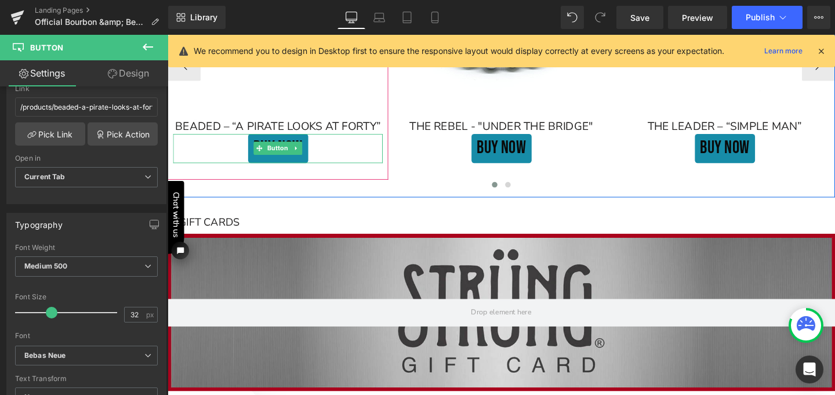
scroll to position [2604, 0]
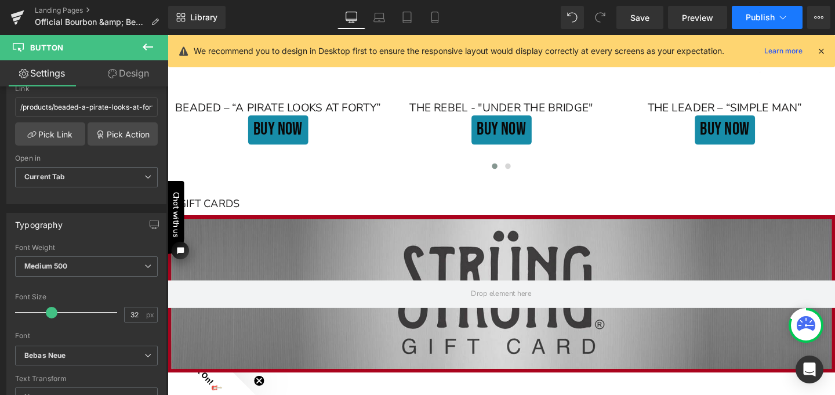
click at [759, 19] on span "Publish" at bounding box center [760, 17] width 29 height 9
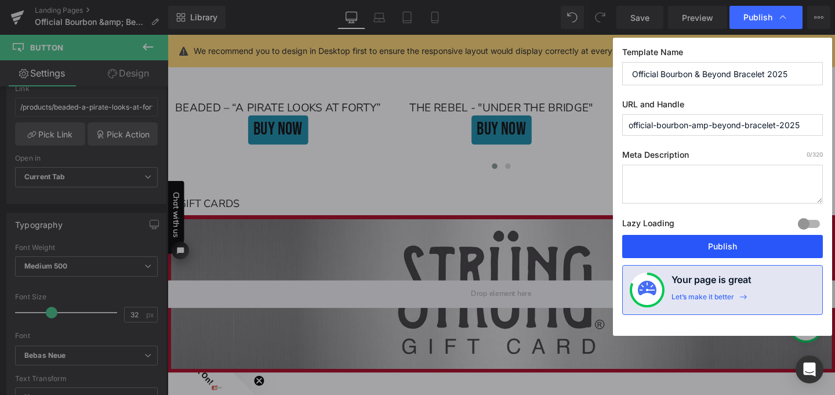
click at [699, 242] on button "Publish" at bounding box center [722, 246] width 201 height 23
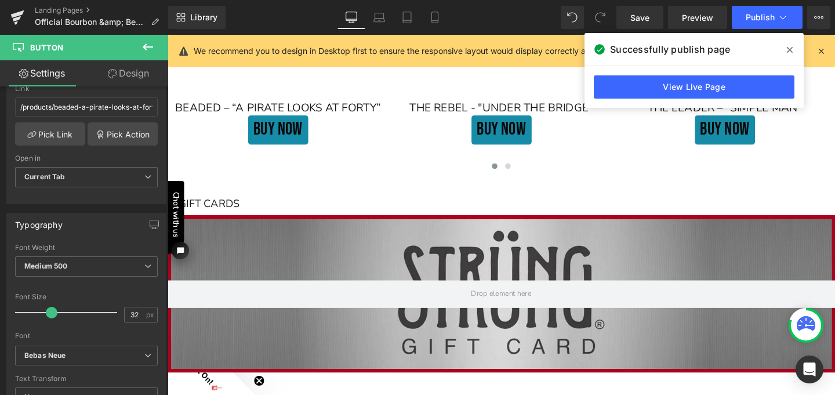
click at [787, 48] on icon at bounding box center [790, 50] width 6 height 6
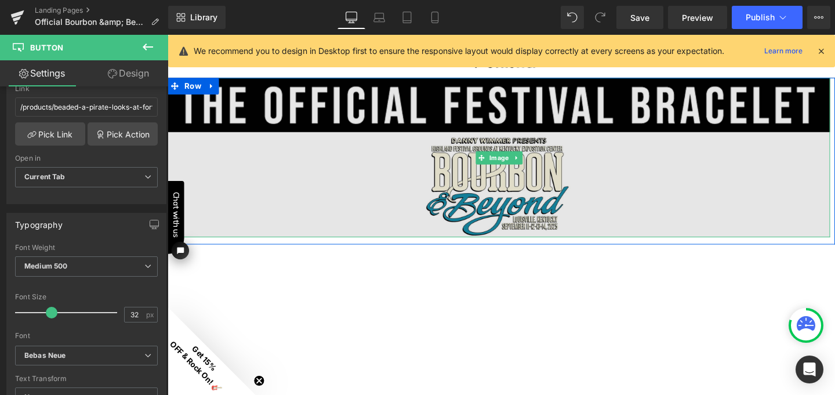
click at [503, 178] on img at bounding box center [516, 164] width 696 height 168
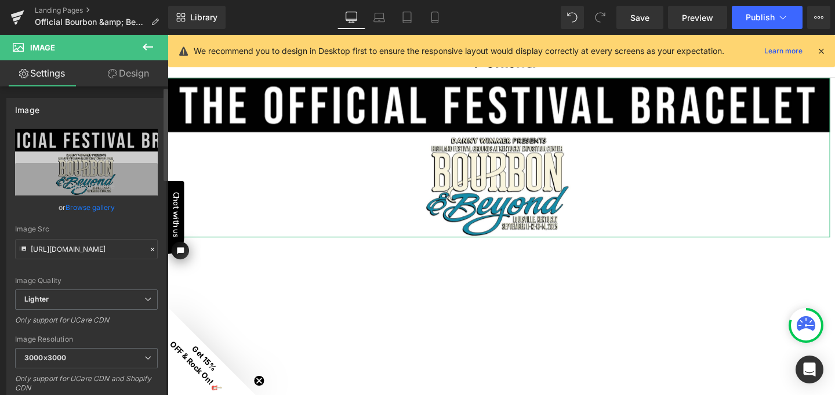
click at [95, 206] on link "Browse gallery" at bounding box center [90, 207] width 49 height 20
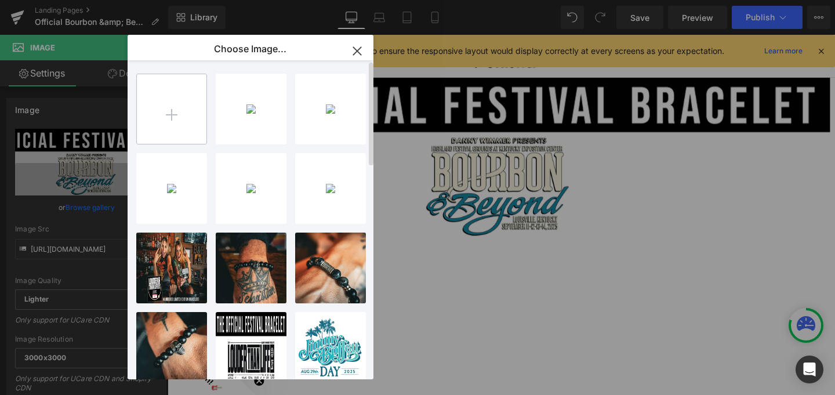
click at [0, 0] on input "file" at bounding box center [0, 0] width 0 height 0
type input "C:\fakepath\B&B Landing Page Top.jpg"
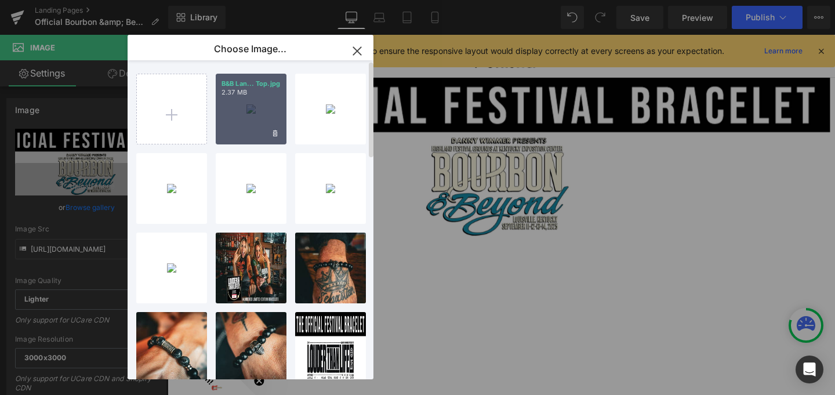
click at [255, 119] on div "B&B Lan... Top.jpg 2.37 MB" at bounding box center [251, 109] width 71 height 71
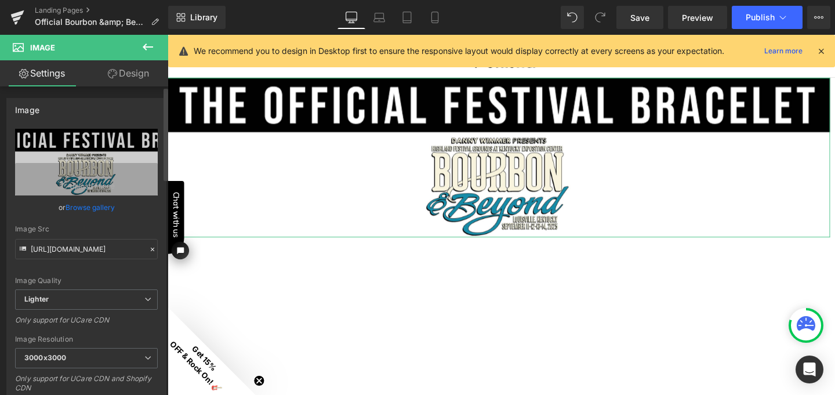
click at [92, 204] on link "Browse gallery" at bounding box center [90, 207] width 49 height 20
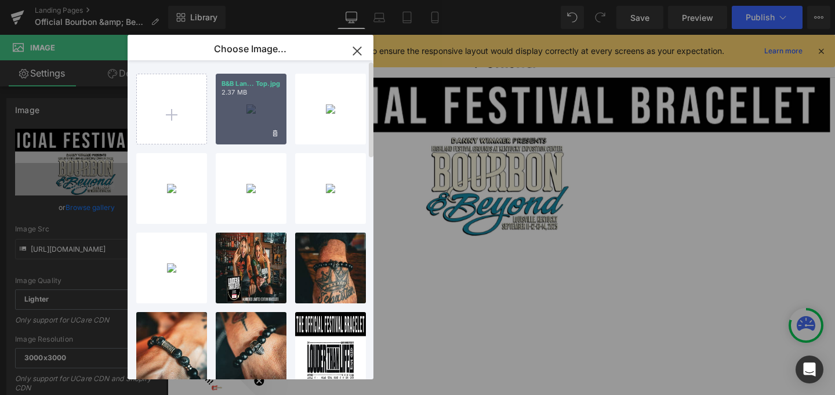
click at [261, 124] on div "B&B Lan... Top.jpg 2.37 MB" at bounding box center [251, 109] width 71 height 71
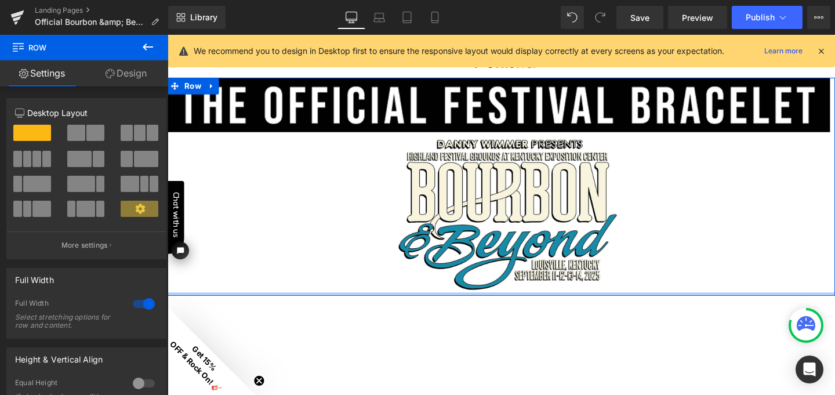
click at [595, 307] on div at bounding box center [519, 307] width 702 height 3
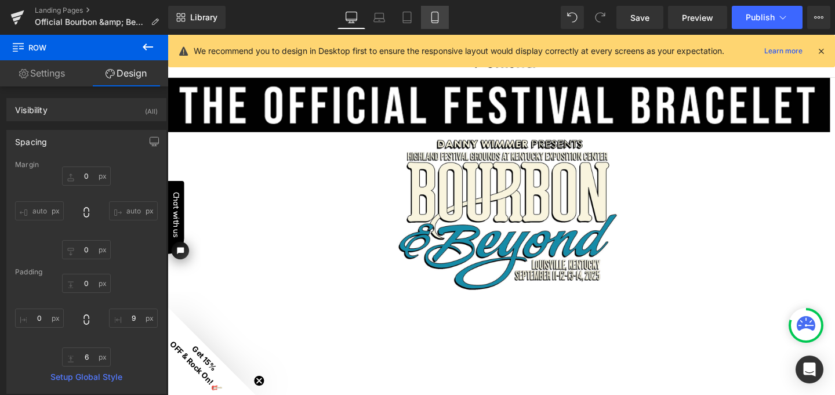
click at [438, 17] on icon at bounding box center [435, 18] width 12 height 12
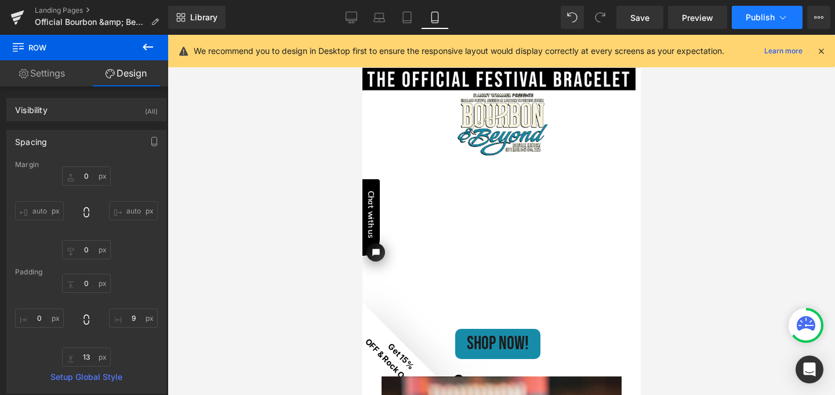
click at [766, 18] on span "Publish" at bounding box center [760, 17] width 29 height 9
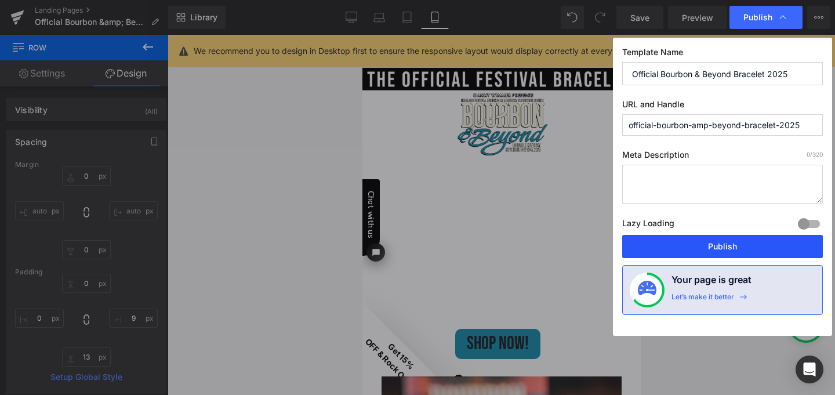
click at [703, 247] on button "Publish" at bounding box center [722, 246] width 201 height 23
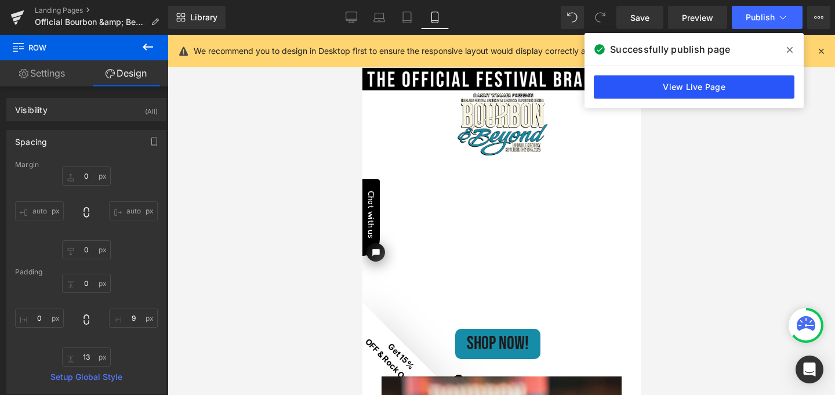
click at [723, 90] on link "View Live Page" at bounding box center [694, 86] width 201 height 23
